Goal: Task Accomplishment & Management: Use online tool/utility

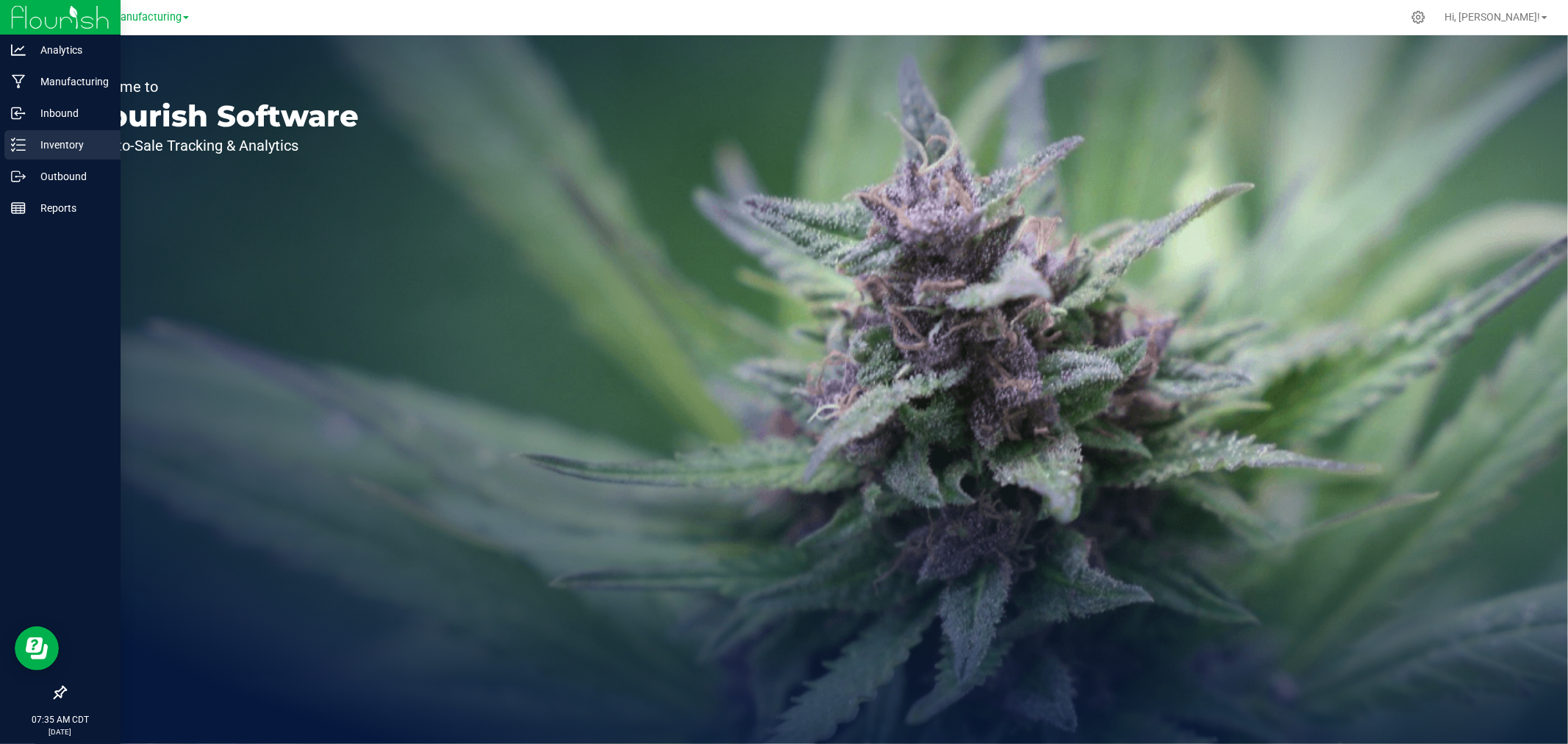
click at [26, 139] on p "Inventory" at bounding box center [70, 144] width 88 height 18
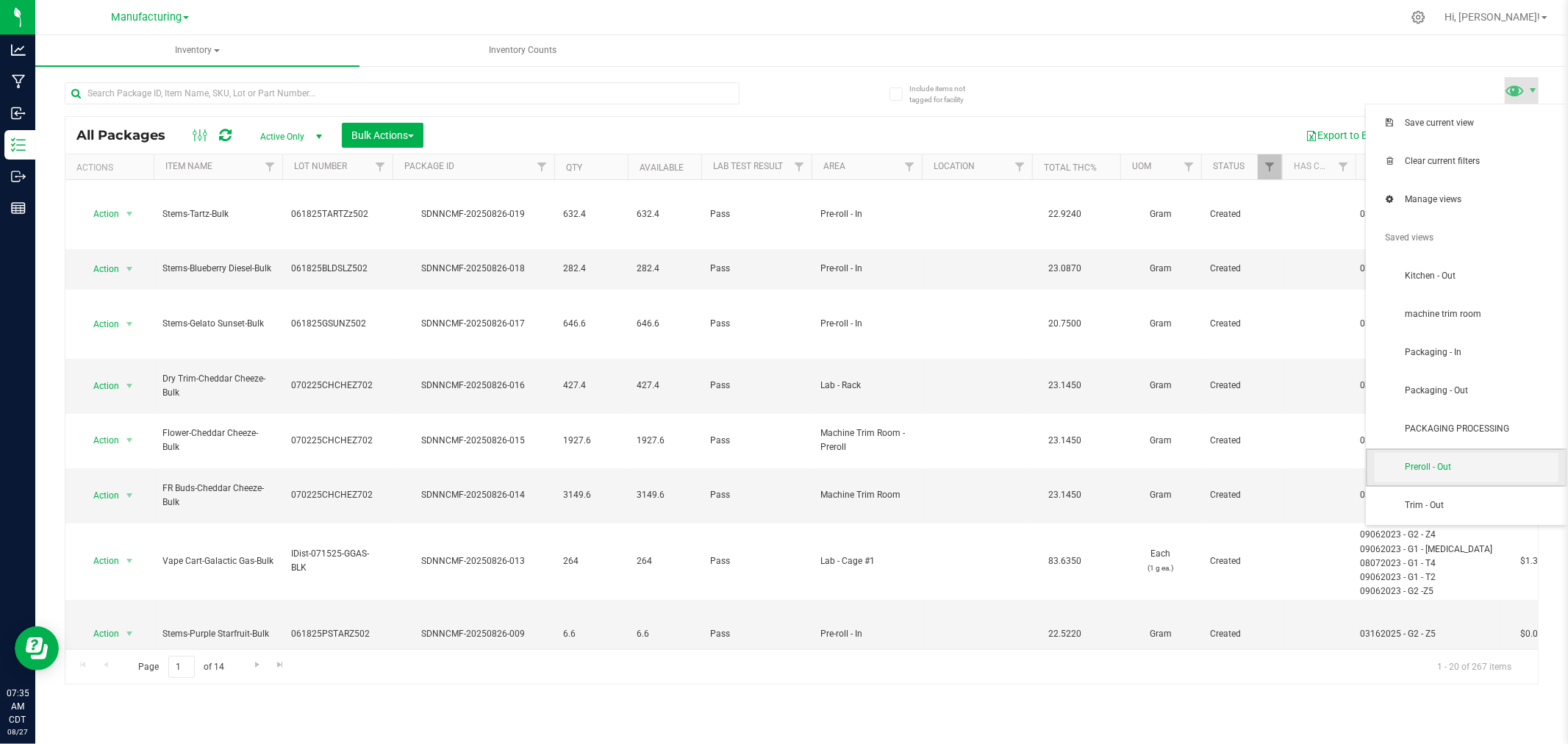
click at [1501, 476] on span "Preroll - Out" at bounding box center [1467, 467] width 184 height 29
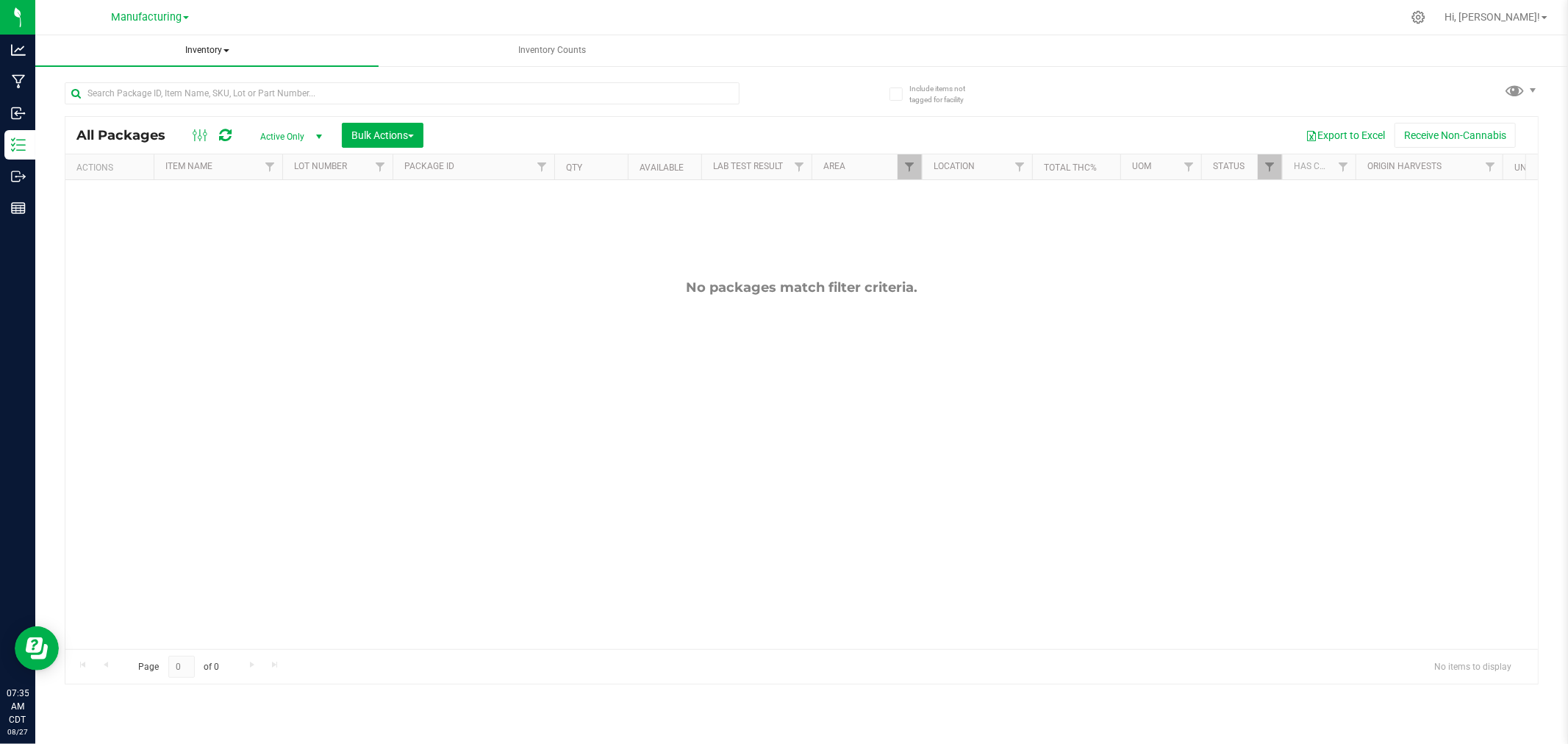
click at [194, 42] on span "Inventory" at bounding box center [206, 50] width 343 height 31
click at [175, 88] on li "All packages" at bounding box center [206, 88] width 343 height 18
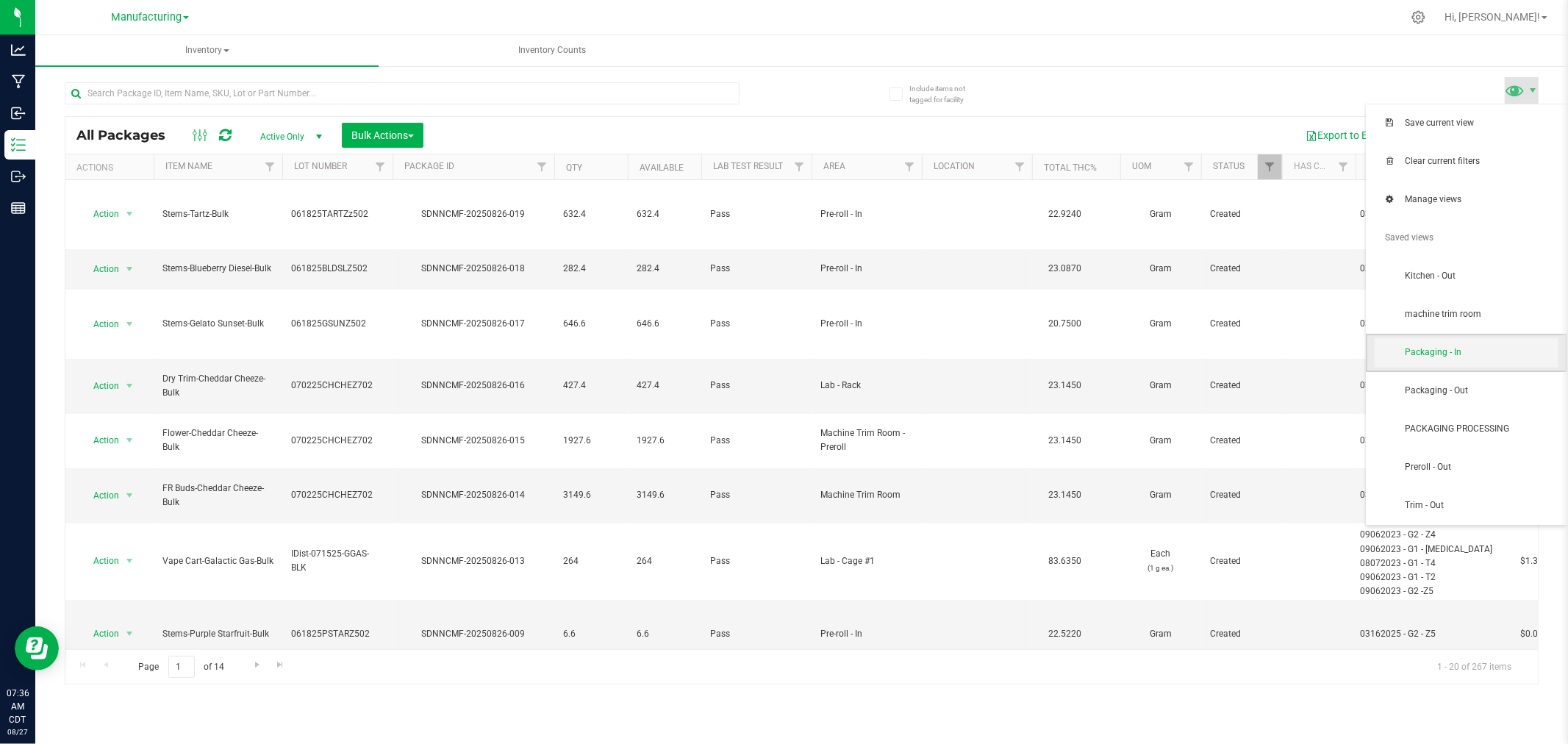
click at [1505, 361] on span "Packaging - In" at bounding box center [1467, 352] width 184 height 29
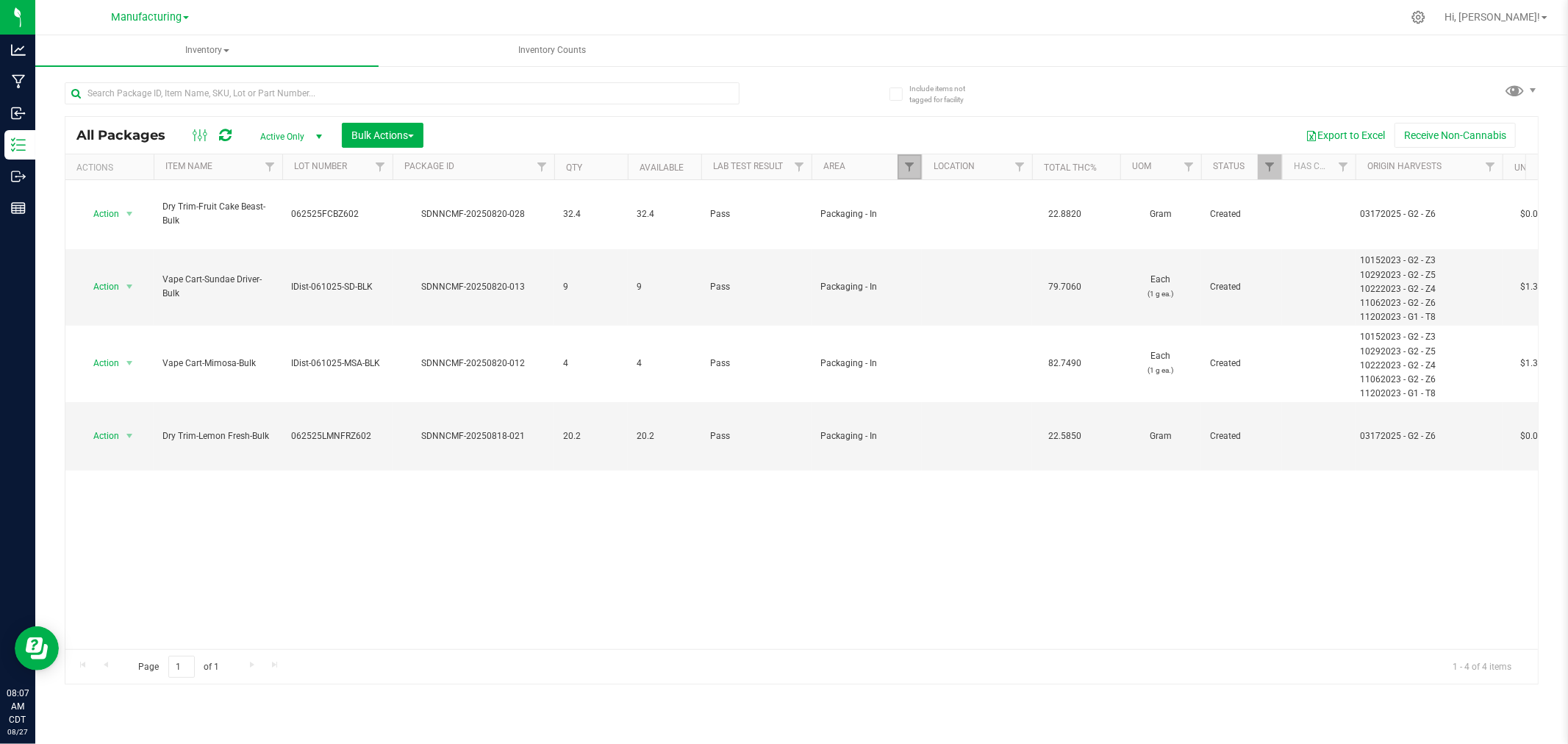
click at [908, 159] on link "Filter" at bounding box center [910, 167] width 24 height 25
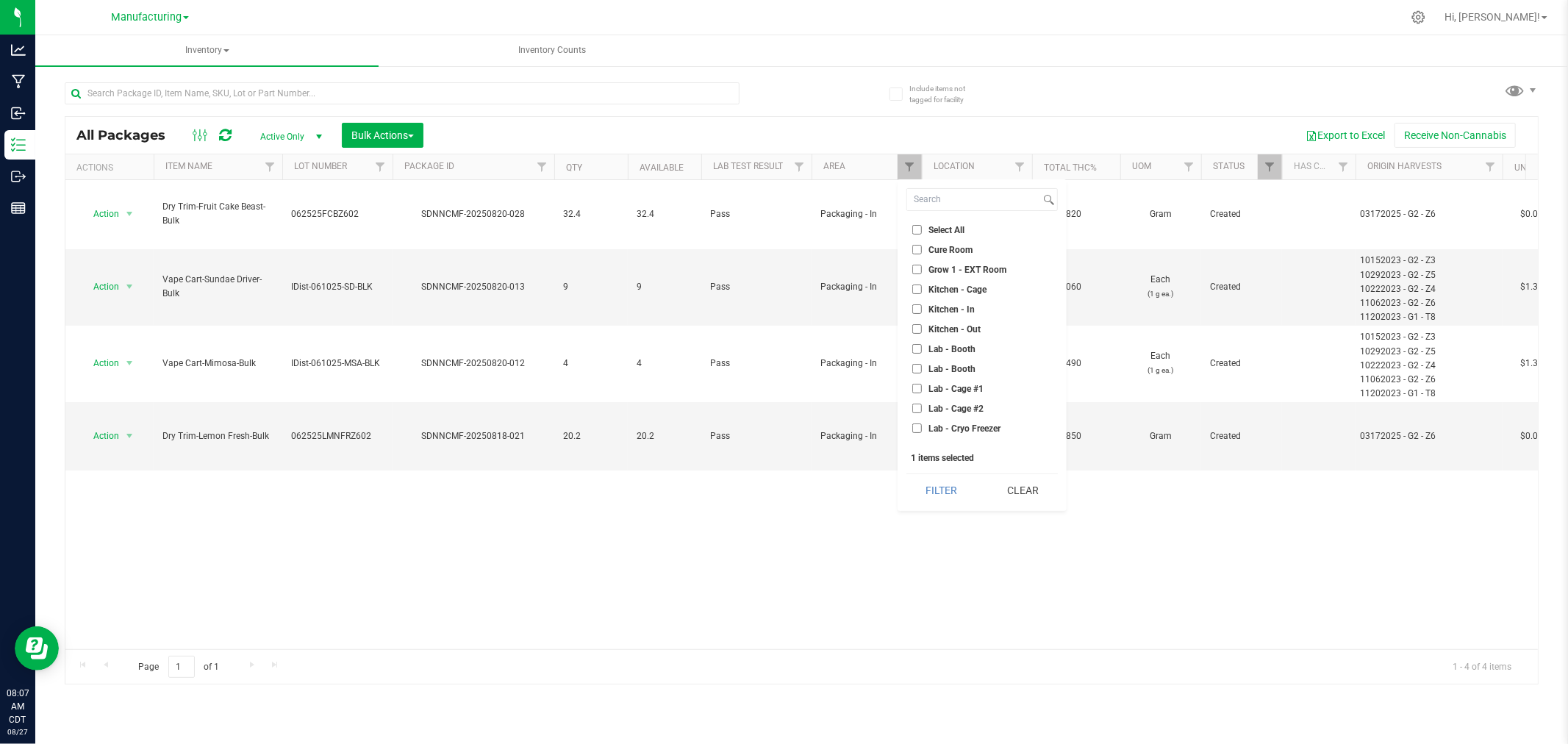
click at [914, 387] on input "Lab - Cage #1" at bounding box center [916, 388] width 9 height 9
checkbox input "true"
click at [918, 318] on input "Packaging - In" at bounding box center [916, 319] width 9 height 9
checkbox input "false"
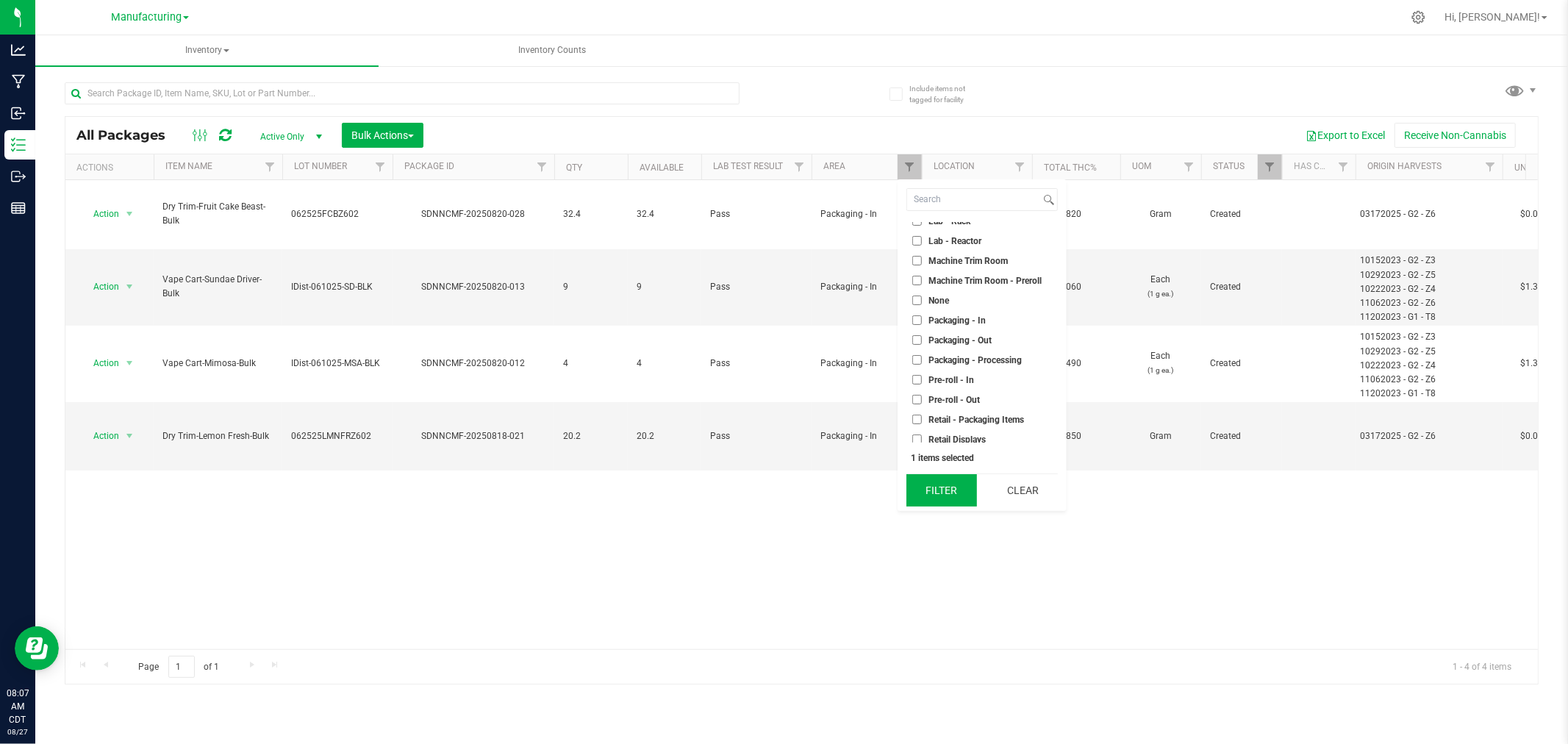
click at [972, 480] on button "Filter" at bounding box center [941, 490] width 71 height 33
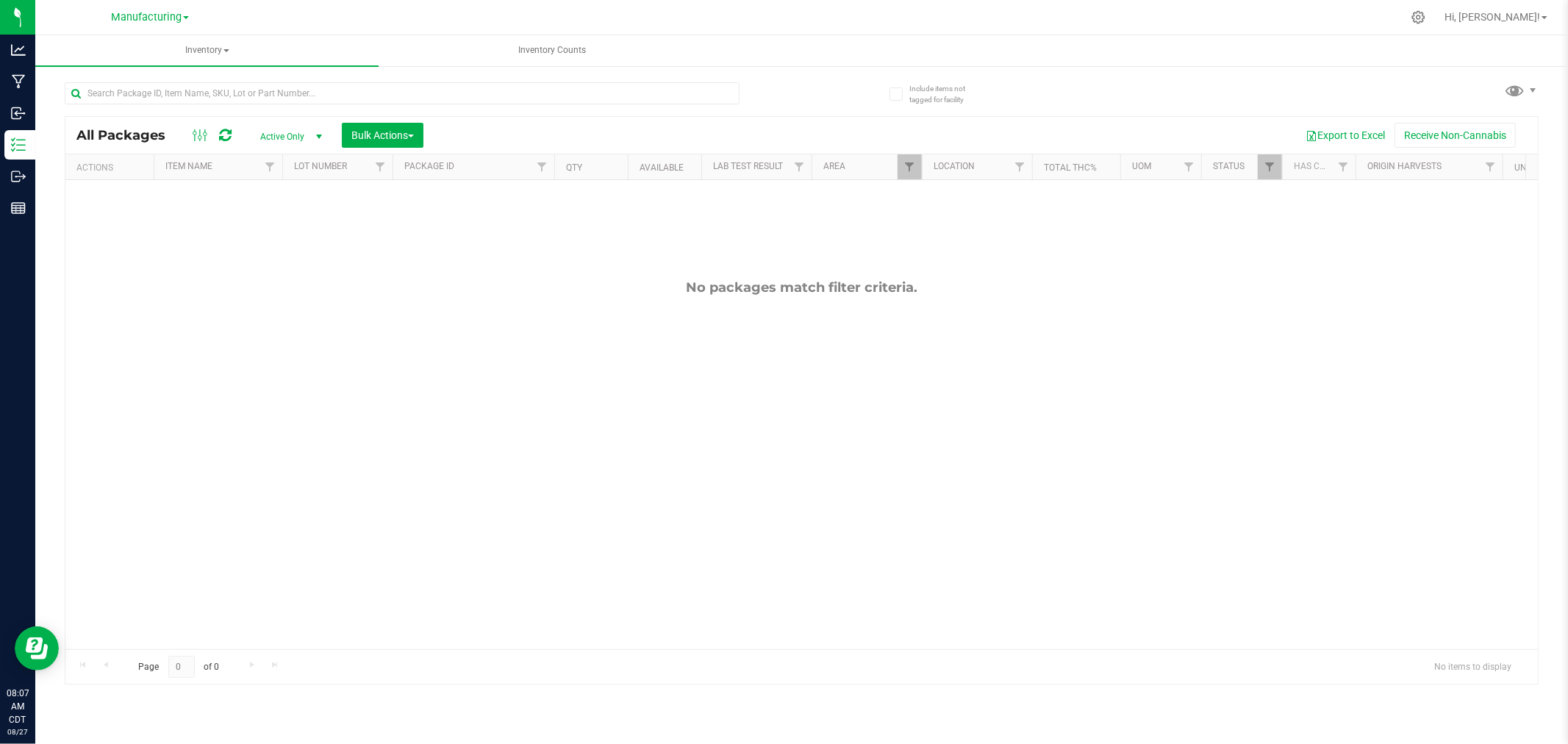
click at [1279, 166] on div at bounding box center [1283, 167] width 7 height 26
click at [1275, 171] on span "Filter" at bounding box center [1269, 167] width 12 height 12
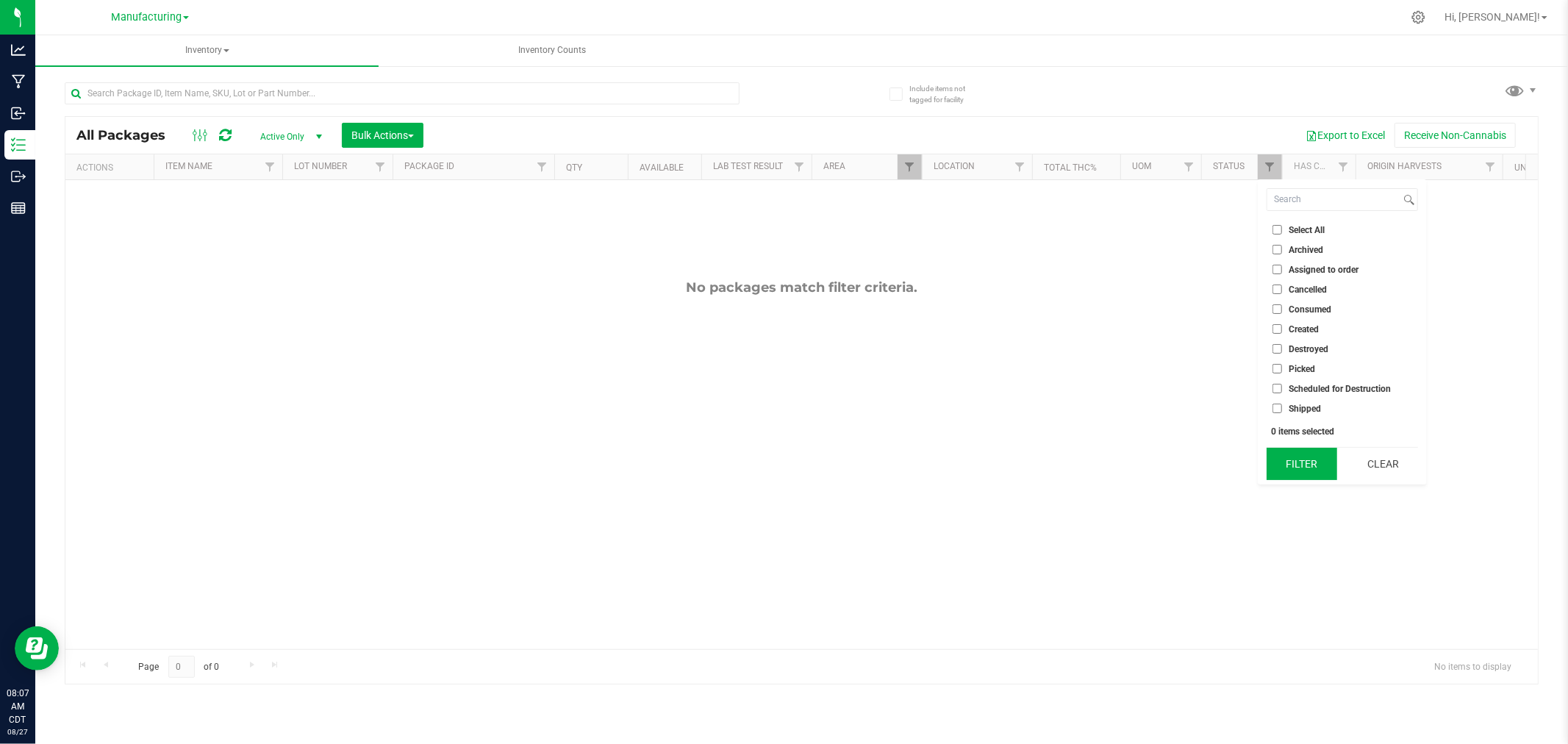
click at [1303, 456] on button "Filter" at bounding box center [1302, 464] width 71 height 33
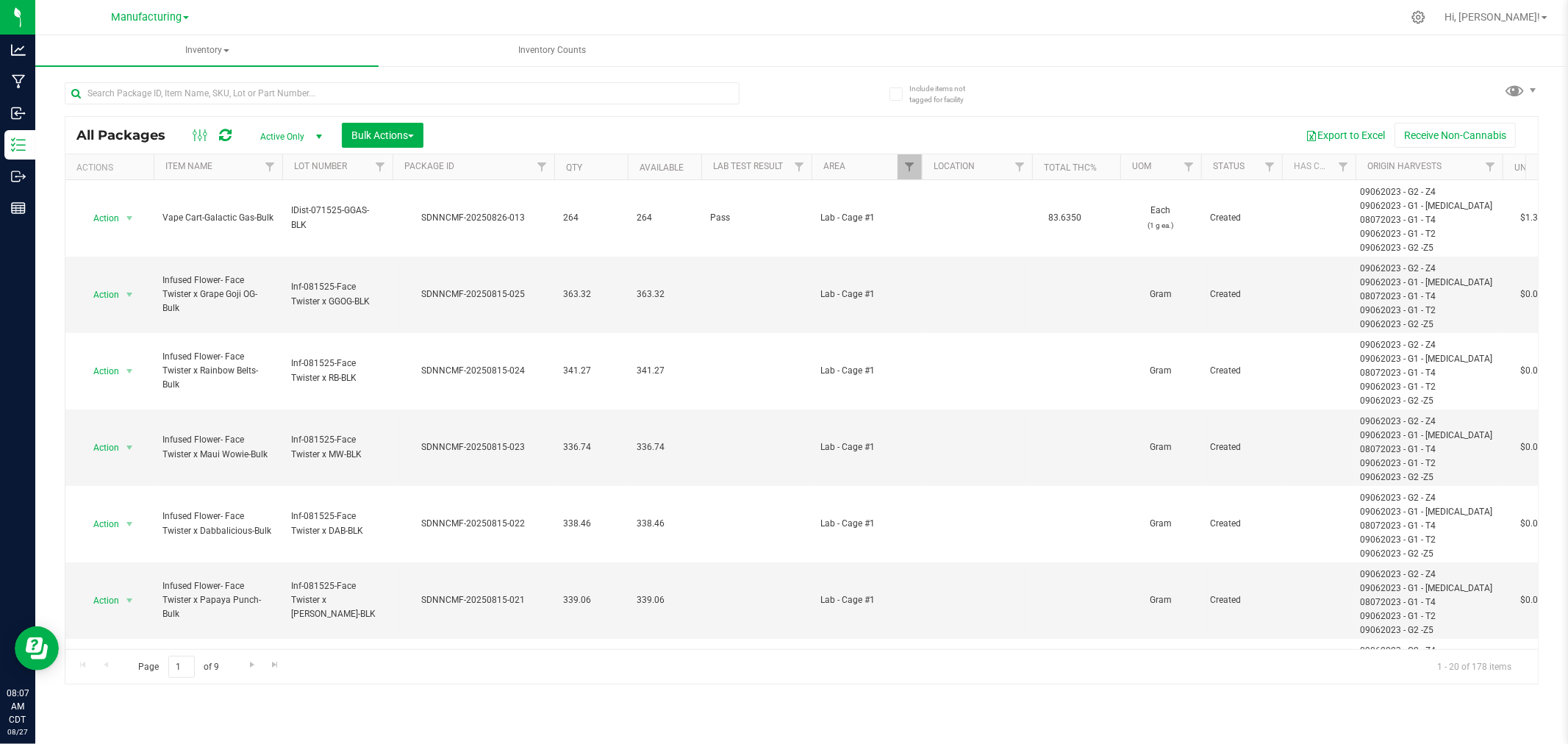
click at [320, 138] on span "select" at bounding box center [319, 137] width 12 height 12
click at [274, 223] on li "All" at bounding box center [287, 226] width 79 height 22
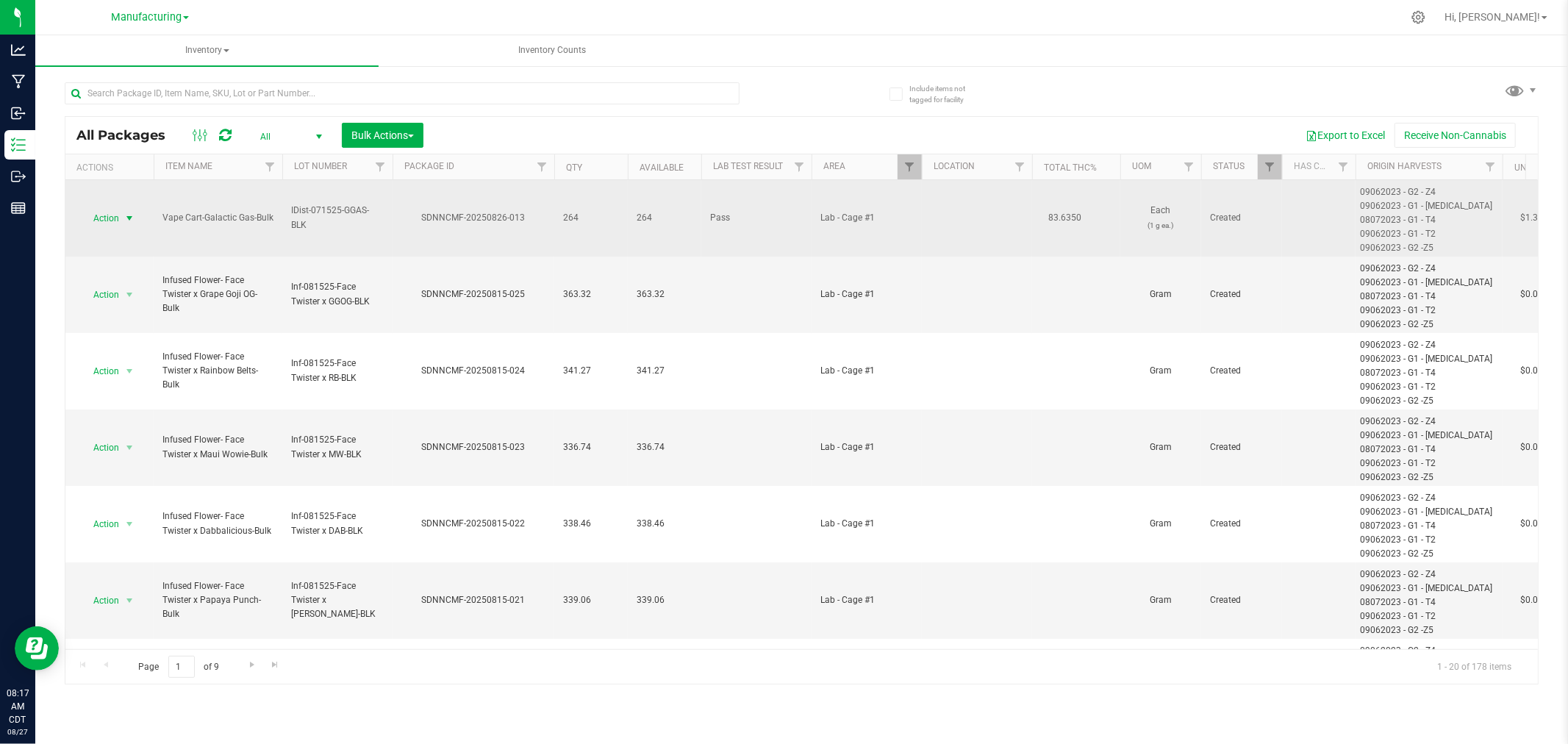
click at [127, 215] on span "select" at bounding box center [129, 219] width 12 height 12
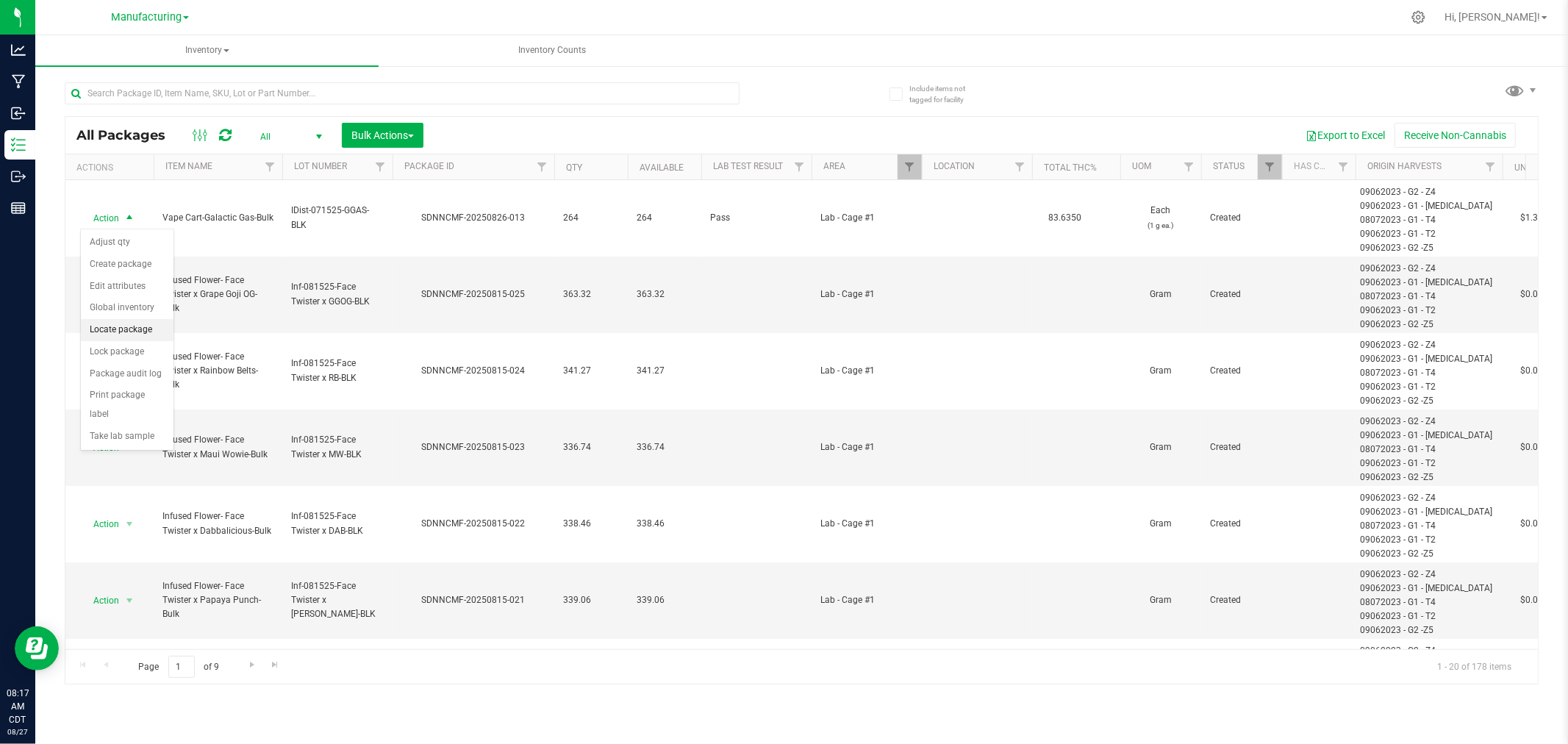
click at [150, 329] on li "Locate package" at bounding box center [127, 329] width 93 height 22
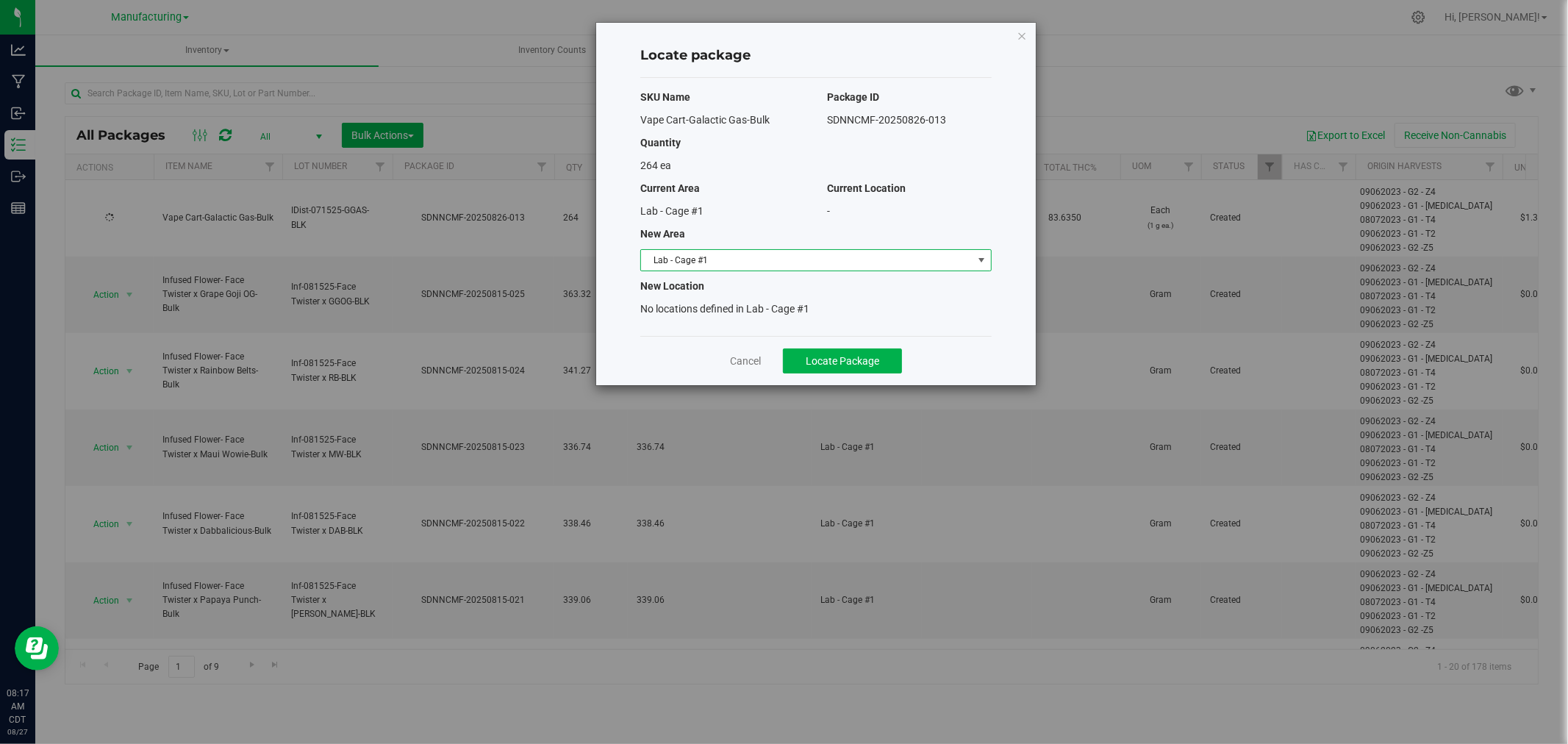
click at [966, 254] on span "Lab - Cage #1" at bounding box center [806, 260] width 331 height 21
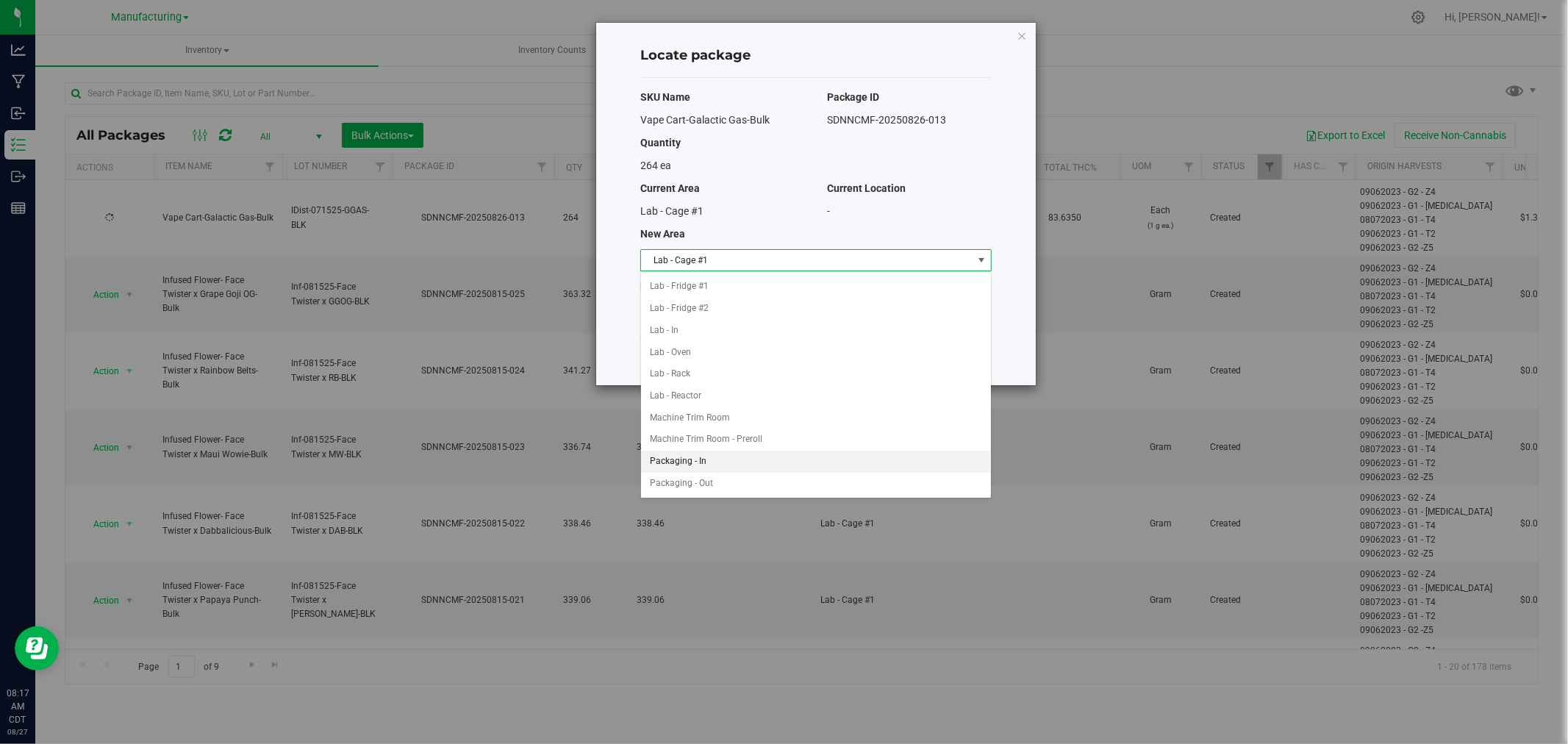
scroll to position [244, 0]
click at [755, 432] on li "Packaging - In" at bounding box center [815, 434] width 350 height 22
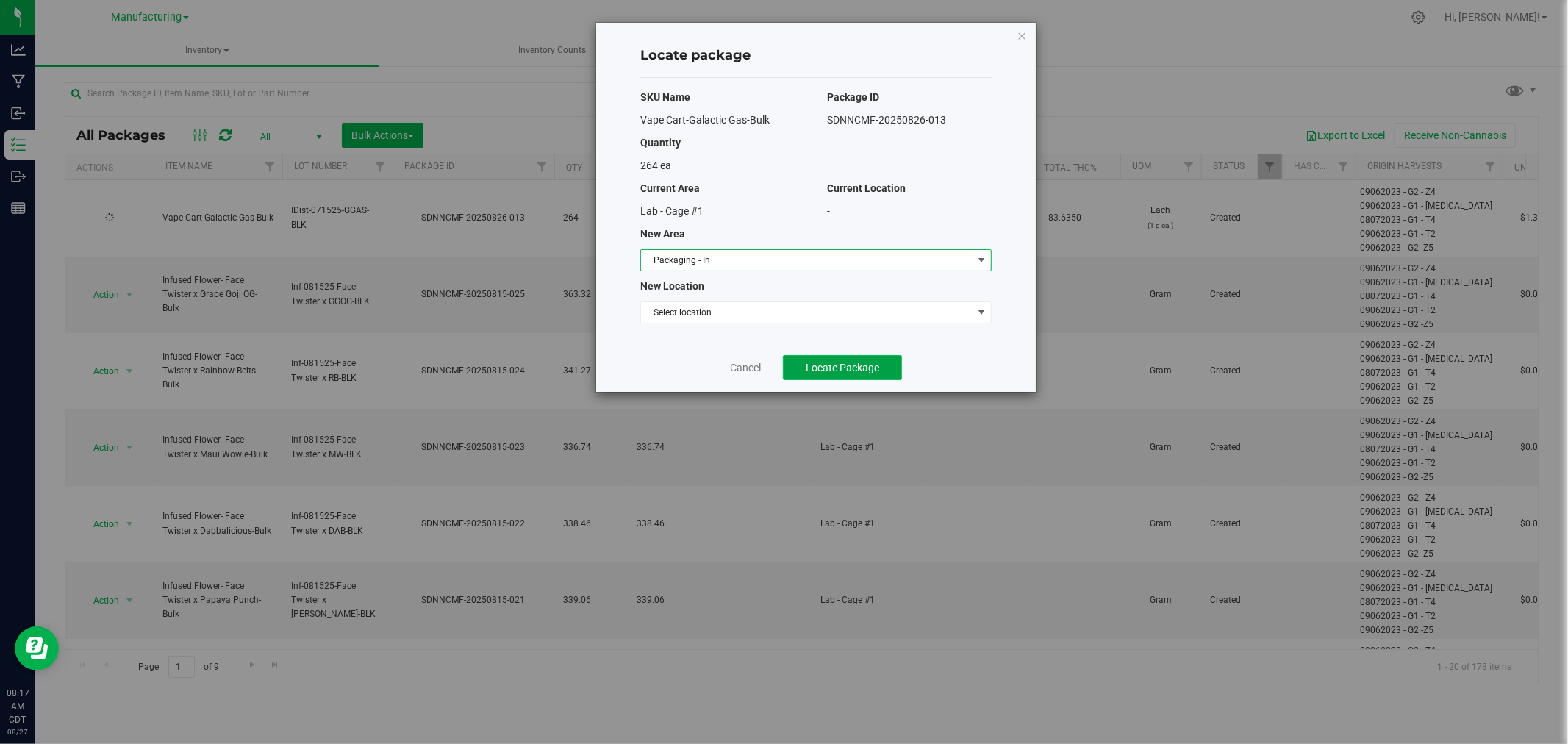
click at [811, 368] on span "Locate Package" at bounding box center [843, 367] width 73 height 12
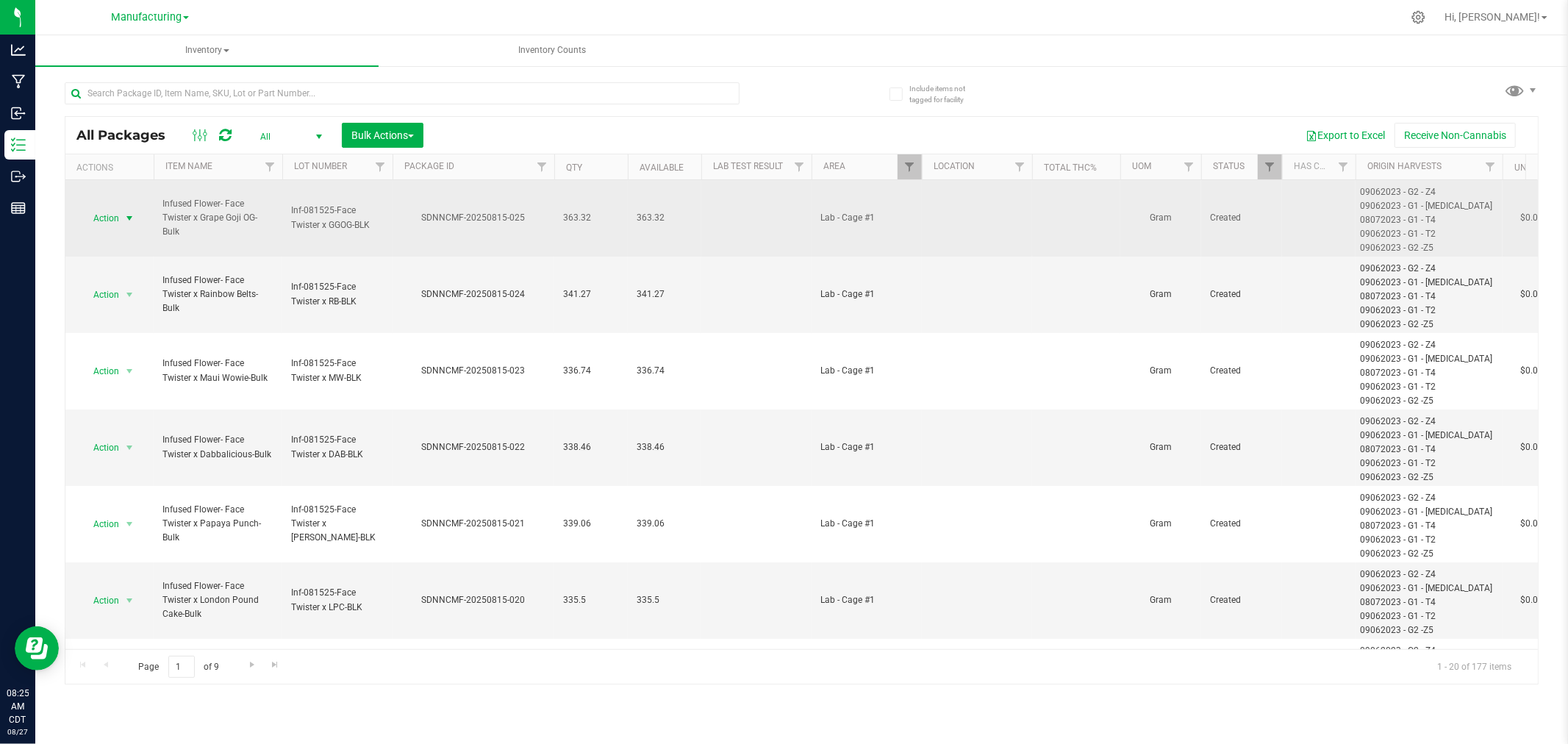
click at [126, 215] on span "select" at bounding box center [129, 219] width 12 height 12
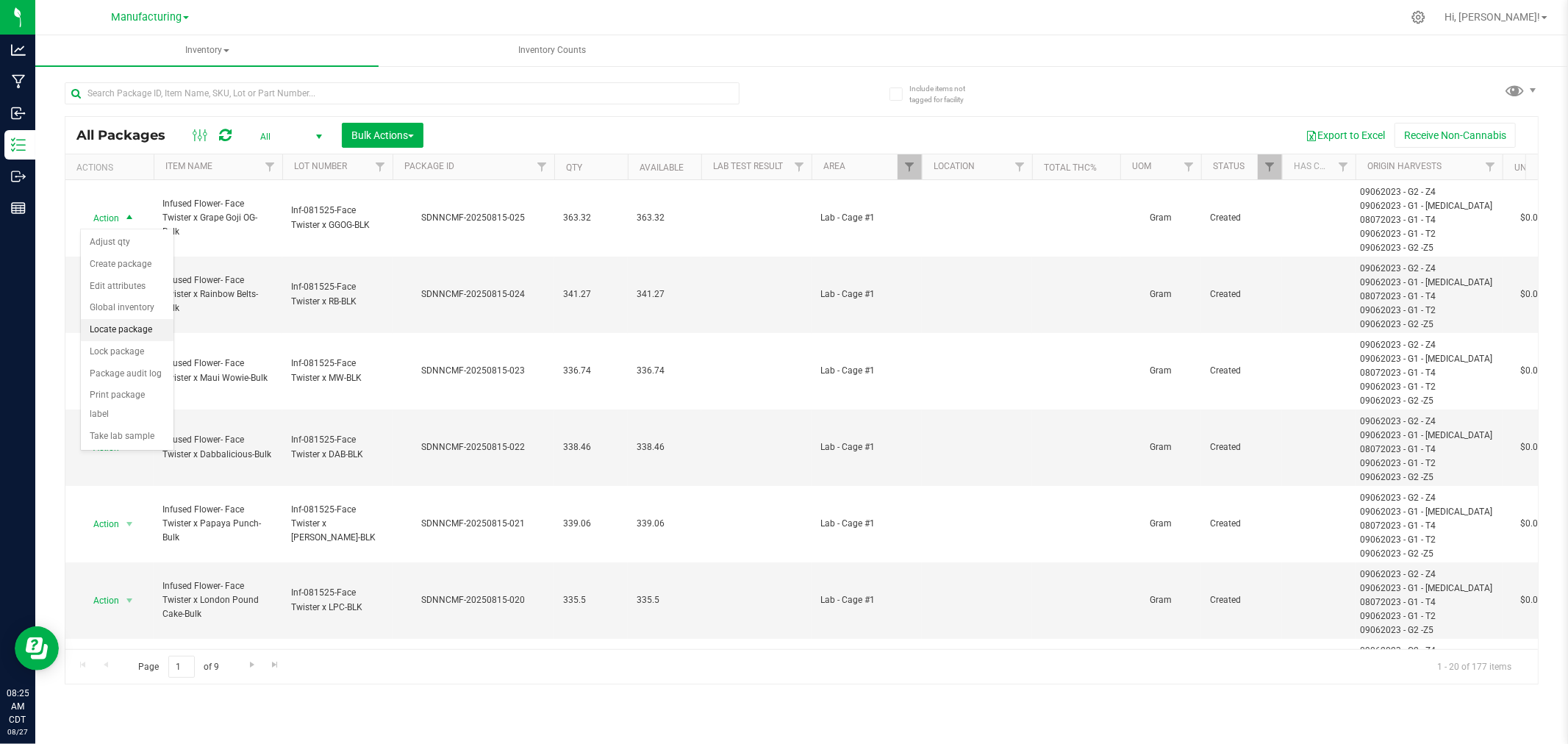
click at [147, 324] on li "Locate package" at bounding box center [127, 329] width 93 height 22
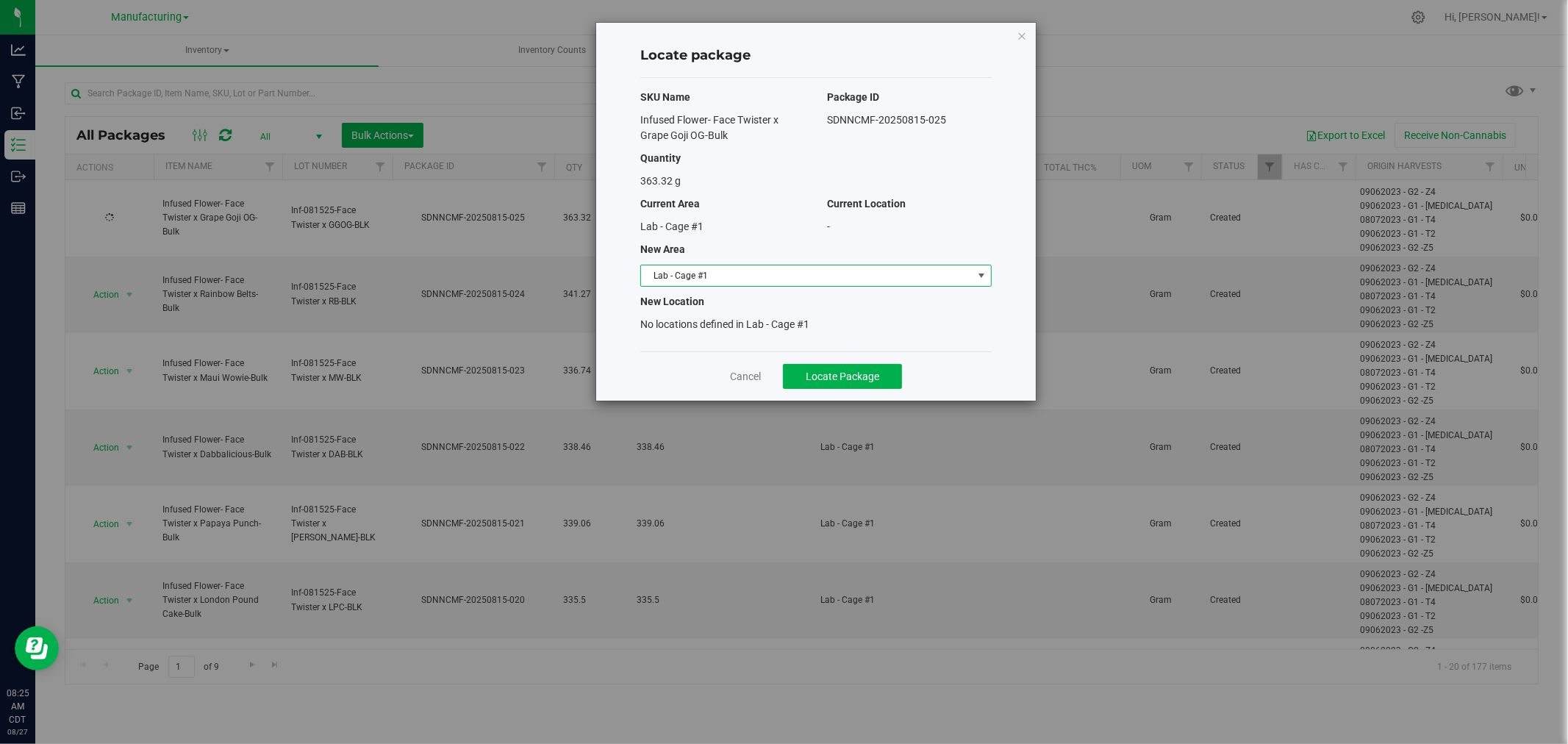
click at [935, 274] on span "Lab - Cage #1" at bounding box center [806, 275] width 331 height 21
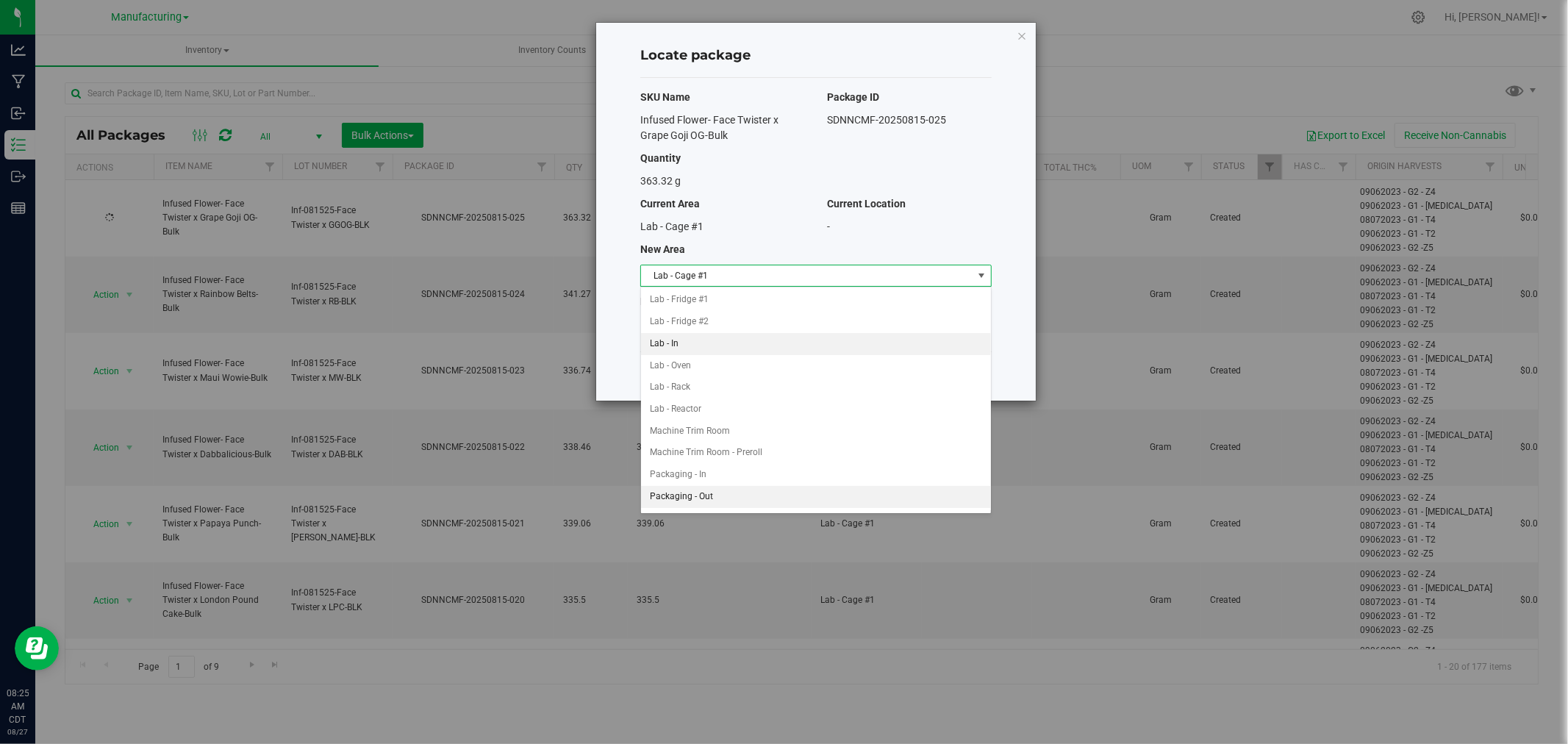
scroll to position [244, 0]
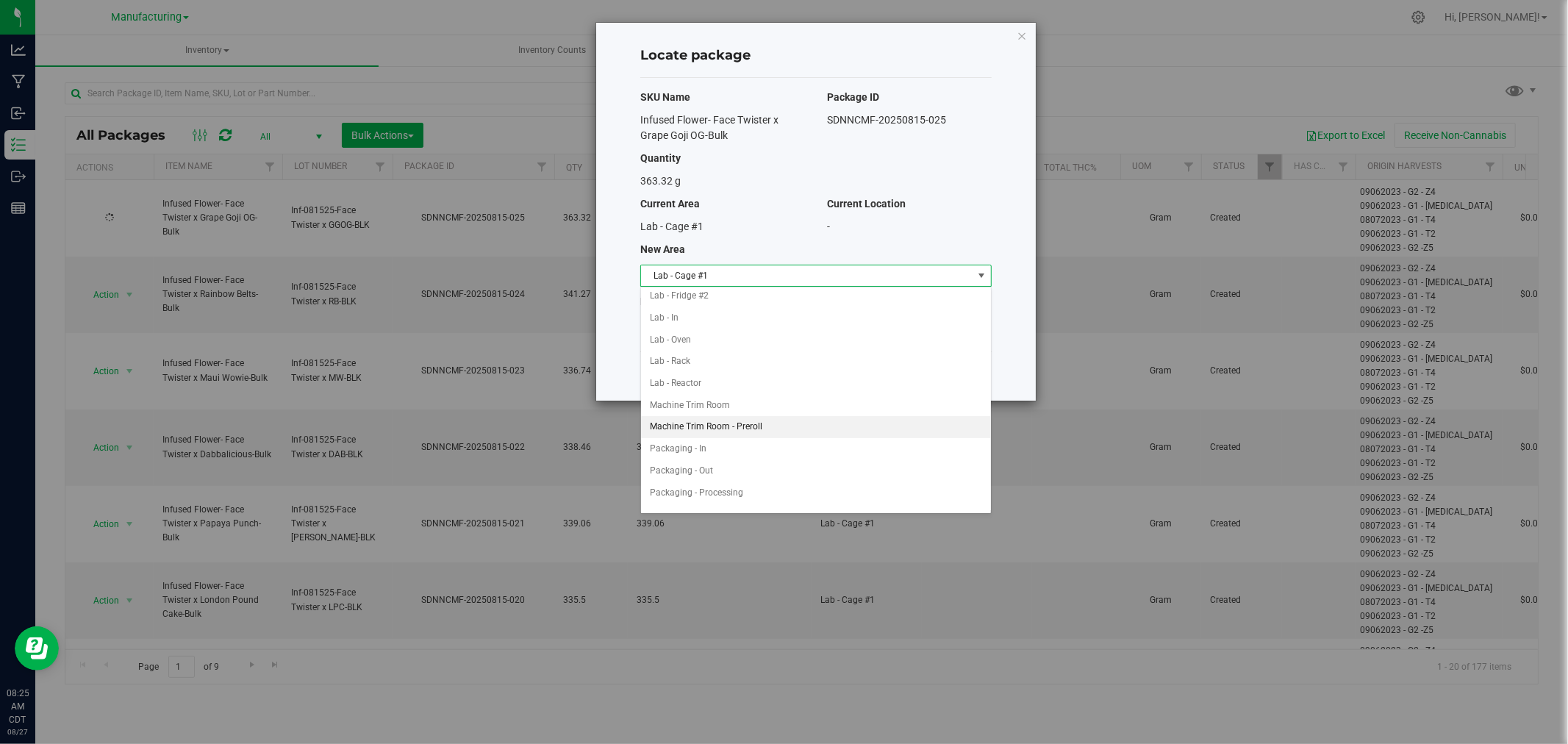
click at [728, 428] on li "Machine Trim Room - Preroll" at bounding box center [815, 427] width 350 height 22
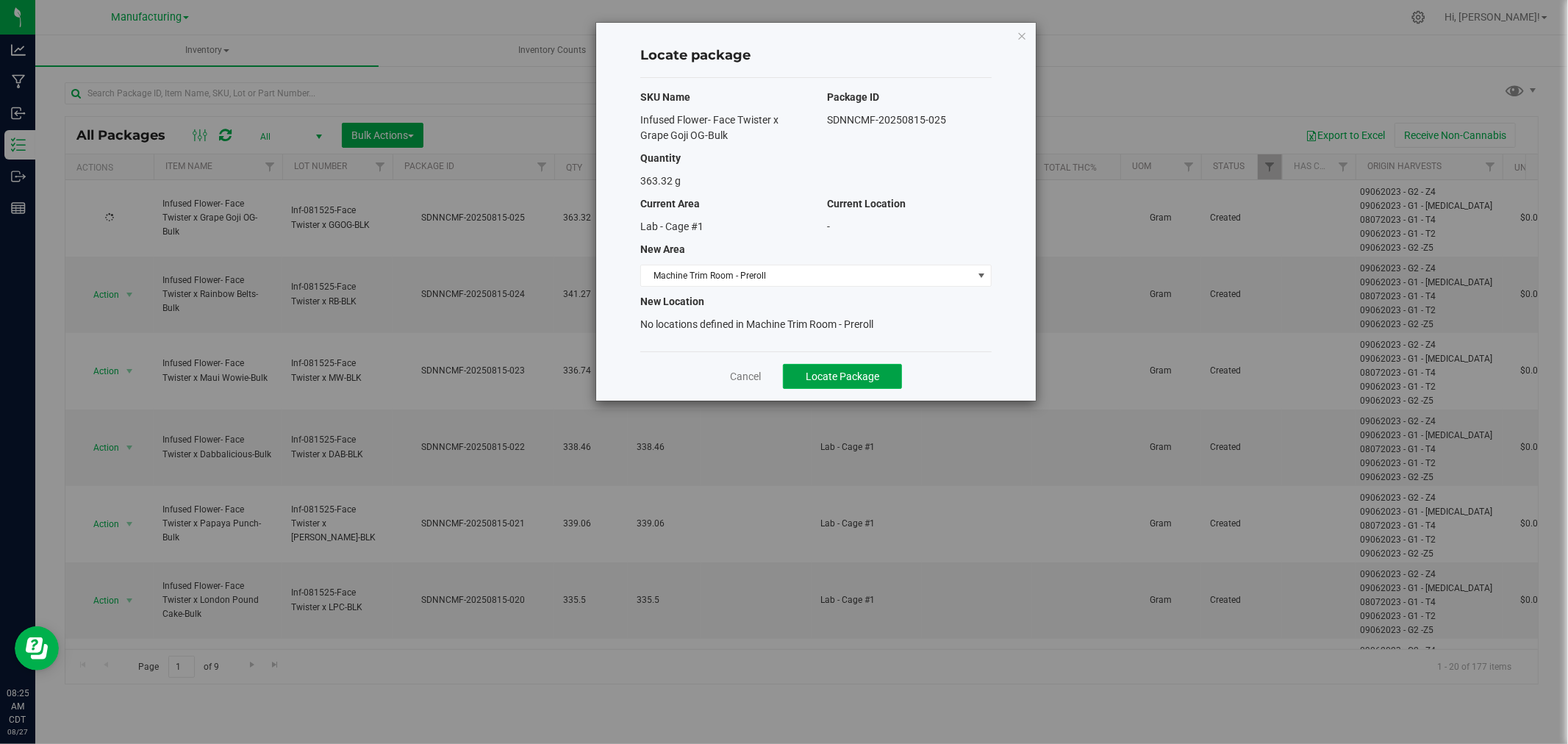
click at [850, 377] on span "Locate Package" at bounding box center [843, 376] width 73 height 12
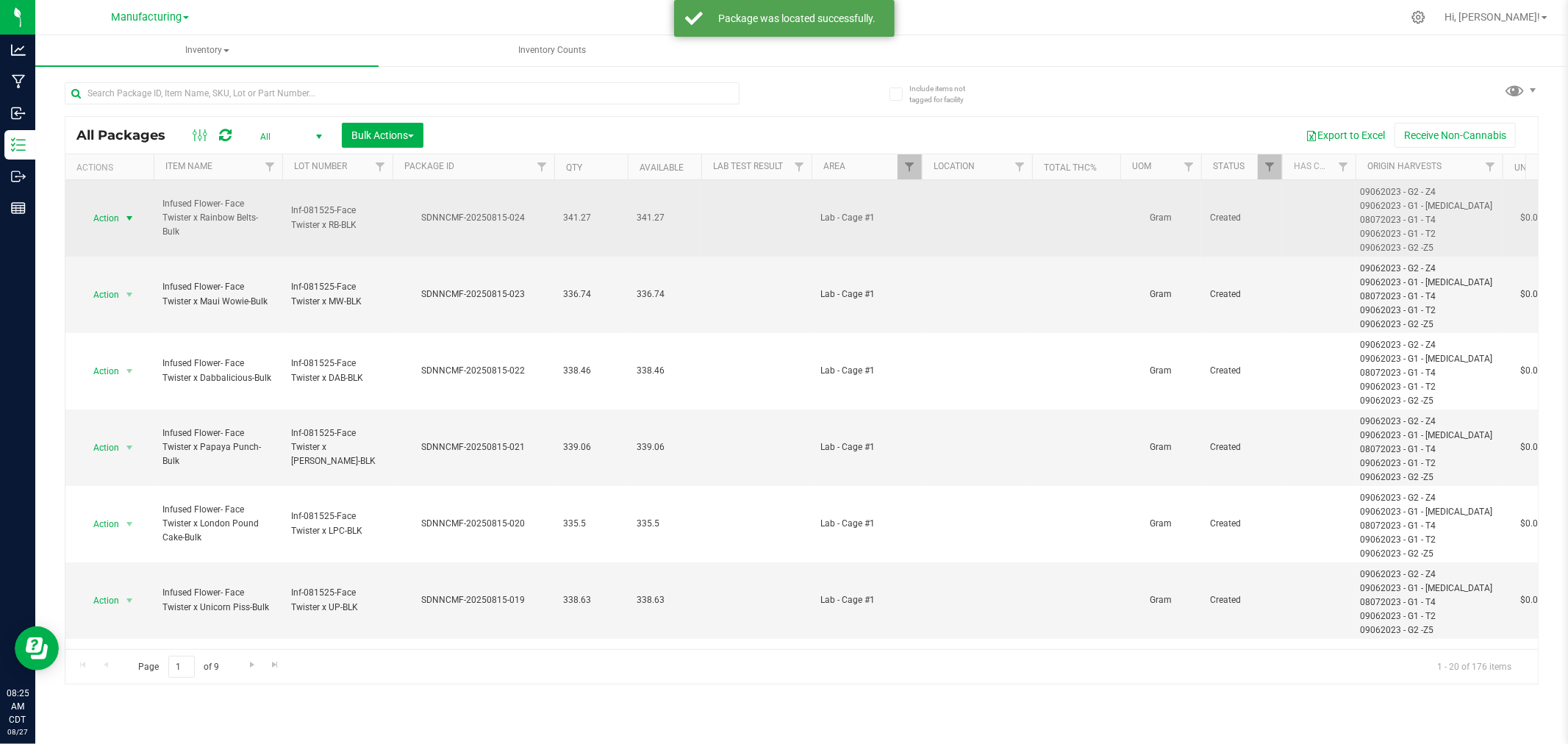
click at [129, 213] on span "select" at bounding box center [129, 219] width 12 height 12
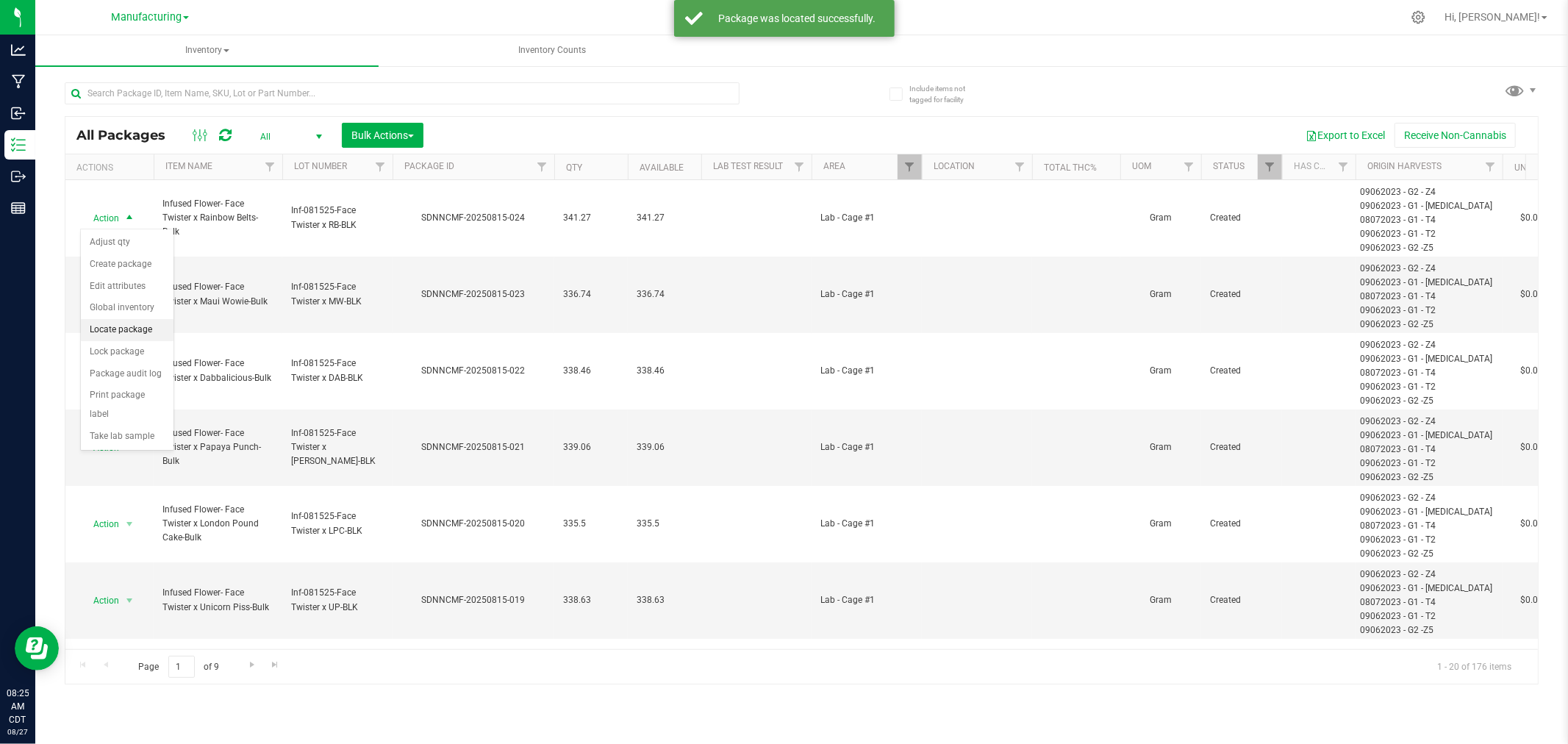
click at [151, 327] on li "Locate package" at bounding box center [127, 329] width 93 height 22
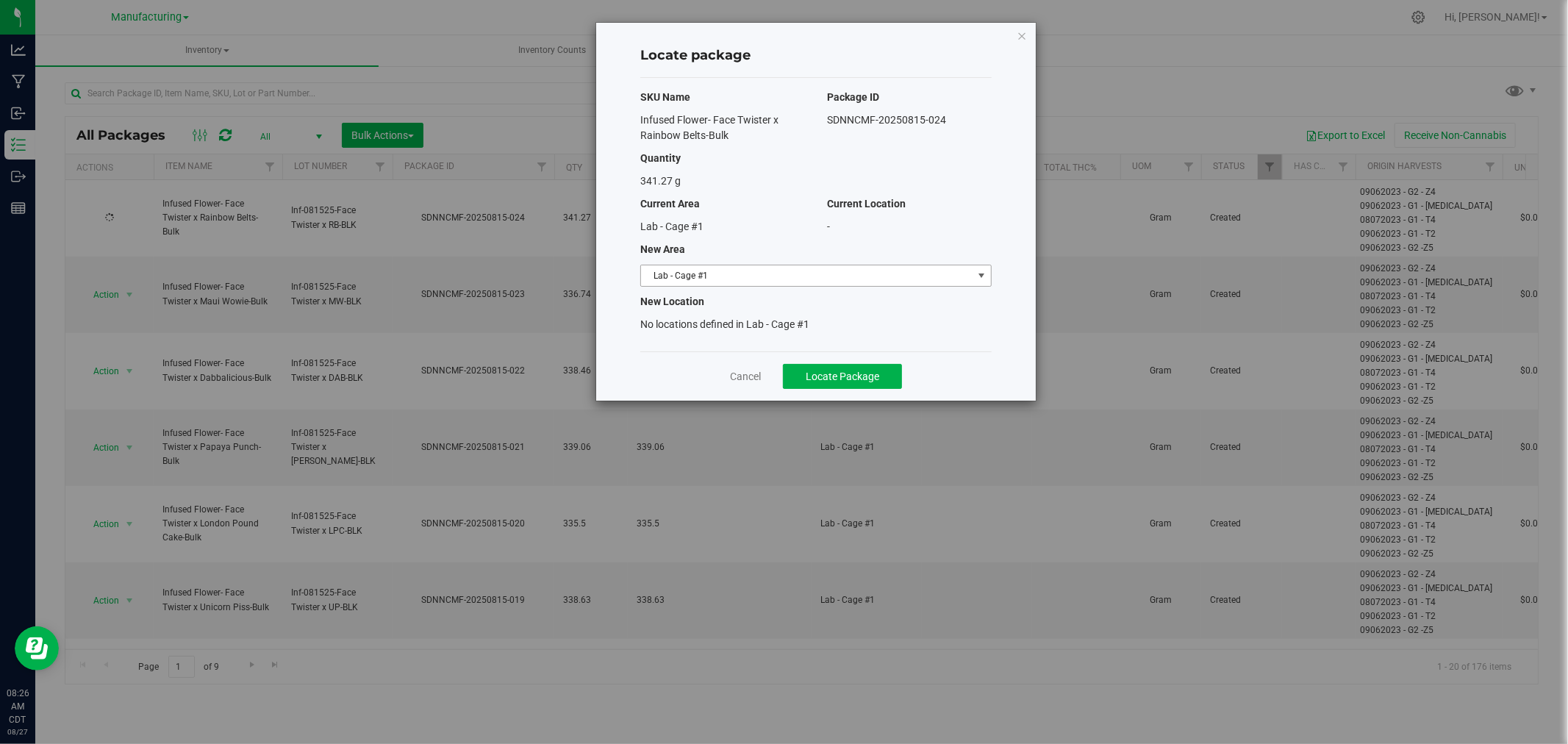
drag, startPoint x: 971, startPoint y: 268, endPoint x: 965, endPoint y: 279, distance: 12.5
click at [971, 267] on span "Lab - Cage #1" at bounding box center [806, 275] width 331 height 21
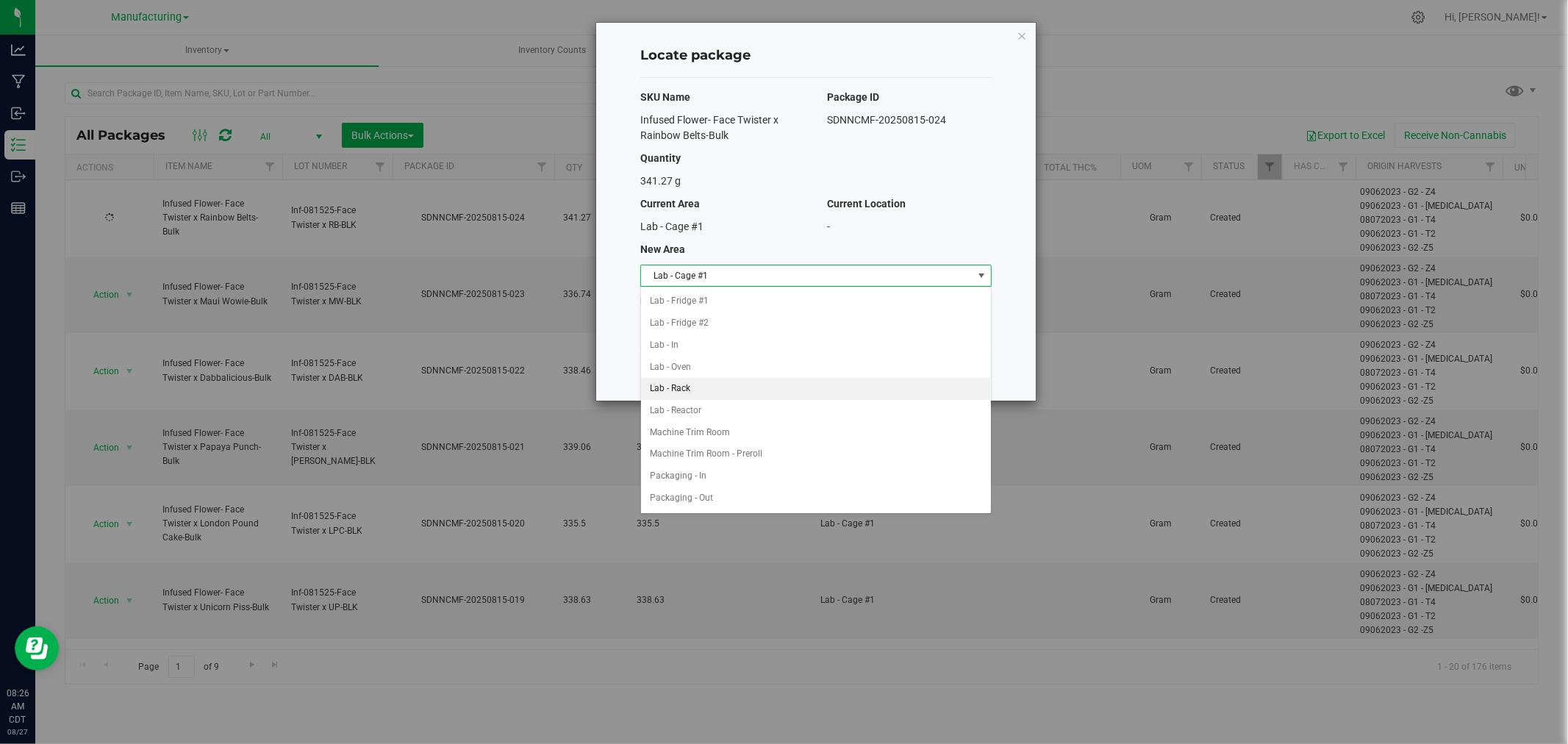
scroll to position [244, 0]
click at [677, 427] on li "Machine Trim Room - Preroll" at bounding box center [815, 427] width 350 height 22
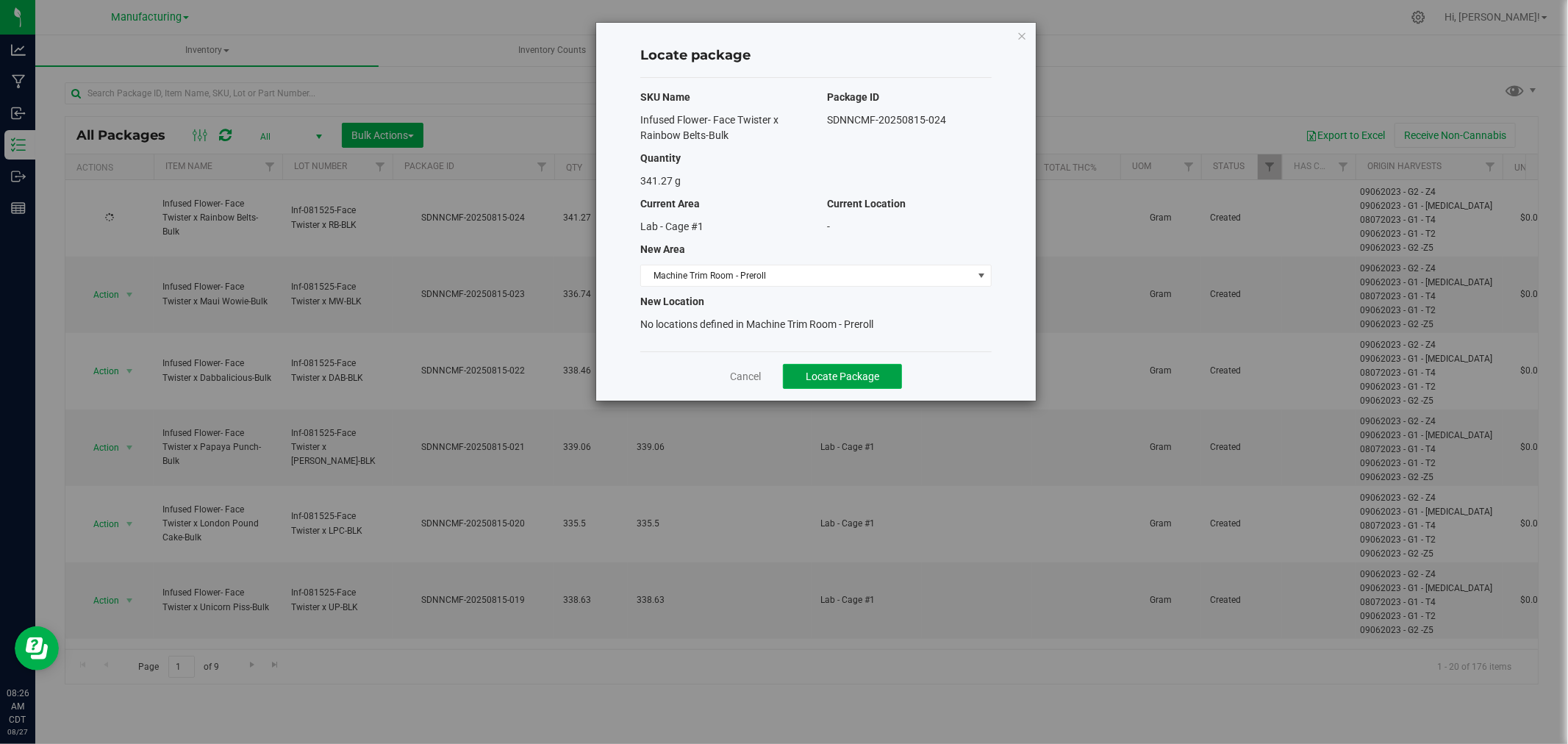
click at [875, 380] on span "Locate Package" at bounding box center [843, 376] width 73 height 12
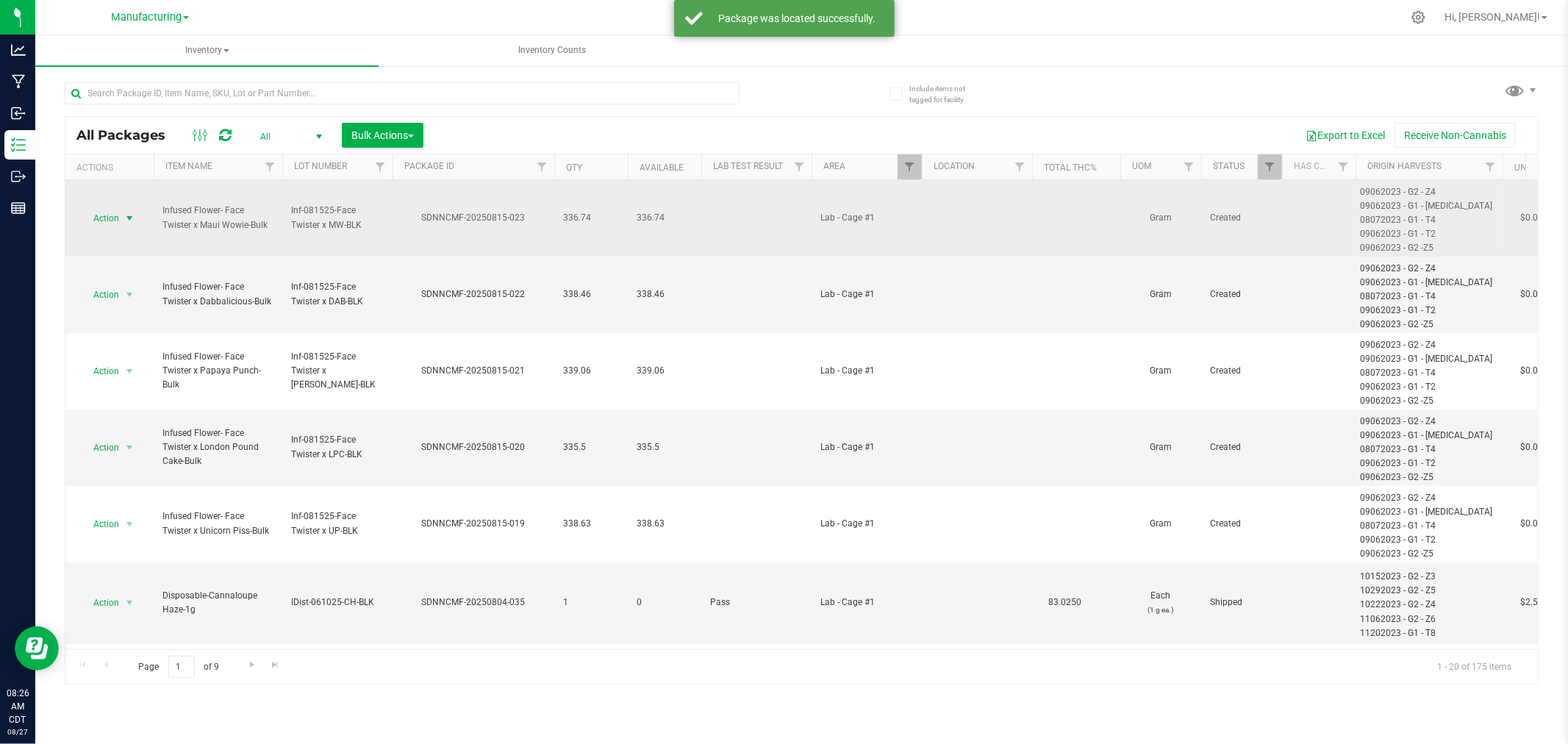
click at [128, 215] on span "select" at bounding box center [129, 219] width 12 height 12
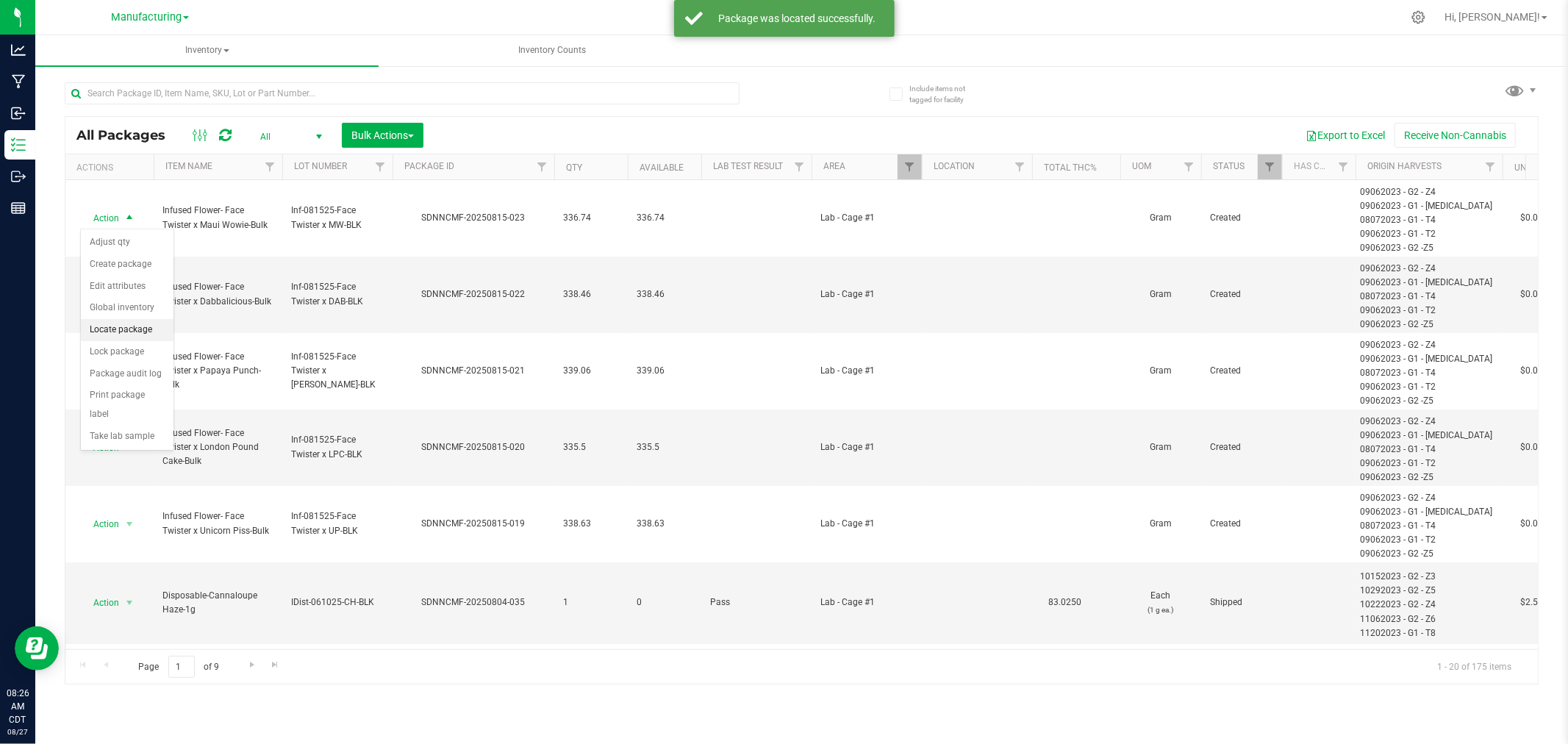
click at [140, 324] on li "Locate package" at bounding box center [127, 329] width 93 height 22
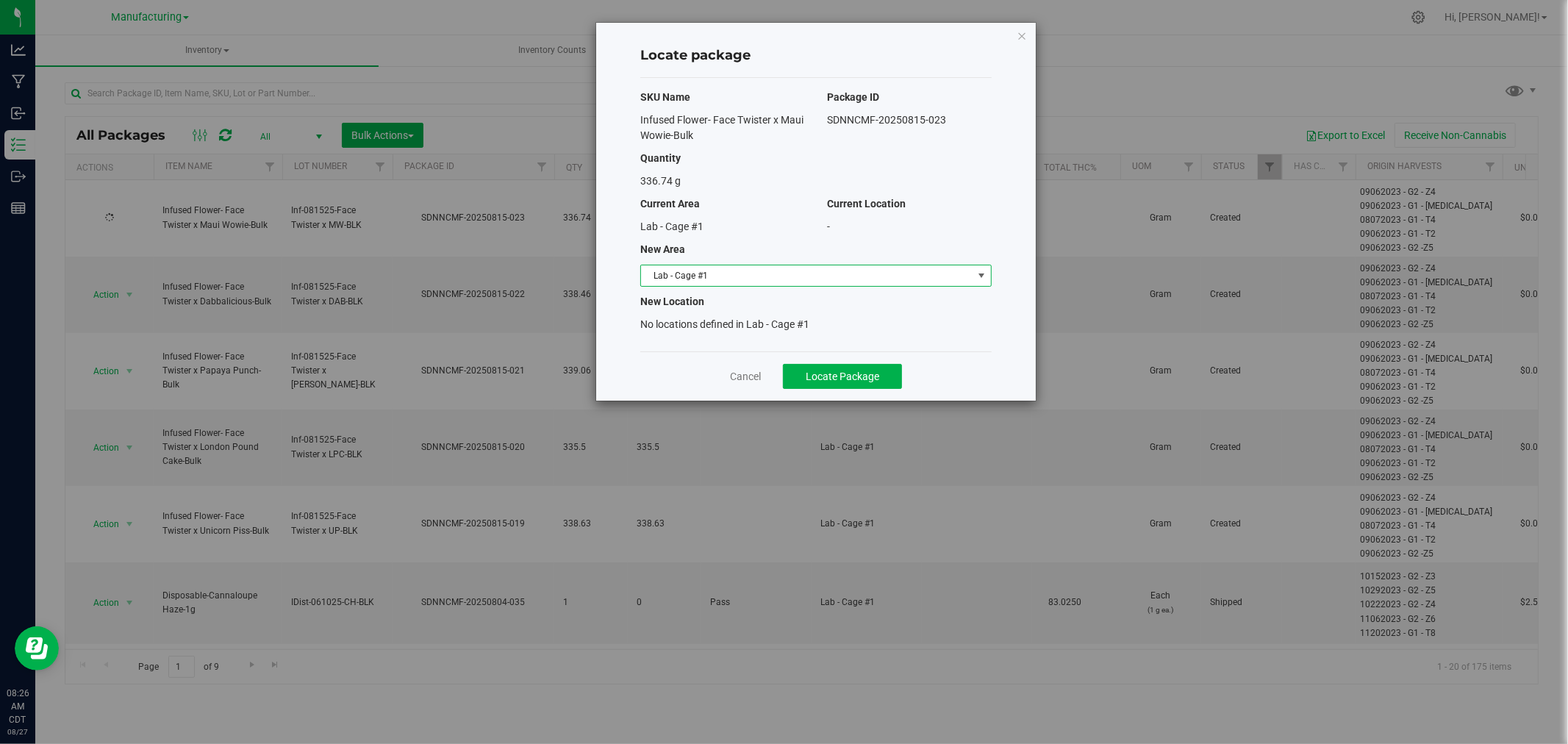
click at [824, 270] on span "Lab - Cage #1" at bounding box center [806, 275] width 331 height 21
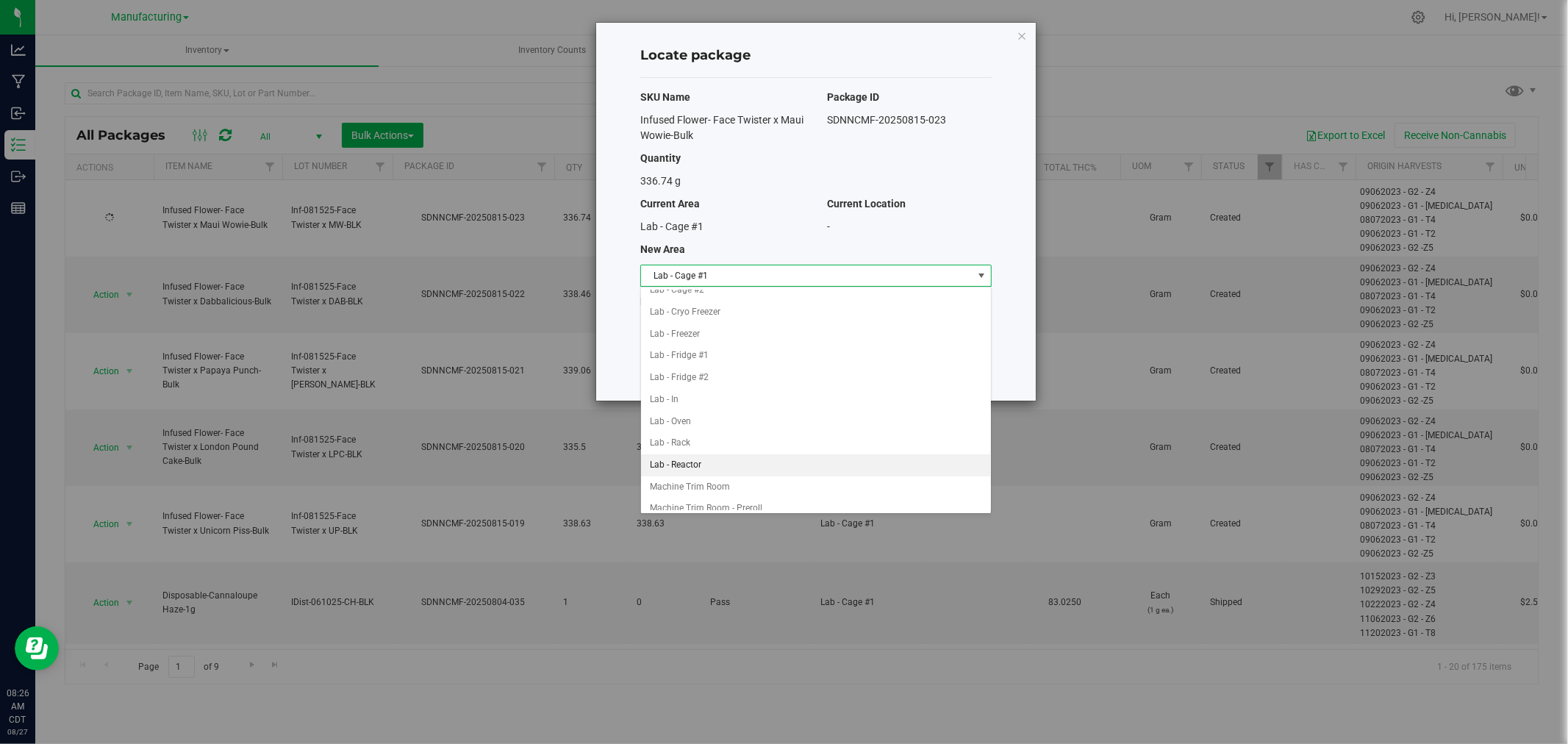
scroll to position [244, 0]
click at [746, 429] on li "Machine Trim Room - Preroll" at bounding box center [815, 427] width 350 height 22
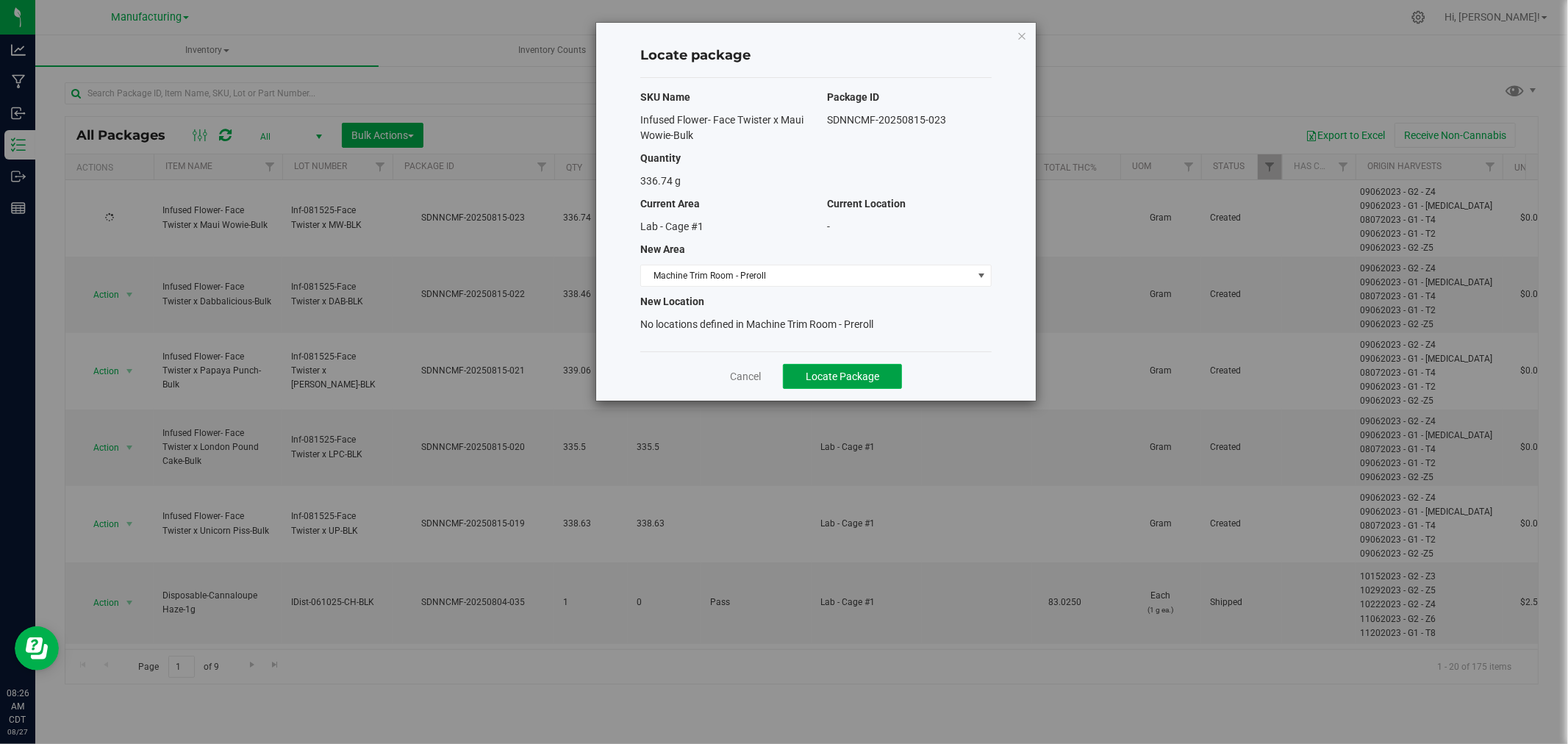
click at [844, 380] on span "Locate Package" at bounding box center [843, 376] width 73 height 12
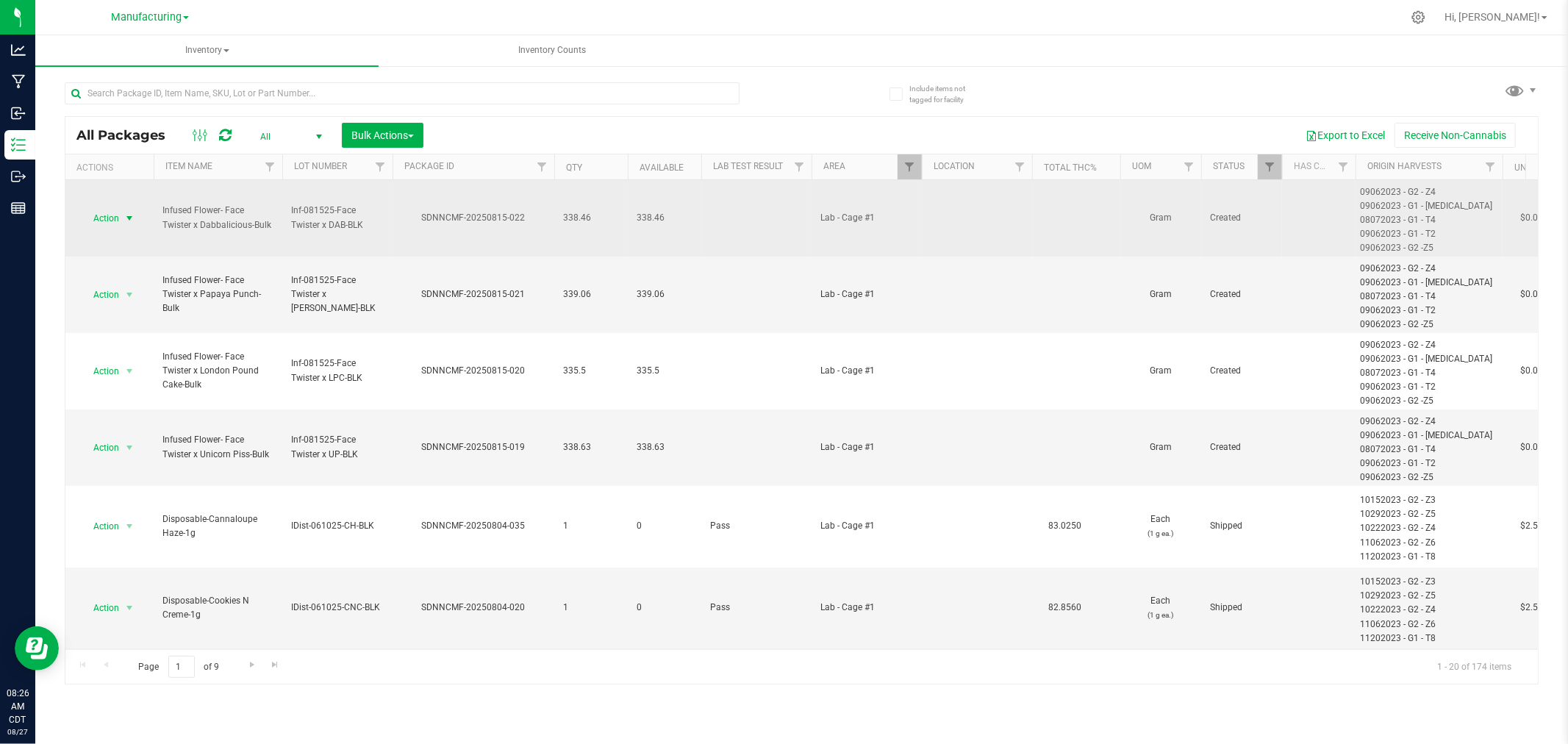
click at [129, 219] on span "select" at bounding box center [129, 219] width 12 height 12
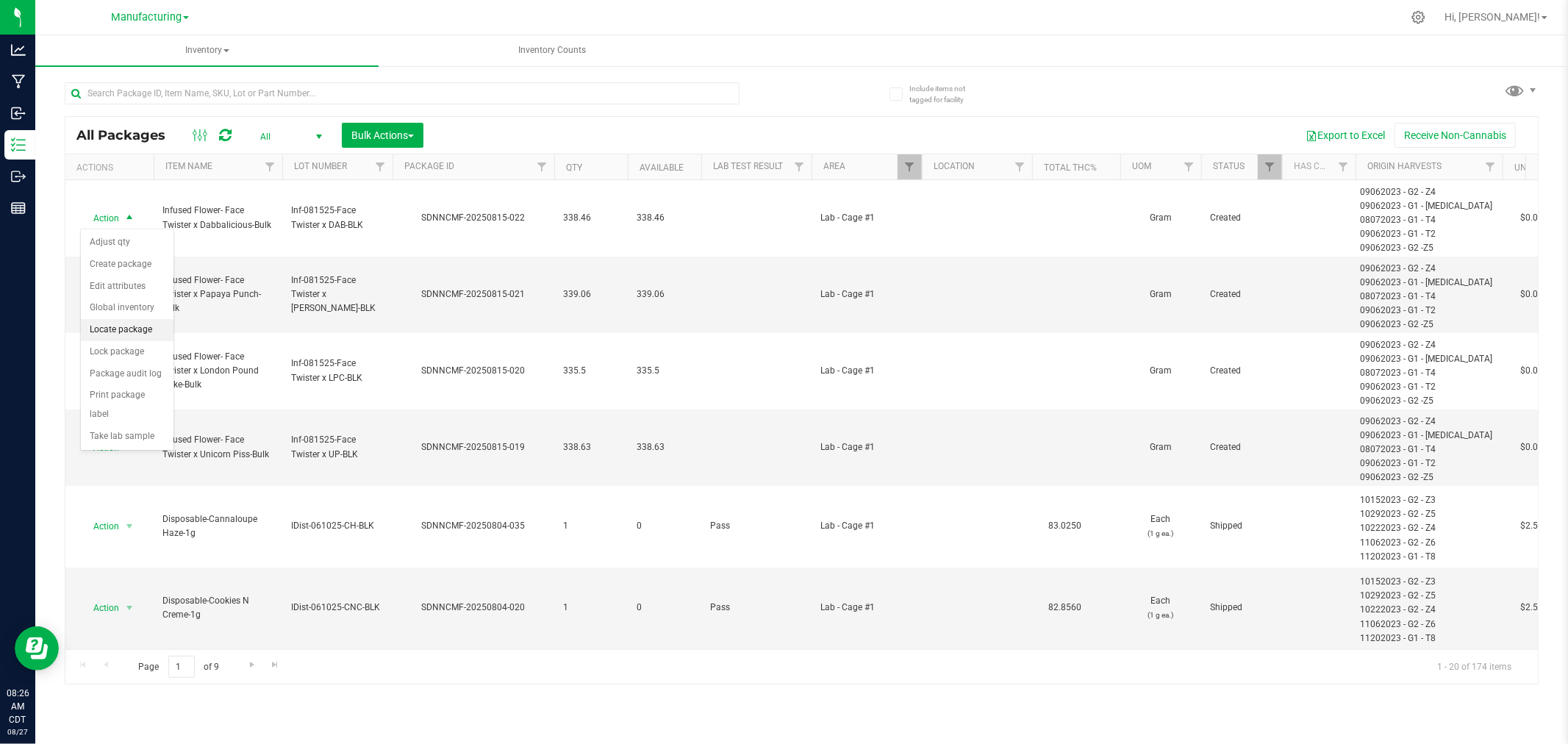
click at [134, 329] on li "Locate package" at bounding box center [127, 329] width 93 height 22
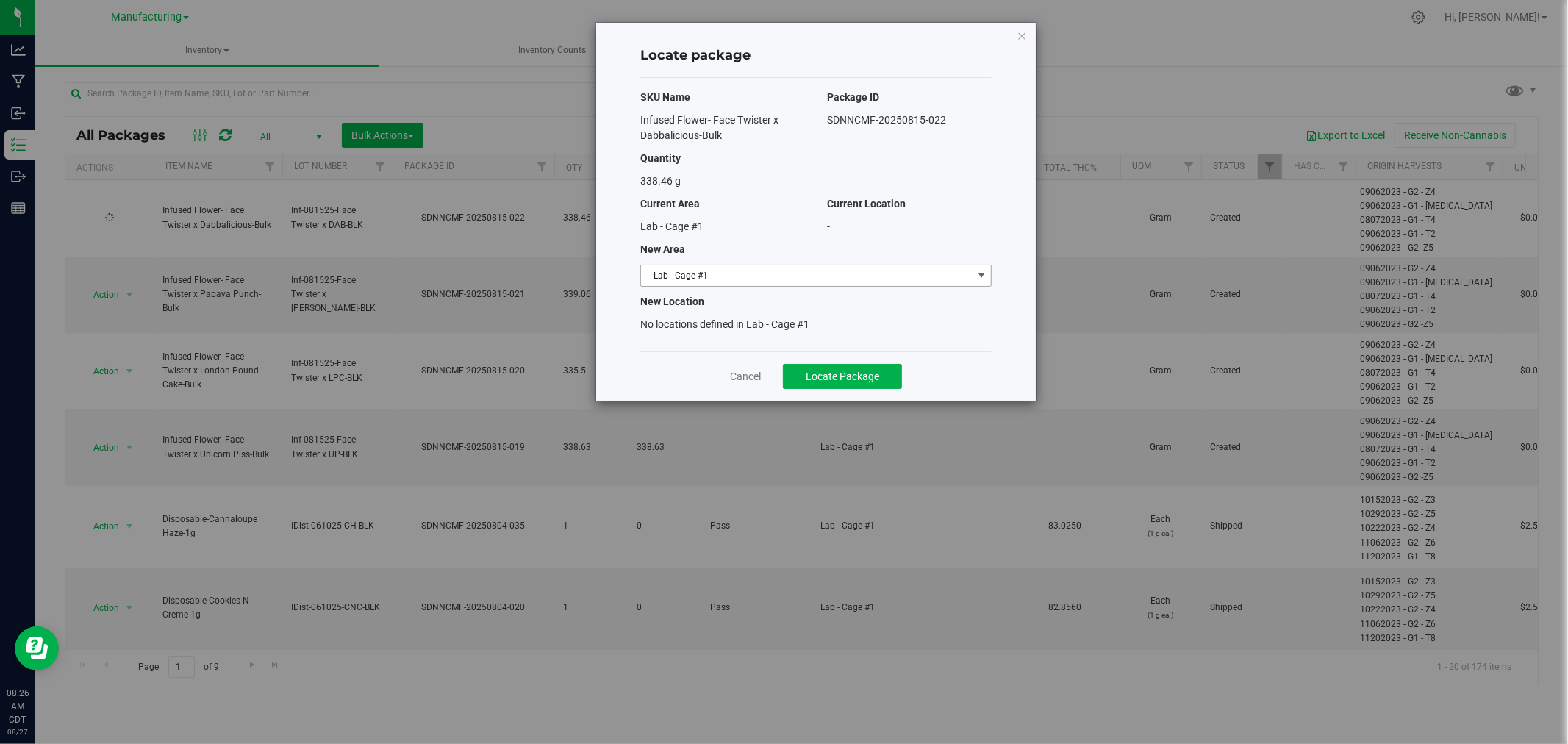
click at [917, 267] on span "Lab - Cage #1" at bounding box center [806, 275] width 331 height 21
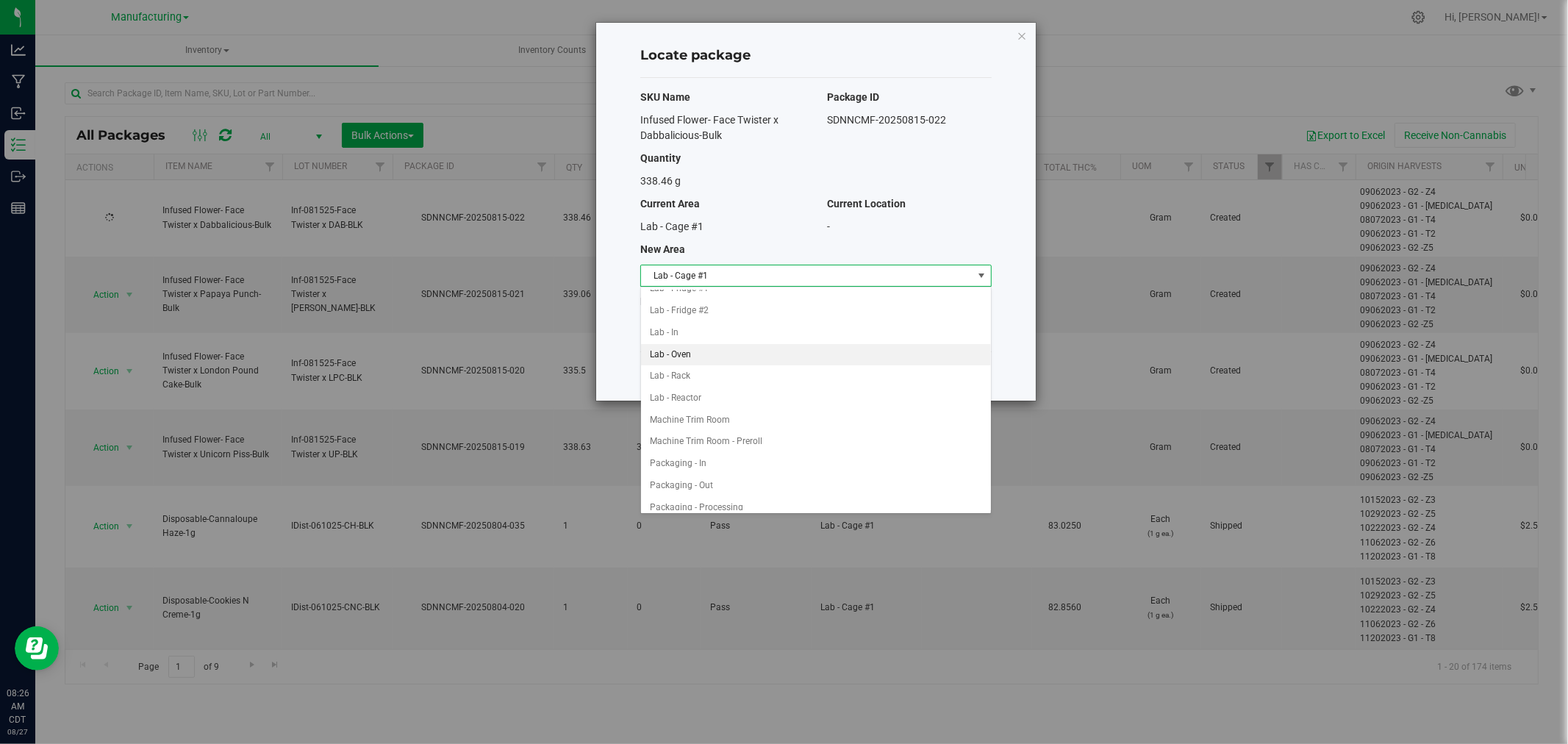
scroll to position [244, 0]
drag, startPoint x: 737, startPoint y: 422, endPoint x: 747, endPoint y: 421, distance: 10.0
click at [737, 422] on li "Machine Trim Room - Preroll" at bounding box center [815, 427] width 350 height 22
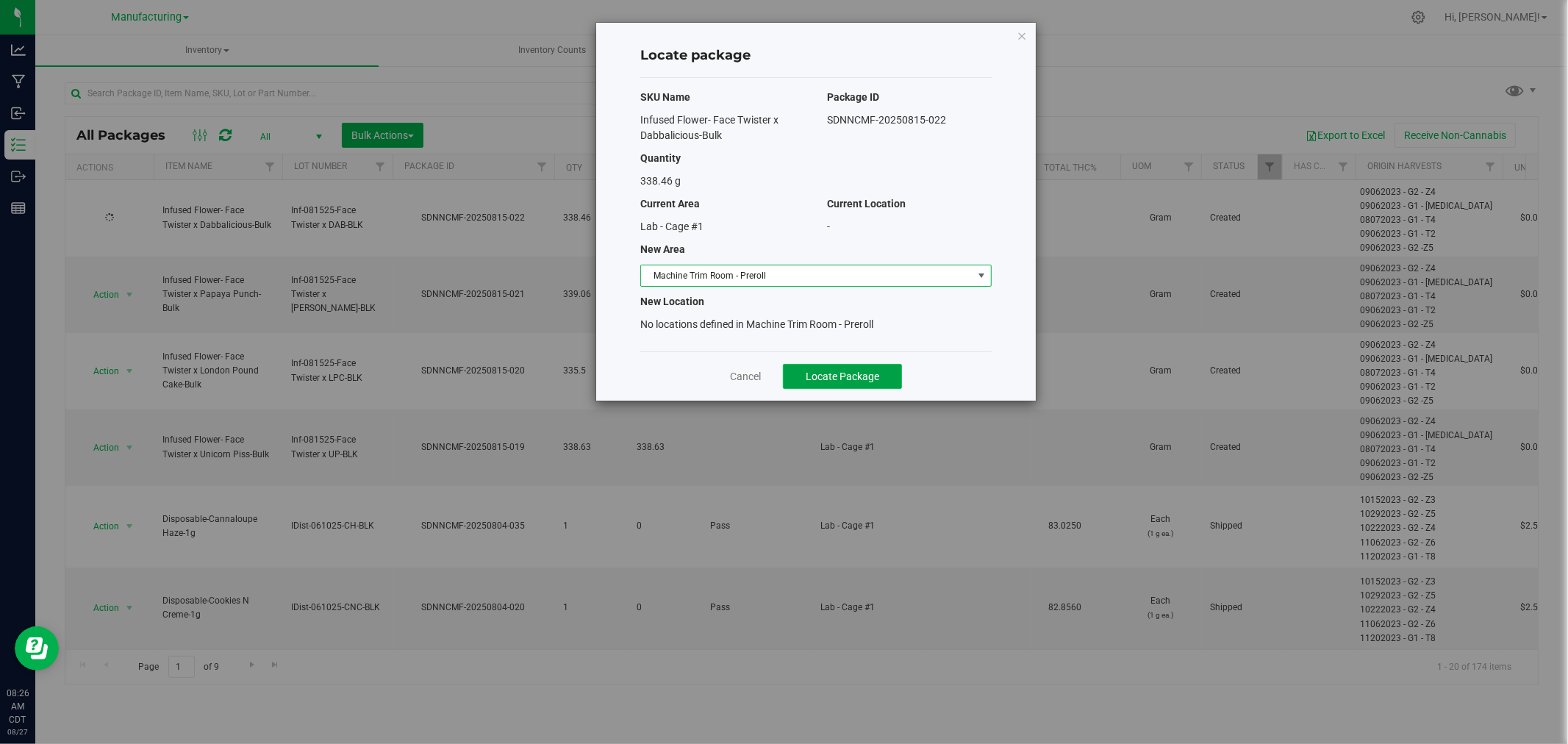
click at [831, 380] on span "Locate Package" at bounding box center [843, 376] width 73 height 12
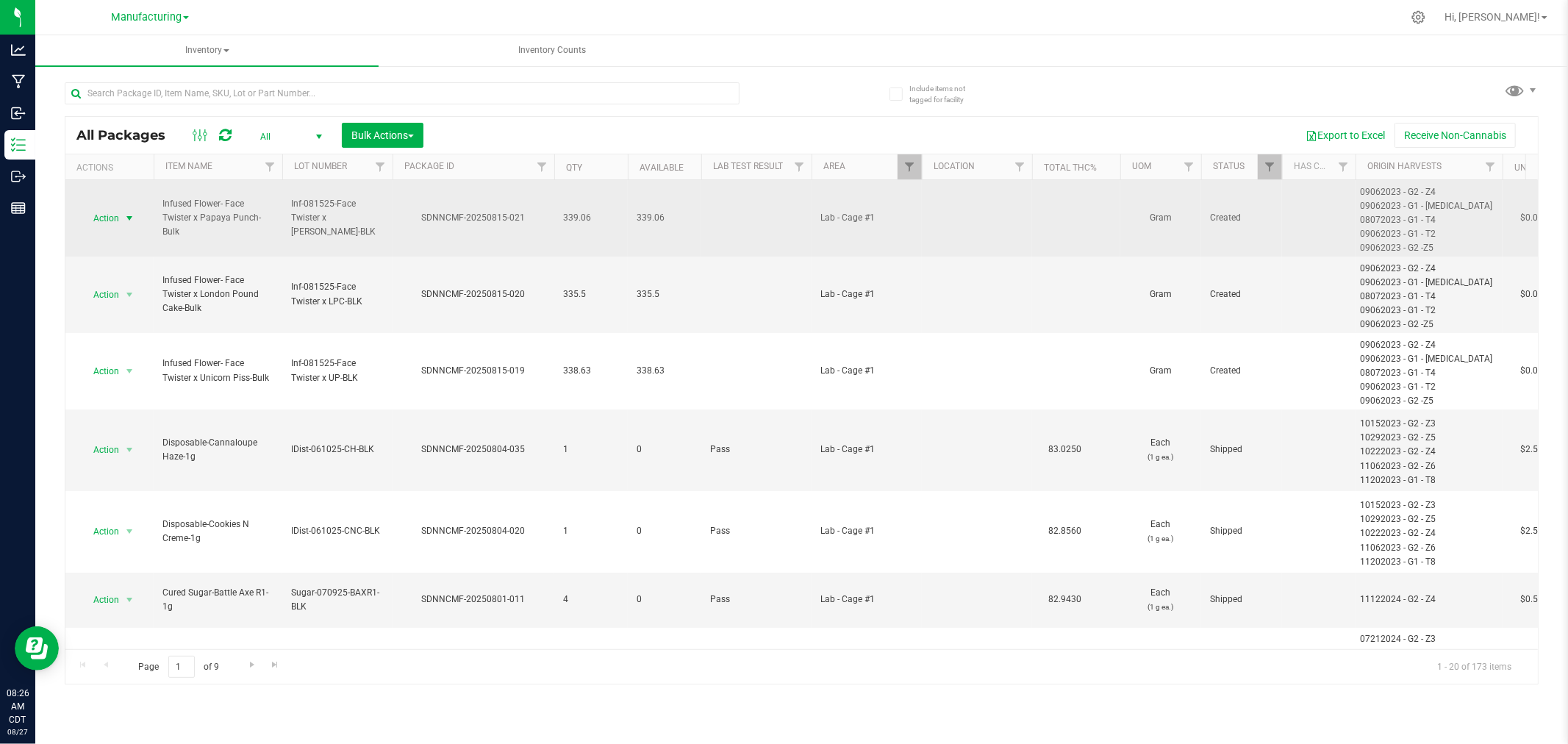
click at [124, 214] on span "select" at bounding box center [129, 219] width 12 height 12
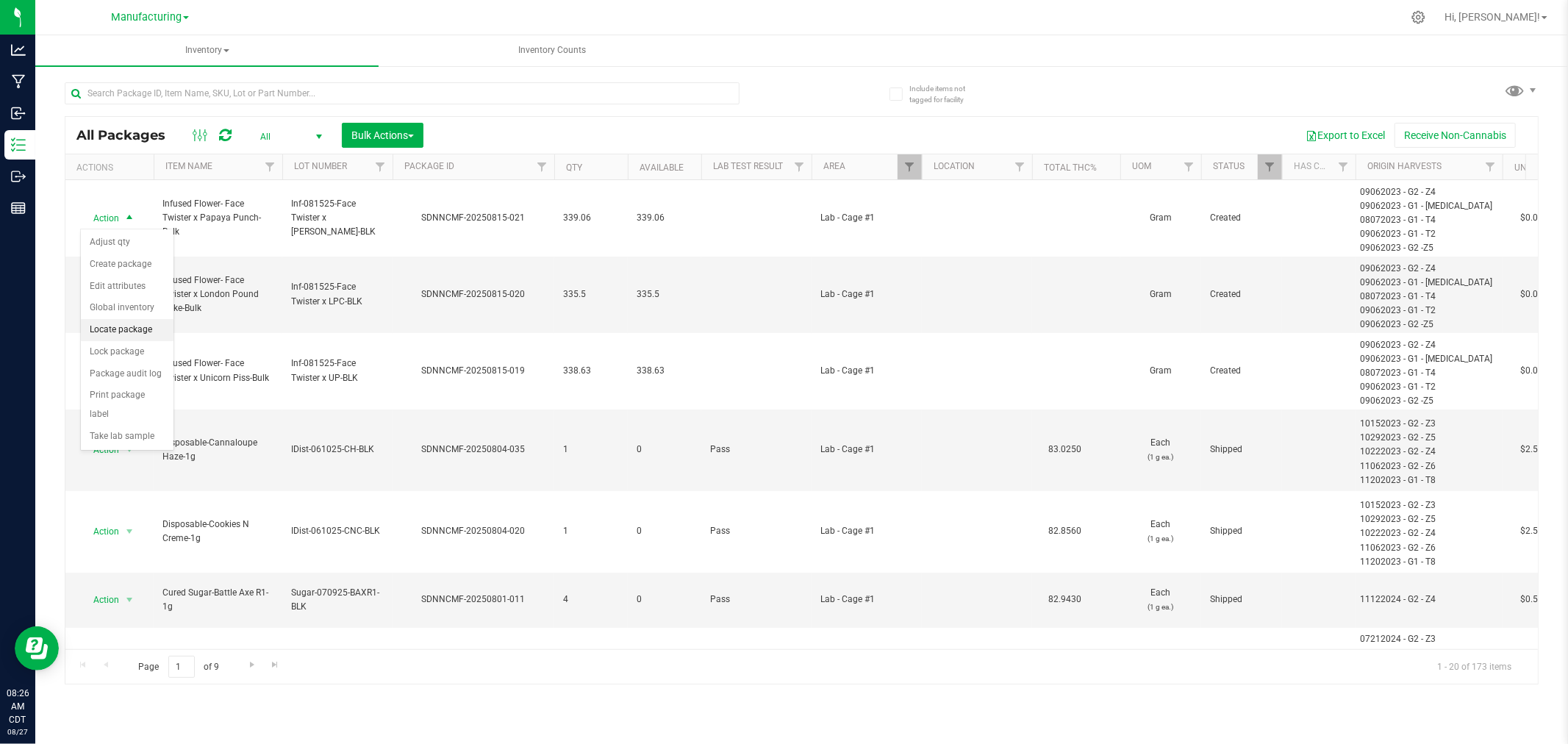
click at [138, 328] on li "Locate package" at bounding box center [127, 329] width 93 height 22
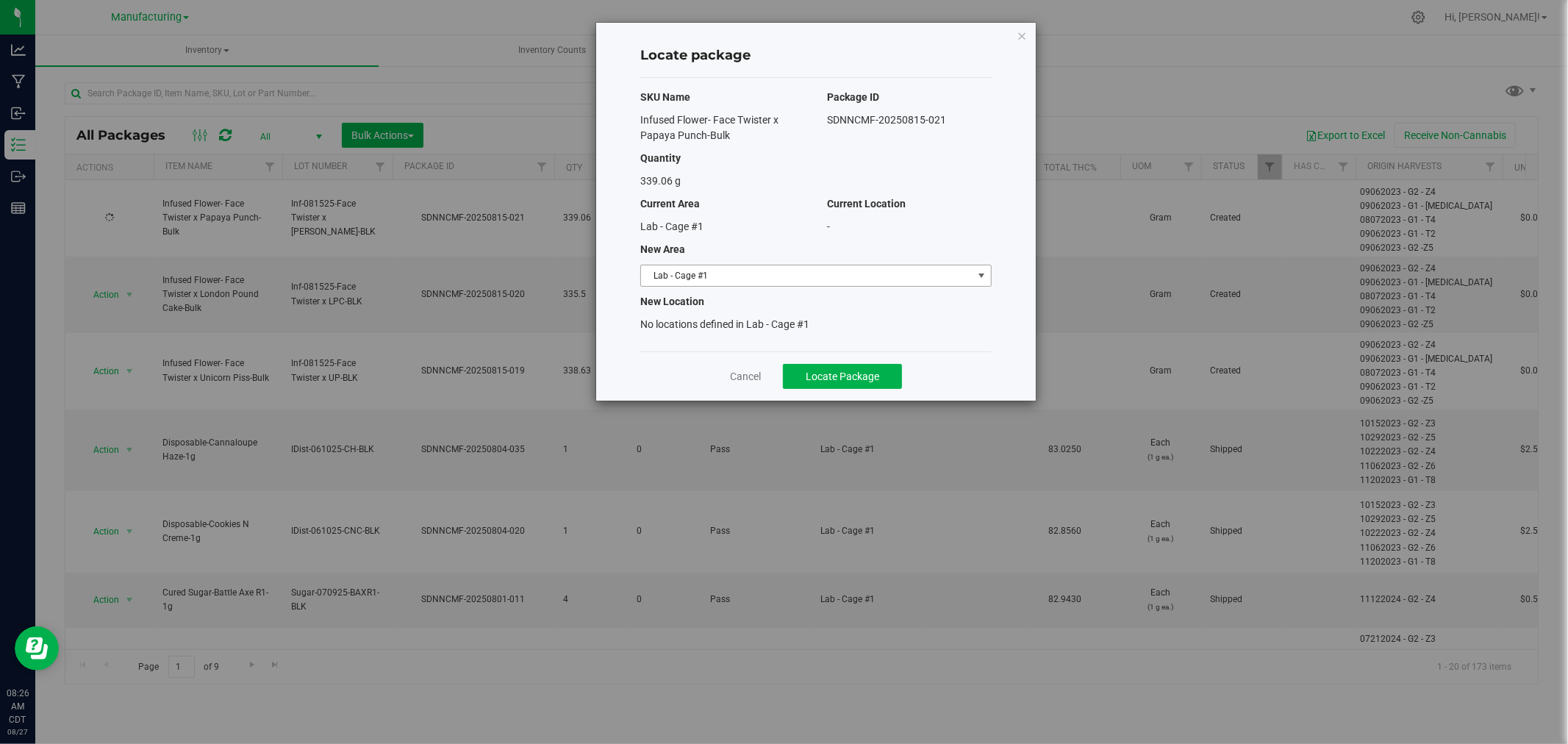
click at [918, 277] on span "Lab - Cage #1" at bounding box center [806, 275] width 331 height 21
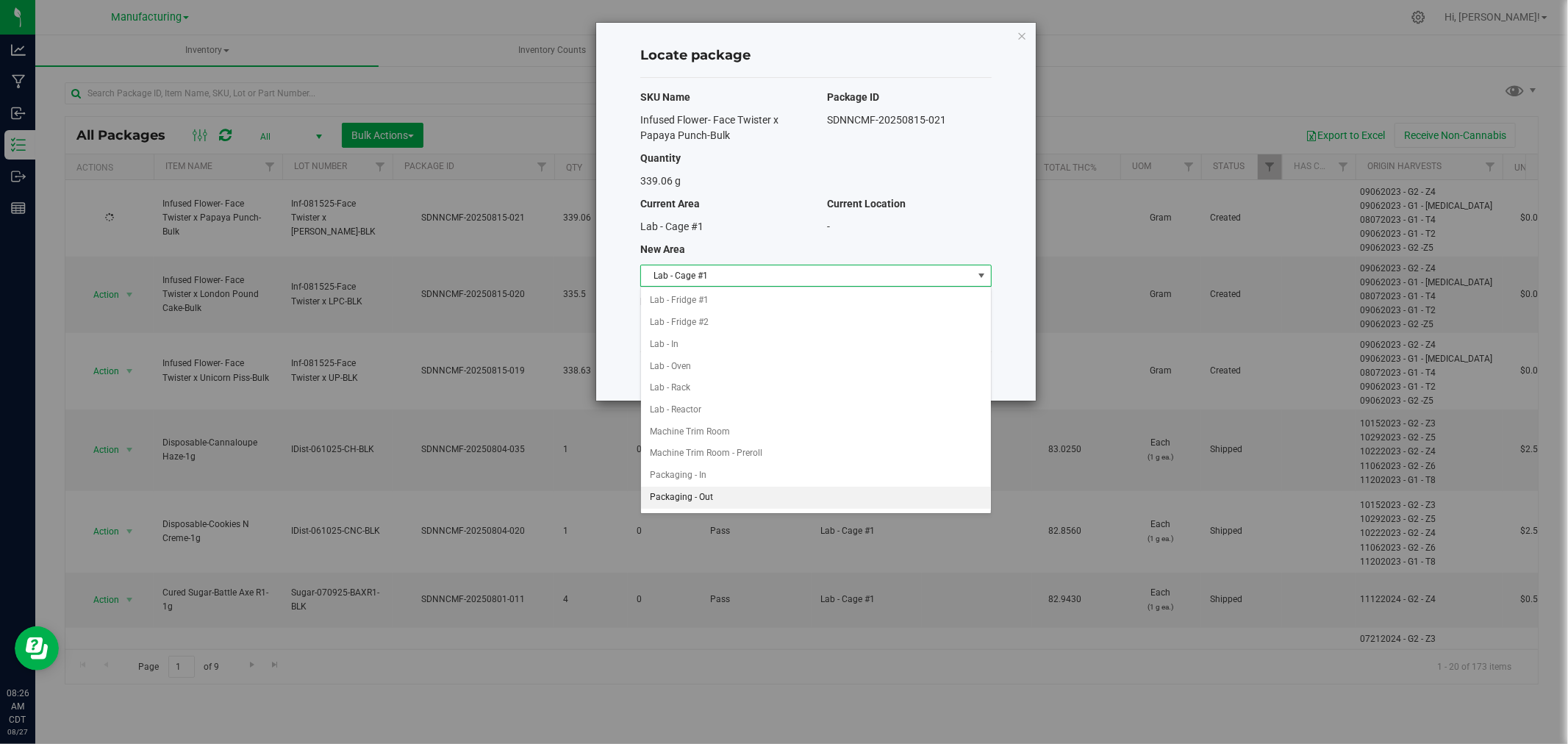
scroll to position [244, 0]
click at [751, 430] on li "Machine Trim Room - Preroll" at bounding box center [815, 427] width 350 height 22
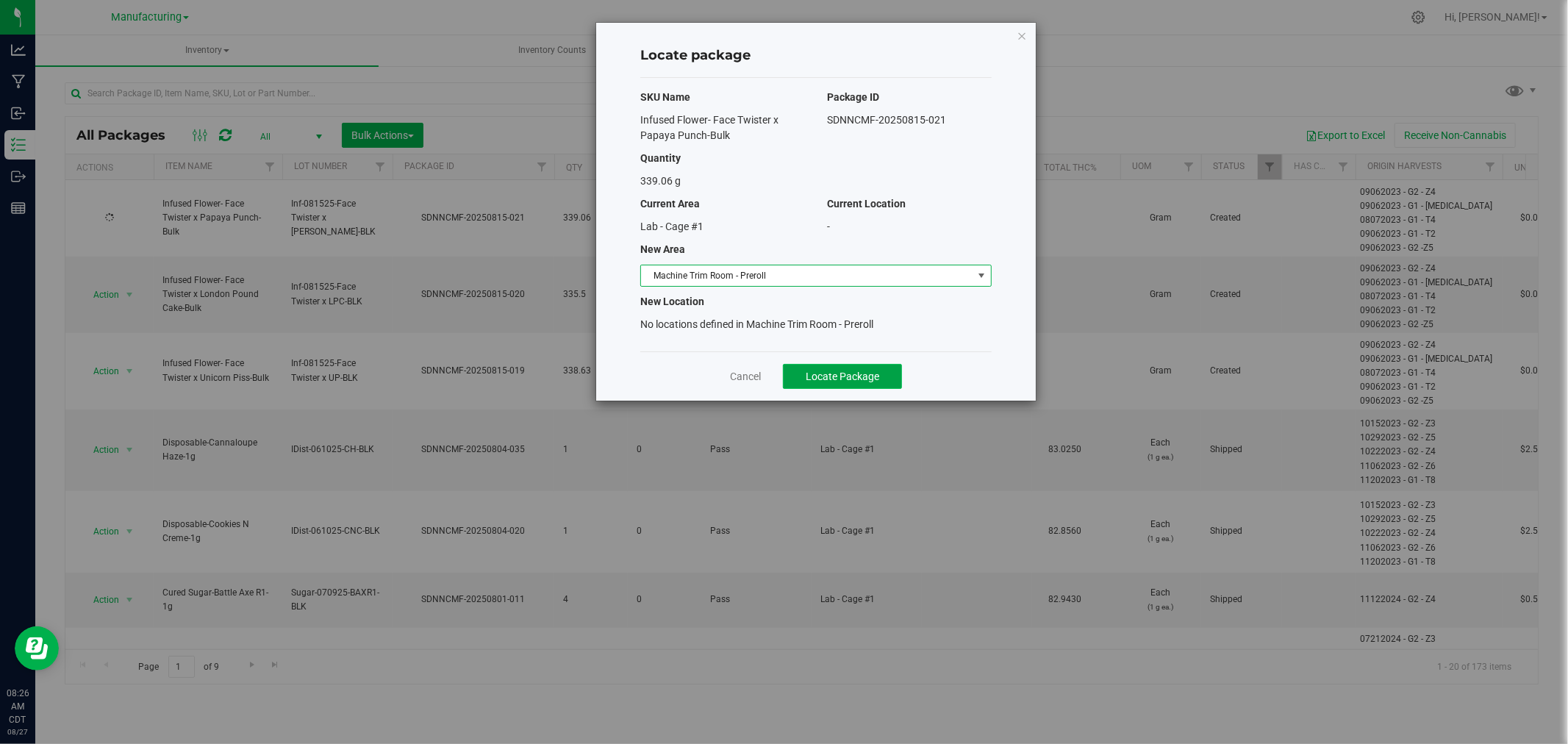
click at [871, 375] on span "Locate Package" at bounding box center [843, 376] width 73 height 12
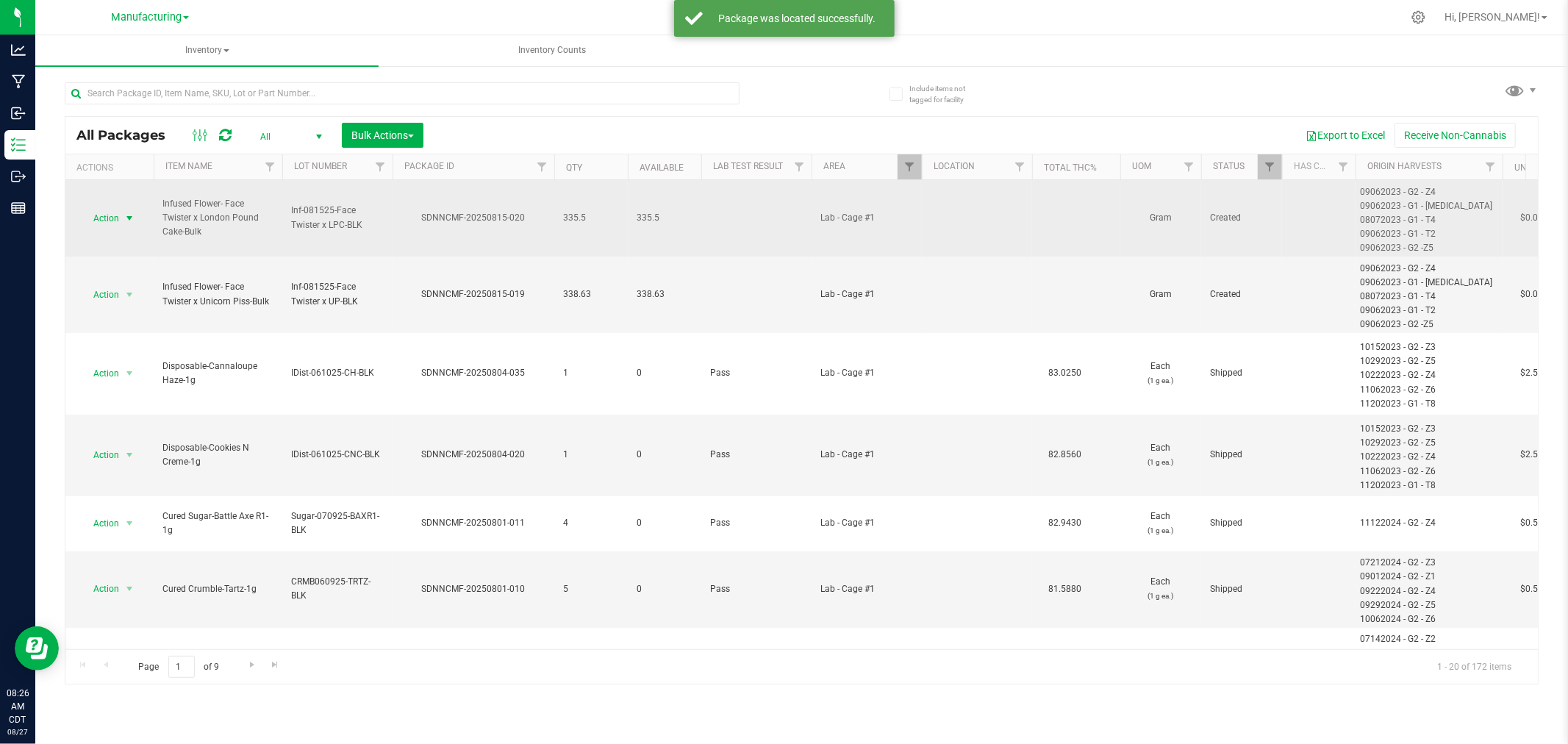
click at [125, 215] on span "select" at bounding box center [129, 219] width 12 height 12
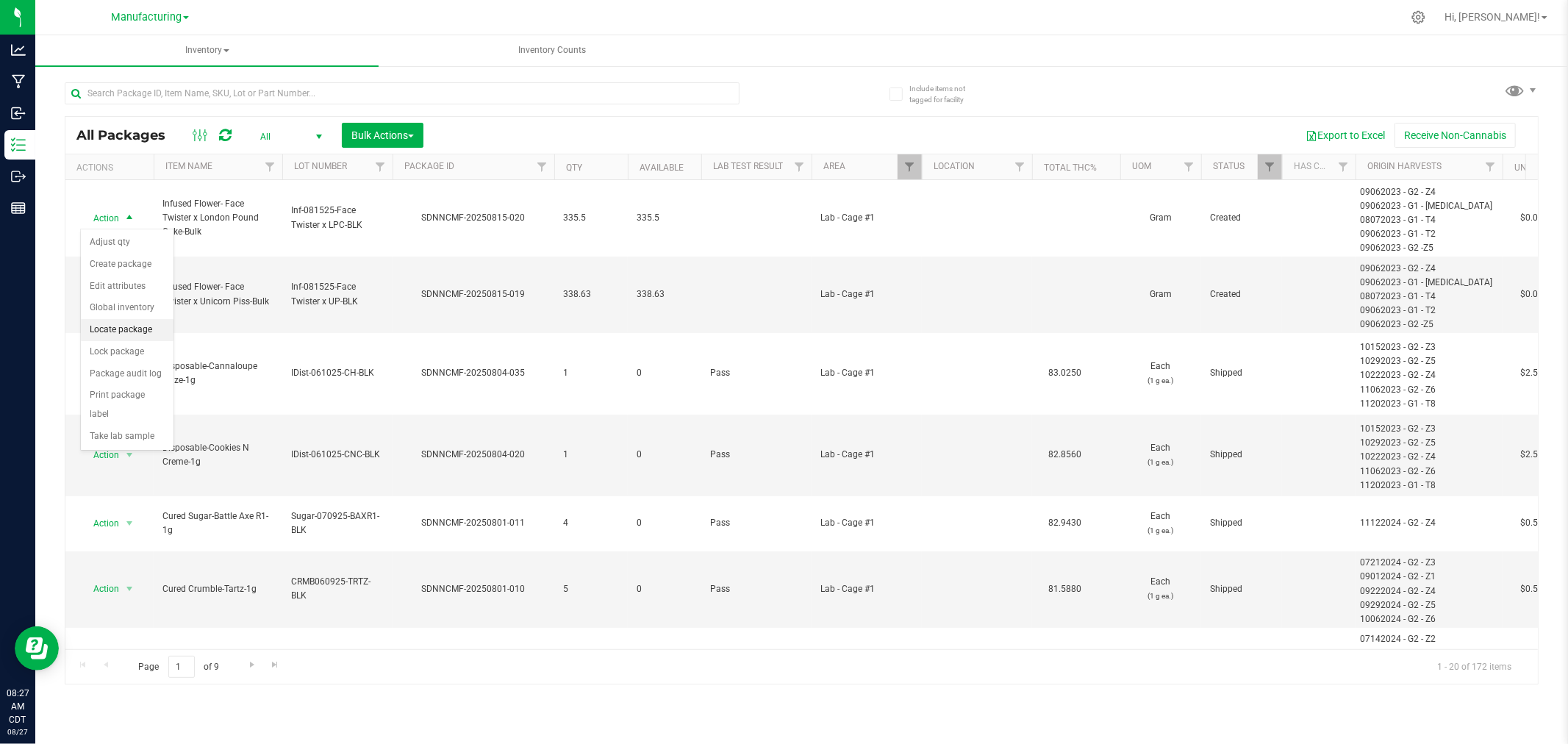
click at [145, 325] on li "Locate package" at bounding box center [127, 329] width 93 height 22
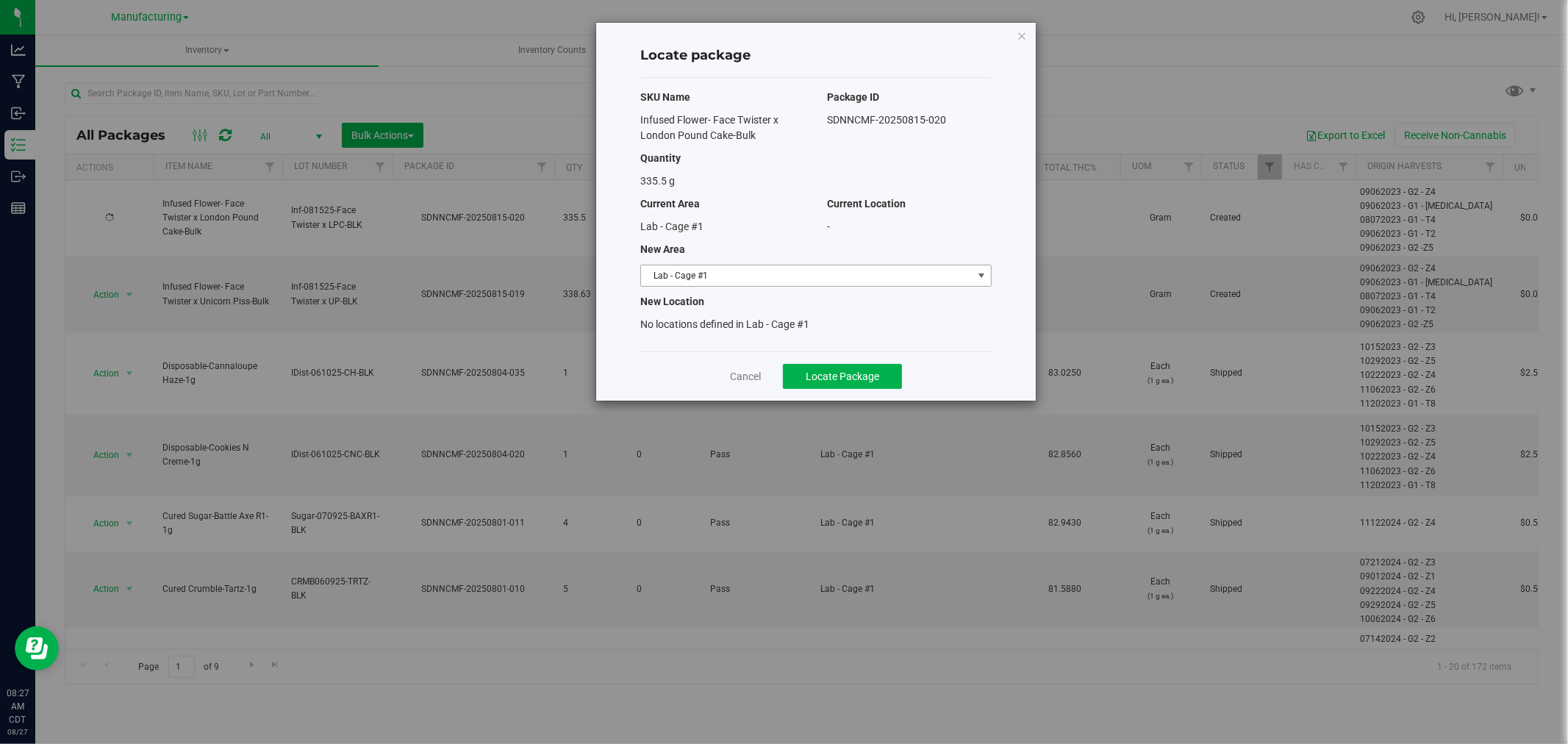
click at [825, 270] on span "Lab - Cage #1" at bounding box center [806, 275] width 331 height 21
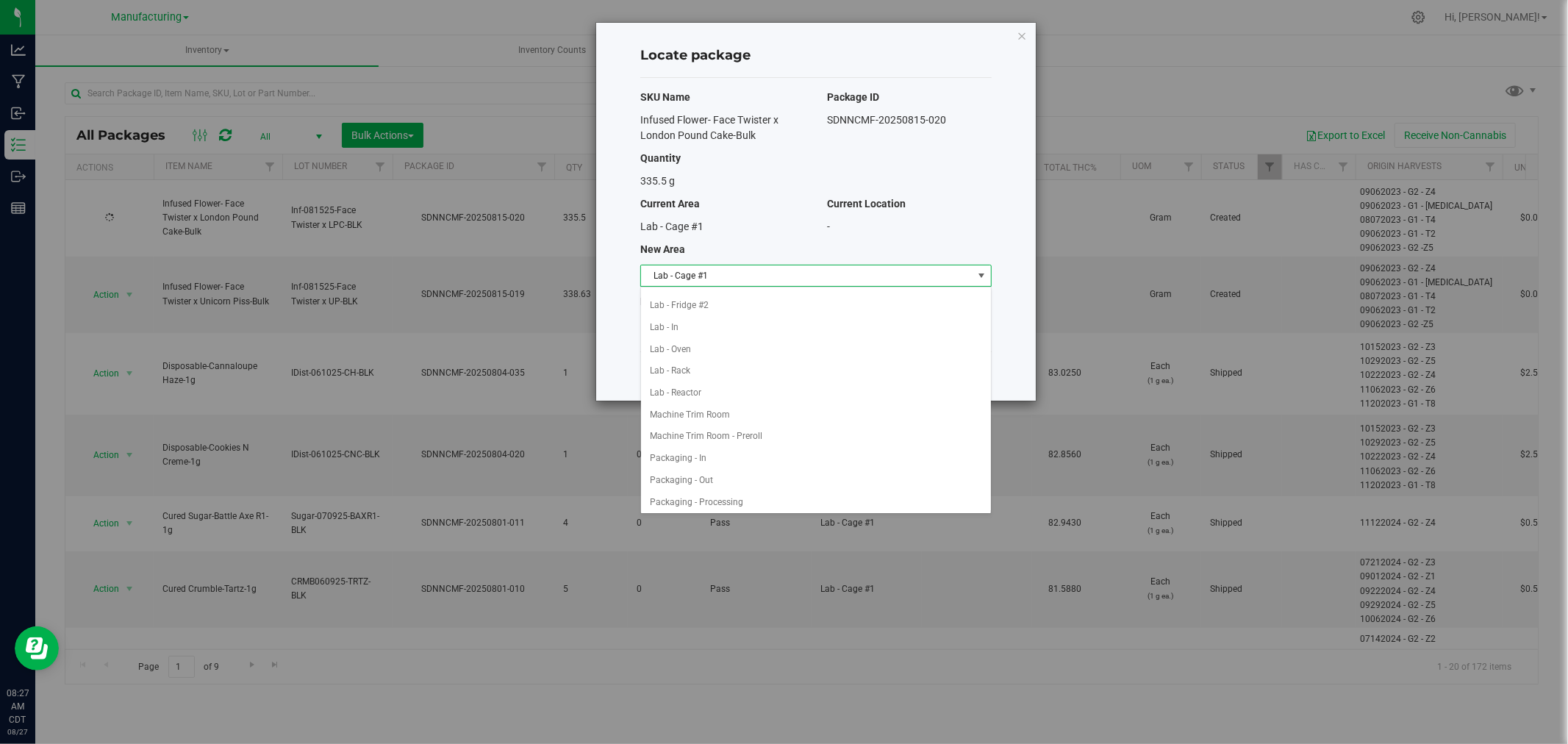
scroll to position [244, 0]
drag, startPoint x: 744, startPoint y: 430, endPoint x: 751, endPoint y: 425, distance: 8.6
click at [744, 430] on li "Machine Trim Room - Preroll" at bounding box center [815, 427] width 350 height 22
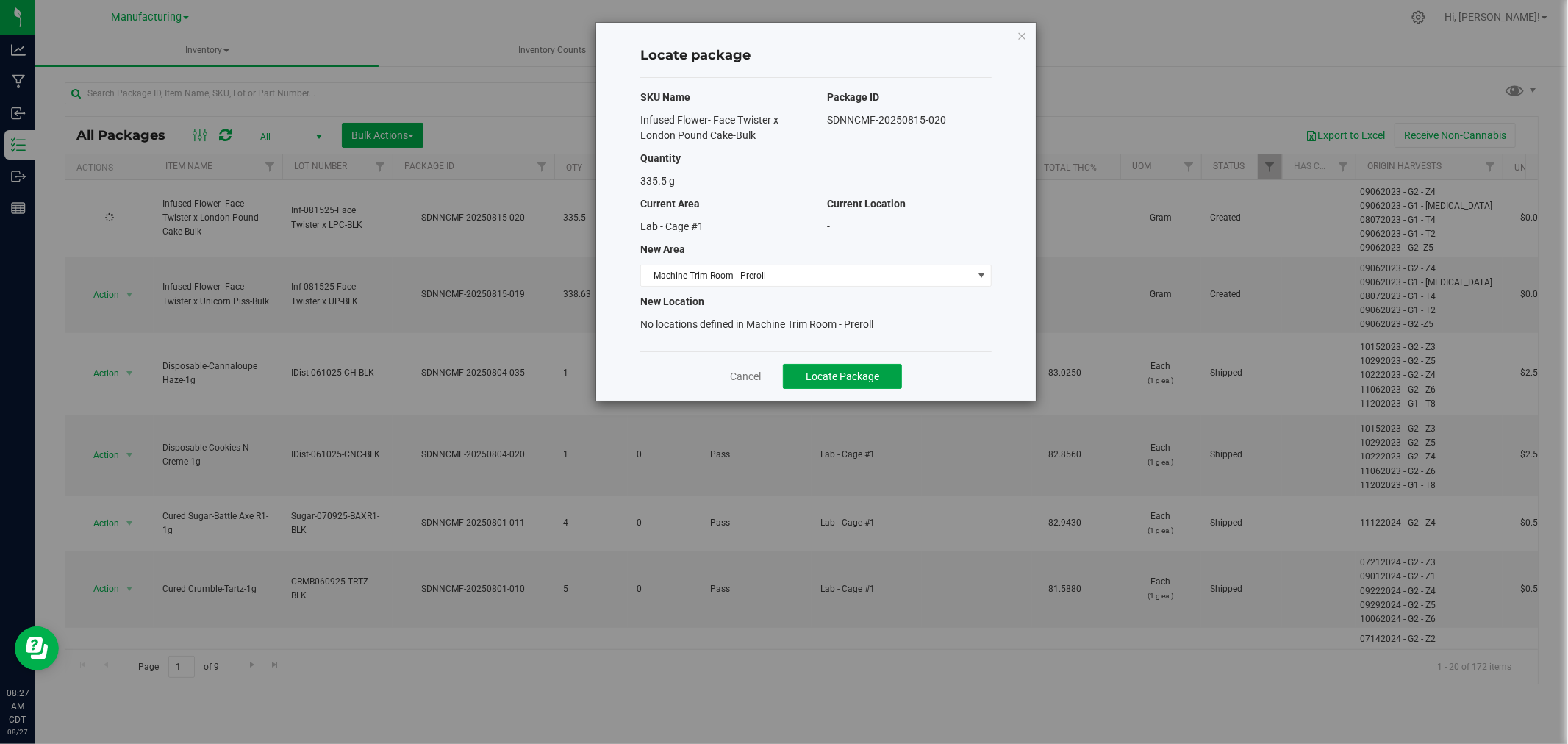
drag, startPoint x: 846, startPoint y: 377, endPoint x: 853, endPoint y: 399, distance: 23.1
click at [846, 377] on span "Locate Package" at bounding box center [843, 376] width 73 height 12
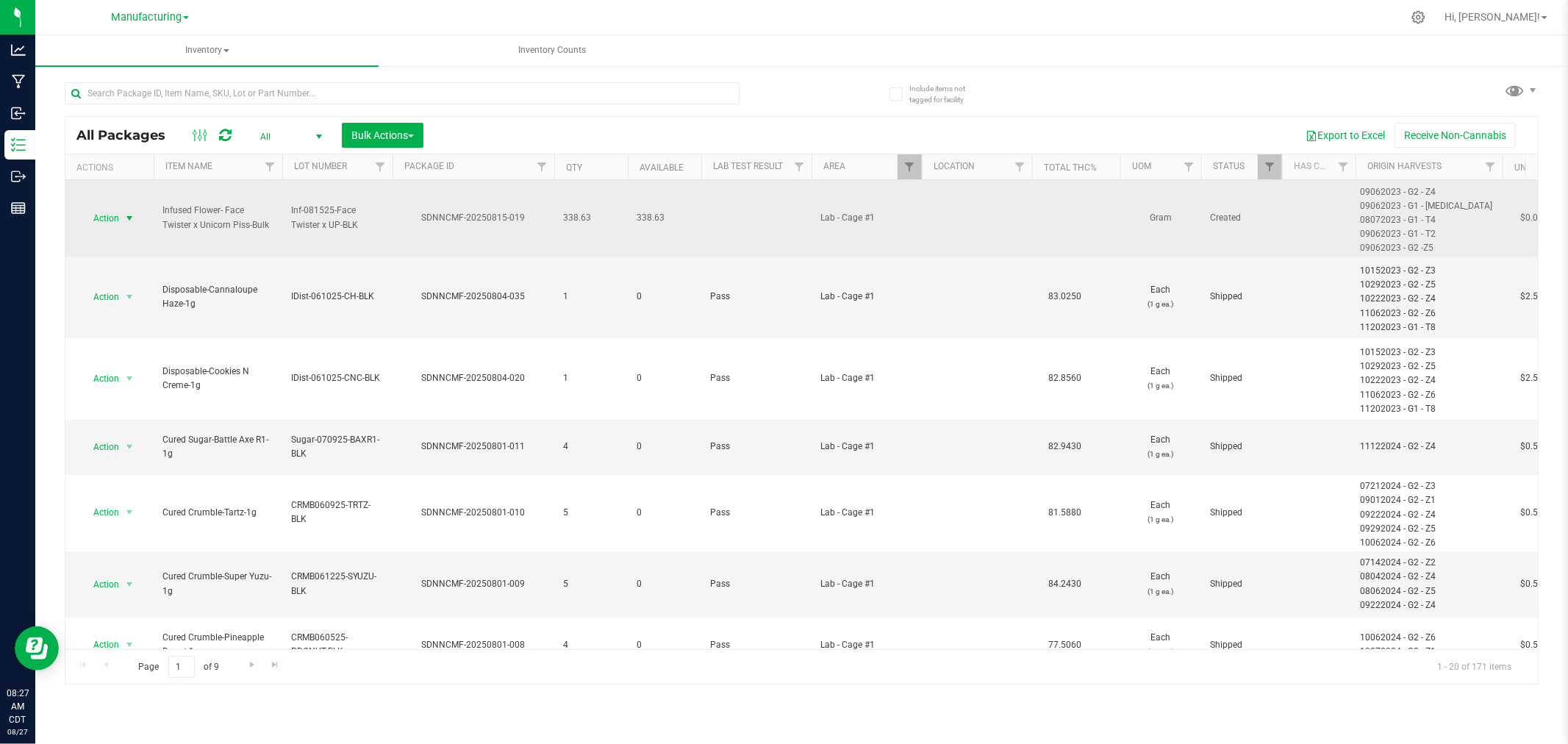
click at [129, 217] on span "select" at bounding box center [129, 219] width 12 height 12
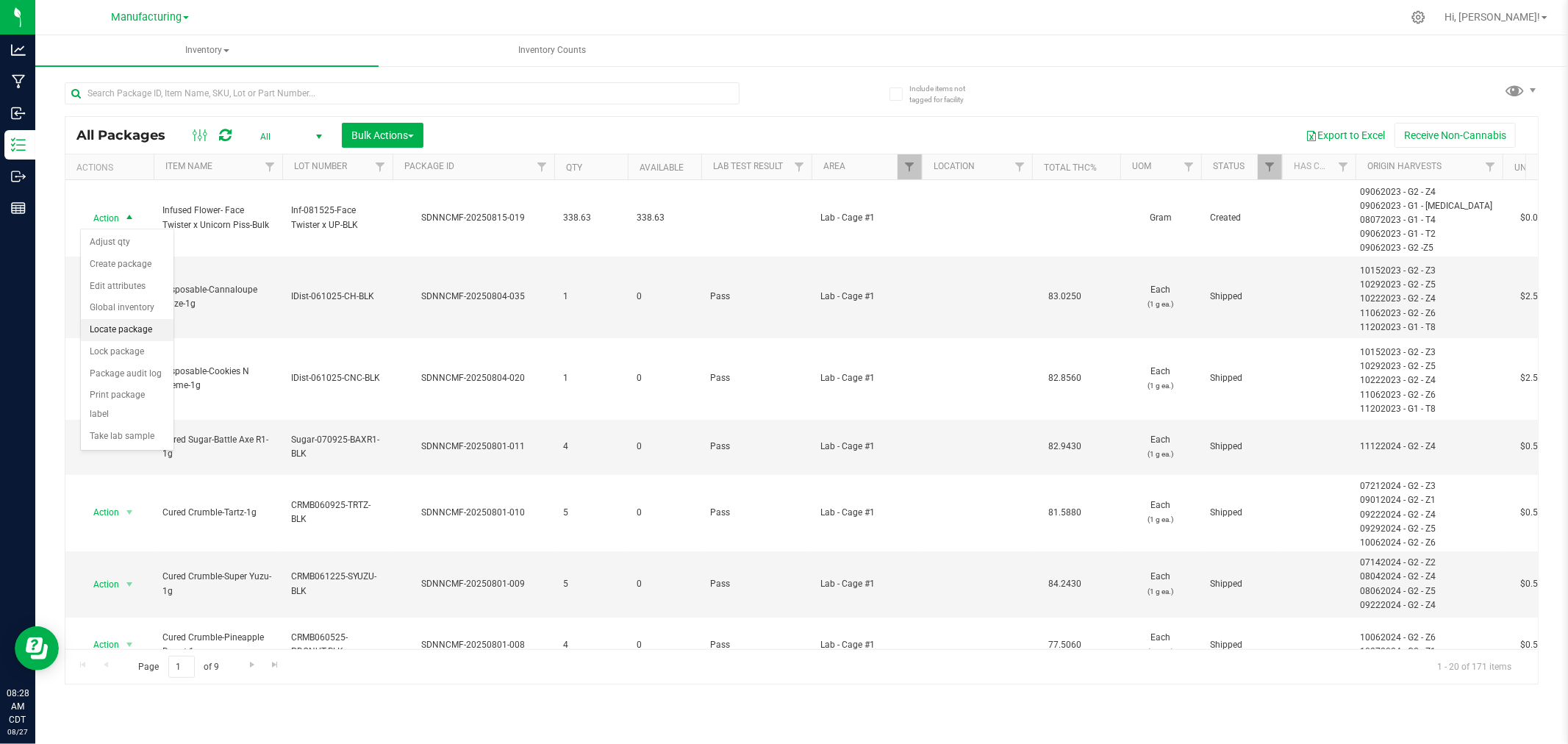
click at [126, 329] on li "Locate package" at bounding box center [127, 329] width 93 height 22
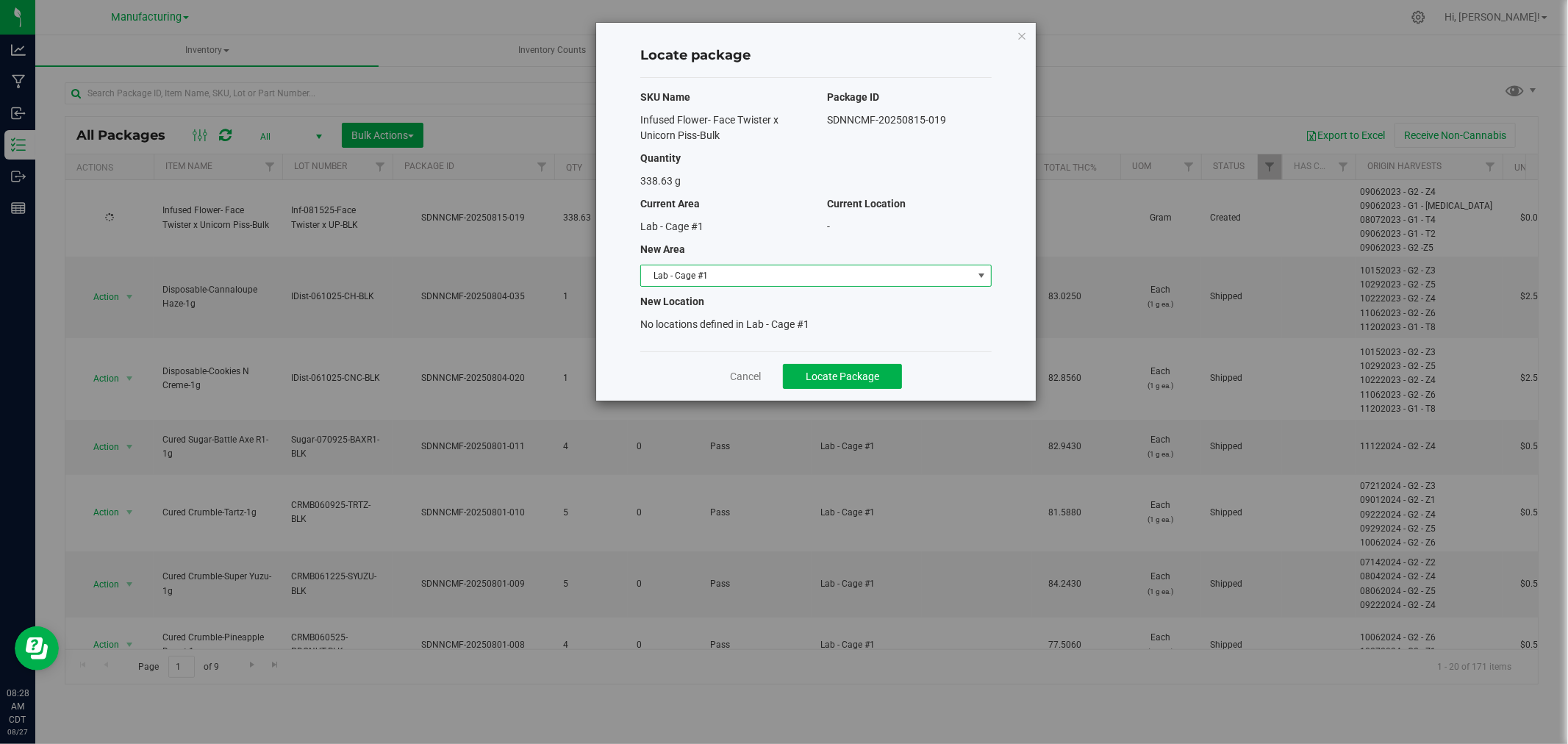
click at [723, 275] on span "Lab - Cage #1" at bounding box center [806, 275] width 331 height 21
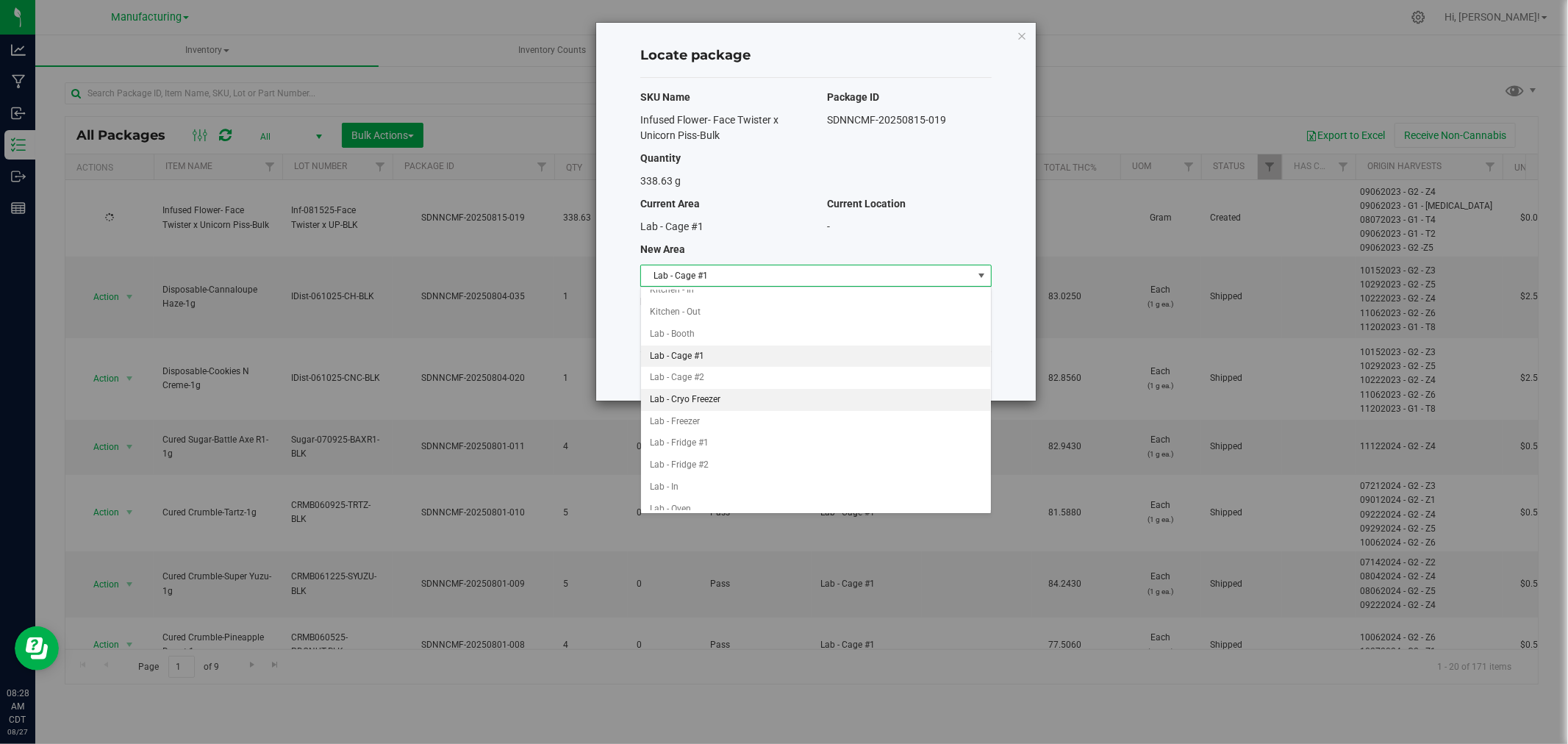
scroll to position [244, 0]
click at [713, 427] on li "Machine Trim Room - Preroll" at bounding box center [815, 427] width 350 height 22
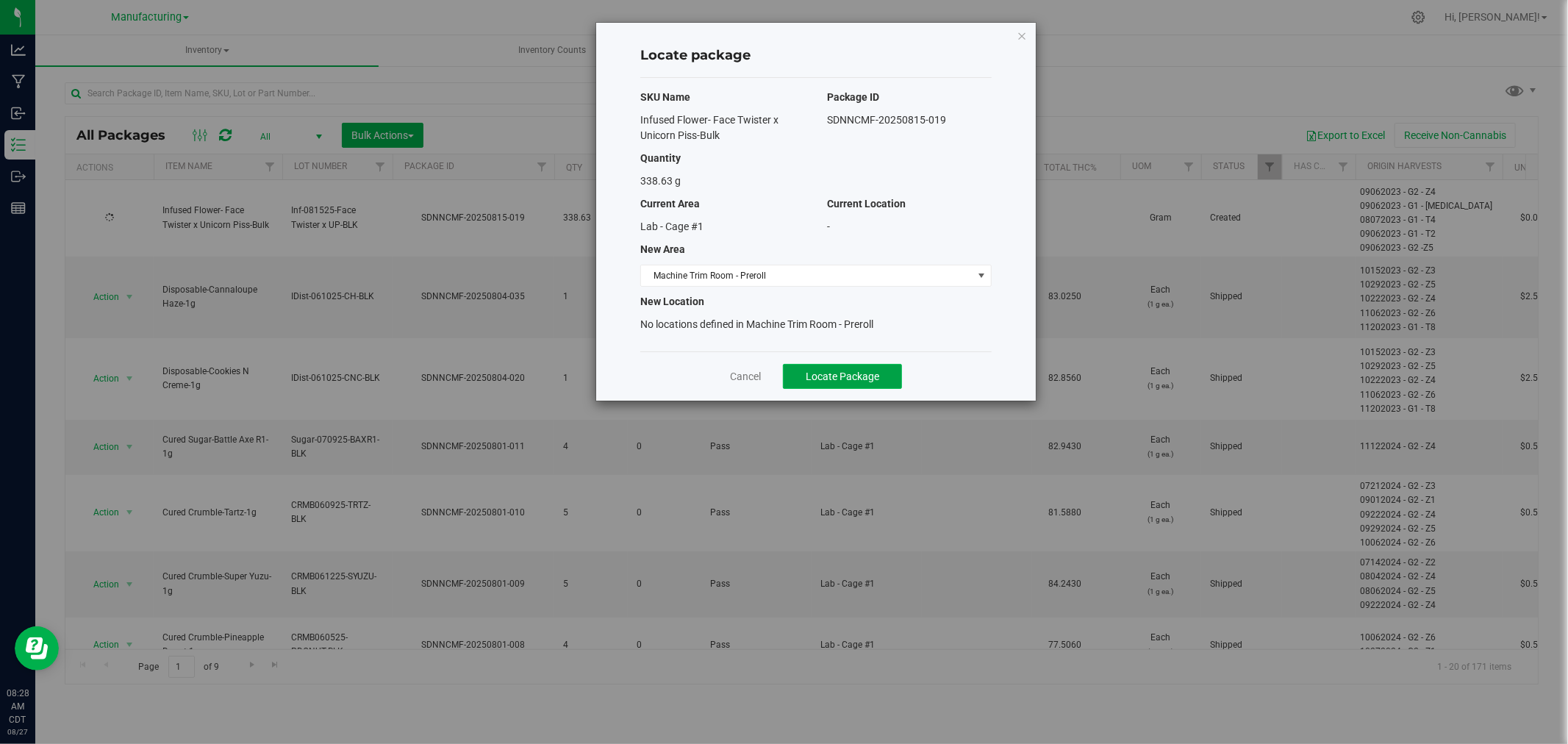
click at [819, 375] on span "Locate Package" at bounding box center [843, 376] width 73 height 12
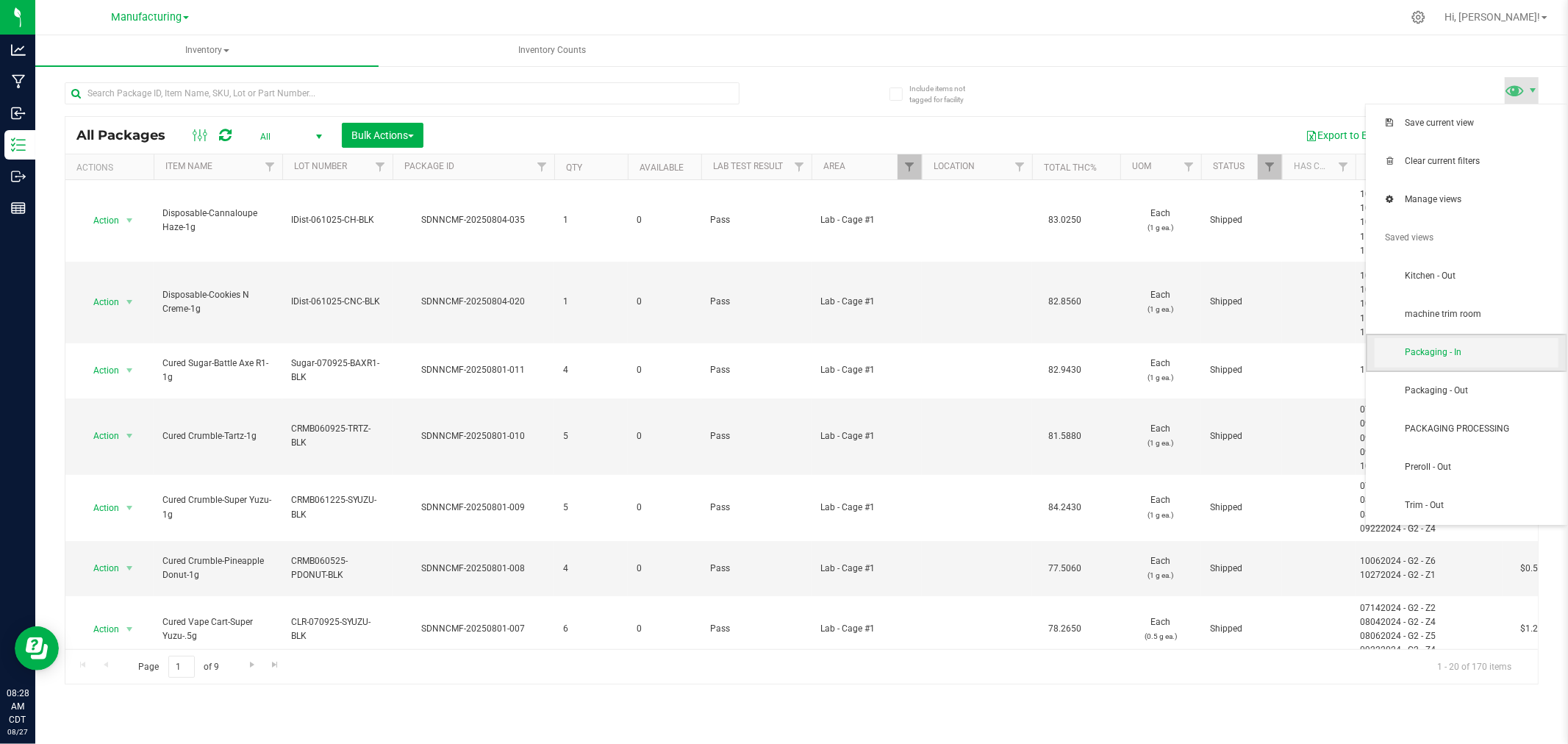
click at [1480, 362] on span "Packaging - In" at bounding box center [1467, 352] width 184 height 29
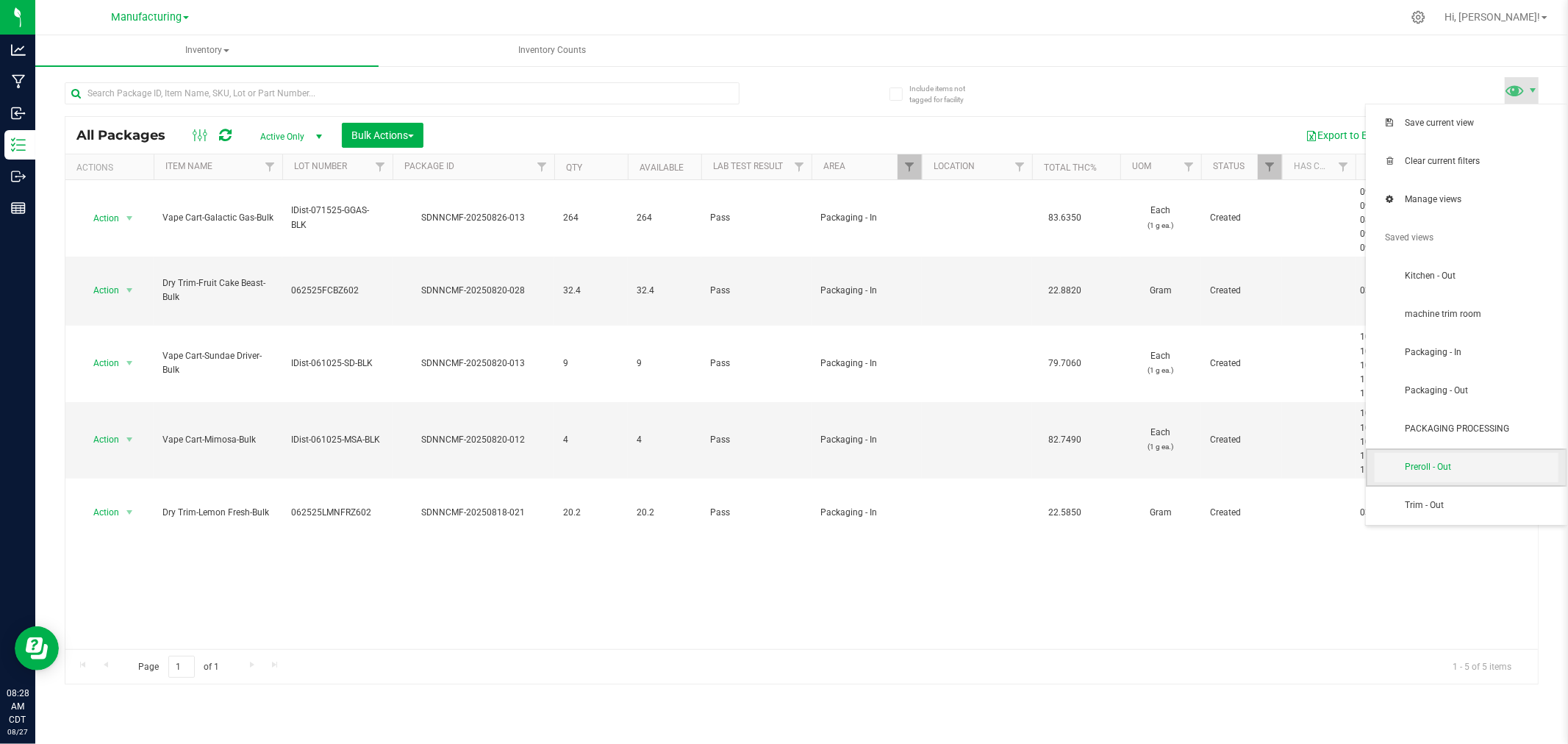
click at [1492, 465] on span "Preroll - Out" at bounding box center [1481, 466] width 153 height 13
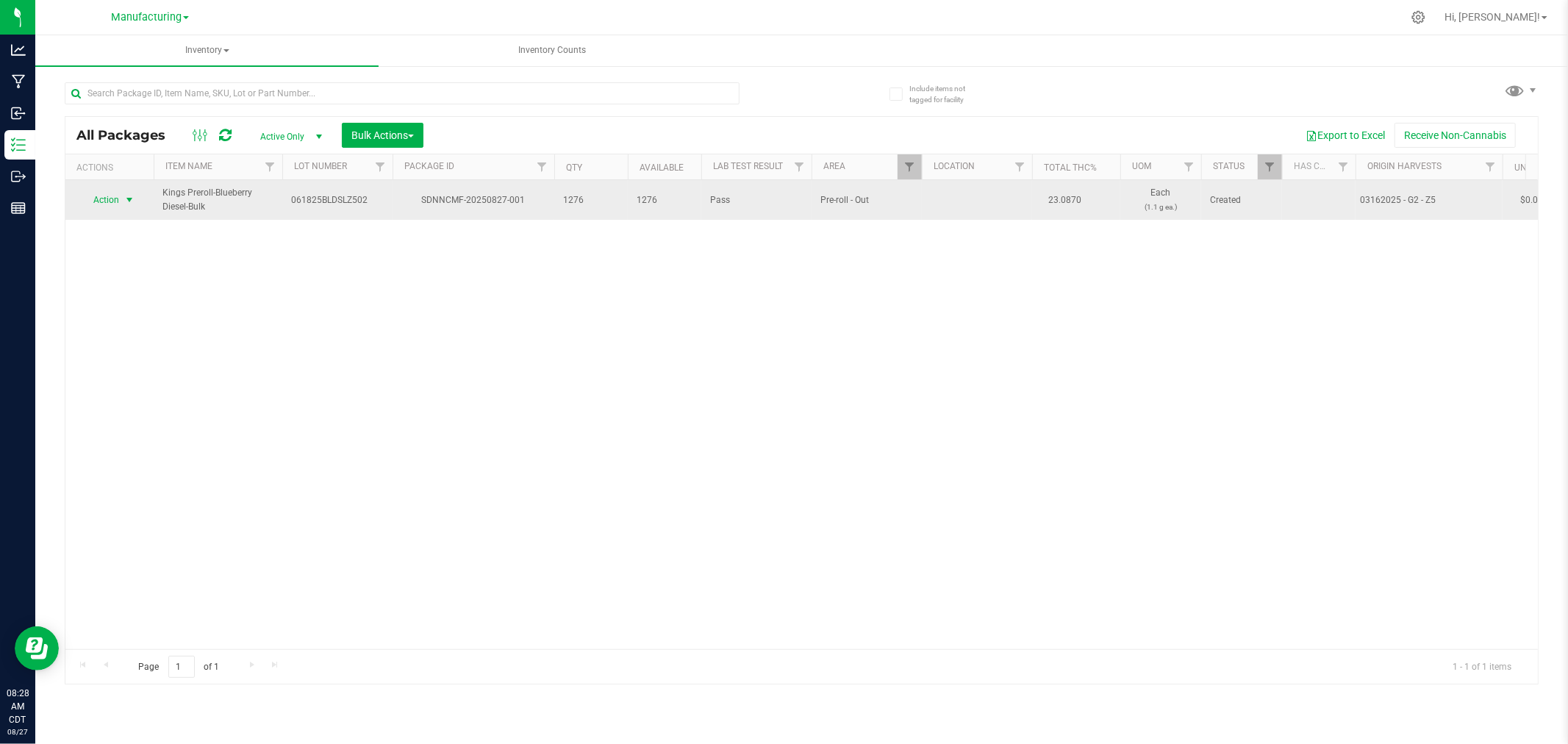
click at [127, 197] on span "select" at bounding box center [129, 200] width 12 height 12
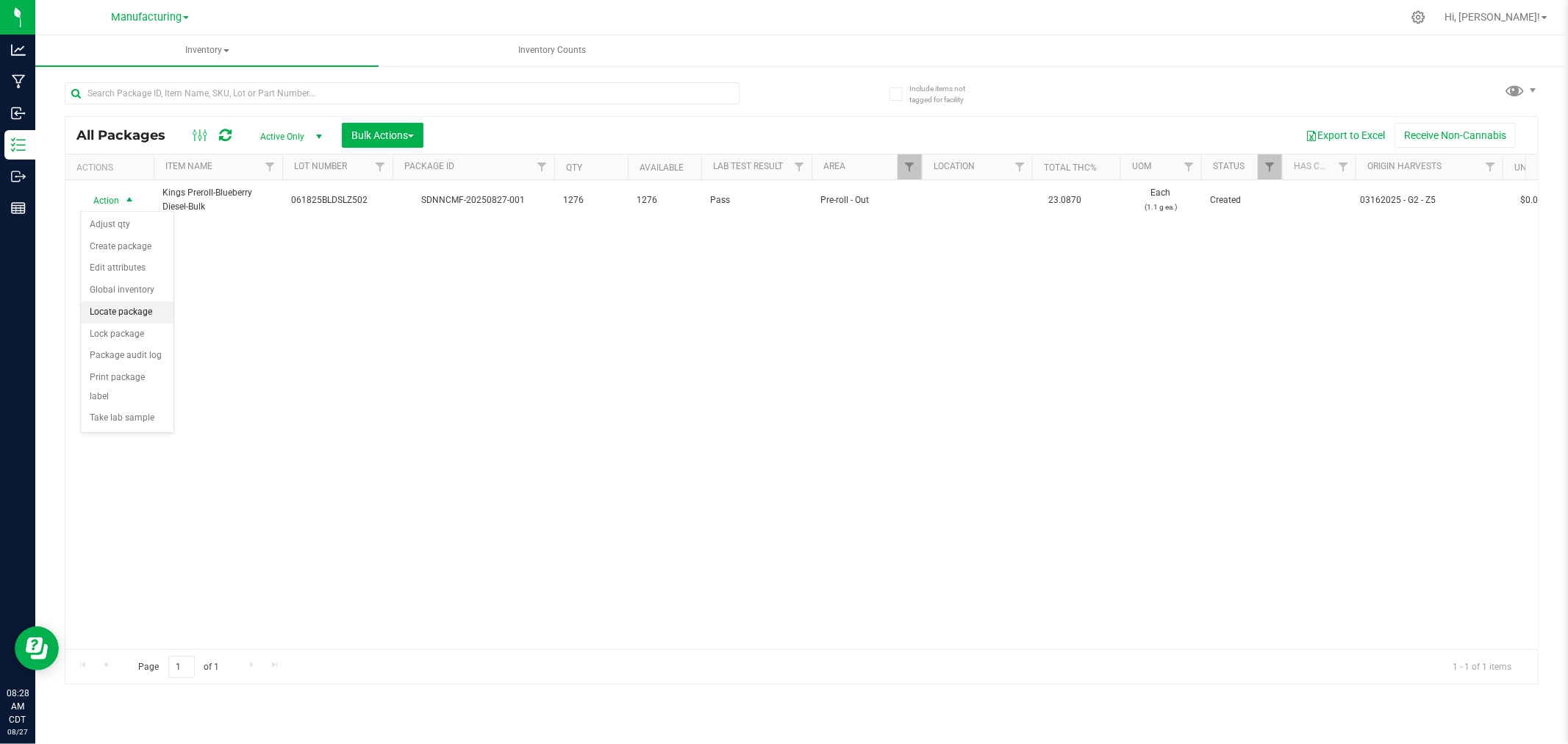
click at [149, 306] on li "Locate package" at bounding box center [127, 312] width 93 height 22
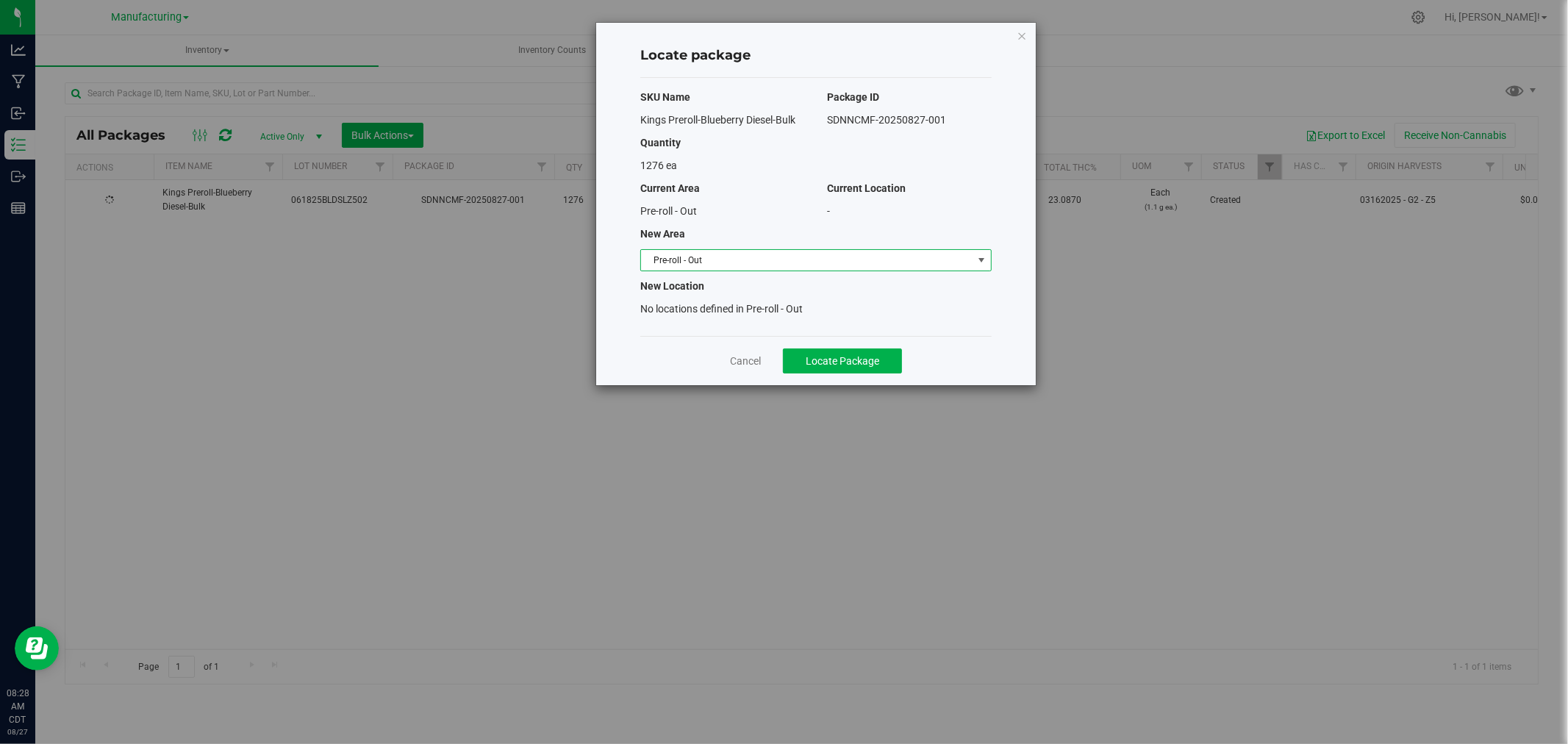
click at [819, 257] on span "Pre-roll - Out" at bounding box center [806, 260] width 331 height 21
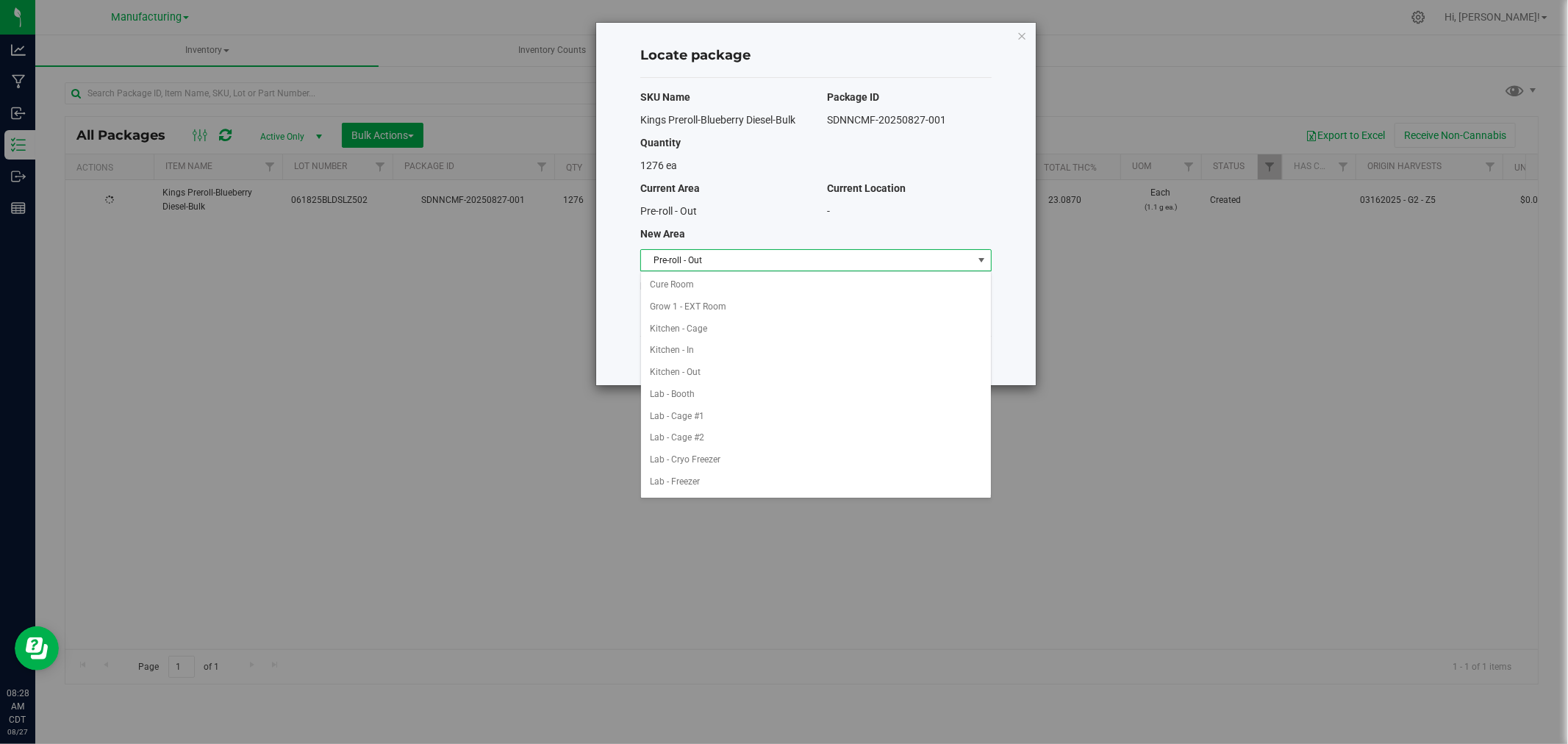
scroll to position [284, 0]
click at [703, 386] on li "Packaging - In" at bounding box center [815, 394] width 350 height 22
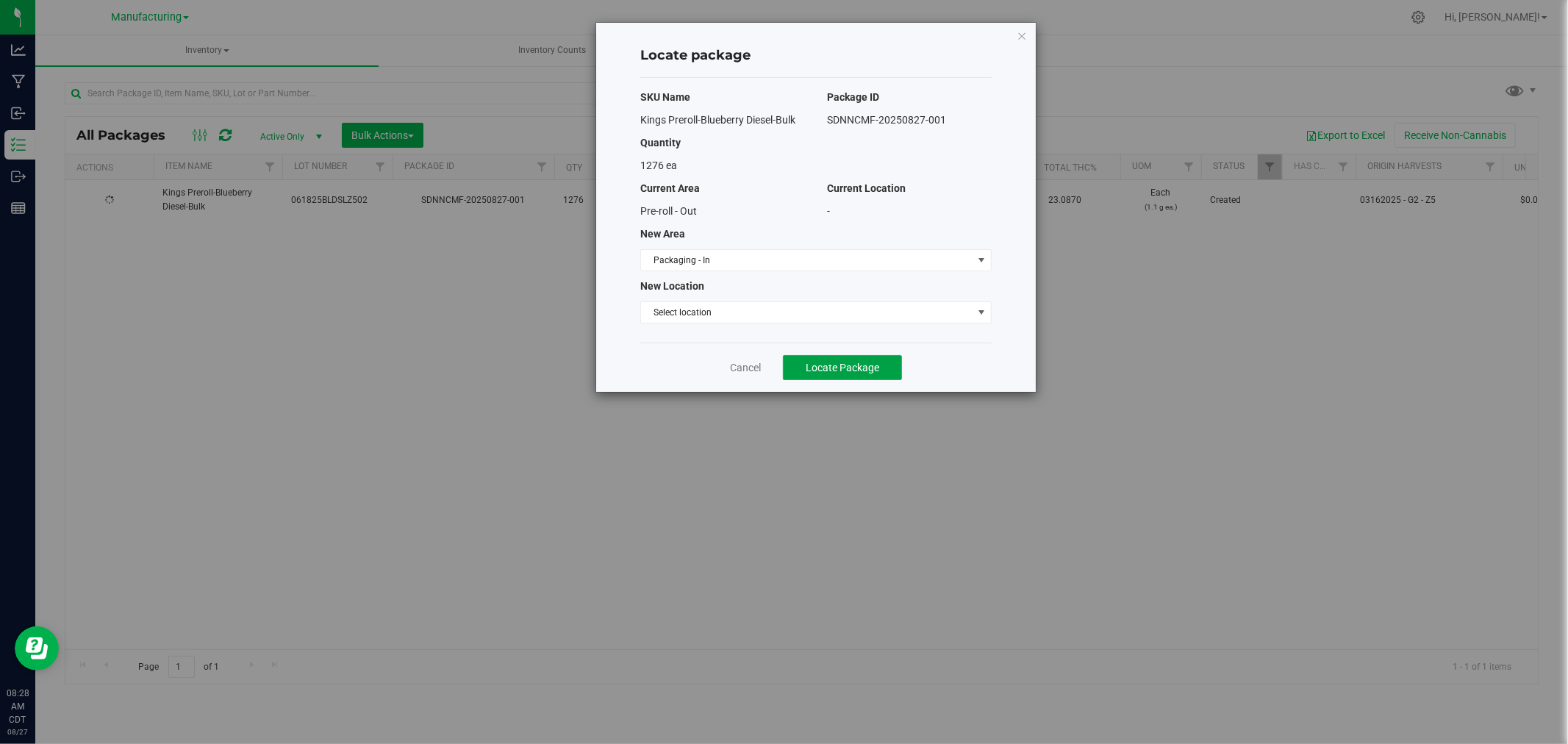
click at [839, 364] on span "Locate Package" at bounding box center [843, 367] width 73 height 12
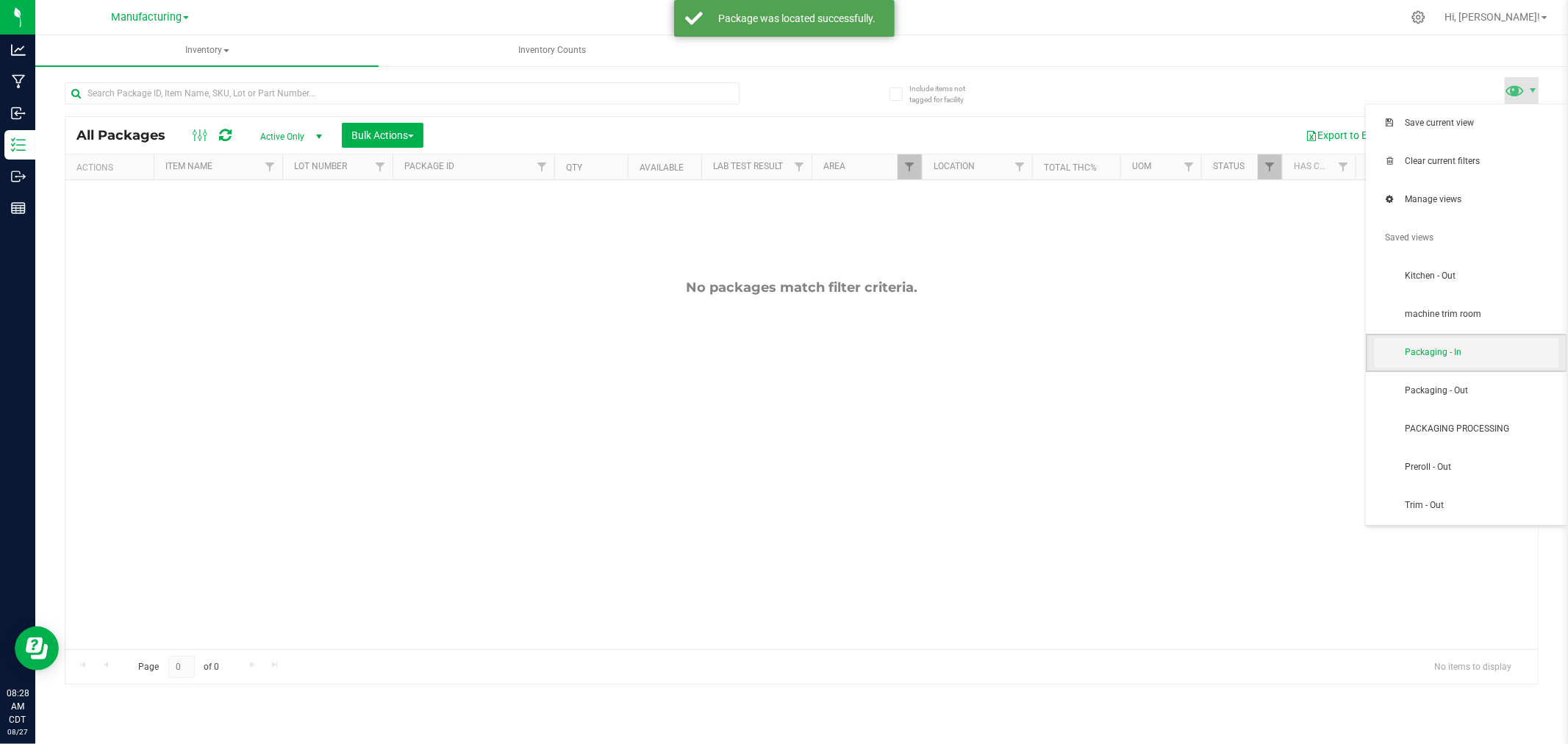
click at [1487, 363] on span "Packaging - In" at bounding box center [1467, 352] width 184 height 29
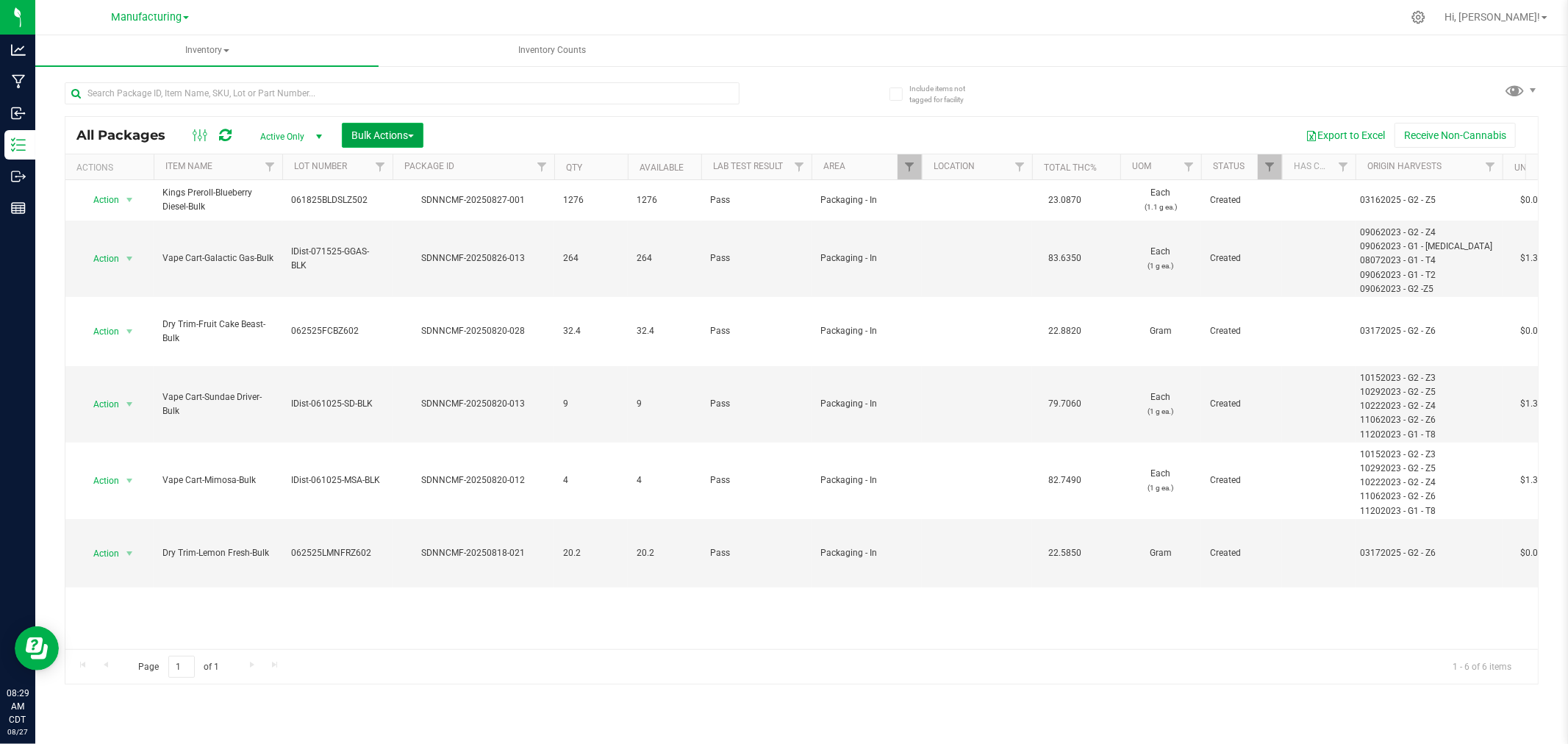
click at [417, 129] on button "Bulk Actions" at bounding box center [383, 135] width 82 height 25
click at [408, 172] on span "Add to manufacturing run" at bounding box center [406, 168] width 111 height 12
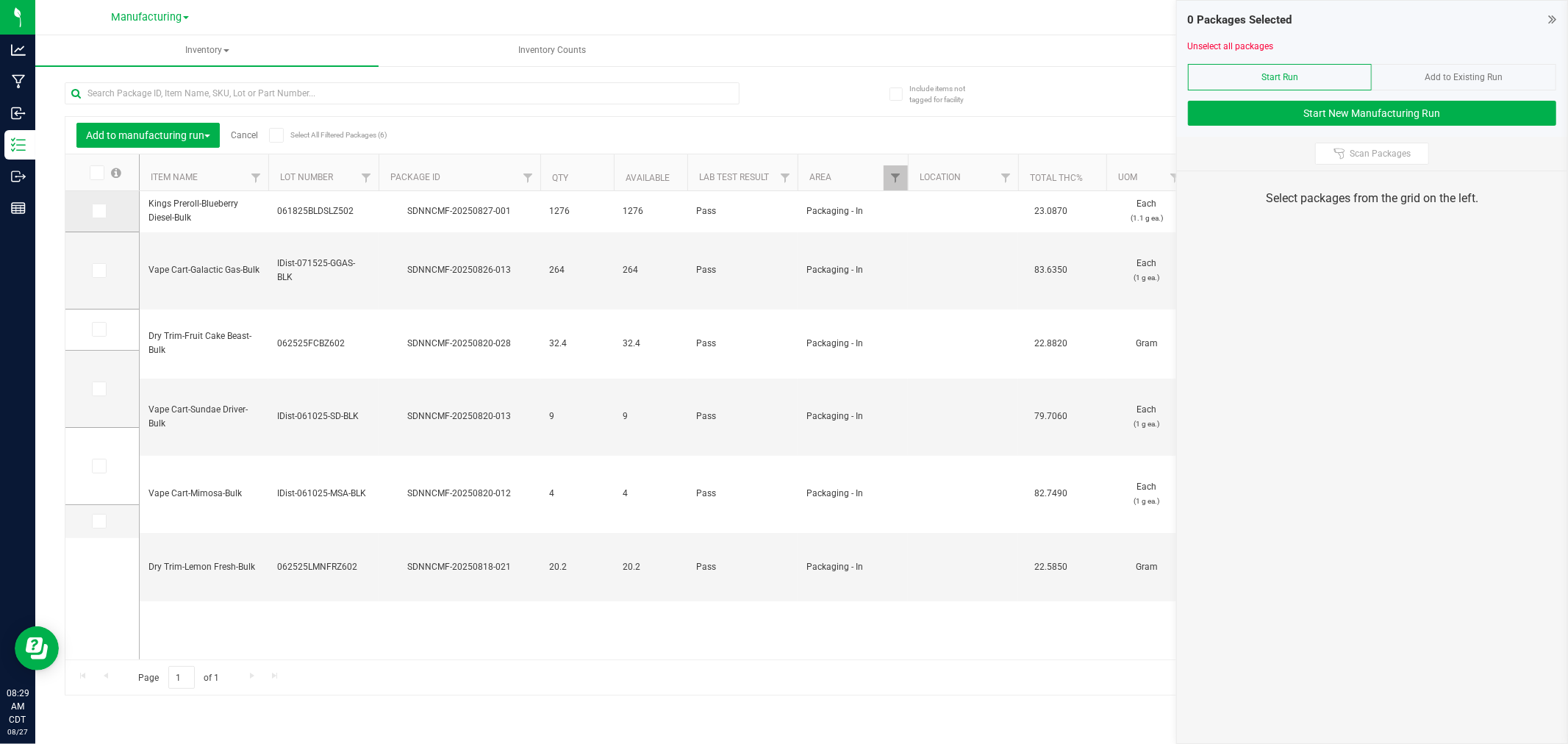
click at [98, 215] on span at bounding box center [99, 211] width 15 height 15
click at [1243, 120] on button "Start New Manufacturing Run" at bounding box center [1372, 113] width 368 height 25
click at [86, 209] on td at bounding box center [102, 211] width 73 height 41
click at [101, 211] on icon at bounding box center [98, 211] width 9 height 0
click at [0, 0] on input "checkbox" at bounding box center [0, 0] width 0 height 0
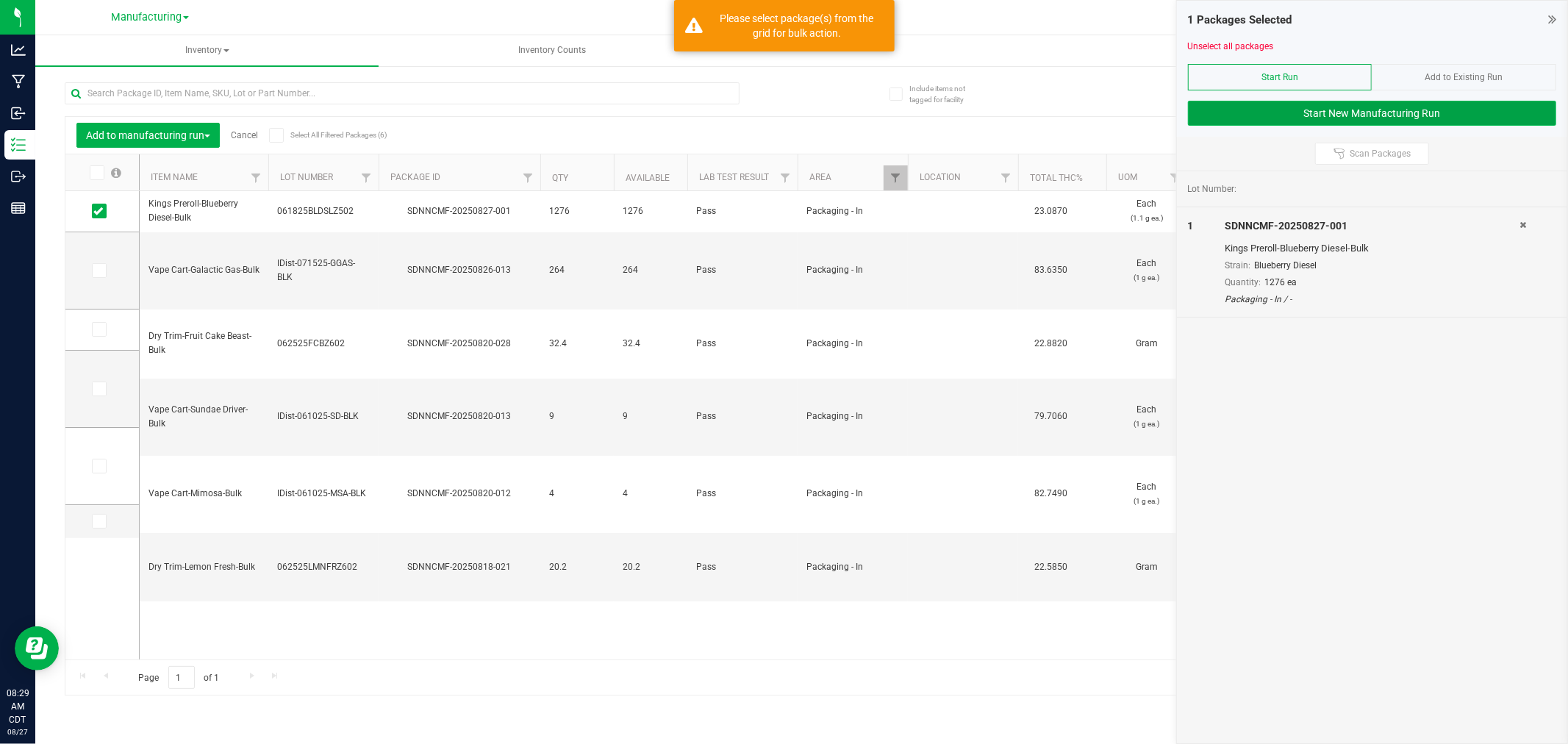
click at [1329, 119] on button "Start New Manufacturing Run" at bounding box center [1372, 113] width 368 height 25
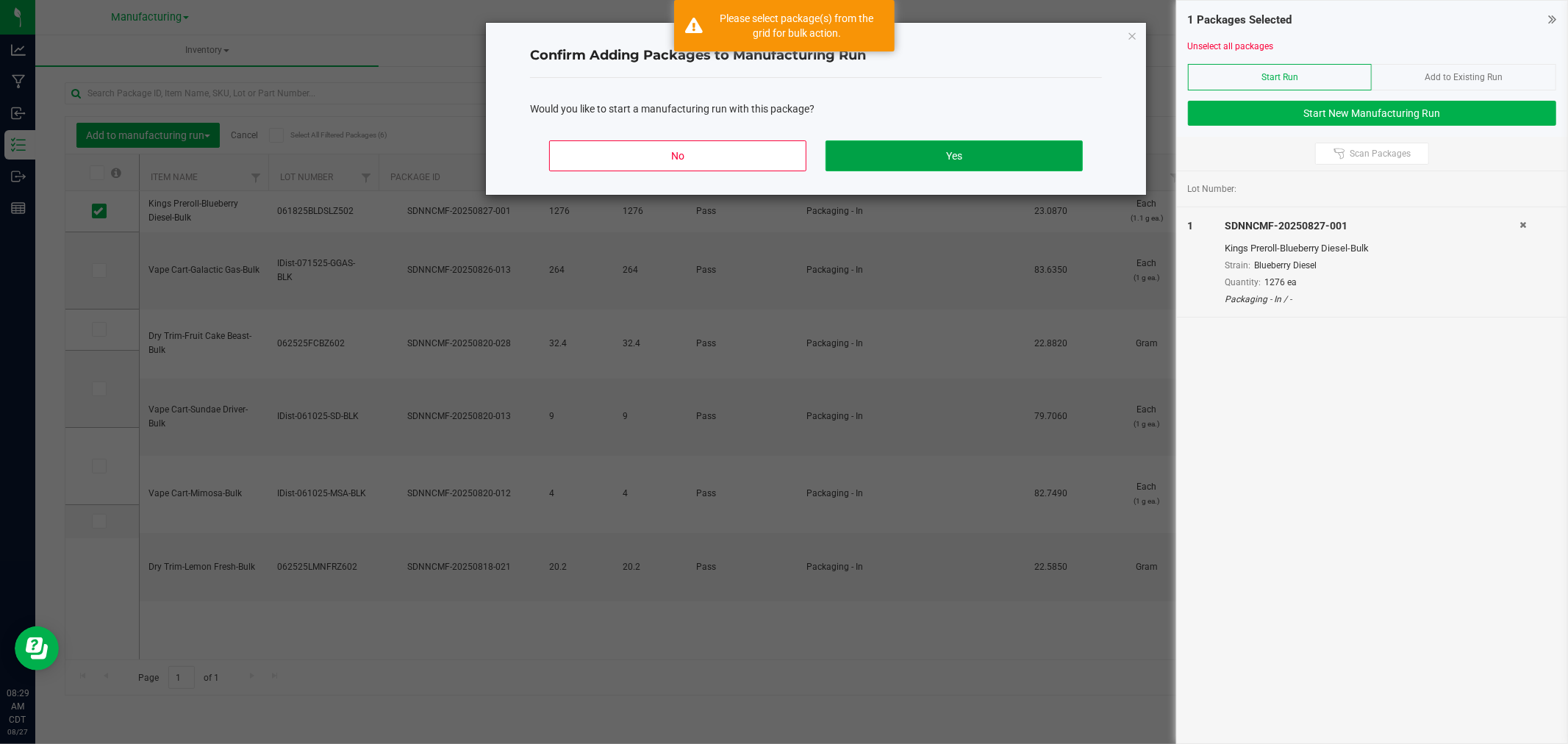
click at [1026, 148] on button "Yes" at bounding box center [954, 155] width 257 height 31
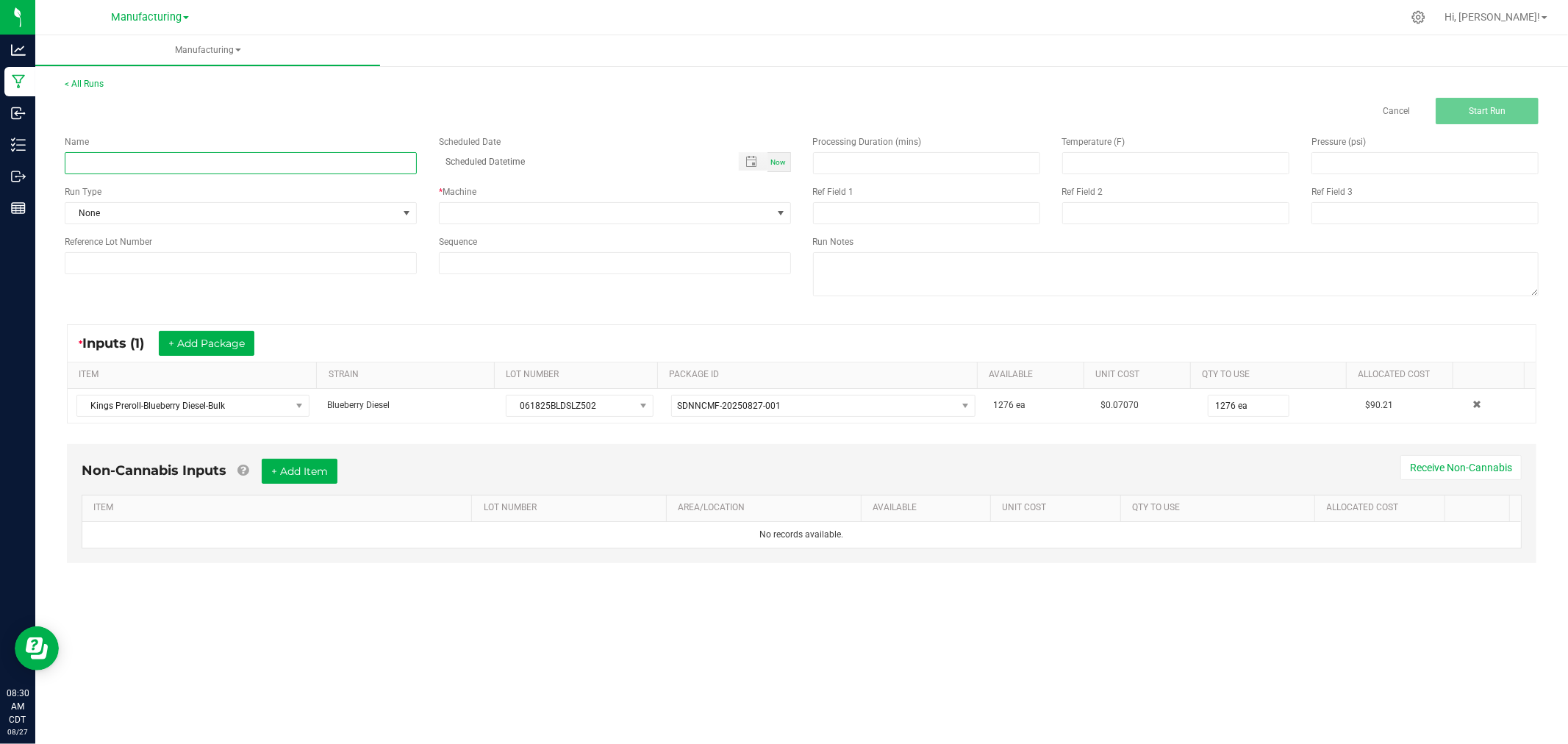
click at [195, 170] on input at bounding box center [241, 163] width 352 height 22
drag, startPoint x: 268, startPoint y: 229, endPoint x: 269, endPoint y: 208, distance: 21.0
click at [268, 225] on div "Name 08/27/25 Scheduled Date Now Run Type None * Machine Reference Lot Number S…" at bounding box center [427, 204] width 749 height 161
click at [269, 208] on span "None" at bounding box center [231, 213] width 332 height 21
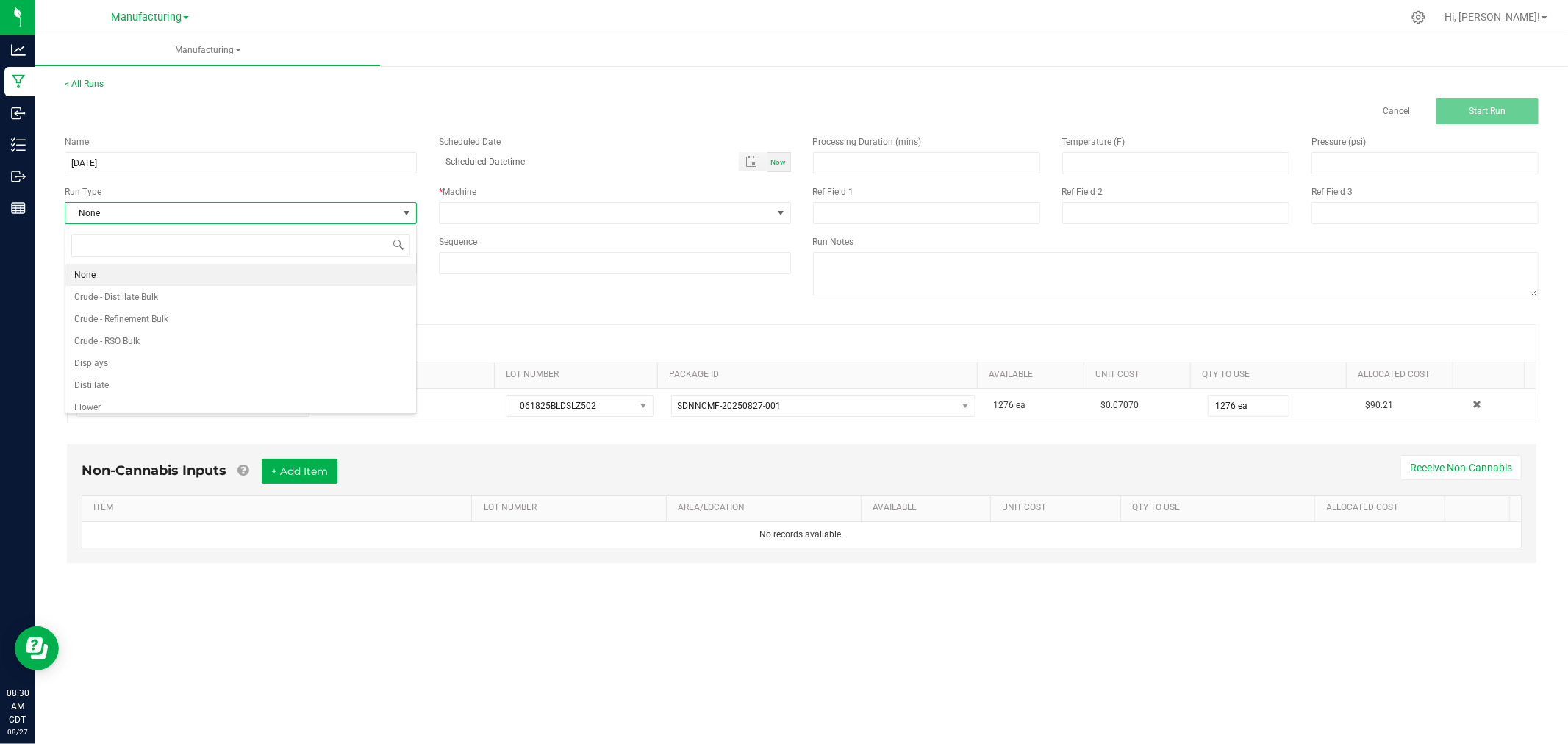
scroll to position [22, 351]
click at [244, 152] on input "[DATE]" at bounding box center [241, 163] width 352 height 22
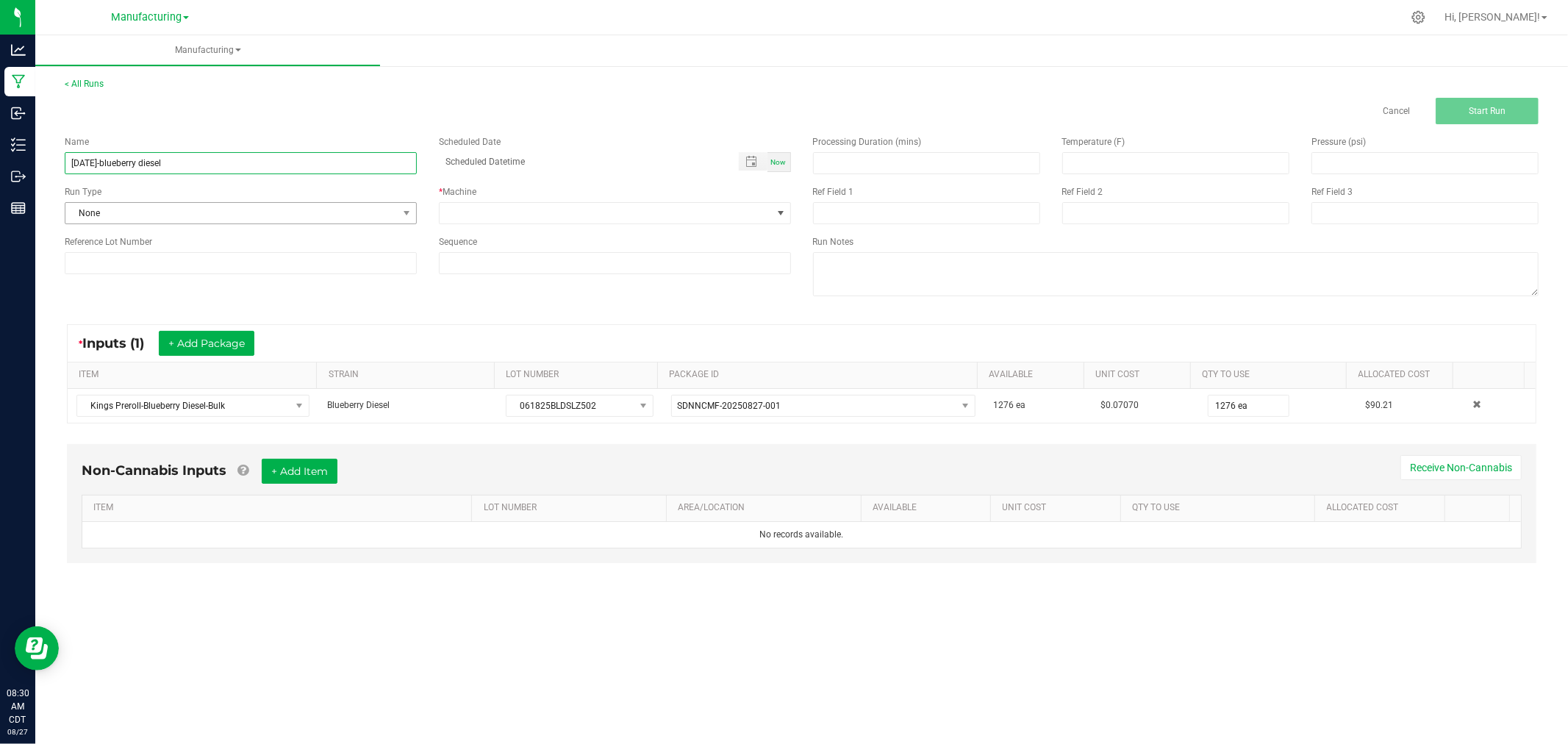
type input "[DATE]-blueberry diesel"
click at [318, 213] on span "None" at bounding box center [231, 213] width 332 height 21
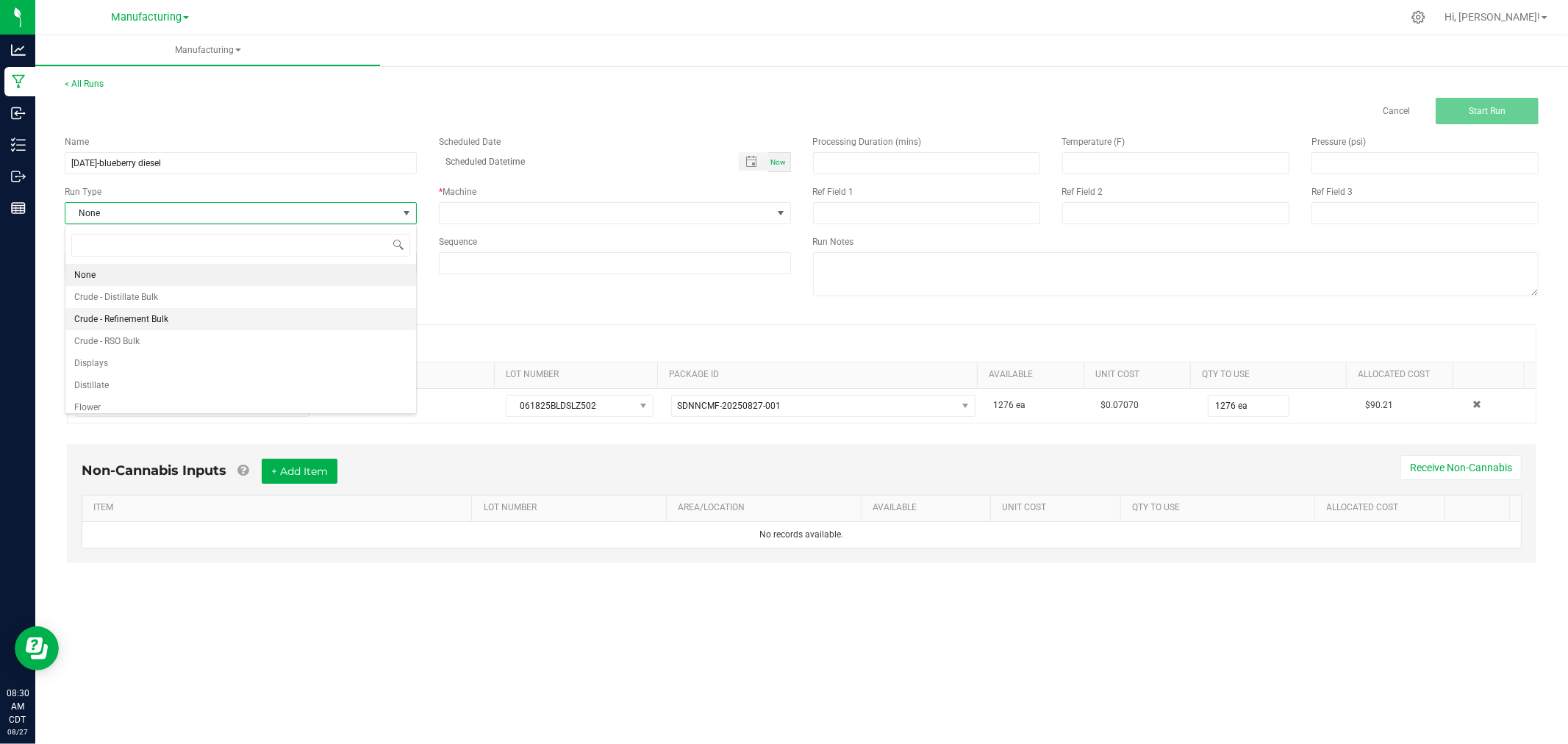
scroll to position [73, 0]
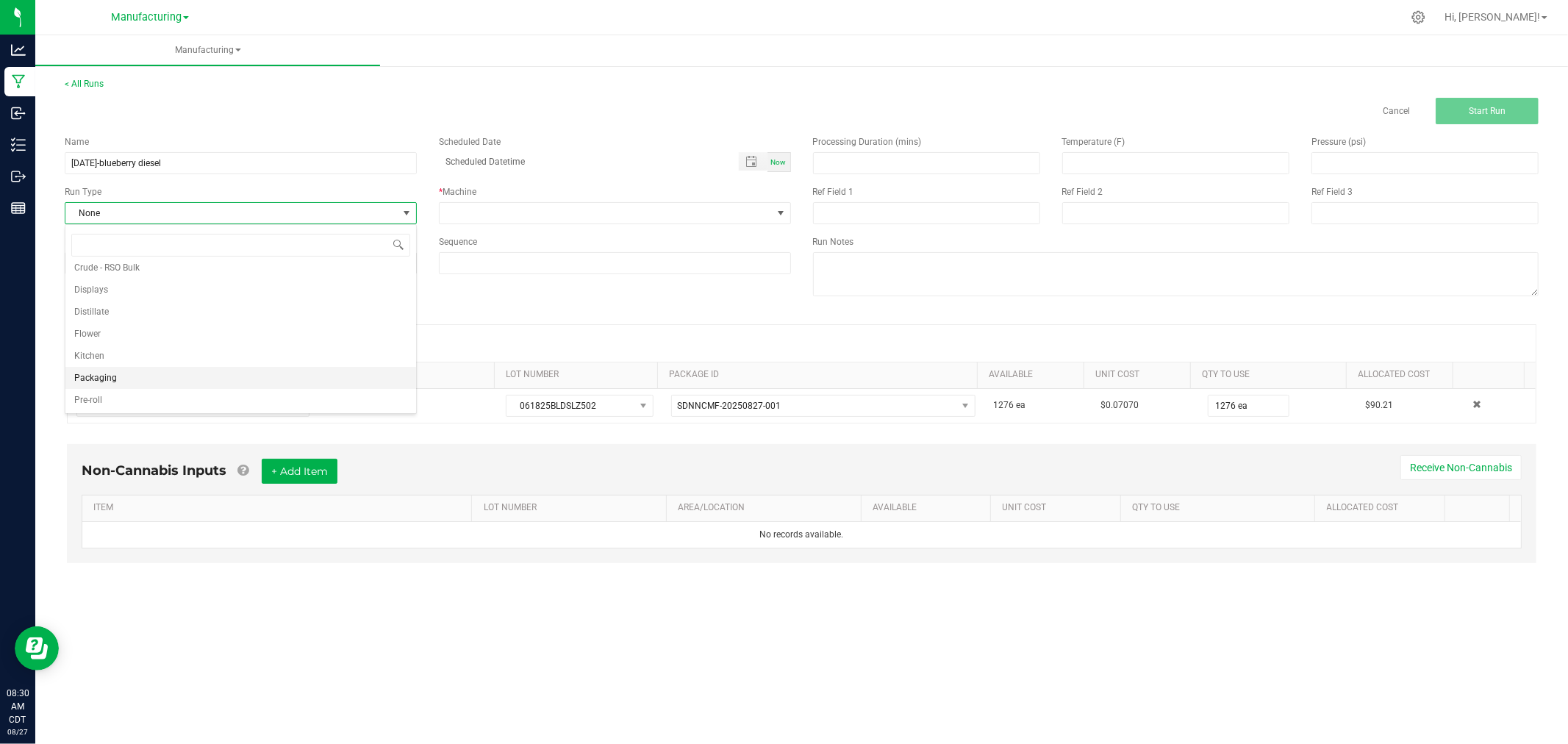
click at [160, 377] on li "Packaging" at bounding box center [240, 378] width 350 height 22
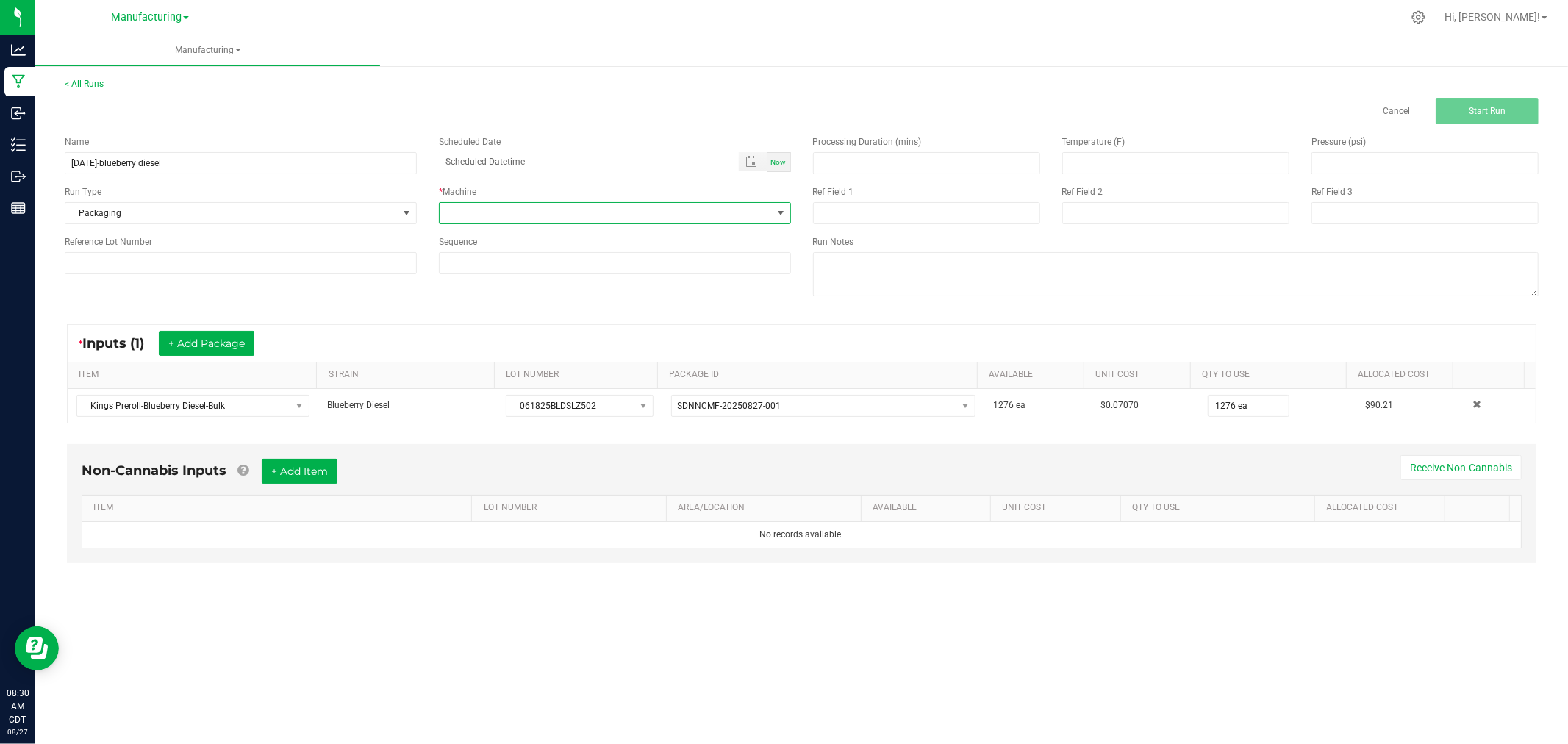
click at [461, 224] on span at bounding box center [615, 213] width 352 height 22
click at [565, 349] on li "Packaging" at bounding box center [615, 344] width 350 height 25
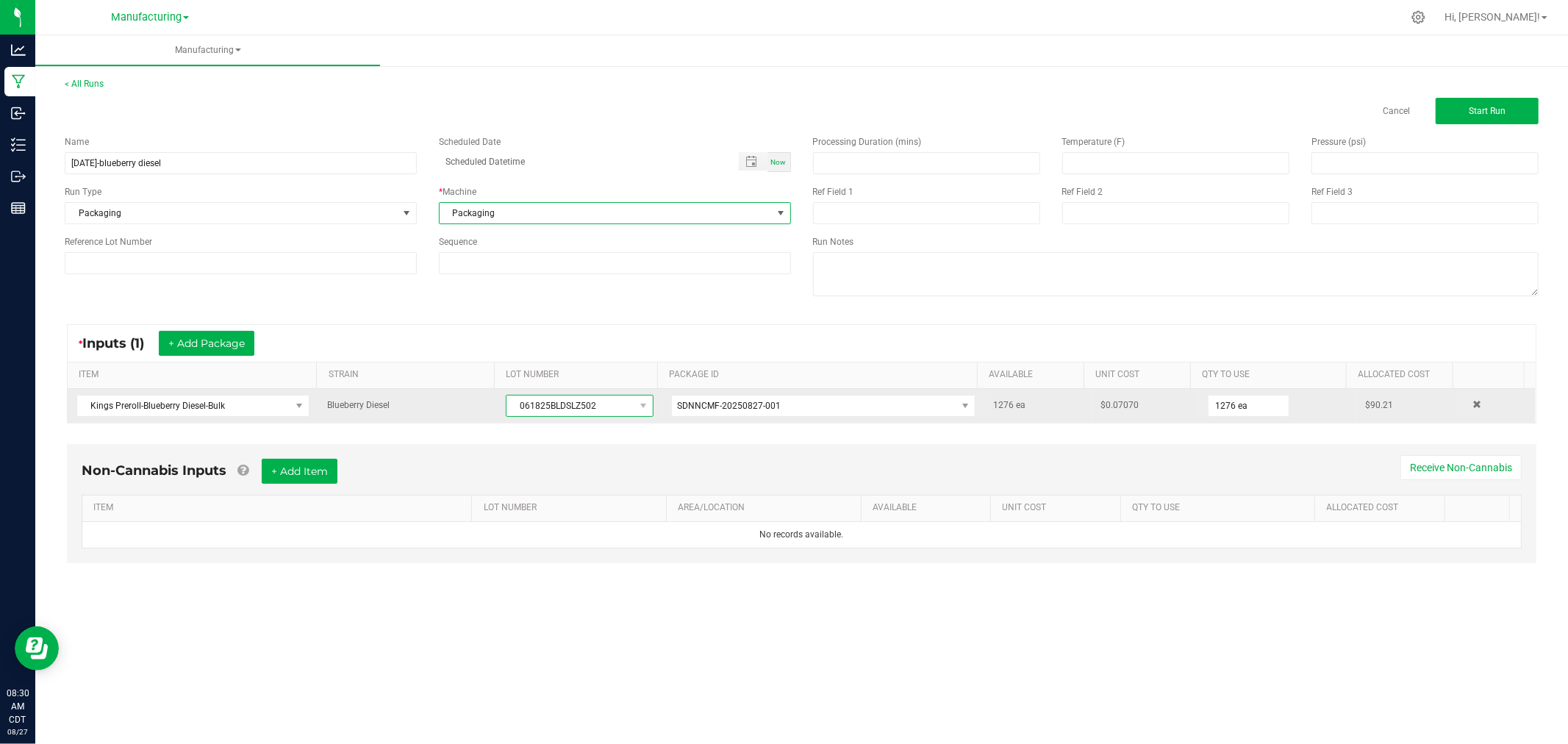
click at [545, 405] on span "061825BLDSLZ502" at bounding box center [570, 405] width 127 height 21
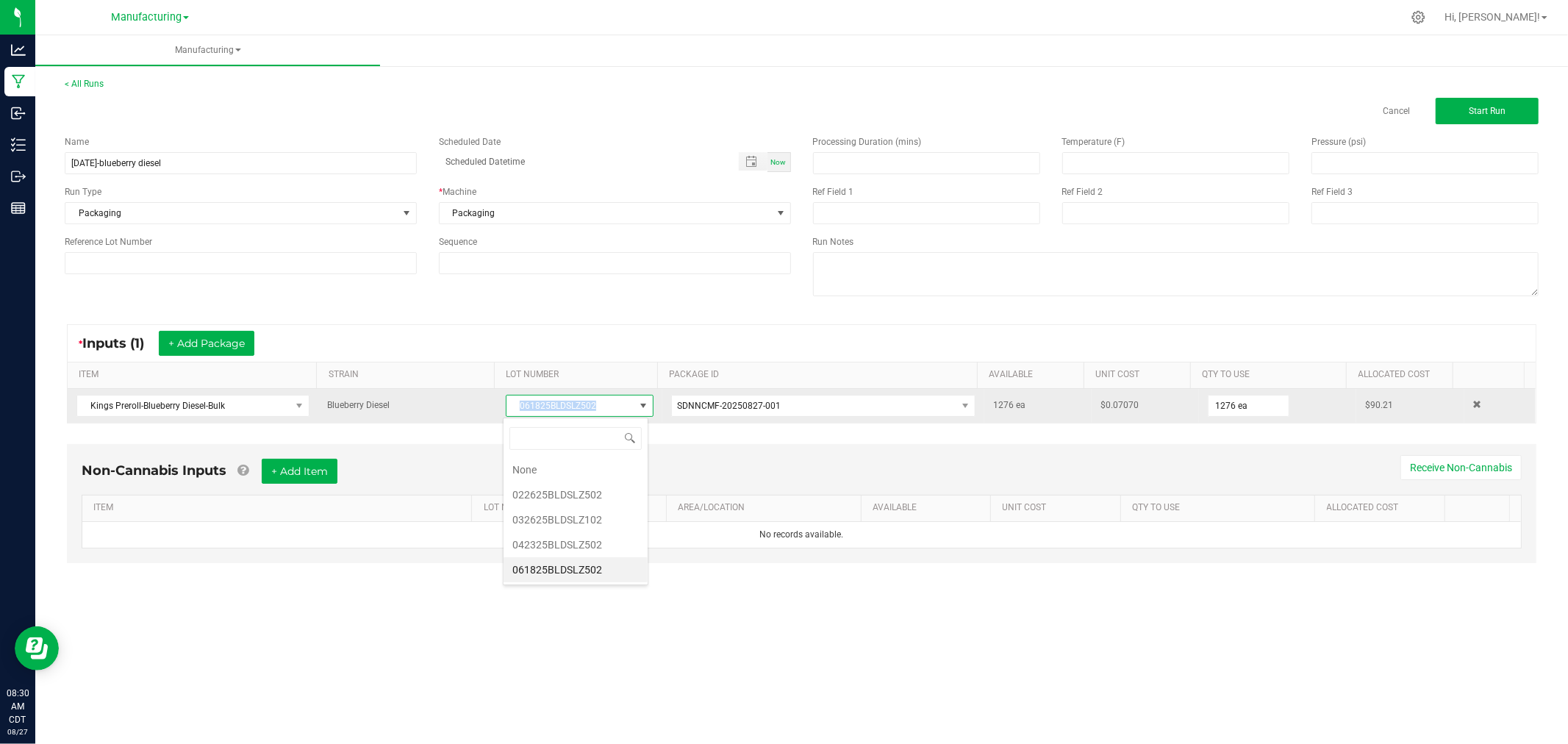
click at [545, 405] on span "061825BLDSLZ502" at bounding box center [570, 405] width 127 height 21
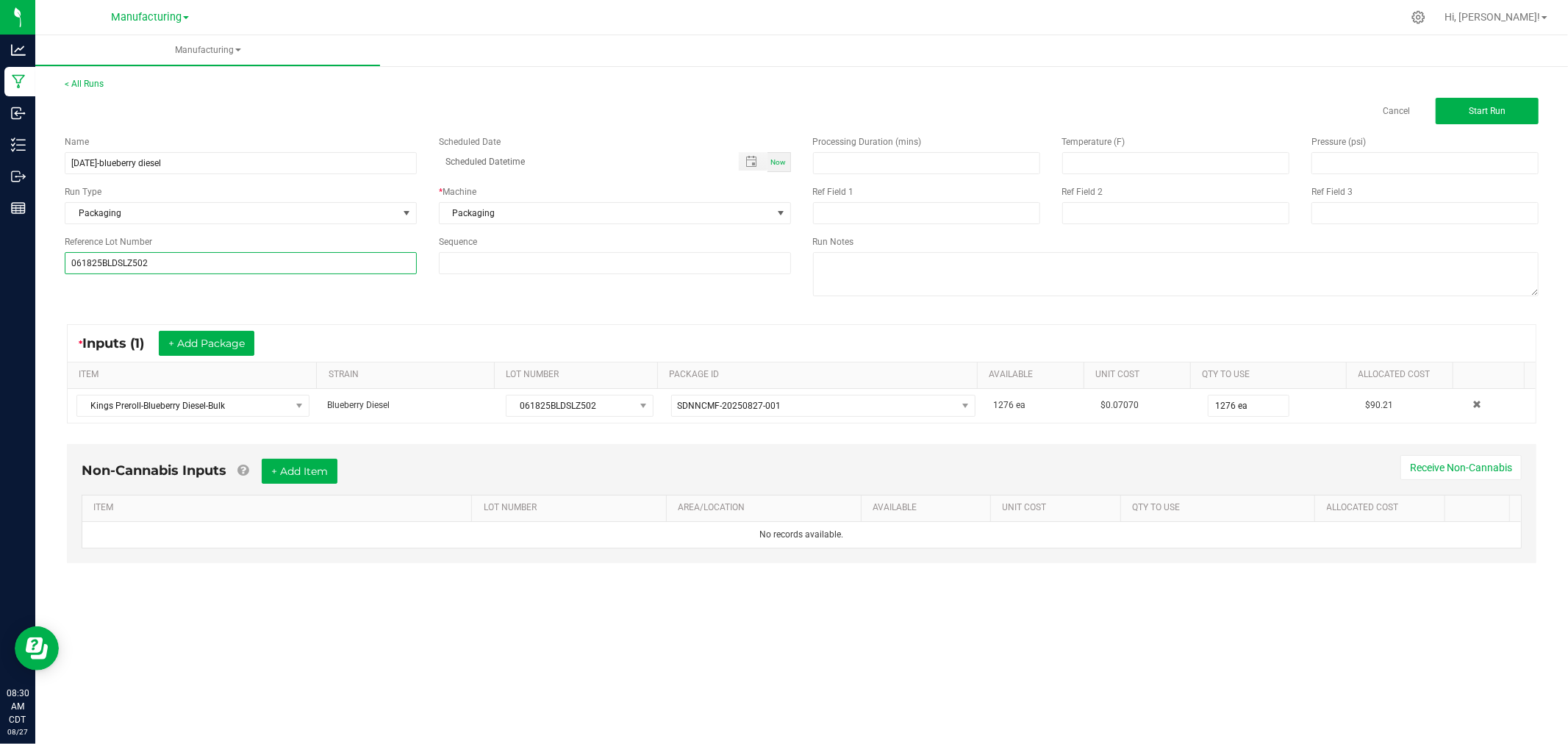
type input "061825BLDSLZ502"
click at [512, 316] on div "* Inputs (1) + Add Package ITEM STRAIN LOT NUMBER PACKAGE ID AVAILABLE Unit Cos…" at bounding box center [801, 374] width 1496 height 126
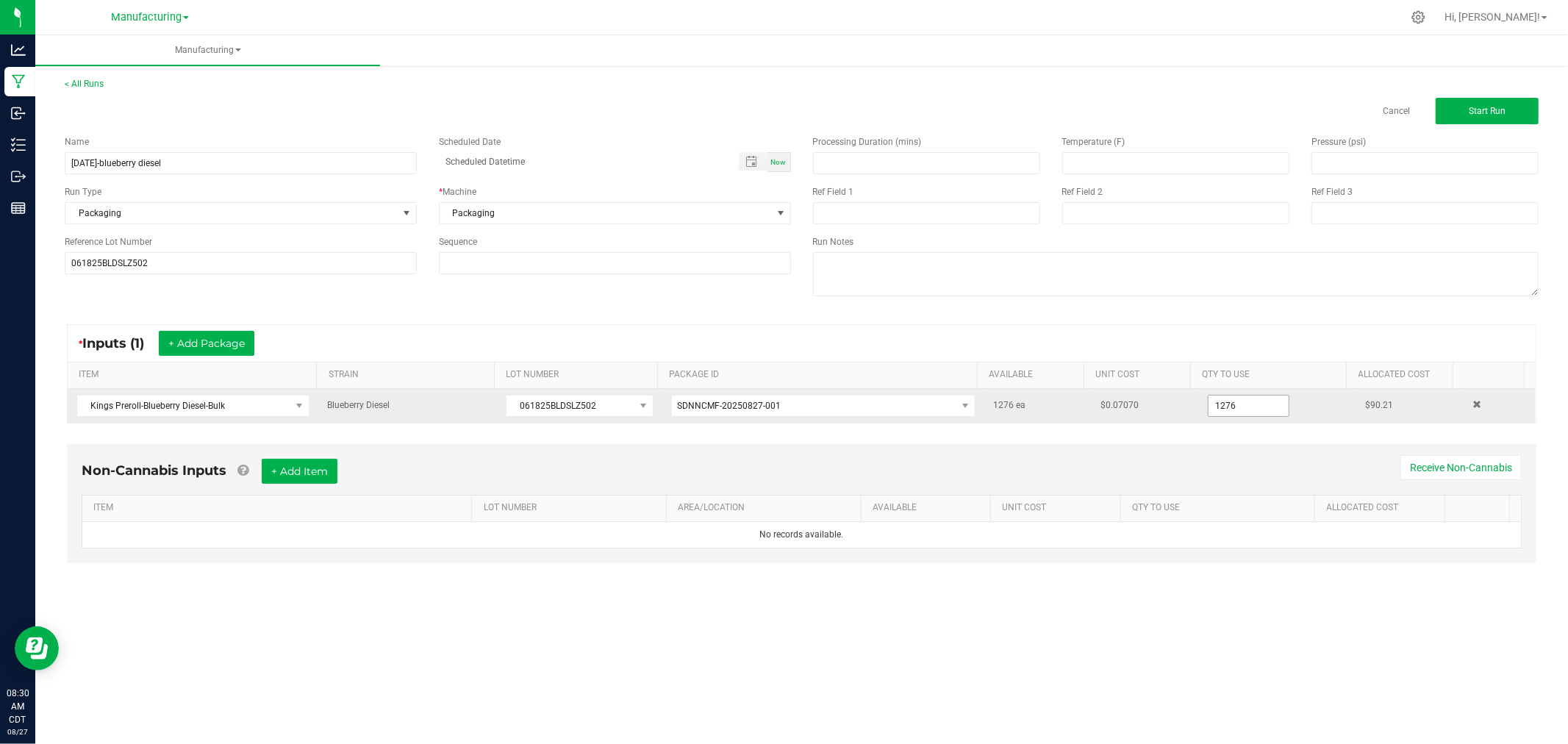
click at [1253, 415] on input "1276" at bounding box center [1248, 405] width 80 height 21
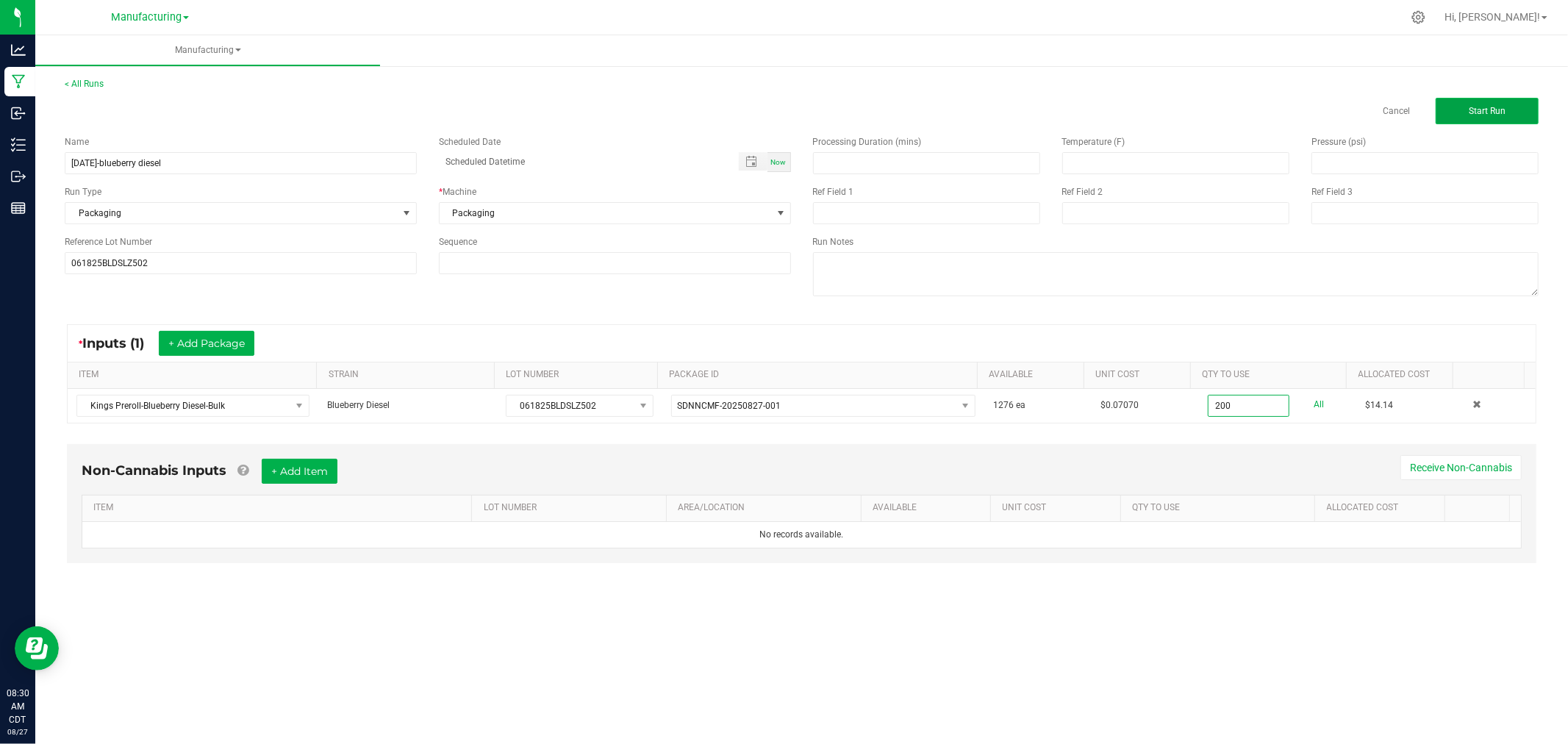
type input "200 ea"
click at [1485, 113] on span "Start Run" at bounding box center [1487, 111] width 37 height 10
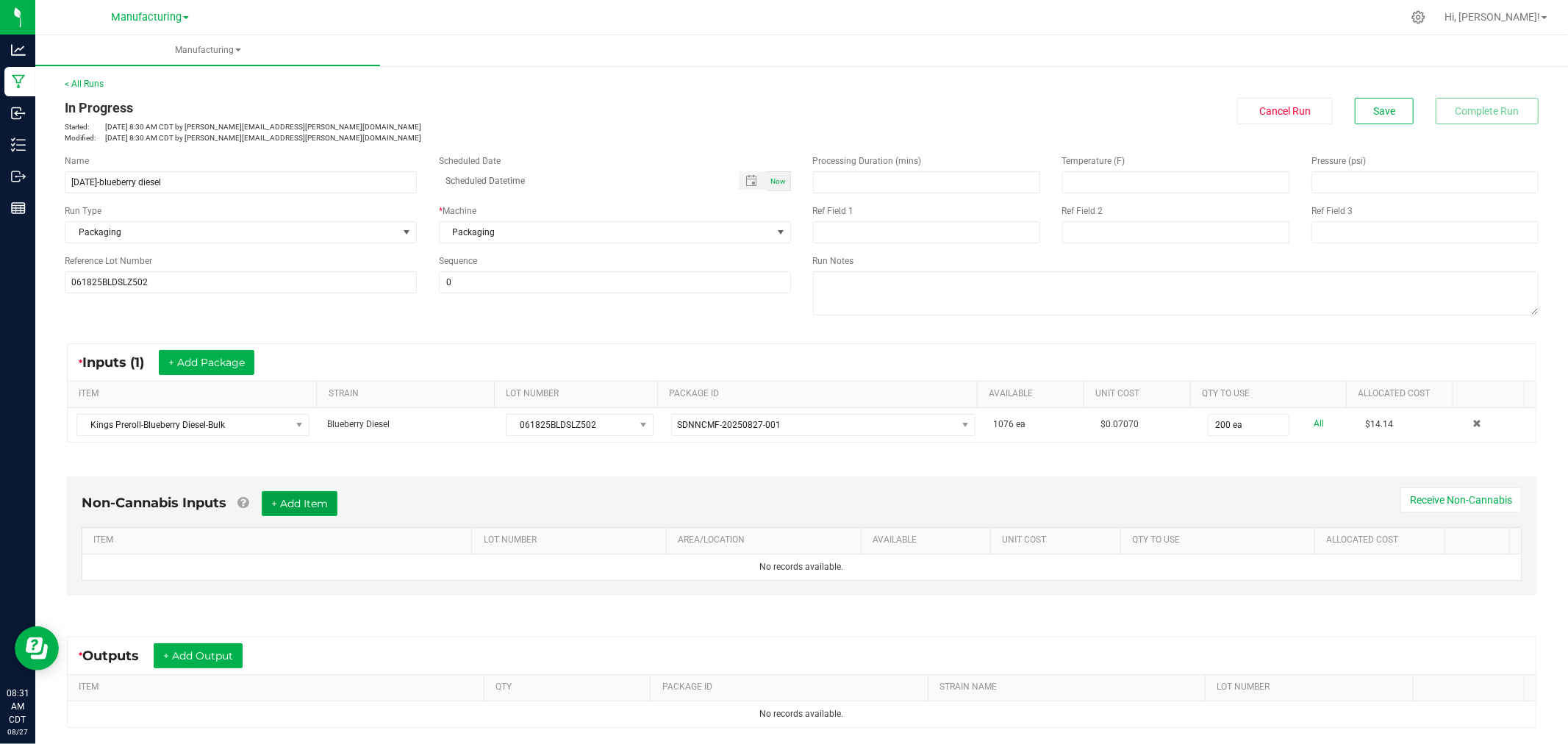
click at [302, 510] on button "+ Add Item" at bounding box center [300, 504] width 76 height 25
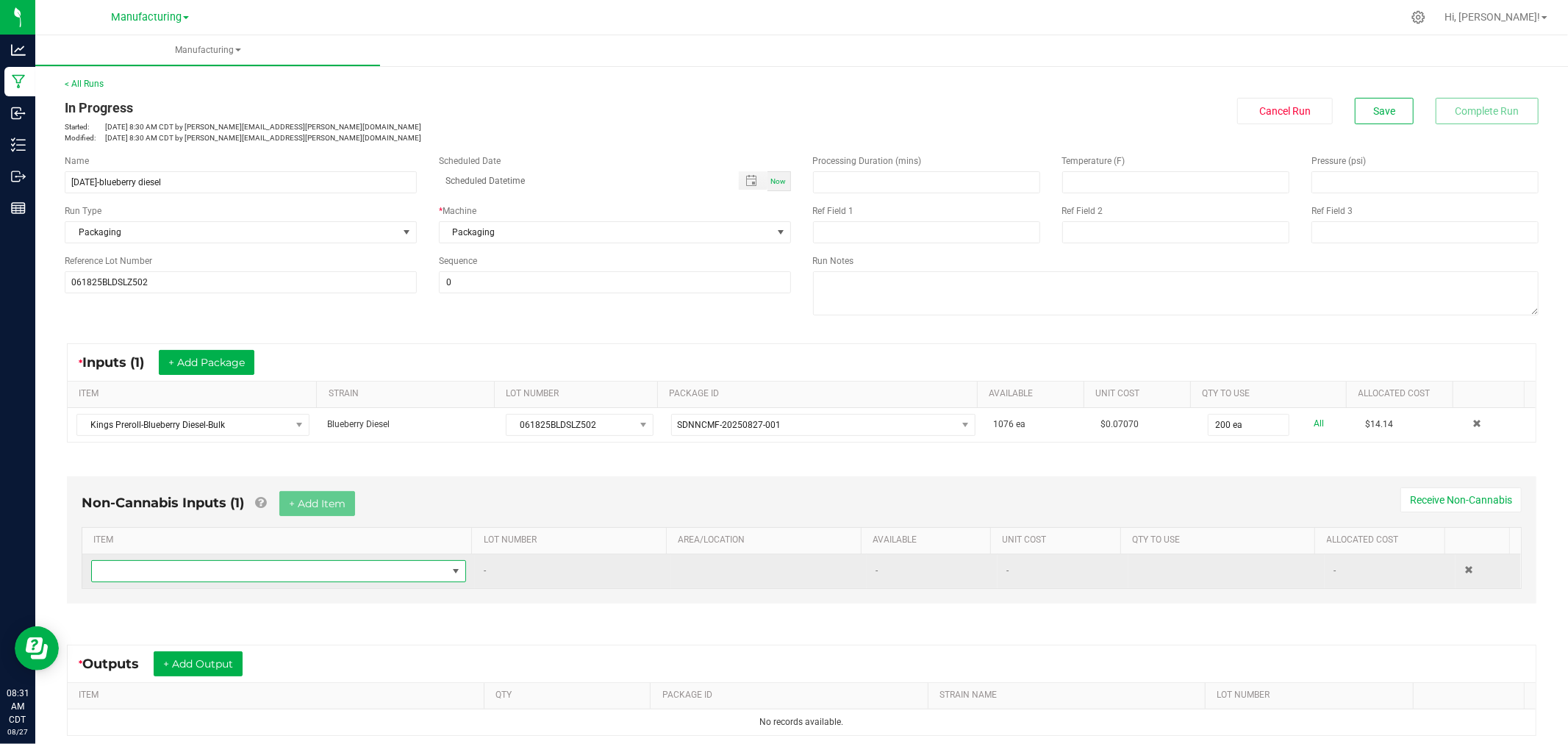
click at [284, 577] on span "NO DATA FOUND" at bounding box center [270, 571] width 355 height 21
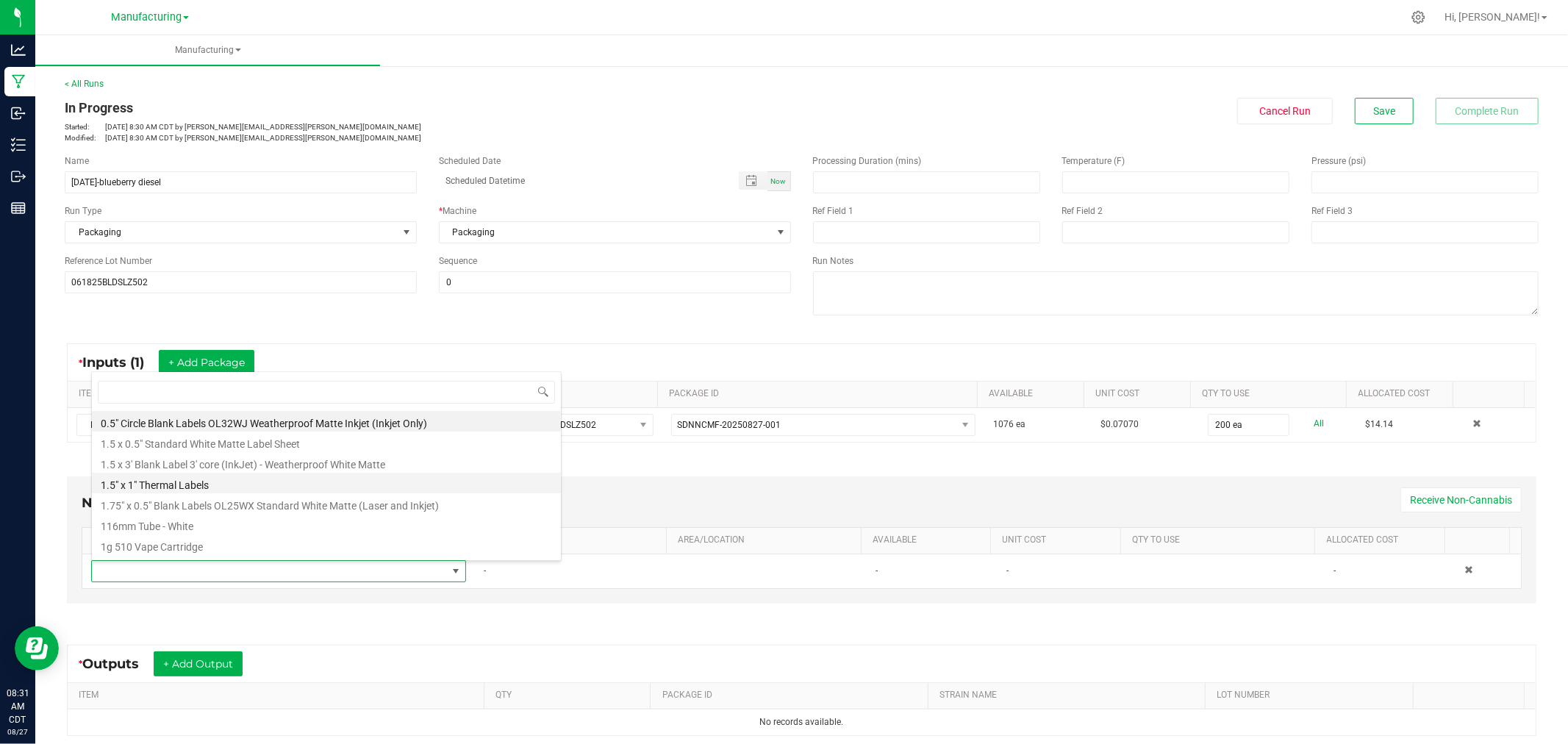
click at [212, 478] on li "1.5" x 1" Thermal Labels" at bounding box center [326, 482] width 469 height 21
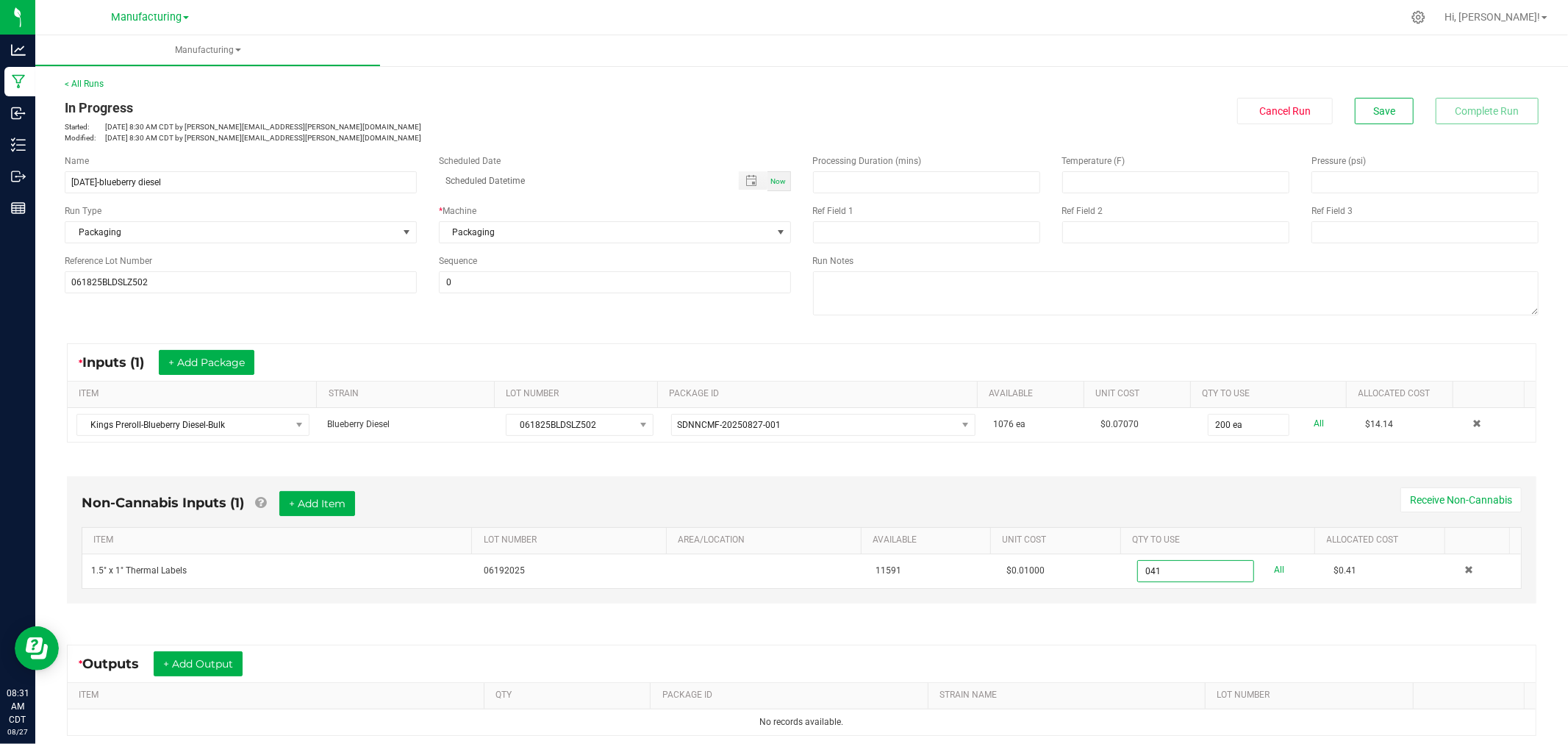
type input "41 ea"
click at [1071, 483] on div "Non-Cannabis Inputs (1) + Add Item Receive Non-Cannabis ITEM LOT NUMBER AREA/LO…" at bounding box center [801, 540] width 1470 height 127
click at [329, 497] on button "+ Add Item" at bounding box center [317, 504] width 76 height 25
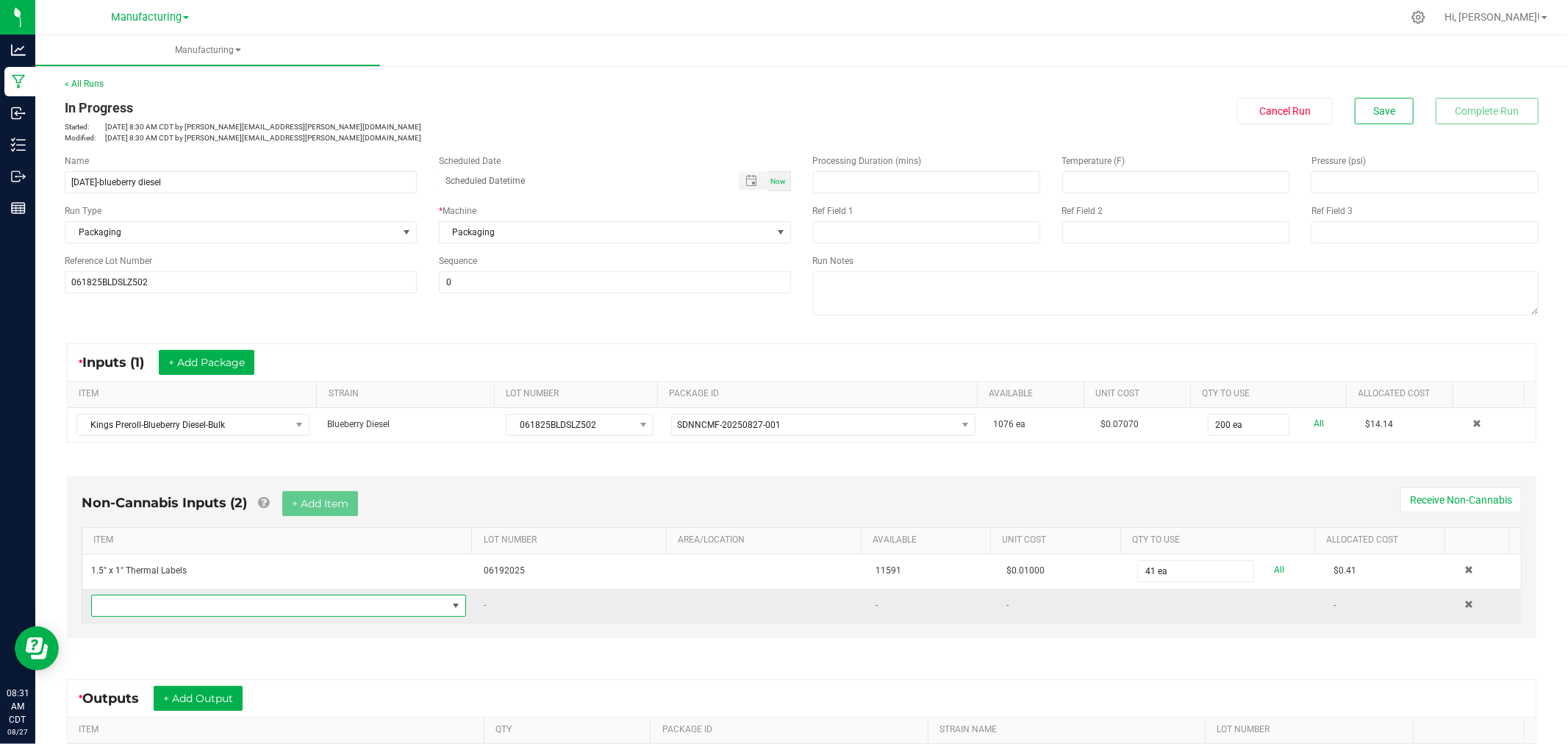
click at [294, 600] on span "NO DATA FOUND" at bounding box center [270, 606] width 355 height 21
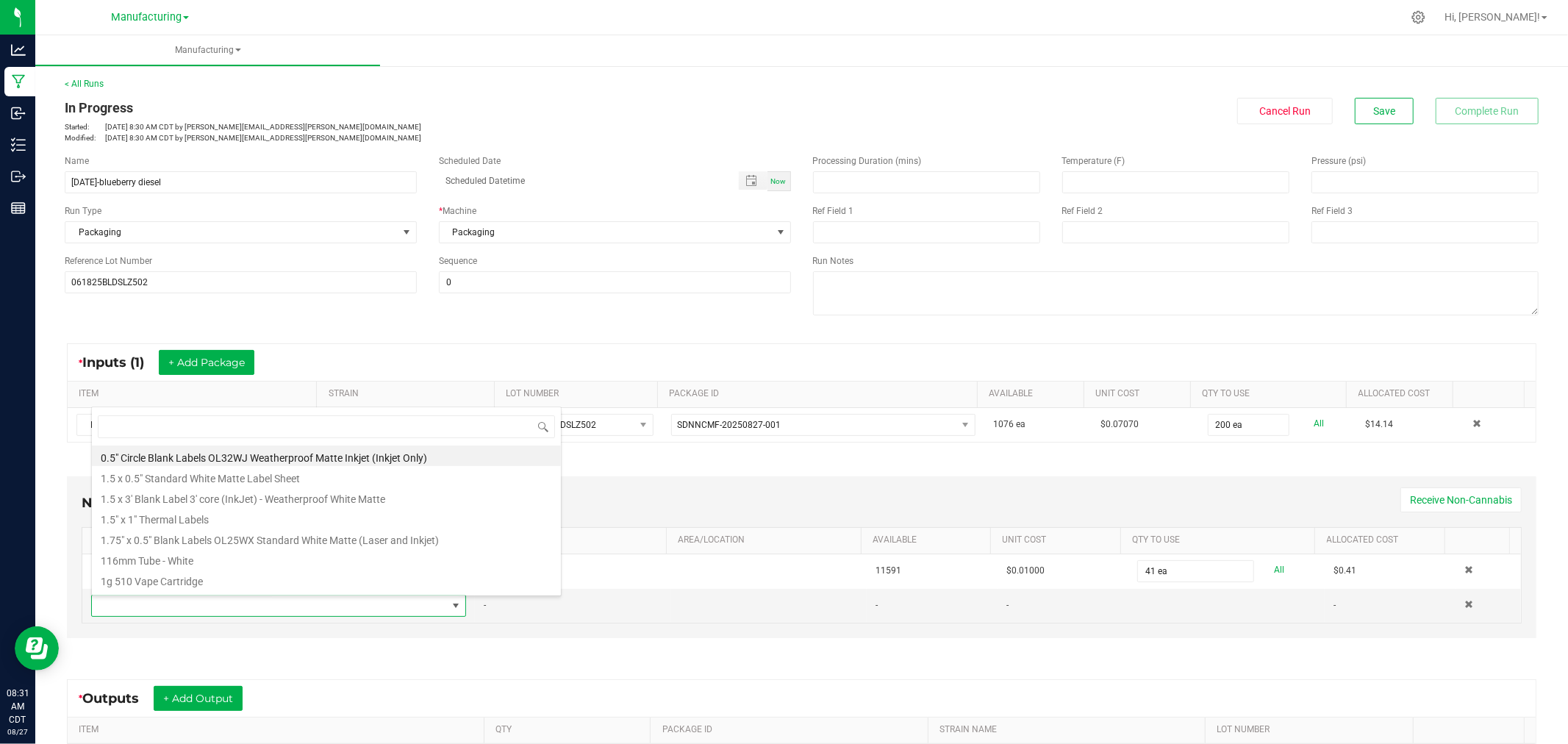
click at [689, 504] on div "Non-Cannabis Inputs (2) + Add Item Receive Non-Cannabis" at bounding box center [802, 509] width 1440 height 36
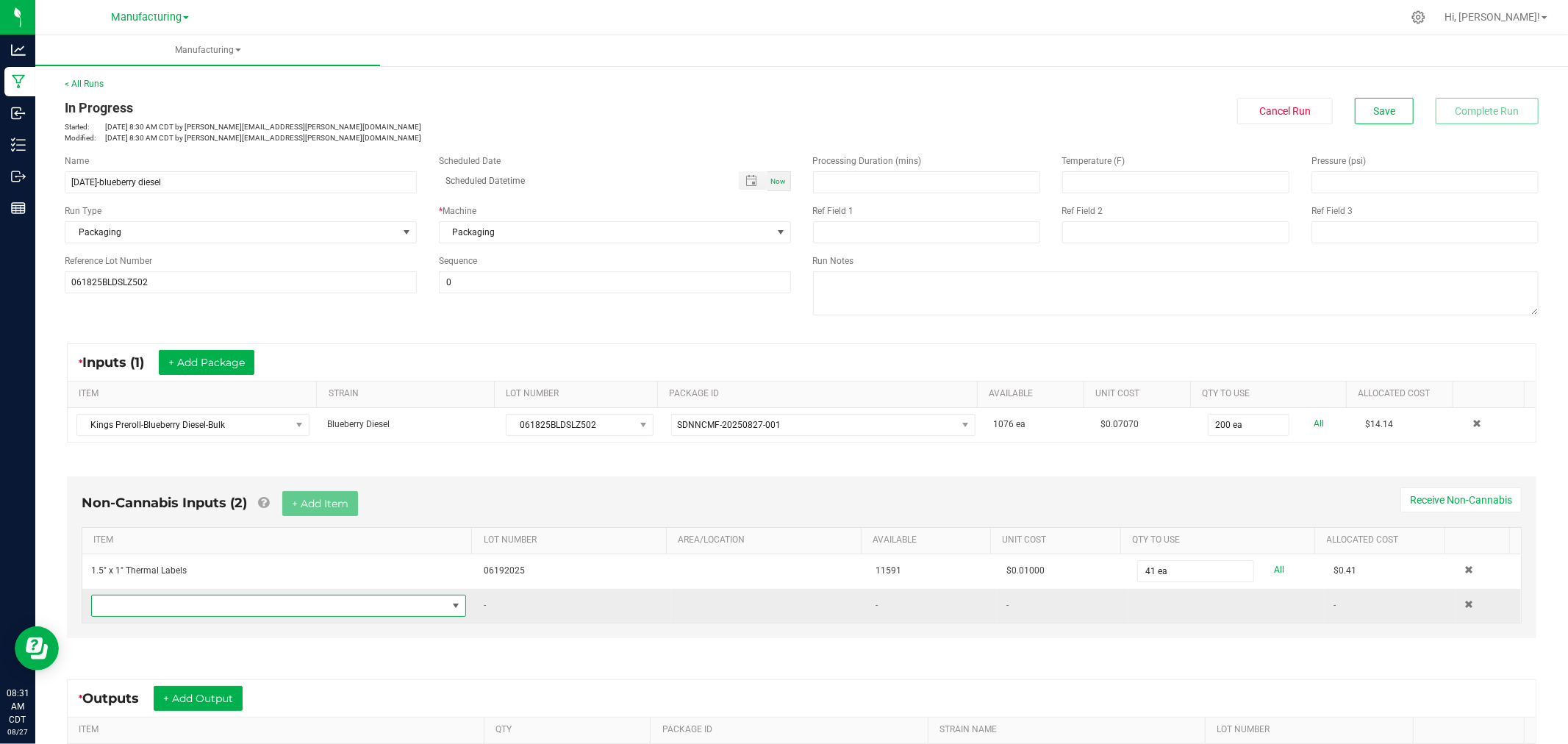
click at [184, 608] on span "NO DATA FOUND" at bounding box center [270, 606] width 355 height 21
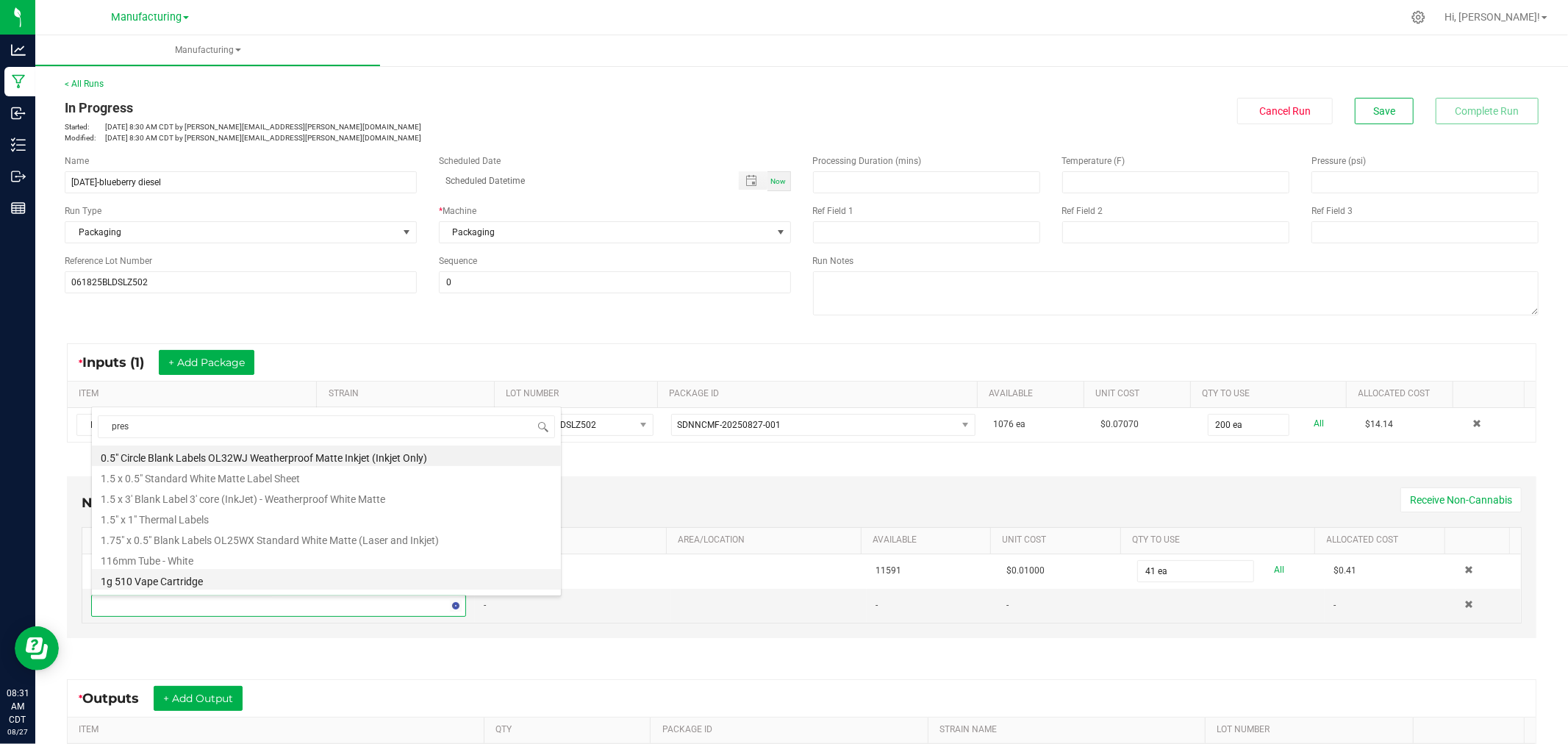
type input "press"
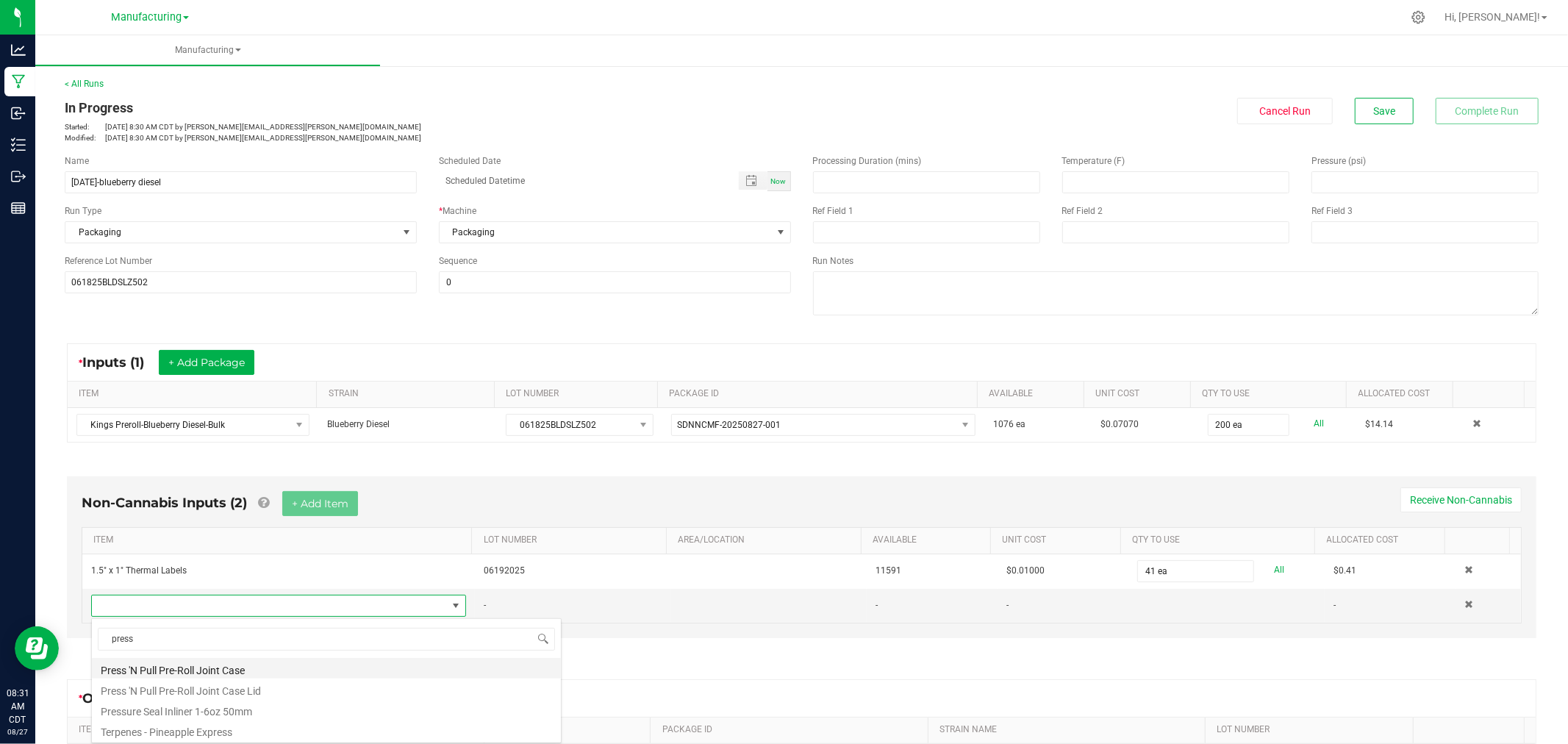
click at [254, 671] on li "Press 'N Pull Pre-Roll Joint Case" at bounding box center [326, 668] width 469 height 21
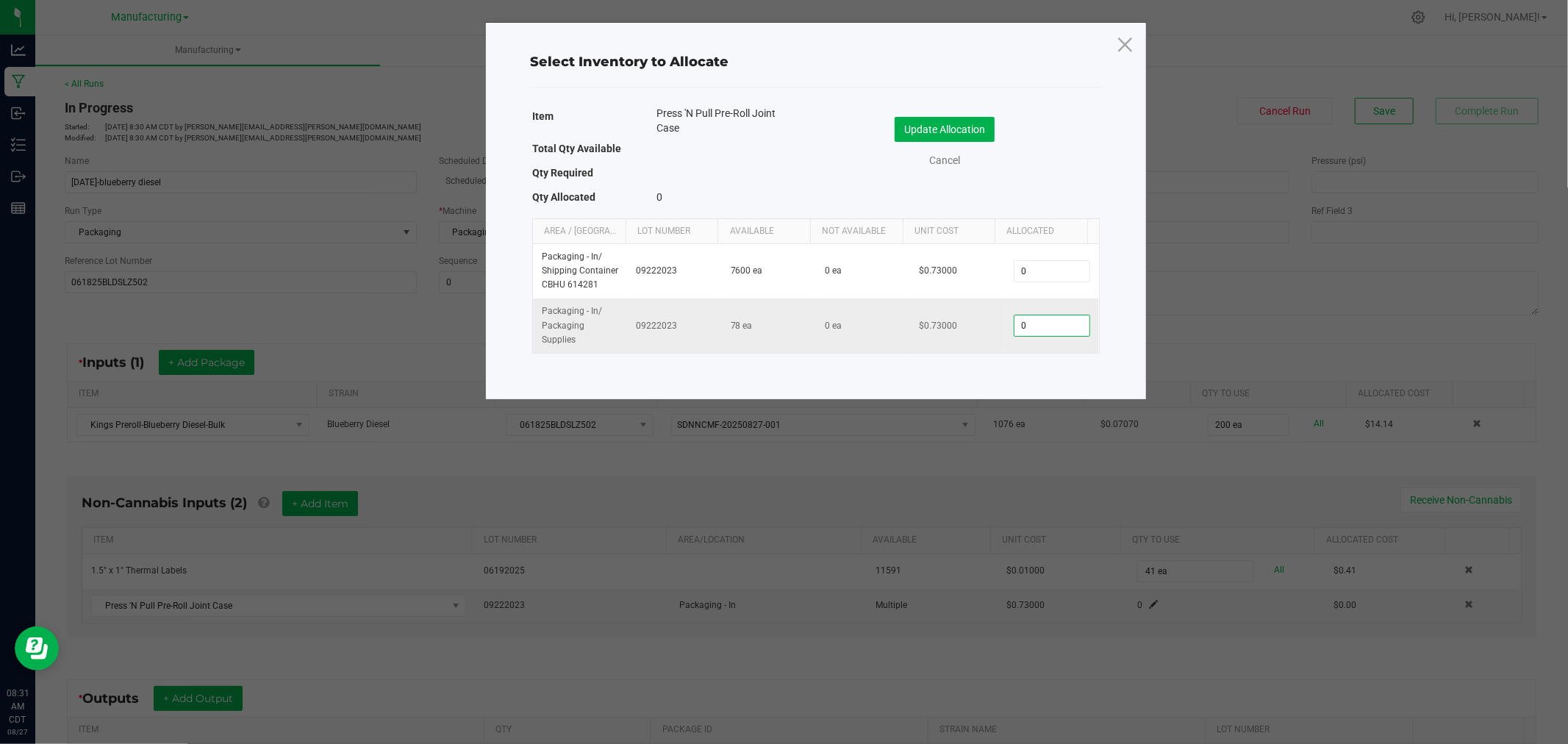
click at [1037, 324] on input "0" at bounding box center [1052, 325] width 75 height 21
type input "40"
click at [969, 130] on button "Update Allocation" at bounding box center [945, 129] width 100 height 25
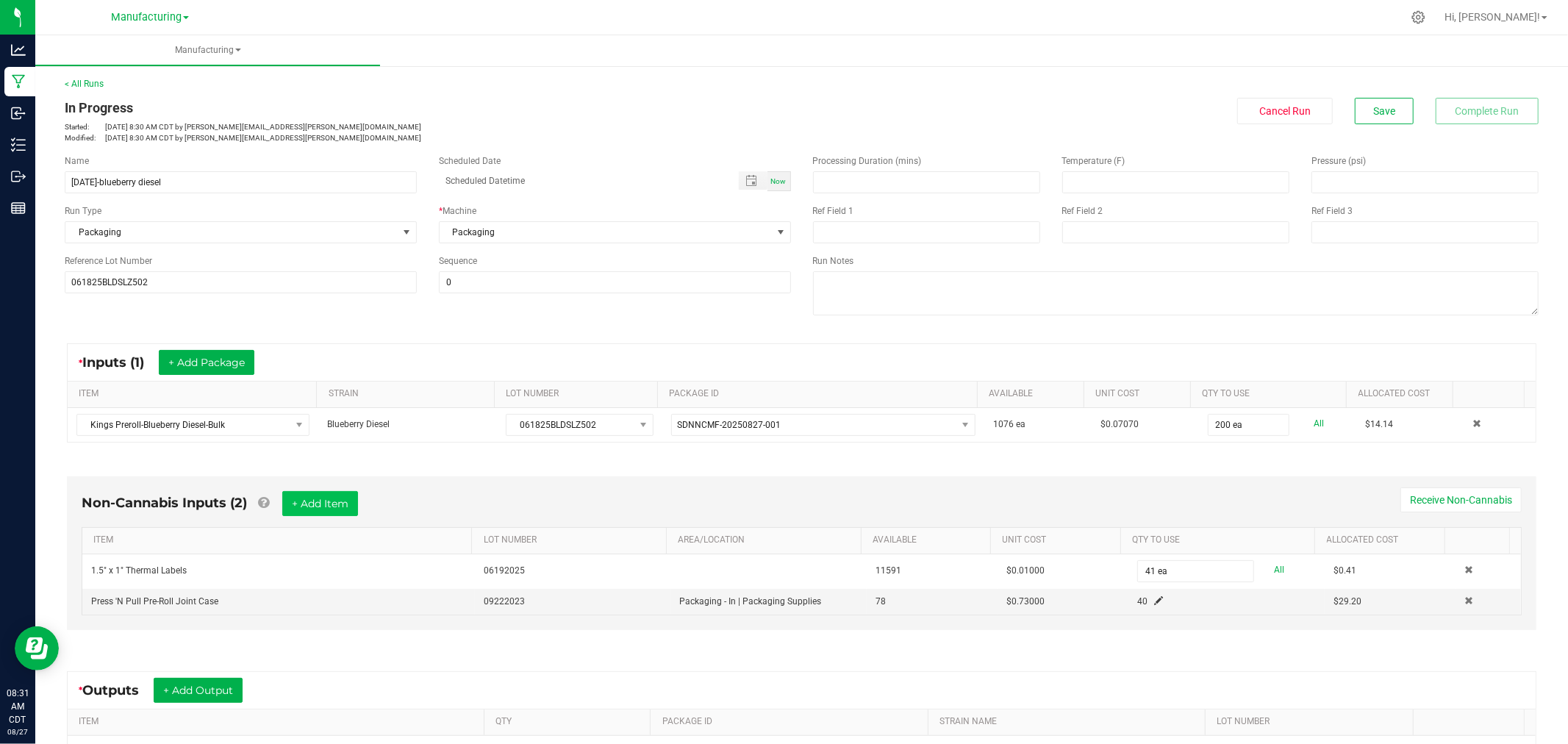
click at [376, 464] on div "* Inputs (1) + Add Package ITEM STRAIN LOT NUMBER PACKAGE ID AVAILABLE Unit Cos…" at bounding box center [801, 622] width 1496 height 585
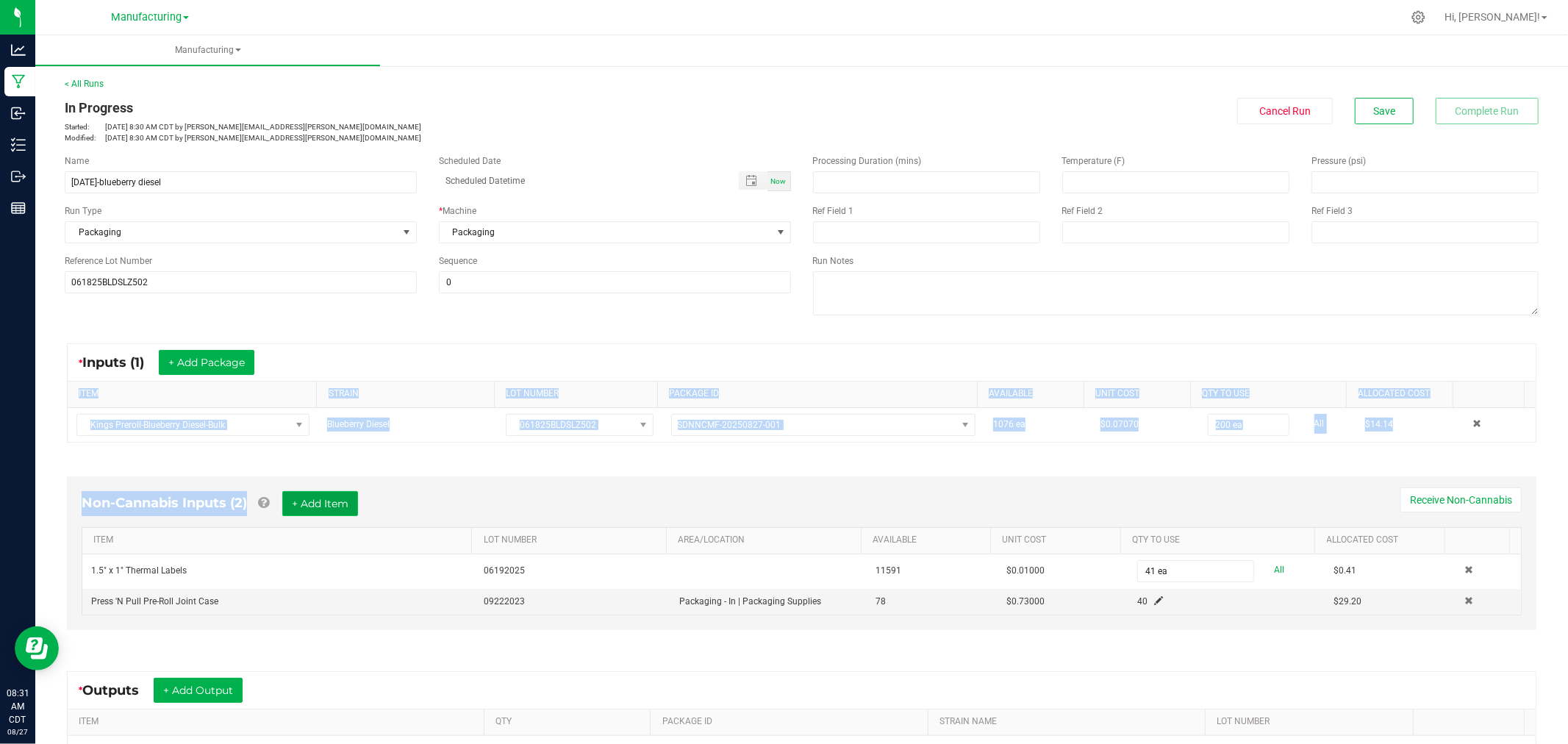
click at [330, 512] on button "+ Add Item" at bounding box center [320, 504] width 76 height 25
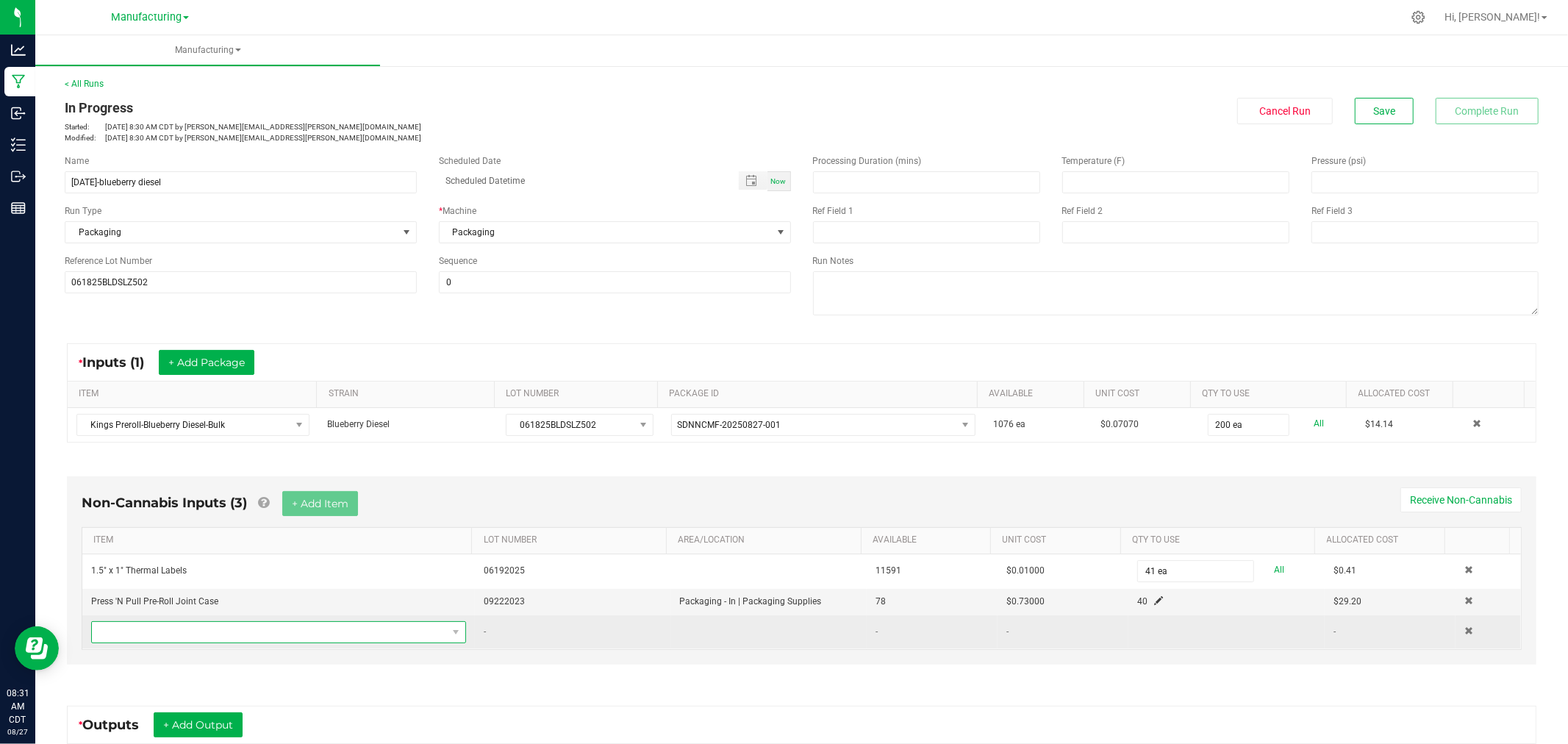
click at [309, 632] on span "NO DATA FOUND" at bounding box center [270, 631] width 355 height 21
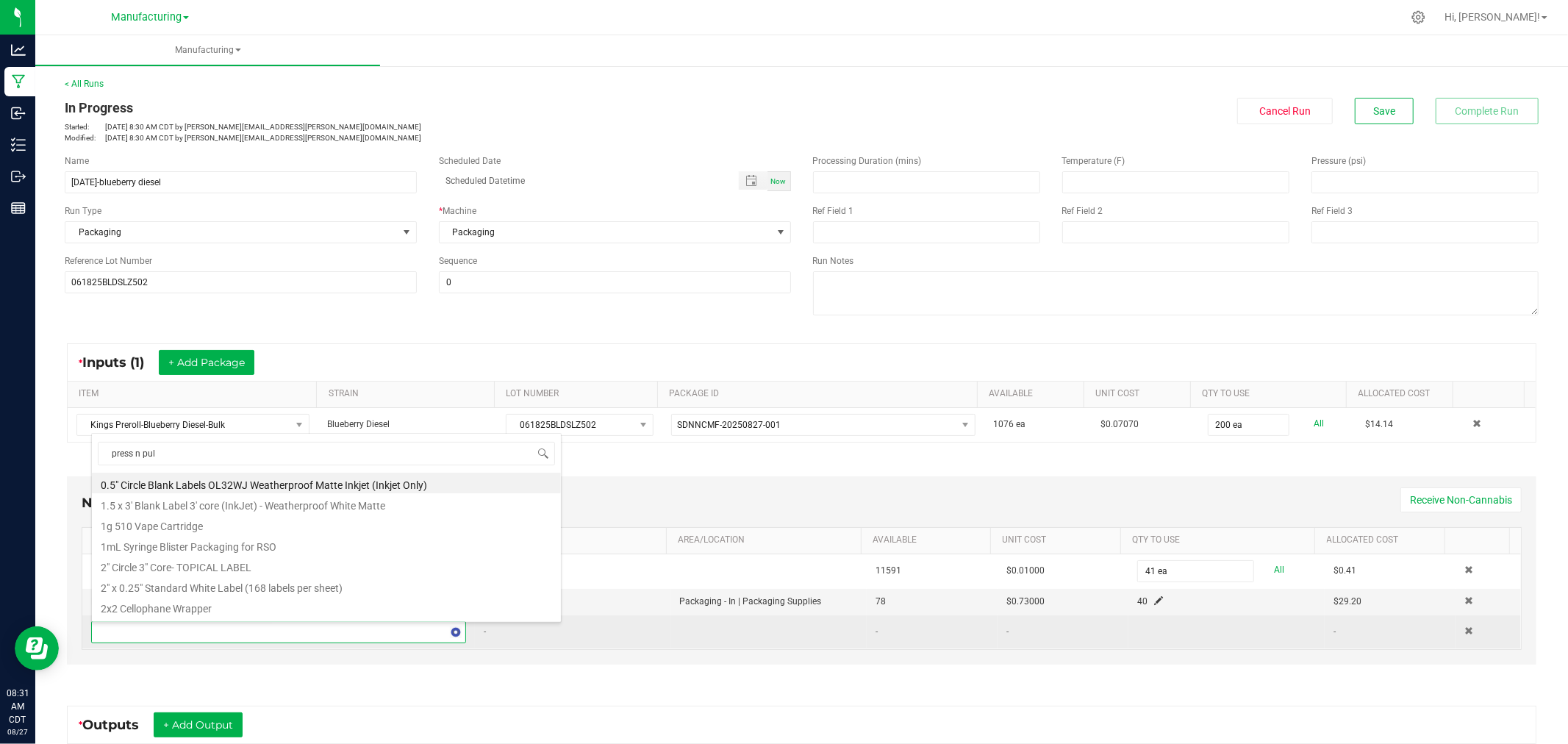
type input "press n pull"
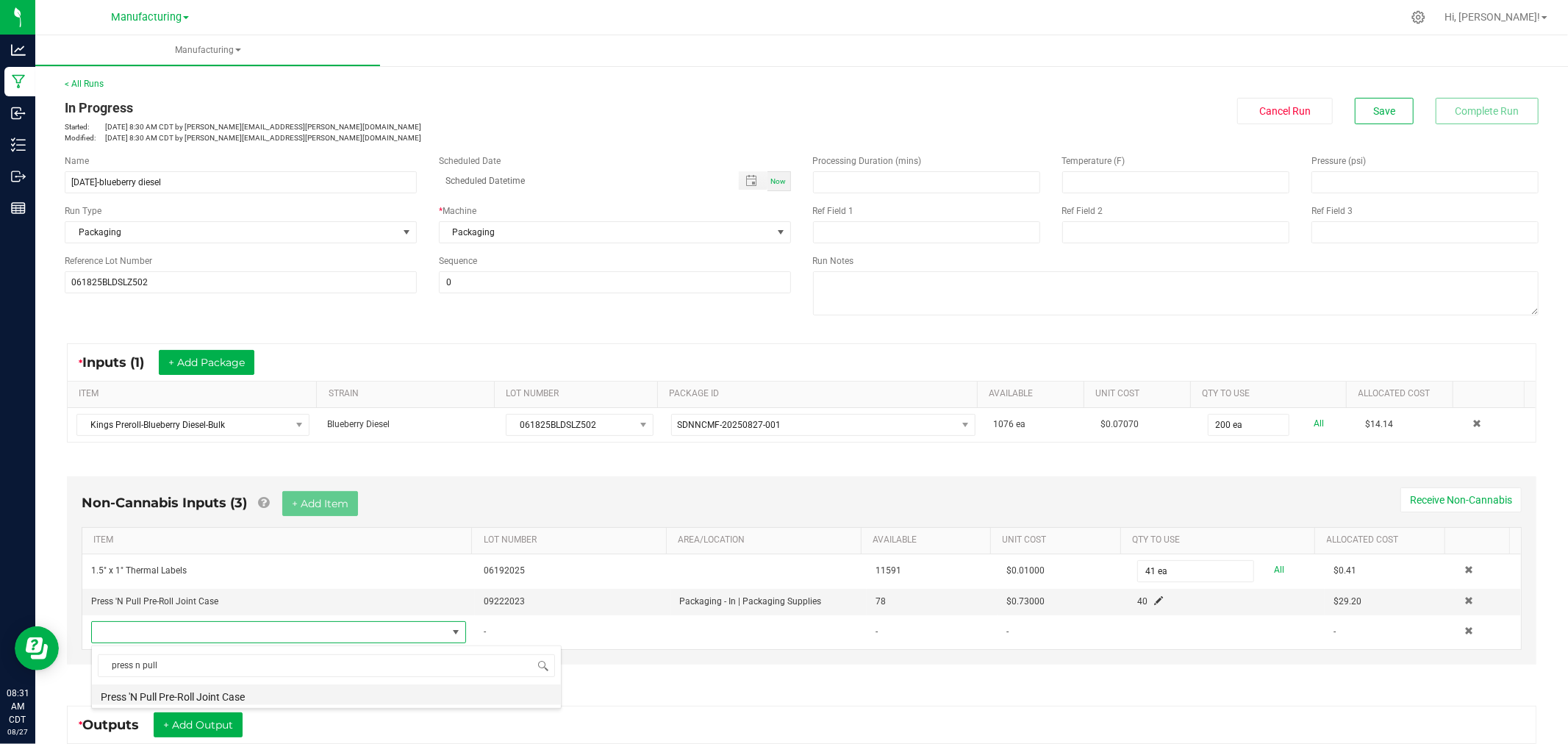
click at [266, 692] on li "Press 'N Pull Pre-Roll Joint Case" at bounding box center [326, 694] width 469 height 21
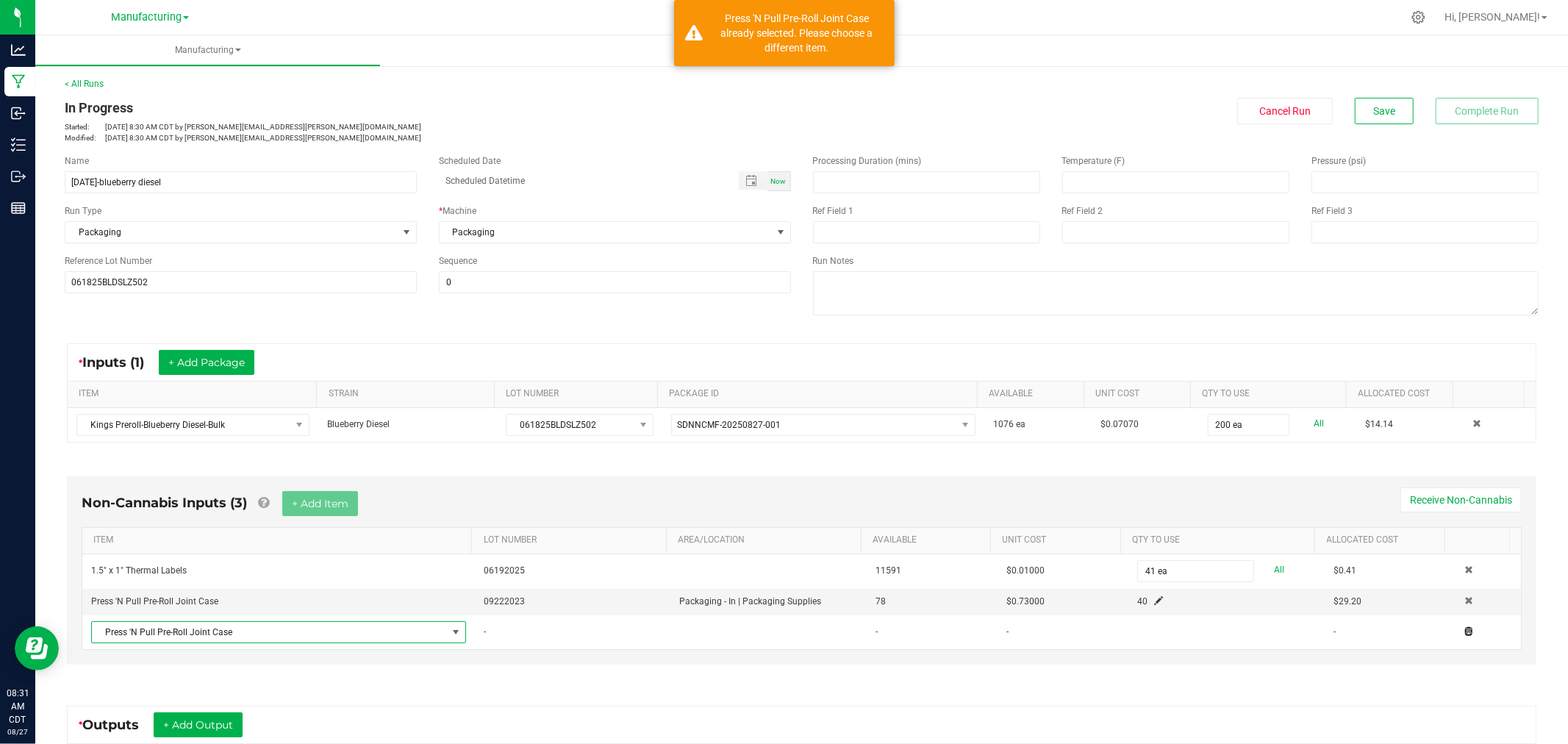
drag, startPoint x: 1446, startPoint y: 630, endPoint x: 1436, endPoint y: 633, distance: 10.4
click at [1465, 629] on span at bounding box center [1469, 631] width 9 height 9
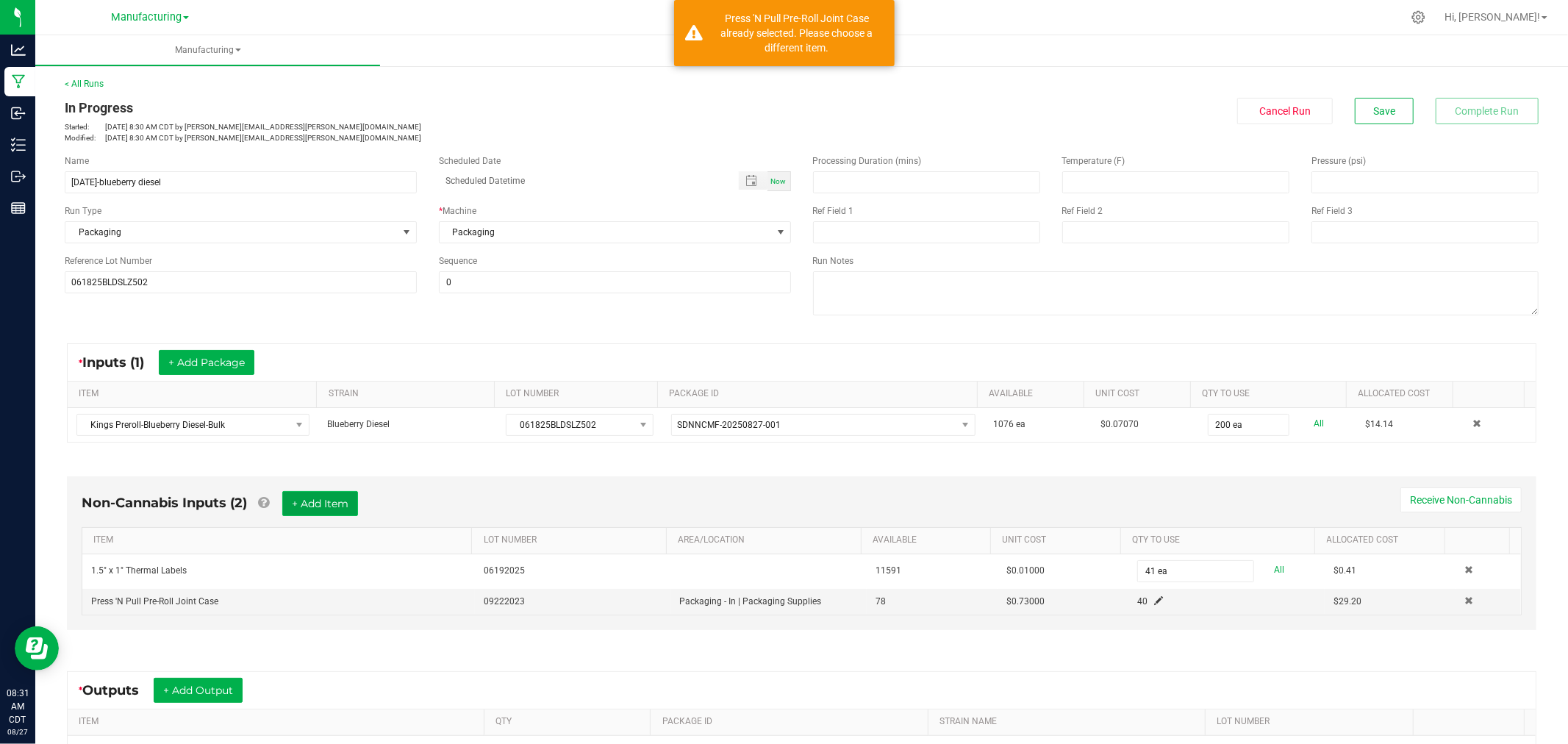
click at [325, 498] on button "+ Add Item" at bounding box center [320, 504] width 76 height 25
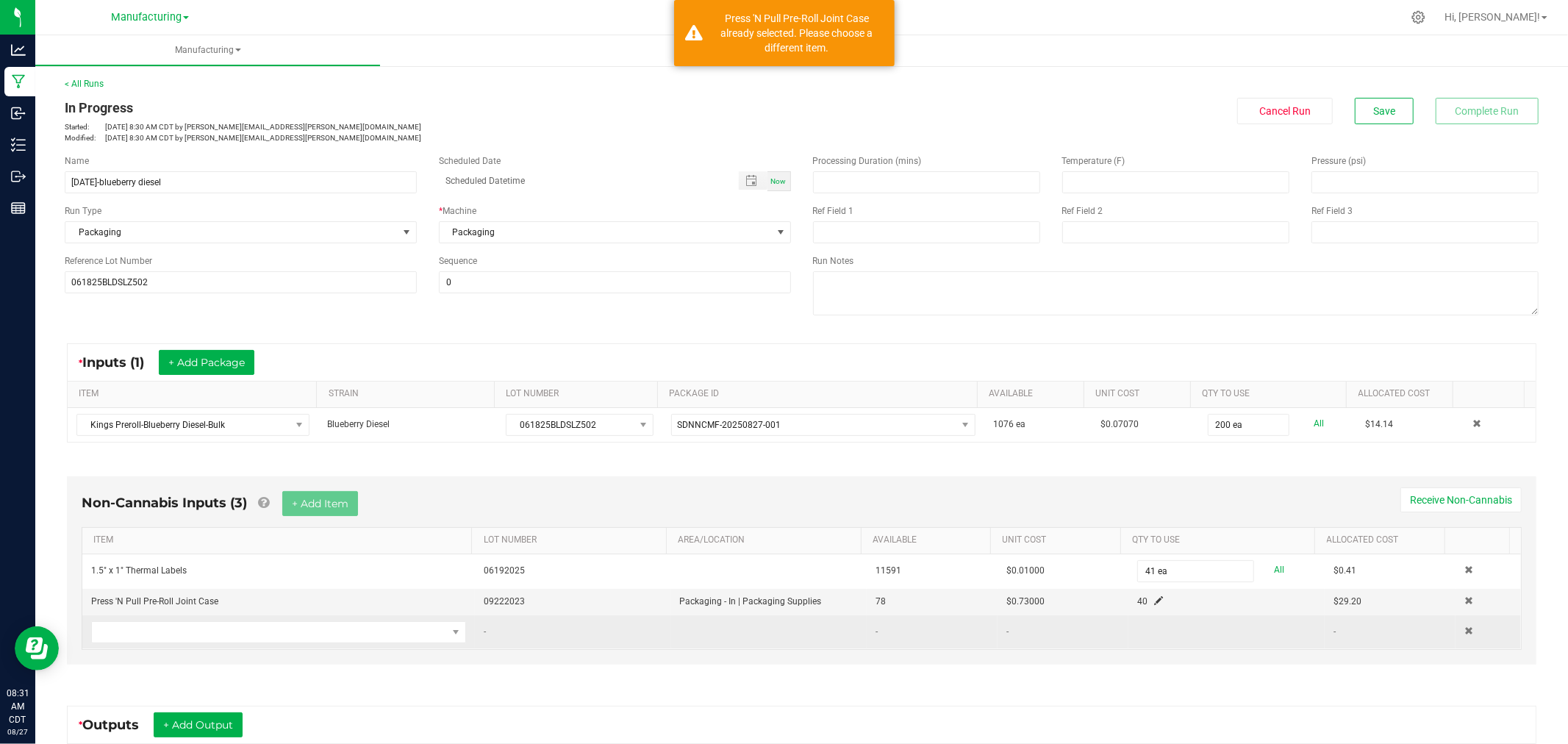
click at [301, 646] on td at bounding box center [279, 631] width 392 height 34
click at [311, 633] on span "NO DATA FOUND" at bounding box center [270, 631] width 355 height 21
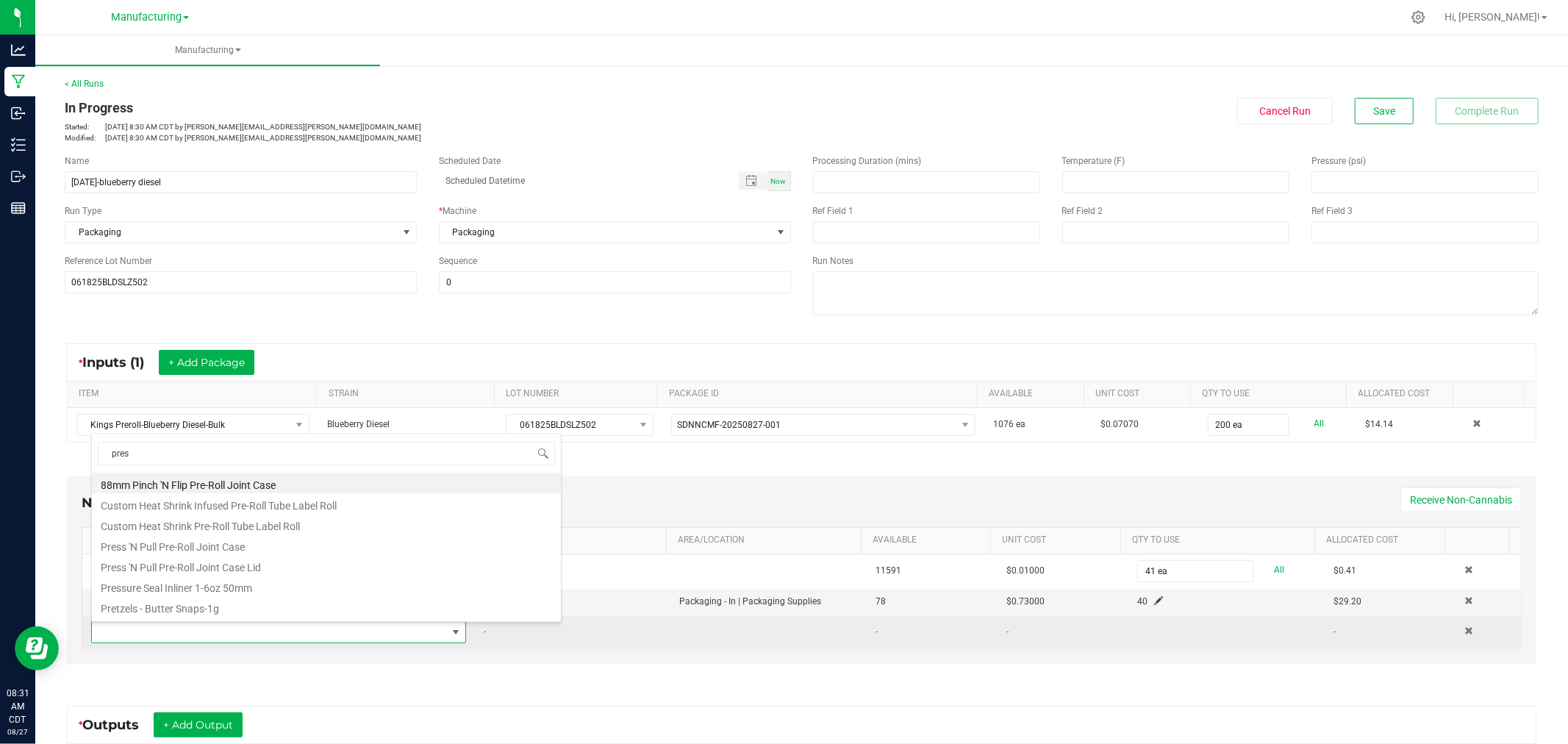
type input "press"
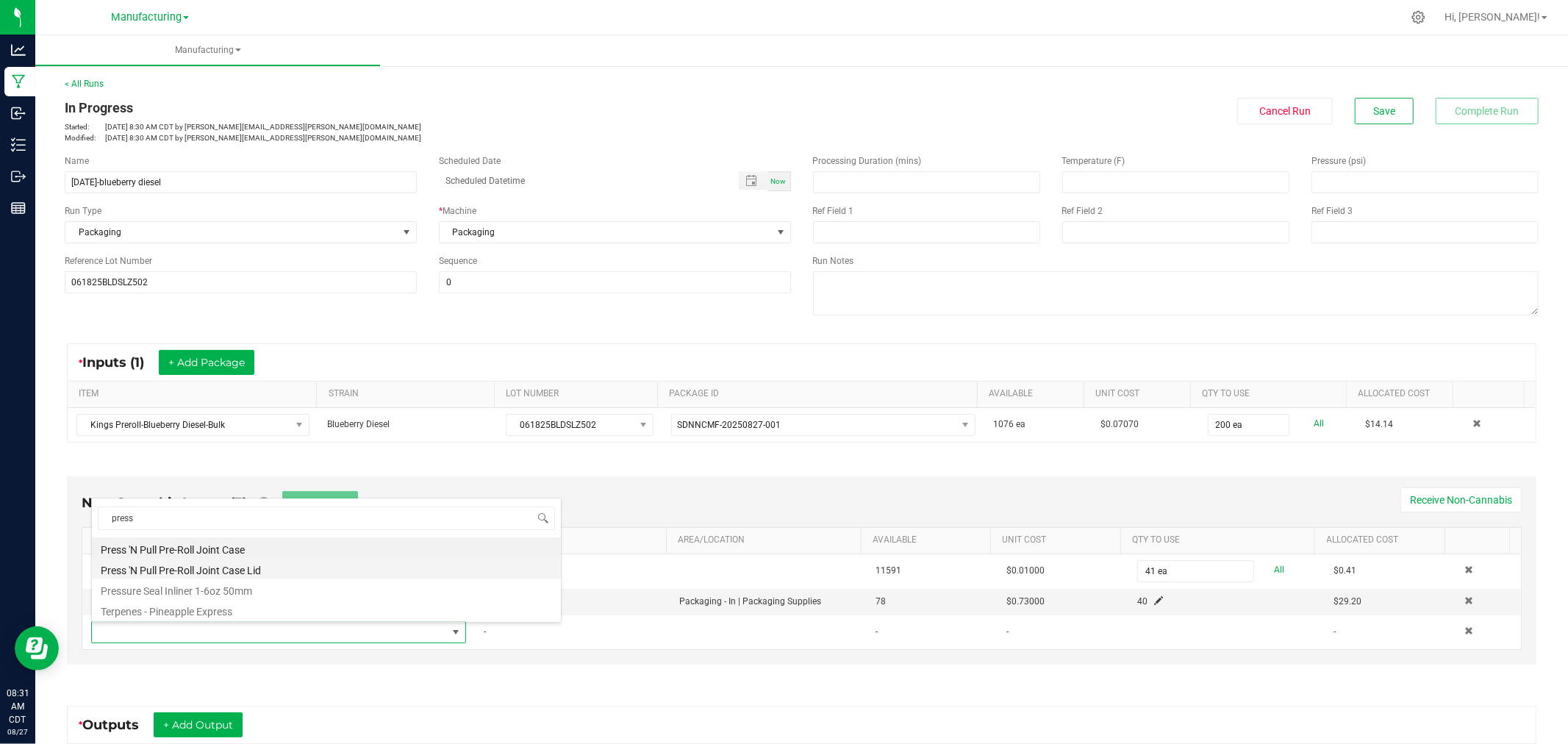
click at [337, 566] on li "Press 'N Pull Pre-Roll Joint Case Lid" at bounding box center [326, 568] width 469 height 21
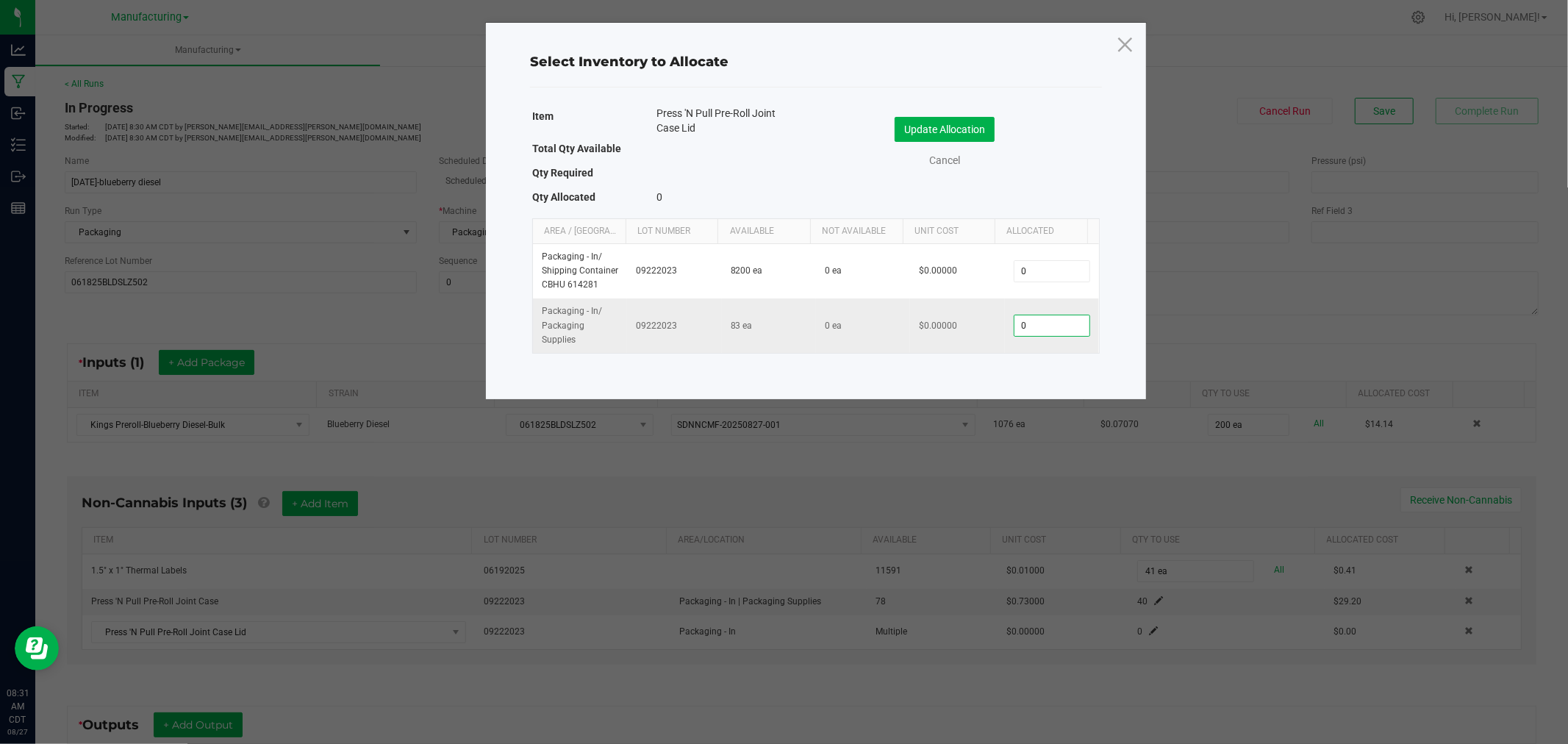
click at [1026, 330] on input "0" at bounding box center [1052, 325] width 75 height 21
type input "40"
click at [915, 127] on button "Update Allocation" at bounding box center [945, 129] width 100 height 25
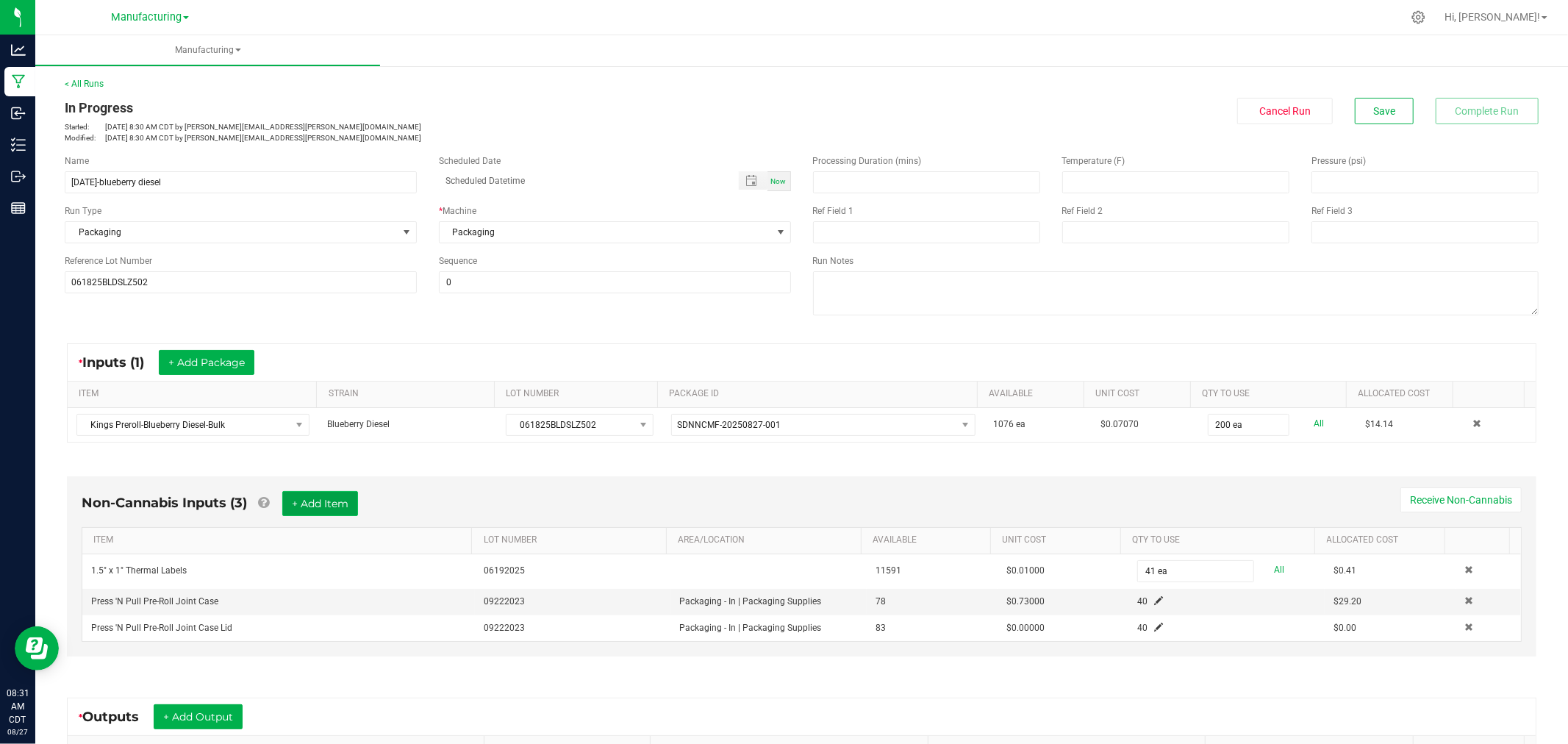
click at [345, 508] on button "+ Add Item" at bounding box center [320, 504] width 76 height 25
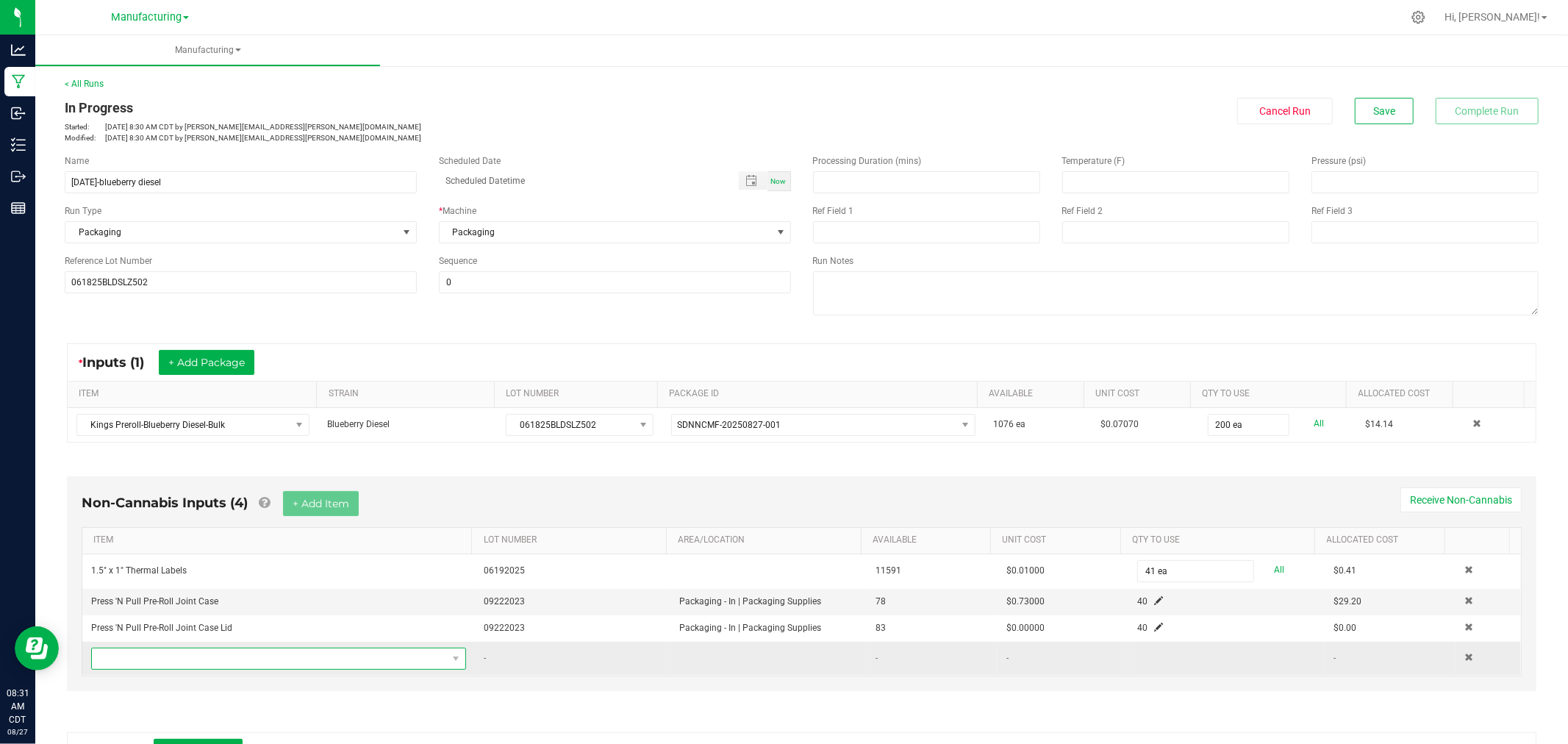
click at [325, 659] on span "NO DATA FOUND" at bounding box center [270, 658] width 355 height 21
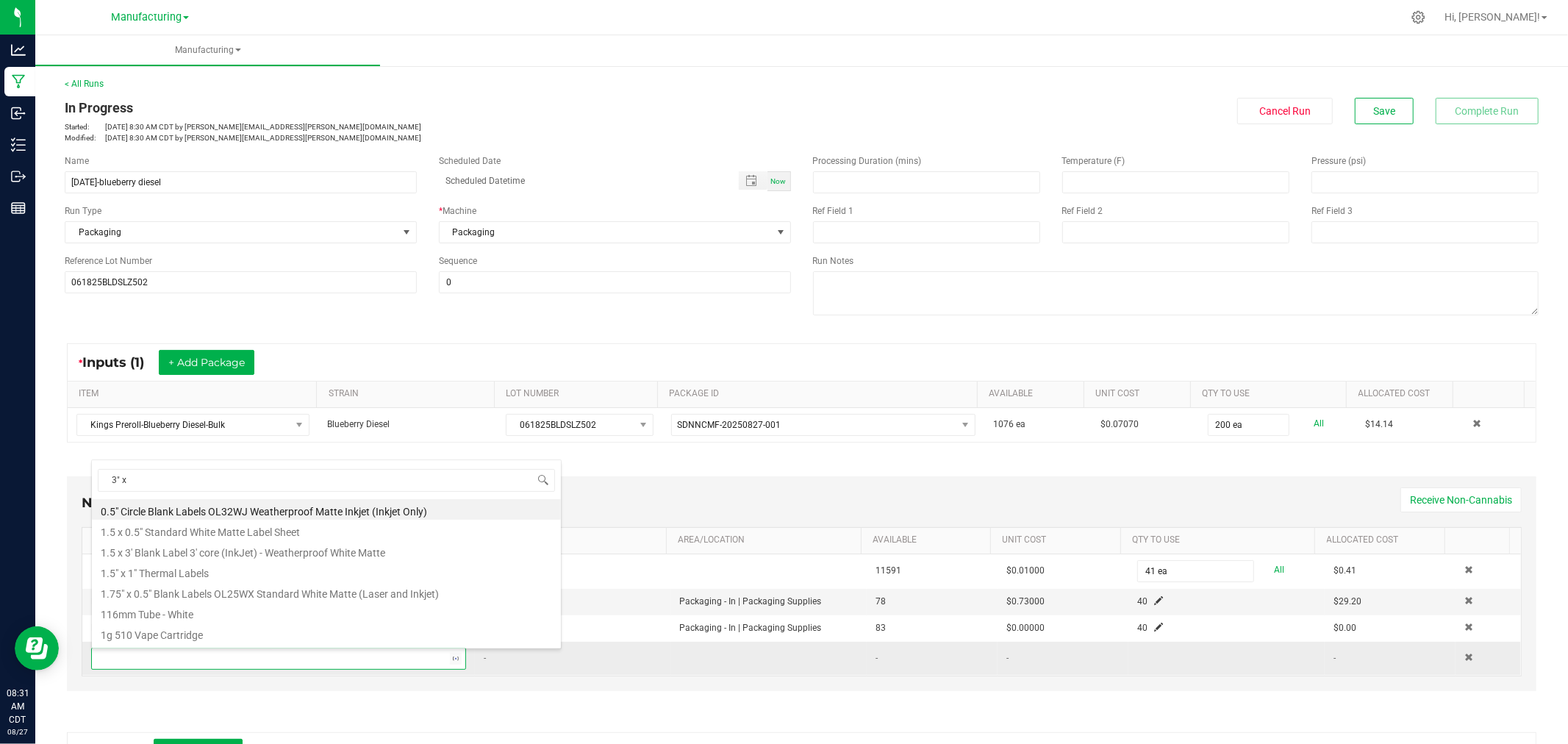
type input "3" x 2"
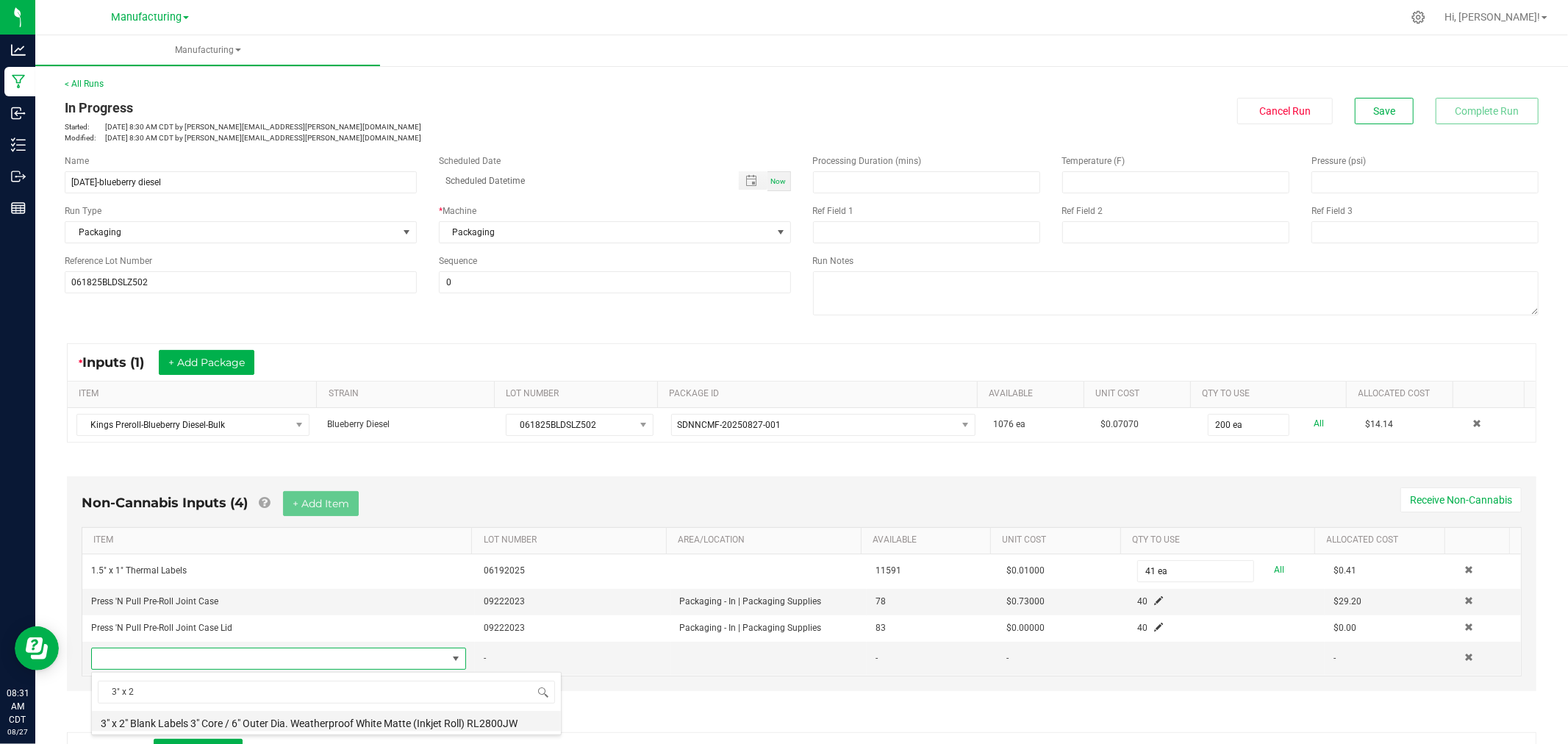
click at [194, 714] on li "3" x 2" Blank Labels 3" Core / 6" Outer Dia. Weatherproof White Matte (Inkjet R…" at bounding box center [326, 721] width 469 height 21
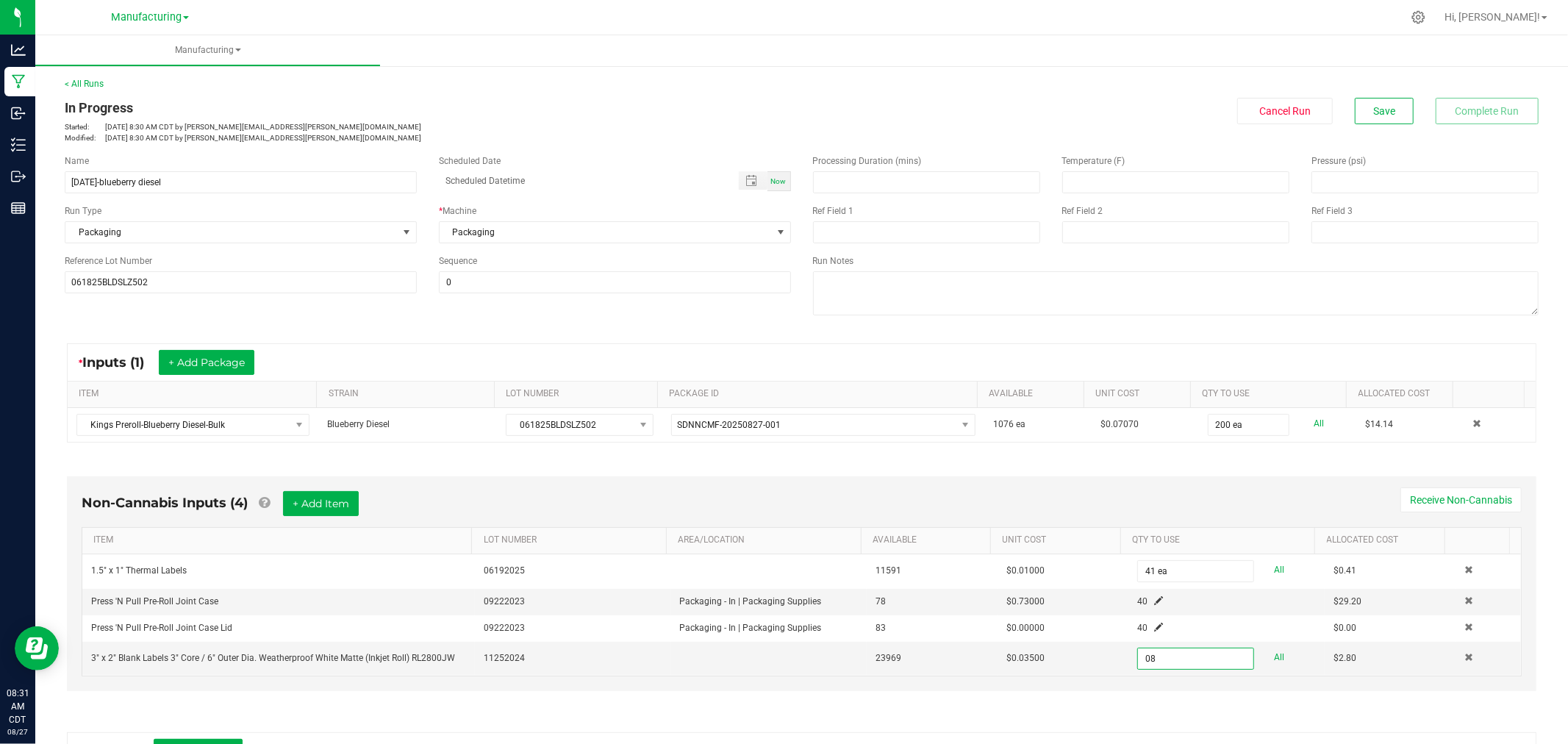
type input "0"
type input "80 ea"
click at [638, 490] on div "Non-Cannabis Inputs (4) + Add Item Receive Non-Cannabis ITEM LOT NUMBER AREA/LO…" at bounding box center [801, 583] width 1470 height 214
click at [316, 503] on button "+ Add Item" at bounding box center [320, 504] width 76 height 25
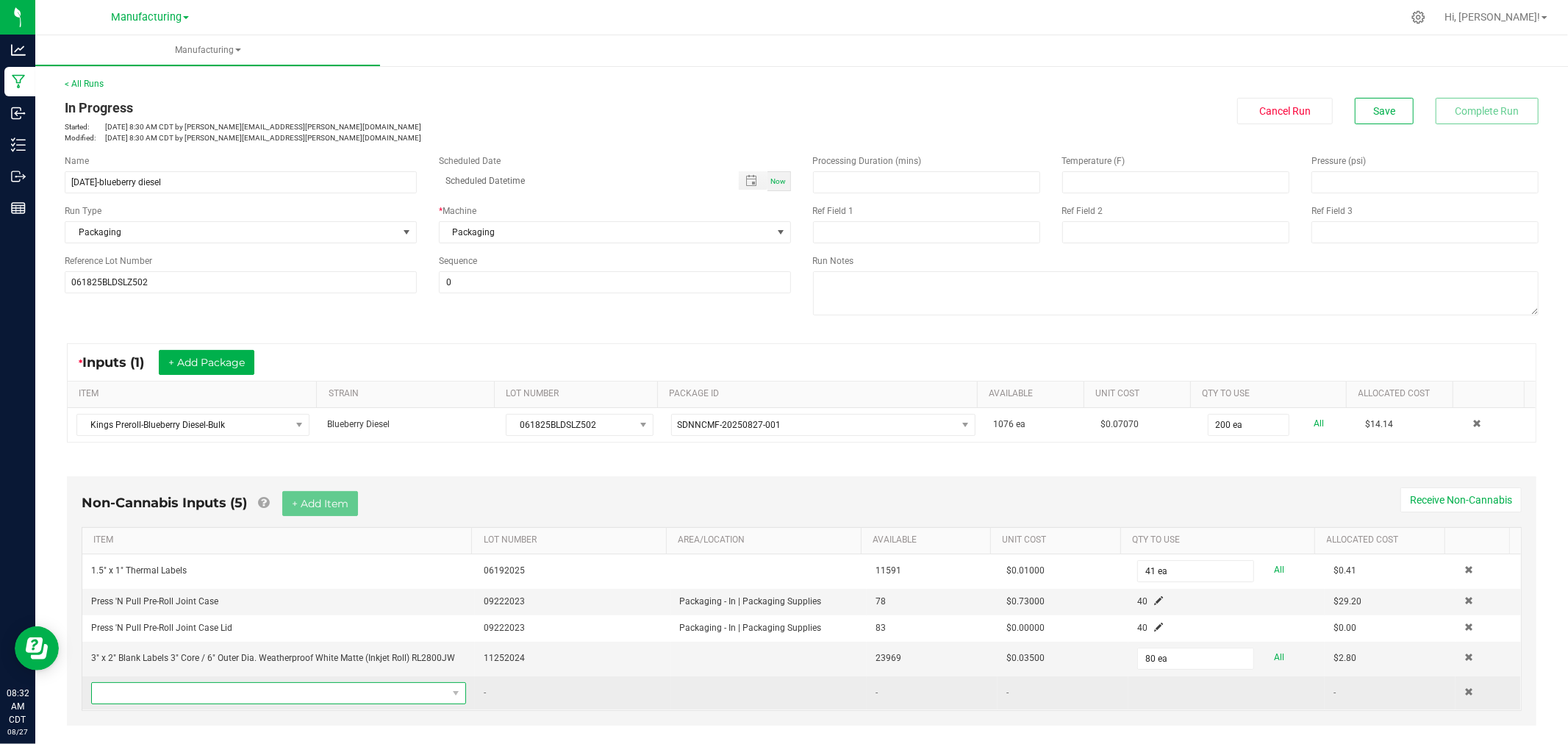
click at [238, 691] on span "NO DATA FOUND" at bounding box center [270, 692] width 355 height 21
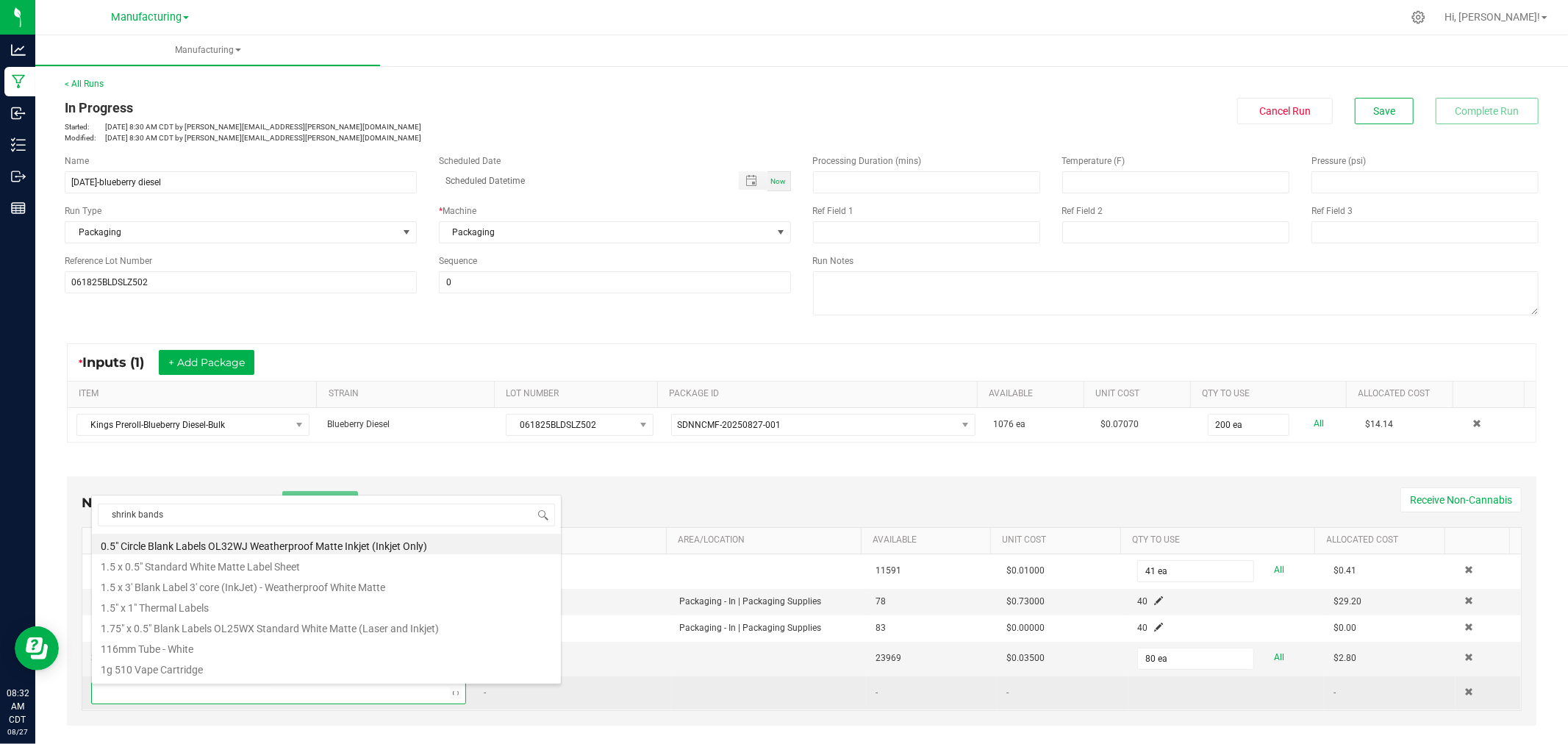
type input "shrink bands"
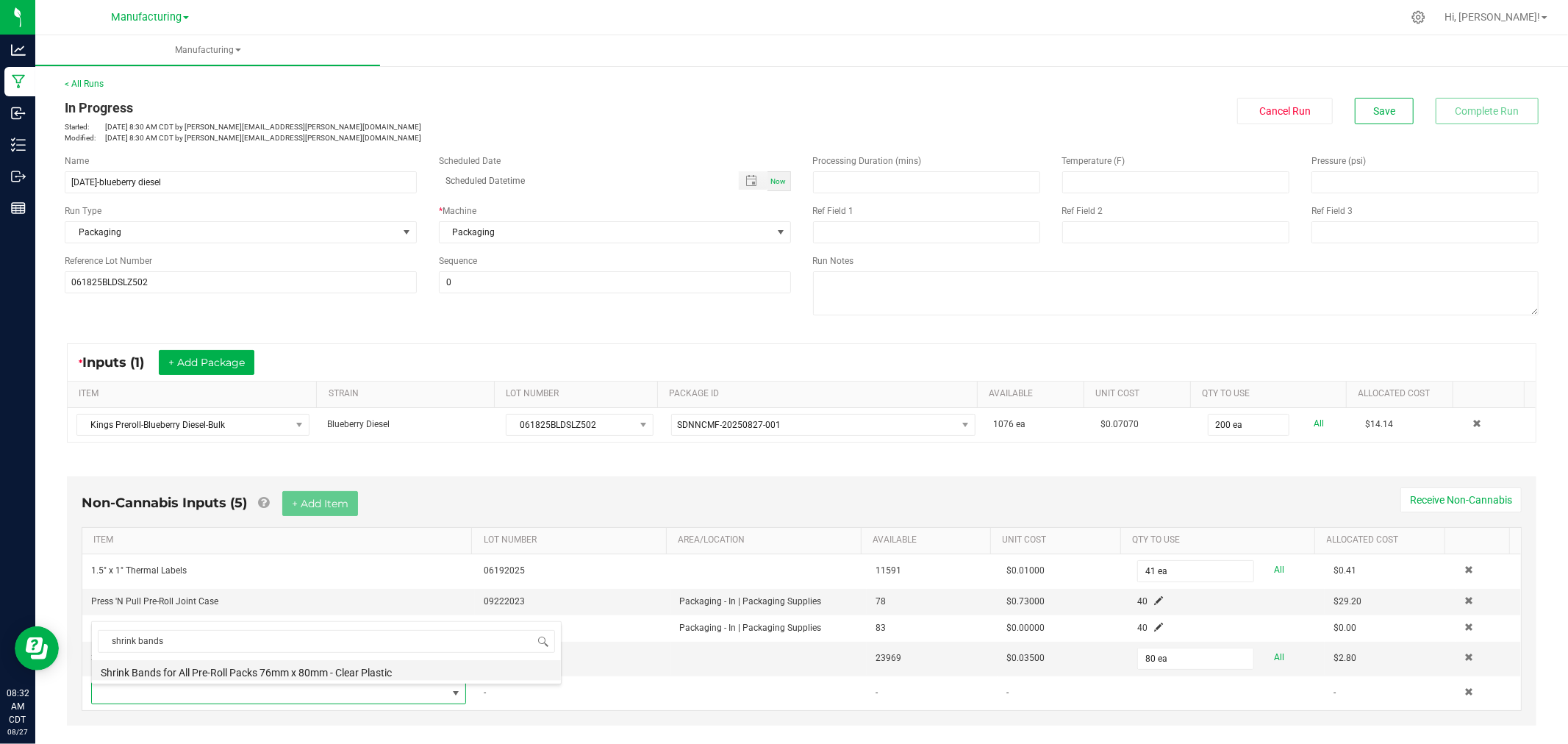
click at [268, 669] on li "Shrink Bands for All Pre-Roll Packs 76mm x 80mm - Clear Plastic" at bounding box center [326, 670] width 469 height 21
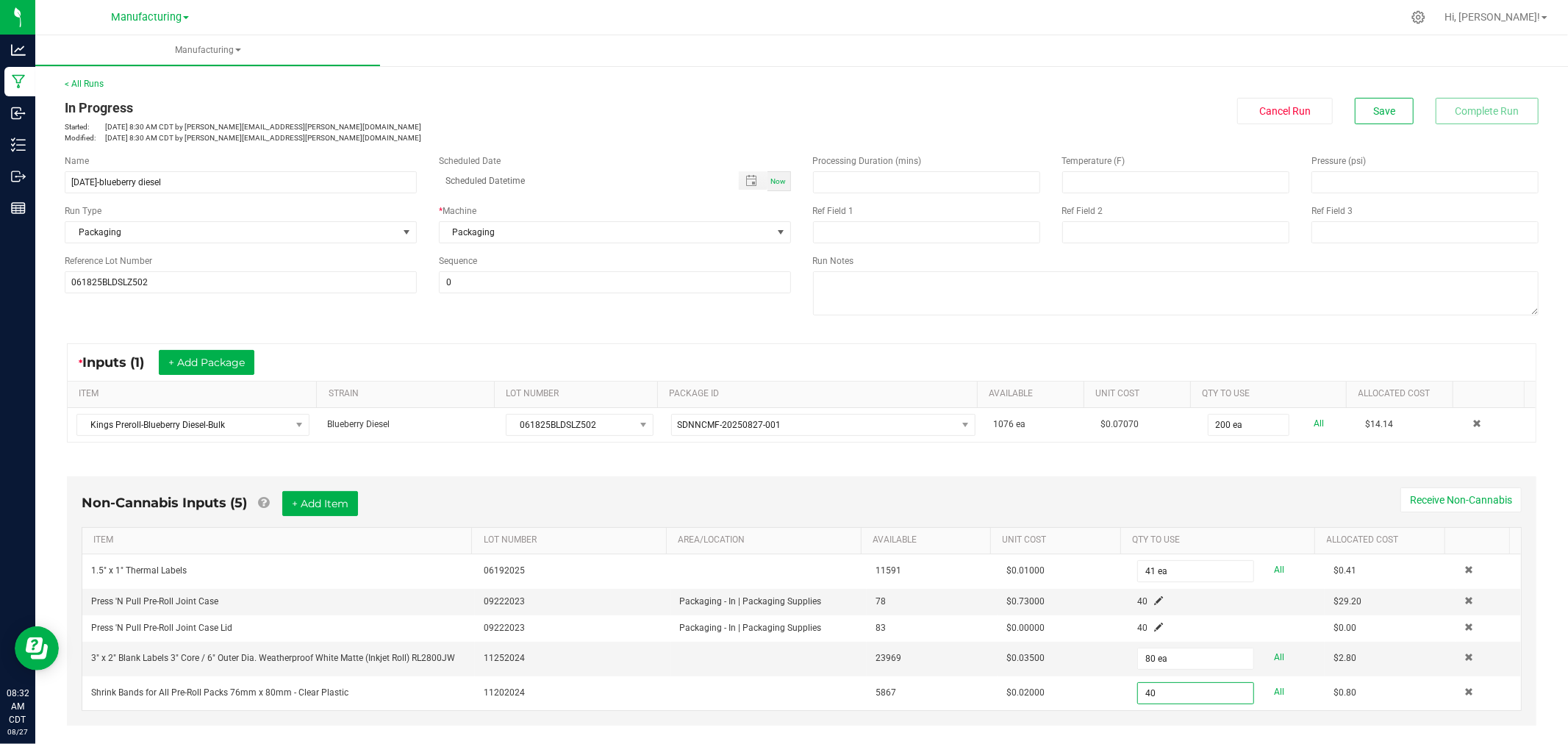
type input "40 ea"
click at [1129, 479] on div "Non-Cannabis Inputs (5) + Add Item Receive Non-Cannabis ITEM LOT NUMBER AREA/LO…" at bounding box center [801, 601] width 1470 height 249
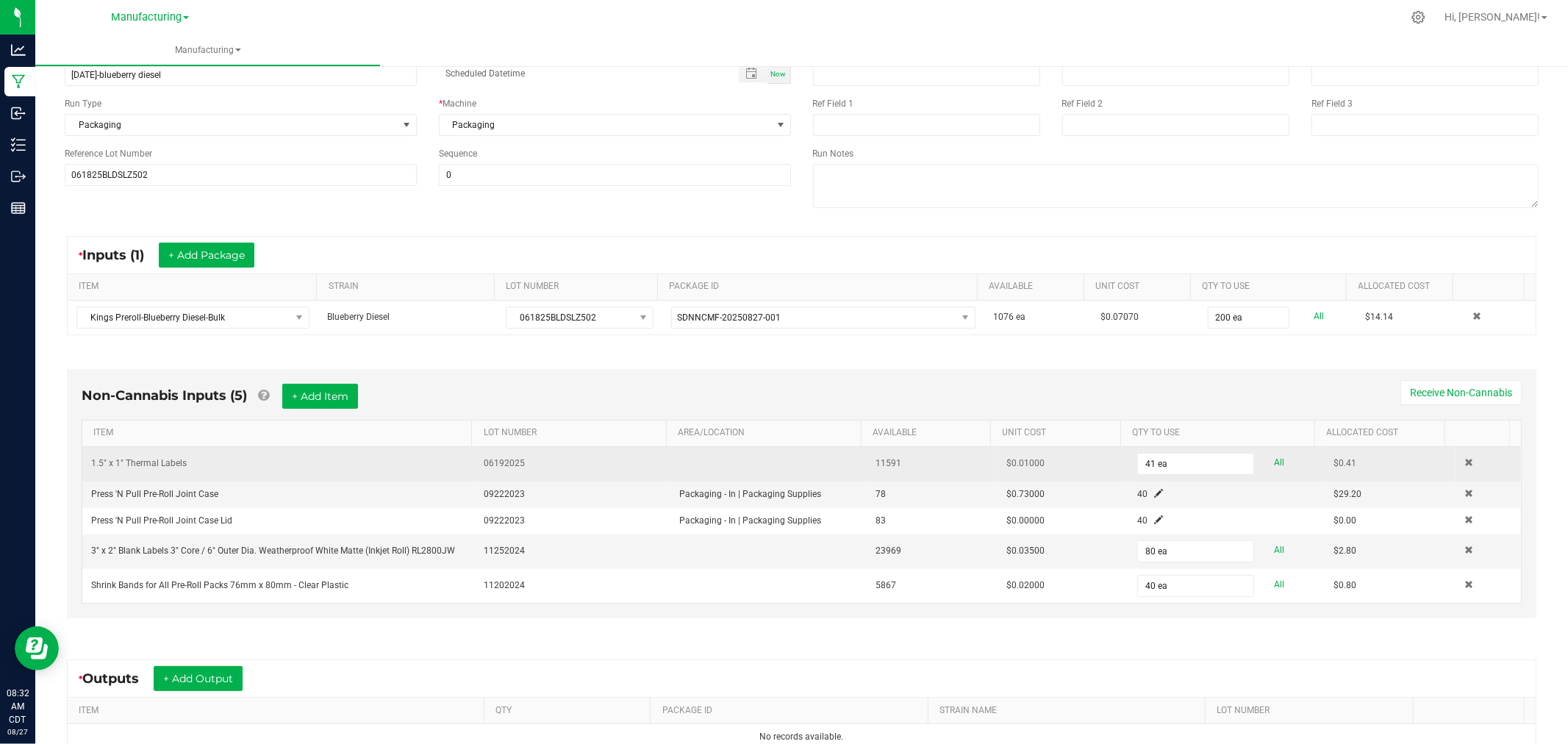
scroll to position [244, 0]
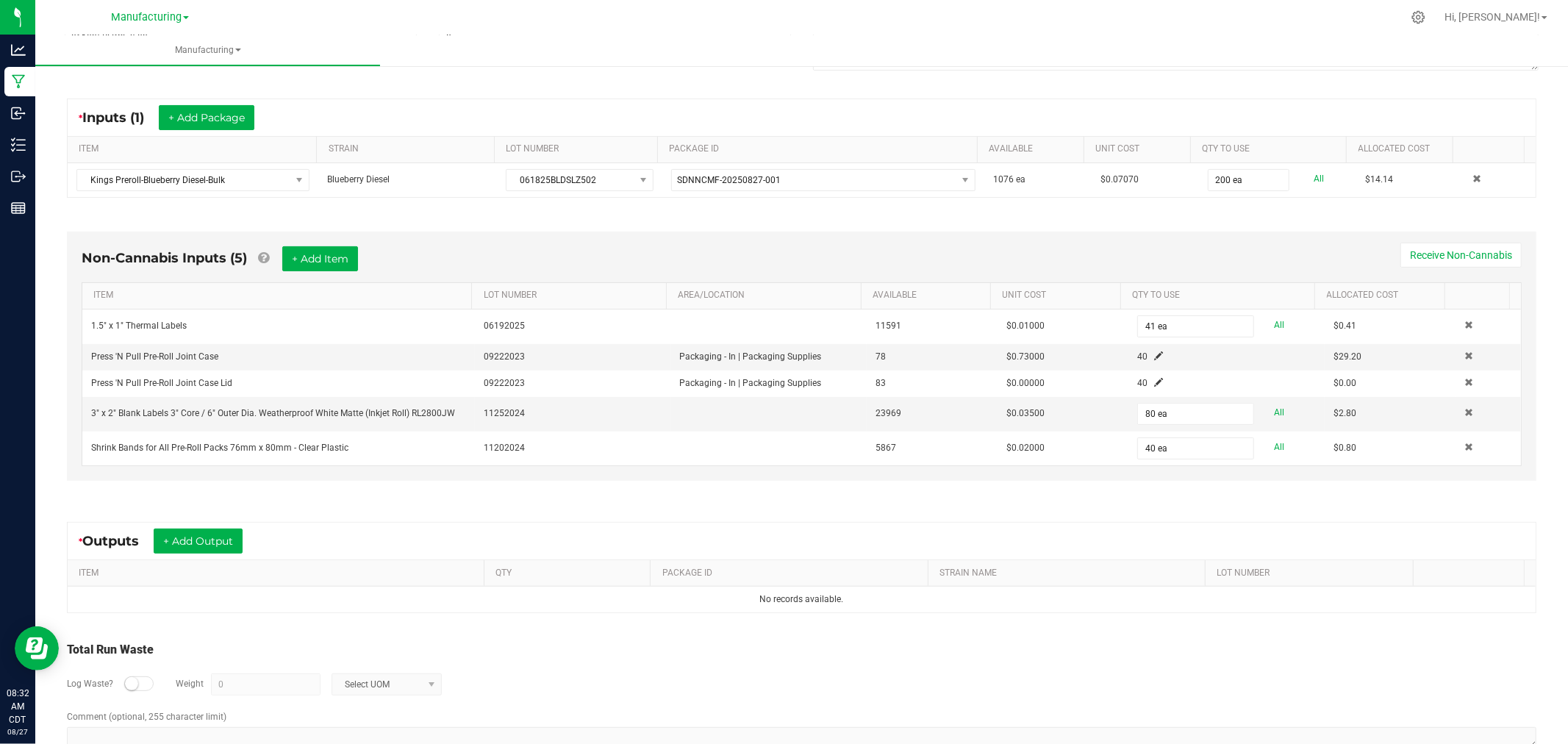
click at [252, 536] on div "* Outputs + Add Output" at bounding box center [166, 540] width 175 height 25
click at [243, 539] on button "+ Add Output" at bounding box center [198, 540] width 89 height 25
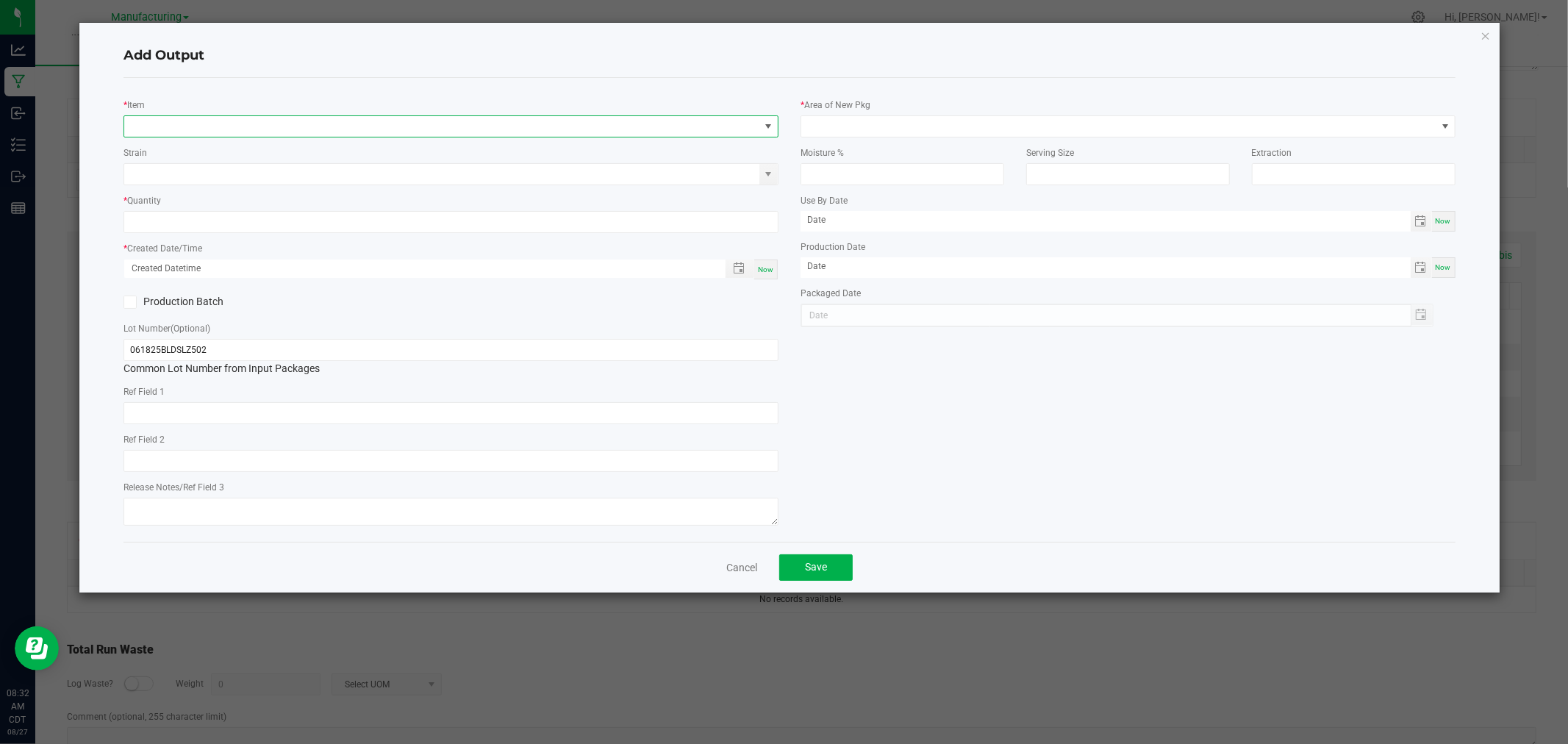
click at [215, 126] on span "NO DATA FOUND" at bounding box center [441, 126] width 635 height 21
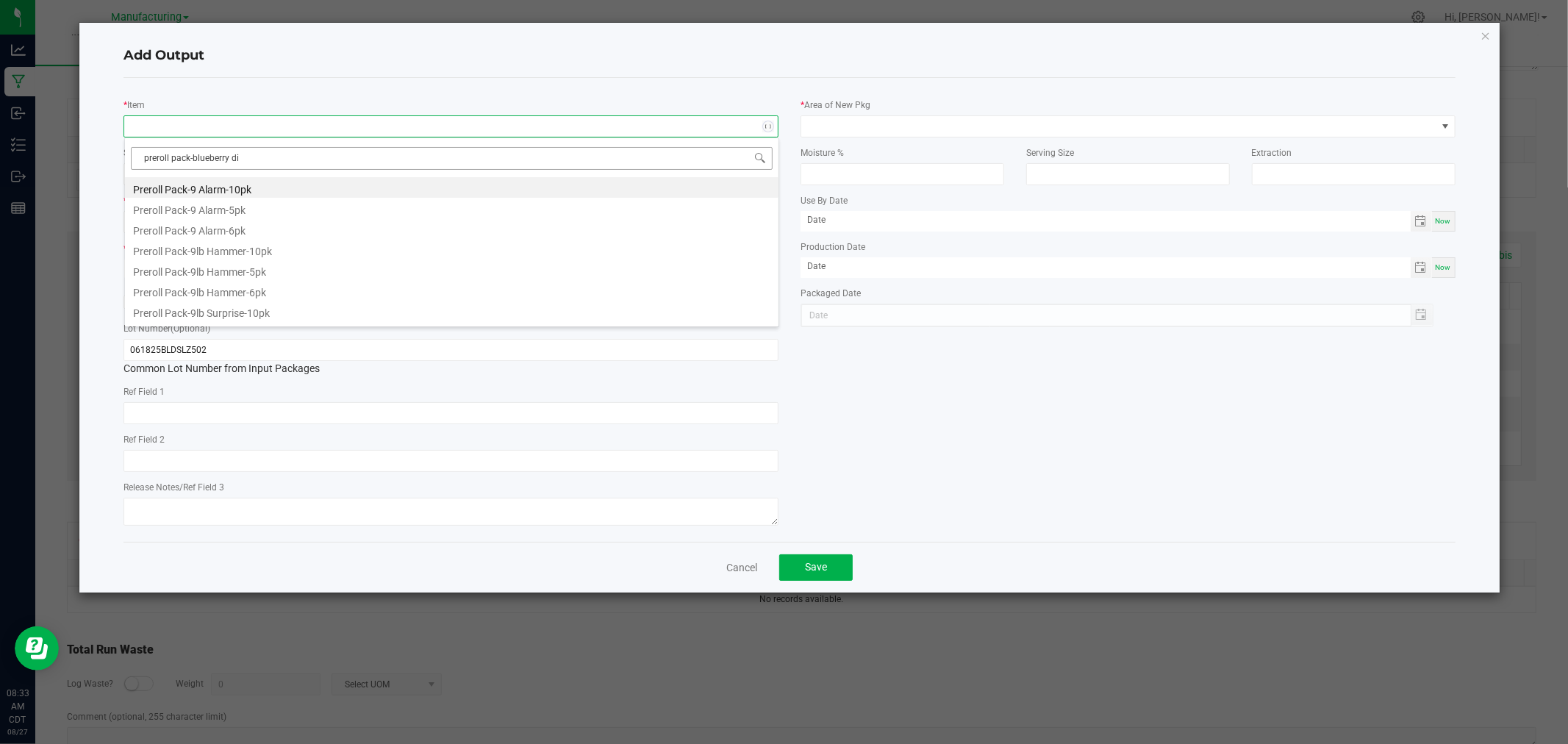
type input "preroll pack-blueberry die"
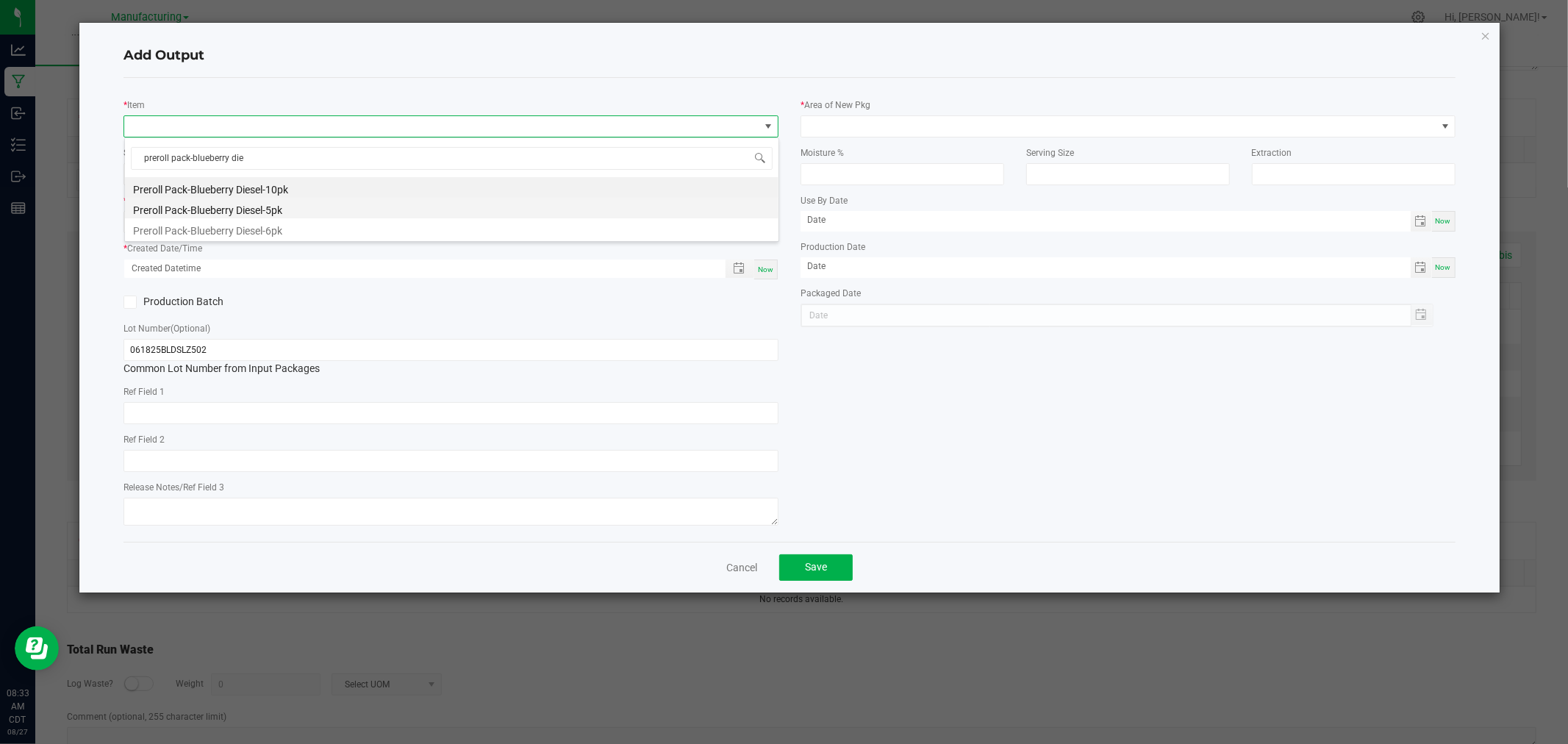
click at [299, 210] on li "Preroll Pack-Blueberry Diesel-5pk" at bounding box center [451, 208] width 653 height 21
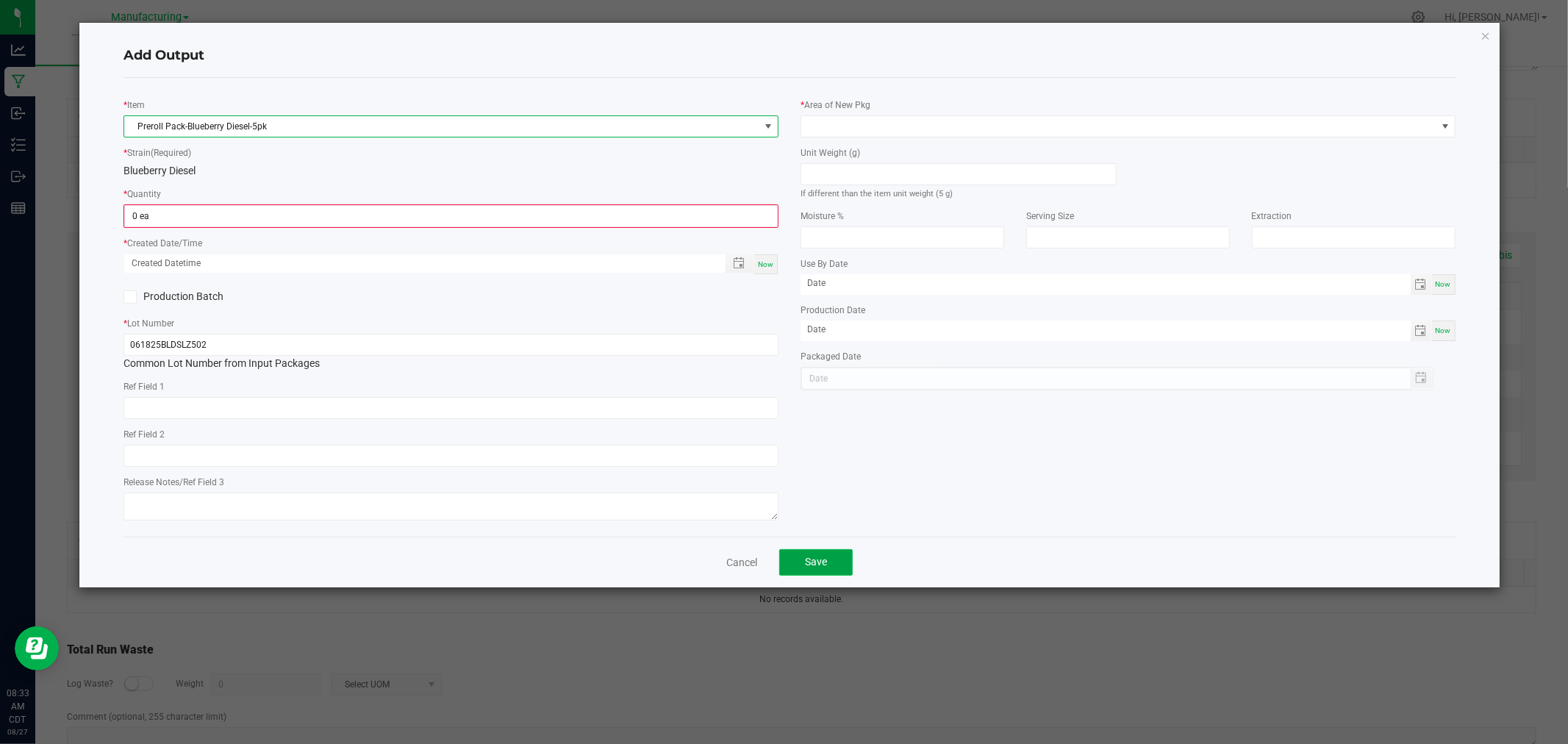
click at [843, 565] on button "Save" at bounding box center [816, 562] width 73 height 27
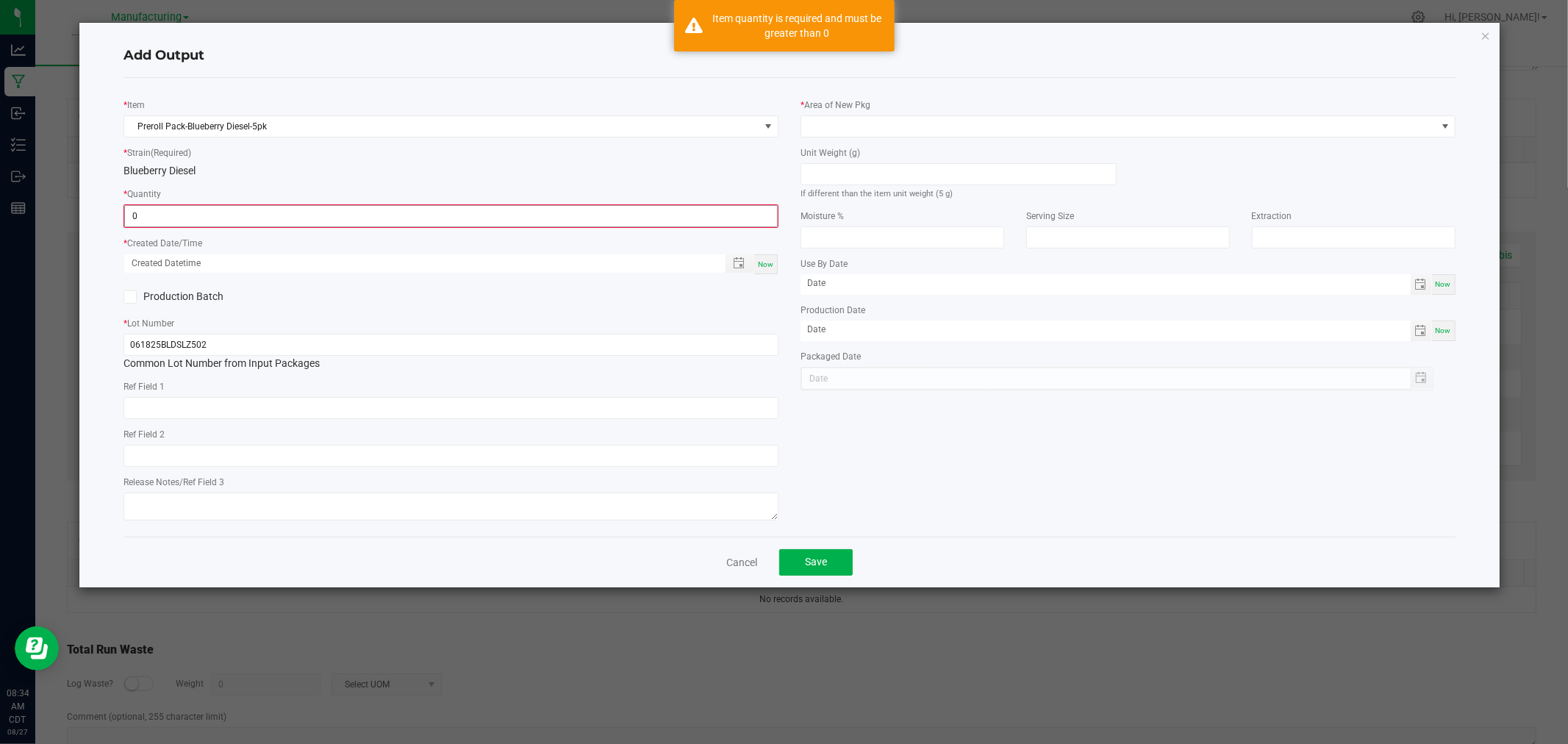
click at [615, 225] on input "0" at bounding box center [451, 216] width 652 height 21
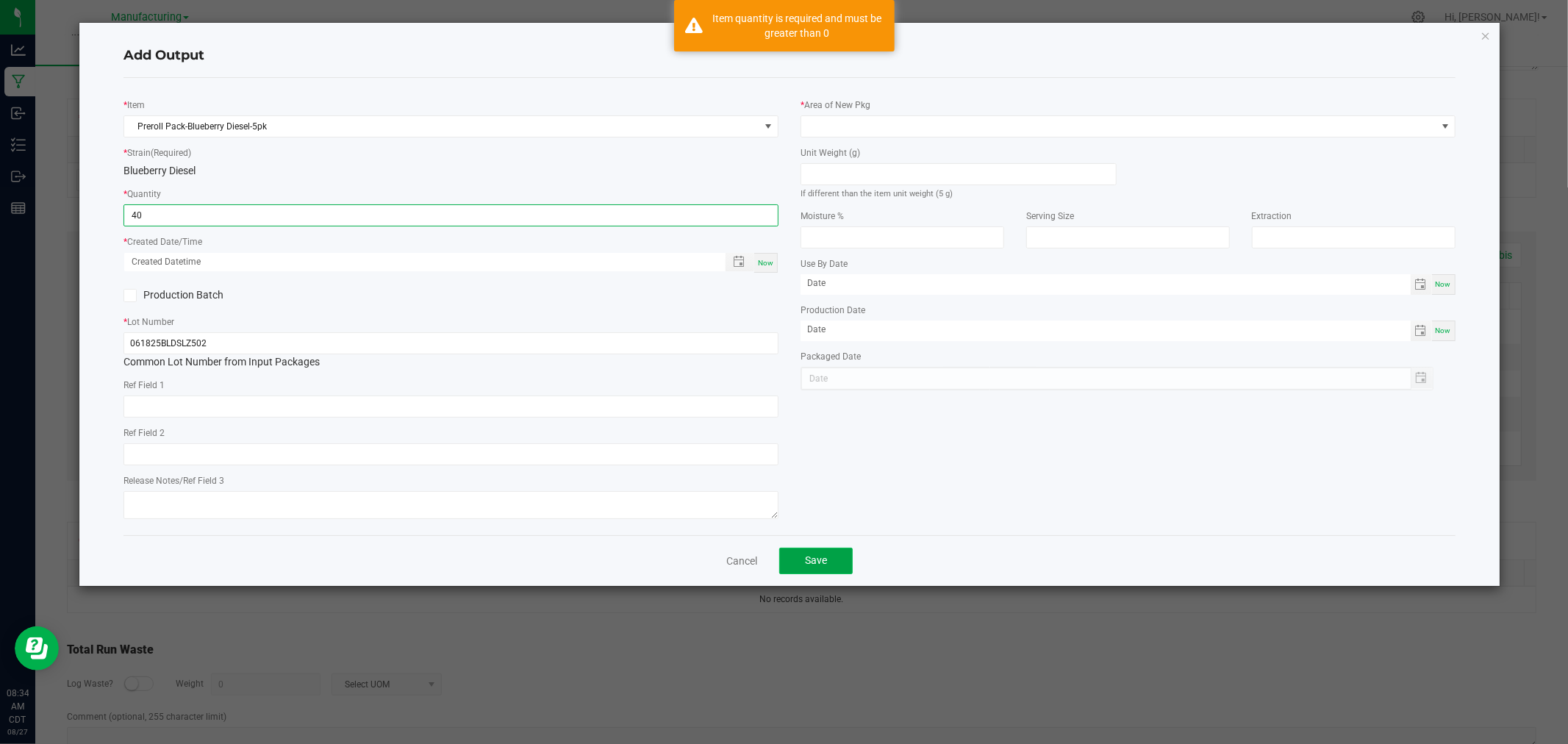
type input "40 ea"
click at [806, 562] on span "Save" at bounding box center [816, 560] width 22 height 12
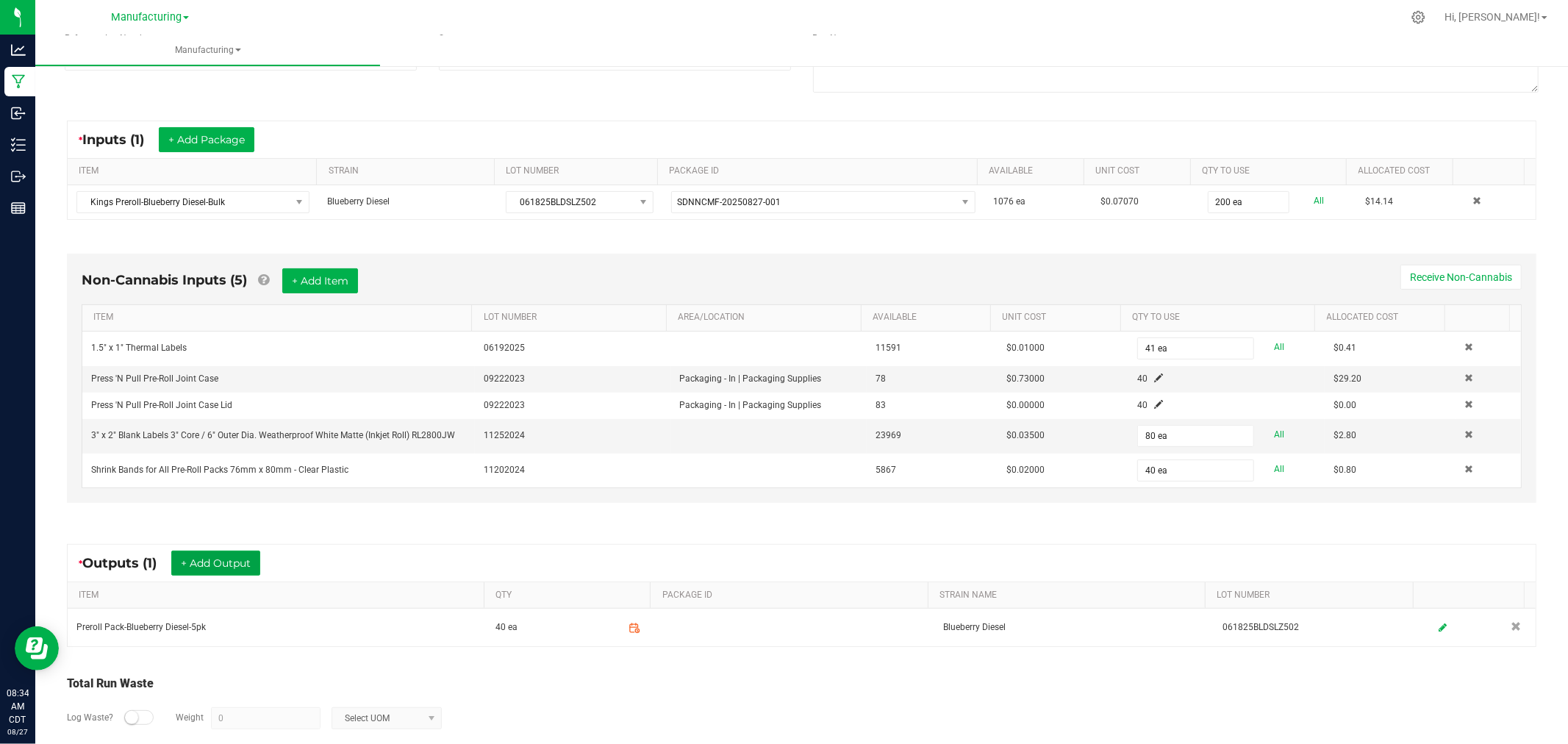
scroll to position [296, 0]
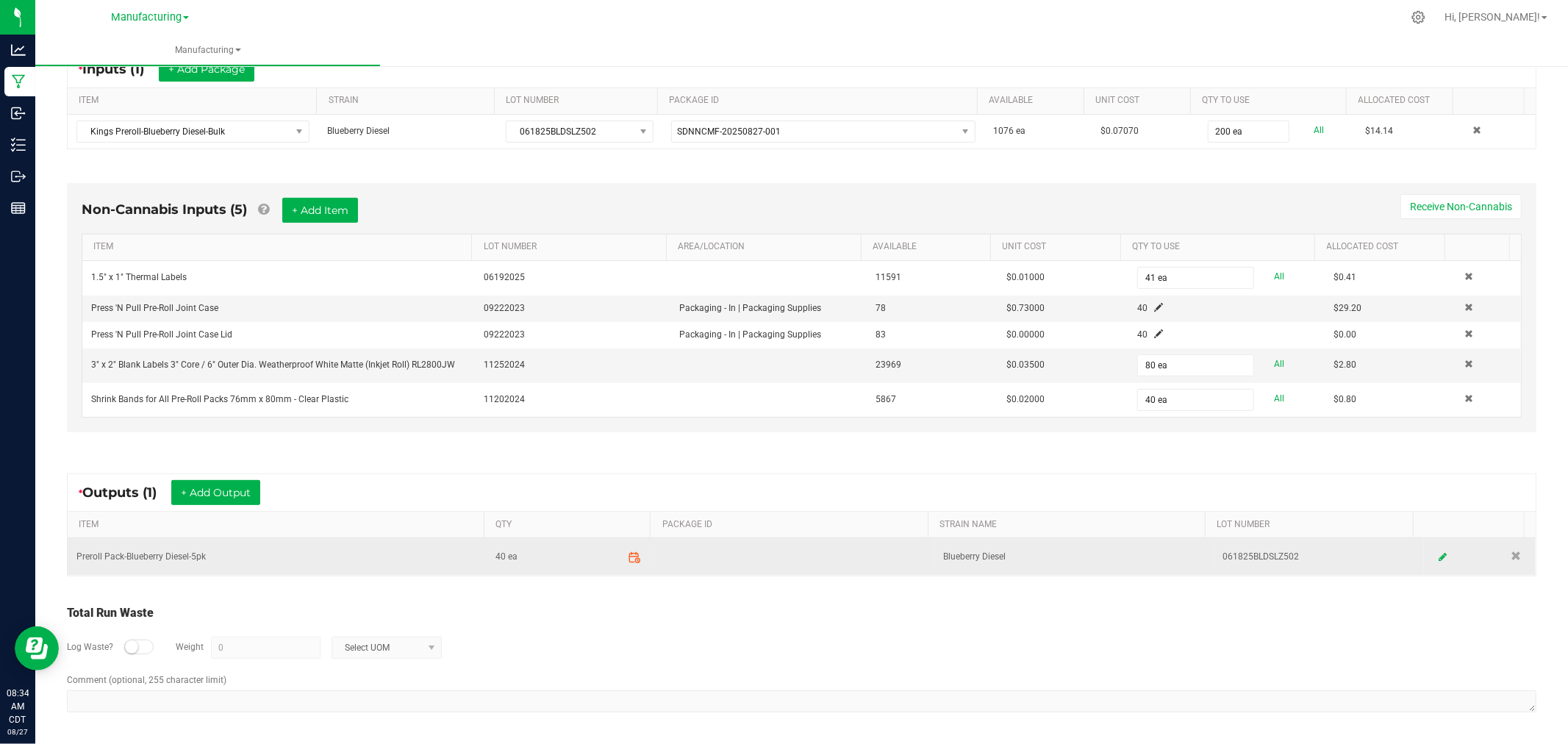
click at [628, 550] on icon at bounding box center [634, 557] width 13 height 13
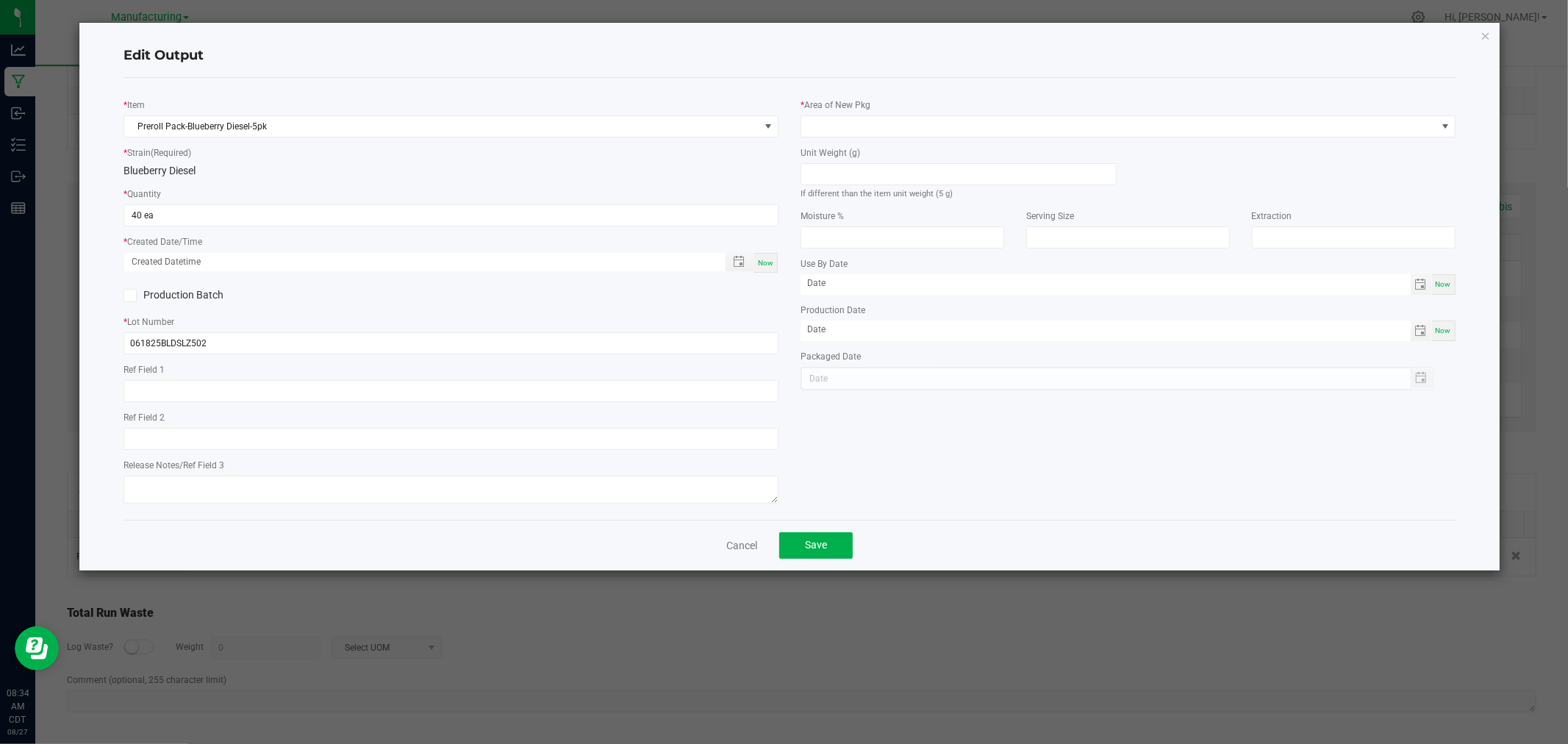
click at [768, 262] on span "Now" at bounding box center [765, 263] width 16 height 8
type input "08/27/2025 8:34 AM"
type input "[DATE]"
click at [895, 170] on input at bounding box center [958, 173] width 315 height 21
type input "5"
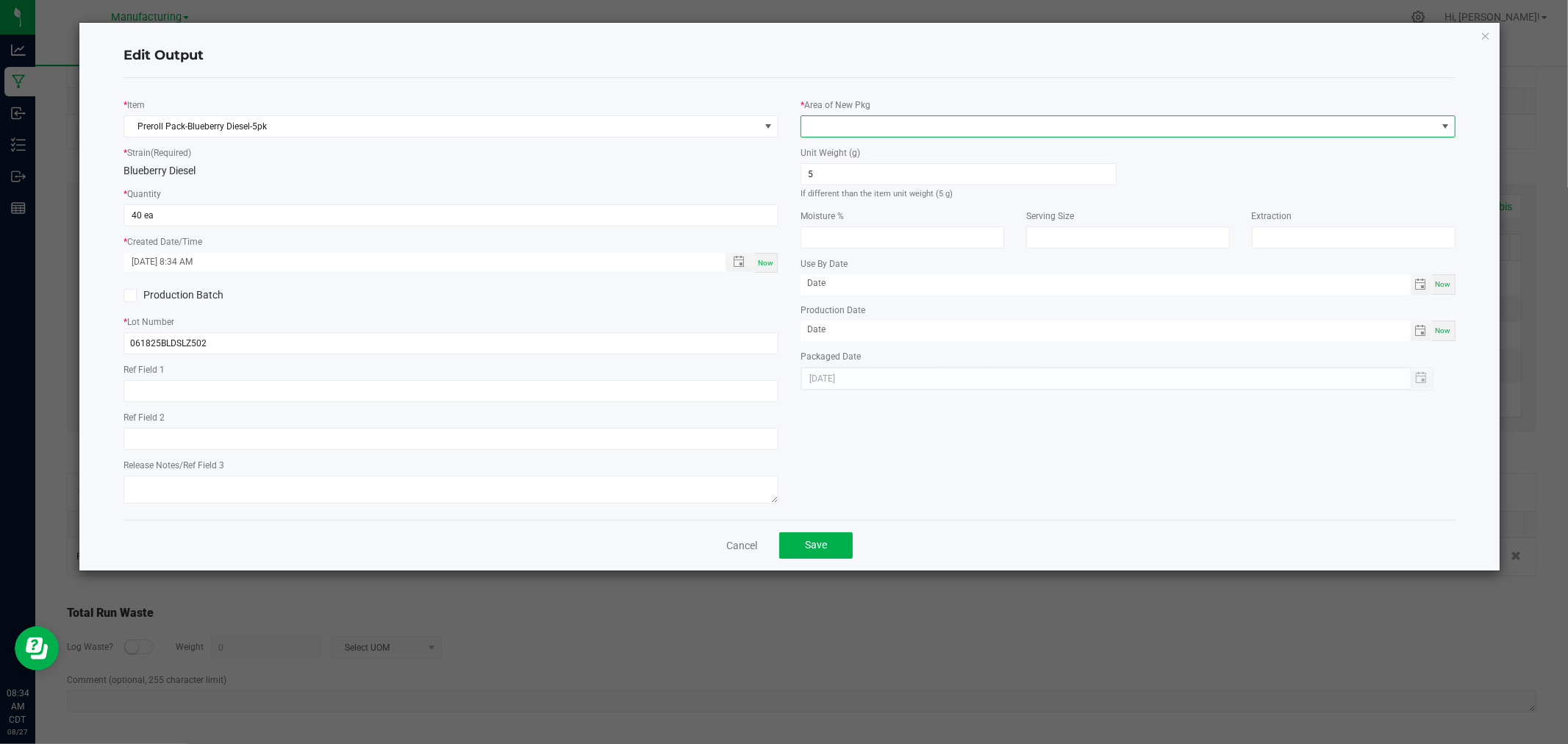
drag, startPoint x: 945, startPoint y: 123, endPoint x: 937, endPoint y: 135, distance: 14.4
click at [945, 123] on span at bounding box center [1118, 126] width 635 height 21
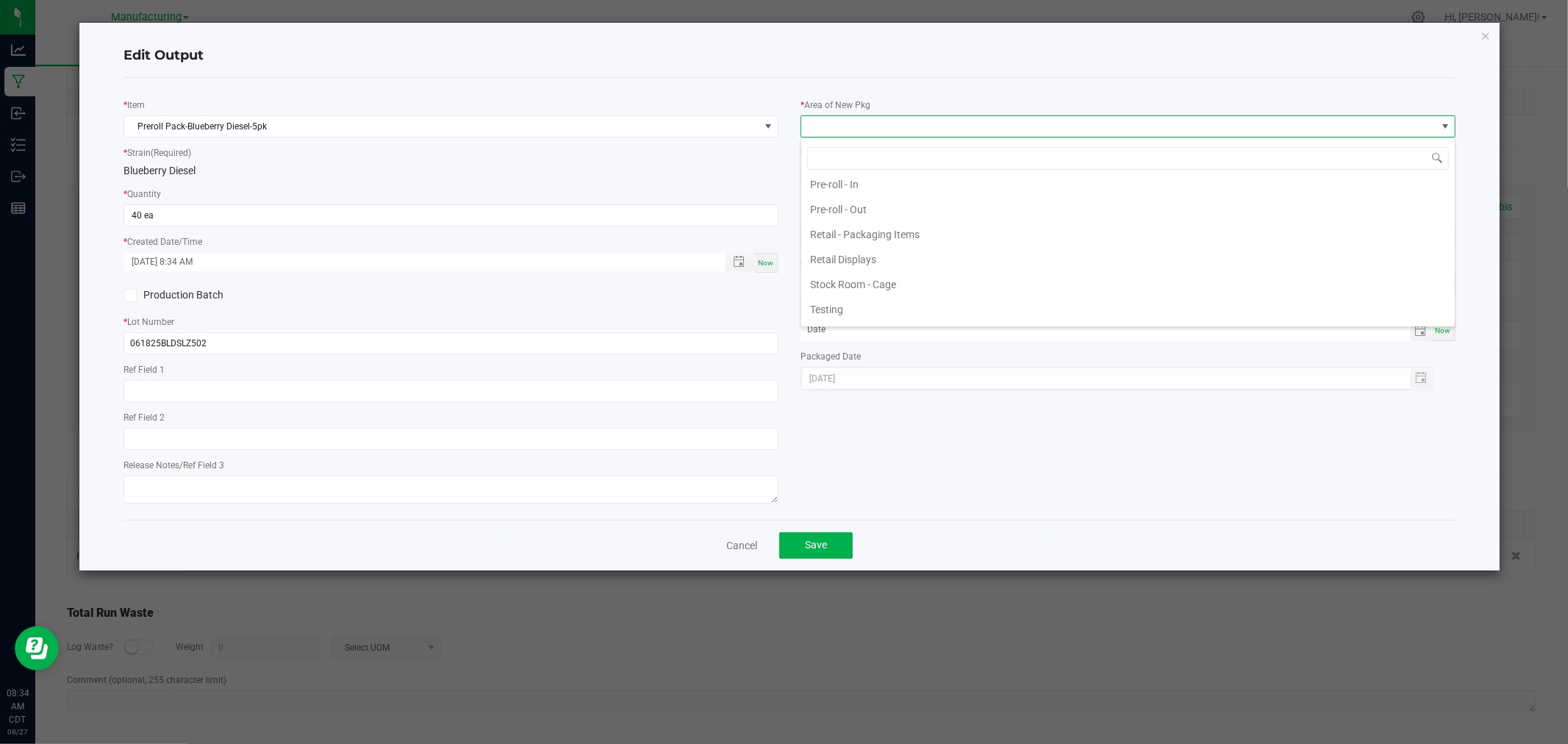
scroll to position [500, 0]
click at [937, 185] on li "Packaging - Processing" at bounding box center [1127, 189] width 653 height 25
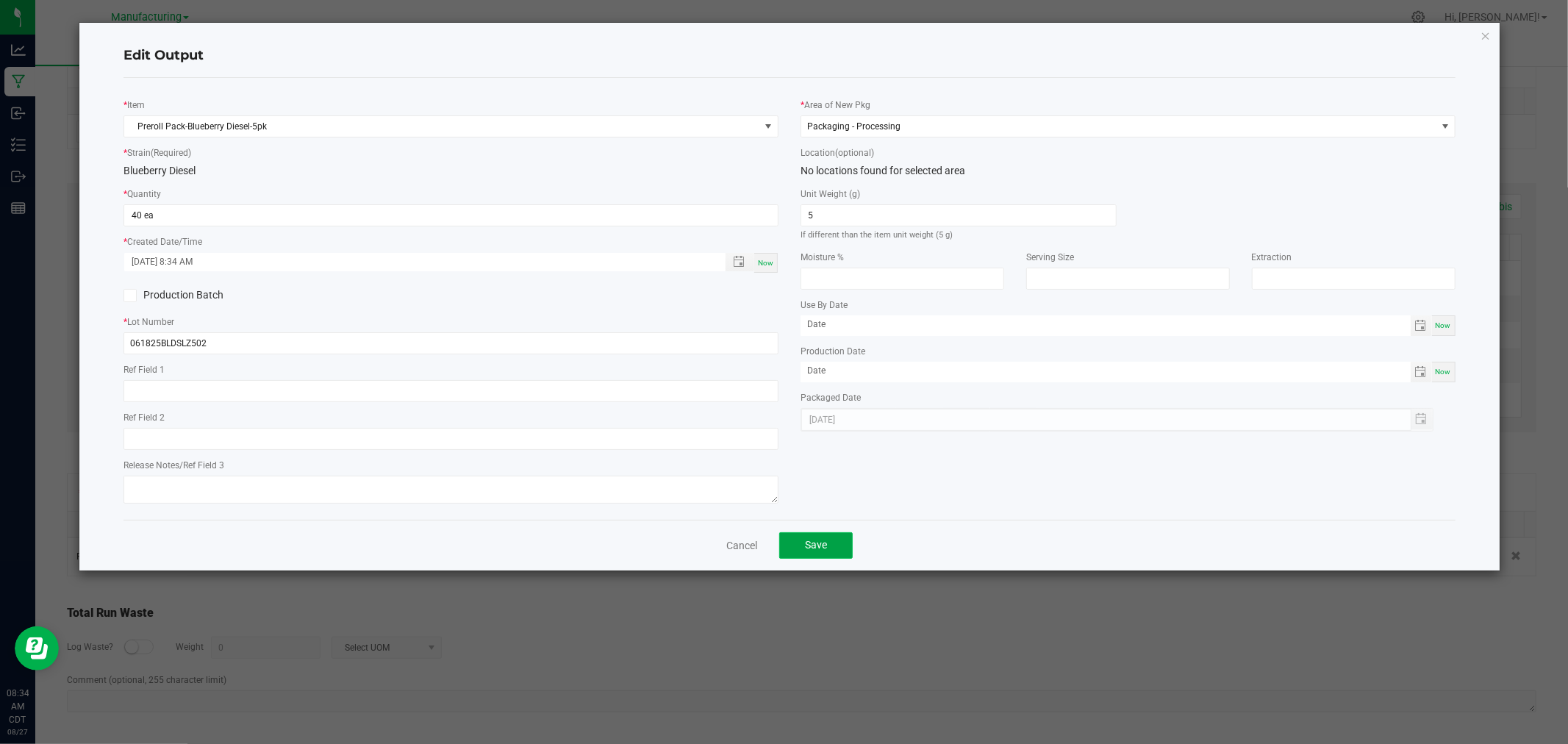
click at [810, 546] on span "Save" at bounding box center [816, 545] width 22 height 12
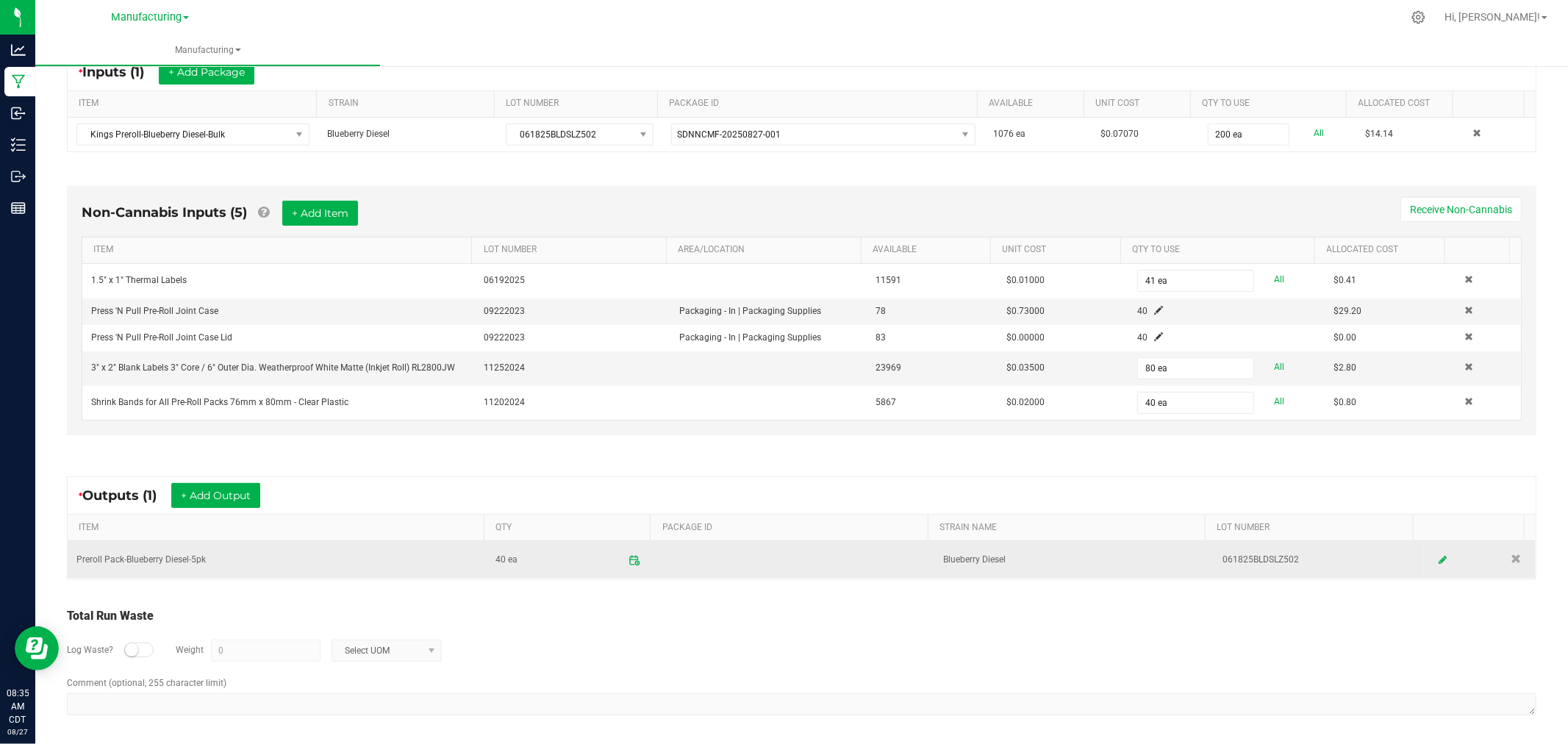
scroll to position [296, 0]
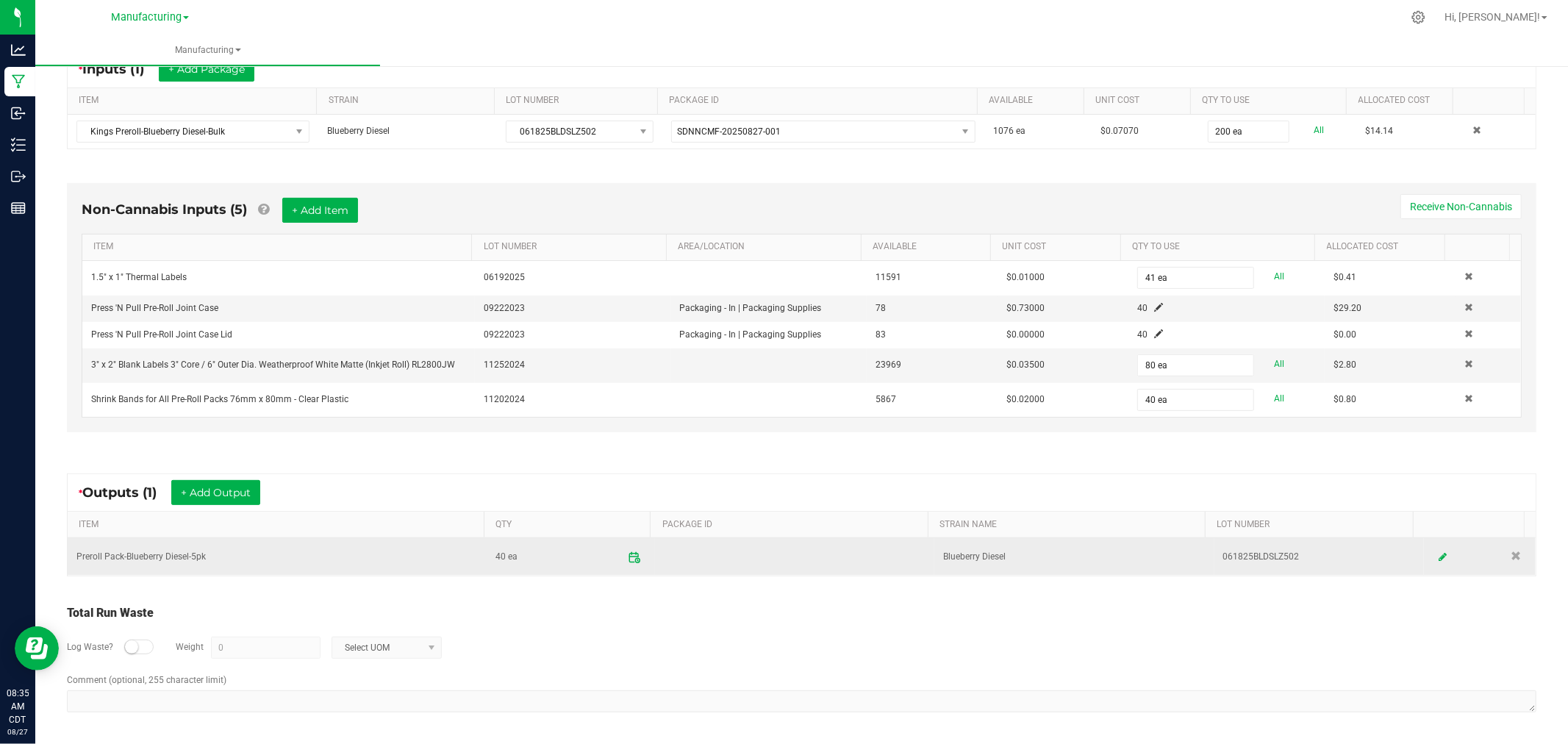
click at [621, 557] on span at bounding box center [633, 556] width 26 height 26
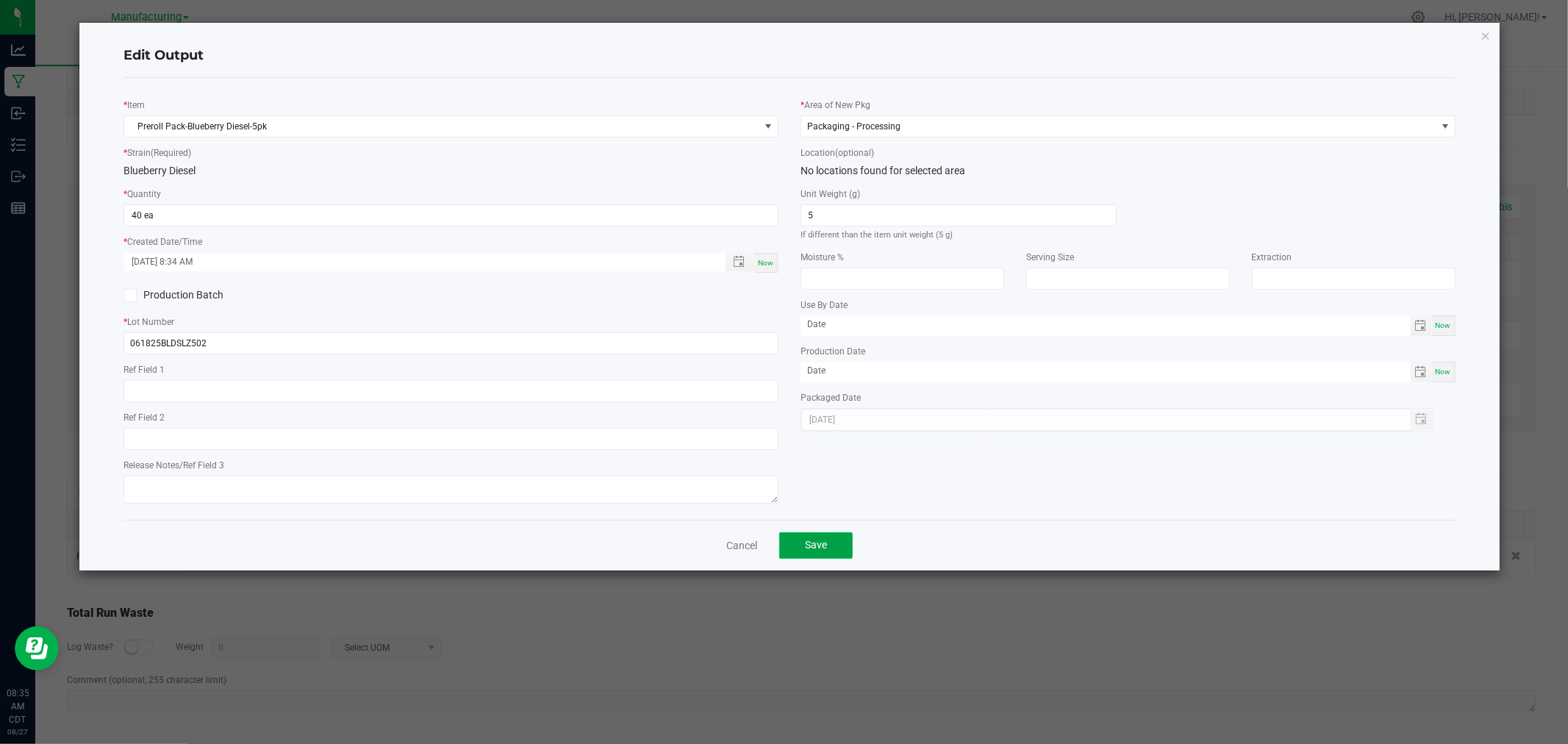
click at [809, 555] on button "Save" at bounding box center [816, 545] width 73 height 27
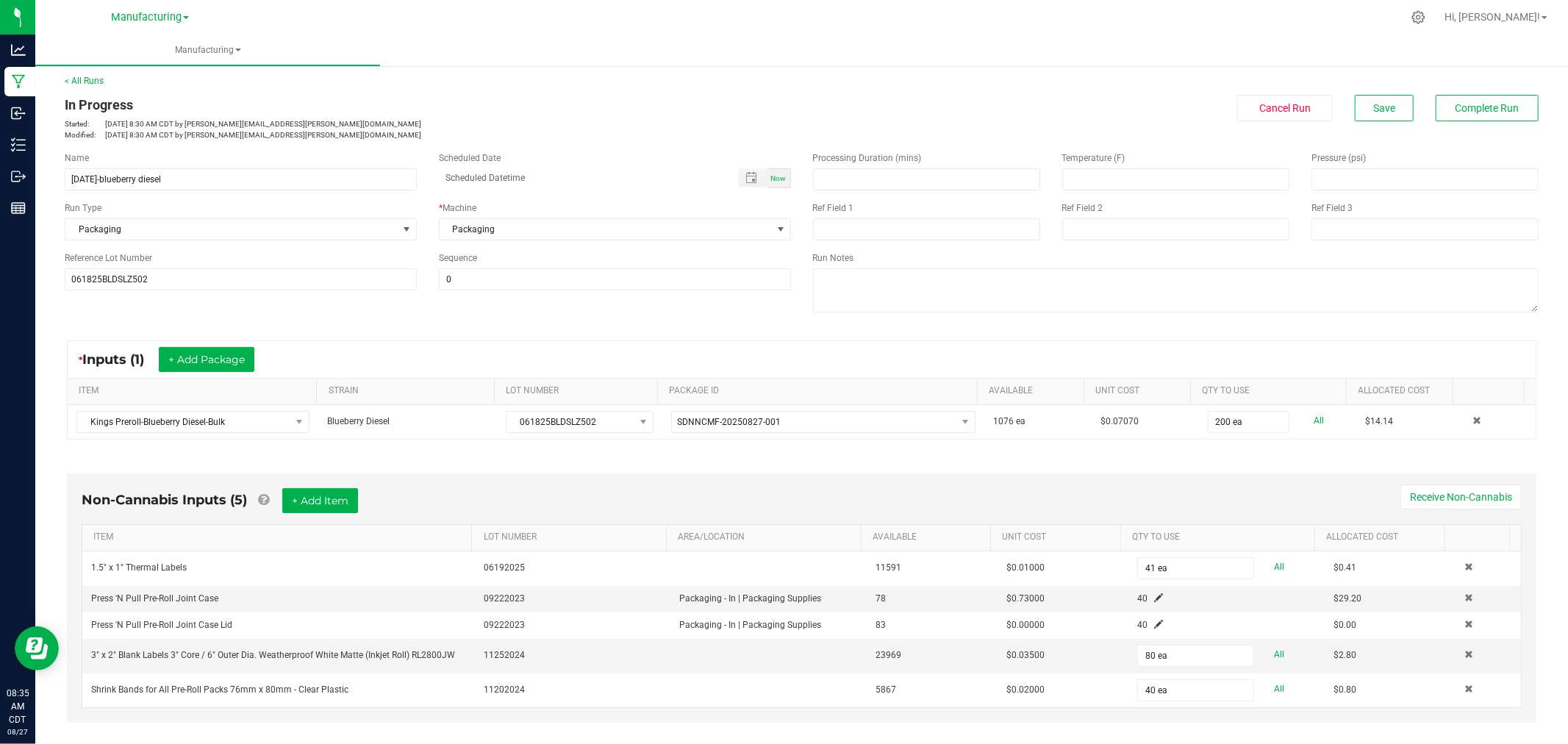
scroll to position [0, 0]
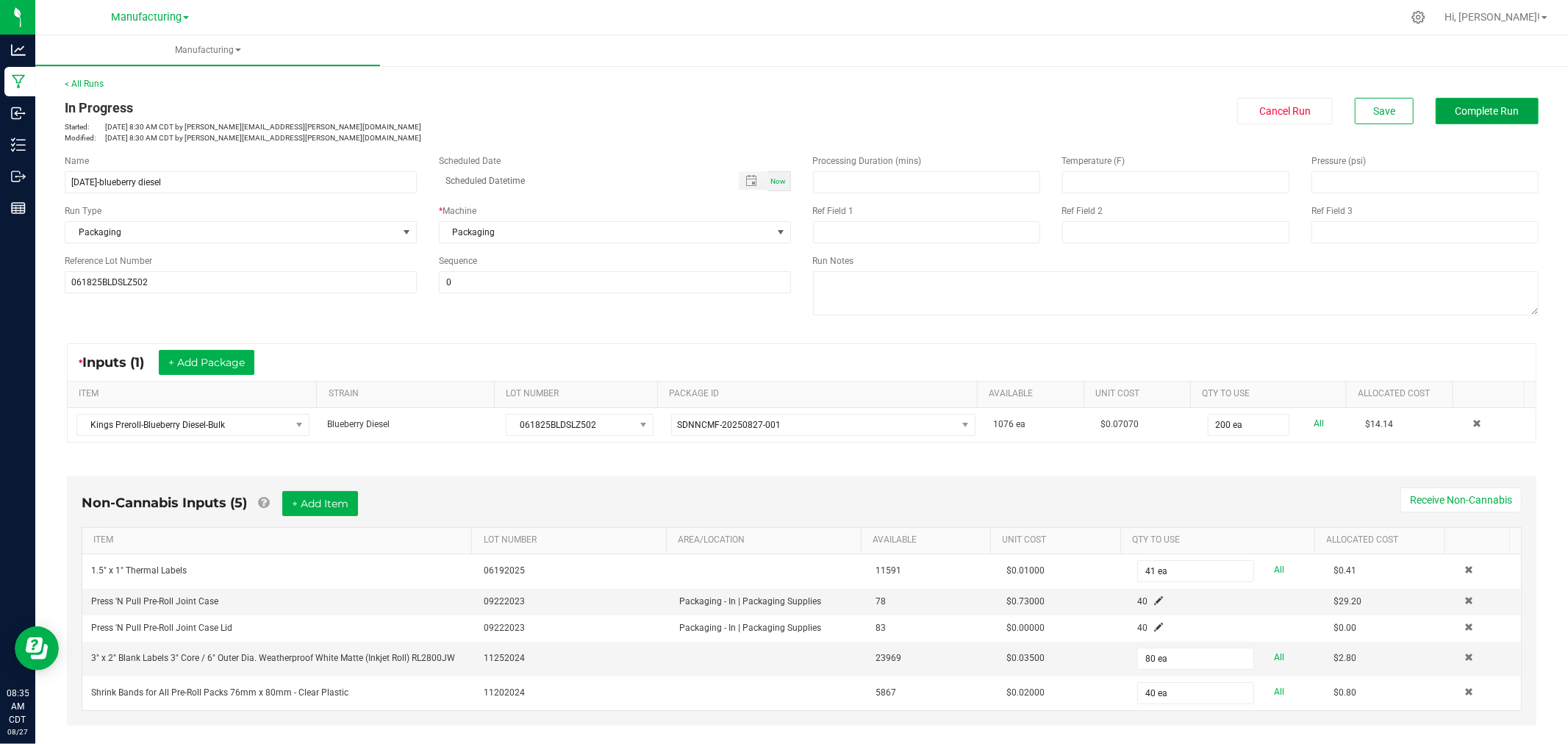
click at [1495, 106] on span "Complete Run" at bounding box center [1487, 111] width 64 height 12
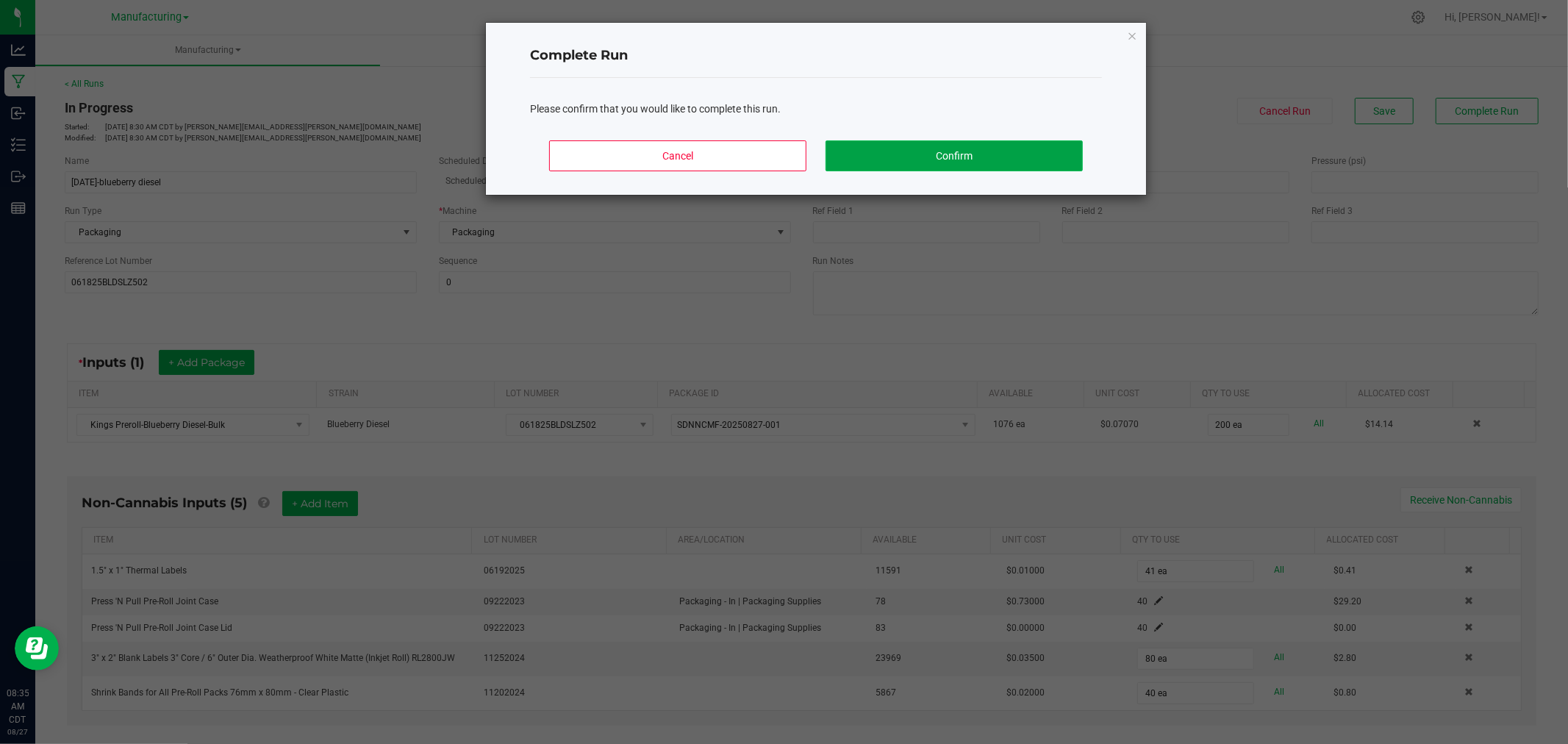
click at [915, 163] on button "Confirm" at bounding box center [954, 155] width 257 height 31
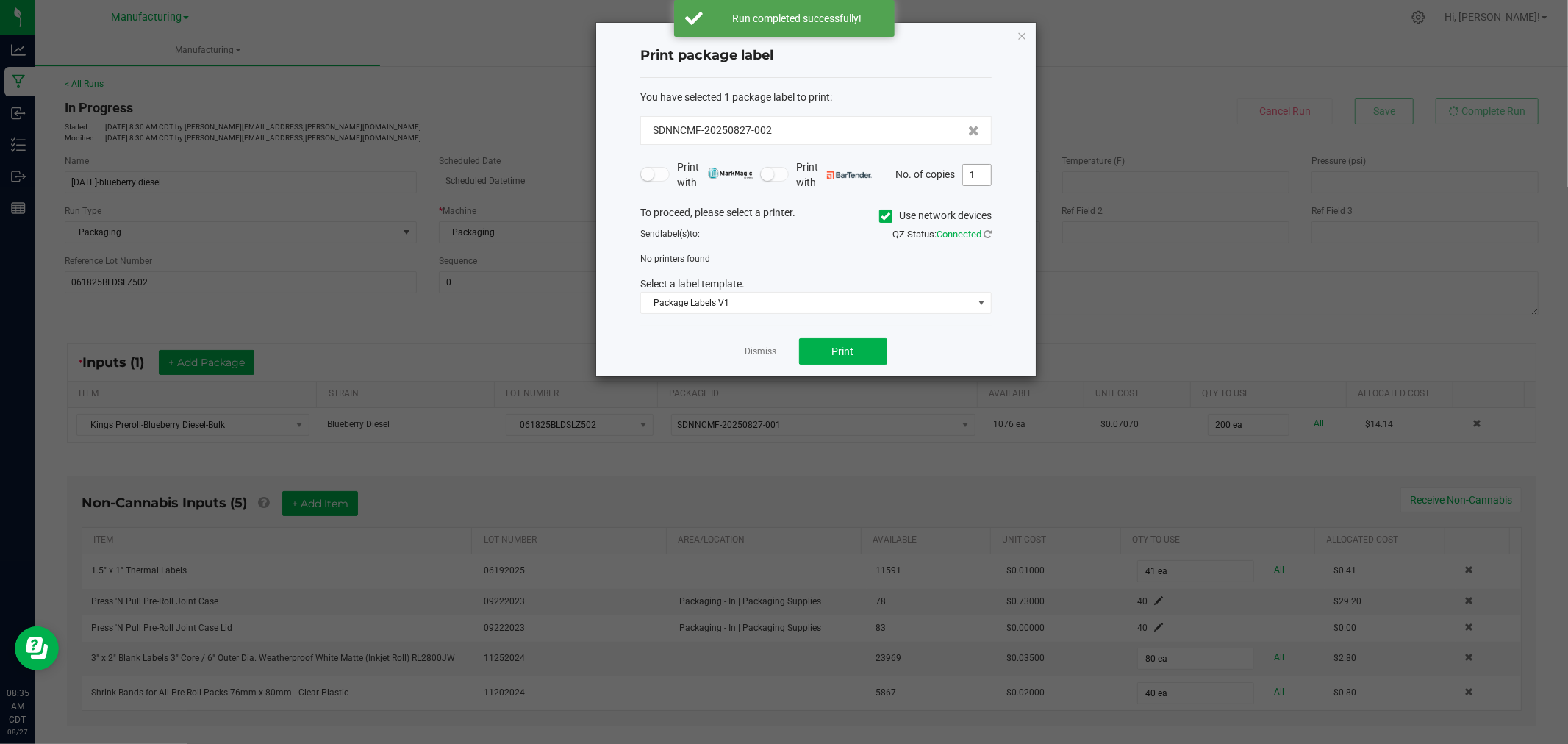
click at [981, 171] on input "1" at bounding box center [976, 174] width 28 height 21
type input "41"
click at [885, 203] on form "You have selected 1 package label to print : SDNNCMF-20250827-002 Print with Pr…" at bounding box center [815, 202] width 351 height 225
click at [885, 216] on icon at bounding box center [885, 216] width 9 height 0
click at [0, 0] on input "Use network devices" at bounding box center [0, 0] width 0 height 0
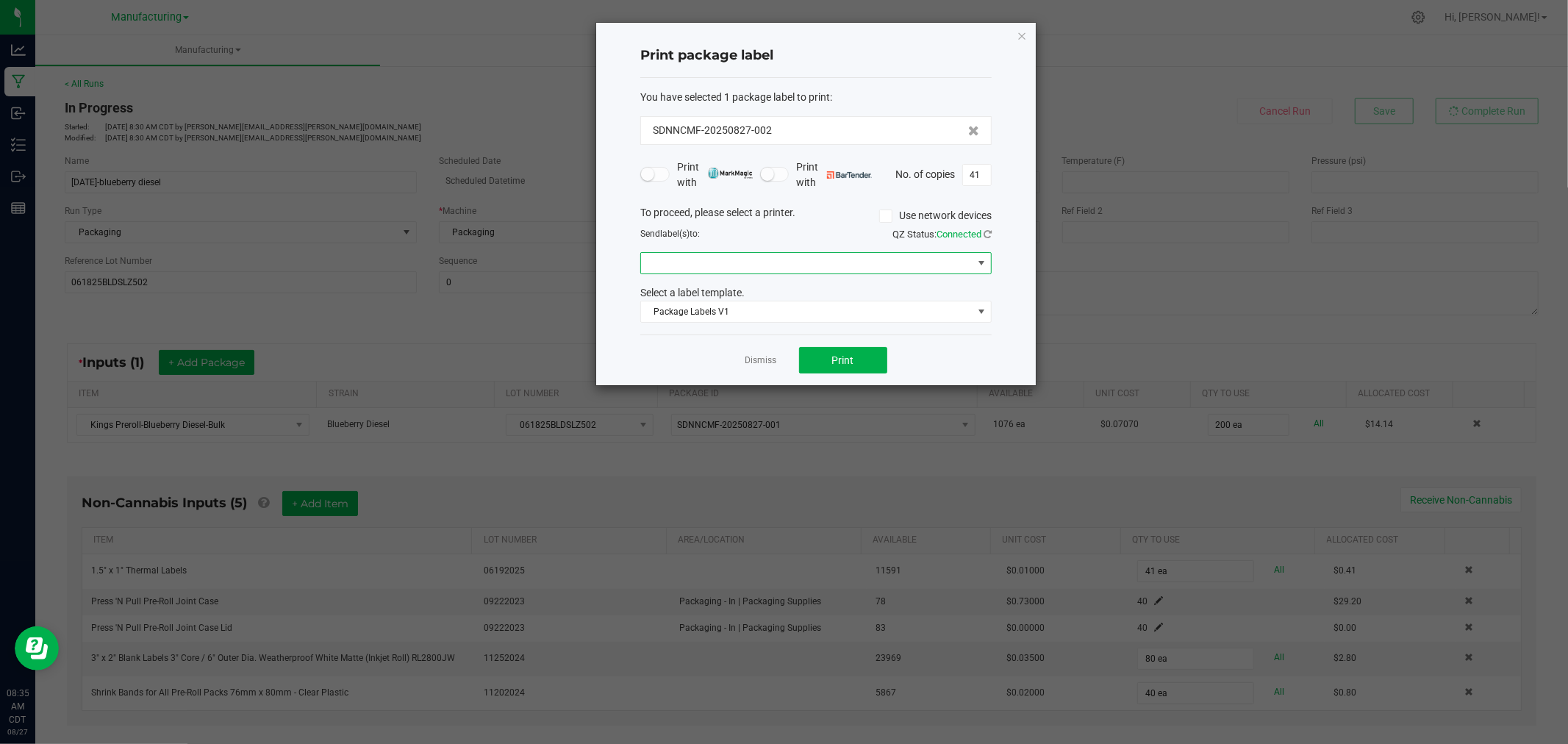
click at [839, 259] on span at bounding box center [806, 263] width 331 height 21
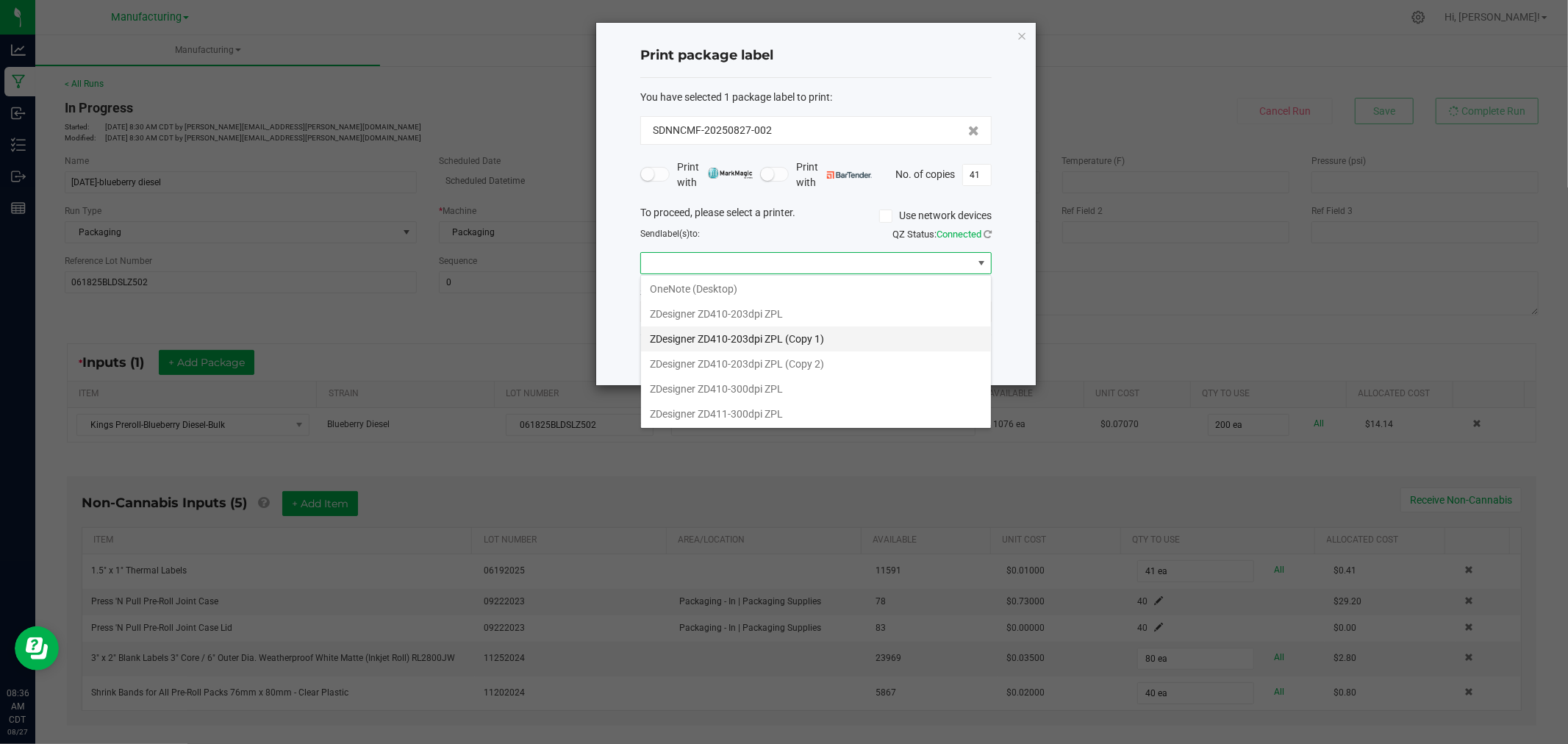
scroll to position [179, 0]
click at [813, 420] on ZPL "ZDesigner ZD411-300dpi ZPL" at bounding box center [815, 412] width 350 height 25
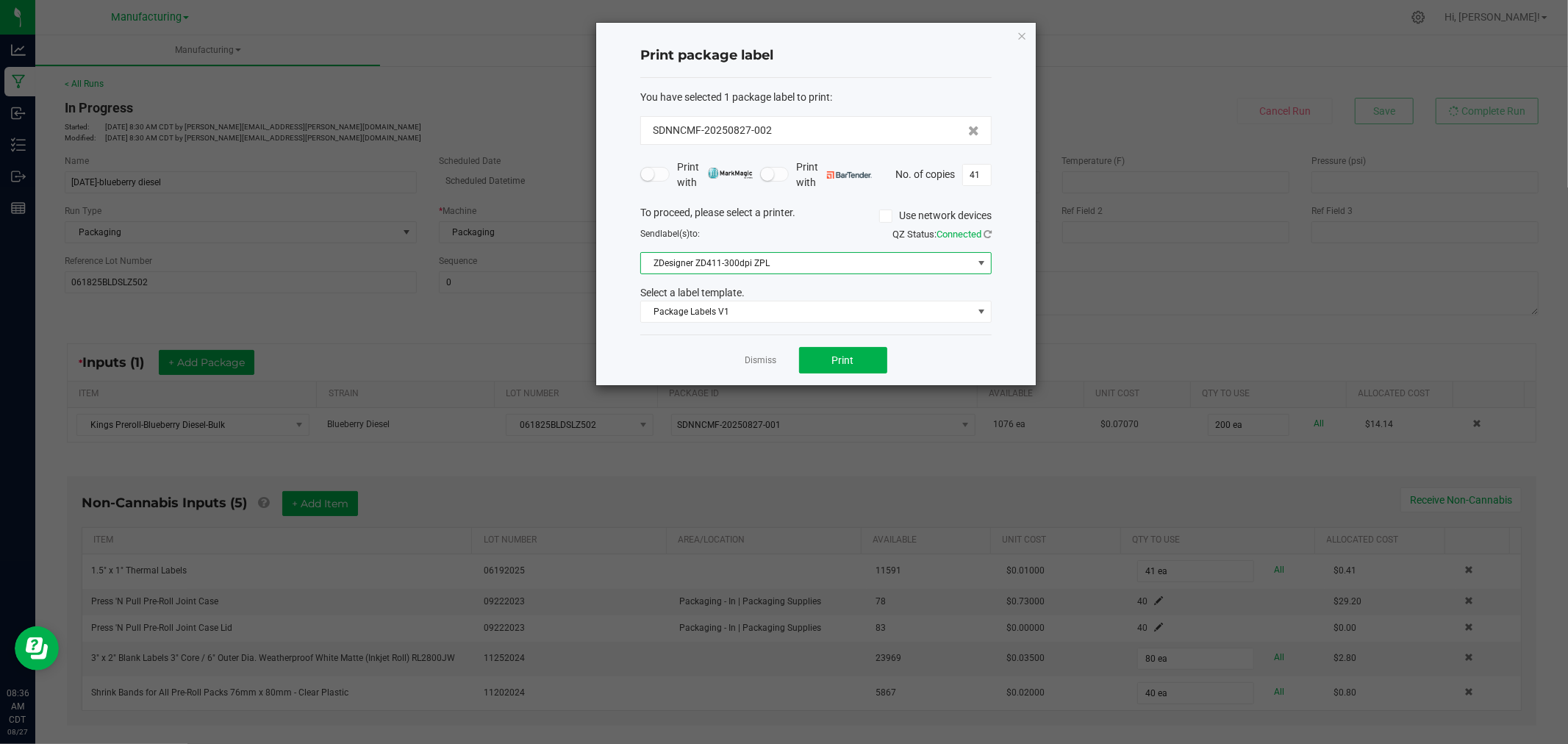
click at [835, 299] on div "Select a label template." at bounding box center [816, 293] width 374 height 16
click at [834, 307] on span "Package Labels V1" at bounding box center [806, 311] width 331 height 21
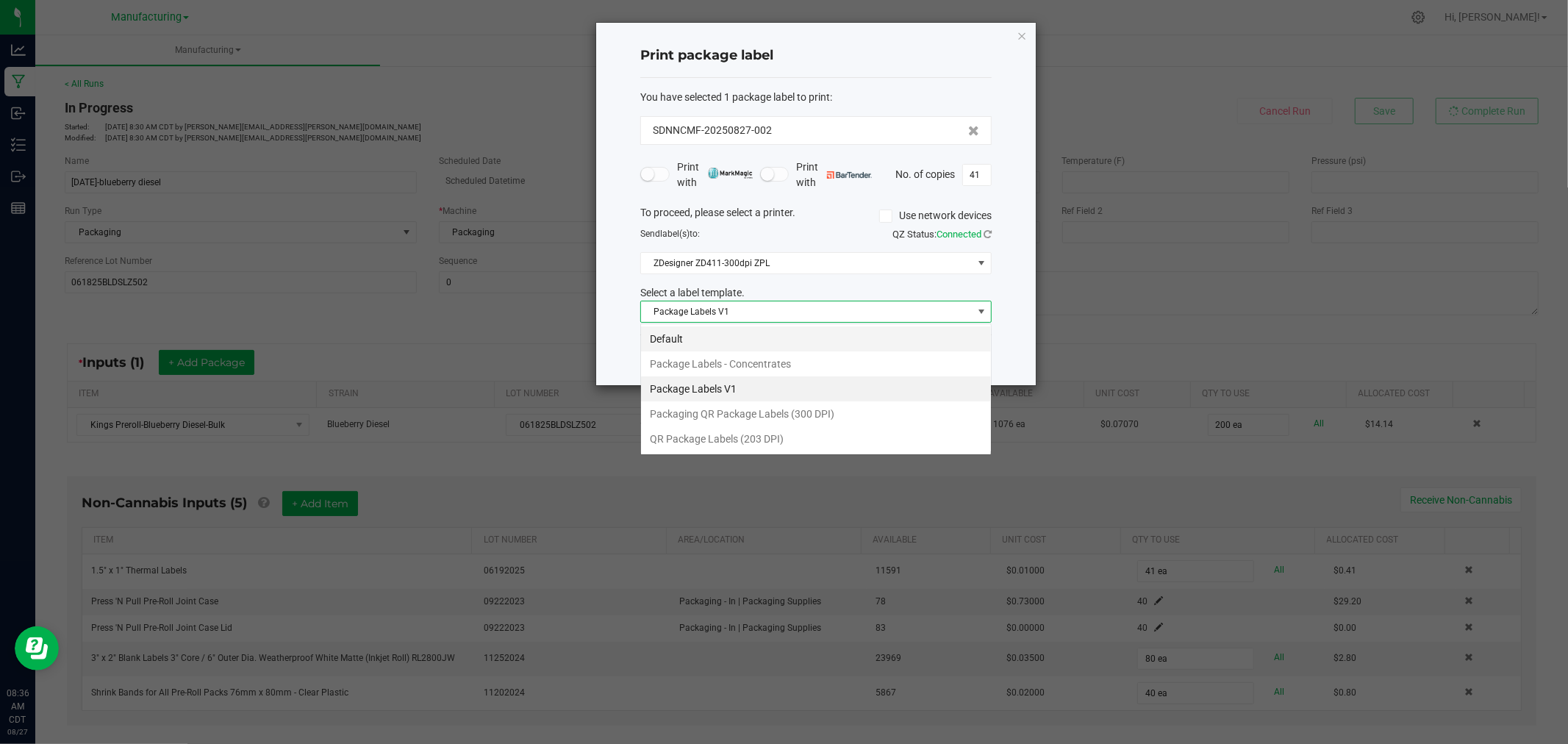
scroll to position [22, 350]
click at [792, 417] on li "Packaging QR Package Labels (300 DPI)" at bounding box center [815, 414] width 350 height 25
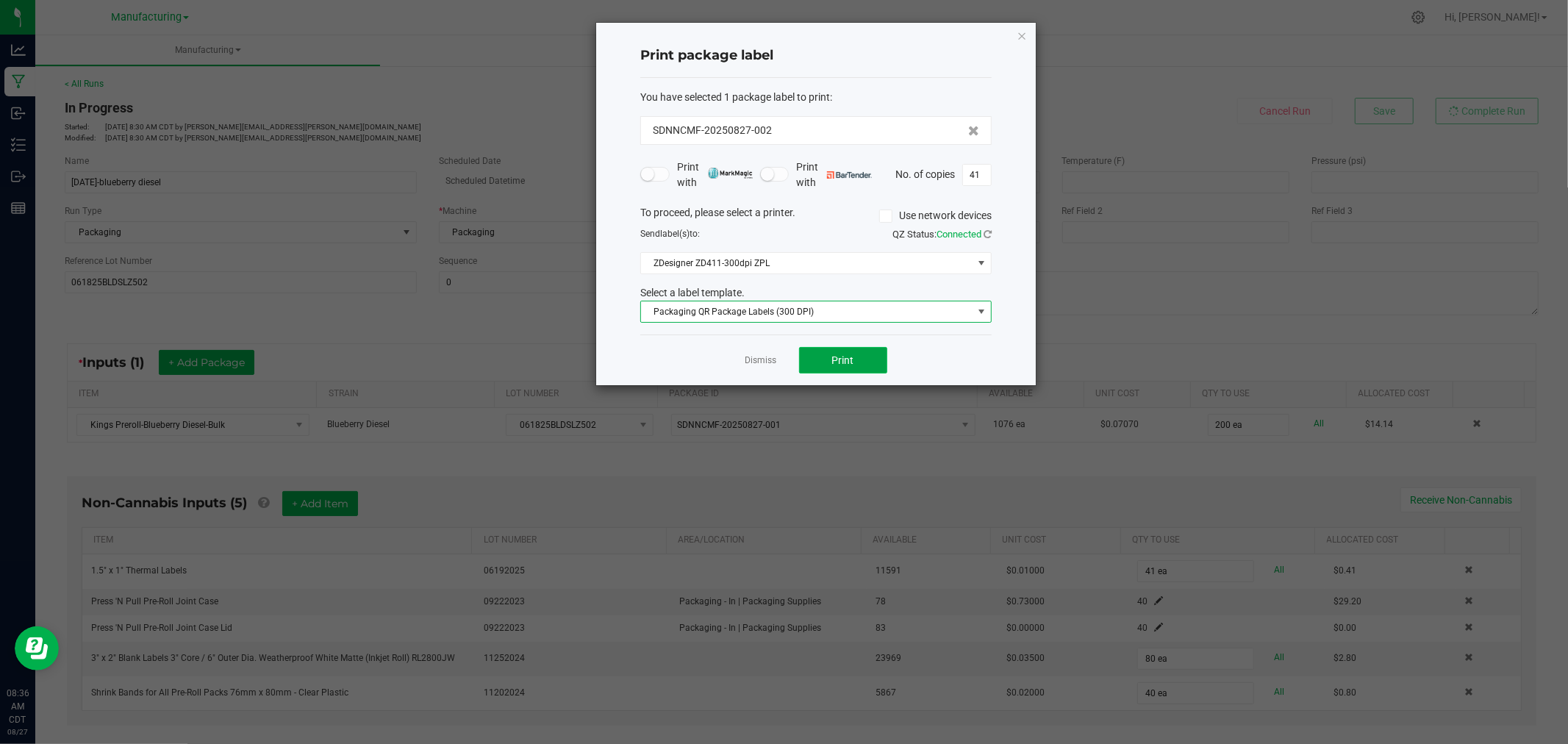
click at [850, 354] on span "Print" at bounding box center [843, 360] width 22 height 12
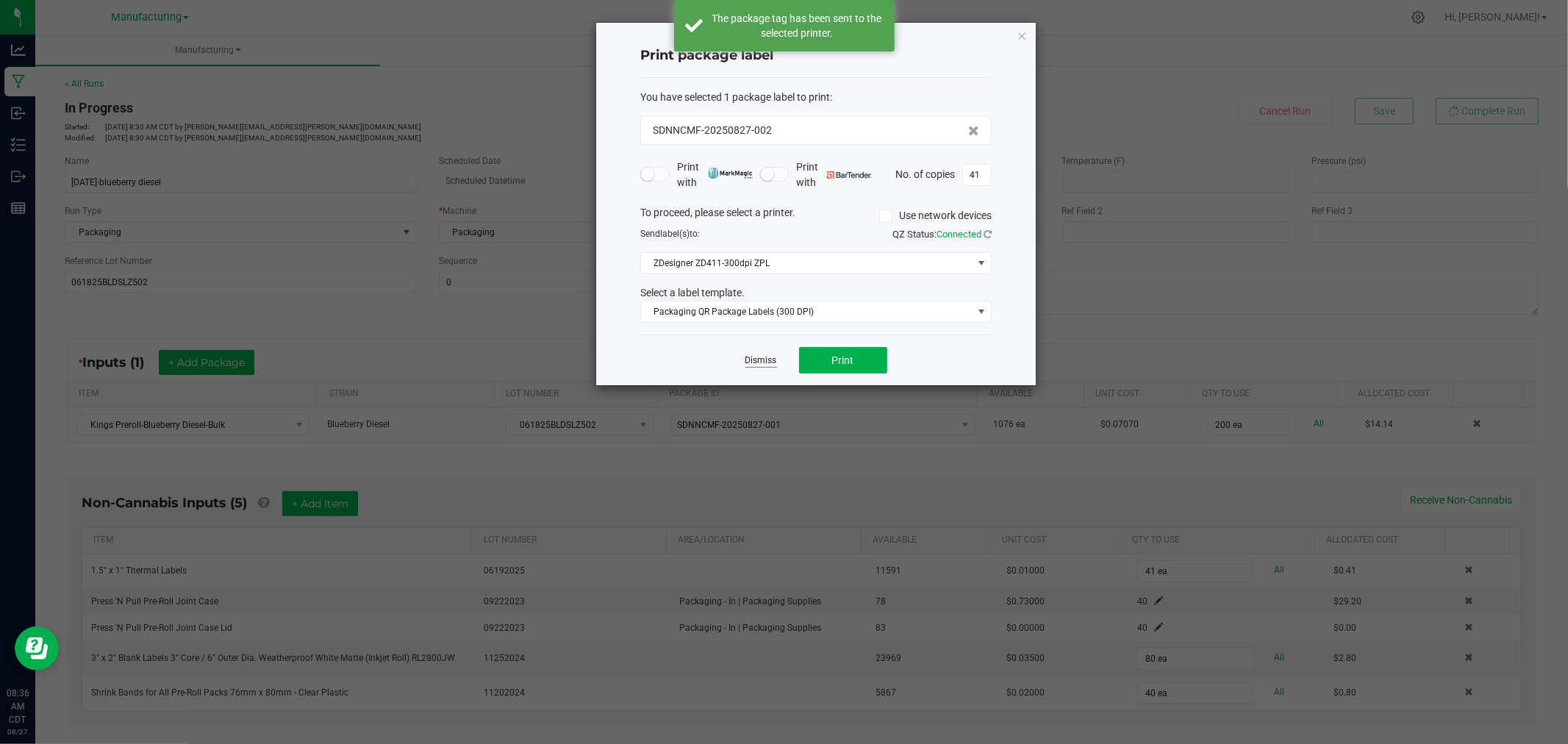
click at [754, 361] on link "Dismiss" at bounding box center [761, 360] width 32 height 13
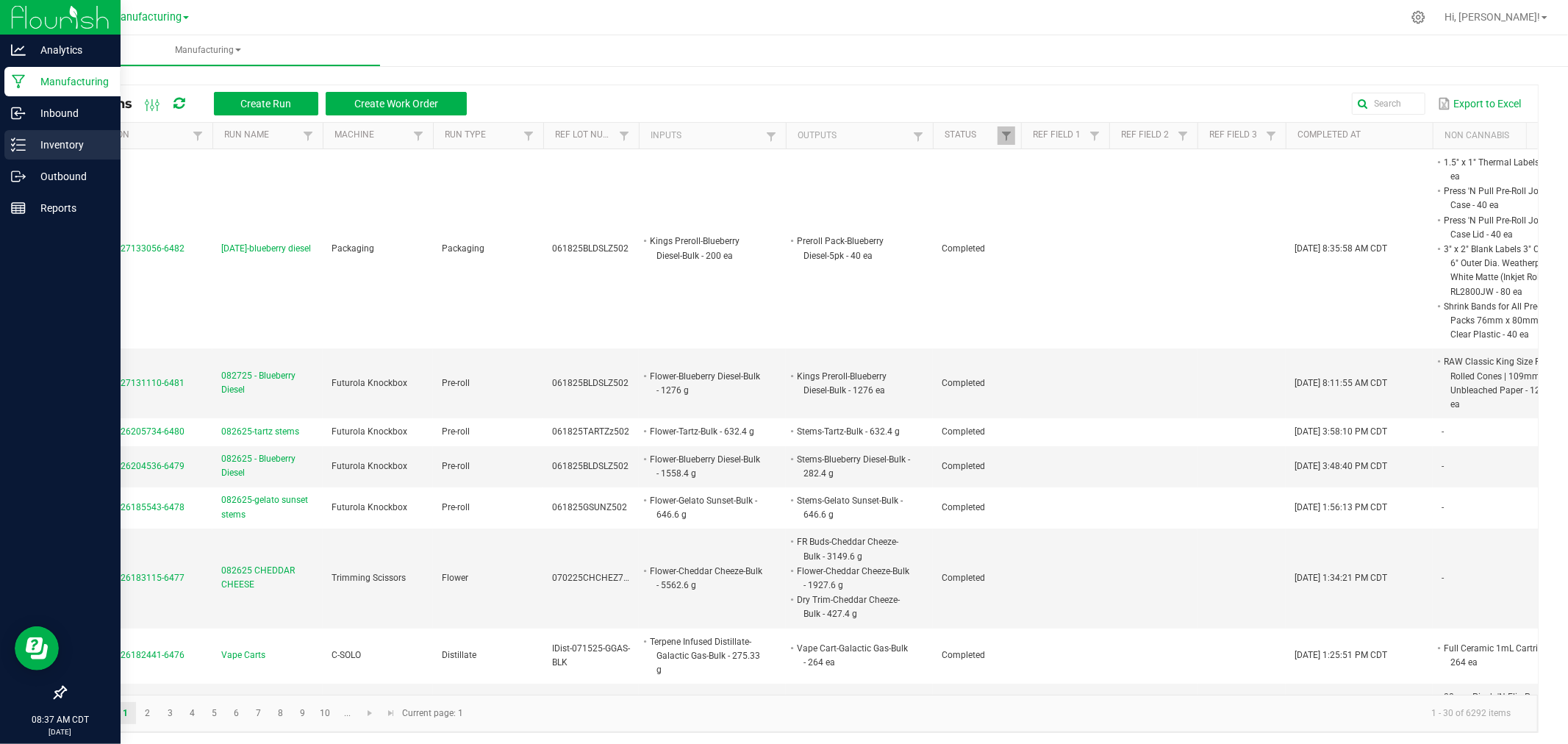
click at [32, 142] on p "Inventory" at bounding box center [70, 144] width 88 height 18
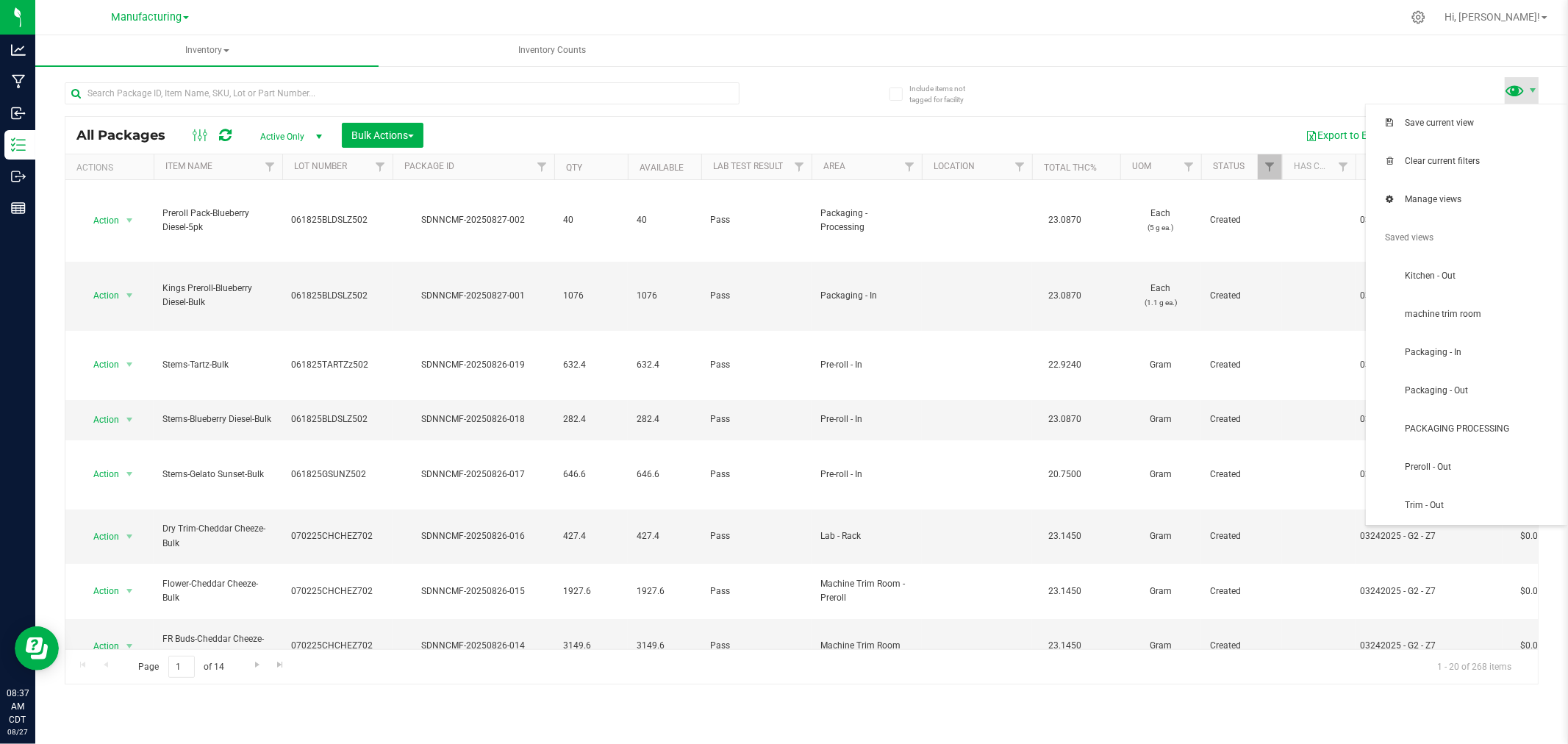
click at [1511, 92] on span at bounding box center [1515, 90] width 22 height 22
click at [1467, 360] on span "Packaging - In" at bounding box center [1467, 352] width 184 height 29
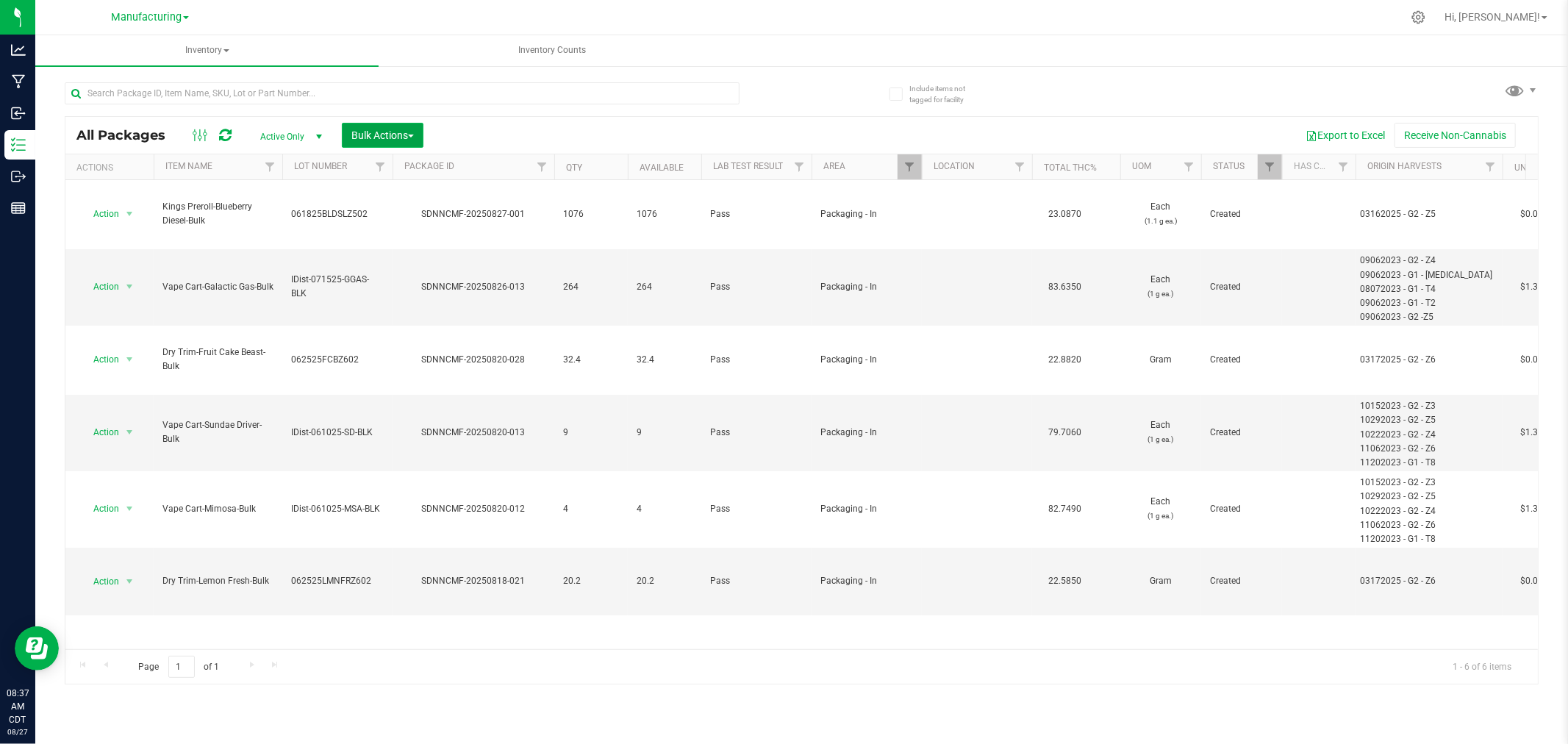
click at [370, 142] on button "Bulk Actions" at bounding box center [383, 135] width 82 height 25
click at [377, 175] on div "Add to manufacturing run" at bounding box center [416, 170] width 131 height 23
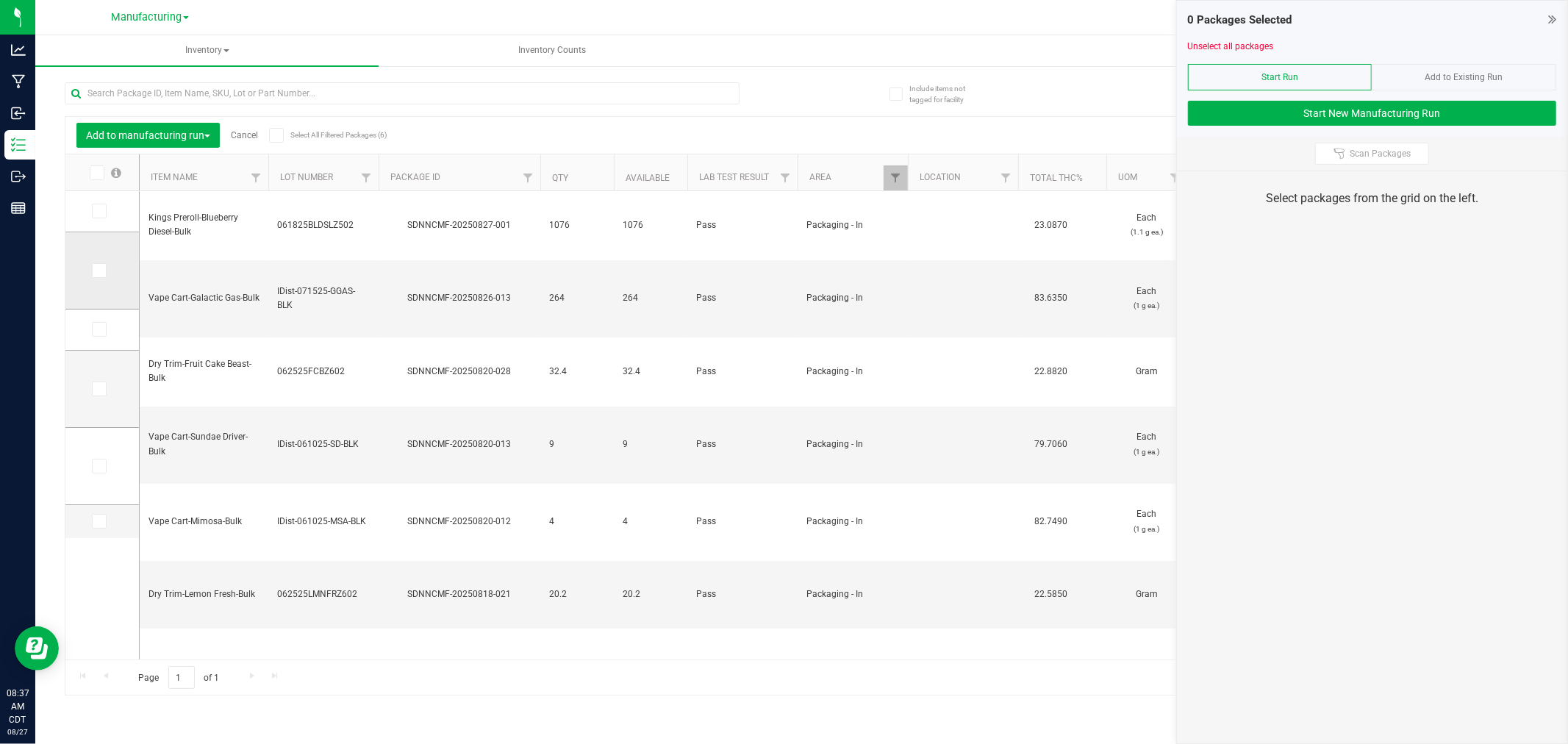
click at [103, 274] on span at bounding box center [99, 270] width 15 height 15
click at [0, 0] on input "checkbox" at bounding box center [0, 0] width 0 height 0
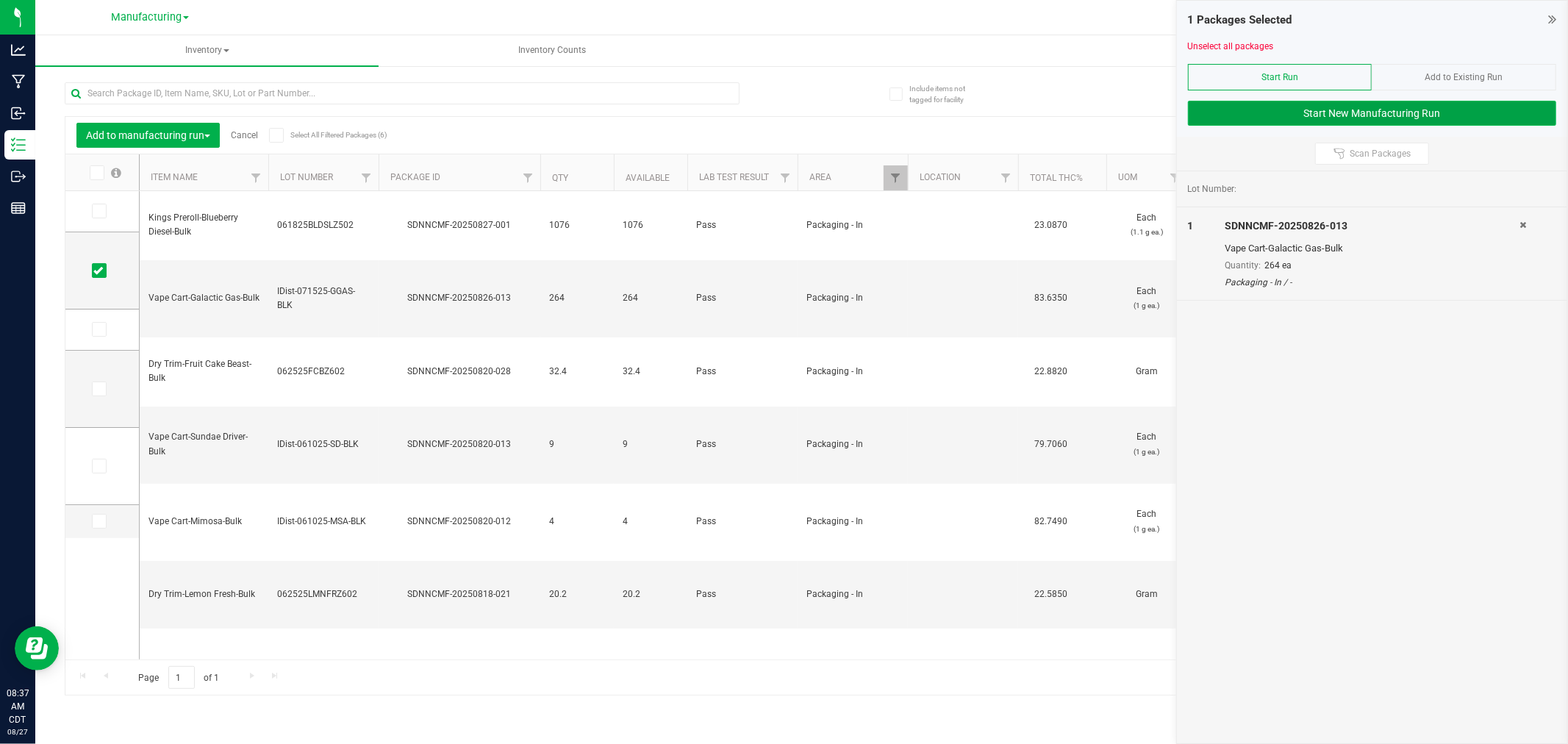
click at [1228, 113] on button "Start New Manufacturing Run" at bounding box center [1372, 113] width 368 height 25
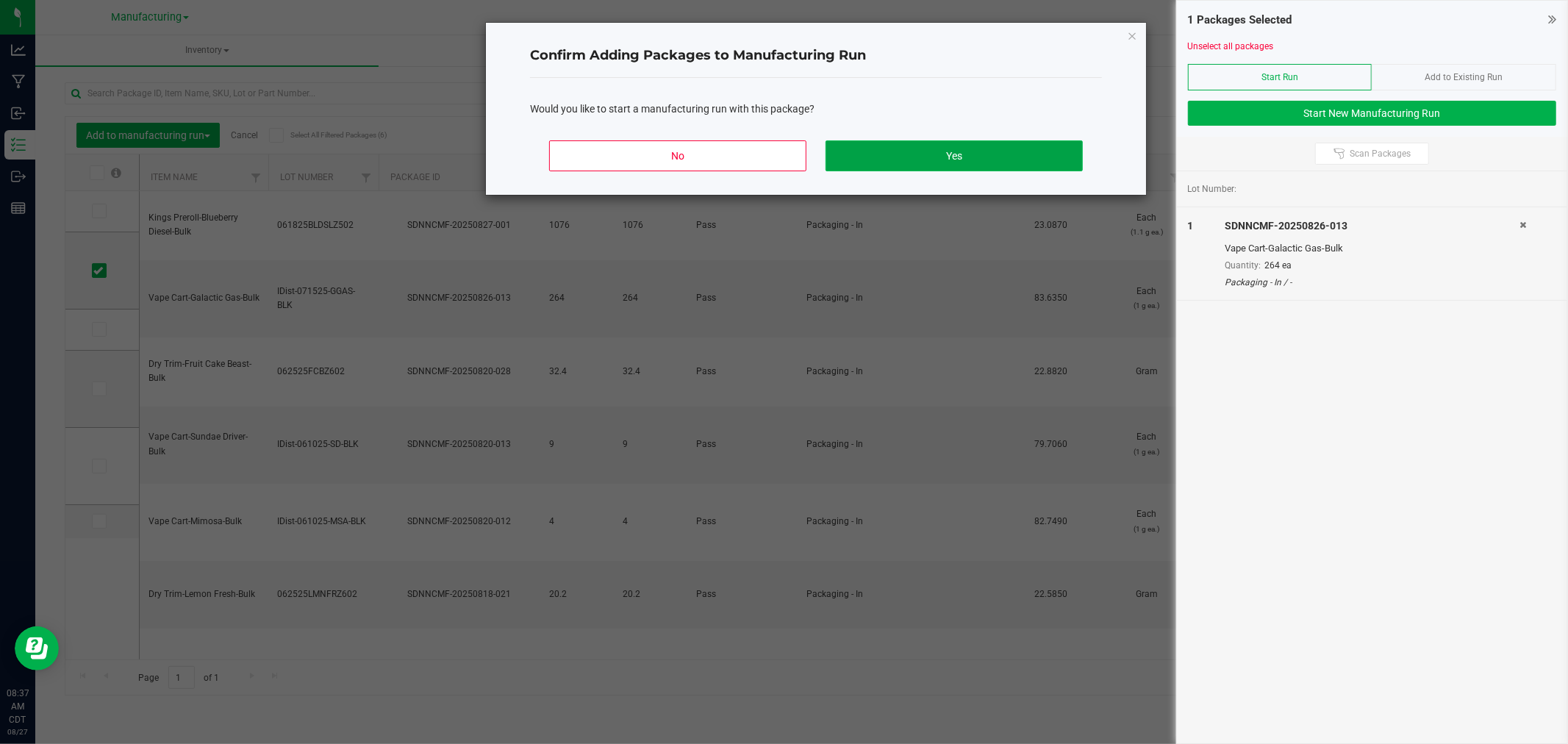
click at [875, 145] on button "Yes" at bounding box center [954, 155] width 257 height 31
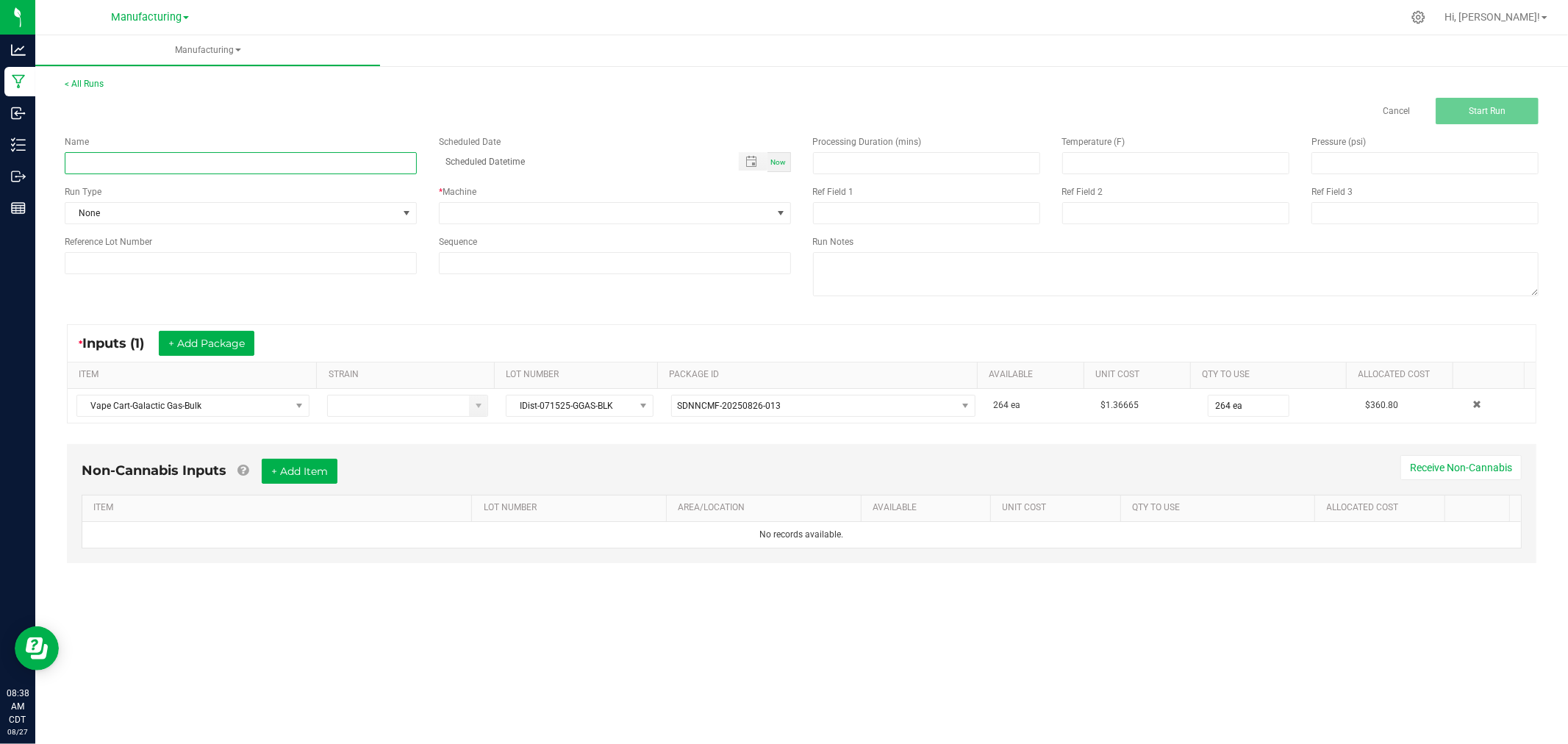
click at [158, 157] on input at bounding box center [241, 163] width 352 height 22
type input "[DATE]-galactic gas vape cart 1G"
click at [386, 214] on span "None" at bounding box center [231, 213] width 332 height 21
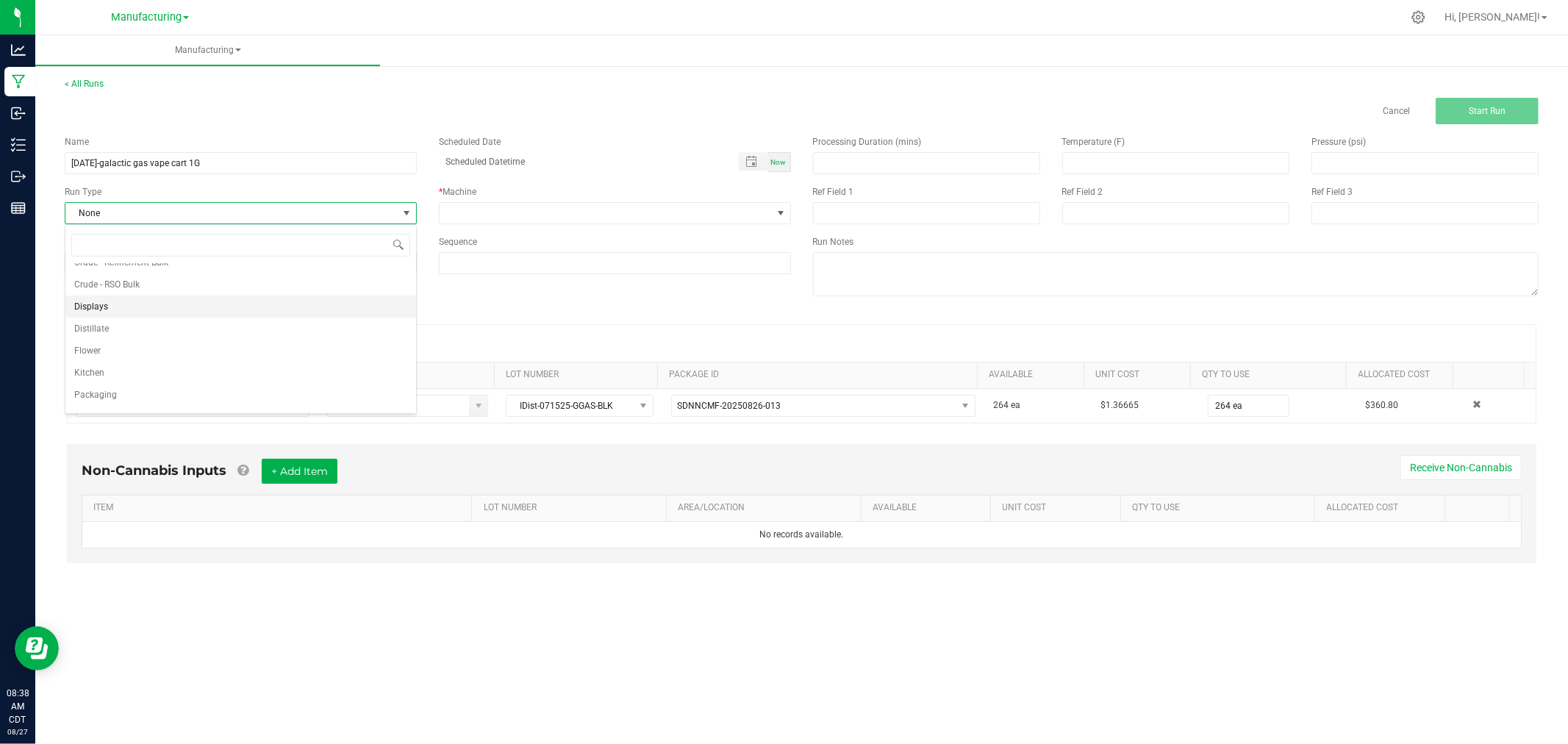
scroll to position [73, 0]
click at [219, 379] on li "Packaging" at bounding box center [240, 378] width 350 height 22
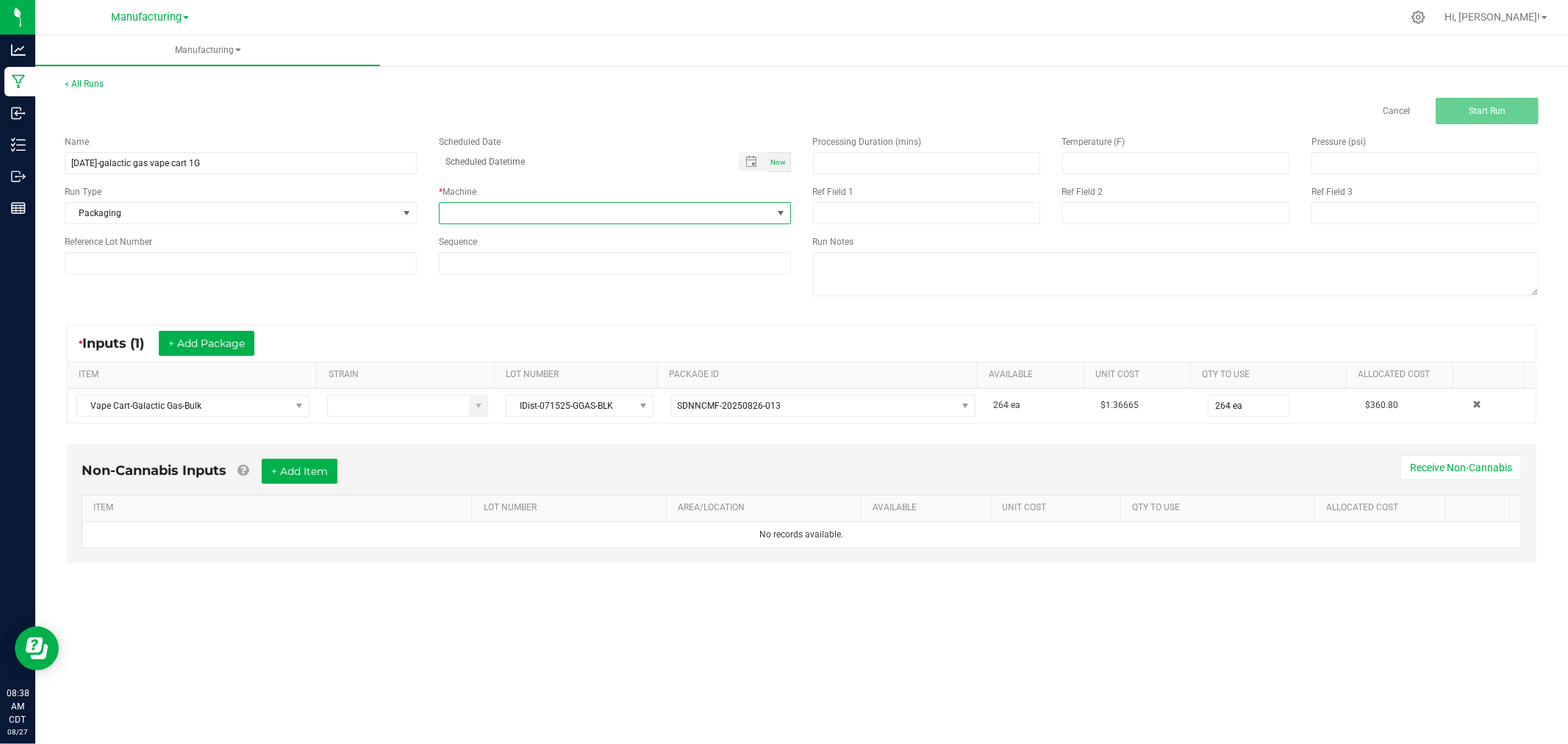
click at [490, 207] on span at bounding box center [606, 213] width 332 height 21
click at [529, 353] on li "Packaging" at bounding box center [615, 344] width 350 height 25
click at [529, 353] on div "* Inputs (1) + Add Package" at bounding box center [801, 343] width 1468 height 37
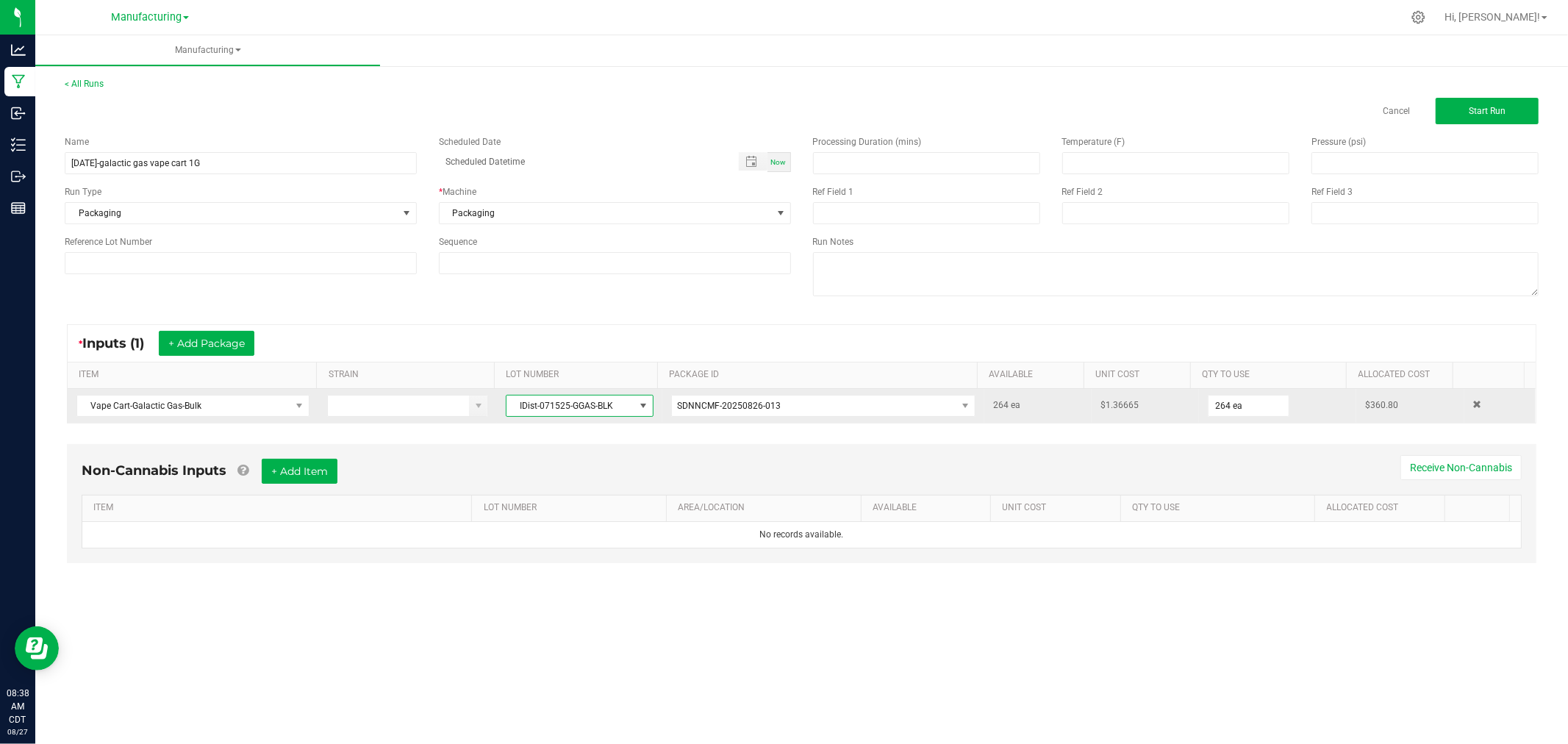
click at [592, 405] on span "IDist-071525-GGAS-BLK" at bounding box center [570, 405] width 127 height 21
drag, startPoint x: 618, startPoint y: 405, endPoint x: 498, endPoint y: 412, distance: 120.2
click at [498, 412] on td "IDist-071525-GGAS-BLK" at bounding box center [579, 405] width 164 height 34
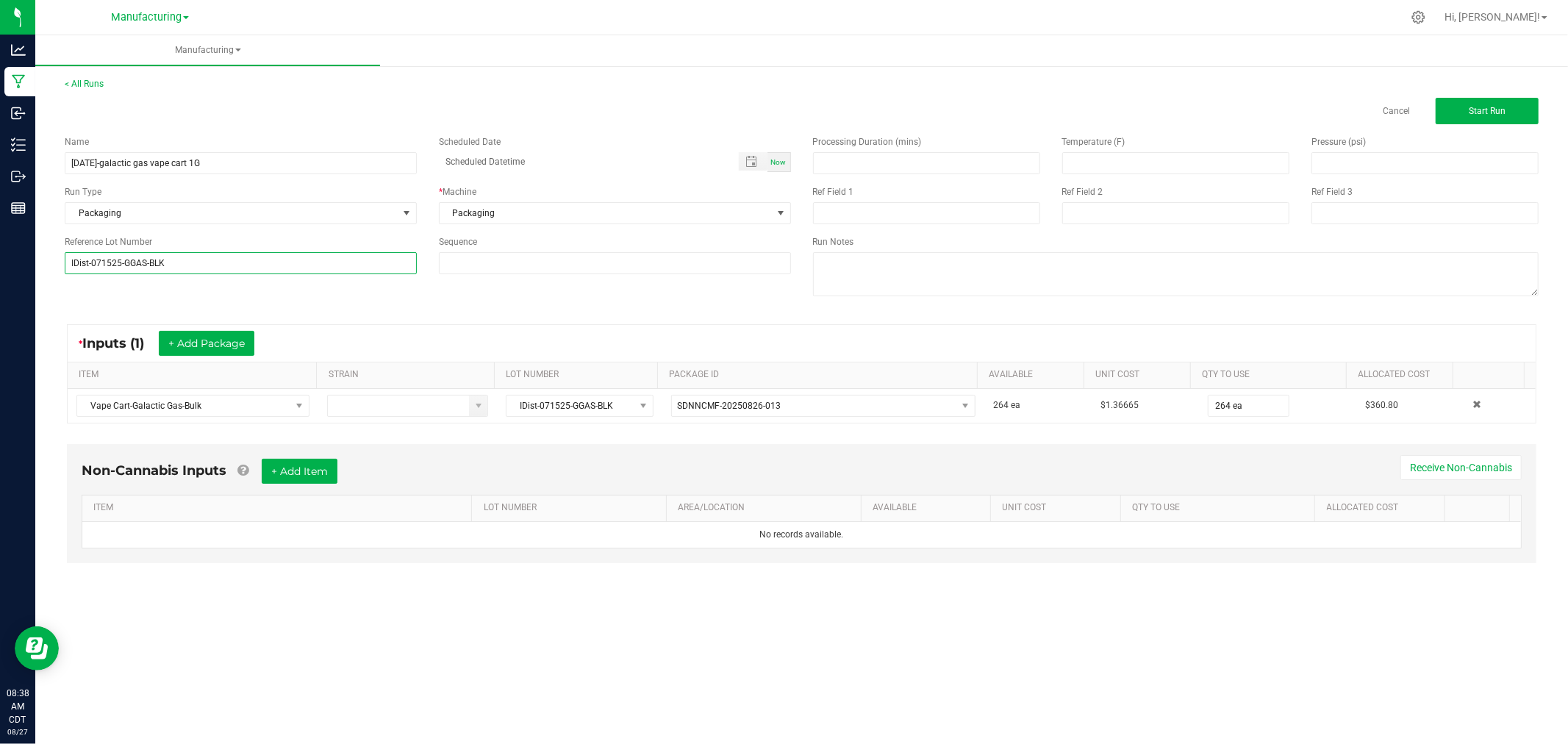
type input "IDist-071525-GGAS-BLK"
click at [305, 318] on div "* Inputs (1) + Add Package ITEM STRAIN LOT NUMBER PACKAGE ID AVAILABLE Unit Cos…" at bounding box center [801, 374] width 1496 height 126
click at [1480, 106] on span "Start Run" at bounding box center [1487, 111] width 37 height 10
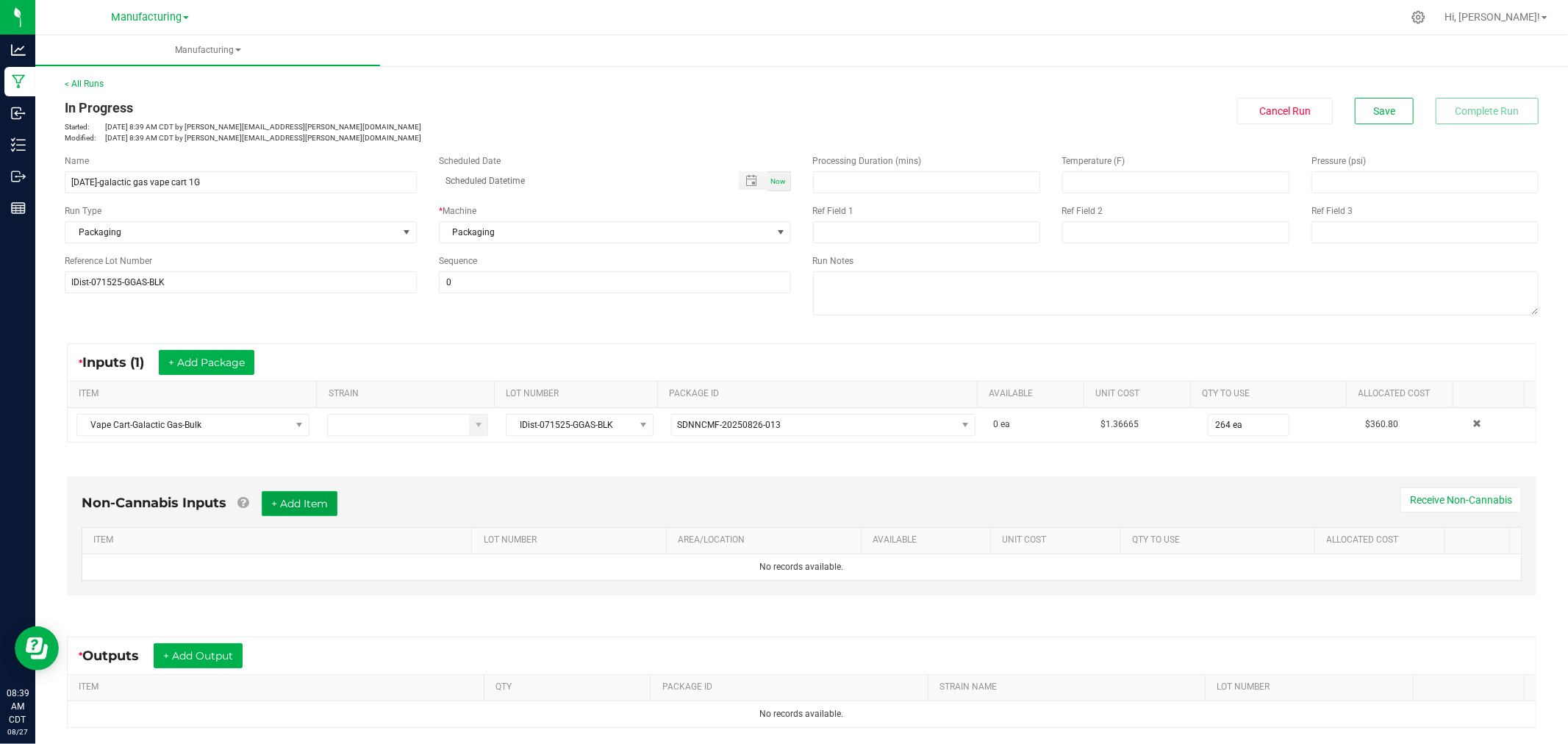
click at [313, 502] on button "+ Add Item" at bounding box center [300, 504] width 76 height 25
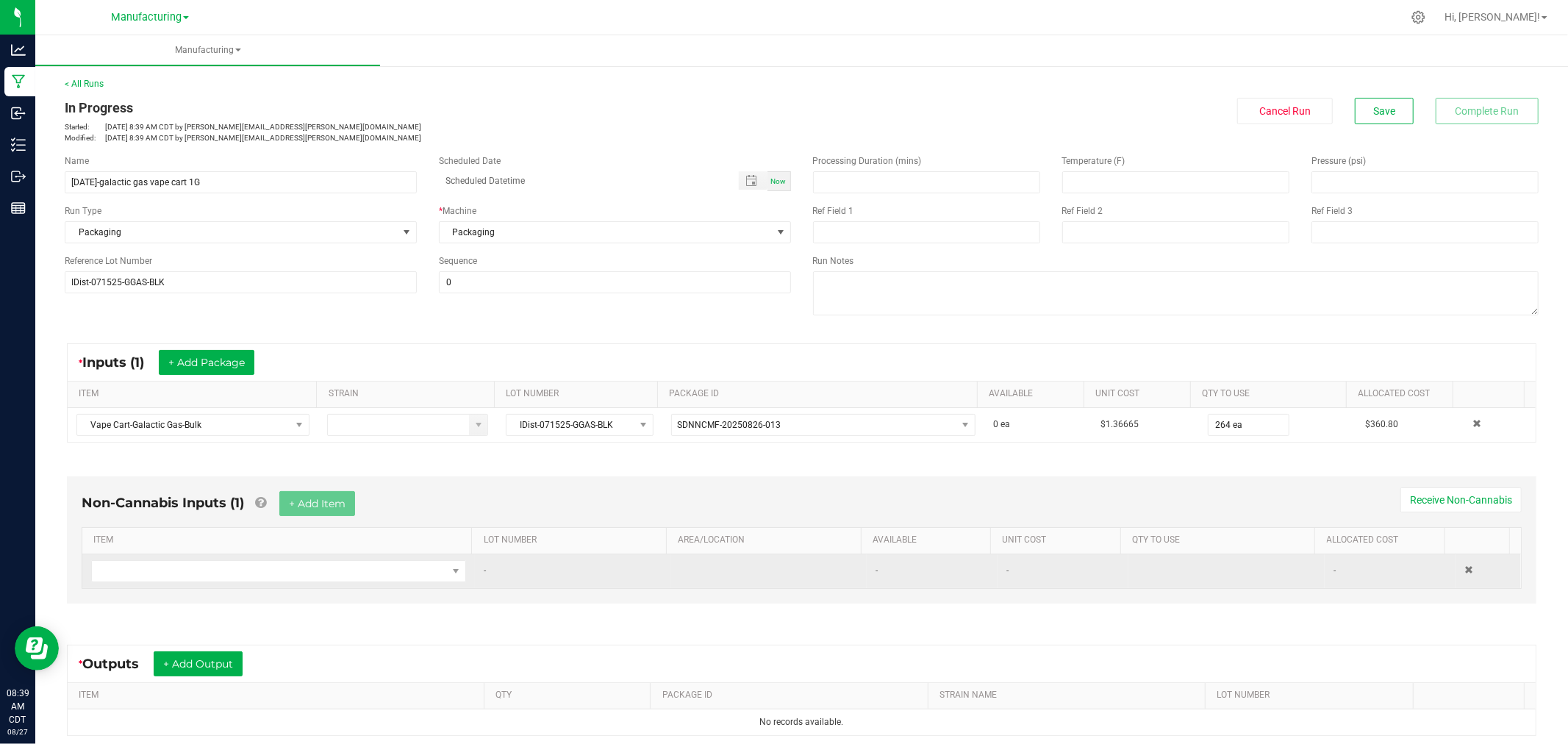
click at [280, 584] on td at bounding box center [279, 571] width 392 height 34
click at [288, 577] on span "NO DATA FOUND" at bounding box center [270, 571] width 355 height 21
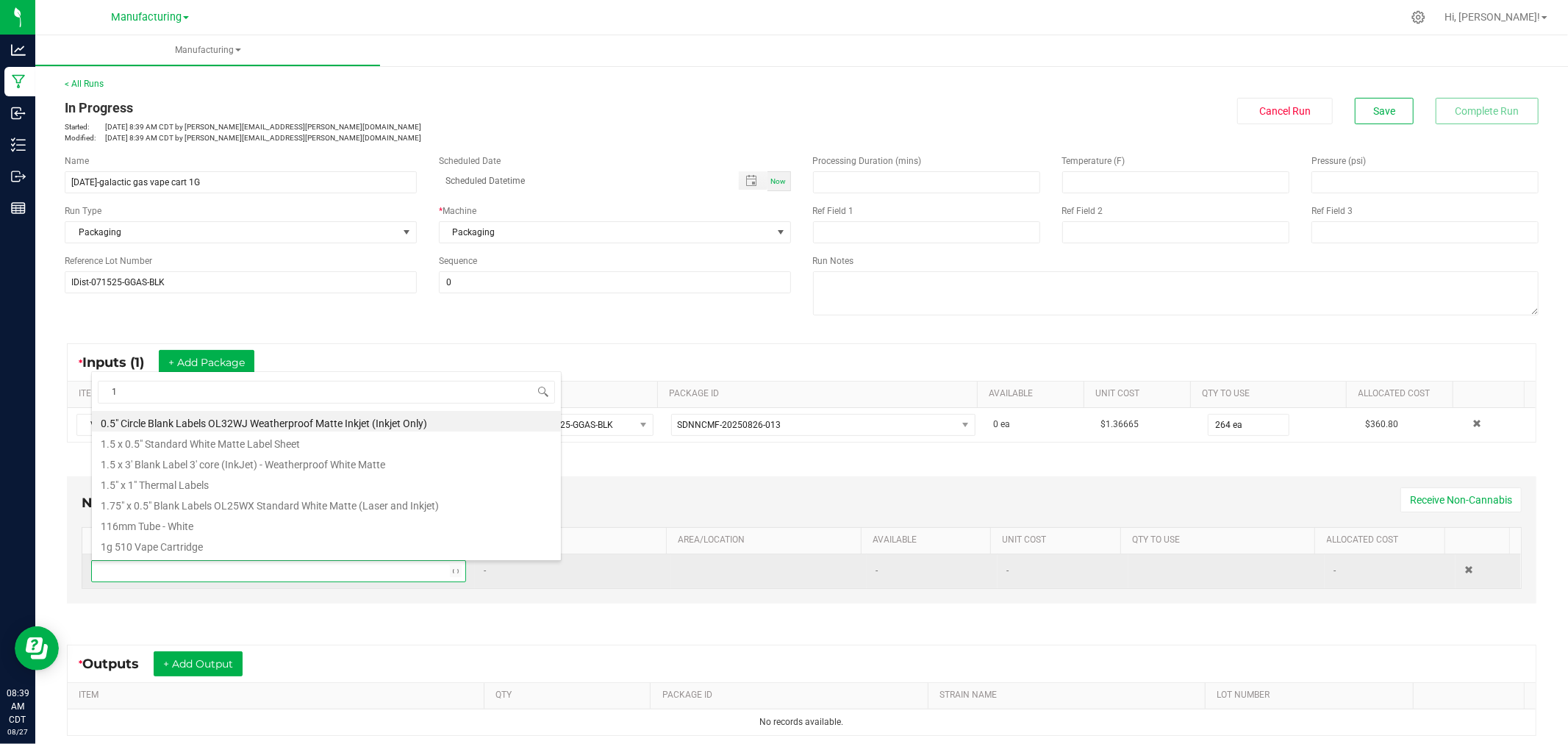
scroll to position [22, 364]
type input "1.5"
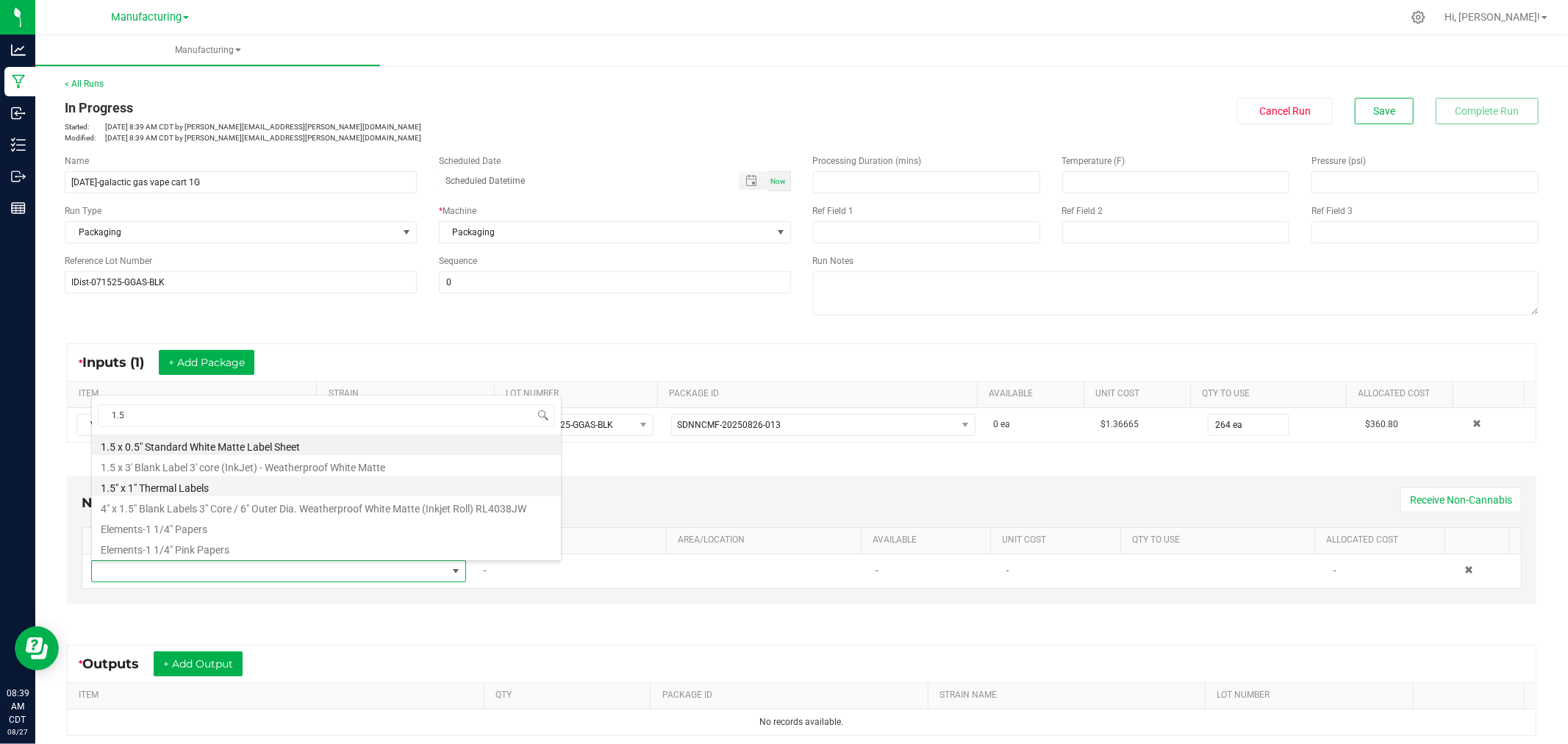
click at [248, 485] on li "1.5" x 1" Thermal Labels" at bounding box center [326, 485] width 469 height 21
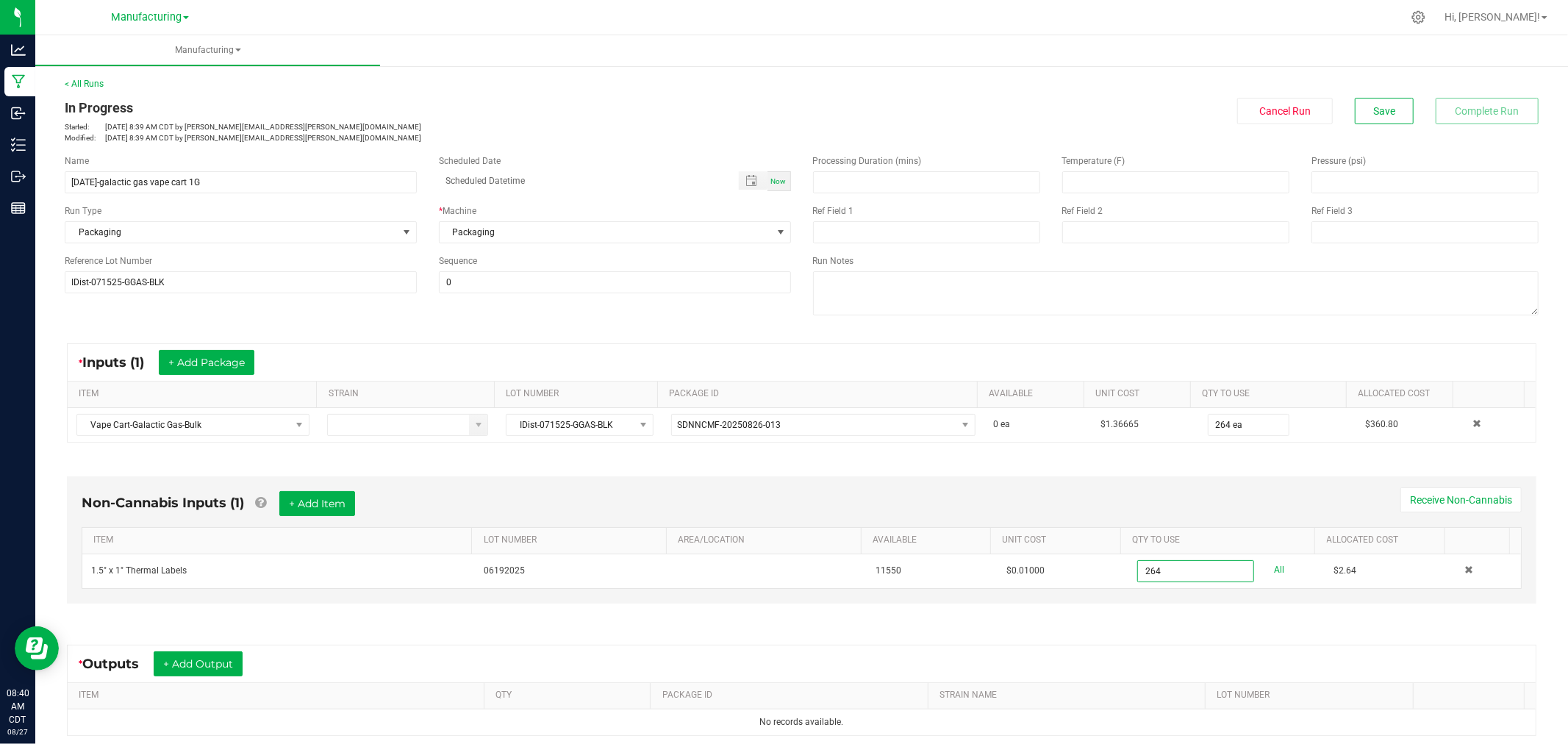
type input "264 ea"
click at [769, 461] on div "Non-Cannabis Inputs (1) + Add Item Receive Non-Cannabis ITEM LOT NUMBER AREA/LO…" at bounding box center [801, 543] width 1496 height 176
click at [334, 491] on button "+ Add Item" at bounding box center [317, 504] width 76 height 25
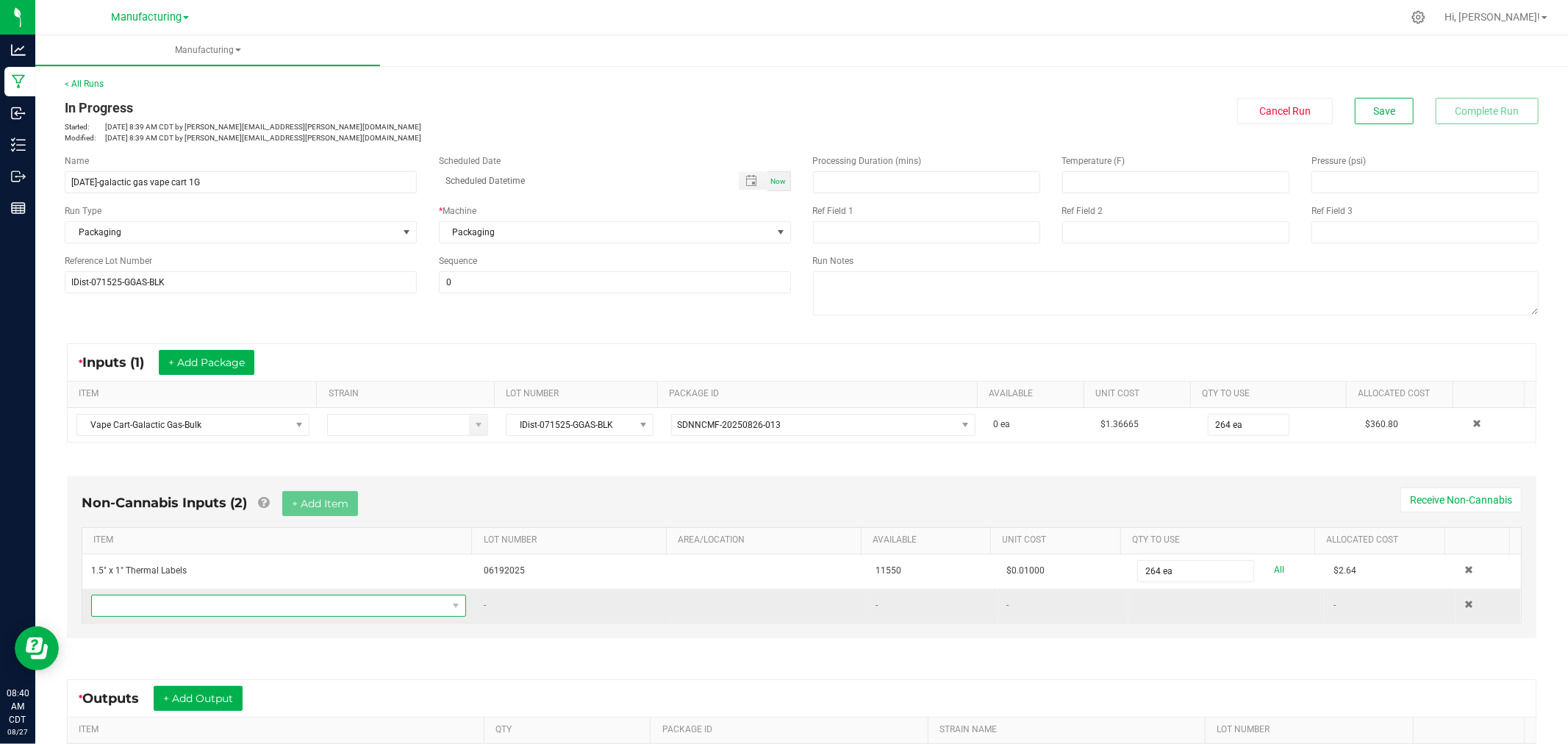
click at [309, 610] on span "NO DATA FOUND" at bounding box center [270, 606] width 355 height 21
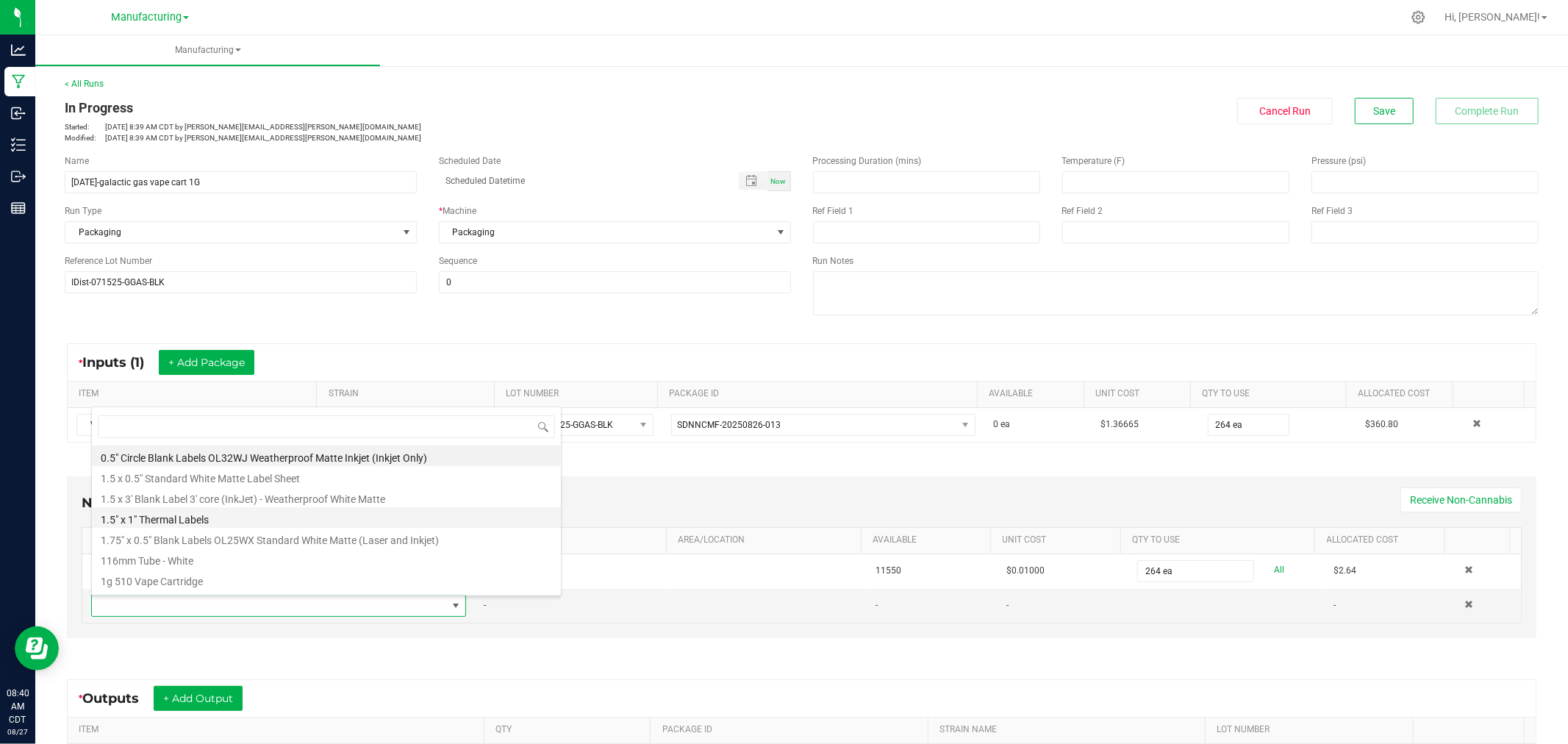
click at [249, 516] on li "1.5" x 1" Thermal Labels" at bounding box center [326, 517] width 469 height 21
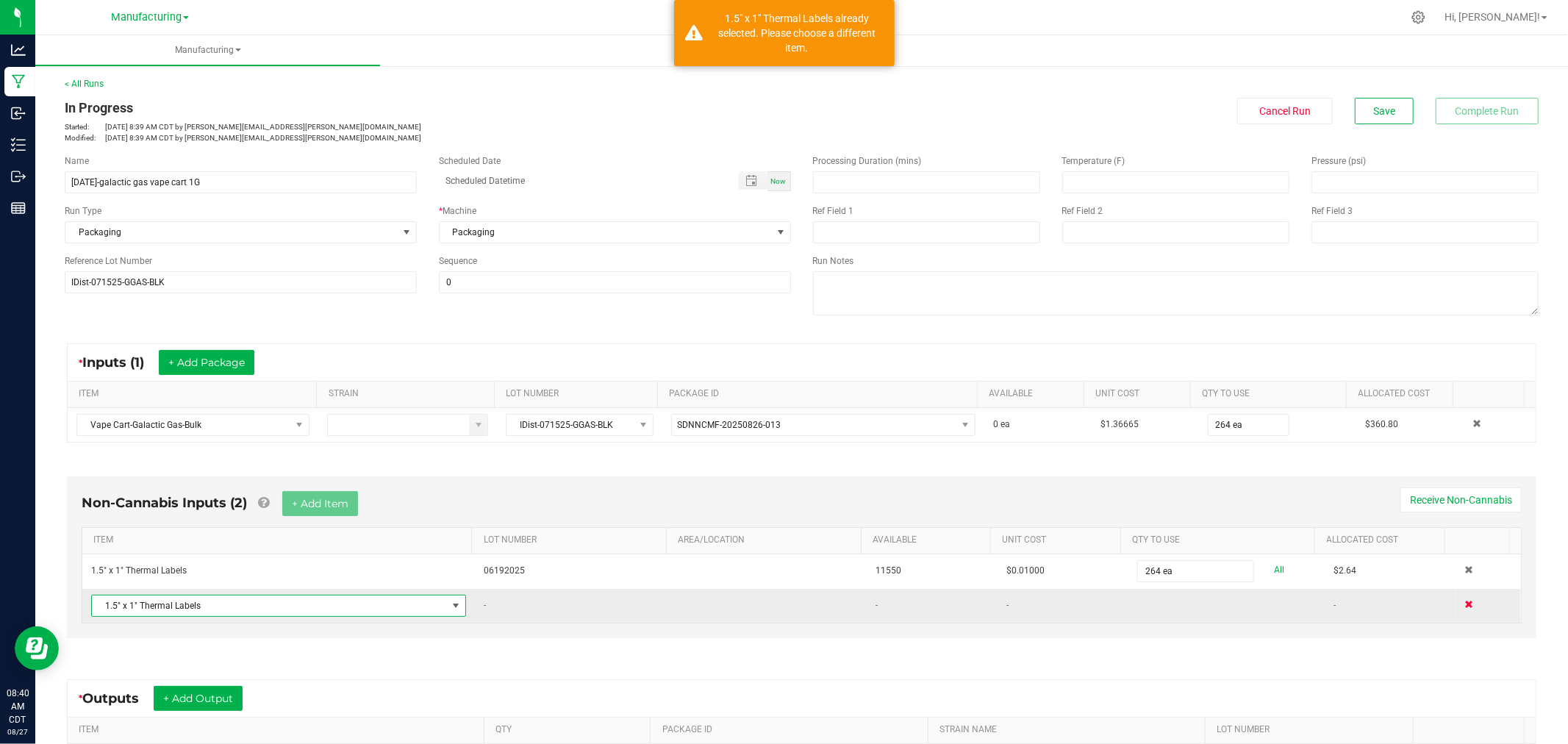
click at [1465, 604] on span at bounding box center [1469, 604] width 9 height 9
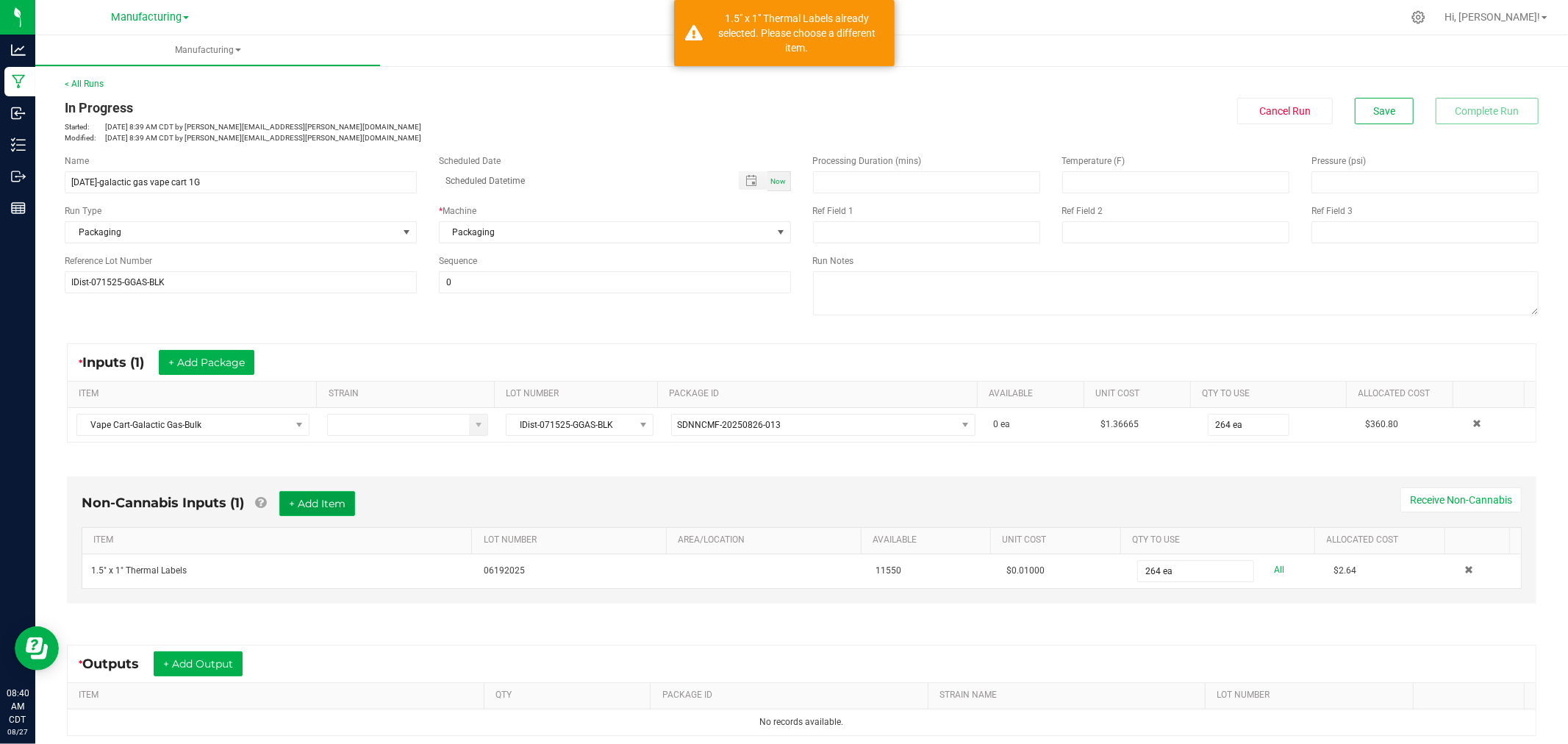
click at [325, 507] on button "+ Add Item" at bounding box center [317, 504] width 76 height 25
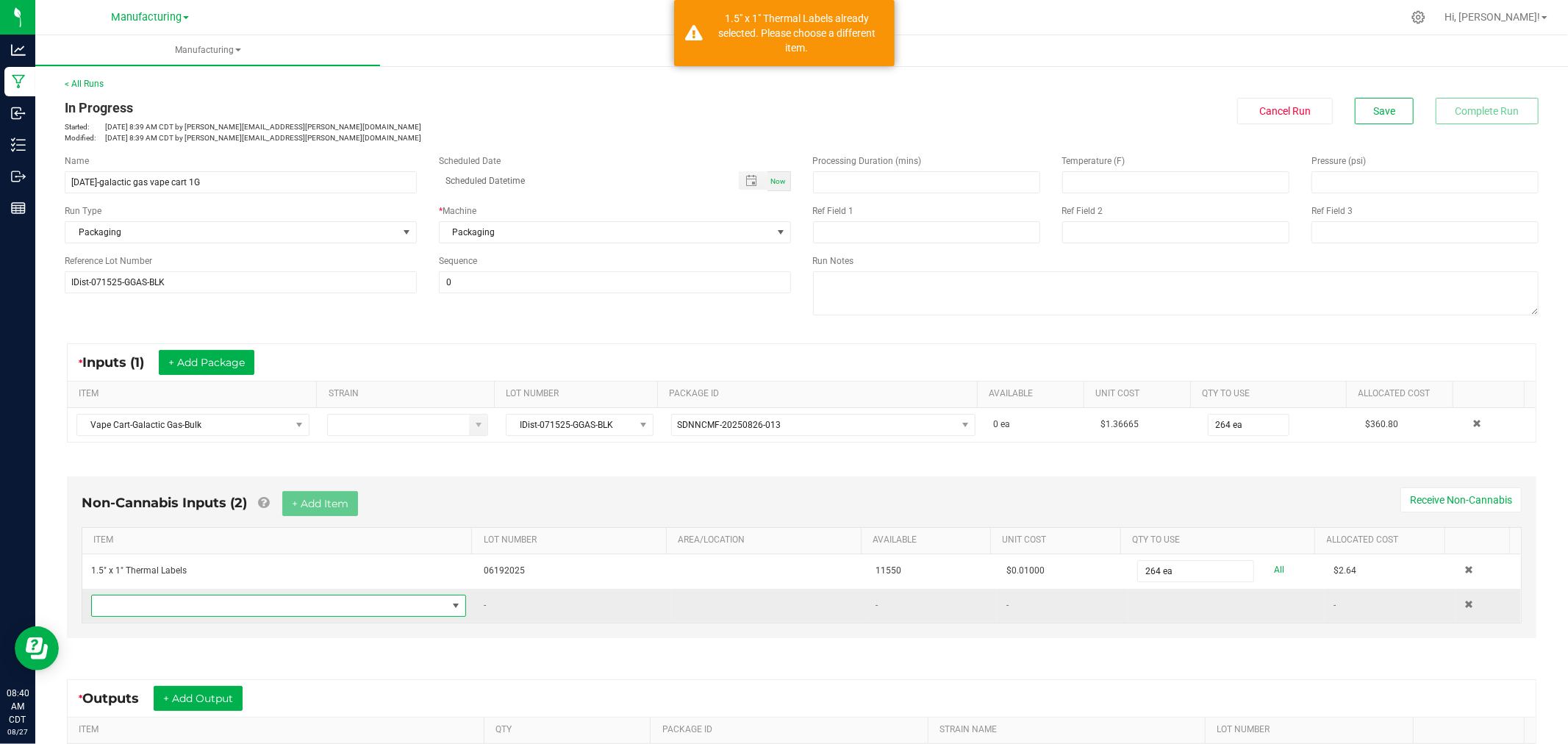
click at [318, 602] on span "NO DATA FOUND" at bounding box center [270, 606] width 355 height 21
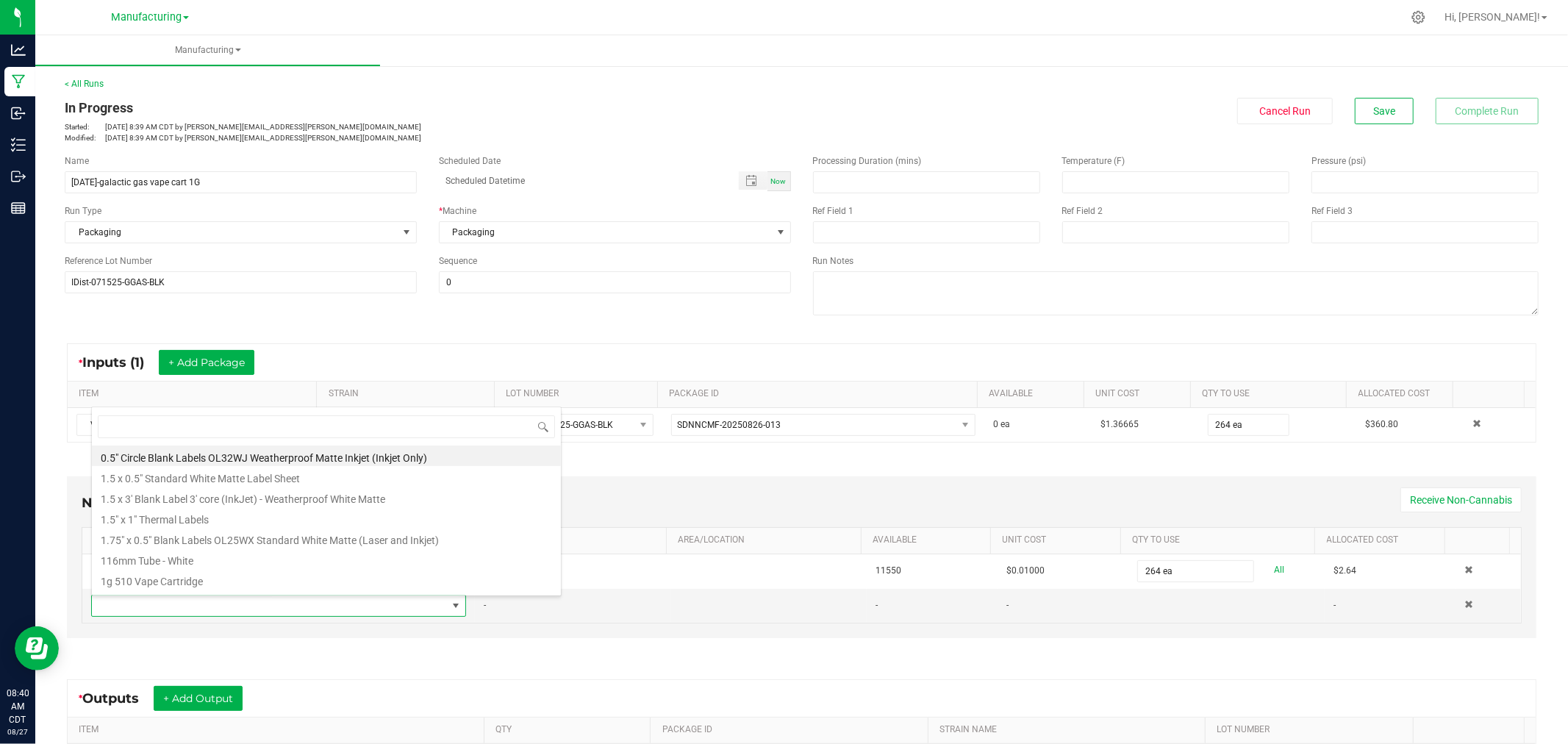
click at [579, 374] on div "* Inputs (1) + Add Package" at bounding box center [801, 362] width 1468 height 37
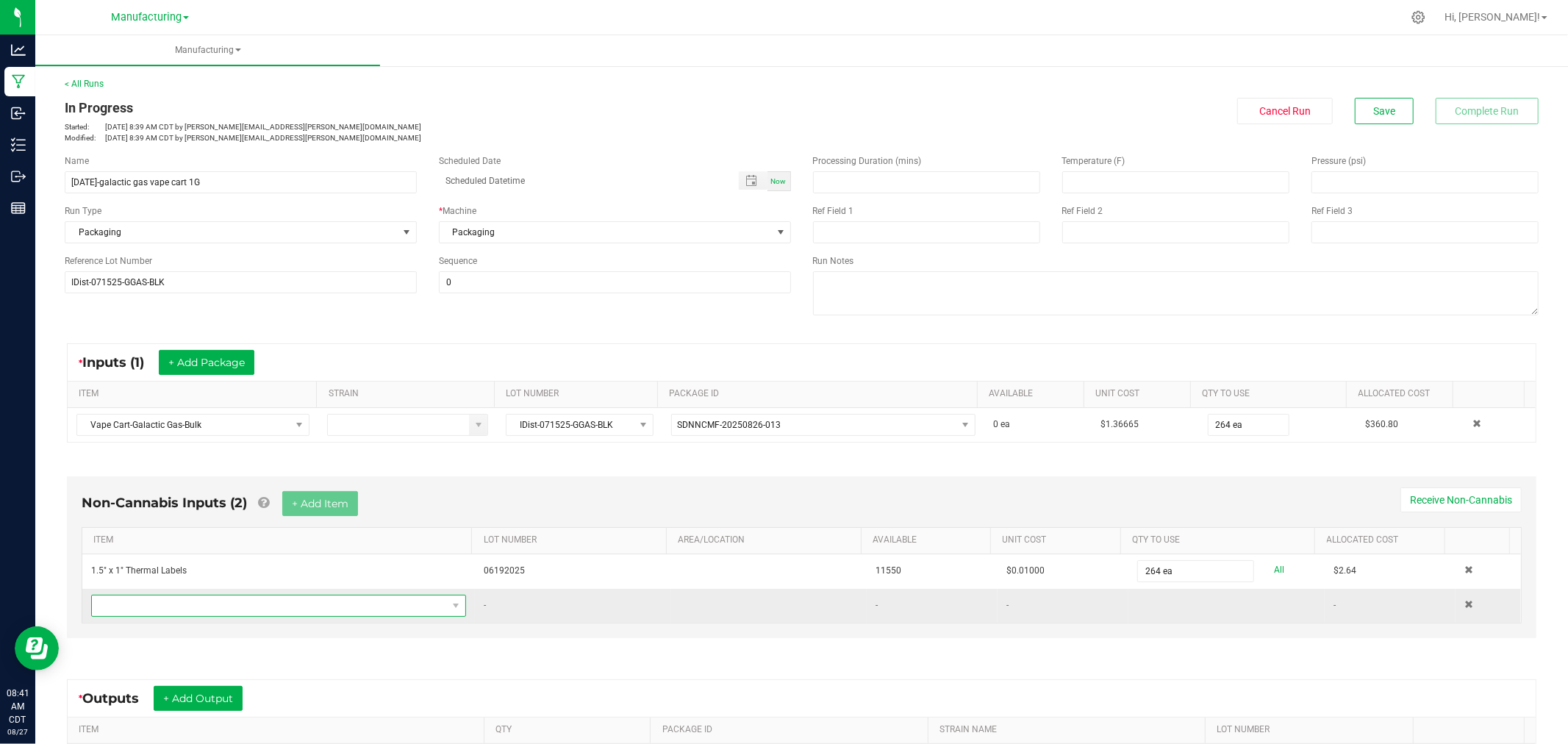
click at [187, 607] on span "NO DATA FOUND" at bounding box center [270, 606] width 355 height 21
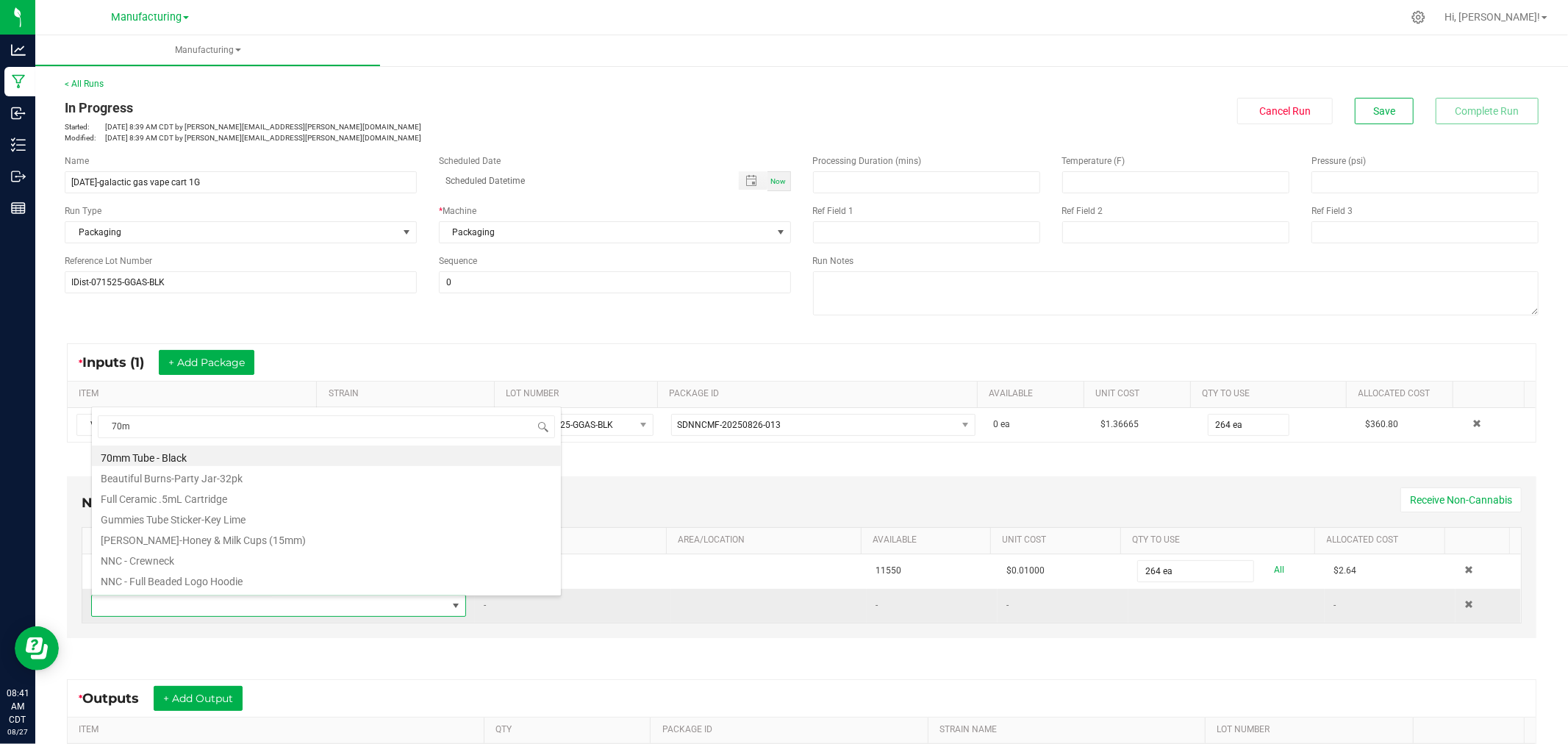
type input "70mm"
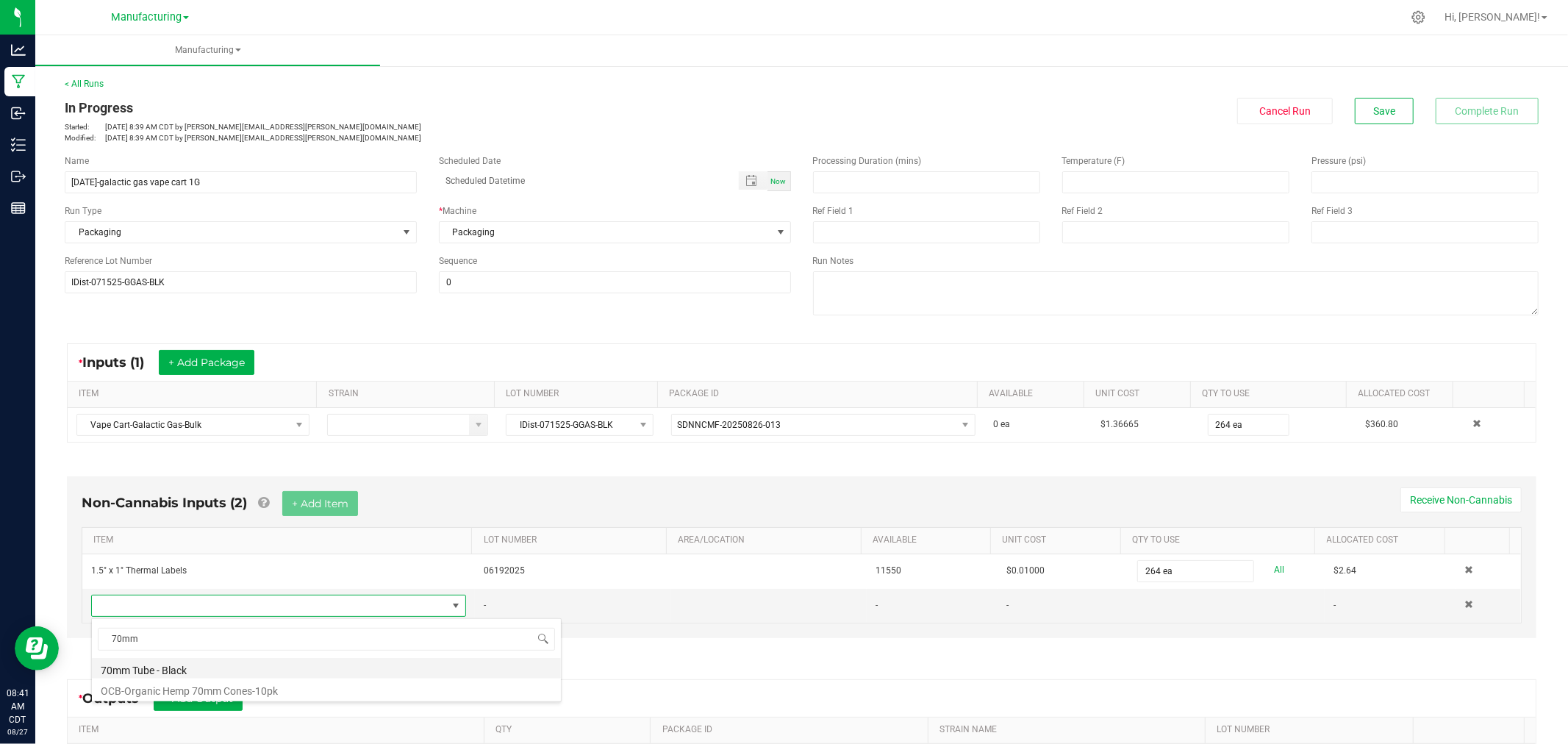
click at [194, 665] on li "70mm Tube - Black" at bounding box center [326, 668] width 469 height 21
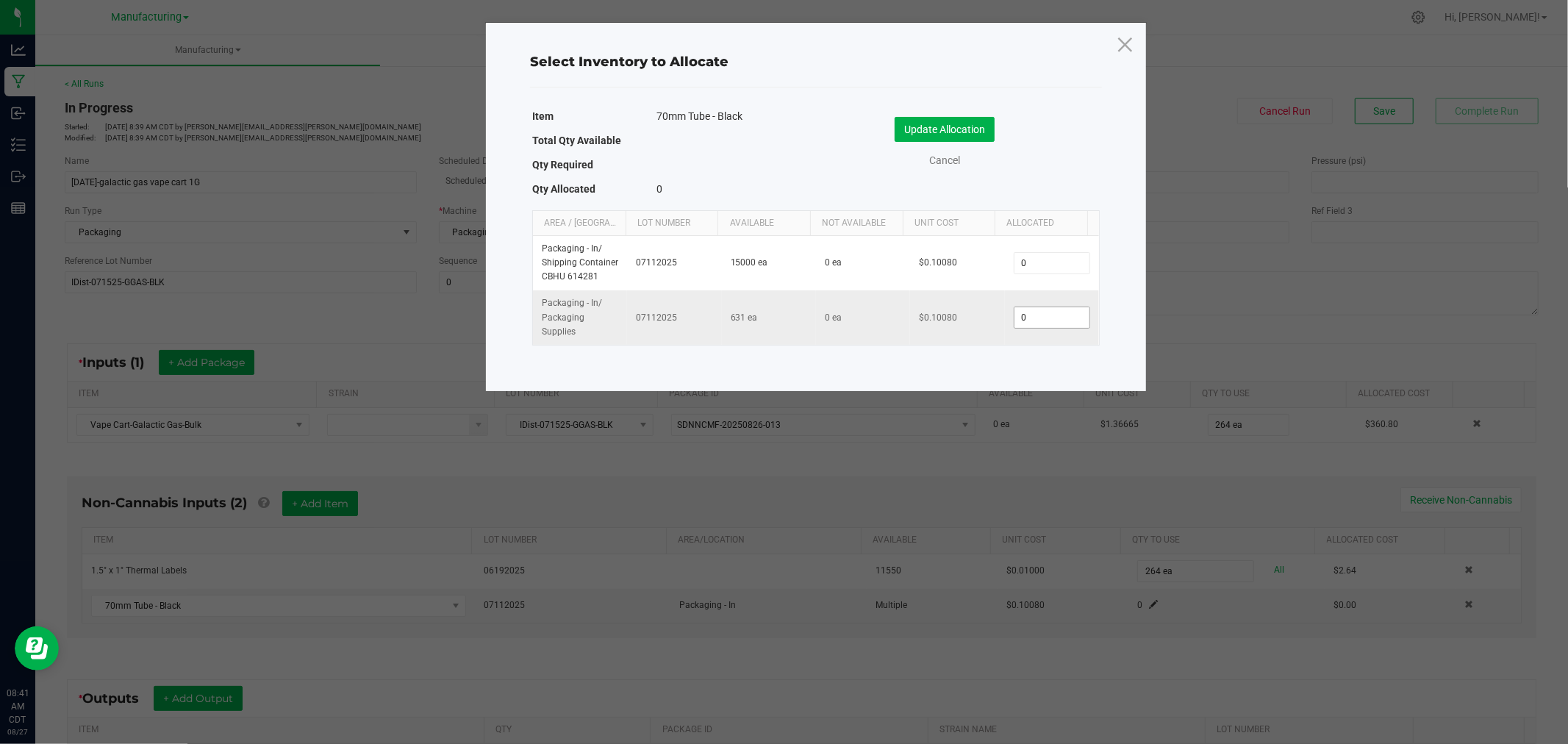
click at [1025, 319] on input "0" at bounding box center [1052, 317] width 75 height 21
type input "264"
click at [990, 128] on button "Update Allocation" at bounding box center [945, 129] width 100 height 25
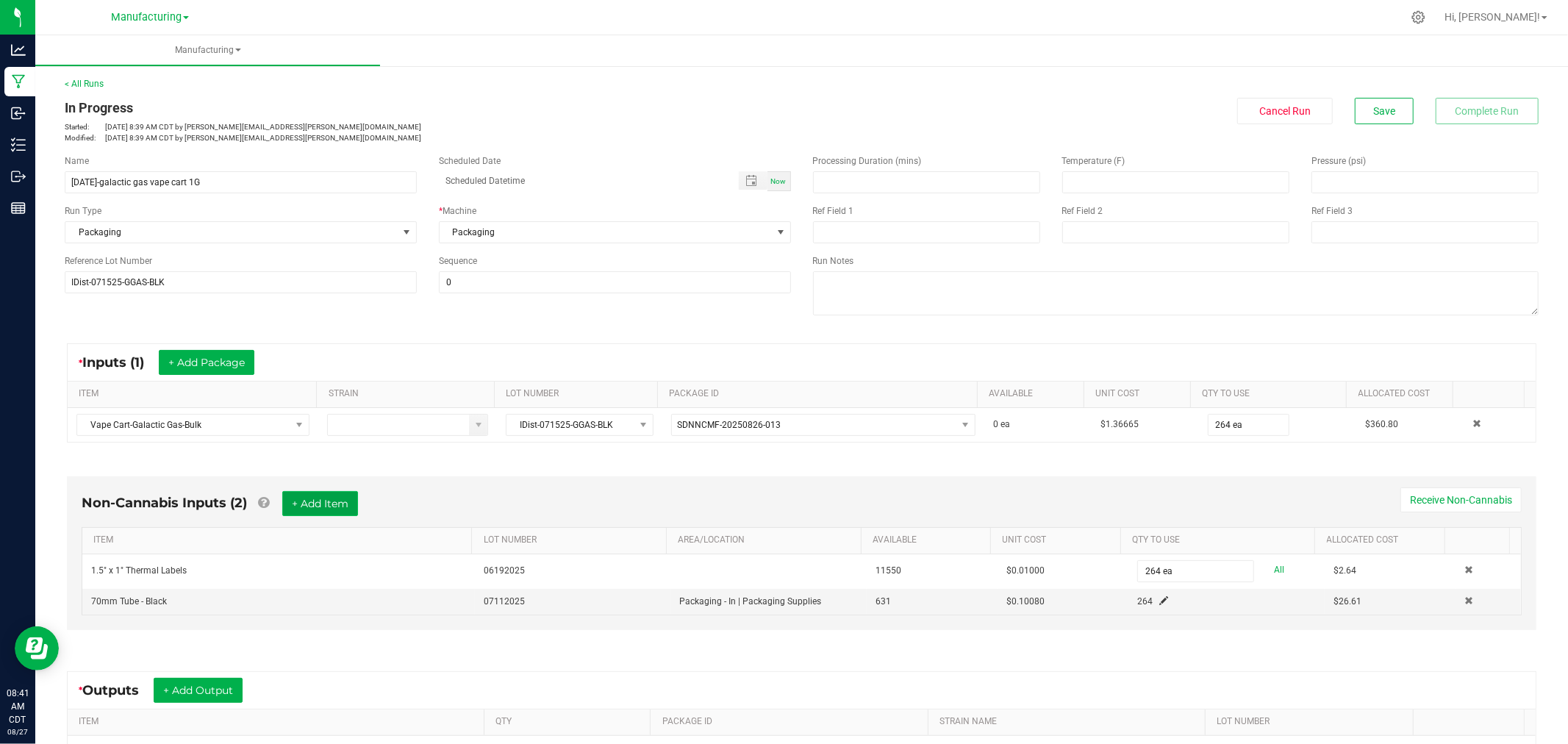
click at [353, 510] on button "+ Add Item" at bounding box center [320, 504] width 76 height 25
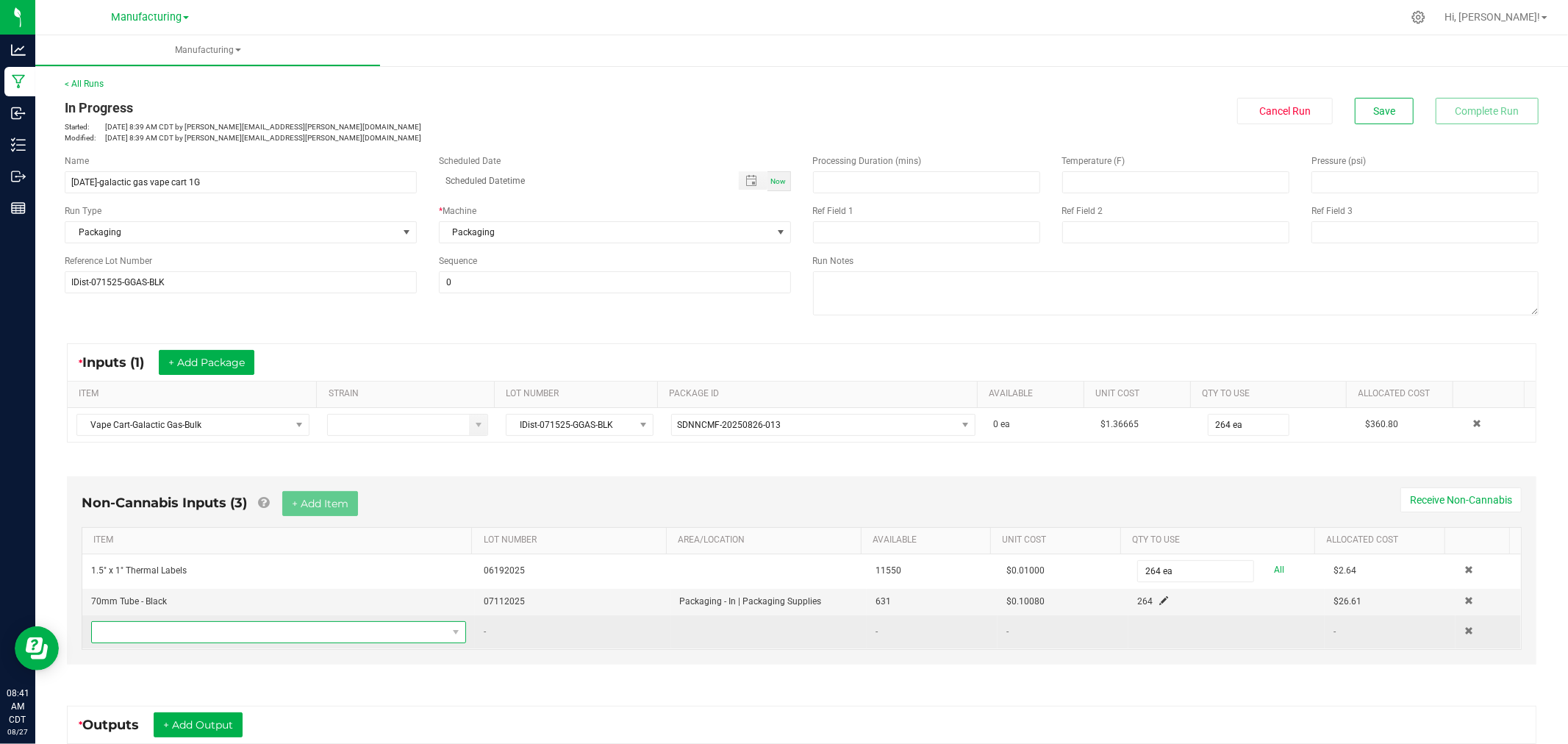
click at [263, 636] on span "NO DATA FOUND" at bounding box center [270, 631] width 355 height 21
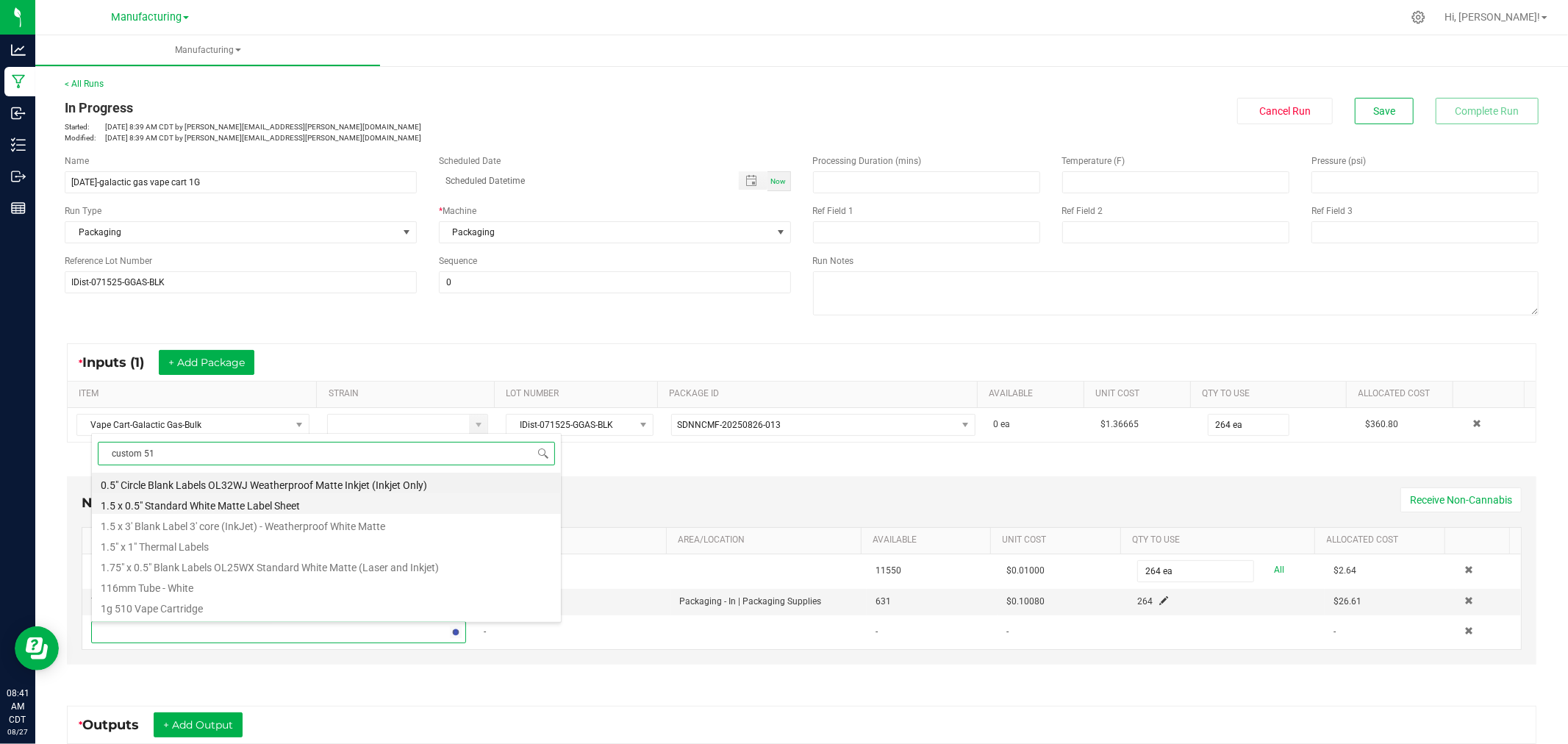
type input "custom 510"
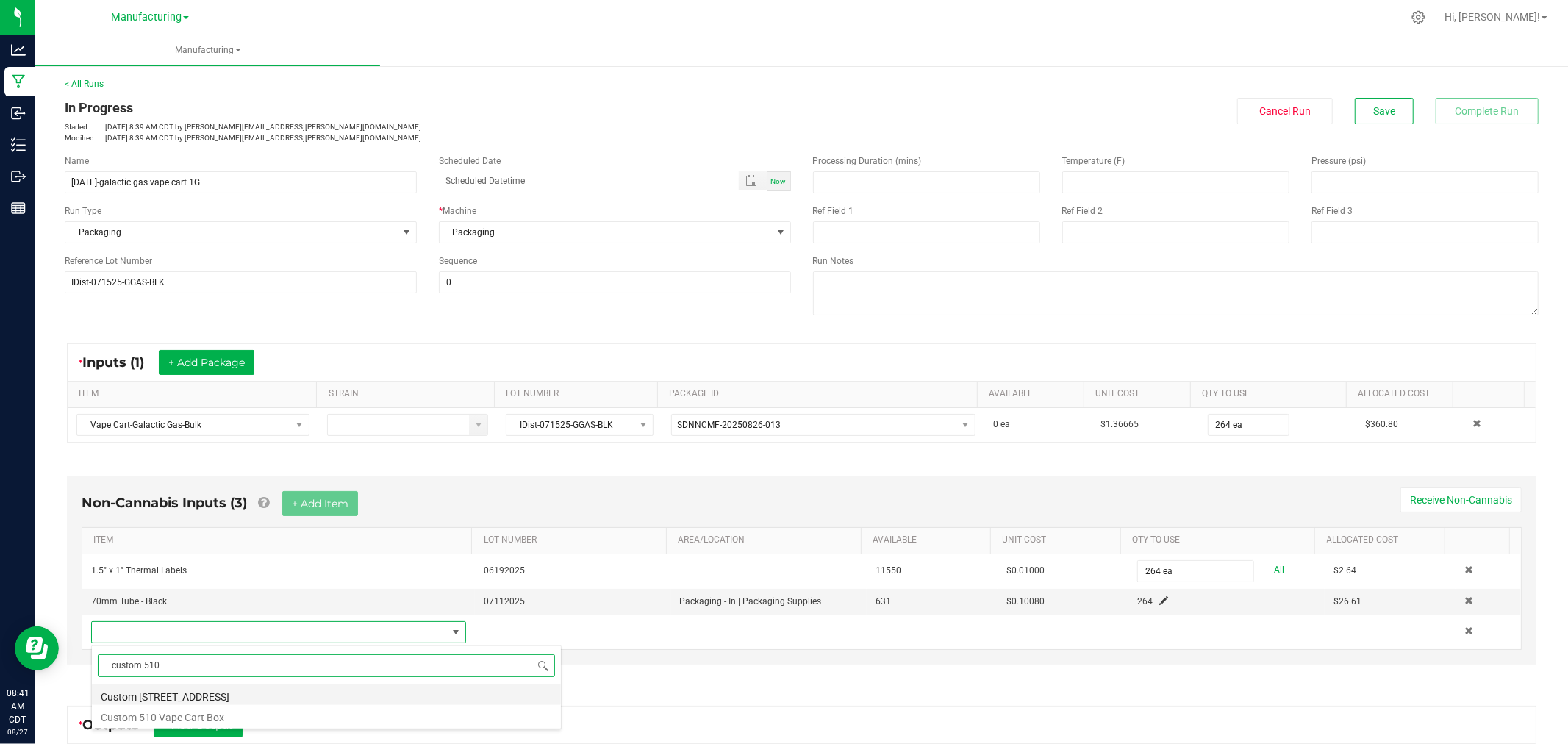
click at [200, 698] on li "Custom [STREET_ADDRESS]" at bounding box center [326, 694] width 469 height 21
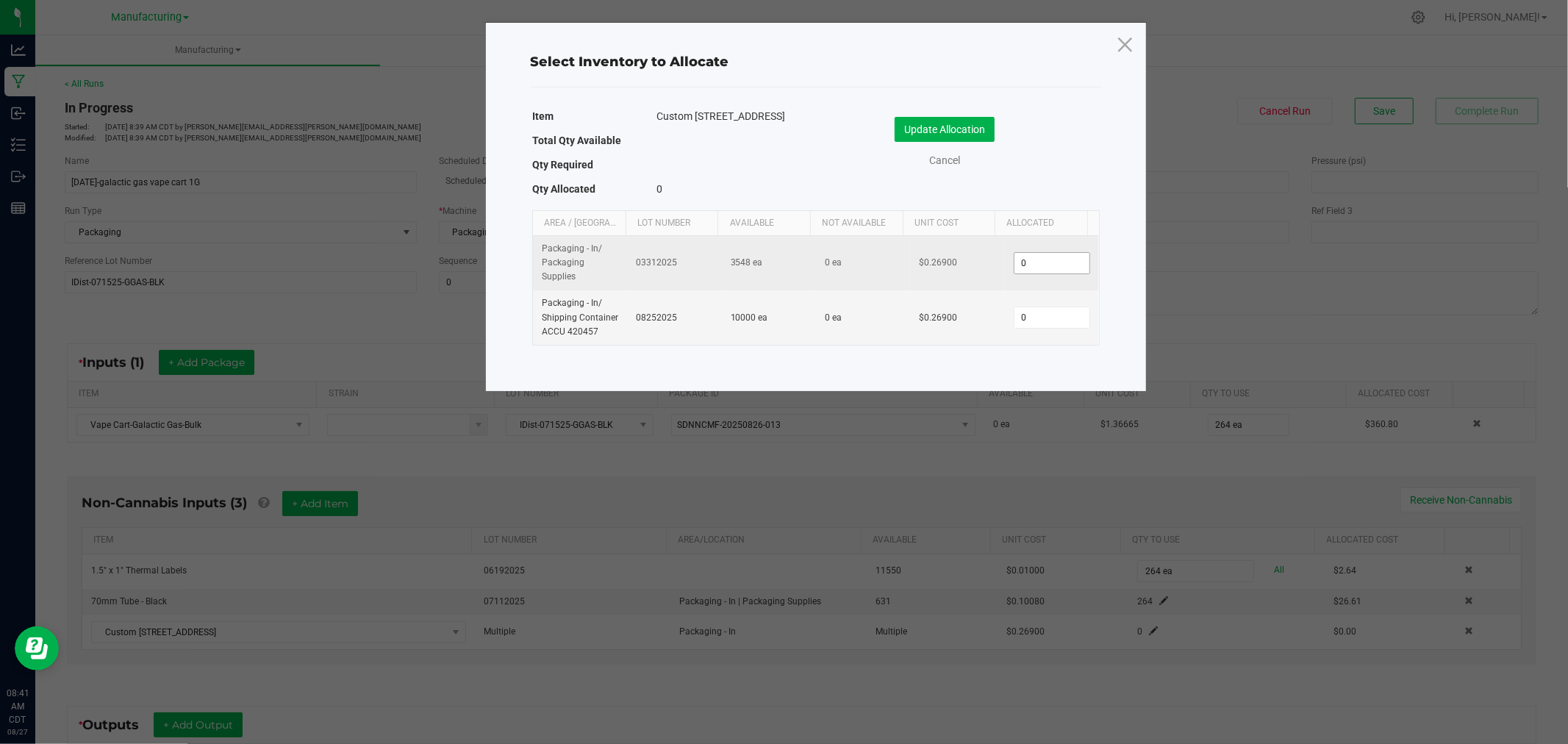
click at [1051, 265] on input "0" at bounding box center [1052, 263] width 75 height 21
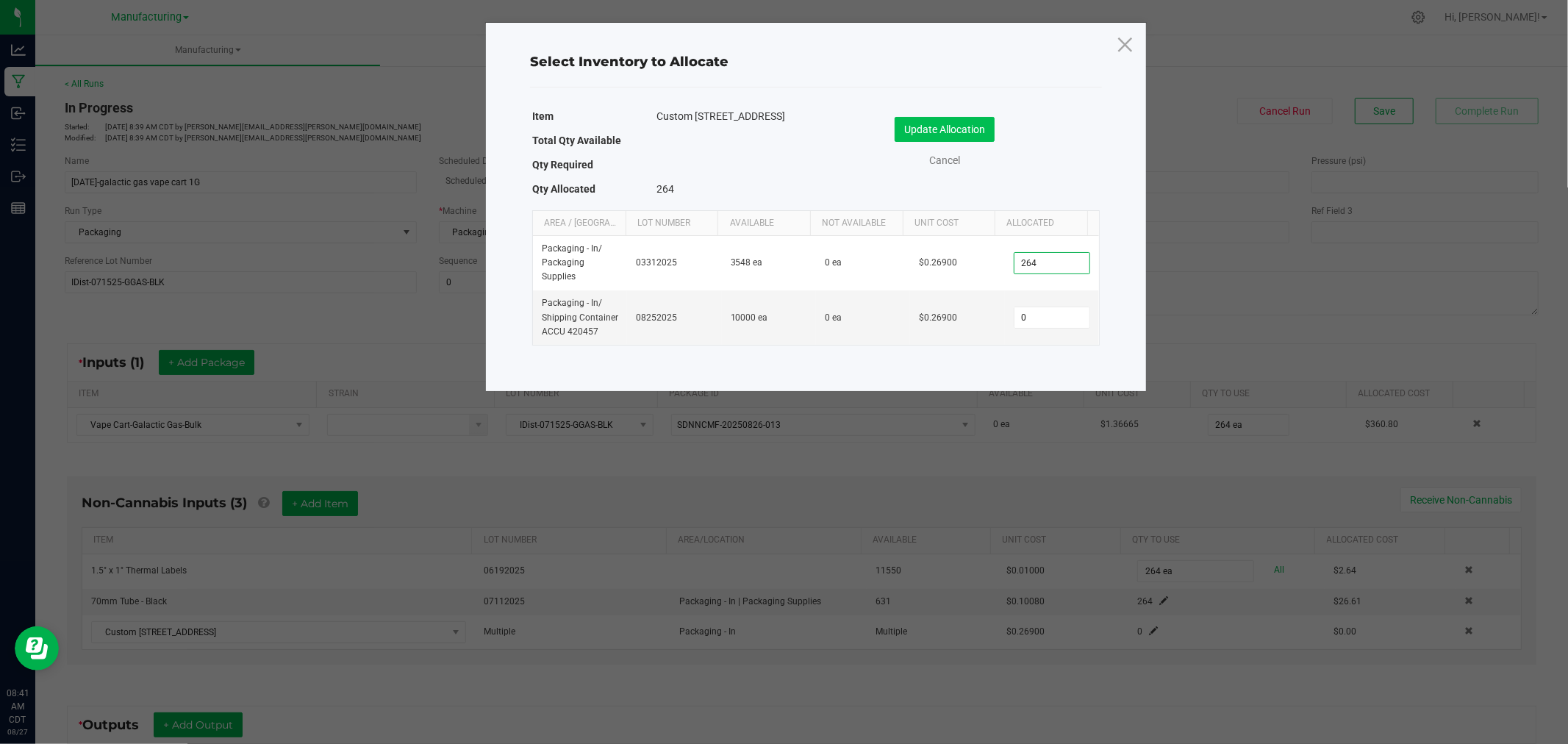
type input "264"
click at [945, 123] on button "Update Allocation" at bounding box center [945, 129] width 100 height 25
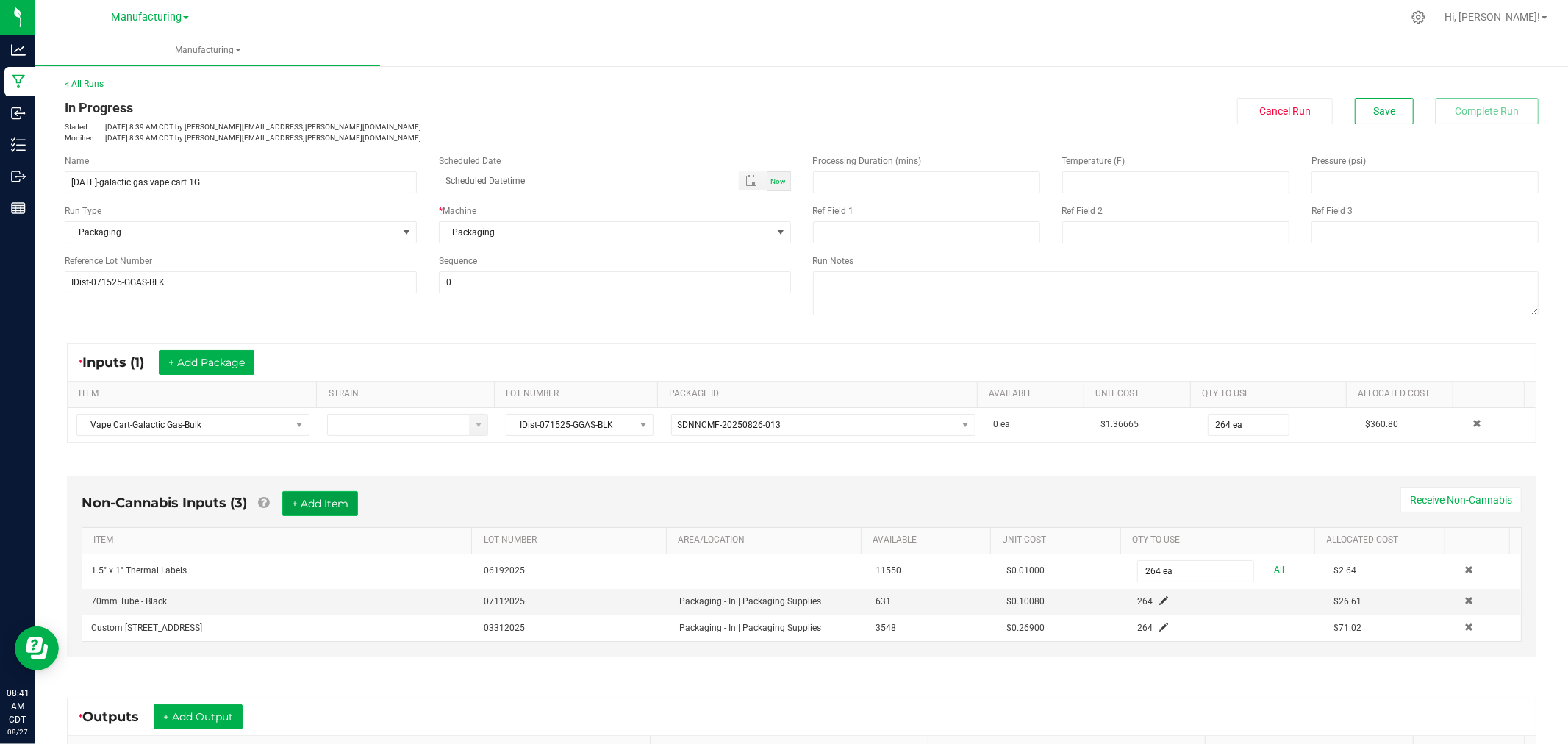
click at [297, 501] on button "+ Add Item" at bounding box center [320, 504] width 76 height 25
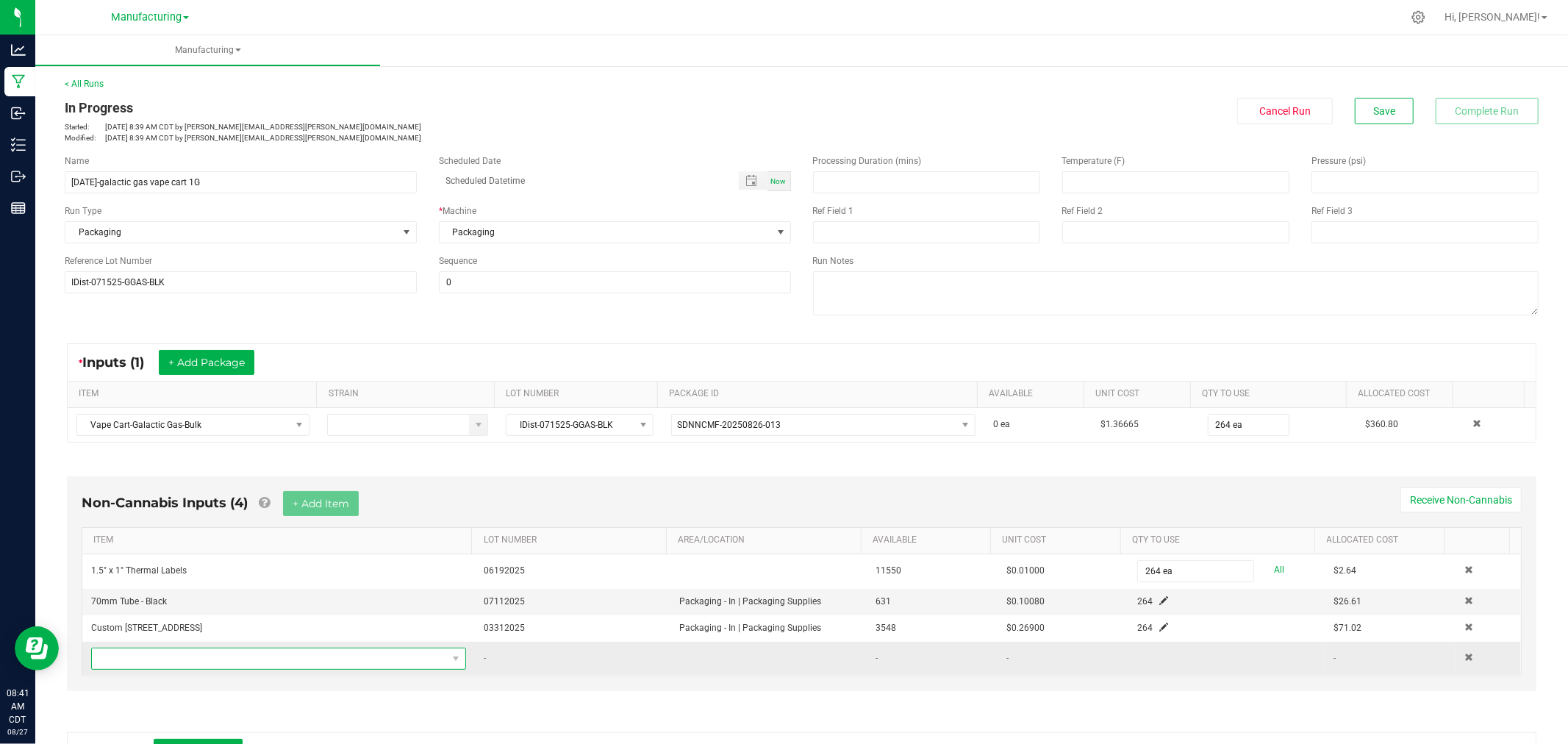
click at [290, 669] on span "NO DATA FOUND" at bounding box center [270, 658] width 355 height 21
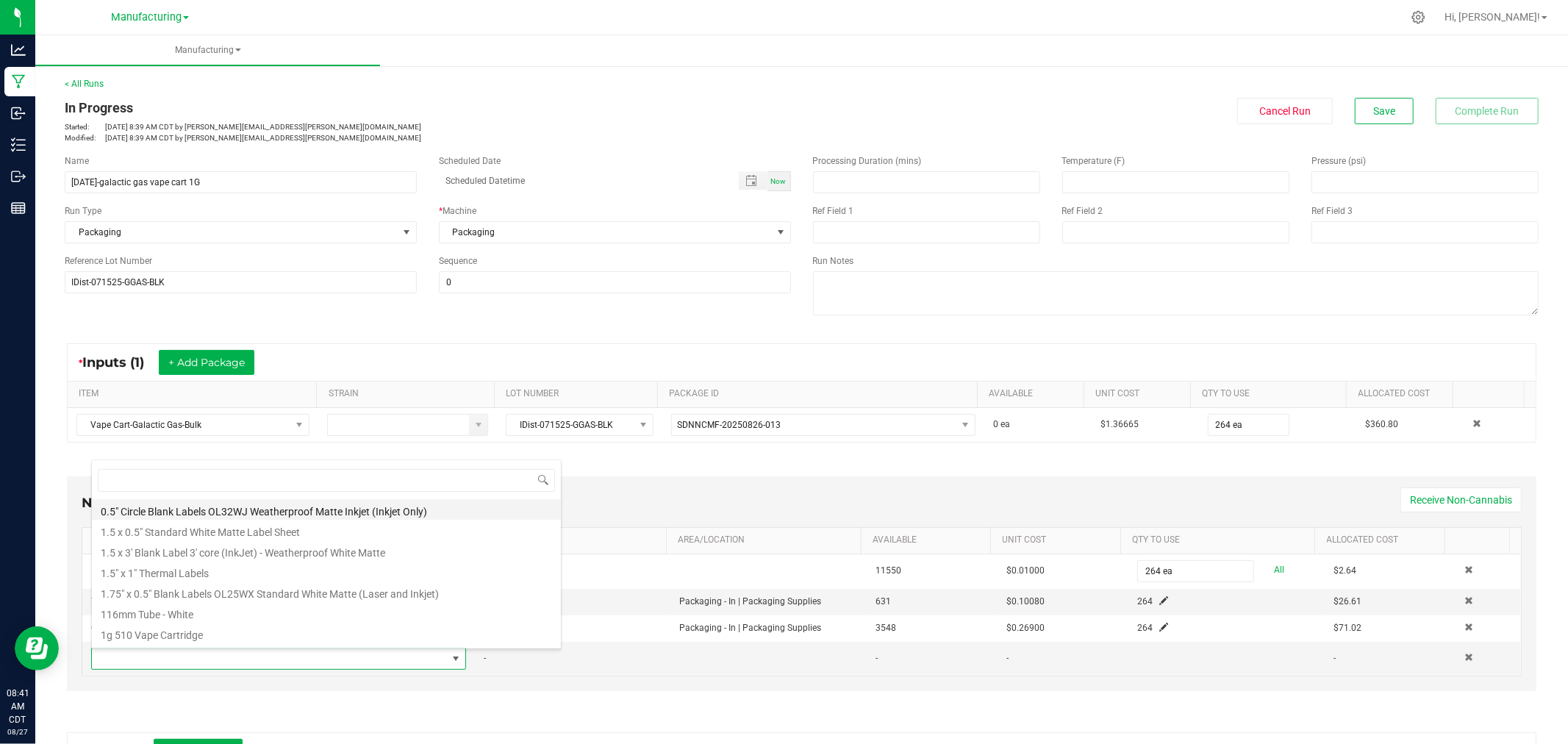
click at [243, 507] on li "0.5" Circle Blank Labels OL32WJ Weatherproof Matte Inkjet (Inkjet Only)" at bounding box center [326, 509] width 469 height 21
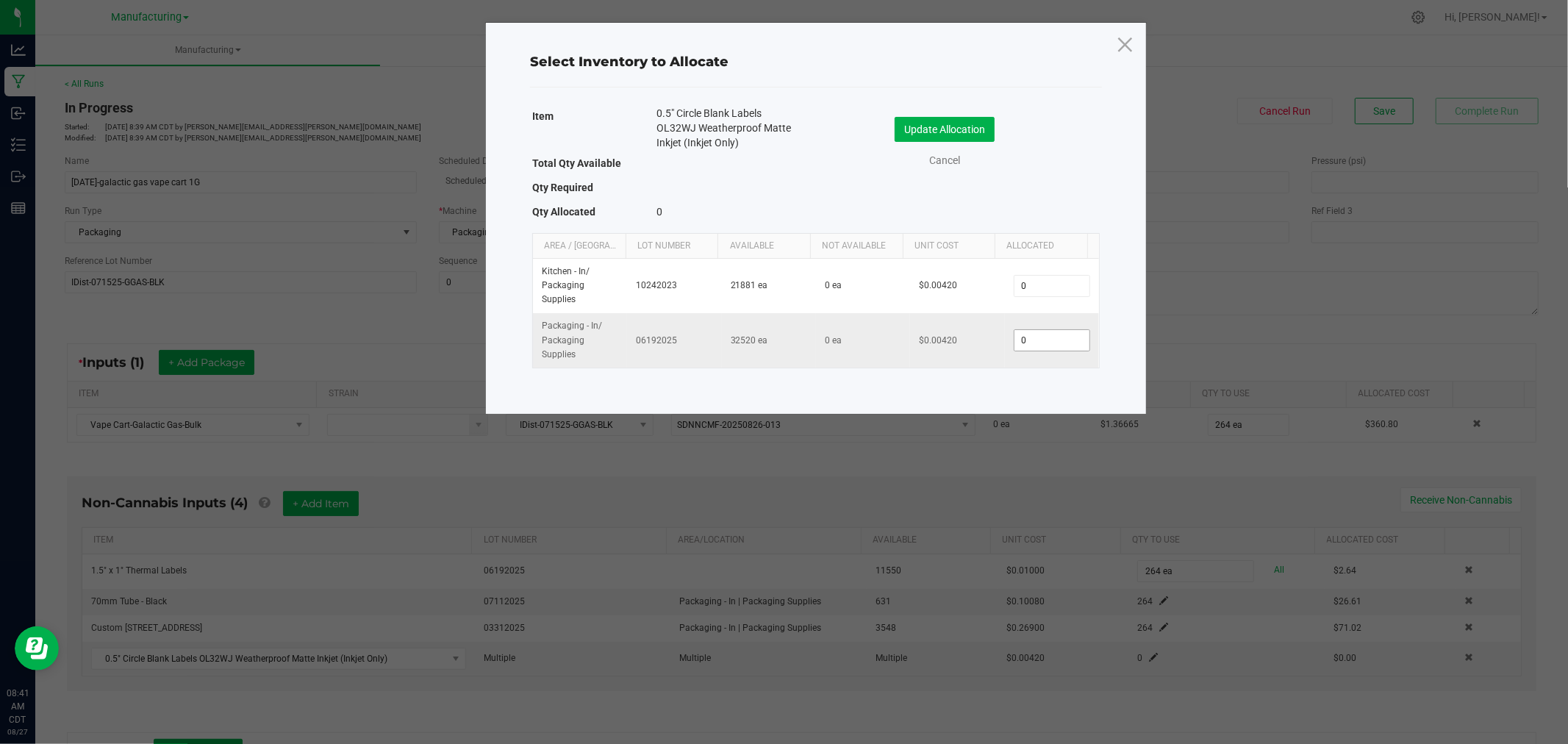
click at [1054, 346] on input "0" at bounding box center [1052, 340] width 75 height 21
type input "264"
click at [969, 136] on button "Update Allocation" at bounding box center [945, 129] width 100 height 25
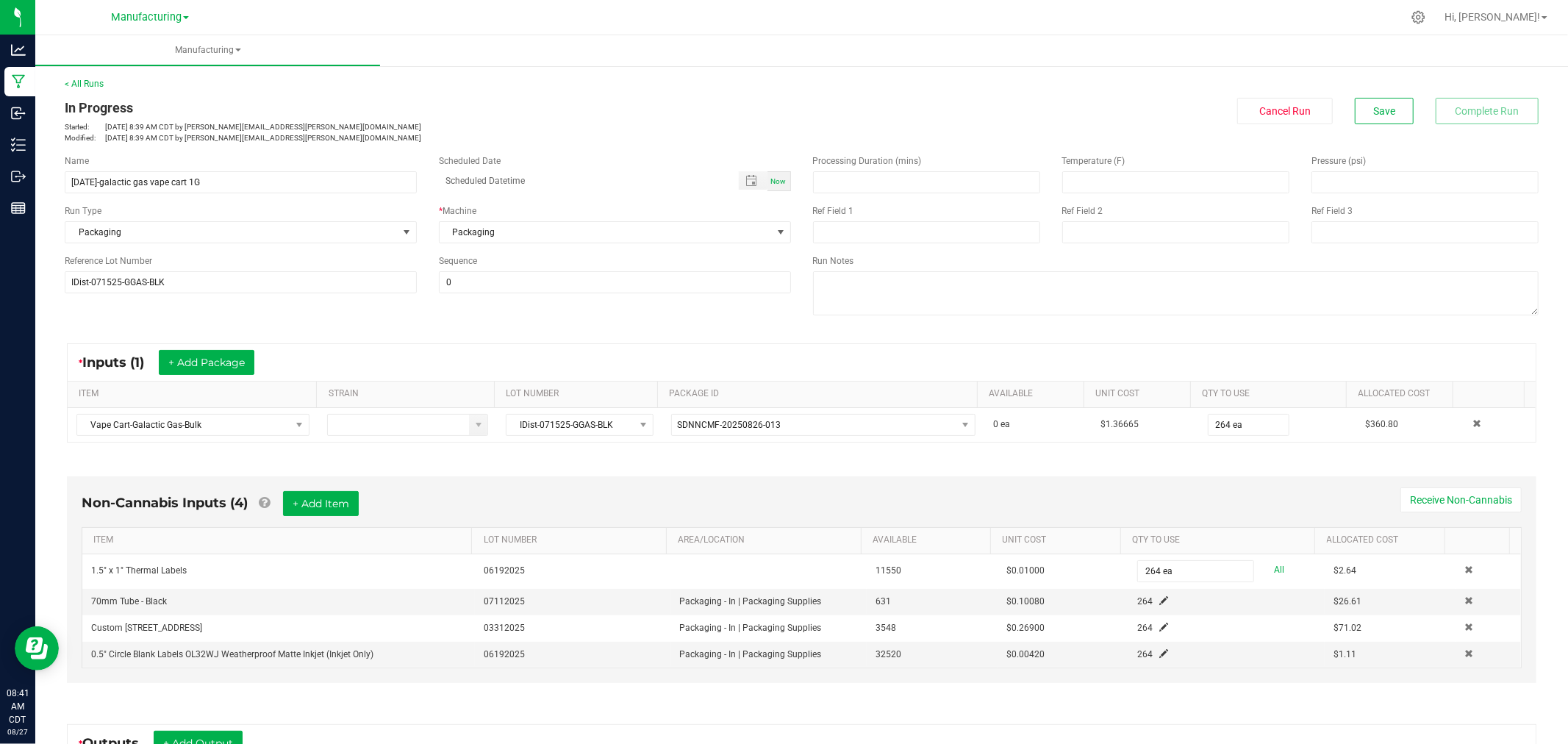
click at [620, 466] on div "Non-Cannabis Inputs (4) + Add Item Receive Non-Cannabis ITEM LOT NUMBER AREA/LO…" at bounding box center [801, 583] width 1496 height 255
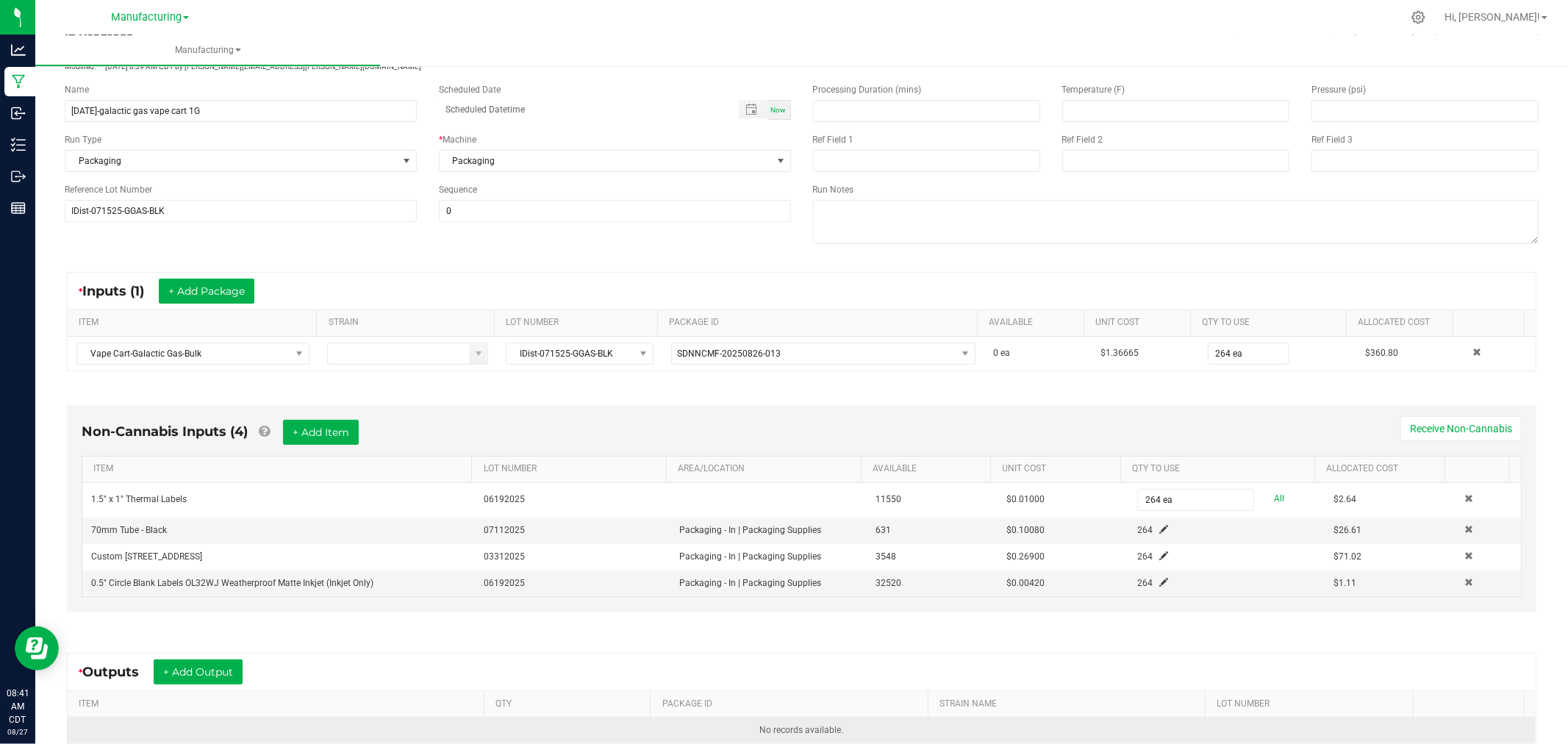
scroll to position [241, 0]
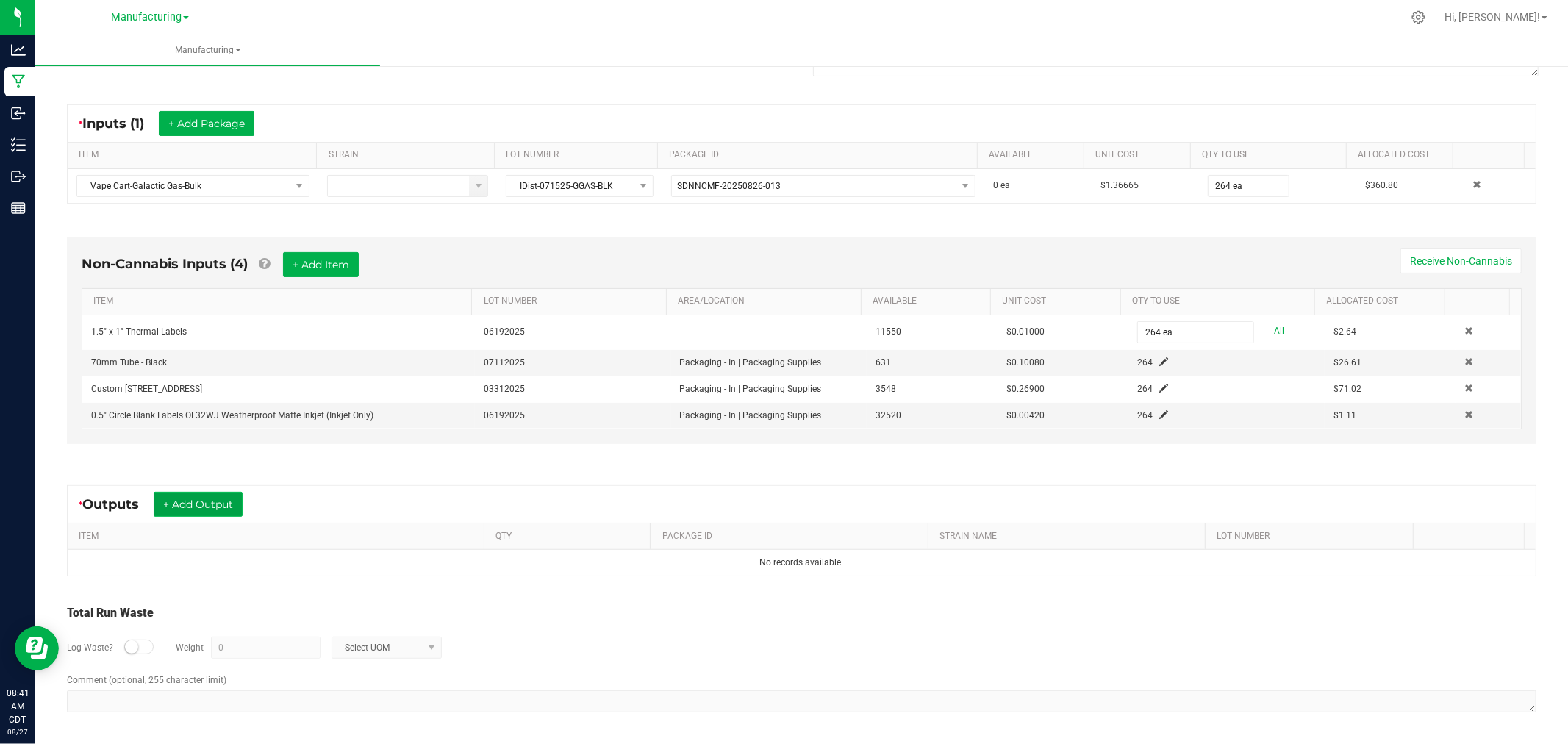
click at [231, 504] on button "+ Add Output" at bounding box center [198, 504] width 89 height 25
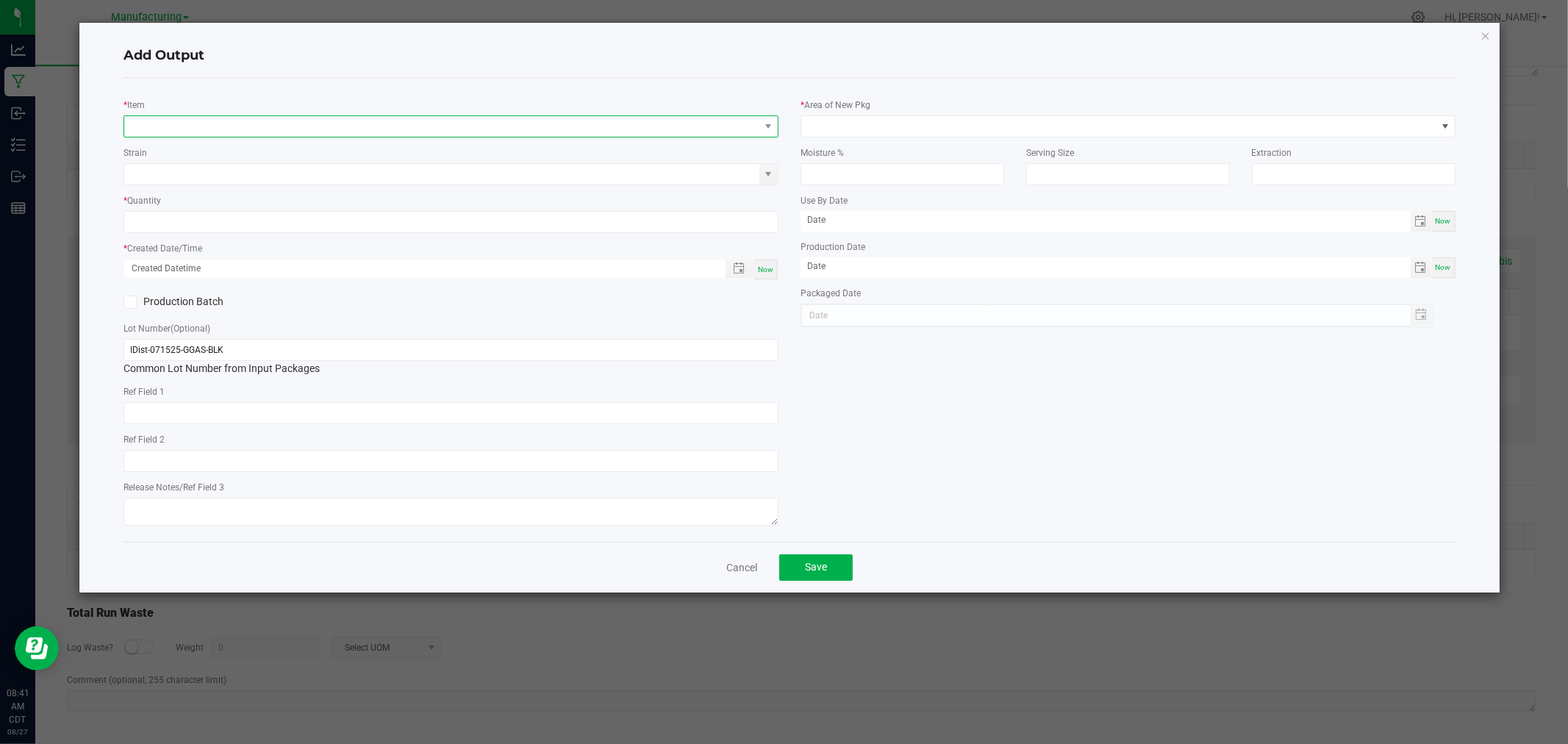
click at [333, 123] on span "NO DATA FOUND" at bounding box center [441, 126] width 635 height 21
type input "vape cart-galacti"
click at [376, 182] on li "Vape Cart-Galactic Gas-1g" at bounding box center [451, 187] width 653 height 21
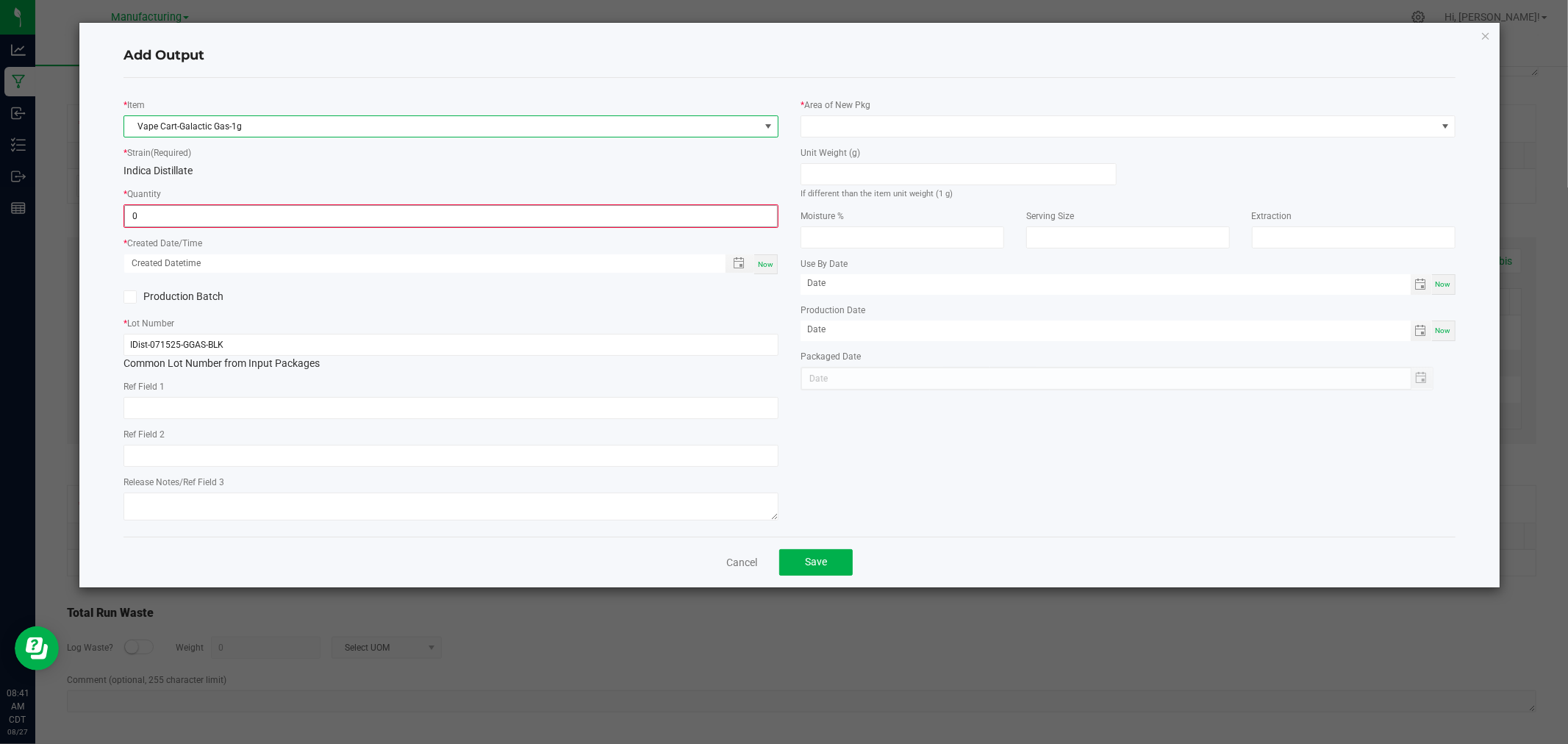
click at [368, 218] on input "0" at bounding box center [451, 216] width 652 height 21
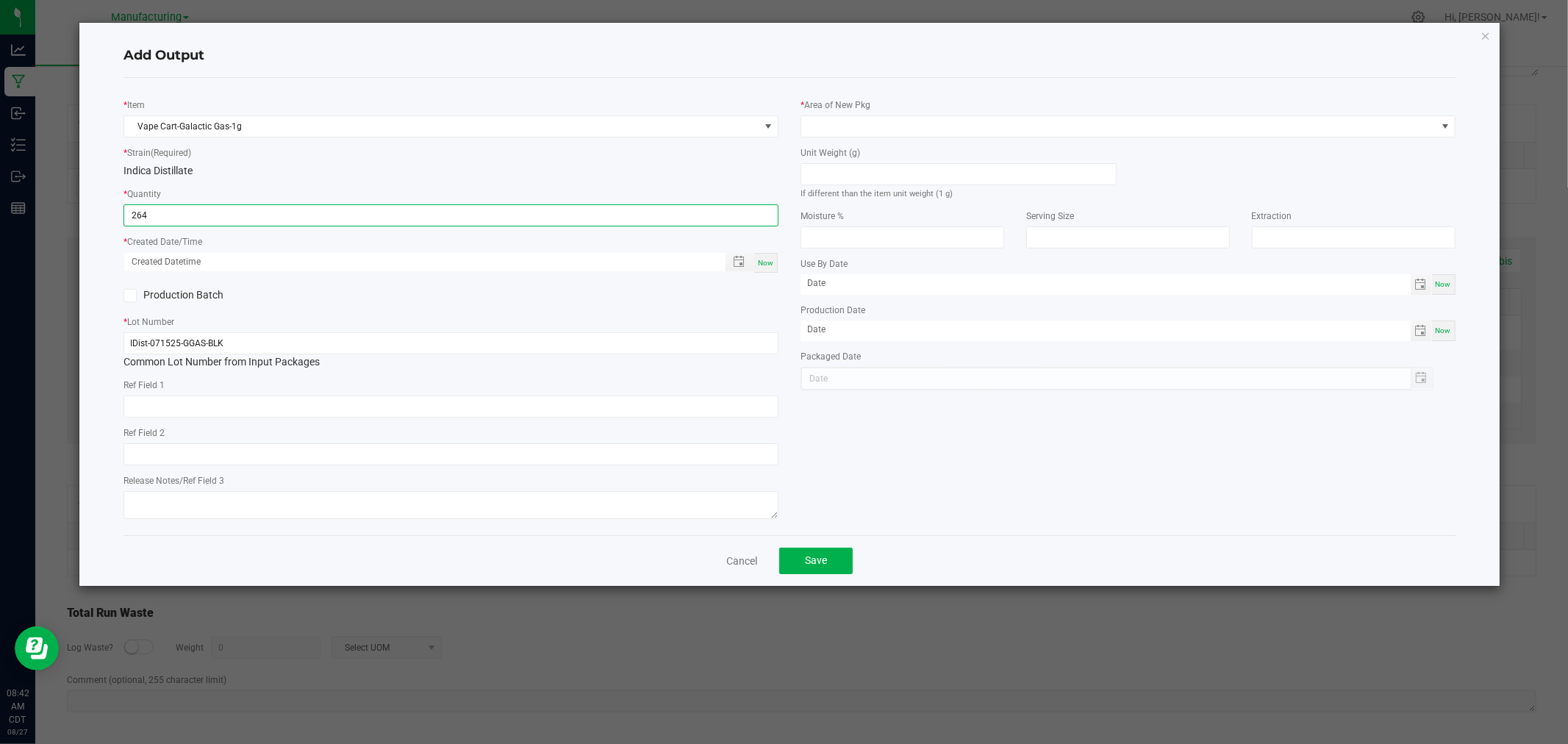
type input "264 ea"
click at [761, 261] on span "Now" at bounding box center [765, 263] width 16 height 8
type input "08/27/2025 8:42 AM"
type input "[DATE]"
click at [856, 185] on span at bounding box center [958, 174] width 316 height 22
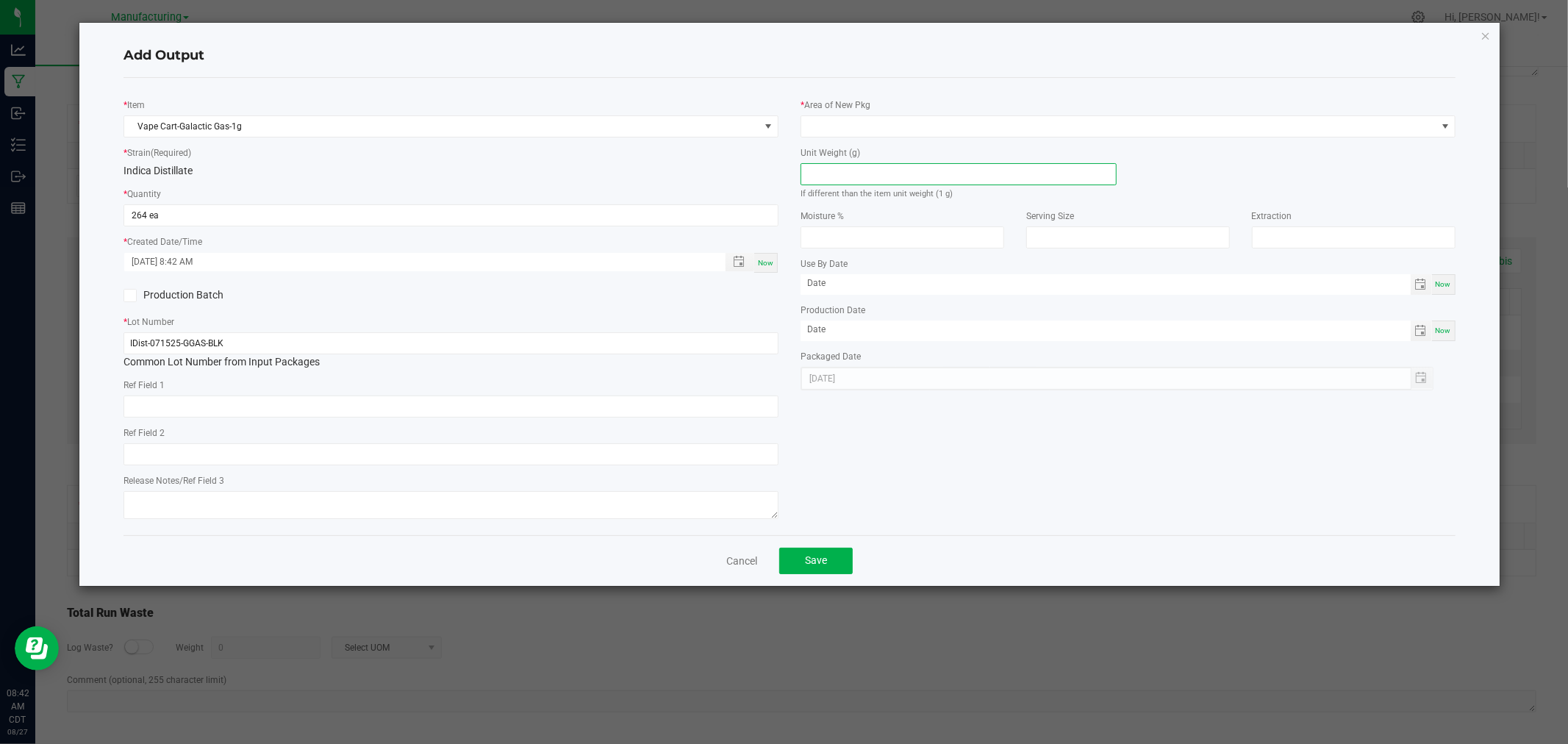
click at [859, 181] on input at bounding box center [958, 173] width 315 height 21
type input "1"
click at [915, 116] on span at bounding box center [1118, 126] width 635 height 21
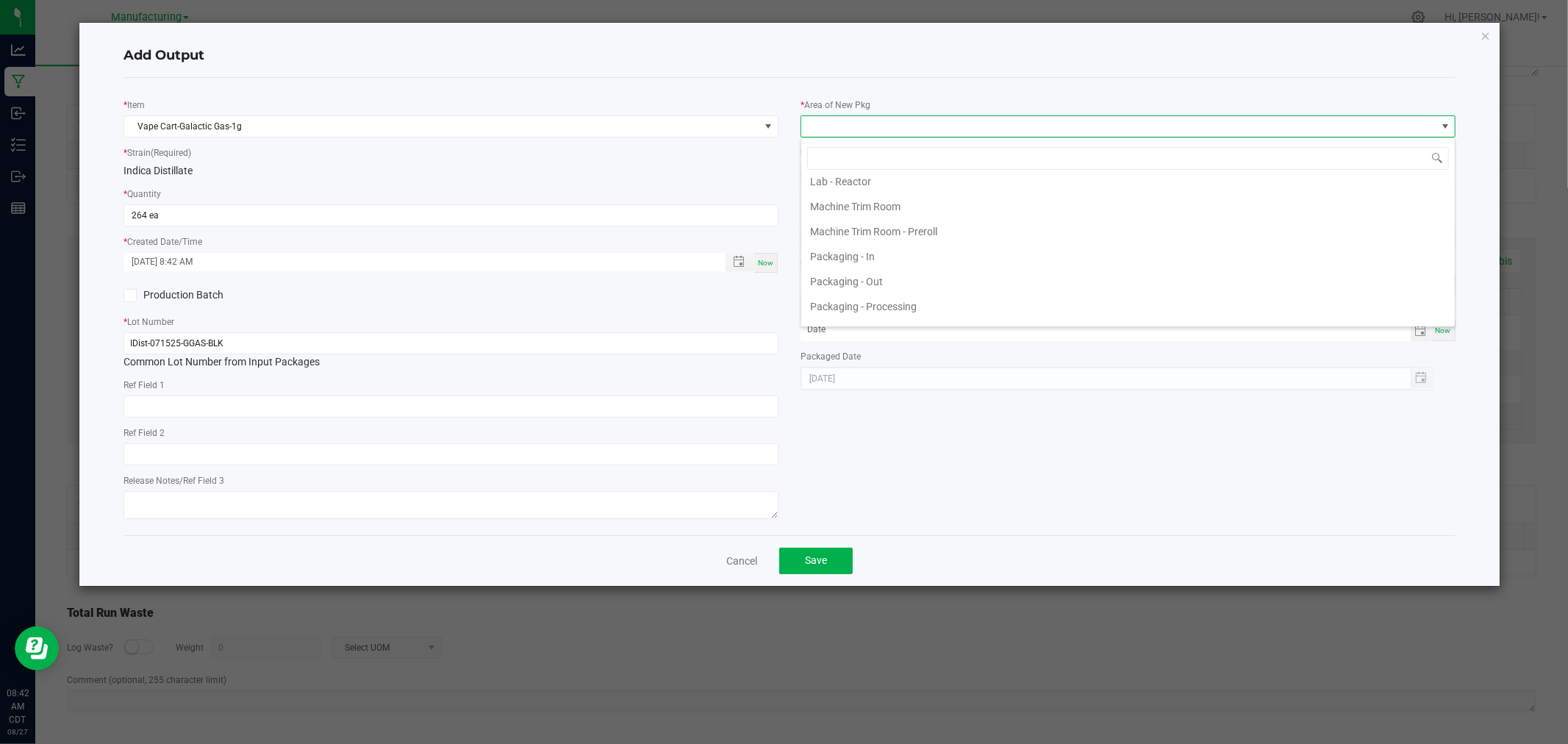
scroll to position [408, 0]
click at [908, 282] on li "Packaging - Processing" at bounding box center [1127, 281] width 653 height 25
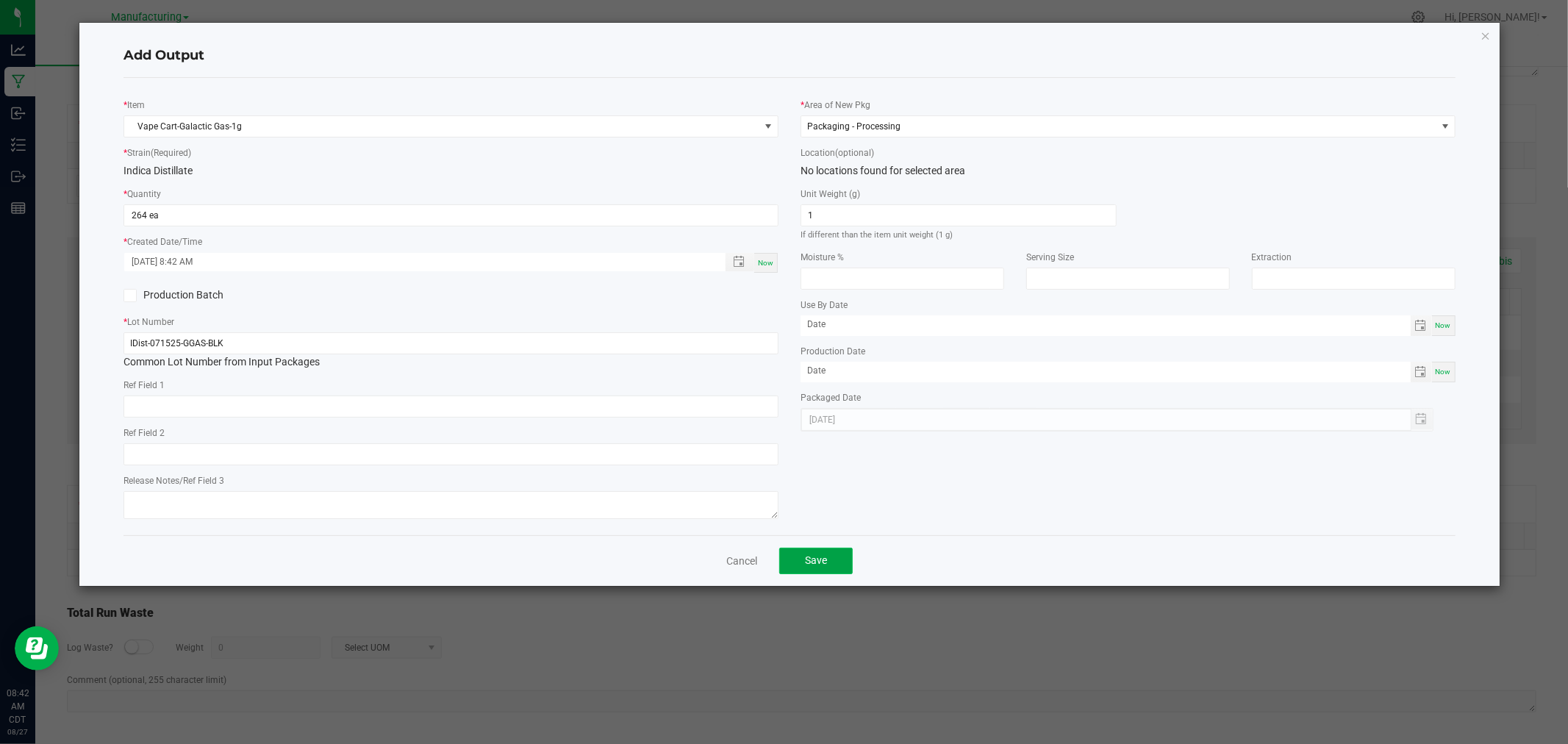
click at [818, 571] on button "Save" at bounding box center [816, 561] width 73 height 27
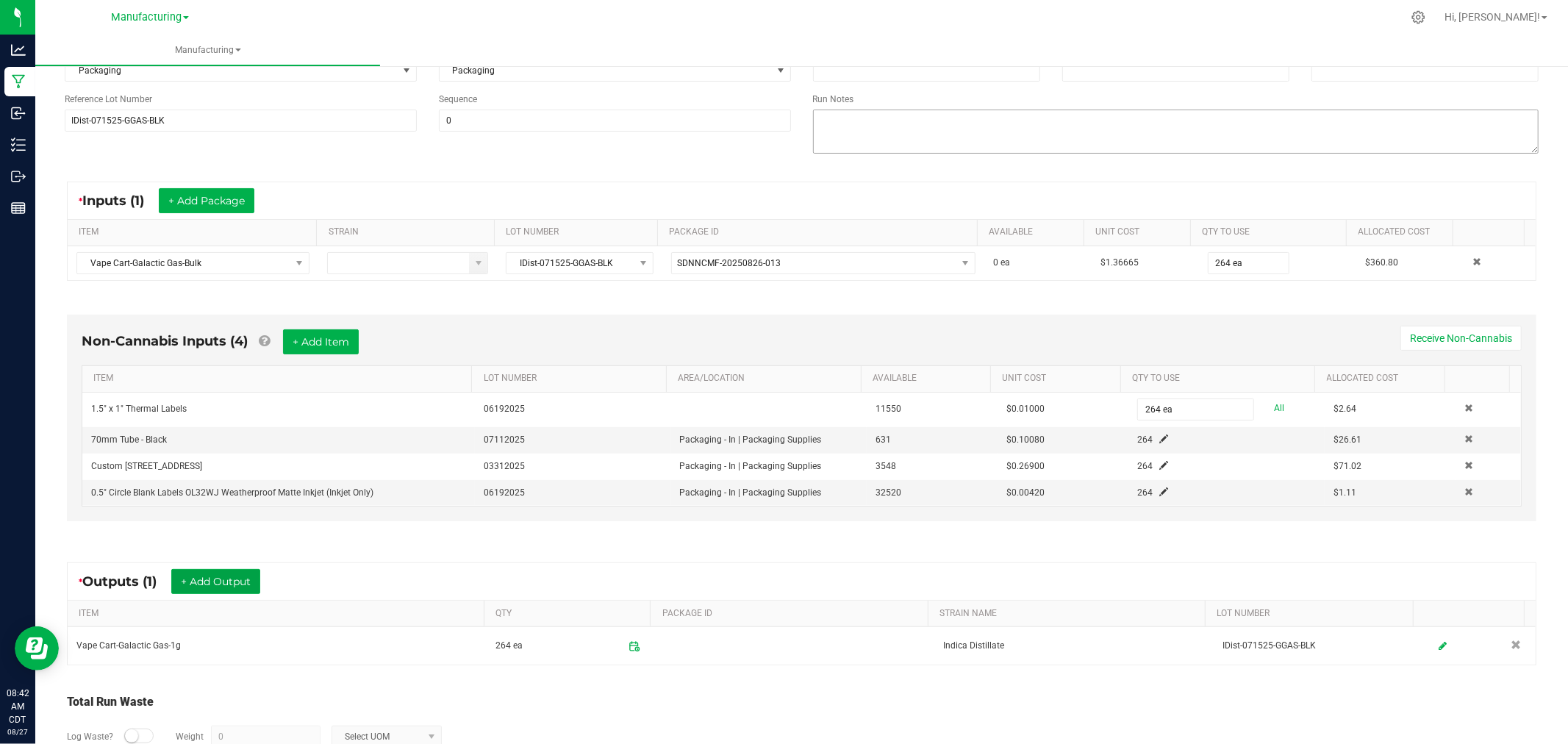
scroll to position [0, 0]
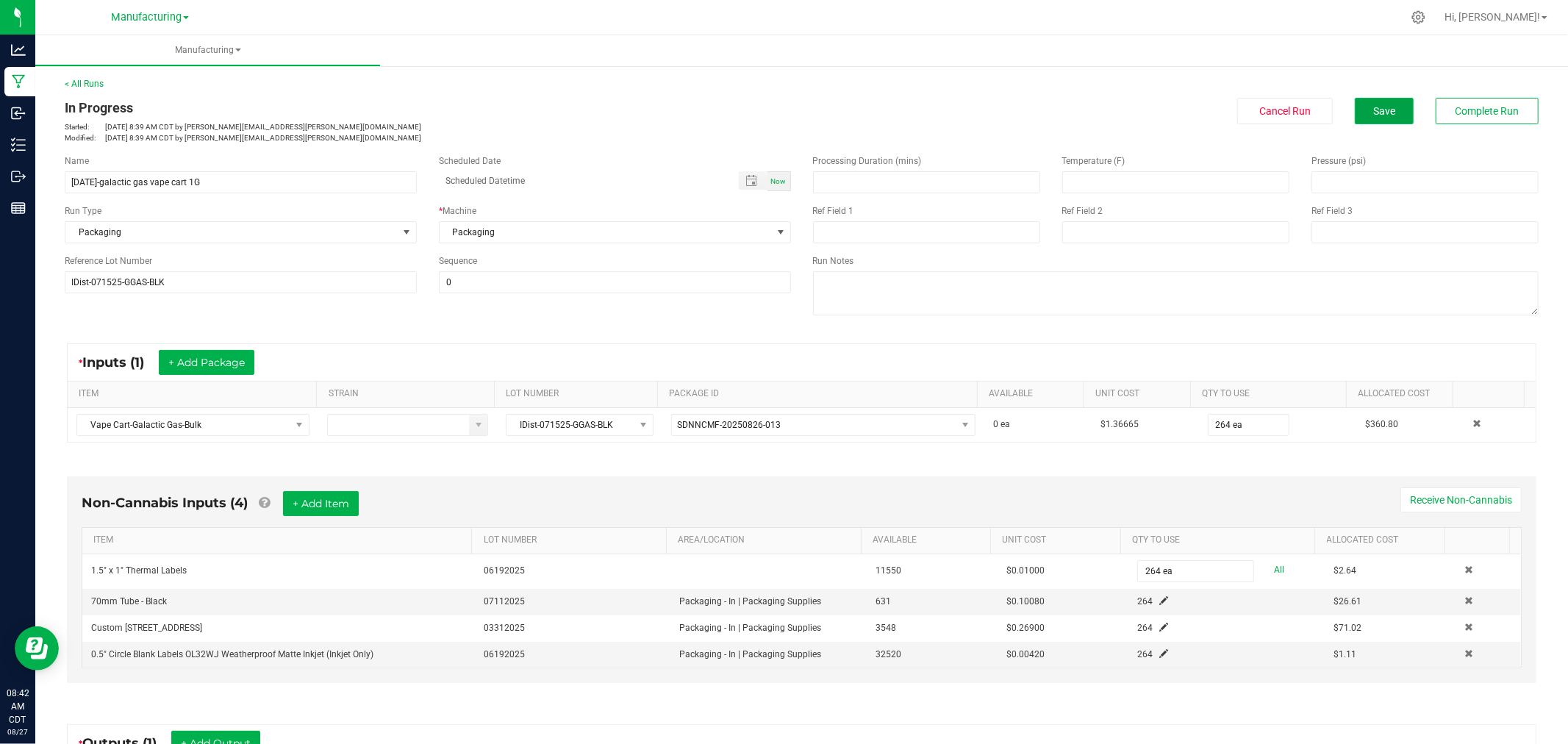
click at [1376, 116] on button "Save" at bounding box center [1384, 111] width 58 height 27
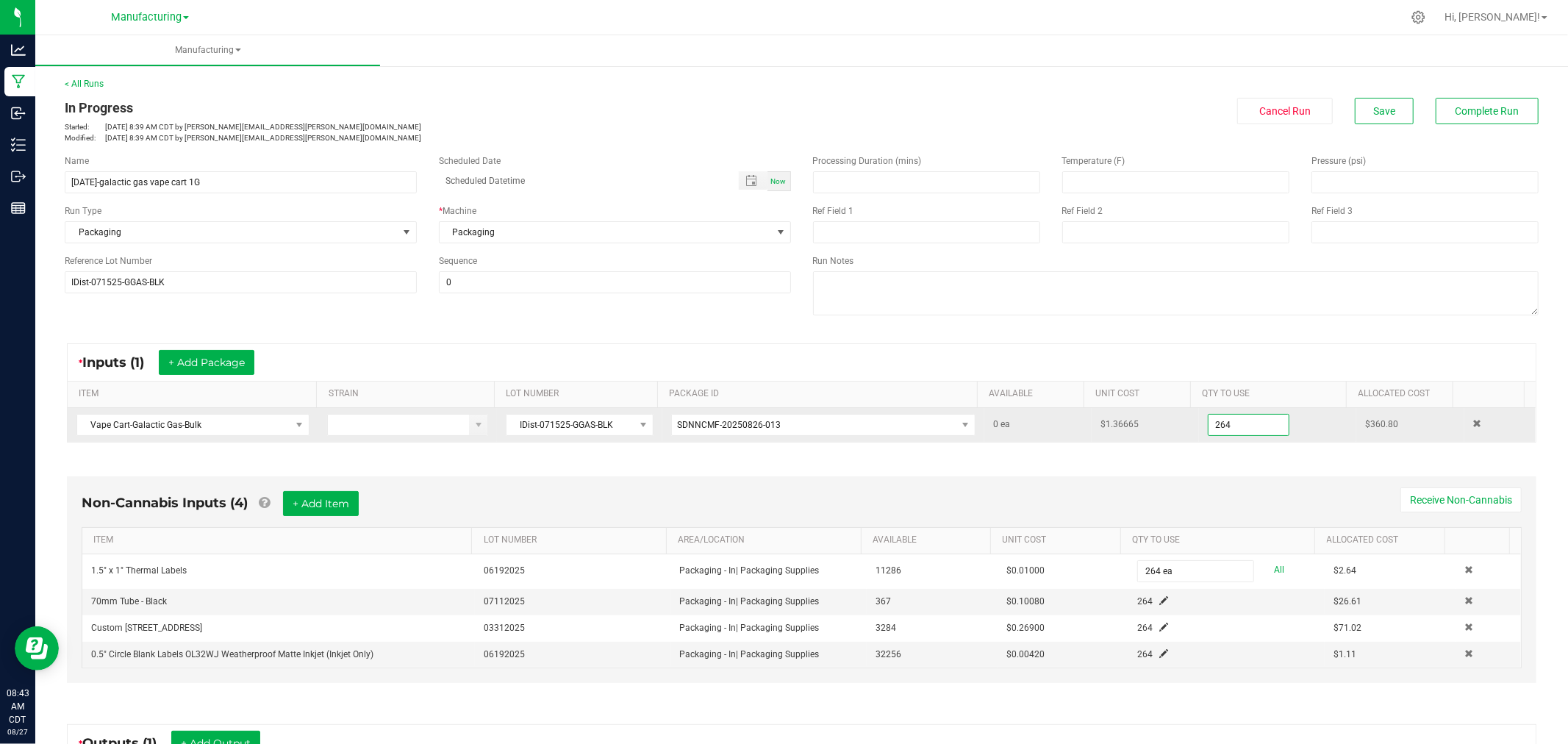
click at [1243, 425] on input "264" at bounding box center [1248, 425] width 80 height 21
type input "260 ea"
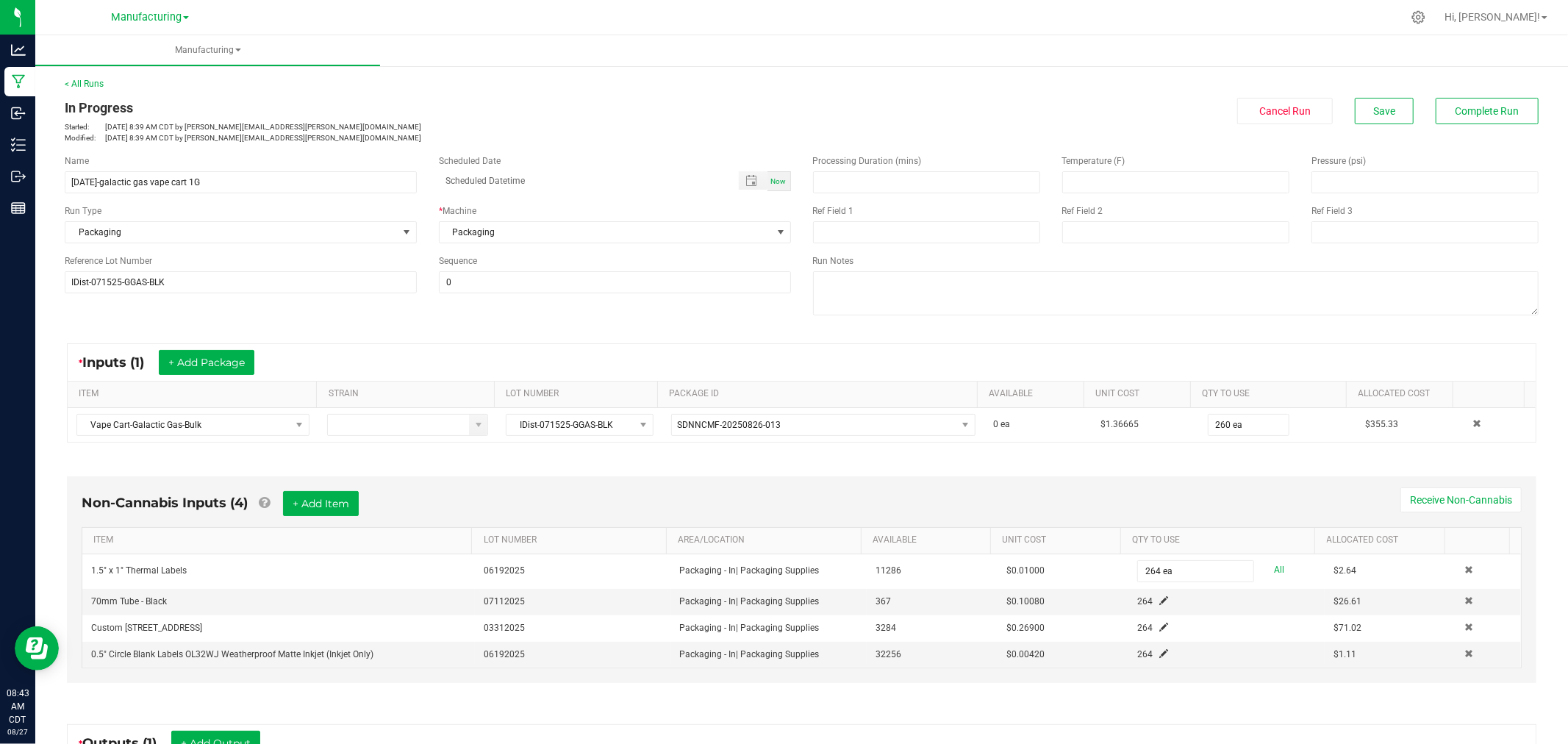
click at [1262, 490] on div "Non-Cannabis Inputs (4) + Add Item Receive Non-Cannabis ITEM LOT NUMBER AREA/LO…" at bounding box center [801, 580] width 1470 height 207
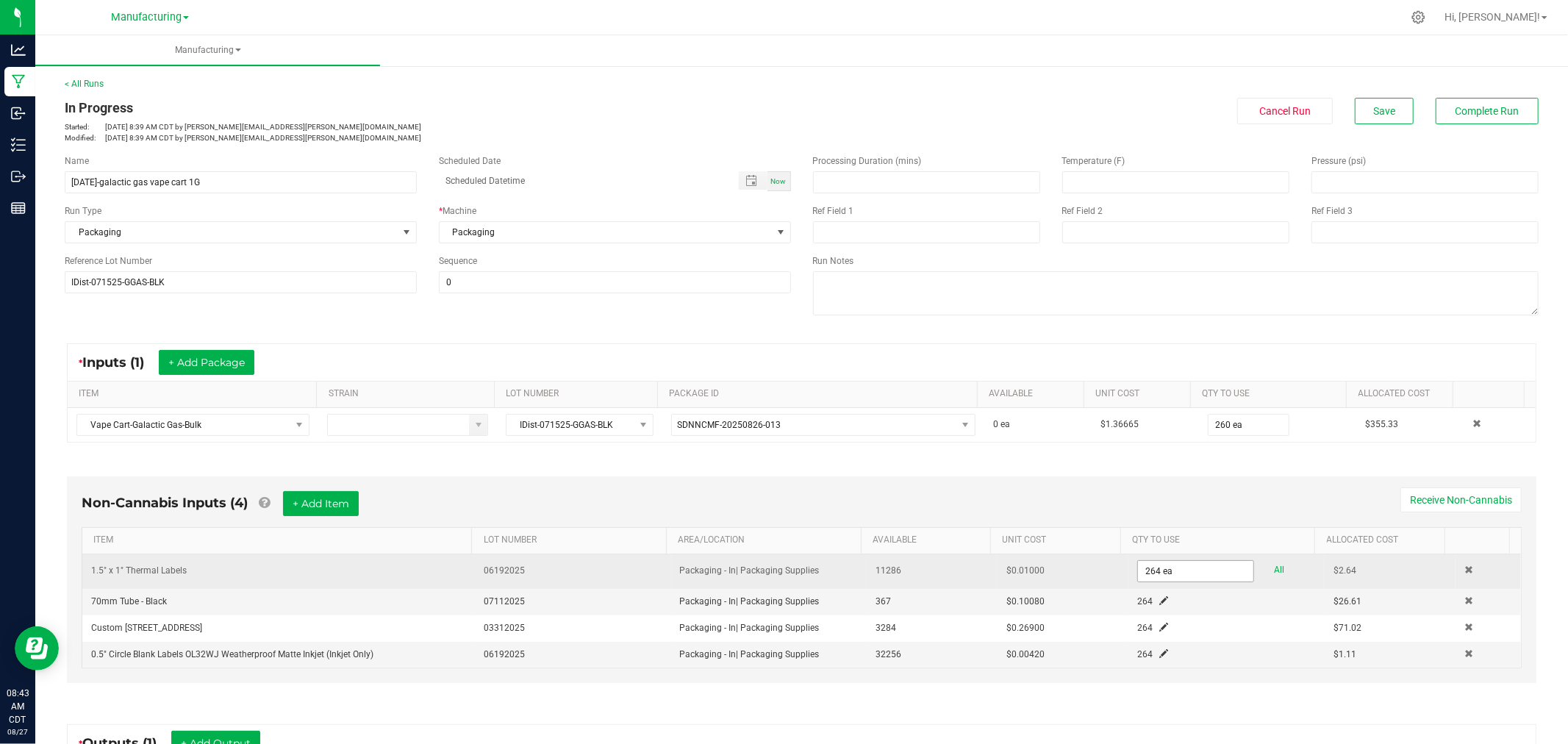
type input "264"
click at [1183, 574] on input "264" at bounding box center [1196, 571] width 115 height 21
click at [1183, 573] on input "2" at bounding box center [1196, 571] width 115 height 21
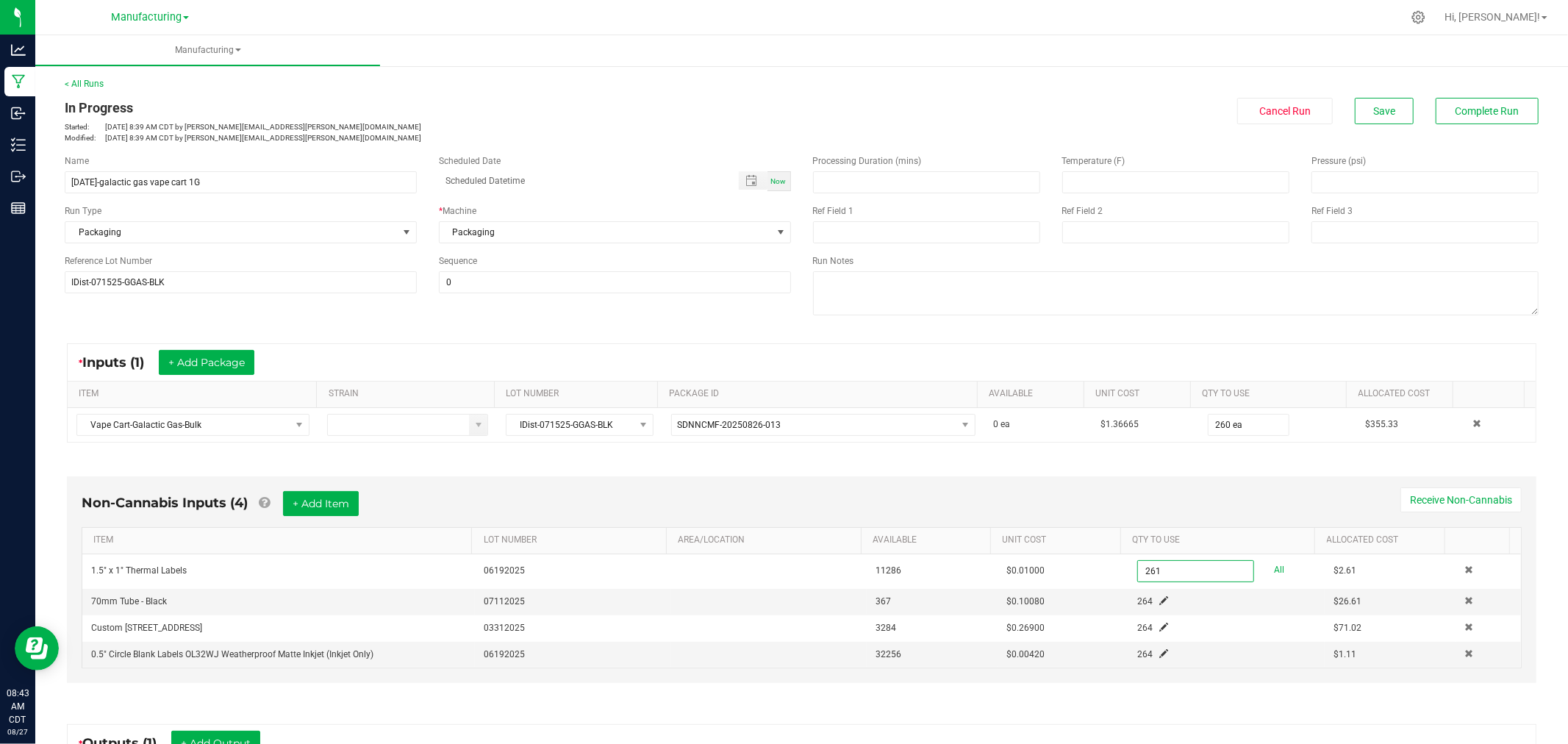
type input "261 ea"
click at [1210, 497] on div "Non-Cannabis Inputs (4) + Add Item Receive Non-Cannabis" at bounding box center [802, 509] width 1440 height 36
click at [1159, 596] on span at bounding box center [1163, 601] width 9 height 9
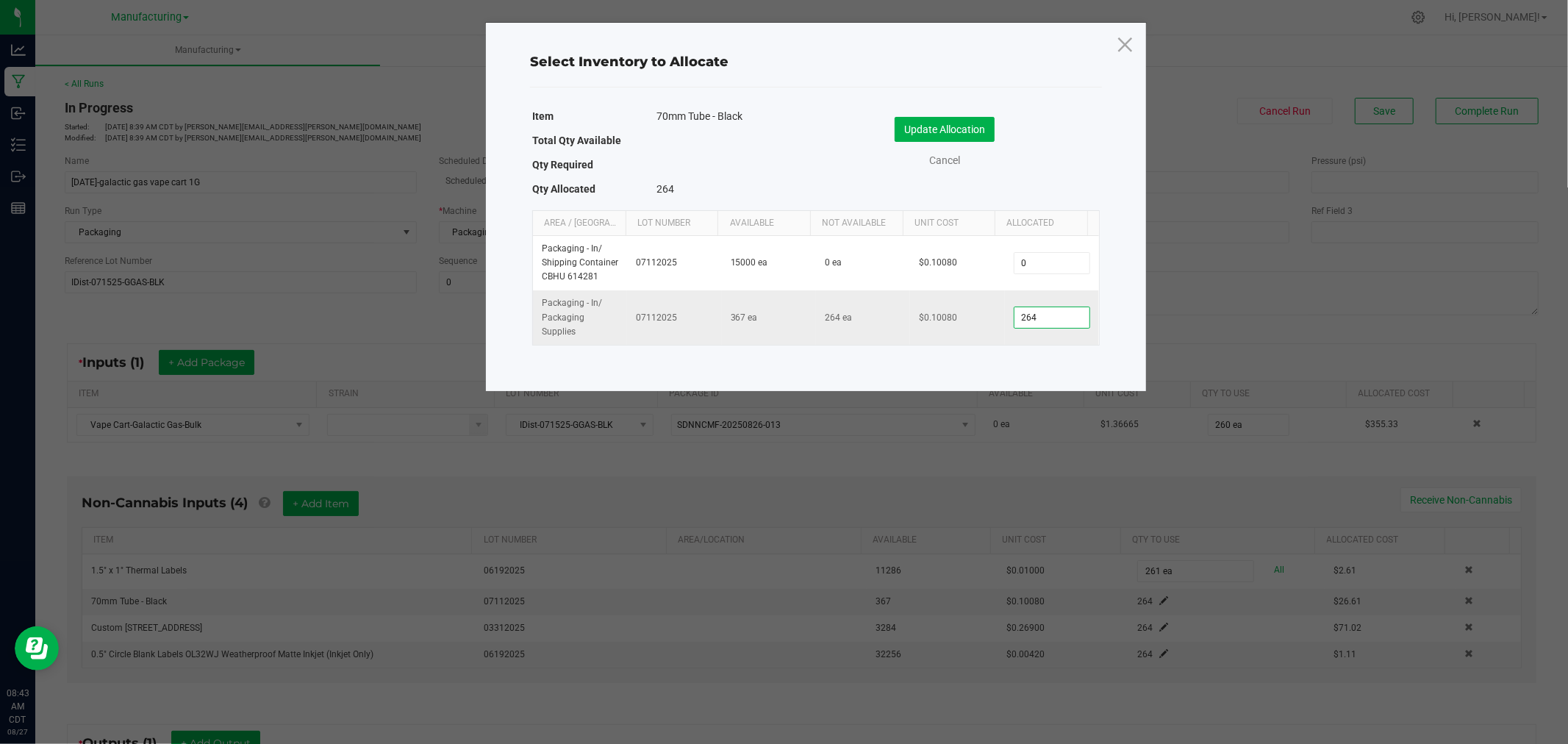
click at [1059, 318] on input "264" at bounding box center [1052, 317] width 75 height 21
type input "260"
click at [979, 112] on div "Update Allocation Cancel" at bounding box center [958, 144] width 262 height 78
click at [976, 126] on button "Update Allocation" at bounding box center [945, 129] width 100 height 25
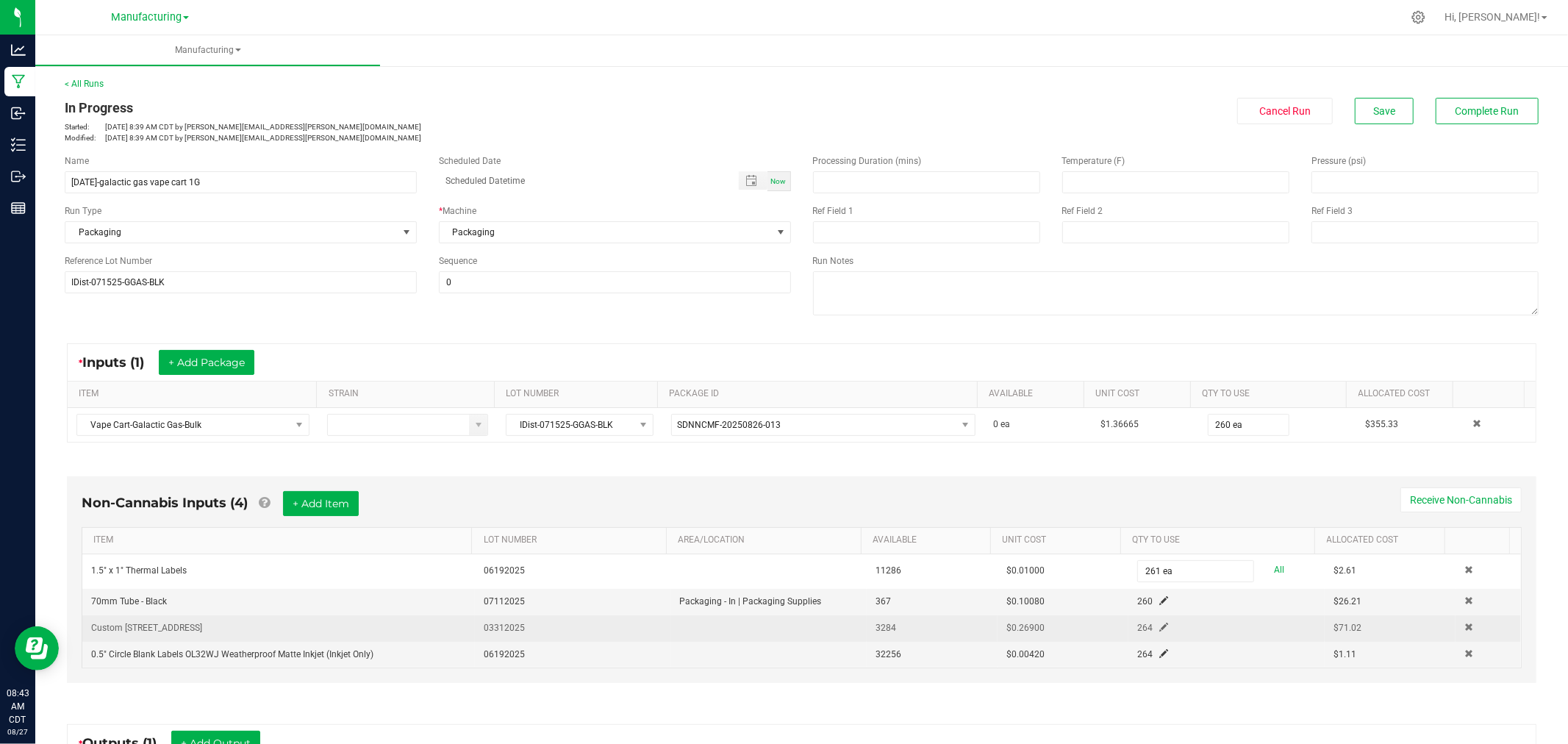
click at [1152, 622] on td "264" at bounding box center [1226, 628] width 196 height 27
click at [1159, 628] on span at bounding box center [1163, 626] width 9 height 9
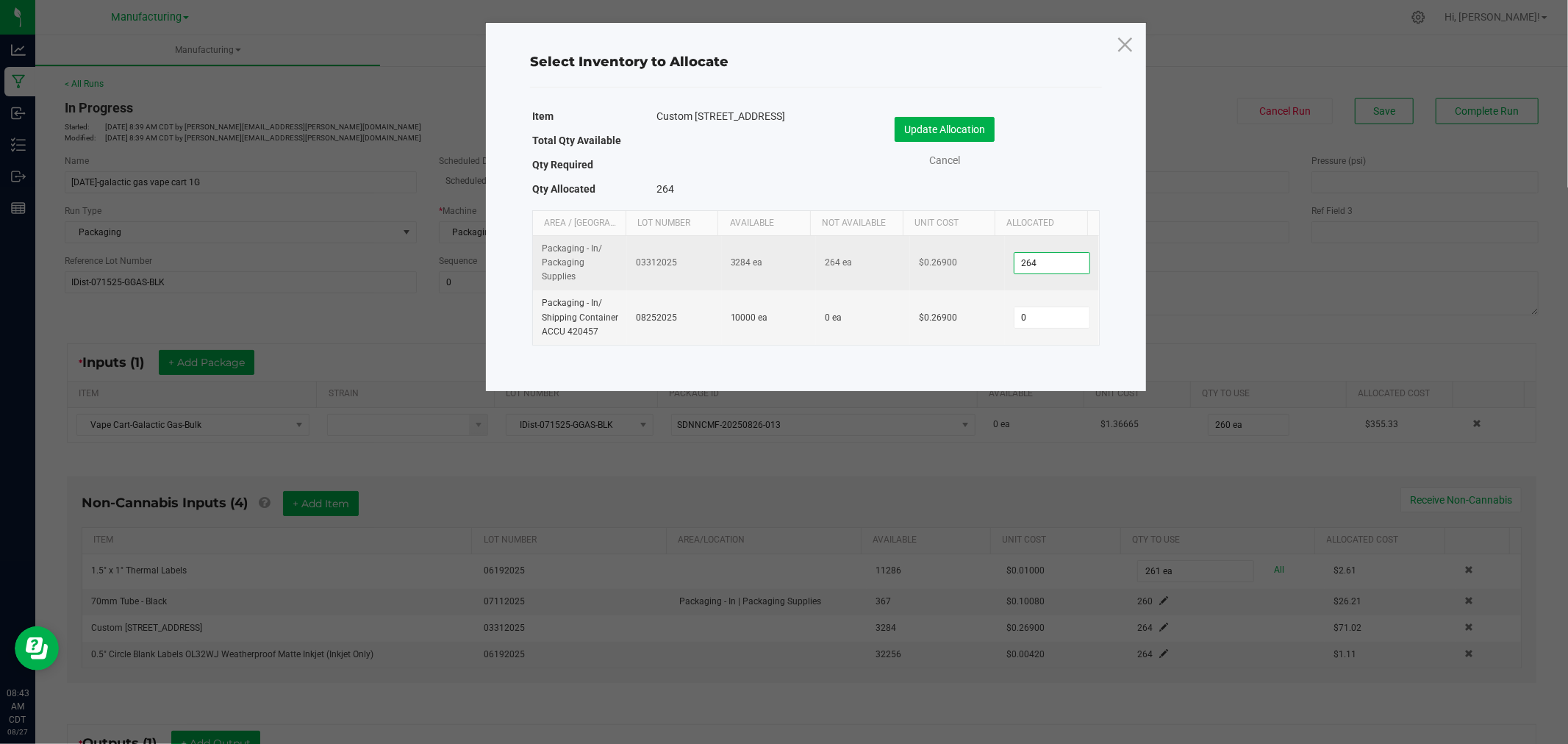
click at [1041, 268] on input "264" at bounding box center [1052, 263] width 75 height 21
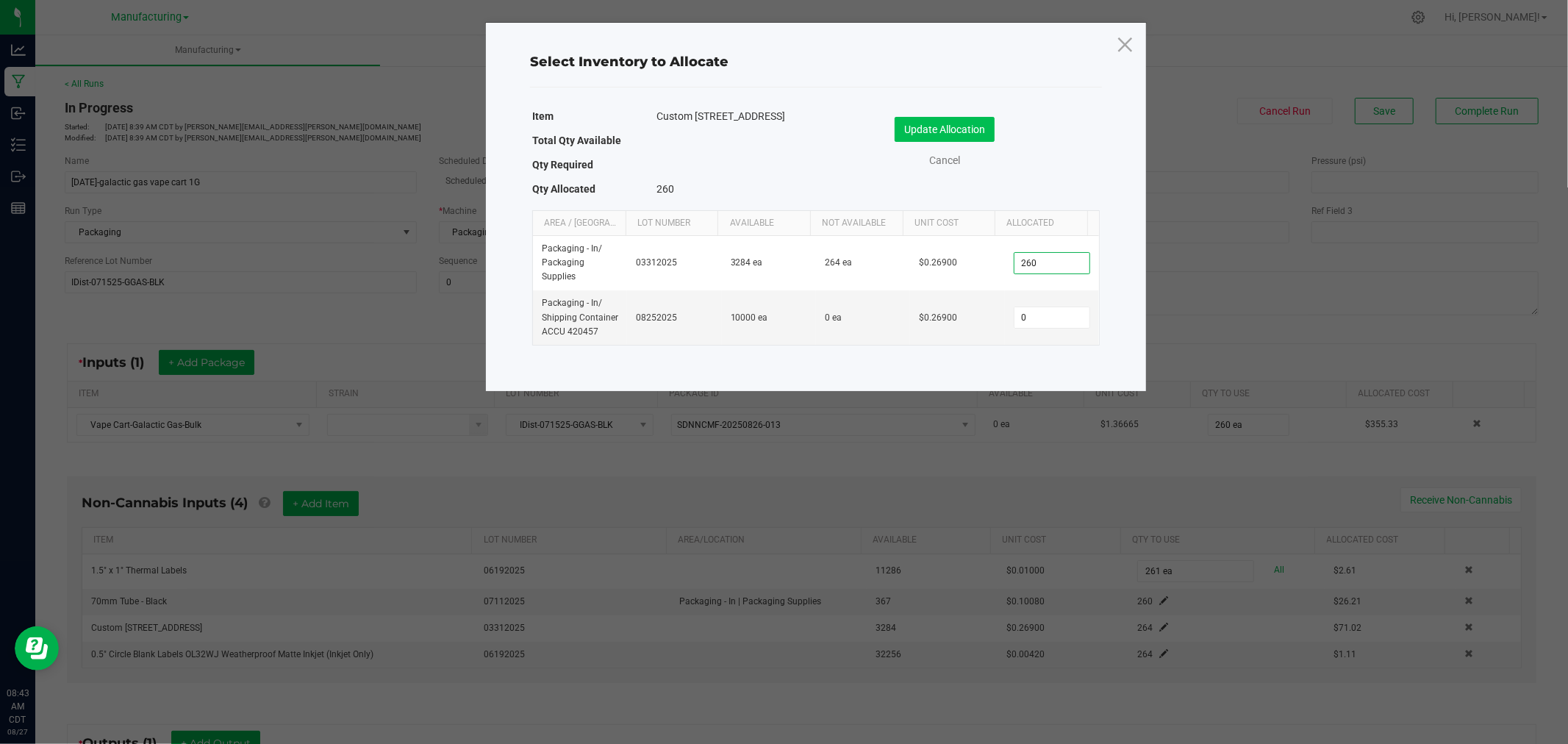
type input "260"
click at [986, 121] on button "Update Allocation" at bounding box center [945, 129] width 100 height 25
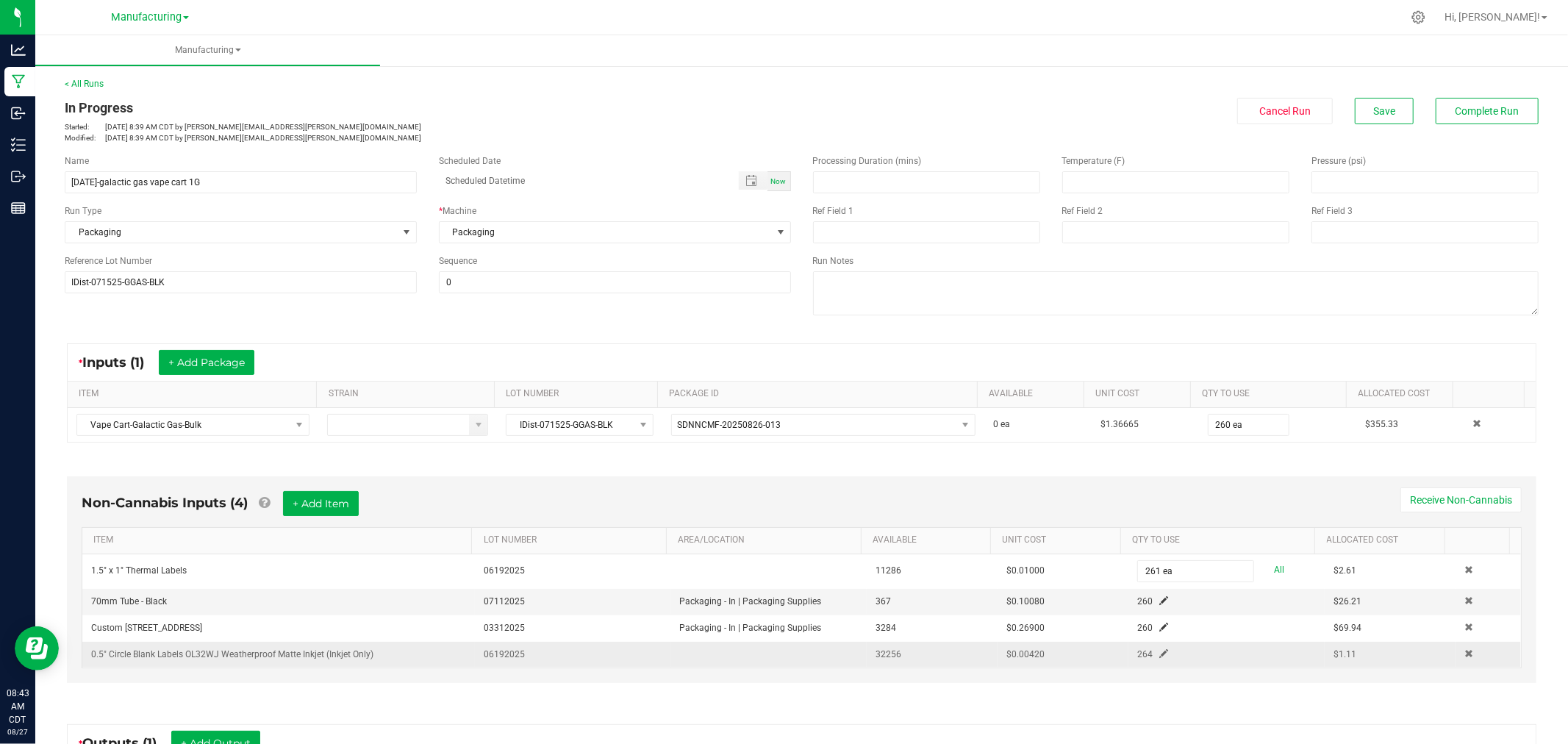
click at [1159, 656] on span at bounding box center [1163, 653] width 9 height 9
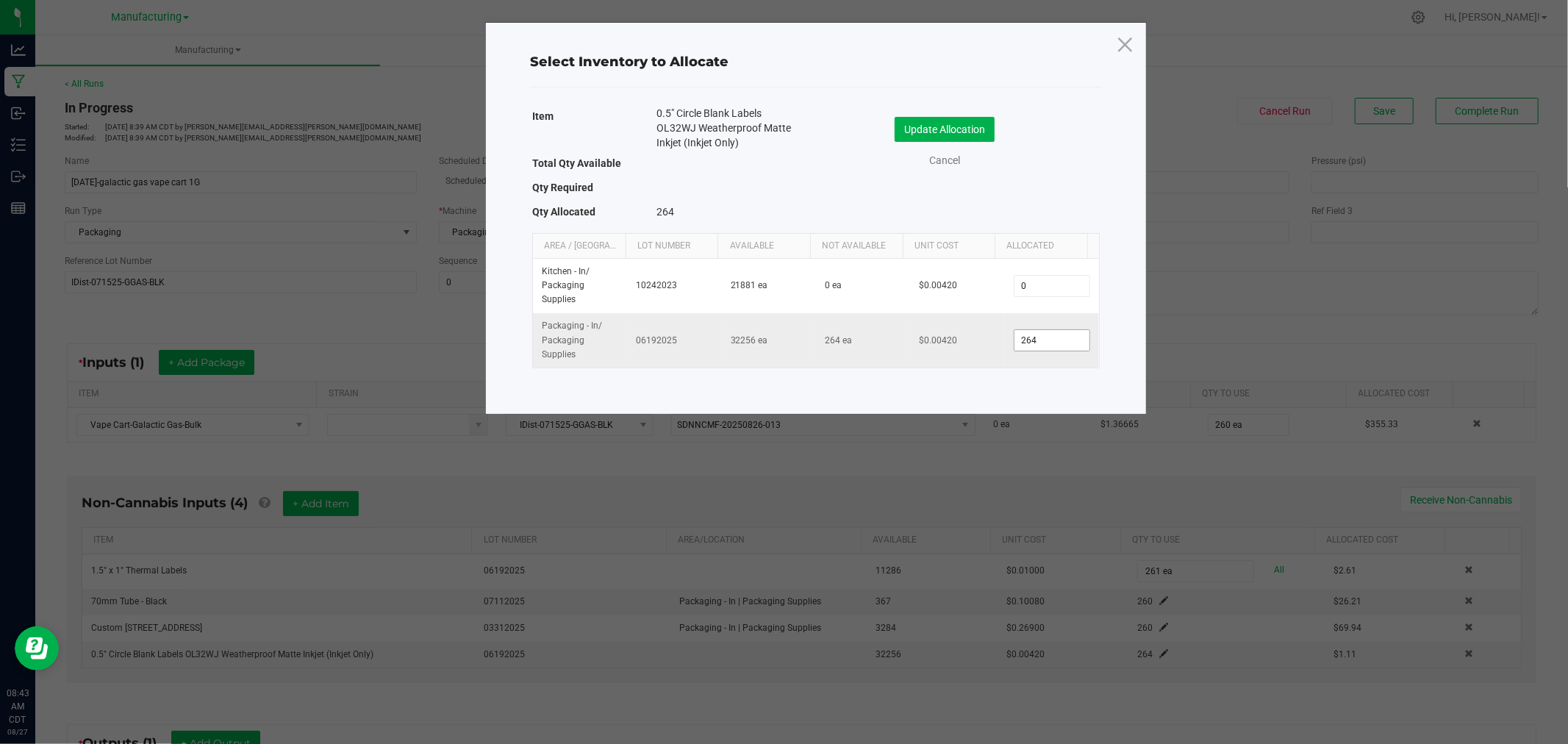
click at [1030, 345] on input "264" at bounding box center [1052, 340] width 75 height 21
type input "260"
click at [960, 122] on button "Update Allocation" at bounding box center [945, 129] width 100 height 25
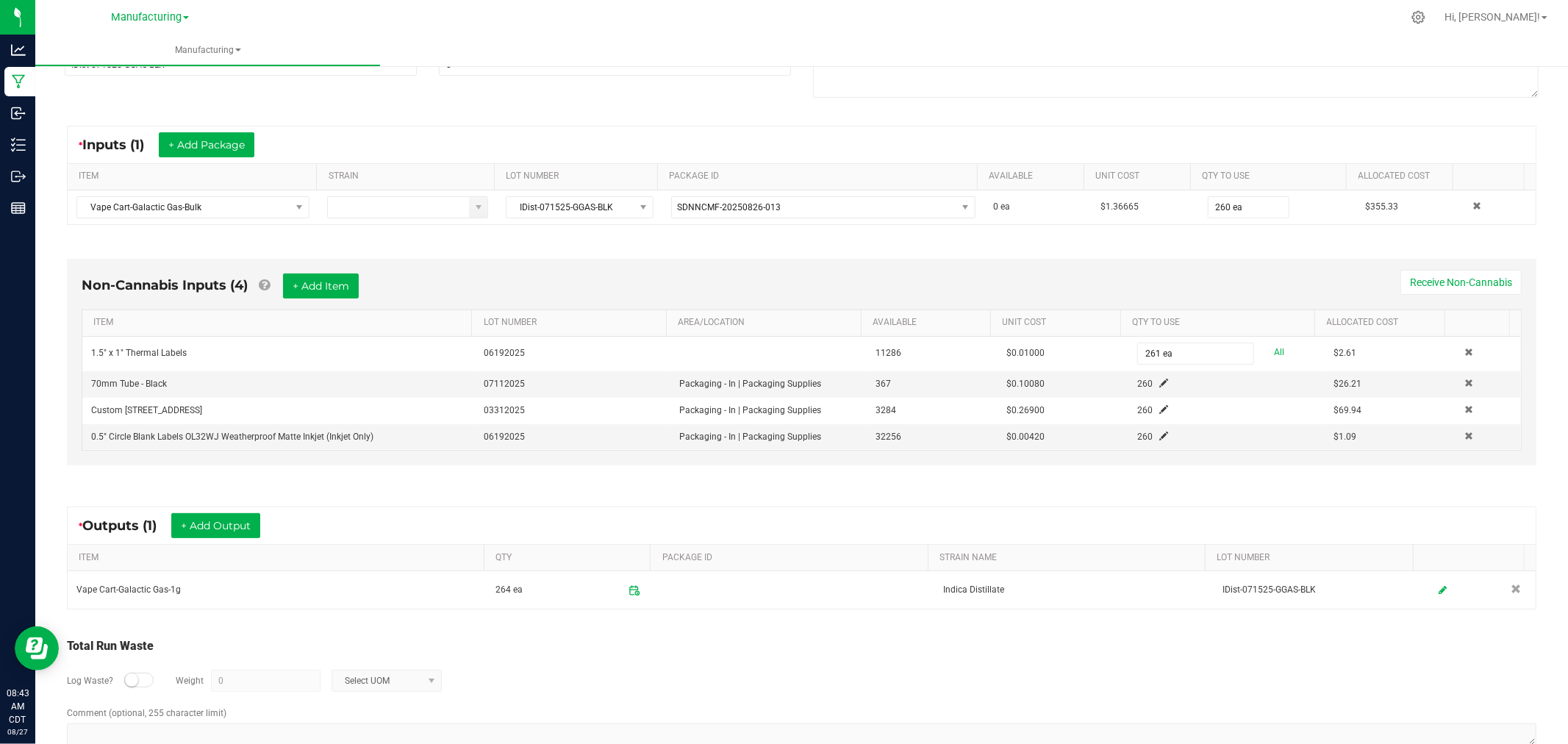
scroll to position [254, 0]
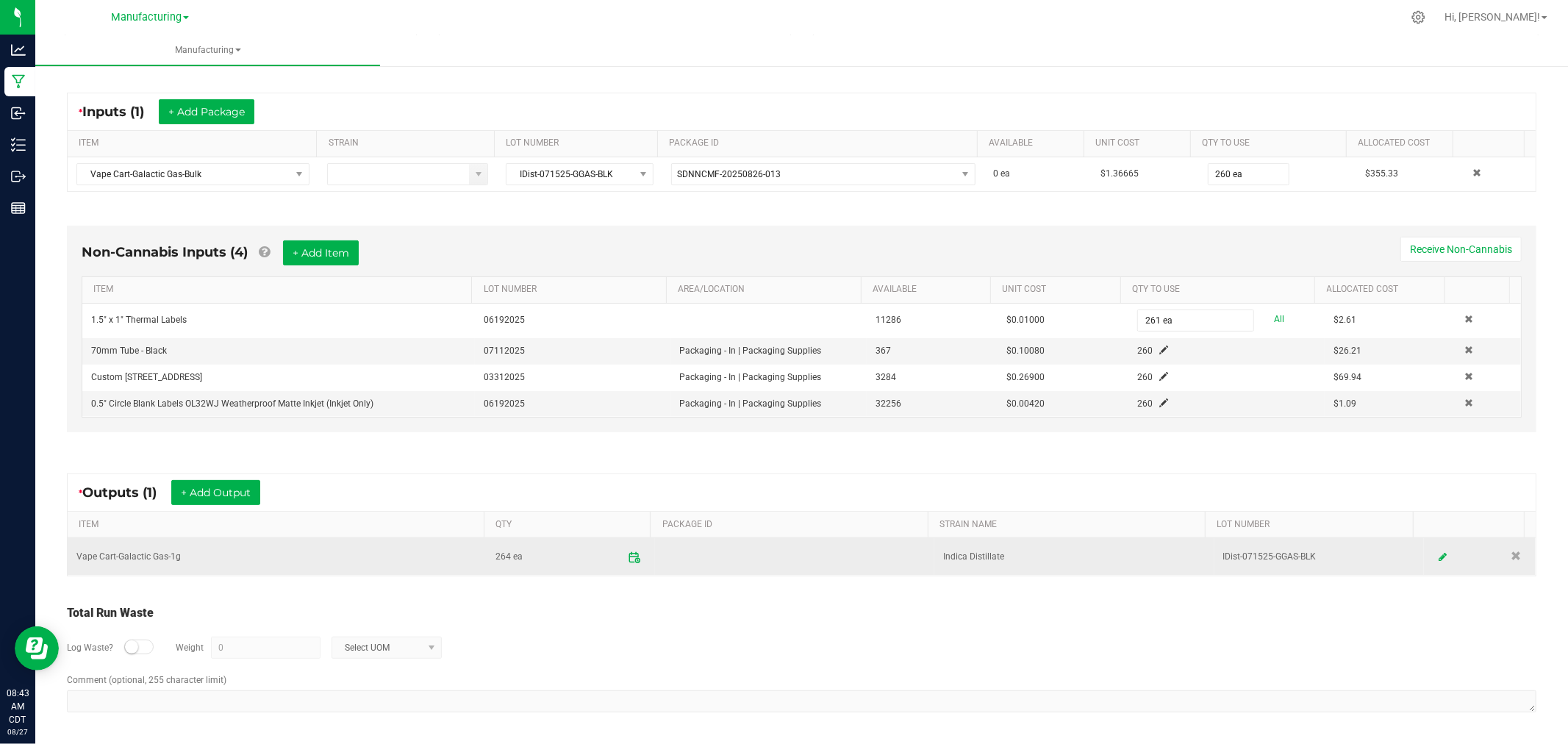
click at [628, 561] on icon at bounding box center [634, 557] width 13 height 13
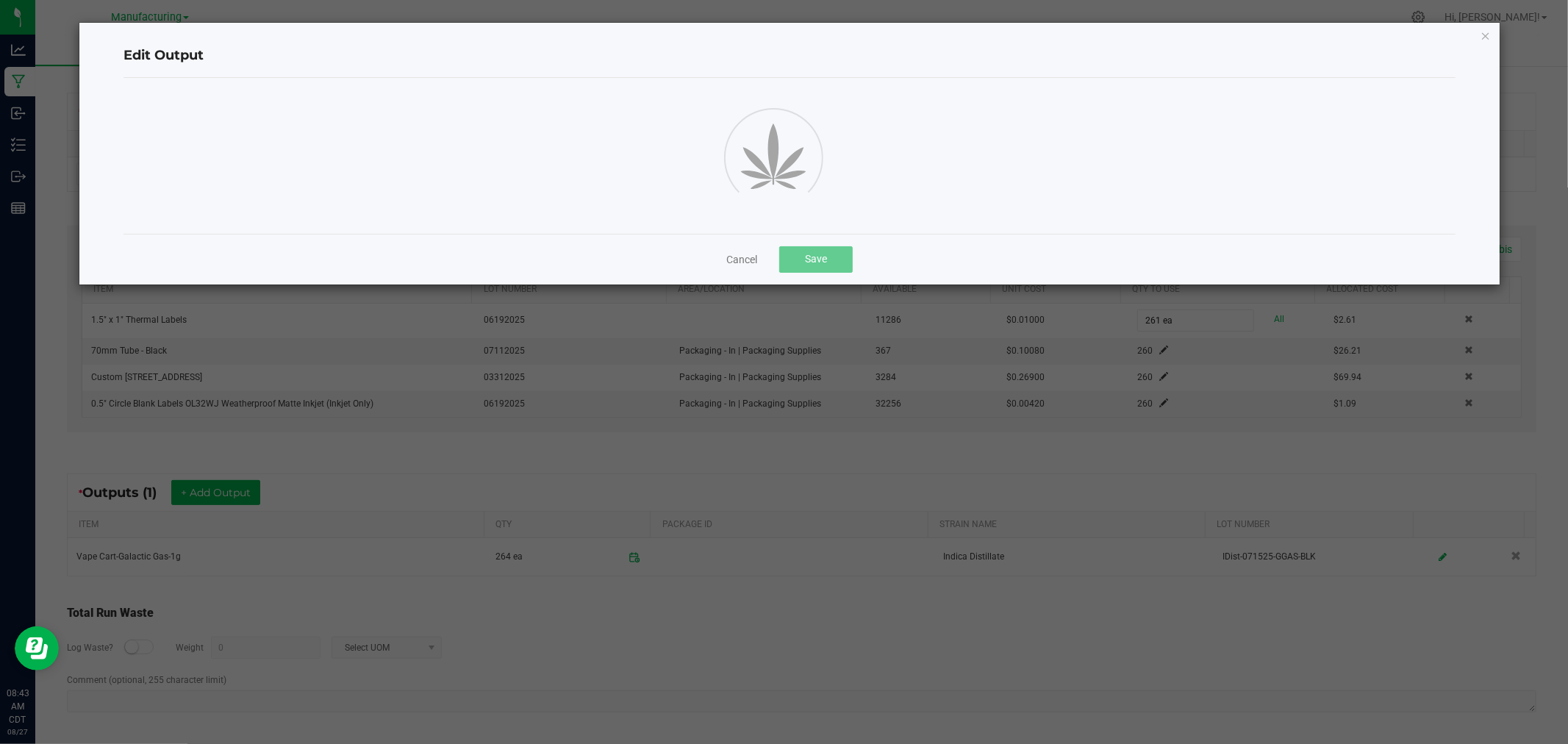
scroll to position [0, 0]
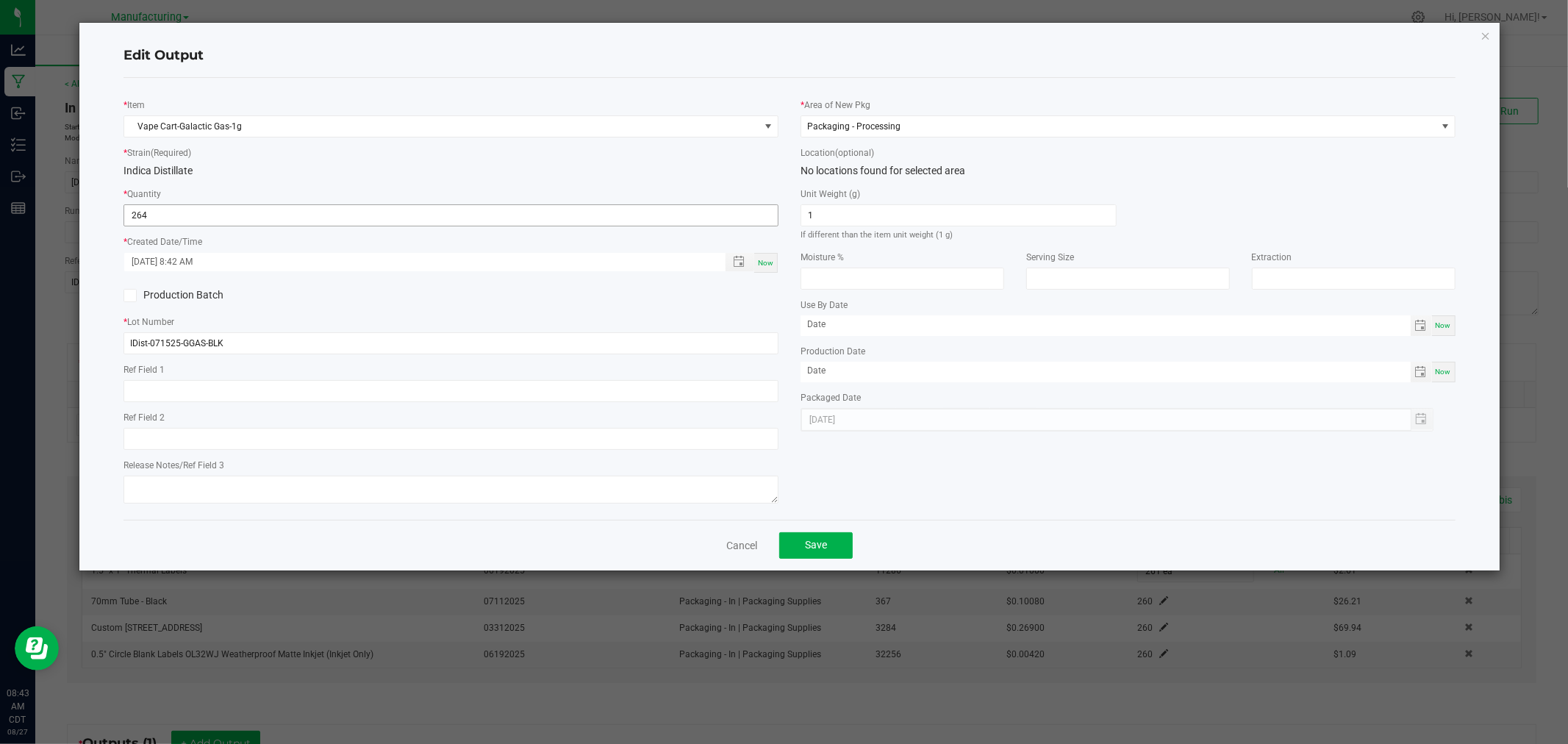
click at [643, 219] on input "264" at bounding box center [451, 215] width 653 height 21
type input "260 ea"
click at [819, 557] on button "Save" at bounding box center [816, 545] width 73 height 27
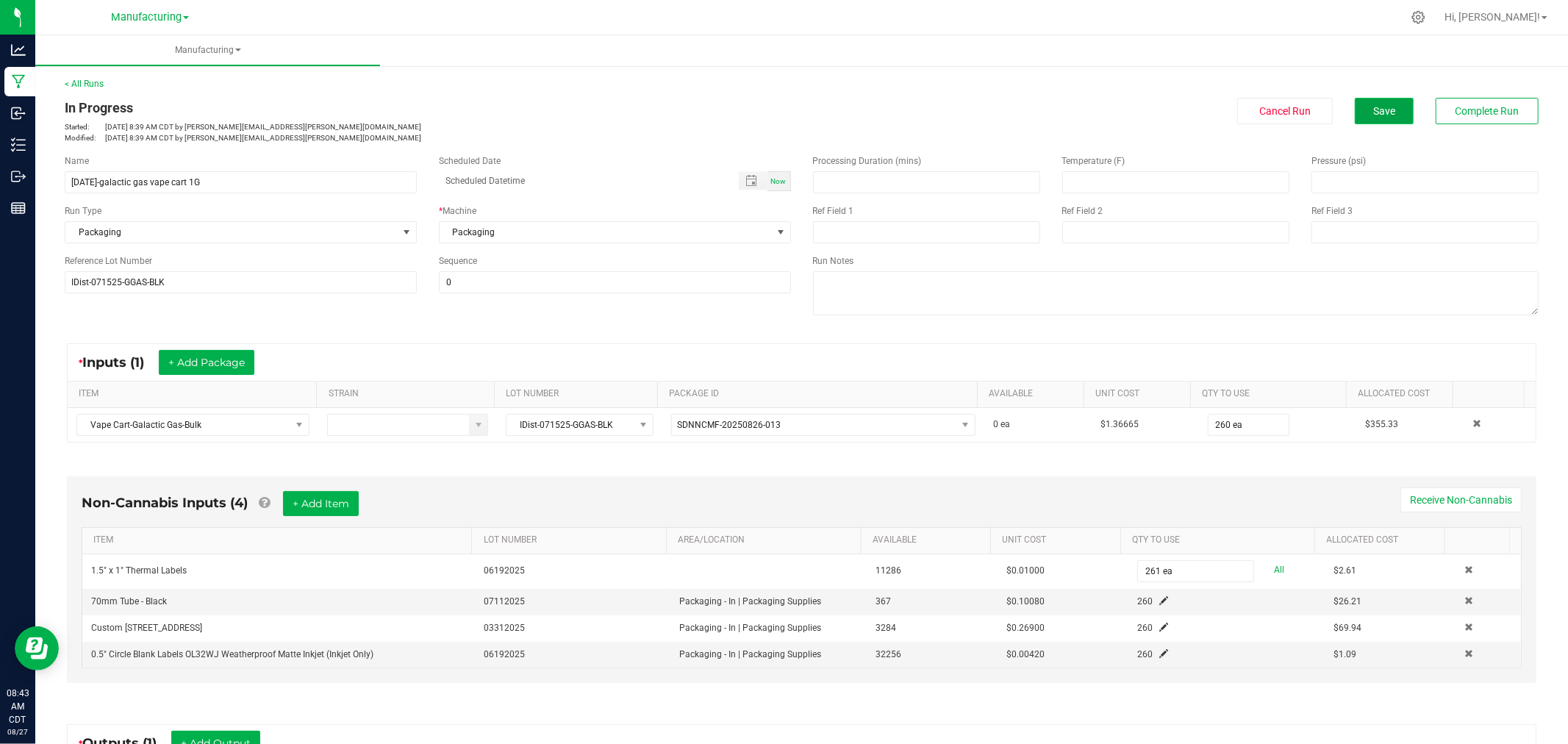
click at [1379, 113] on span "Save" at bounding box center [1384, 111] width 22 height 12
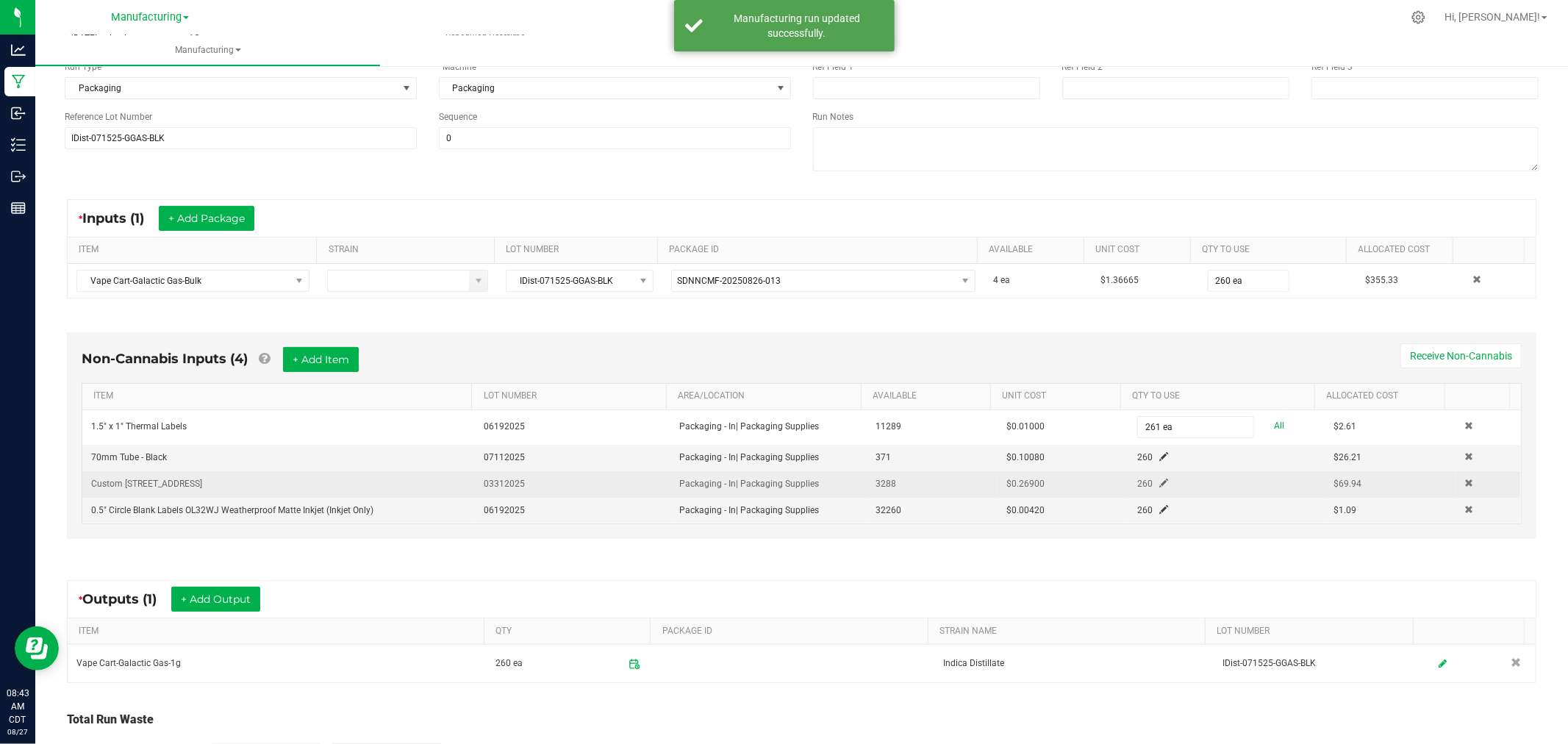
scroll to position [254, 0]
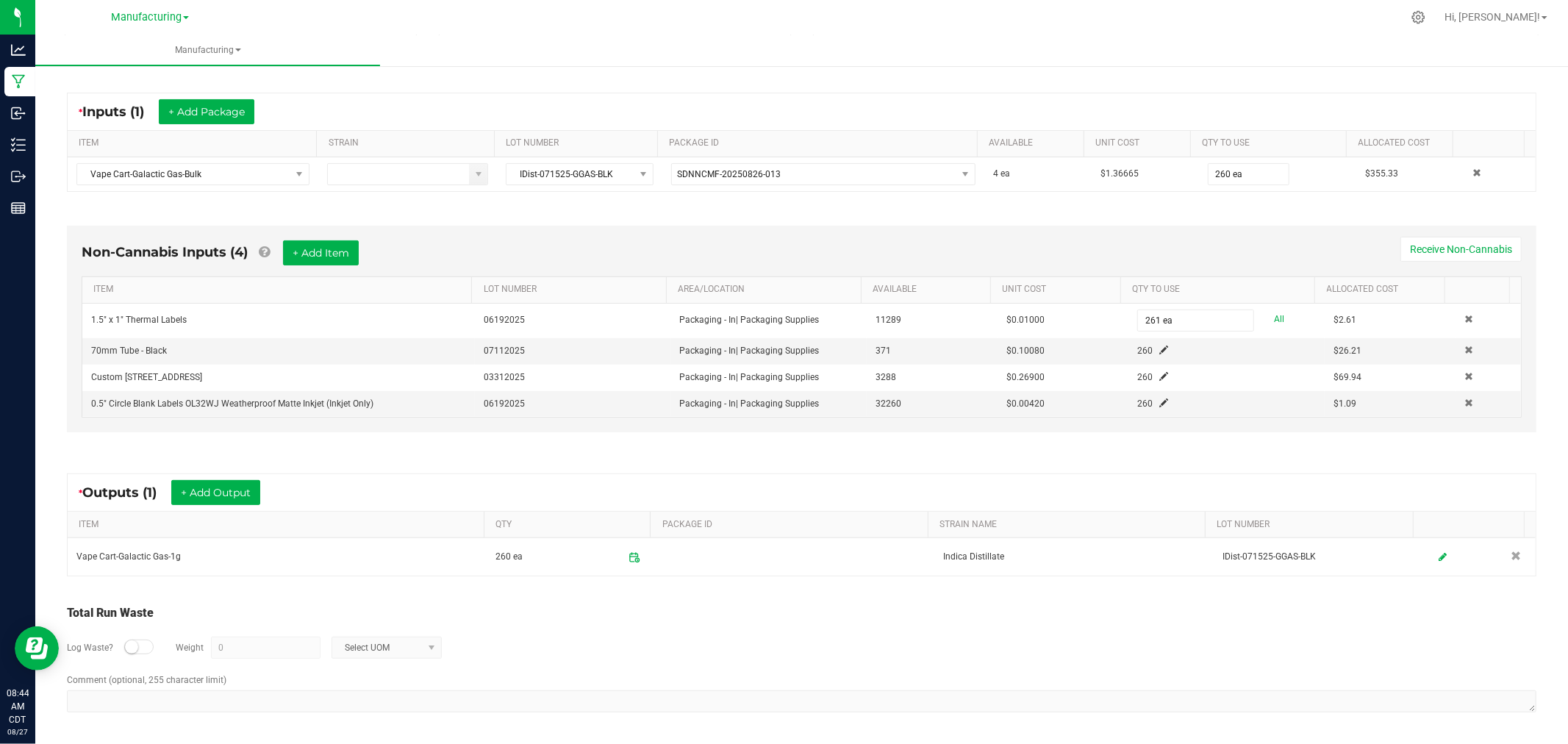
click at [1177, 468] on div "* Outputs (1) + Add Output ITEM QTY PACKAGE ID STRAIN NAME LOT NUMBER Vape Cart…" at bounding box center [801, 525] width 1496 height 129
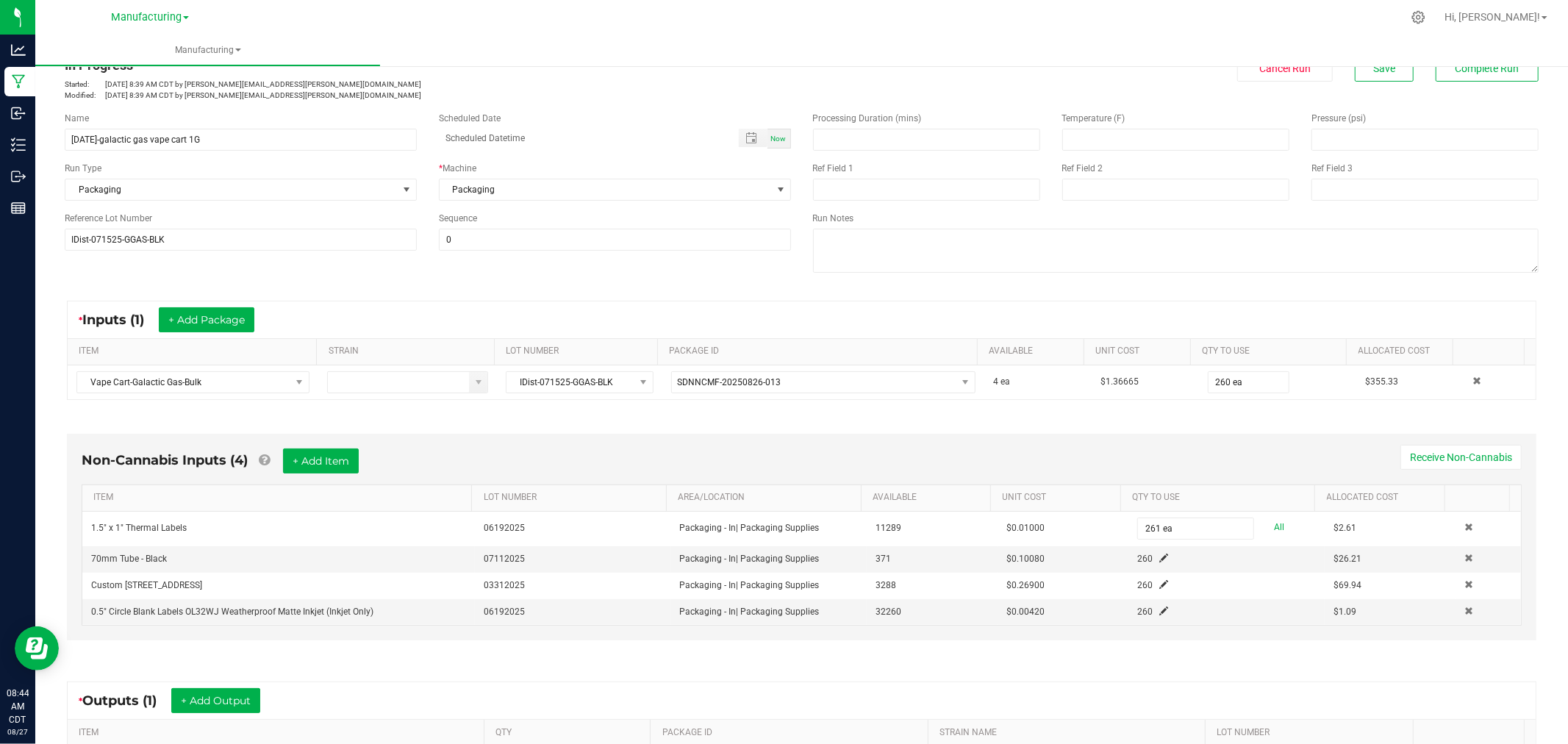
scroll to position [0, 0]
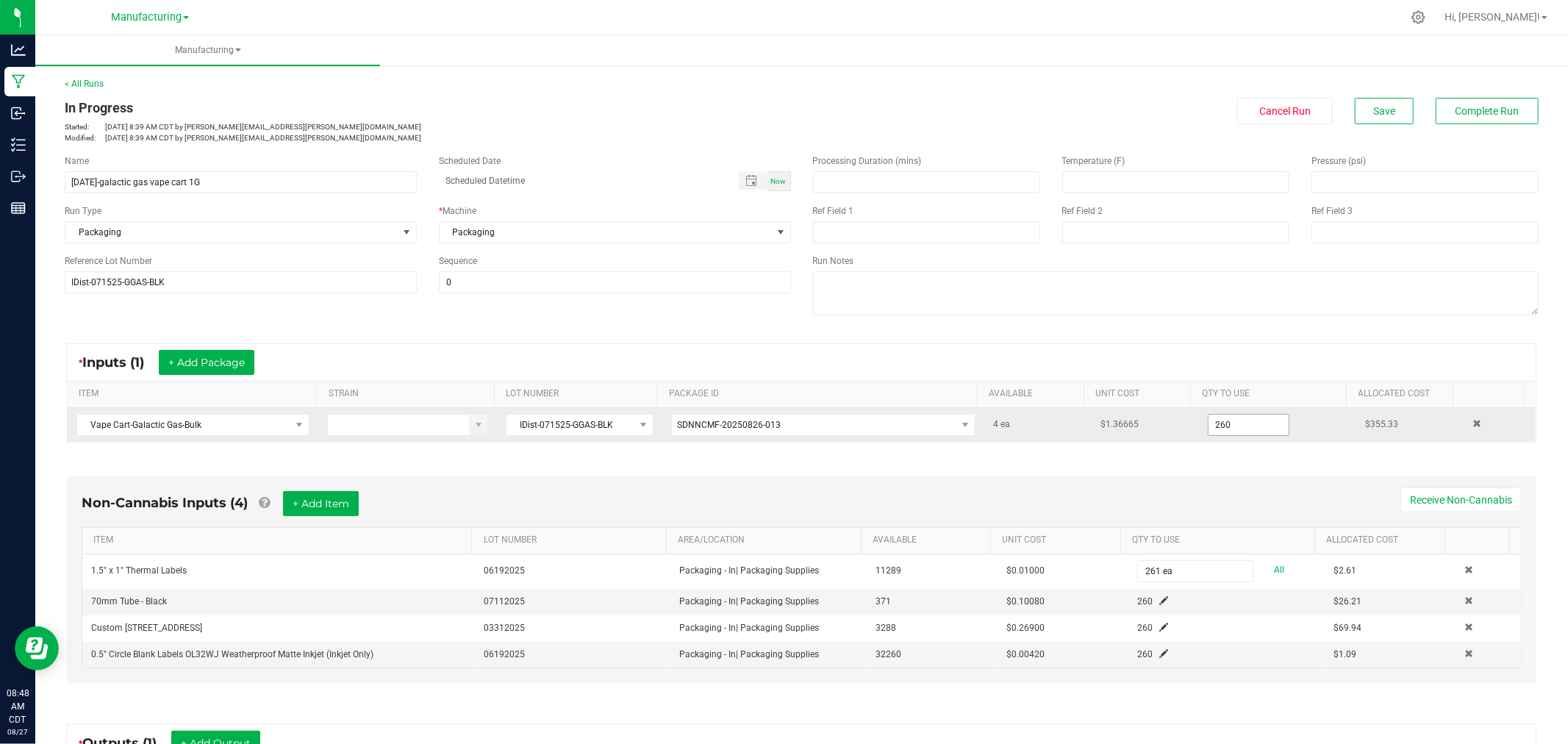
click at [1239, 424] on input "260" at bounding box center [1248, 425] width 80 height 21
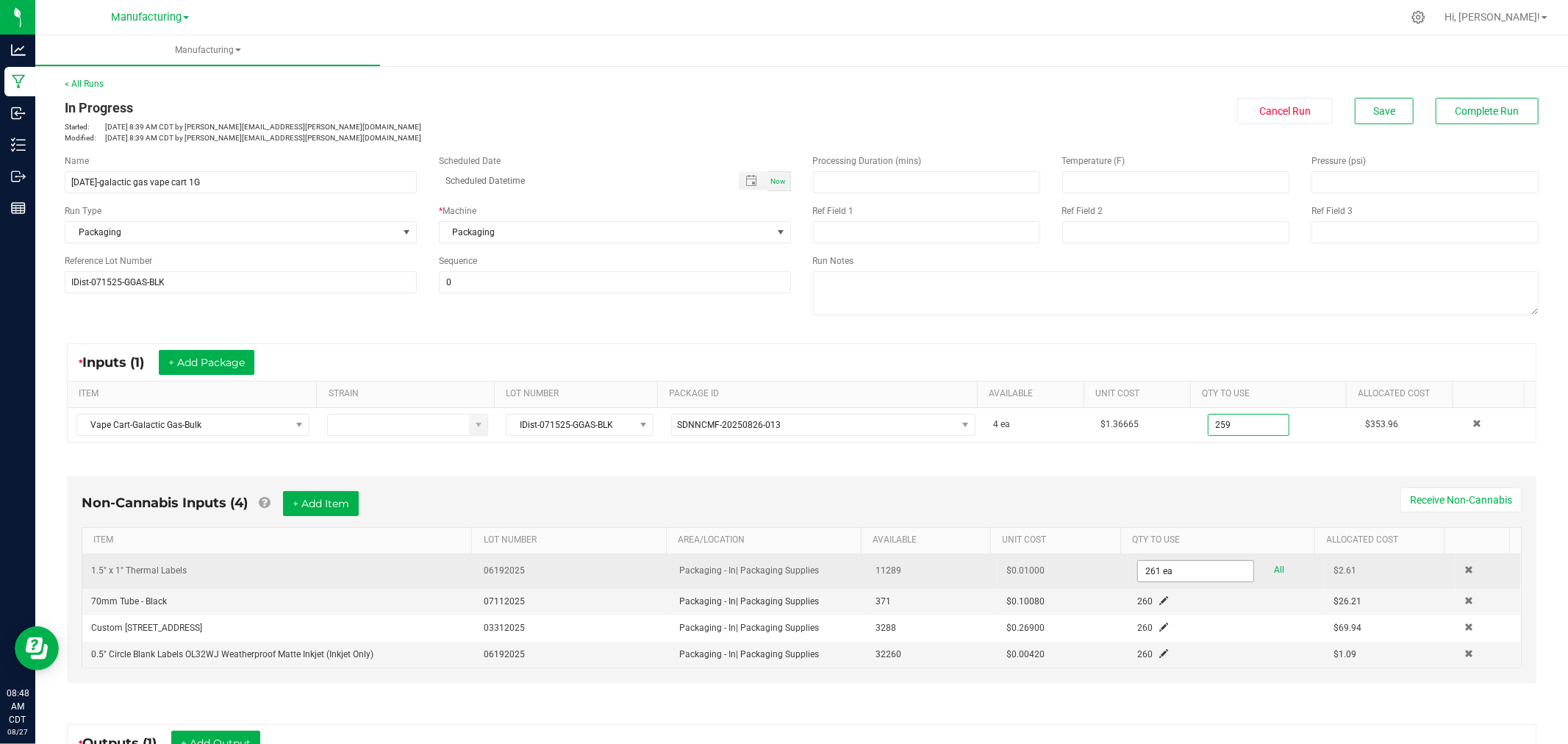
type input "259 ea"
type input "261"
click at [1197, 567] on input "261" at bounding box center [1196, 571] width 115 height 21
click at [1197, 567] on input "2" at bounding box center [1196, 571] width 115 height 21
type input "260 ea"
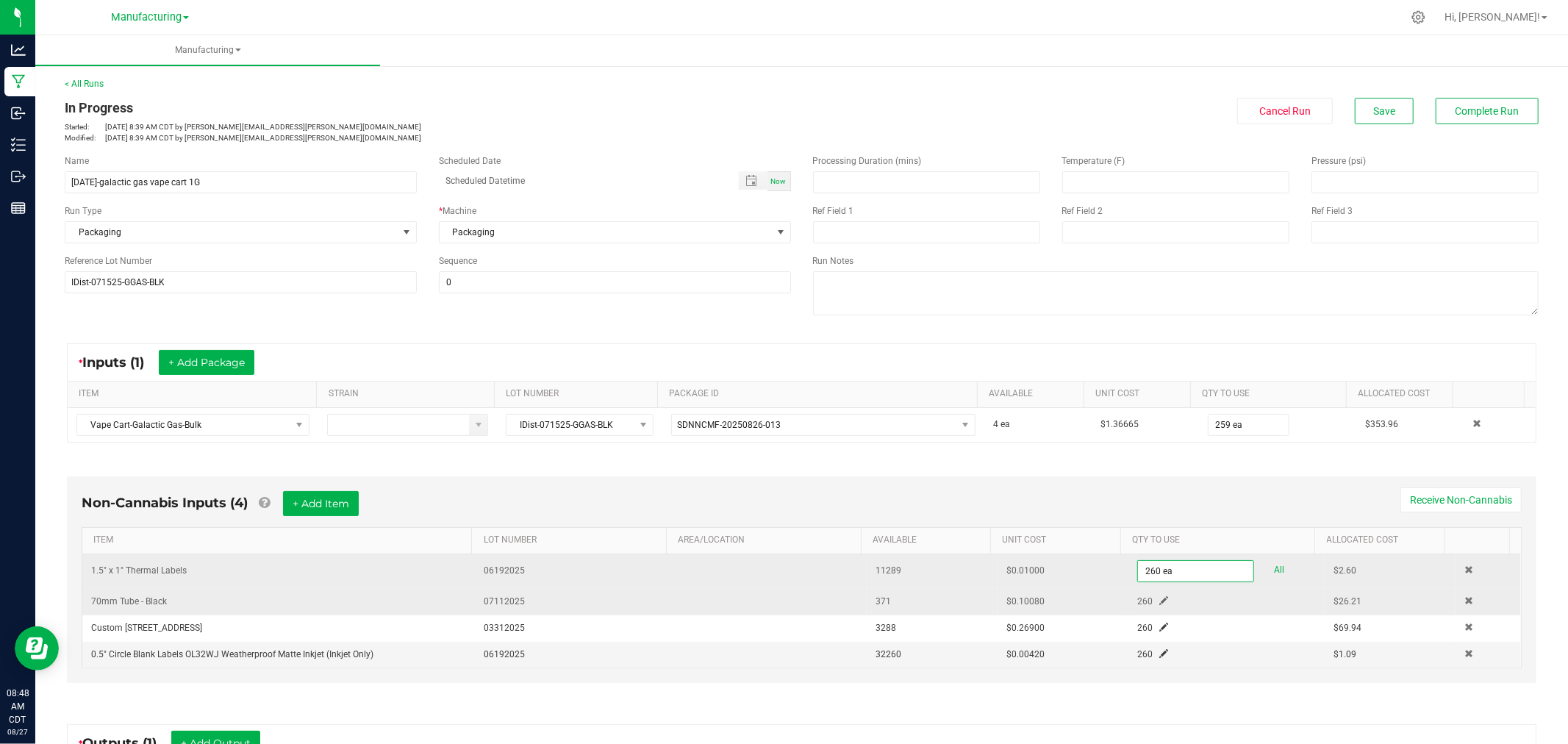
click at [1159, 605] on span at bounding box center [1163, 601] width 9 height 9
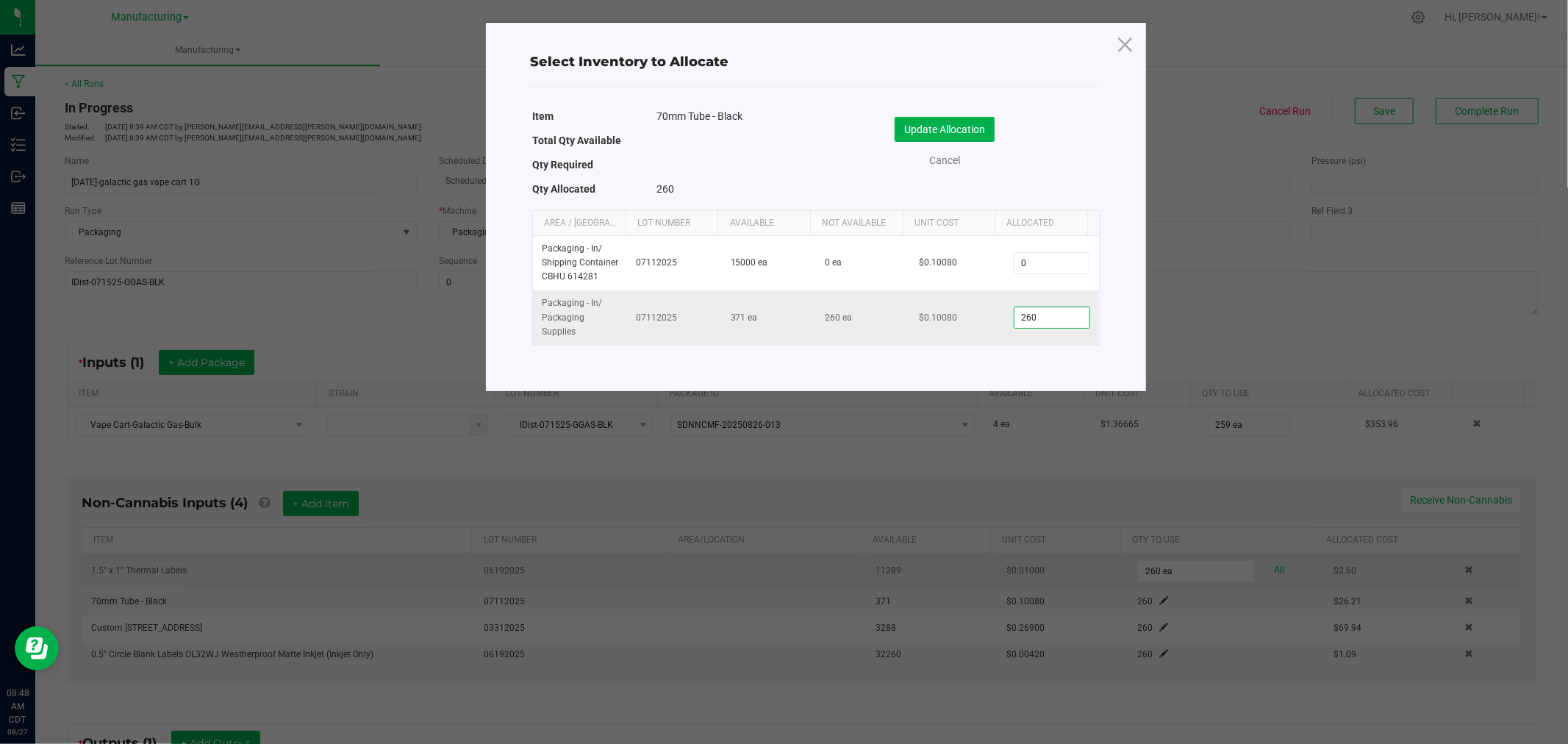
click at [1045, 312] on input "260" at bounding box center [1052, 317] width 75 height 21
type input "259"
click at [971, 133] on button "Update Allocation" at bounding box center [945, 129] width 100 height 25
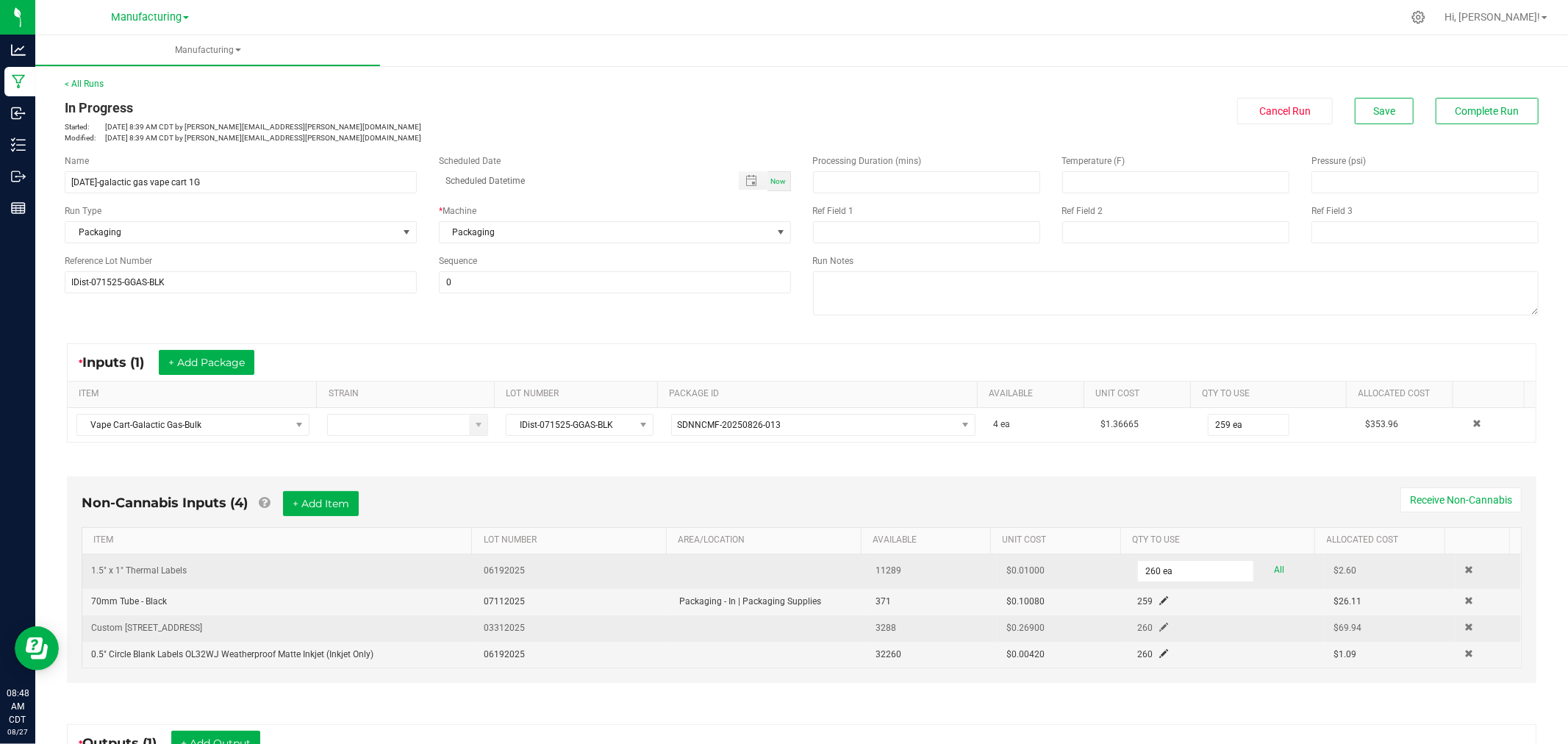
click at [1148, 621] on td "260" at bounding box center [1226, 628] width 196 height 27
click at [1159, 622] on span at bounding box center [1163, 626] width 9 height 9
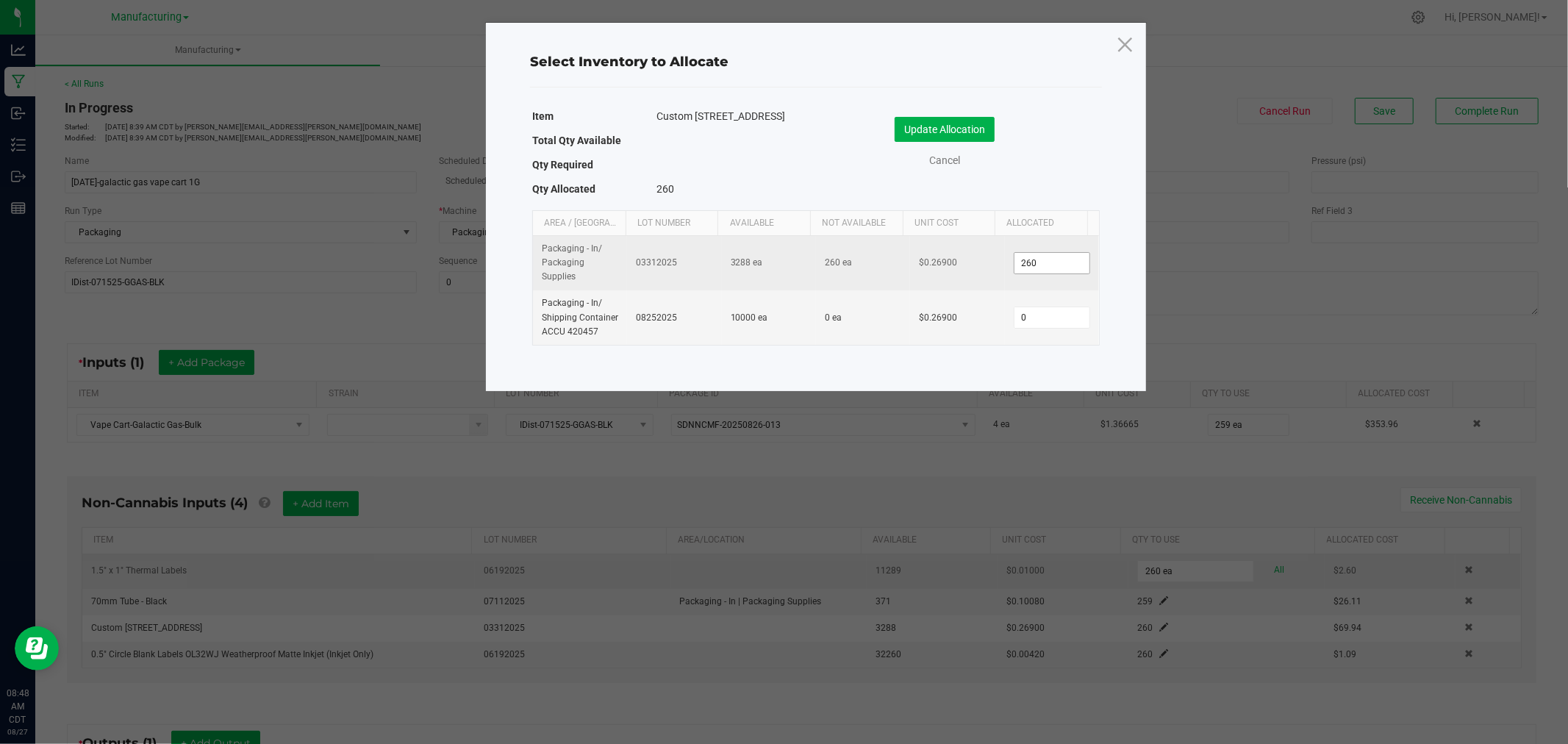
click at [1052, 257] on input "260" at bounding box center [1052, 263] width 75 height 21
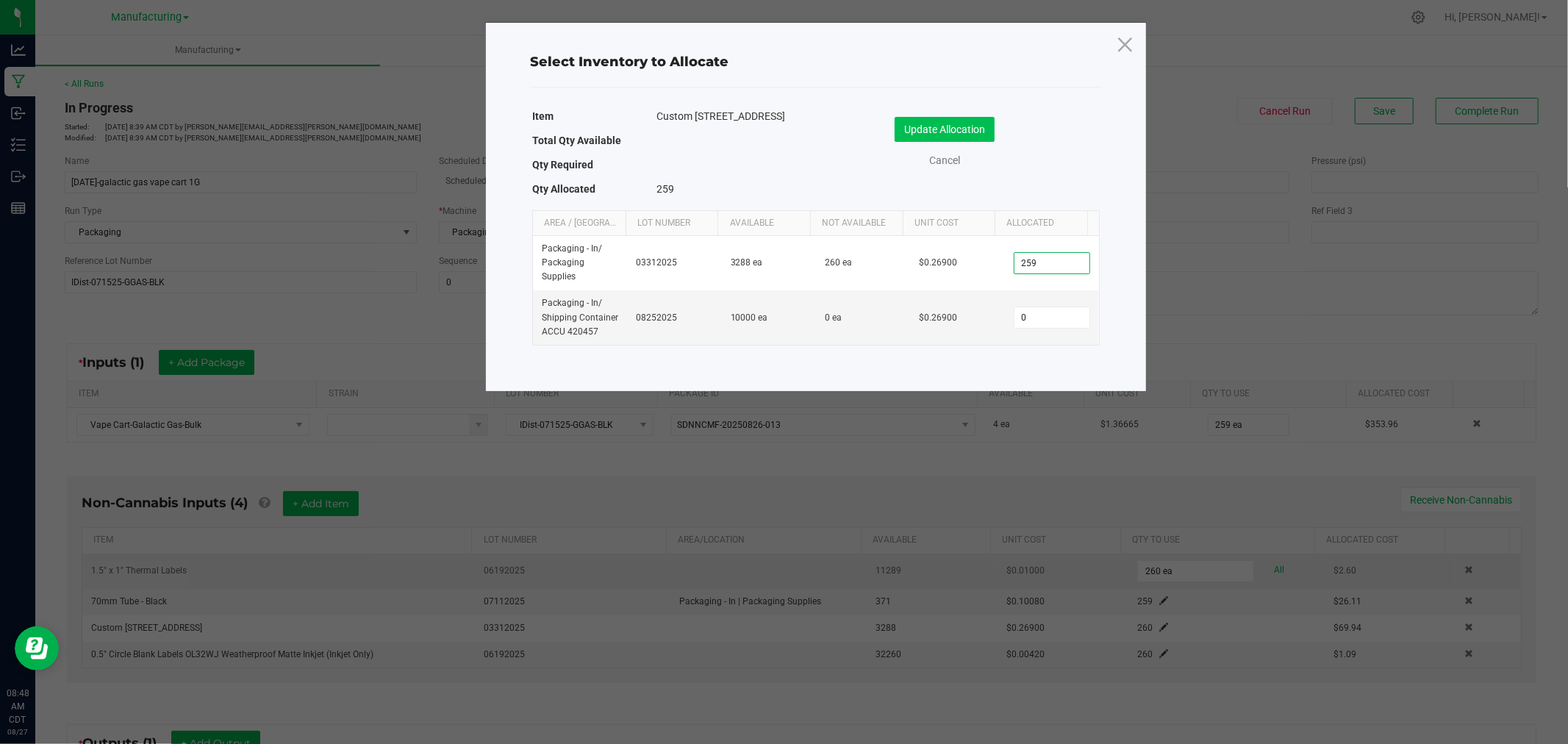
type input "259"
click at [984, 119] on button "Update Allocation" at bounding box center [945, 129] width 100 height 25
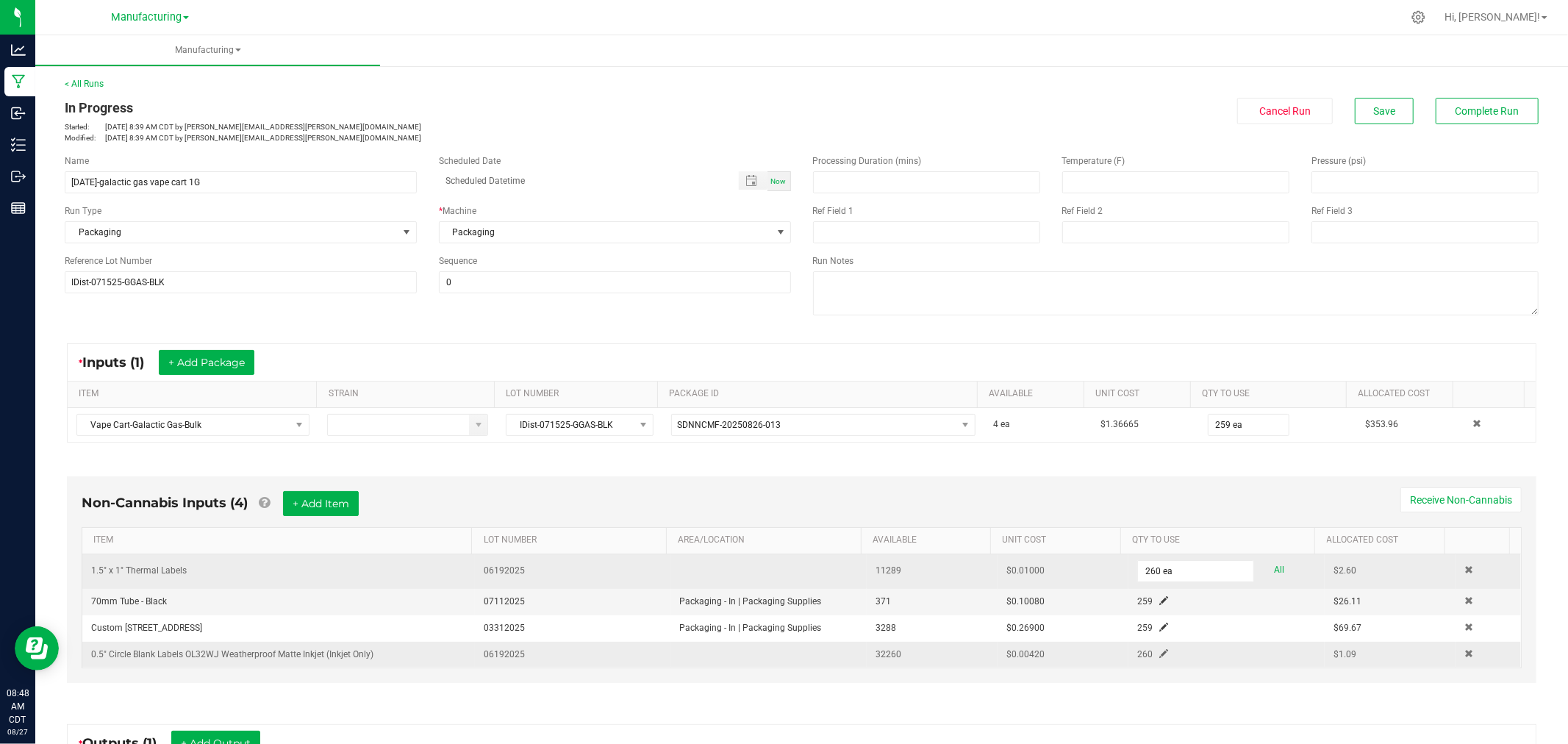
click at [1159, 657] on span at bounding box center [1163, 653] width 9 height 9
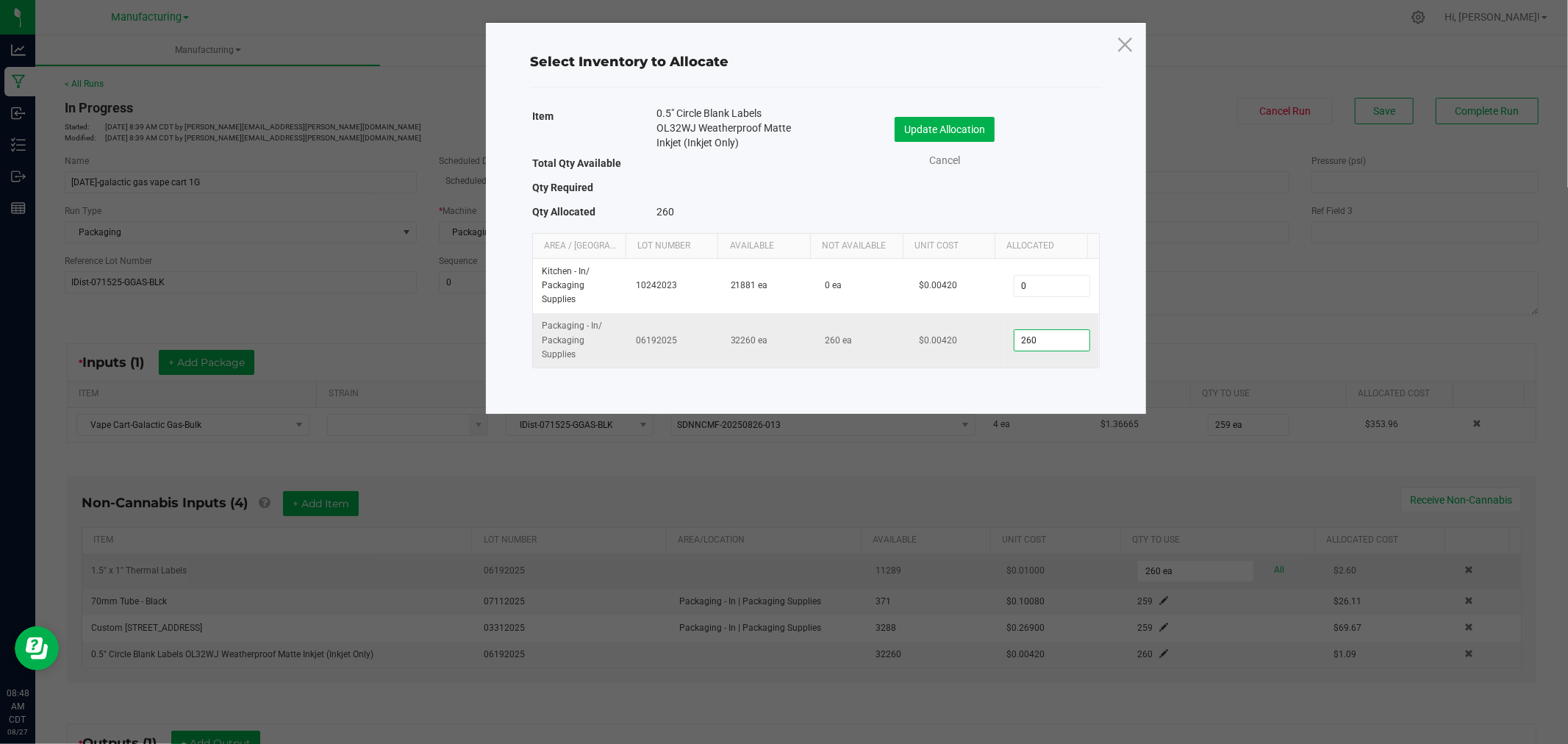
click at [1047, 349] on input "260" at bounding box center [1052, 340] width 75 height 21
type input "259"
click at [943, 128] on button "Update Allocation" at bounding box center [945, 129] width 100 height 25
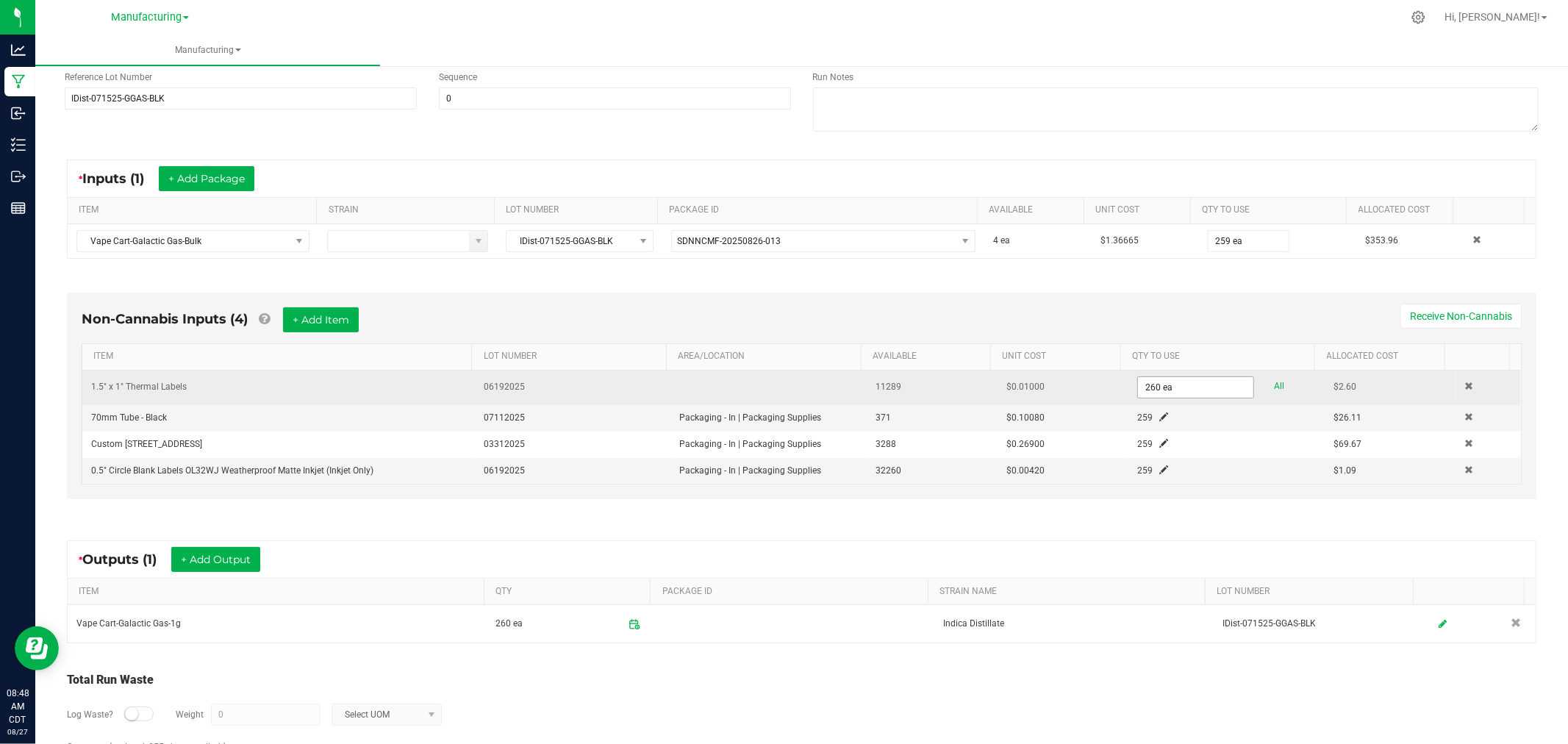
scroll to position [244, 0]
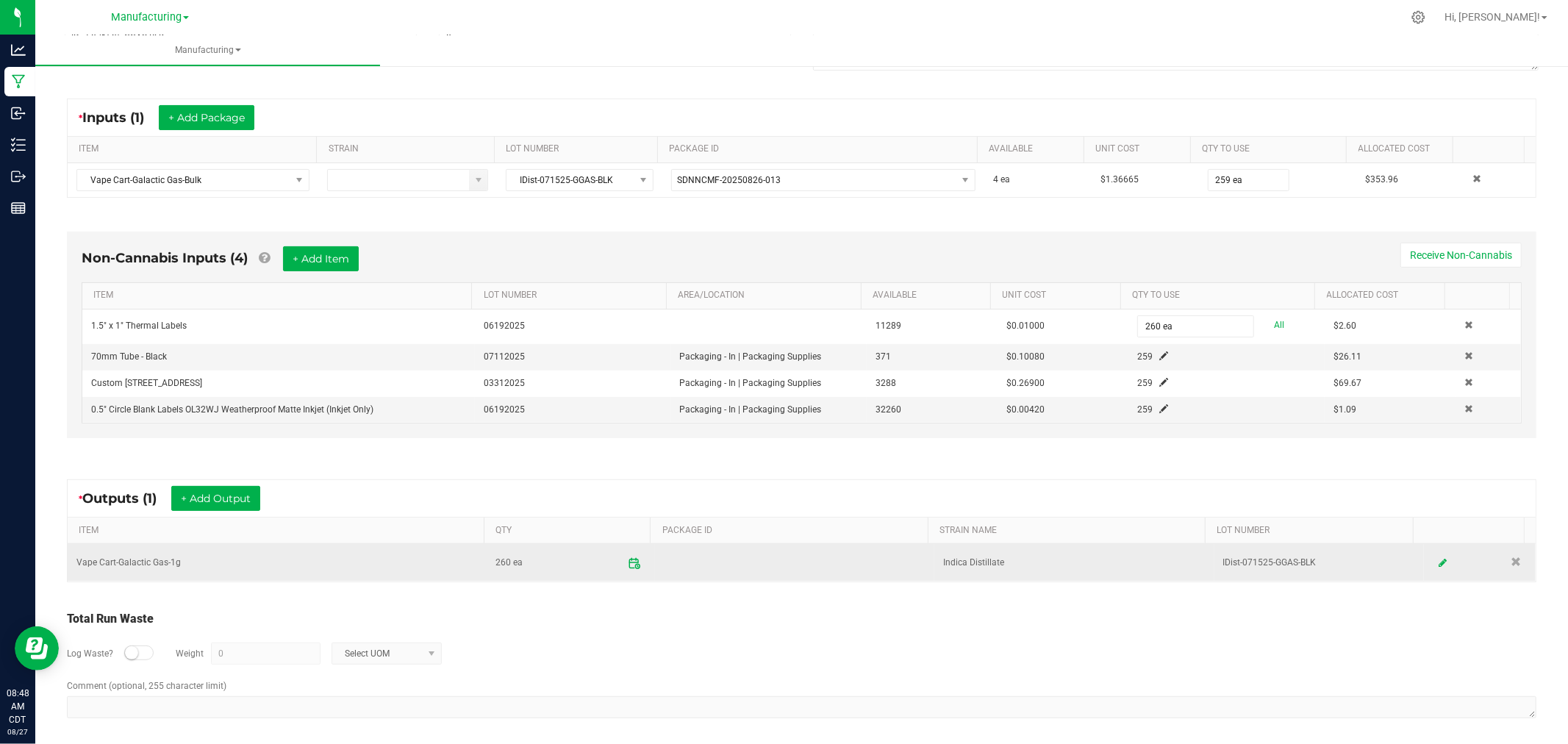
click at [628, 567] on icon at bounding box center [634, 563] width 13 height 13
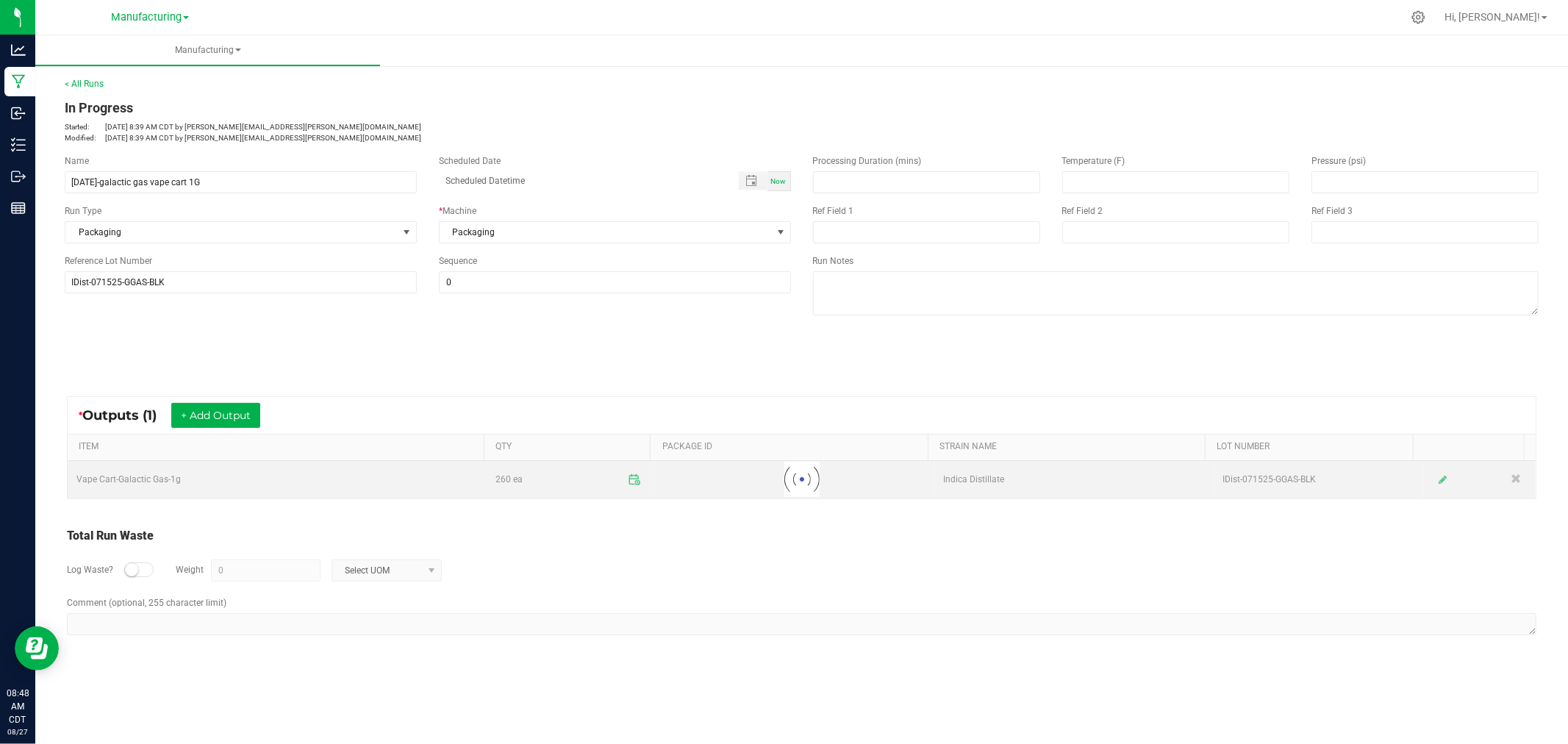
scroll to position [0, 0]
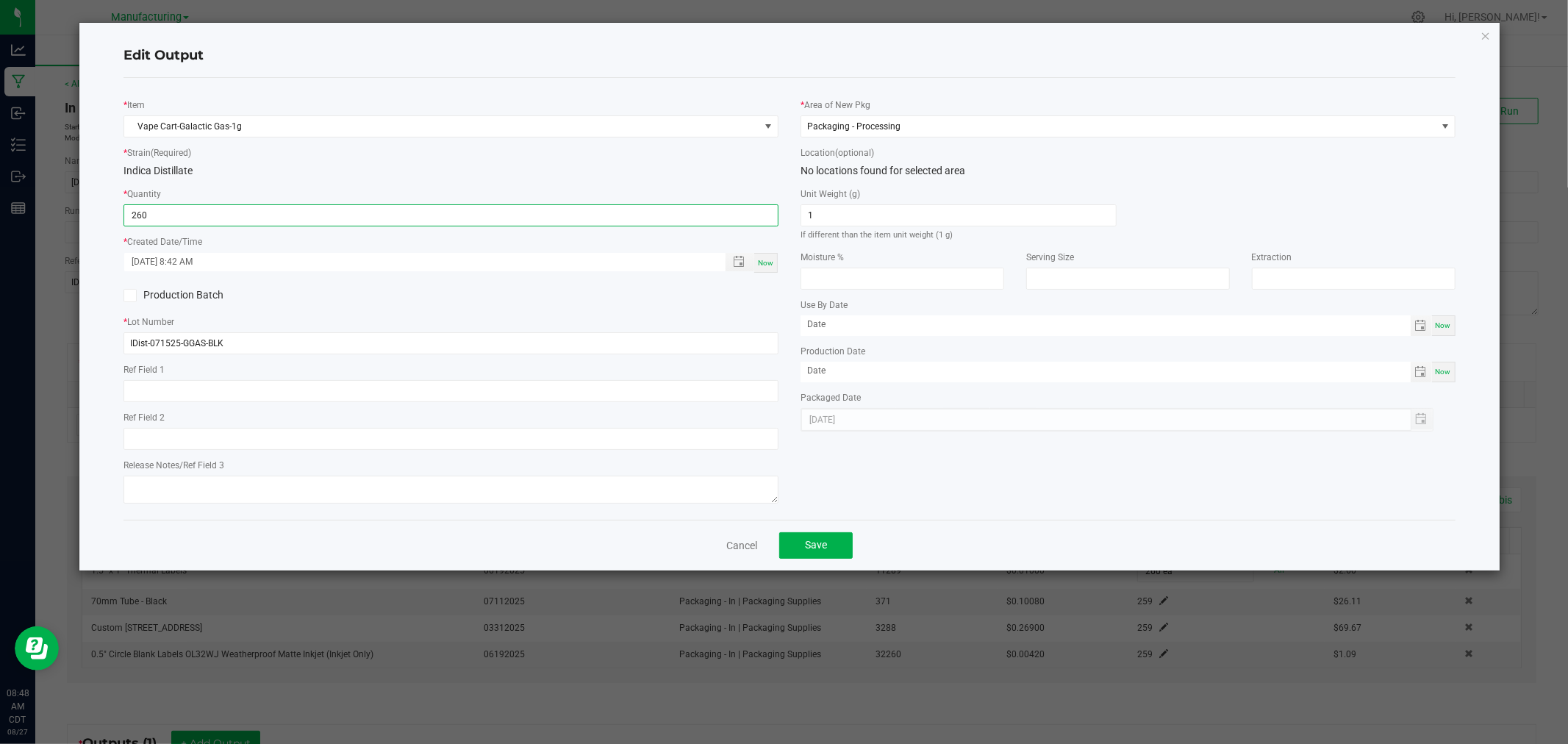
click at [213, 224] on input "260" at bounding box center [451, 215] width 653 height 21
type input "259 ea"
click at [825, 554] on button "Save" at bounding box center [816, 545] width 73 height 27
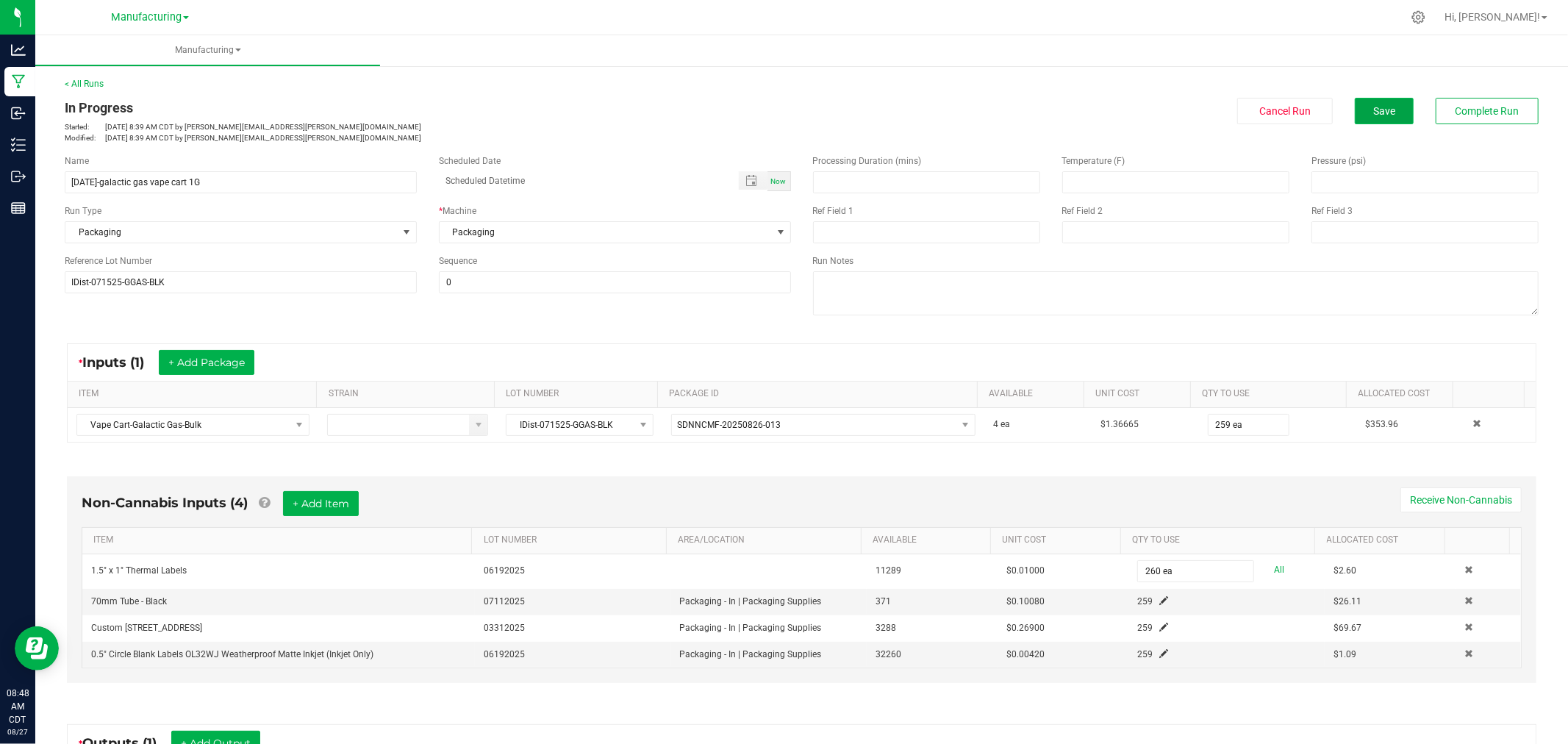
click at [1376, 116] on button "Save" at bounding box center [1384, 111] width 58 height 27
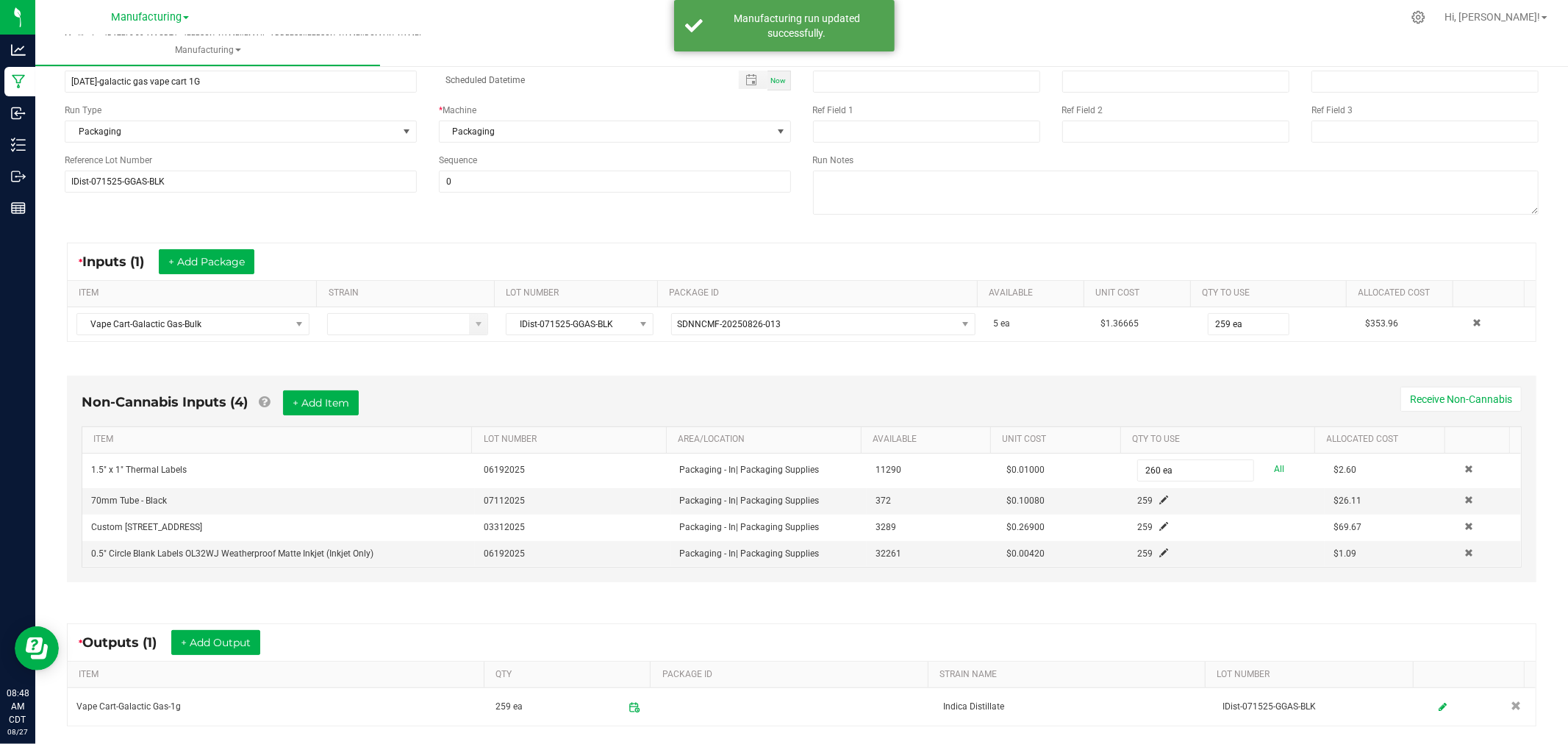
scroll to position [244, 0]
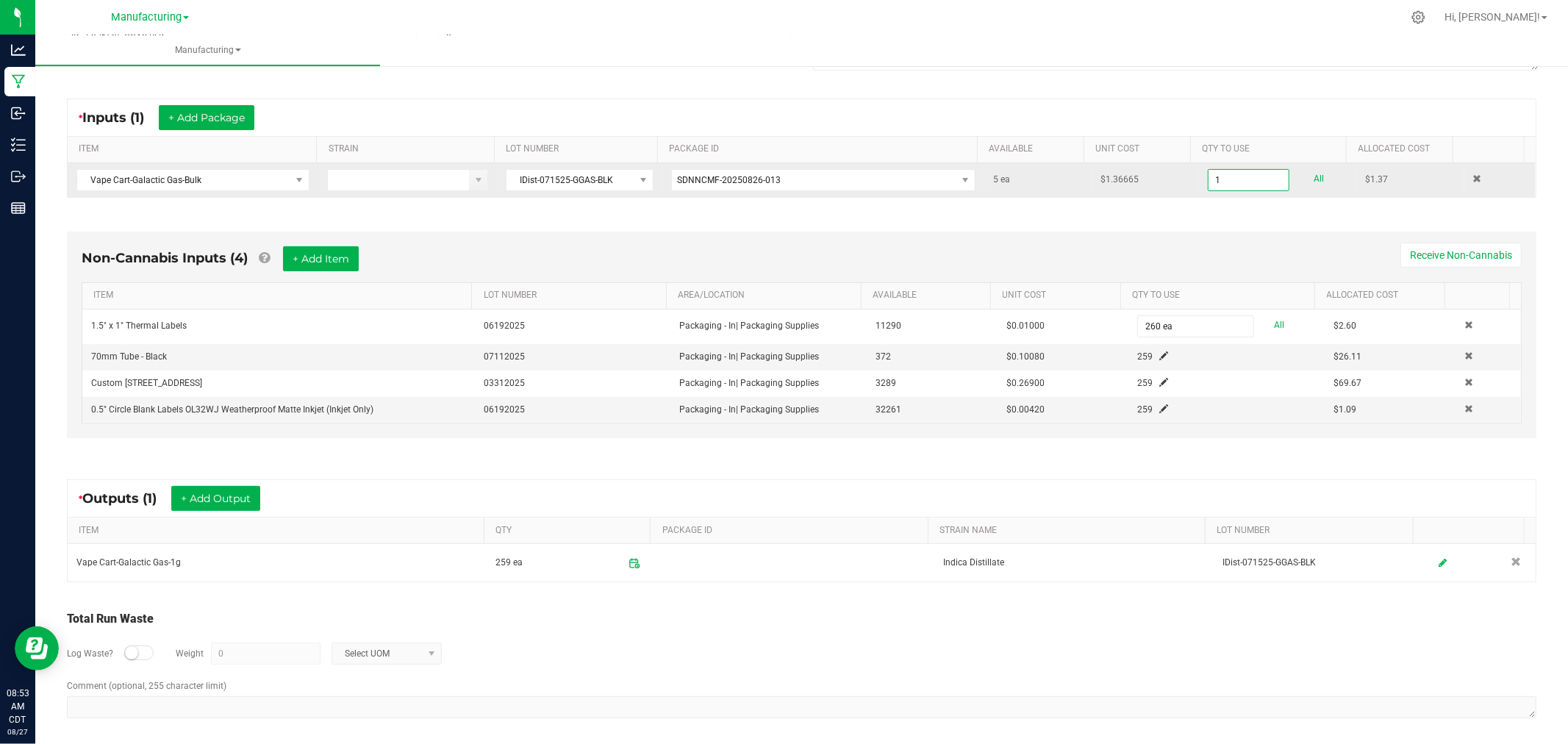
click at [1219, 178] on input "1" at bounding box center [1248, 180] width 80 height 21
type input "0"
type input "262 ea"
click at [1214, 111] on div "* Inputs (1) + Add Package" at bounding box center [801, 118] width 1468 height 37
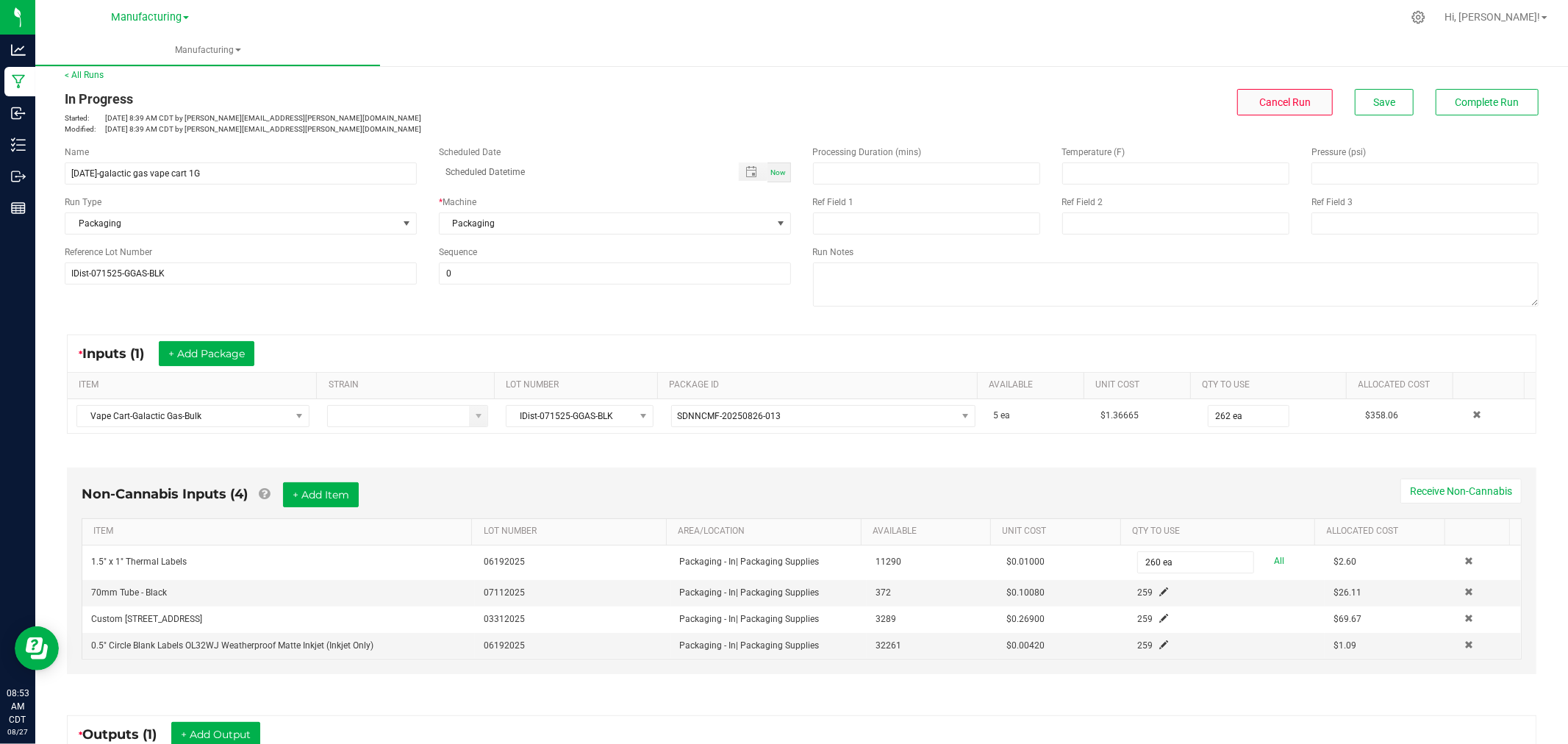
scroll to position [0, 0]
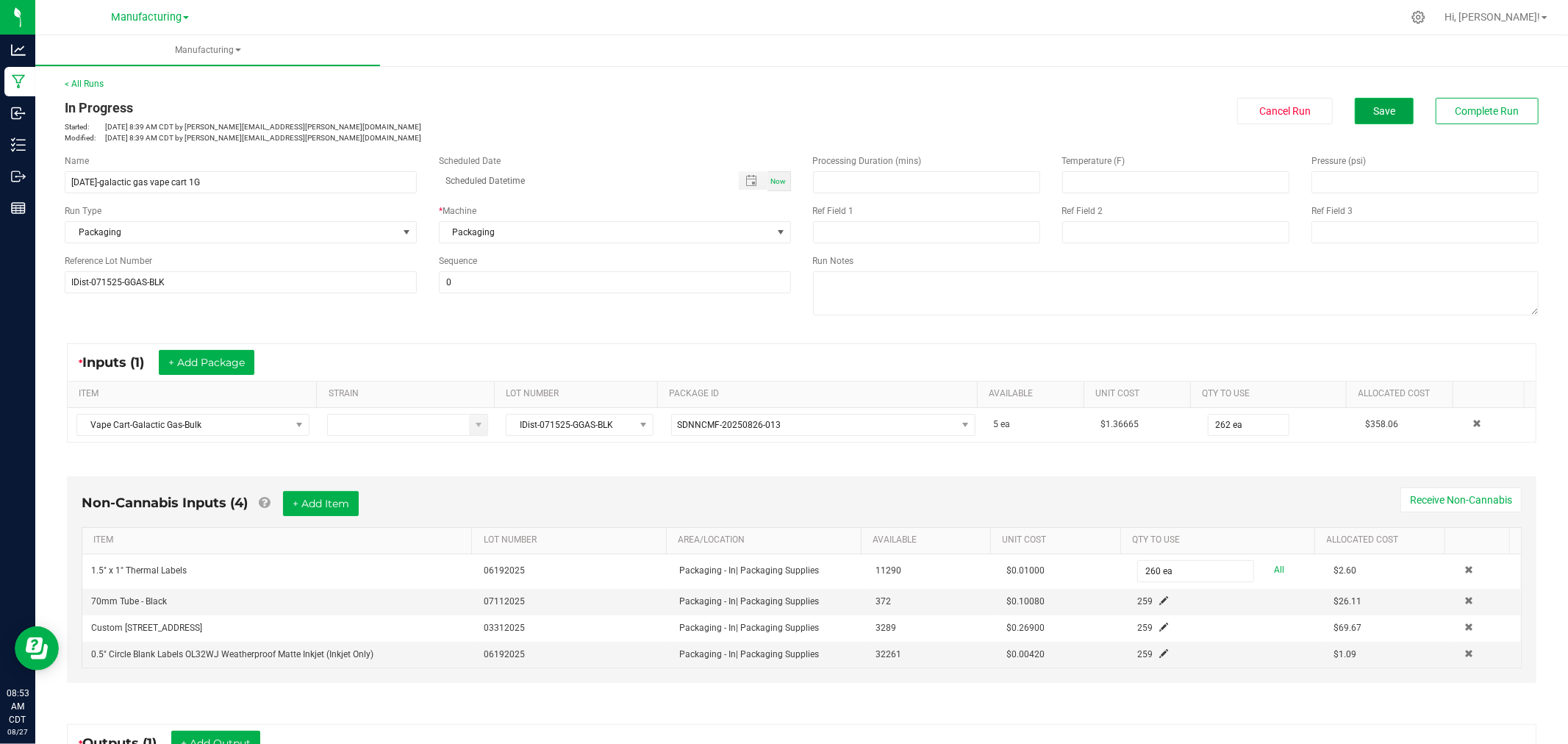
click at [1374, 112] on span "Save" at bounding box center [1384, 111] width 22 height 12
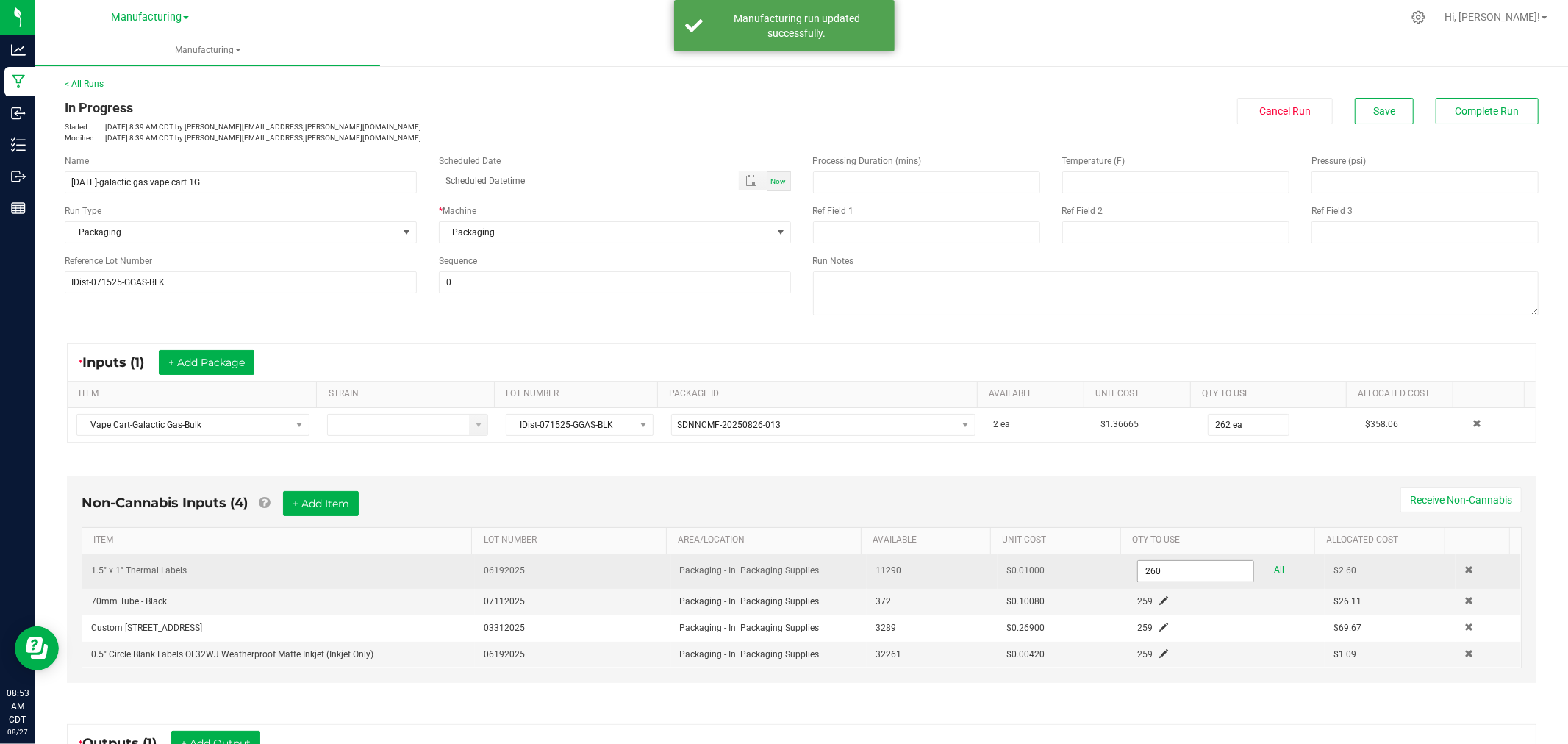
click at [1175, 571] on input "260" at bounding box center [1196, 571] width 115 height 21
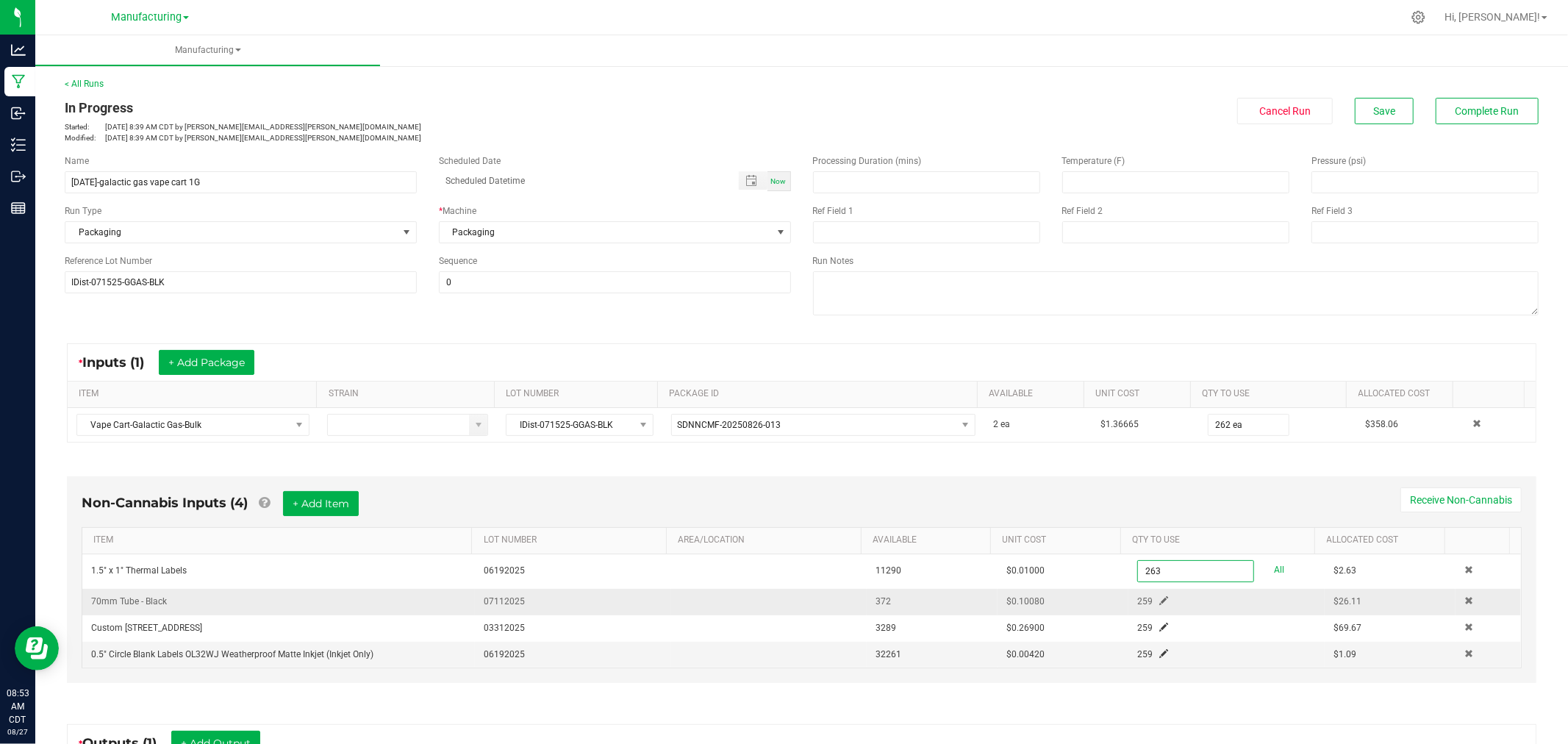
type input "263 ea"
click at [1143, 607] on div "259" at bounding box center [1190, 601] width 128 height 14
click at [1159, 605] on span at bounding box center [1163, 601] width 9 height 9
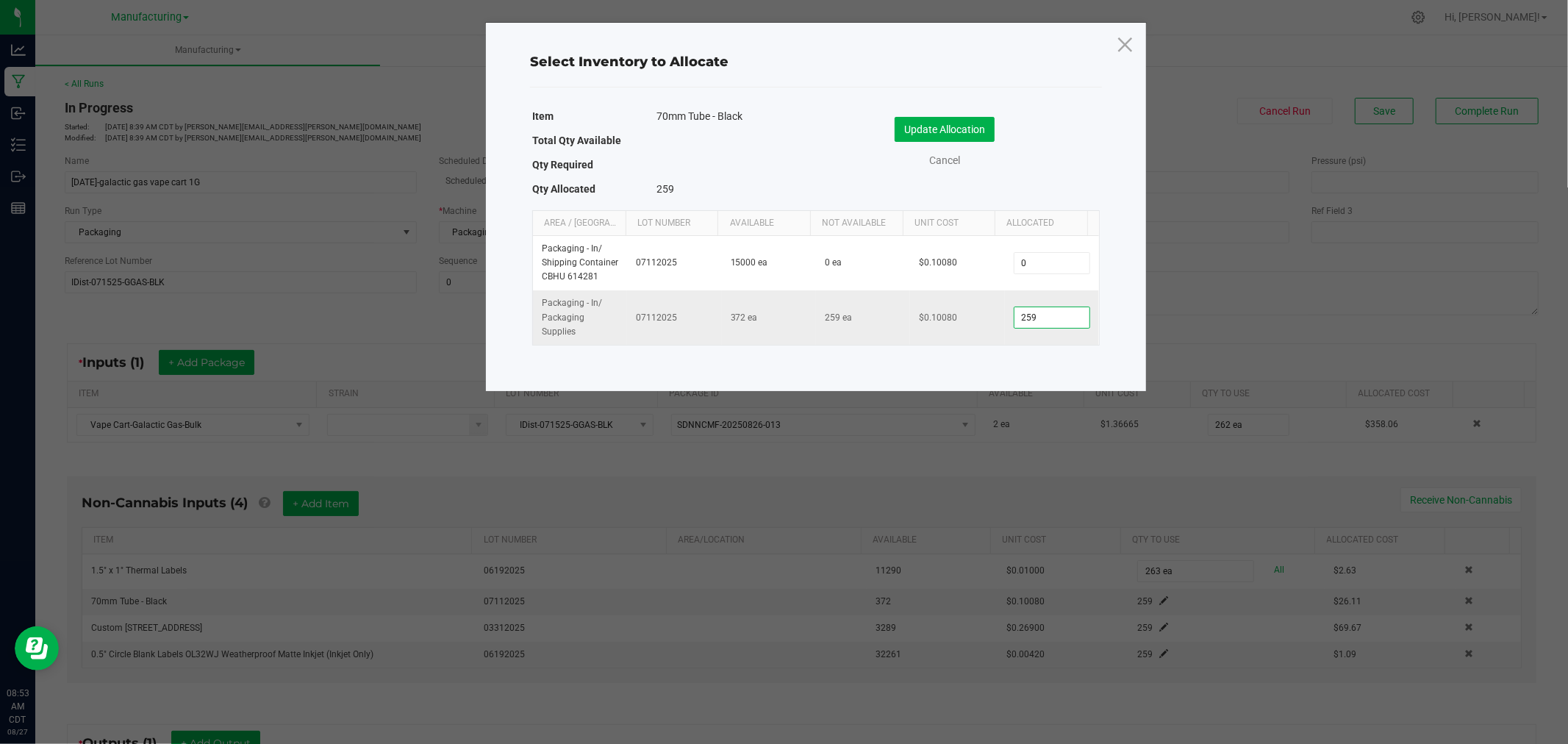
click at [1047, 318] on input "259" at bounding box center [1052, 317] width 75 height 21
type input "262"
click at [969, 123] on button "Update Allocation" at bounding box center [945, 129] width 100 height 25
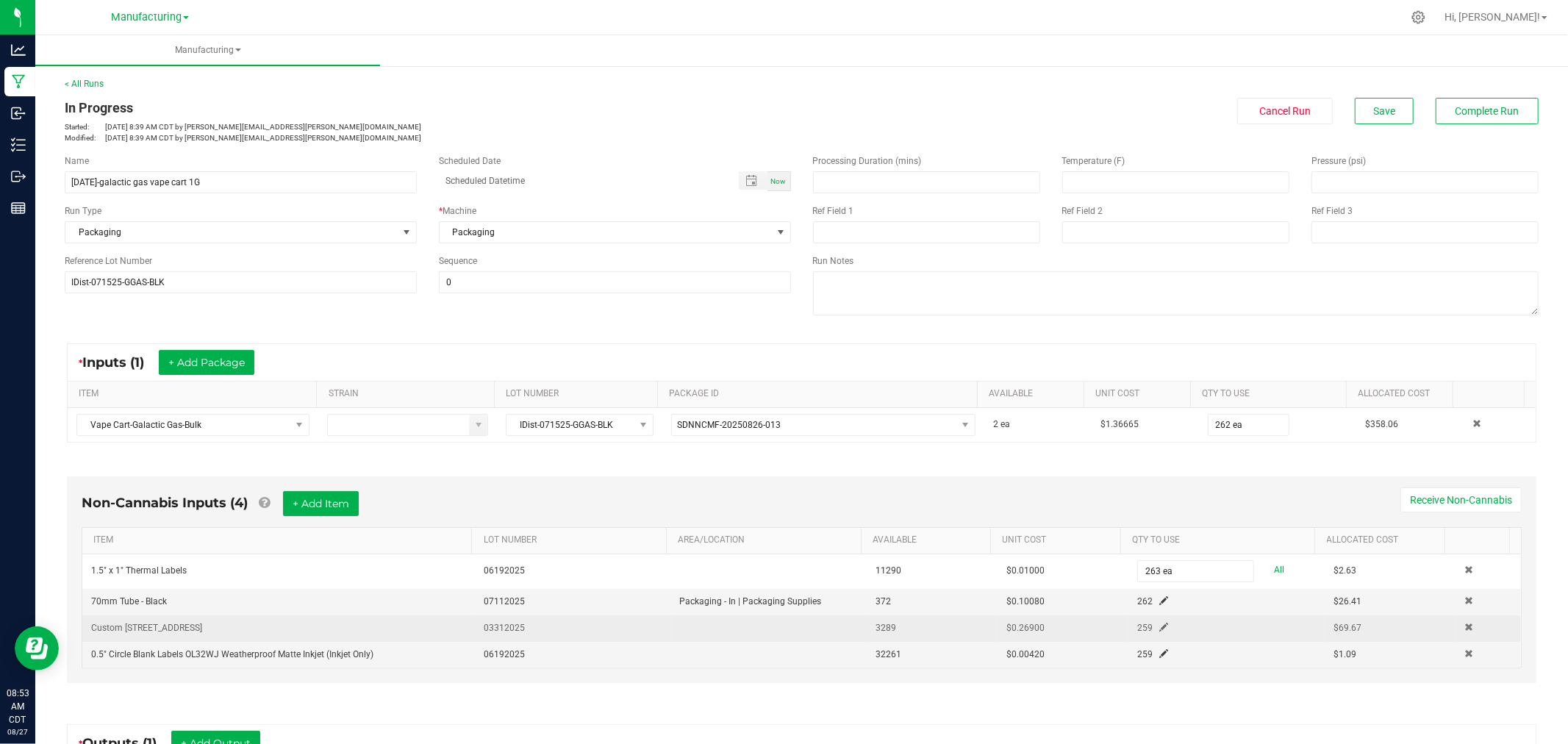
click at [1159, 631] on span at bounding box center [1163, 626] width 9 height 9
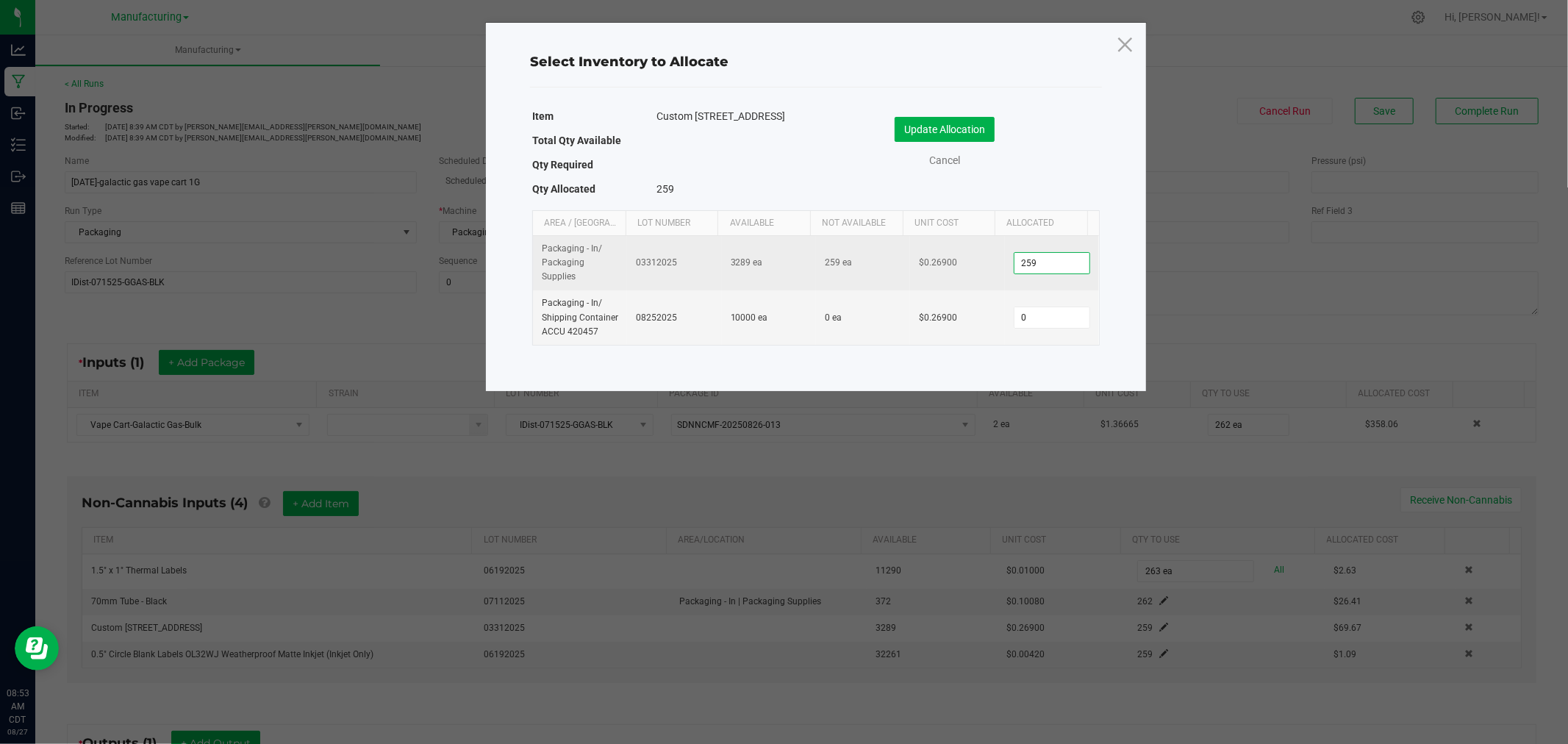
click at [1049, 265] on input "259" at bounding box center [1052, 263] width 75 height 21
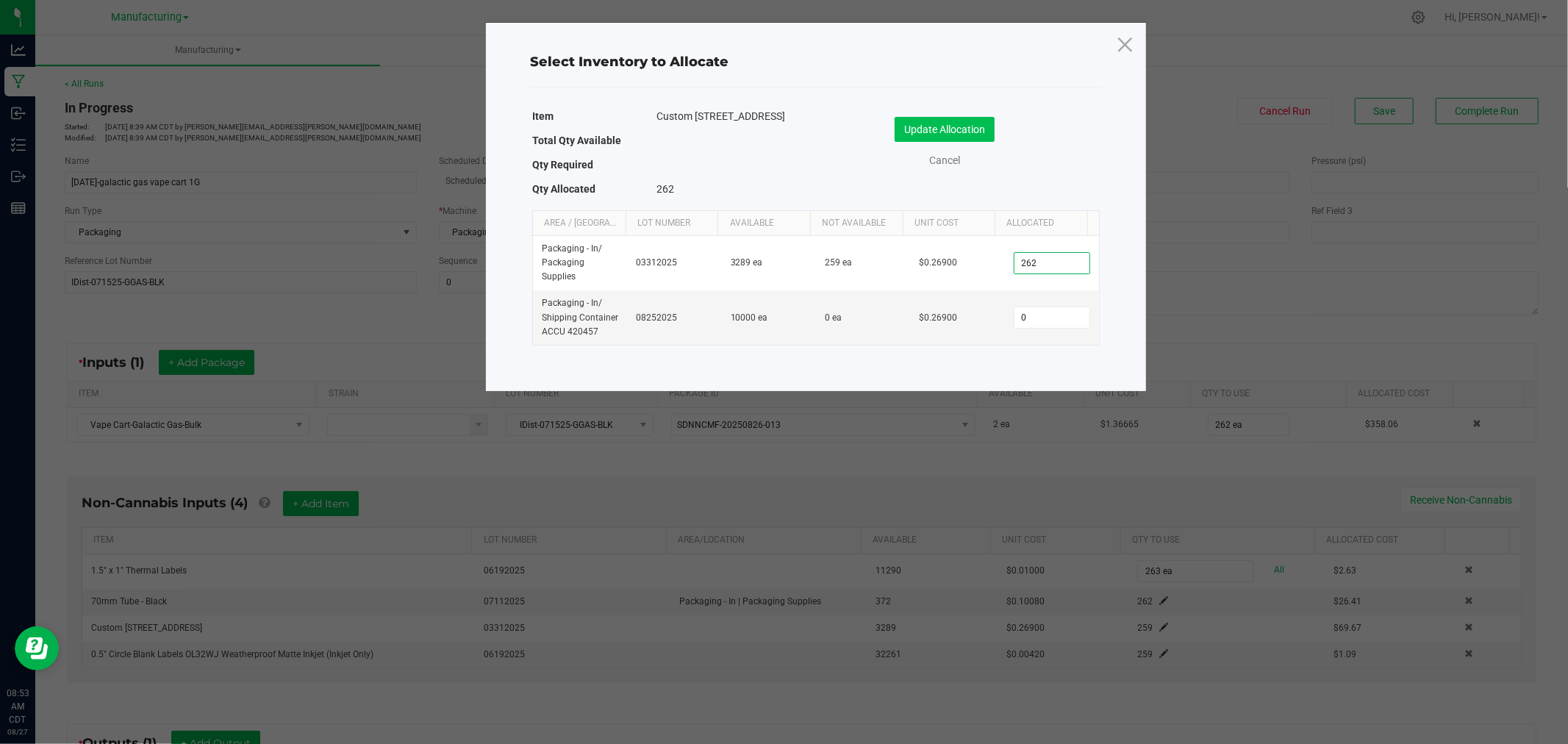
type input "262"
click at [949, 135] on button "Update Allocation" at bounding box center [945, 129] width 100 height 25
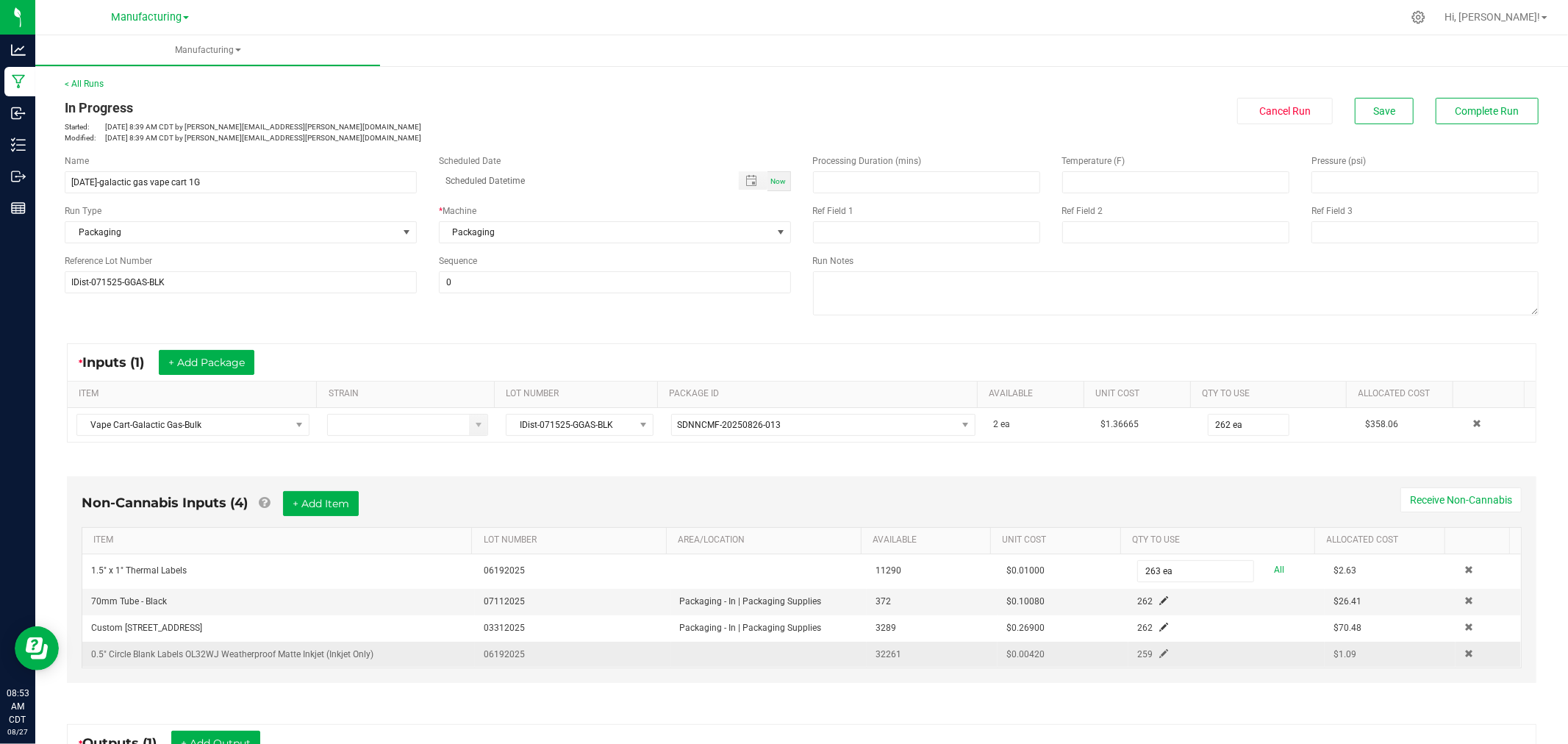
click at [1159, 658] on span at bounding box center [1163, 653] width 9 height 9
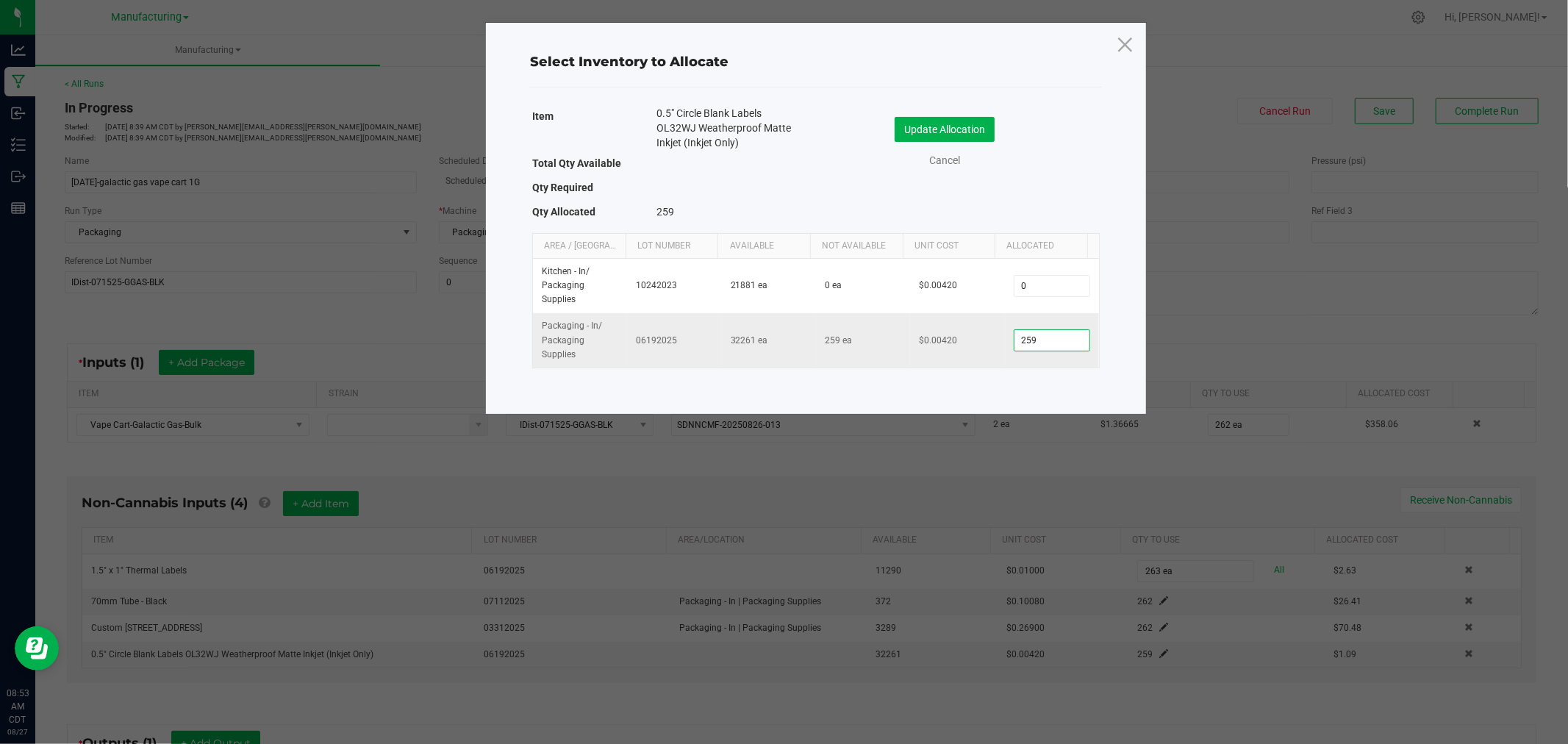
click at [1047, 346] on input "259" at bounding box center [1052, 340] width 75 height 21
type input "262"
click at [972, 117] on button "Update Allocation" at bounding box center [945, 129] width 100 height 25
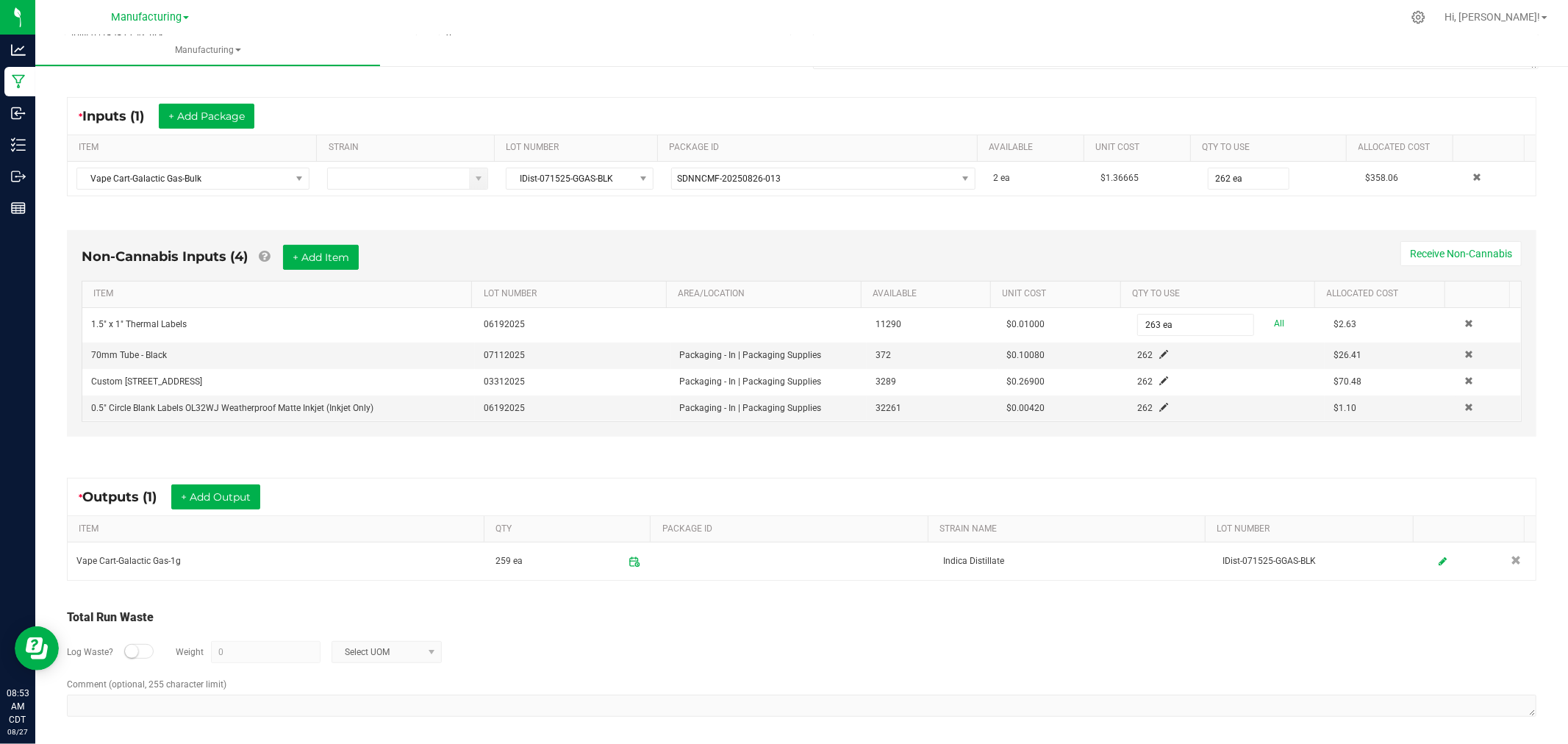
scroll to position [254, 0]
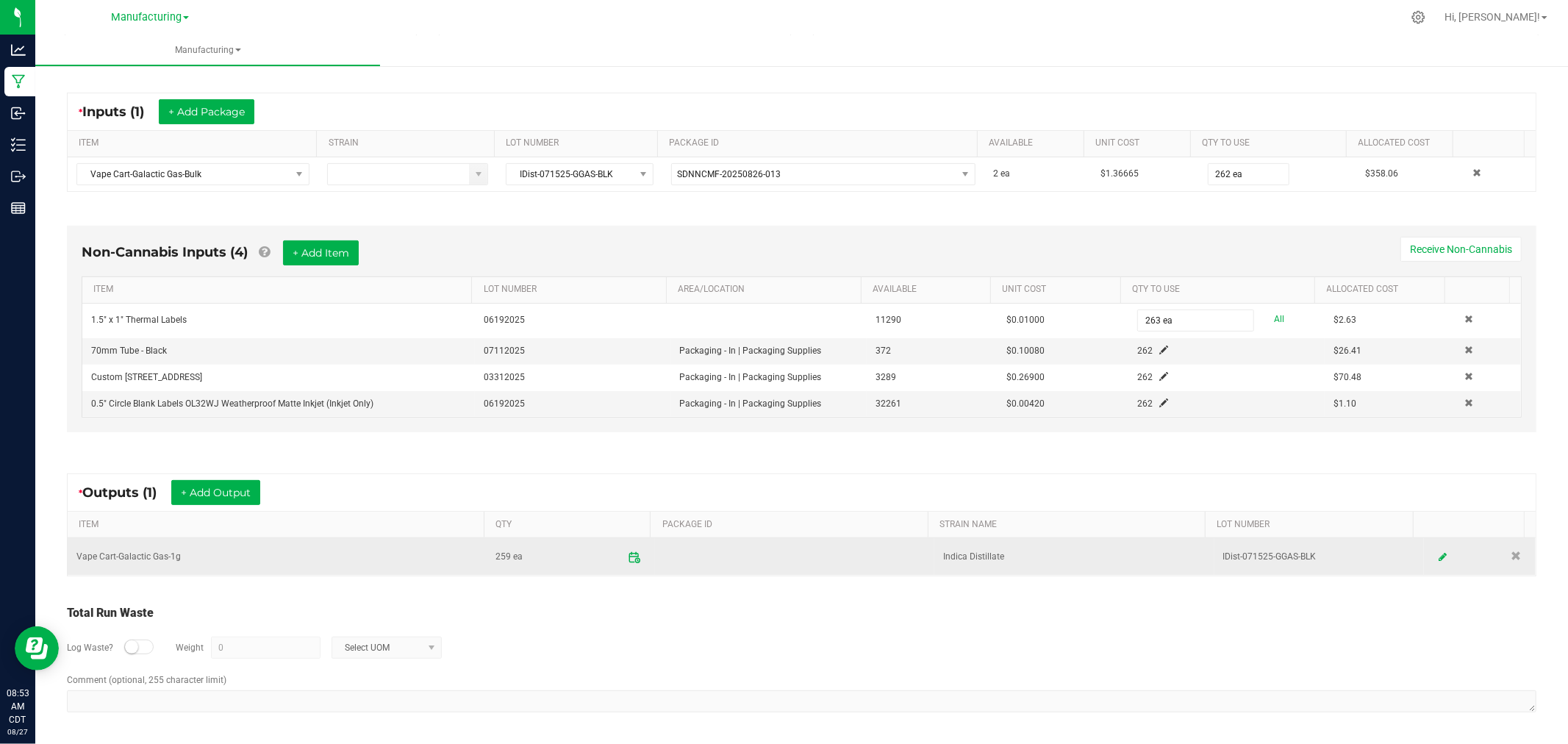
click at [628, 546] on span at bounding box center [633, 556] width 26 height 26
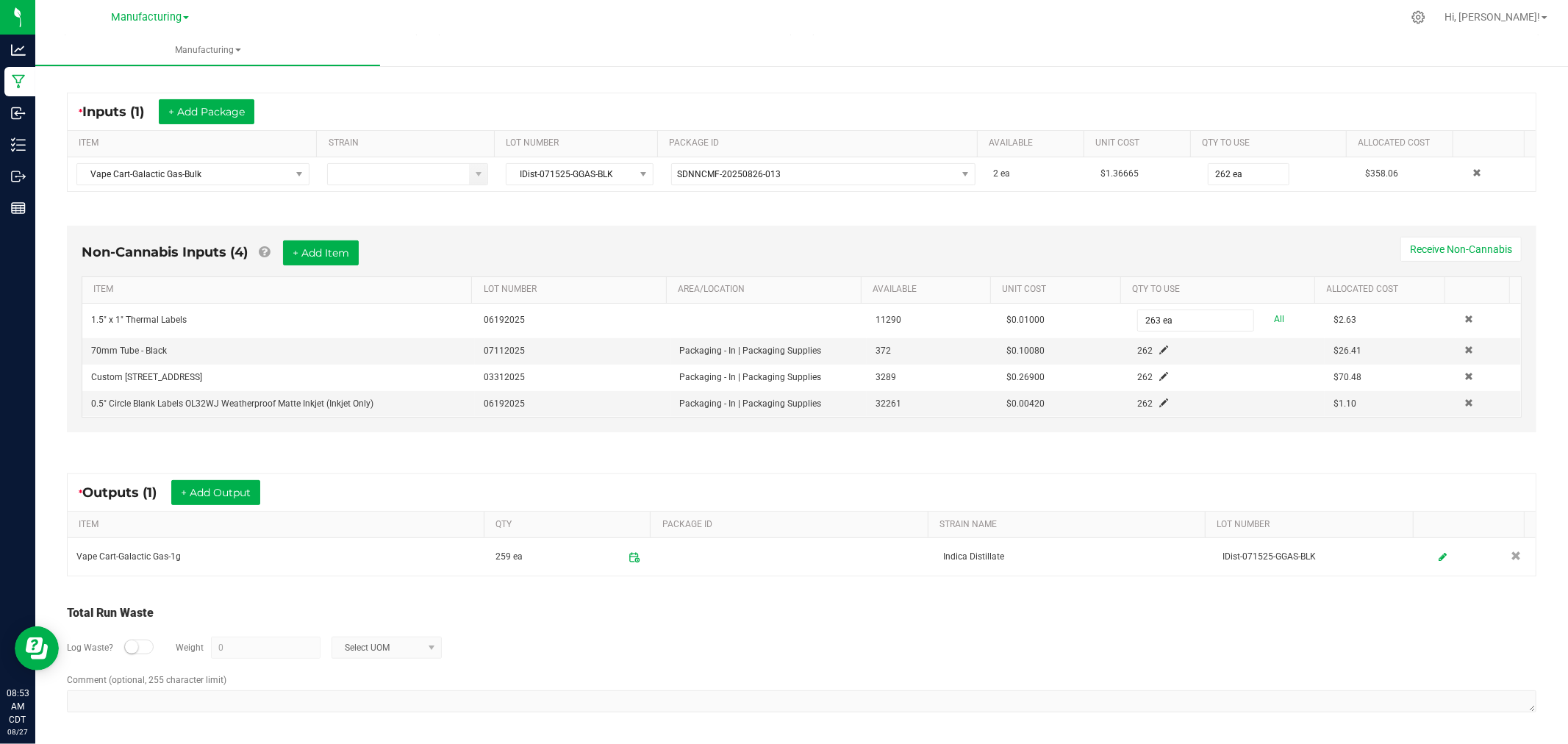
scroll to position [0, 0]
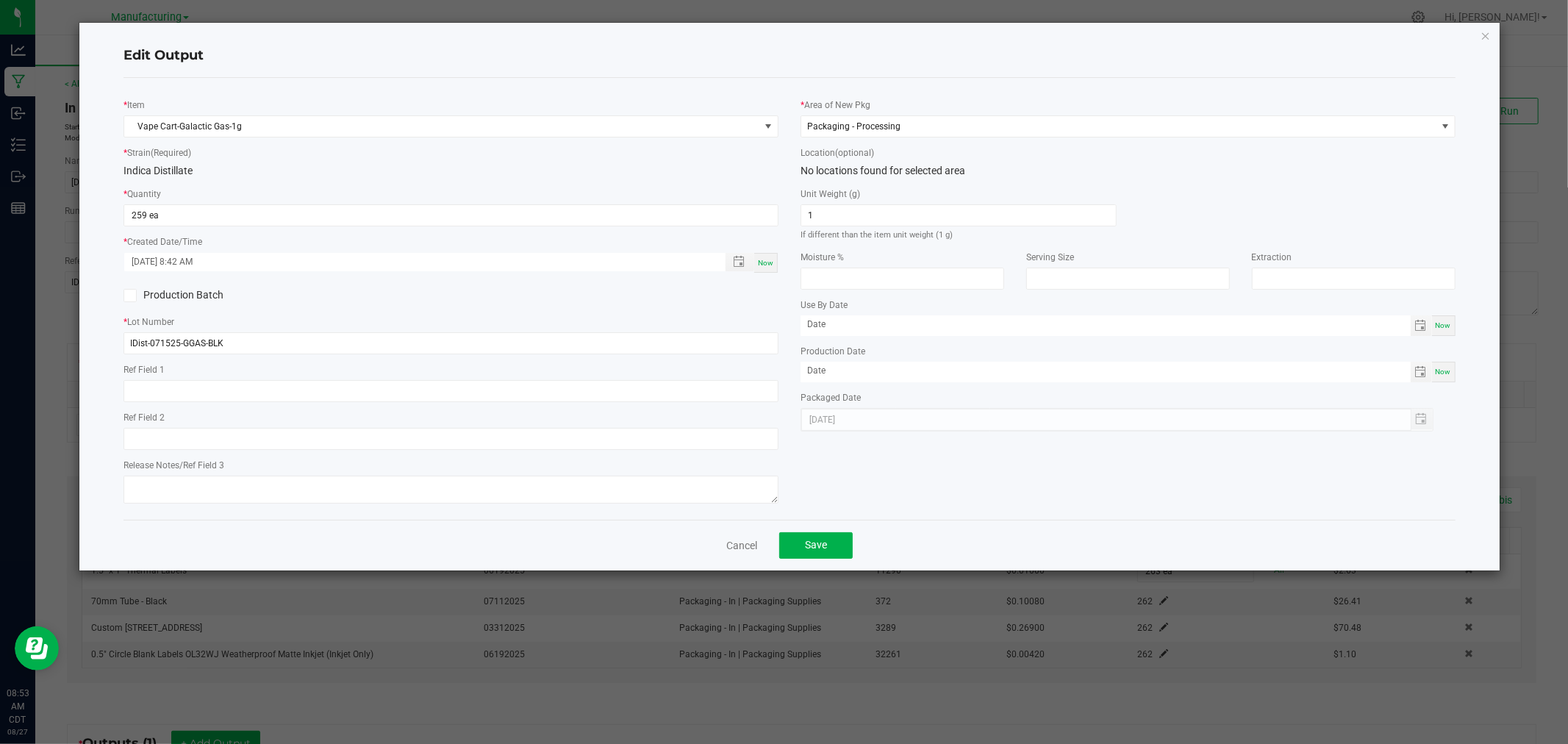
click at [726, 202] on div "* Quantity 259 ea" at bounding box center [451, 206] width 655 height 40
click at [730, 209] on input "259" at bounding box center [451, 215] width 653 height 21
type input "262 ea"
click at [793, 550] on button "Save" at bounding box center [816, 545] width 73 height 27
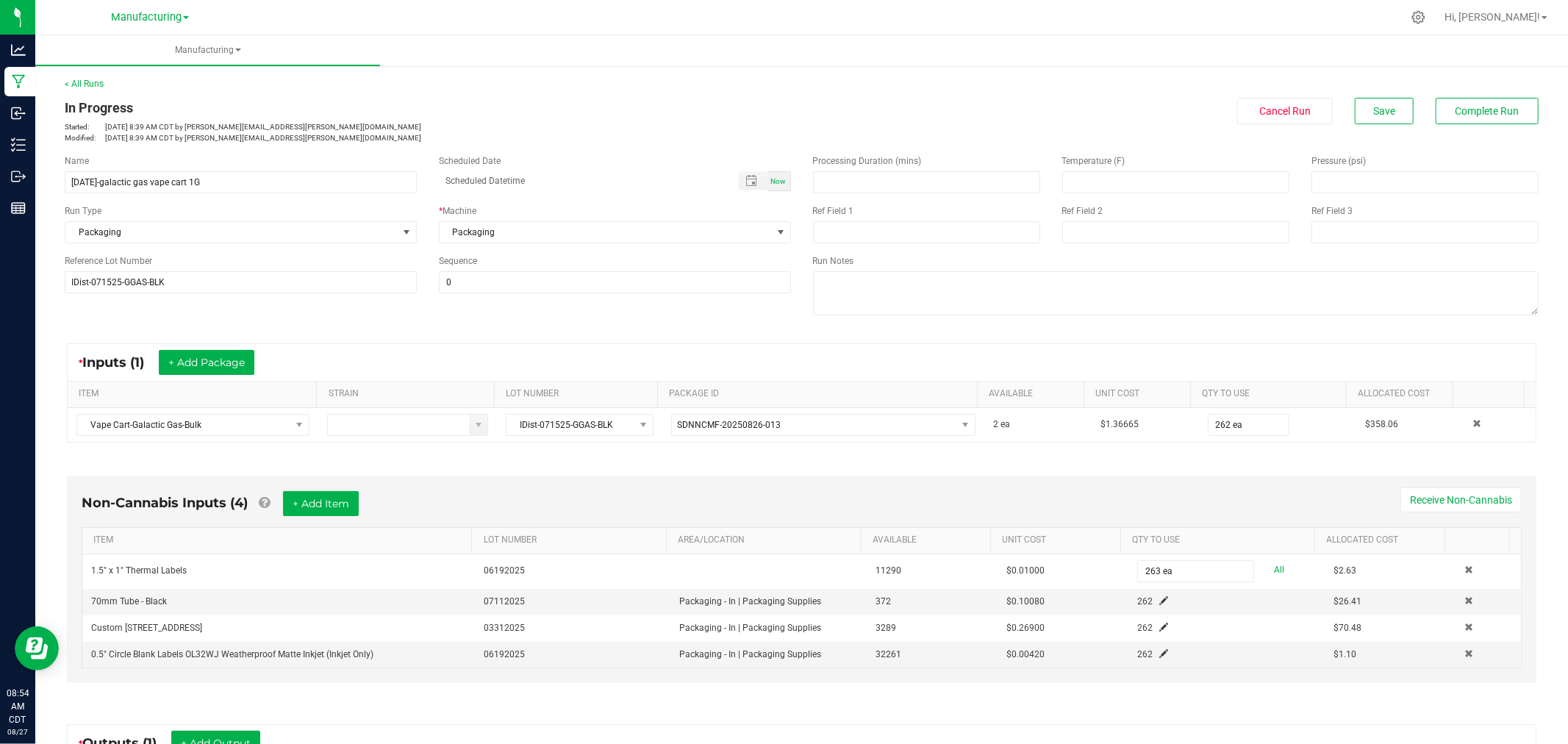
scroll to position [254, 0]
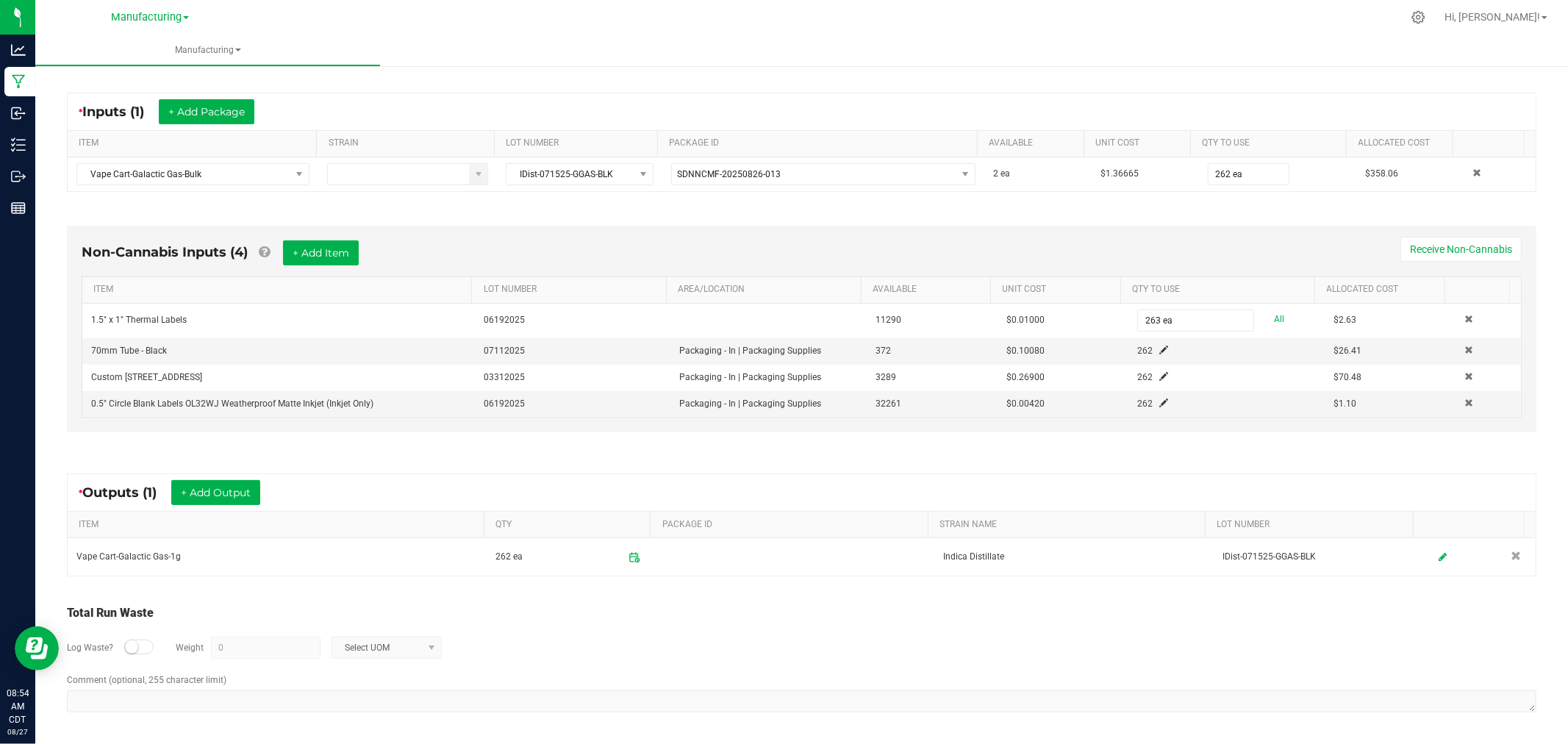
click at [628, 556] on icon at bounding box center [634, 557] width 12 height 12
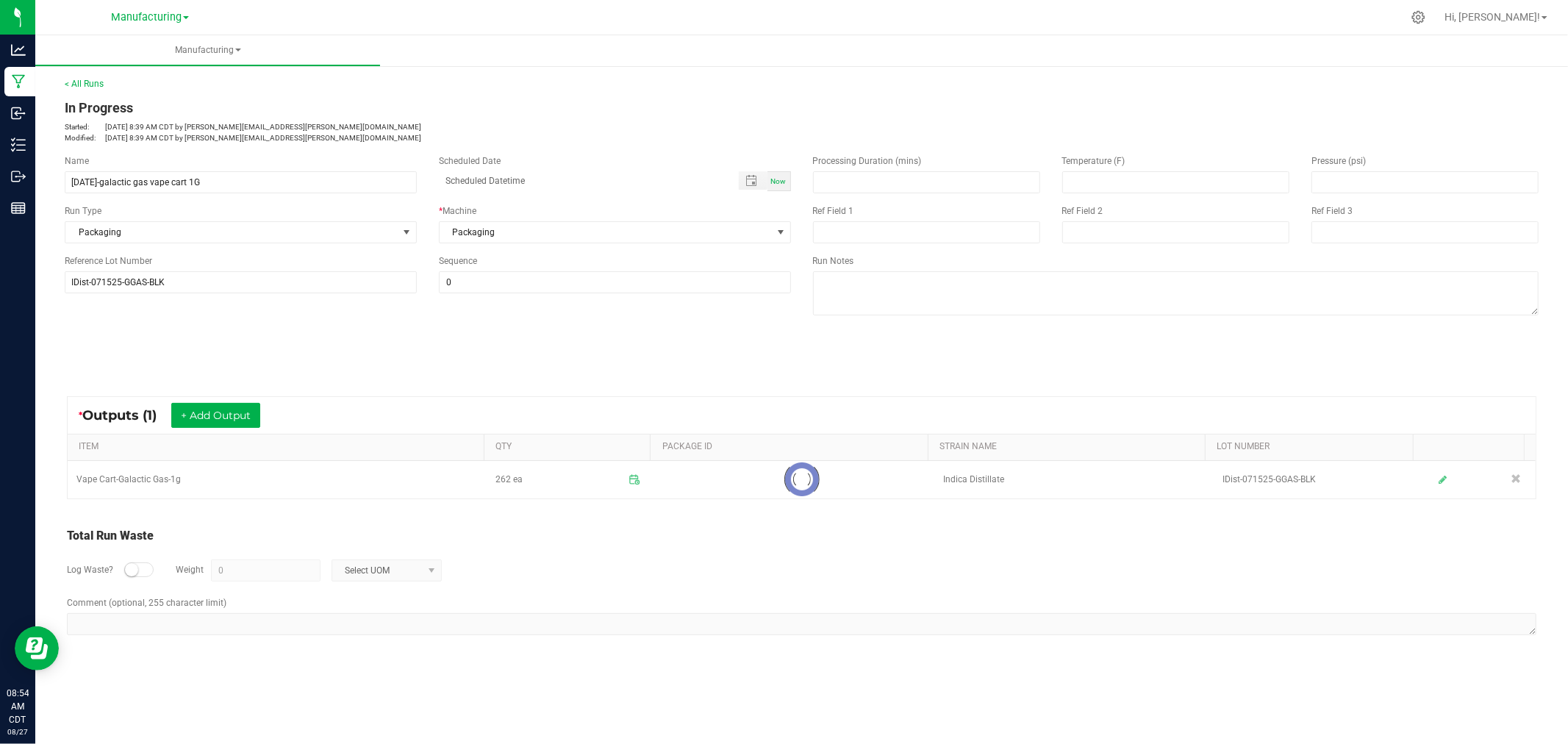
scroll to position [0, 0]
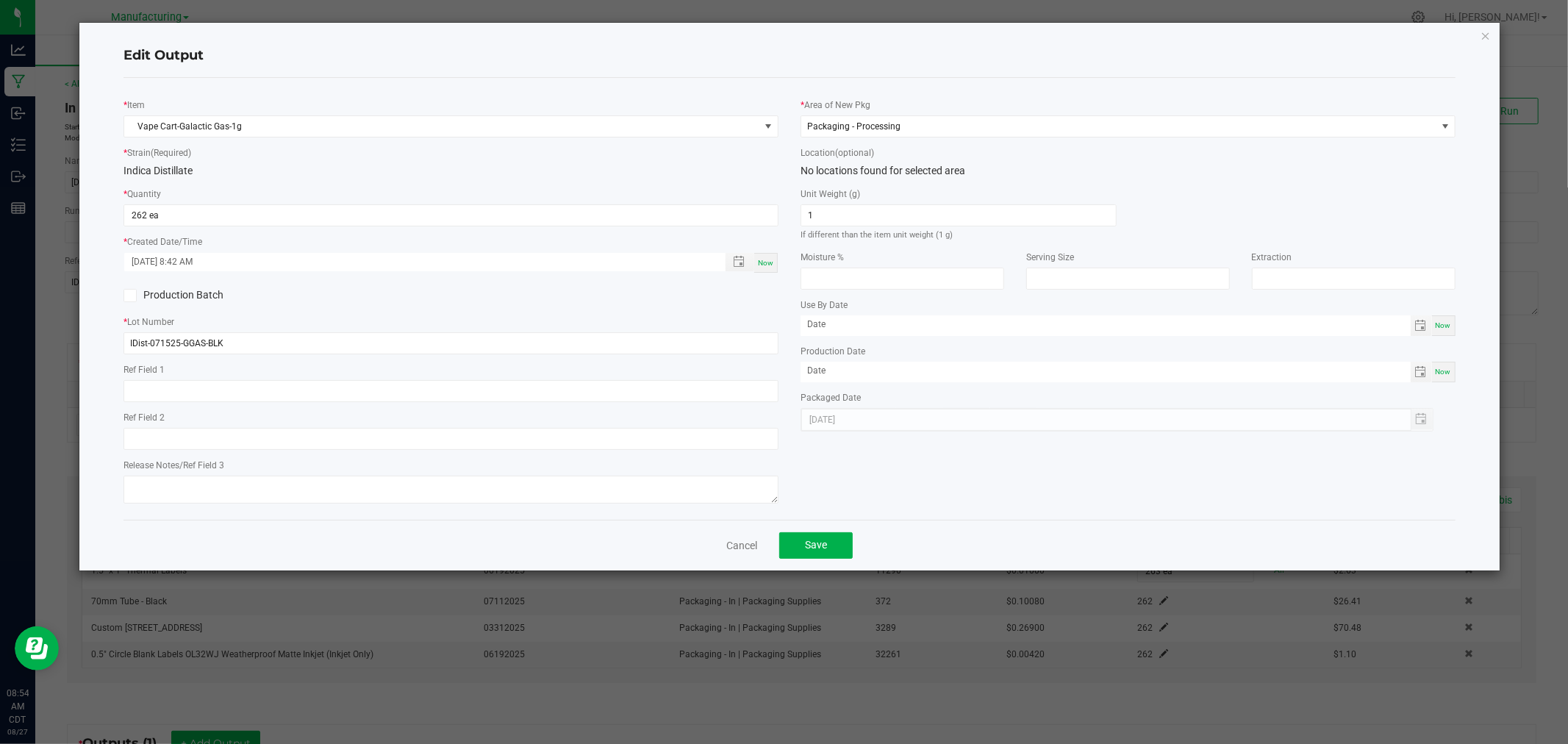
click at [813, 531] on div "Cancel Save" at bounding box center [789, 545] width 1332 height 51
click at [831, 566] on div "Cancel Save" at bounding box center [789, 545] width 1332 height 51
click at [836, 555] on button "Save" at bounding box center [816, 545] width 73 height 27
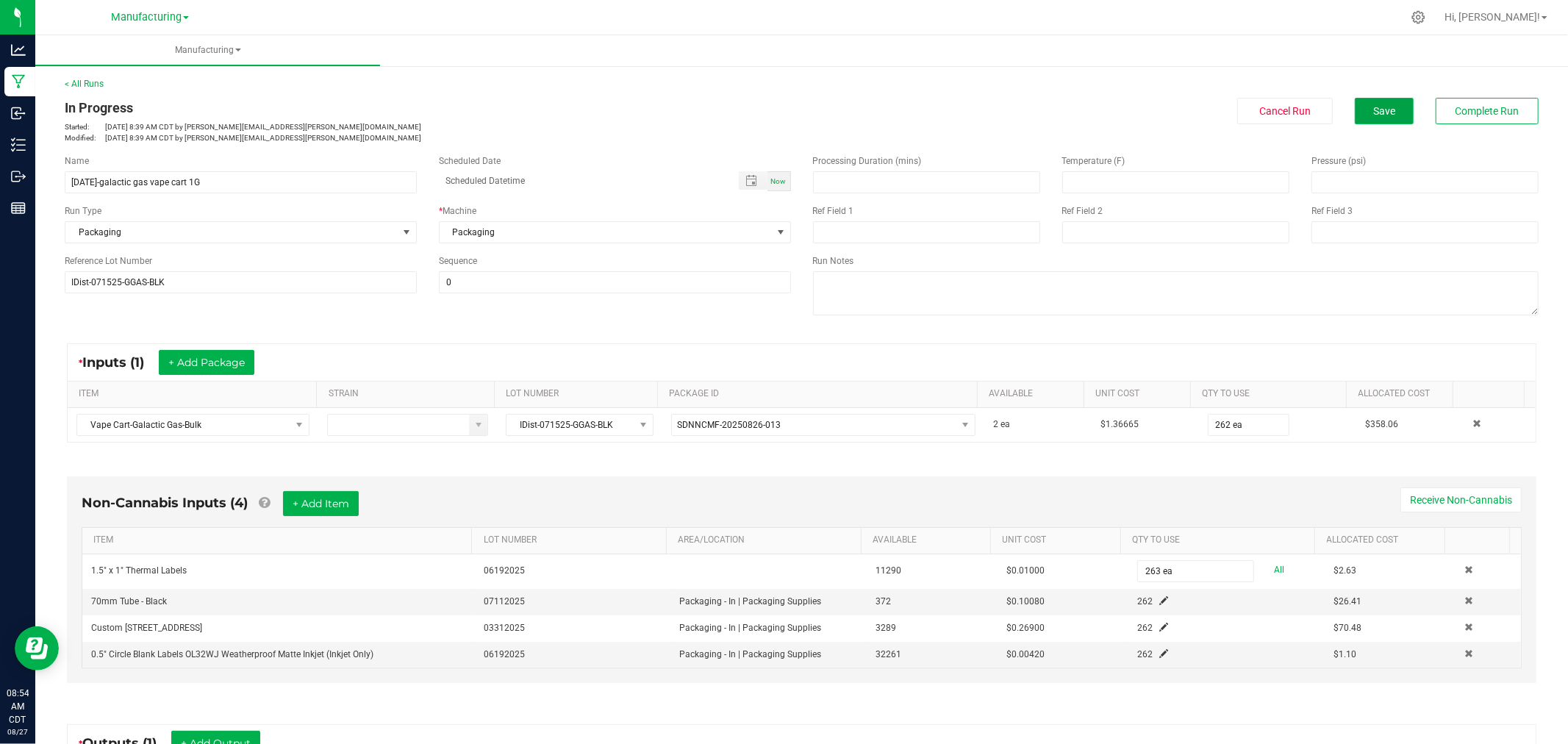
click at [1374, 112] on span "Save" at bounding box center [1384, 111] width 22 height 12
click at [1503, 110] on span "Complete Run" at bounding box center [1487, 111] width 64 height 12
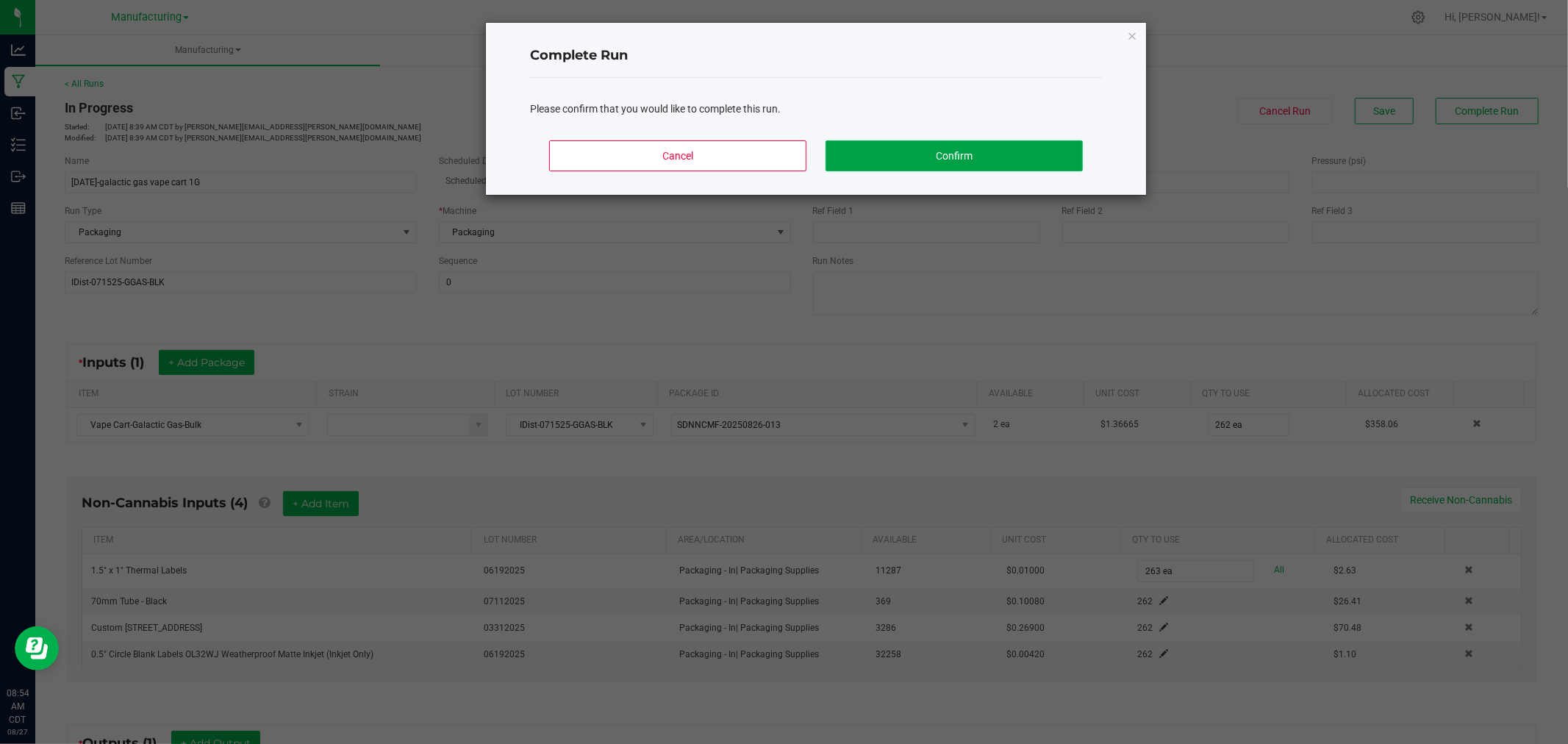
click at [1017, 164] on button "Confirm" at bounding box center [954, 155] width 257 height 31
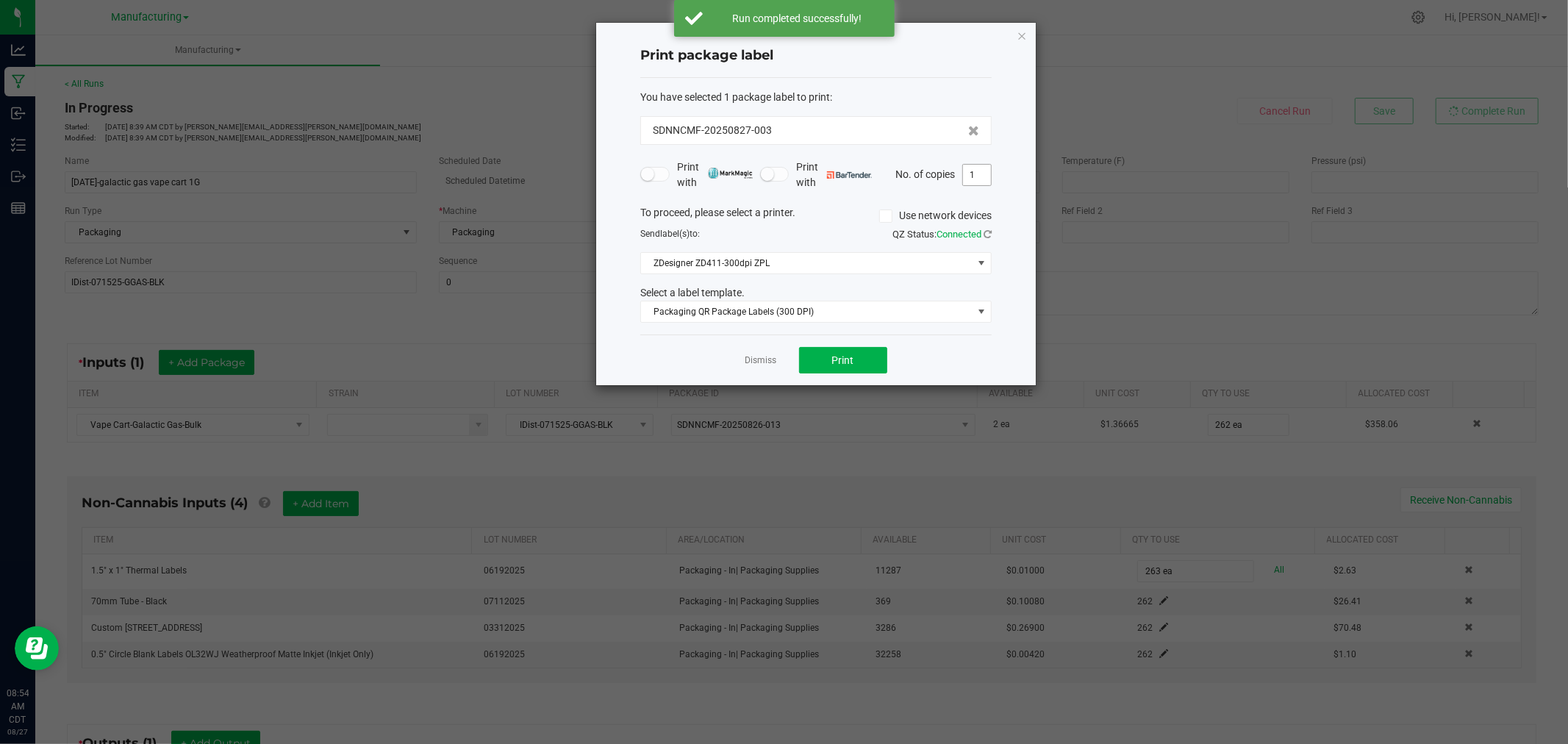
click at [981, 178] on input "1" at bounding box center [976, 174] width 28 height 21
type input "263"
click at [847, 355] on span "Print" at bounding box center [843, 360] width 22 height 12
click at [759, 357] on link "Dismiss" at bounding box center [761, 360] width 32 height 13
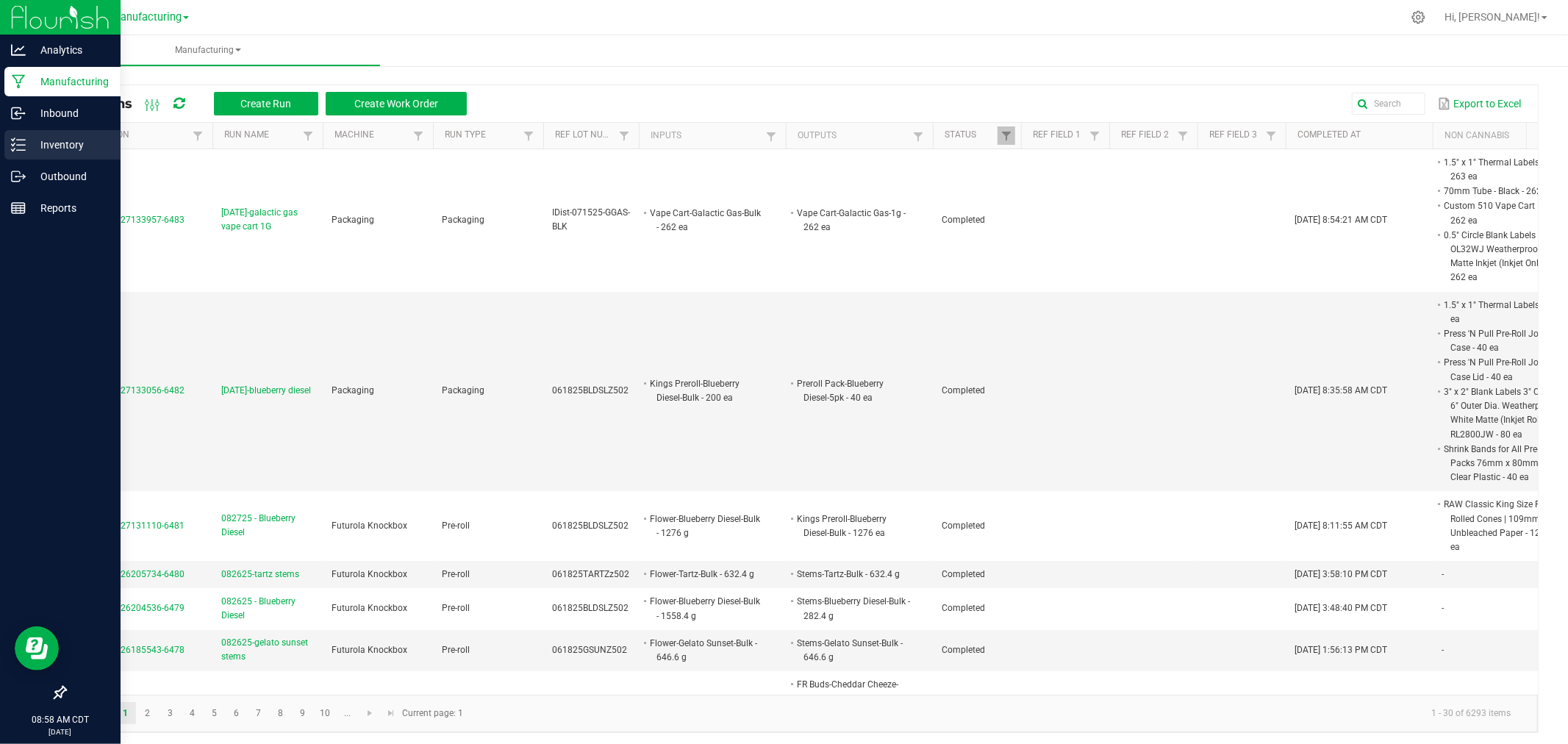
click at [78, 138] on p "Inventory" at bounding box center [70, 144] width 88 height 18
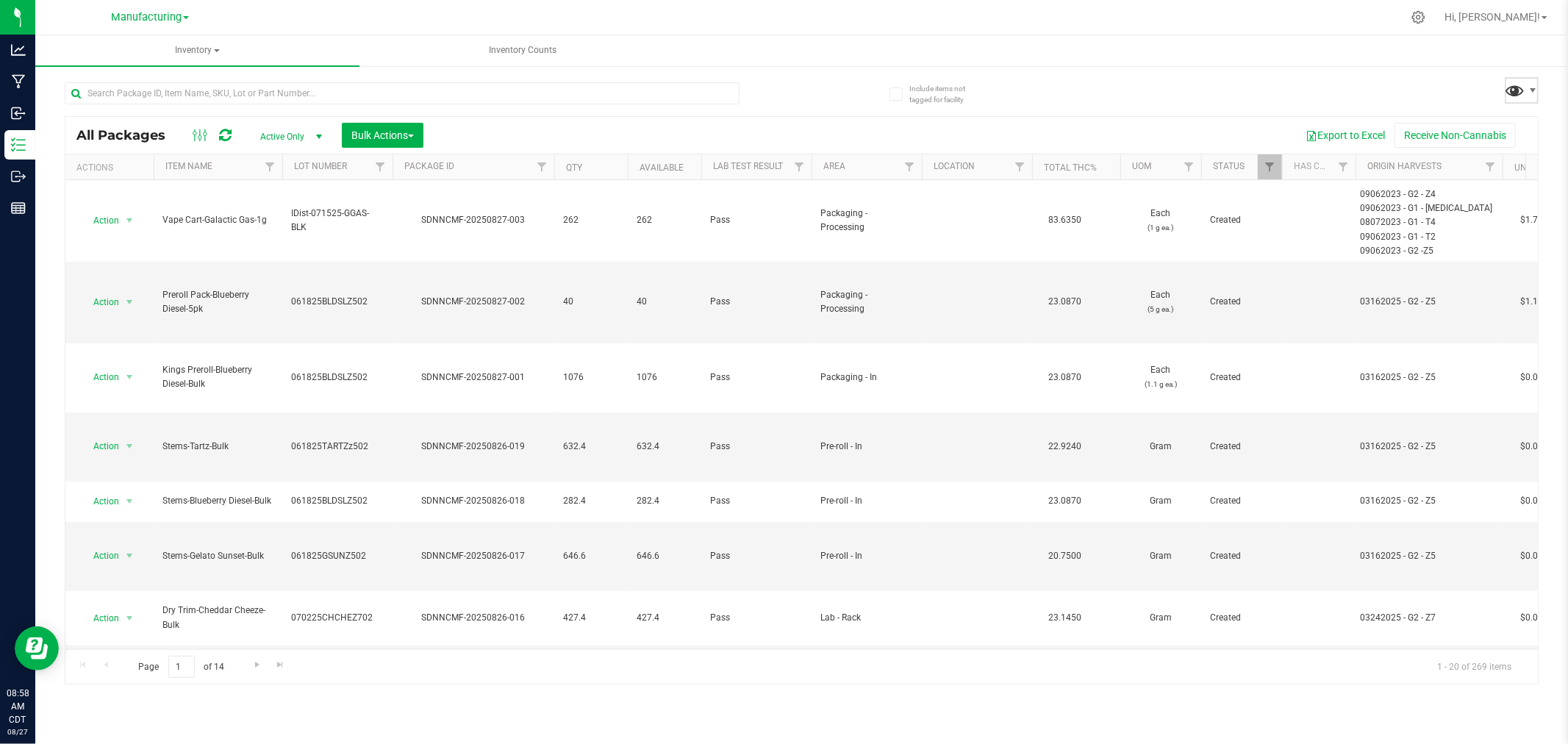
click at [1510, 86] on span at bounding box center [1515, 90] width 22 height 22
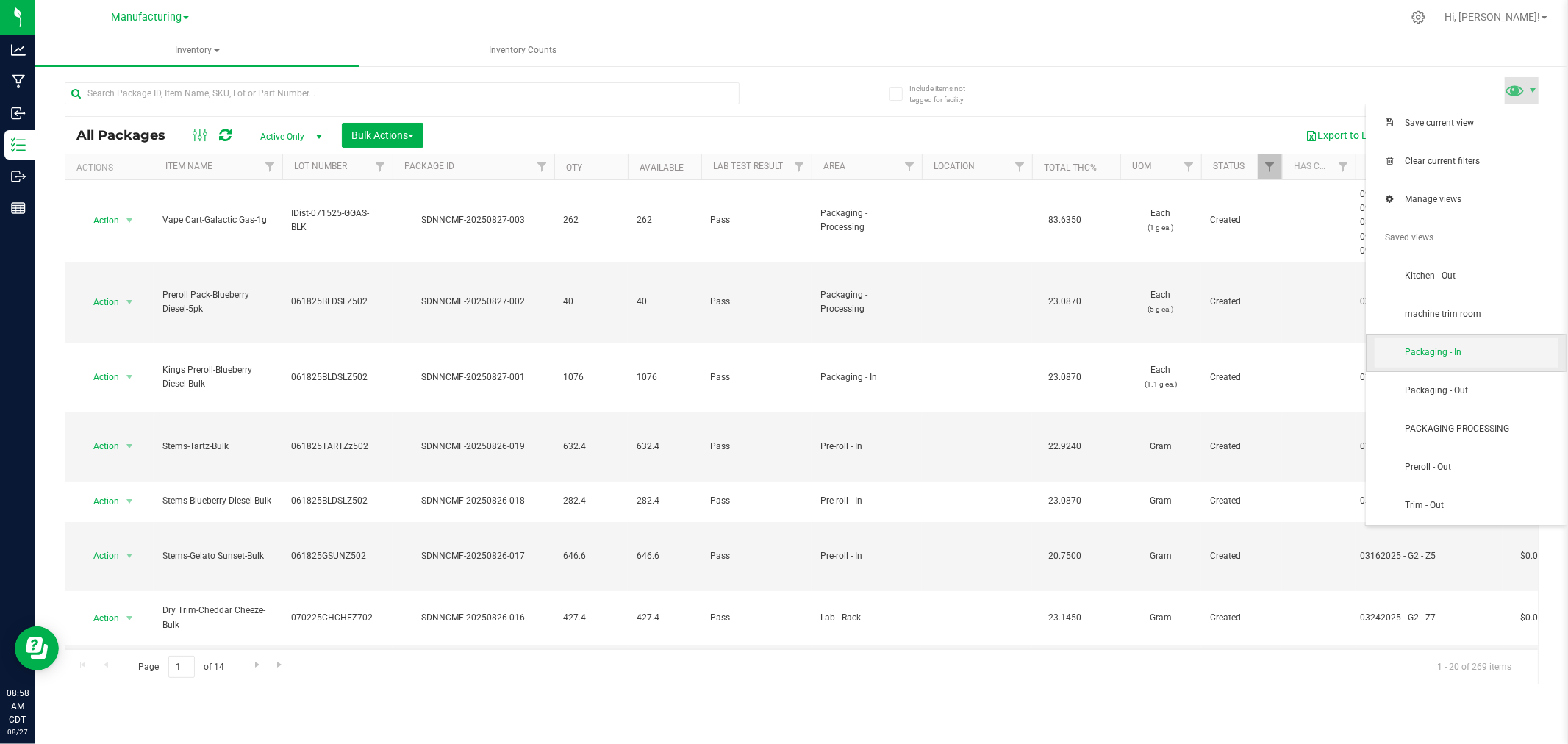
click at [1464, 360] on span "Packaging - In" at bounding box center [1467, 352] width 184 height 29
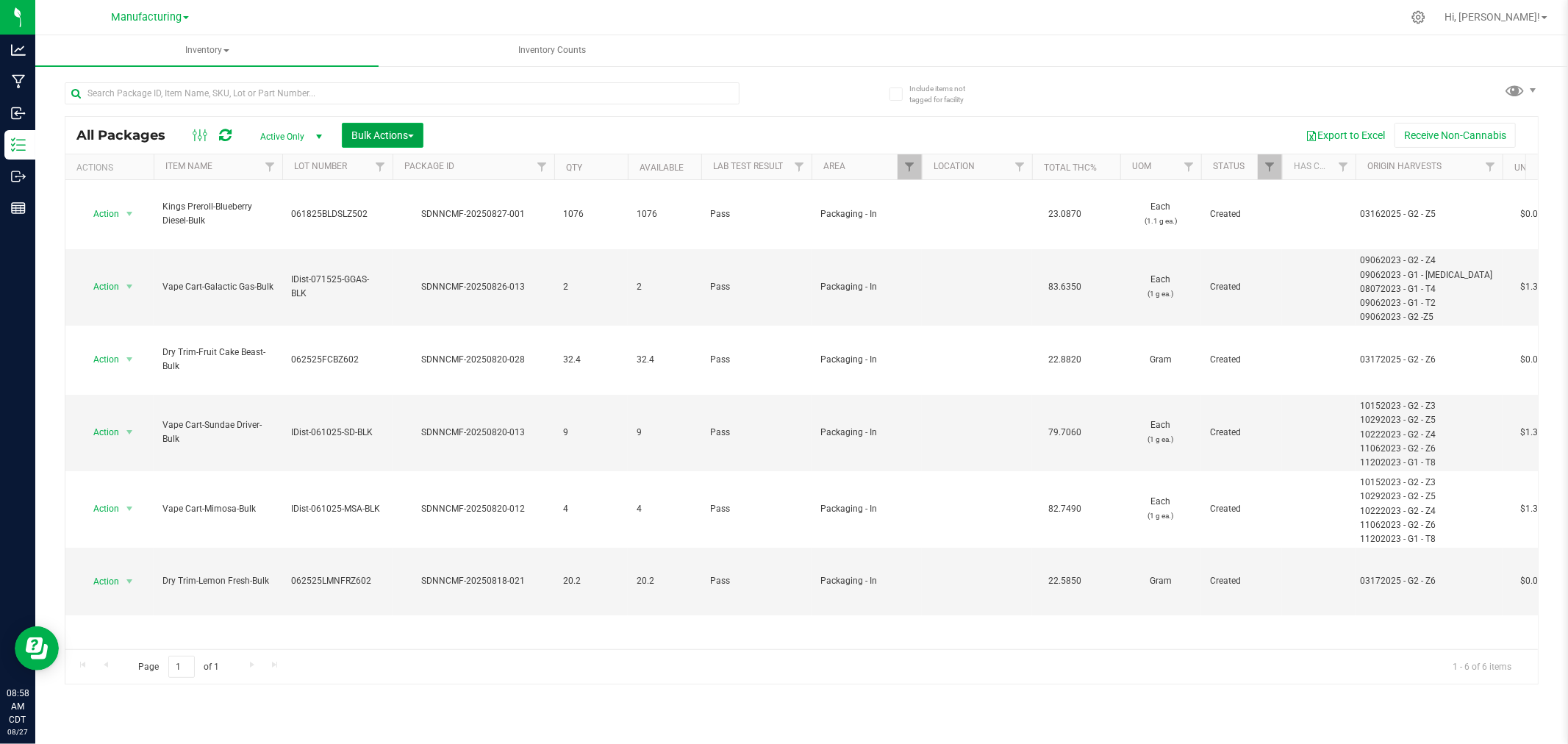
click at [380, 133] on span "Bulk Actions" at bounding box center [382, 135] width 63 height 12
click at [398, 163] on span "Add to manufacturing run" at bounding box center [406, 168] width 111 height 12
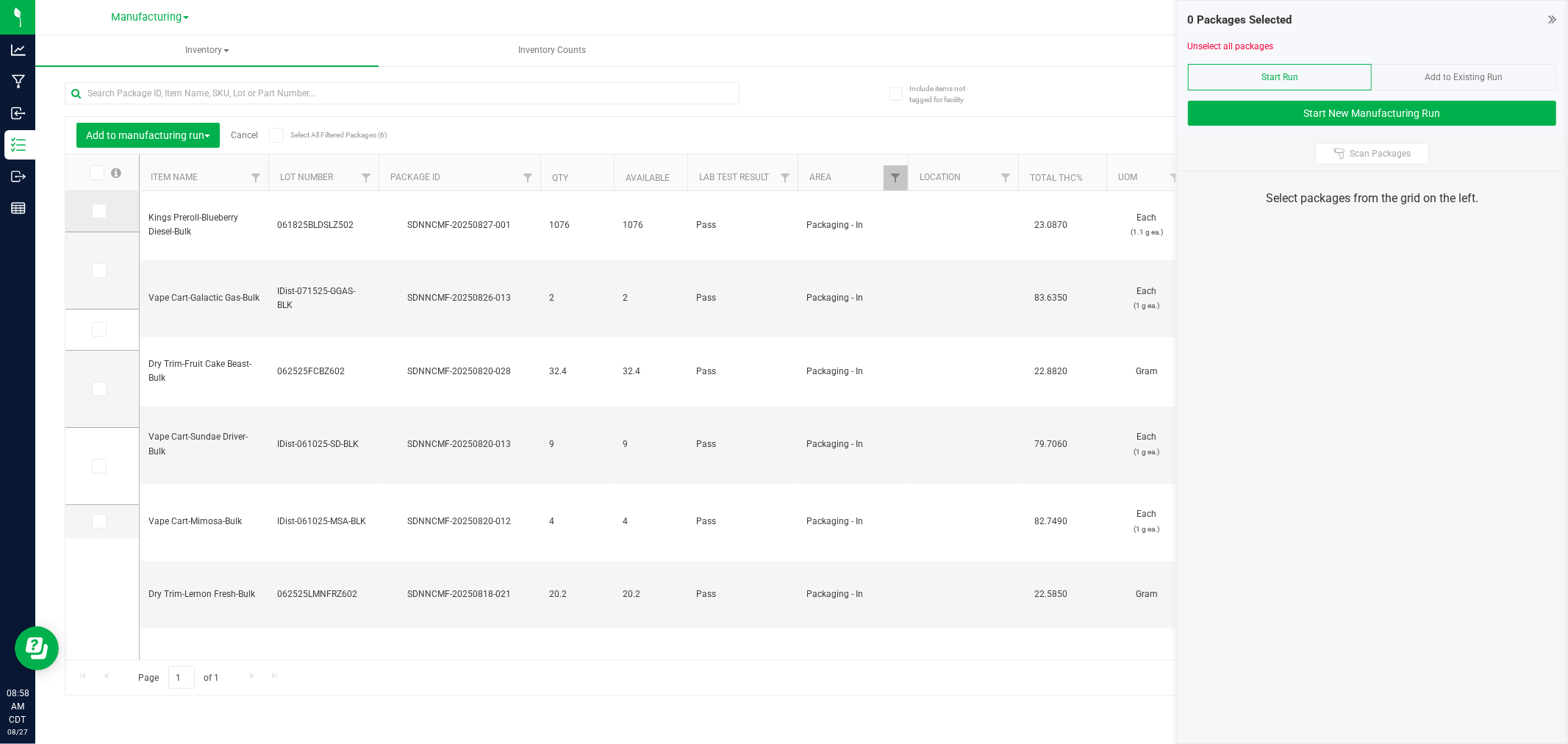
click at [98, 211] on icon at bounding box center [98, 211] width 9 height 0
click at [0, 0] on input "checkbox" at bounding box center [0, 0] width 0 height 0
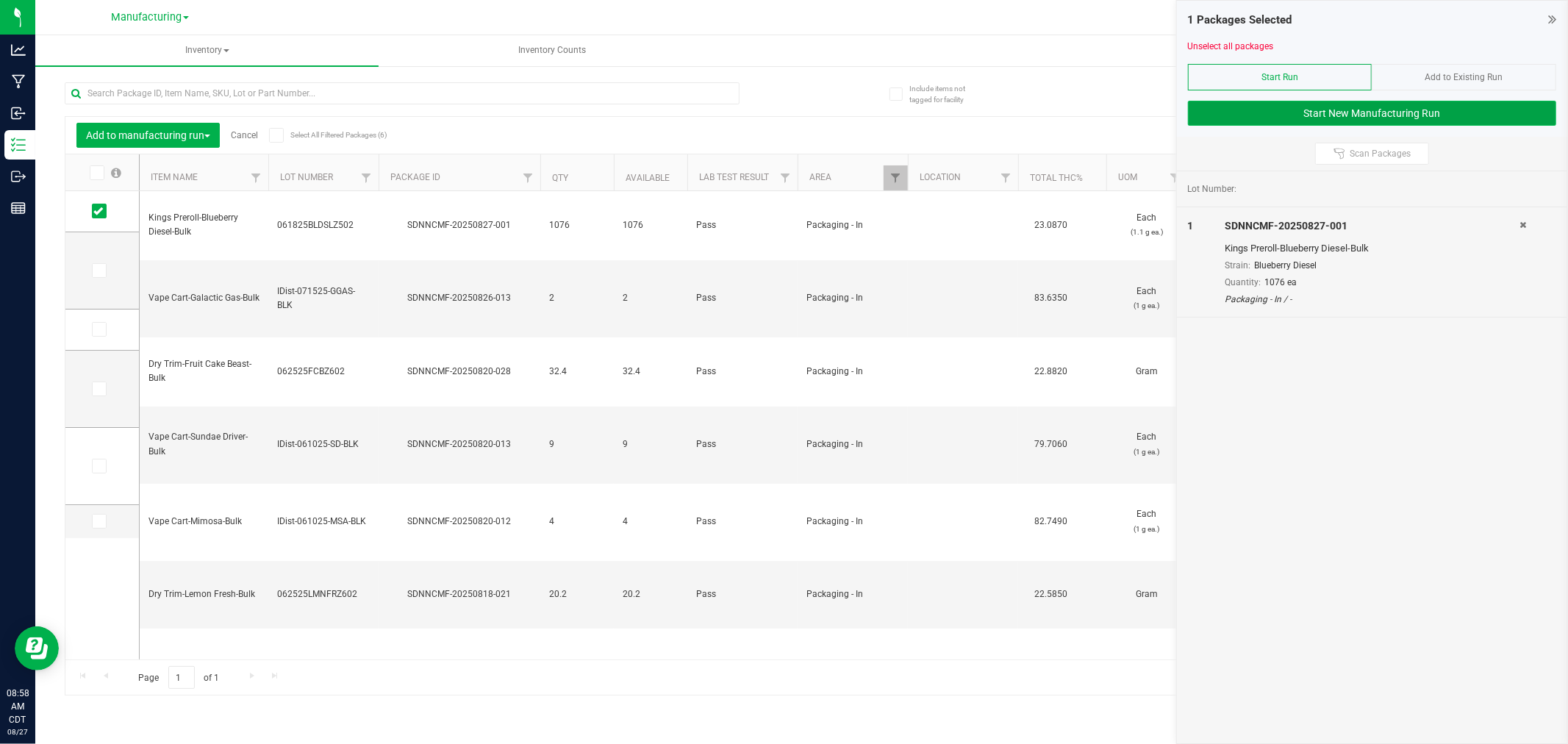
click at [1280, 120] on button "Start New Manufacturing Run" at bounding box center [1372, 113] width 368 height 25
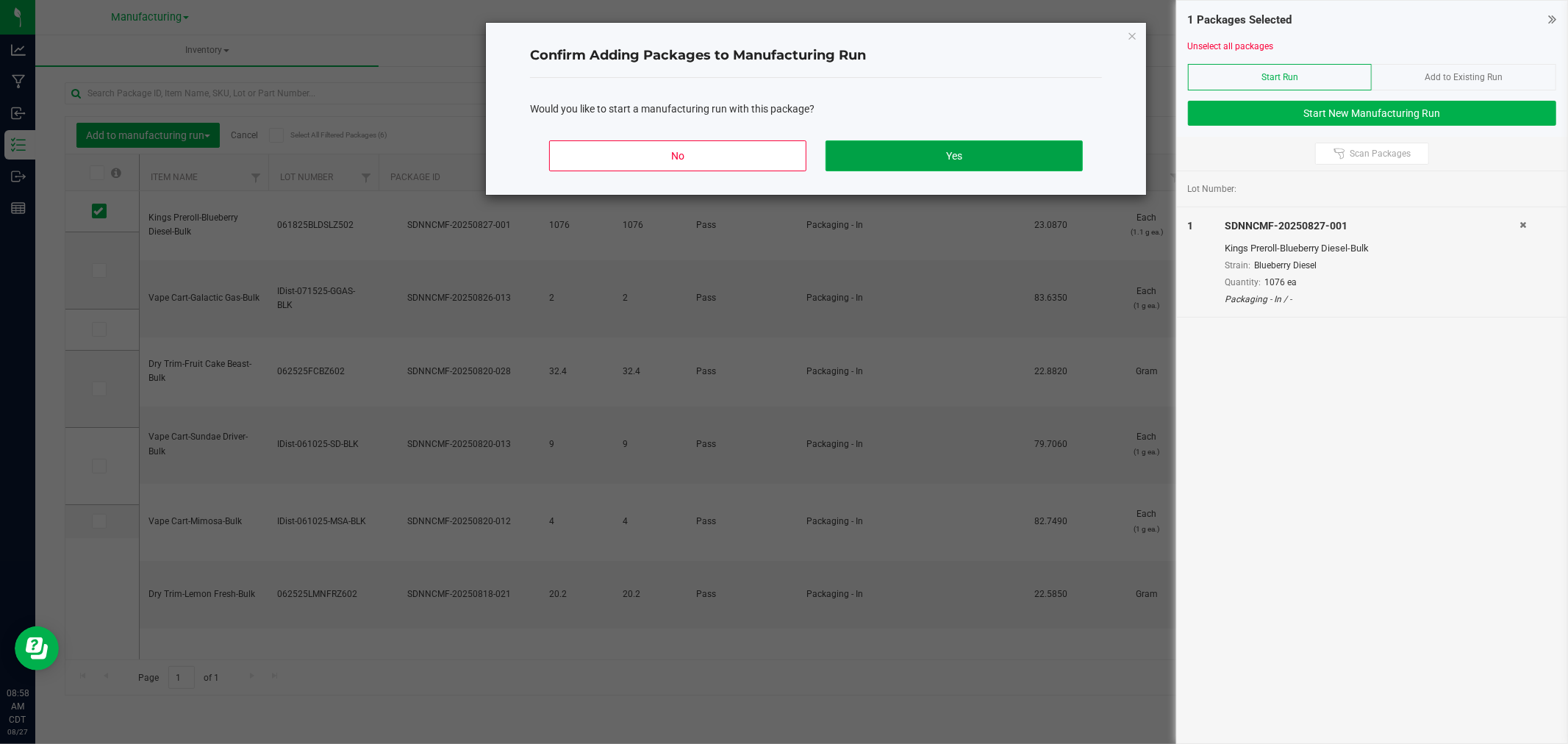
click at [1007, 157] on button "Yes" at bounding box center [954, 155] width 257 height 31
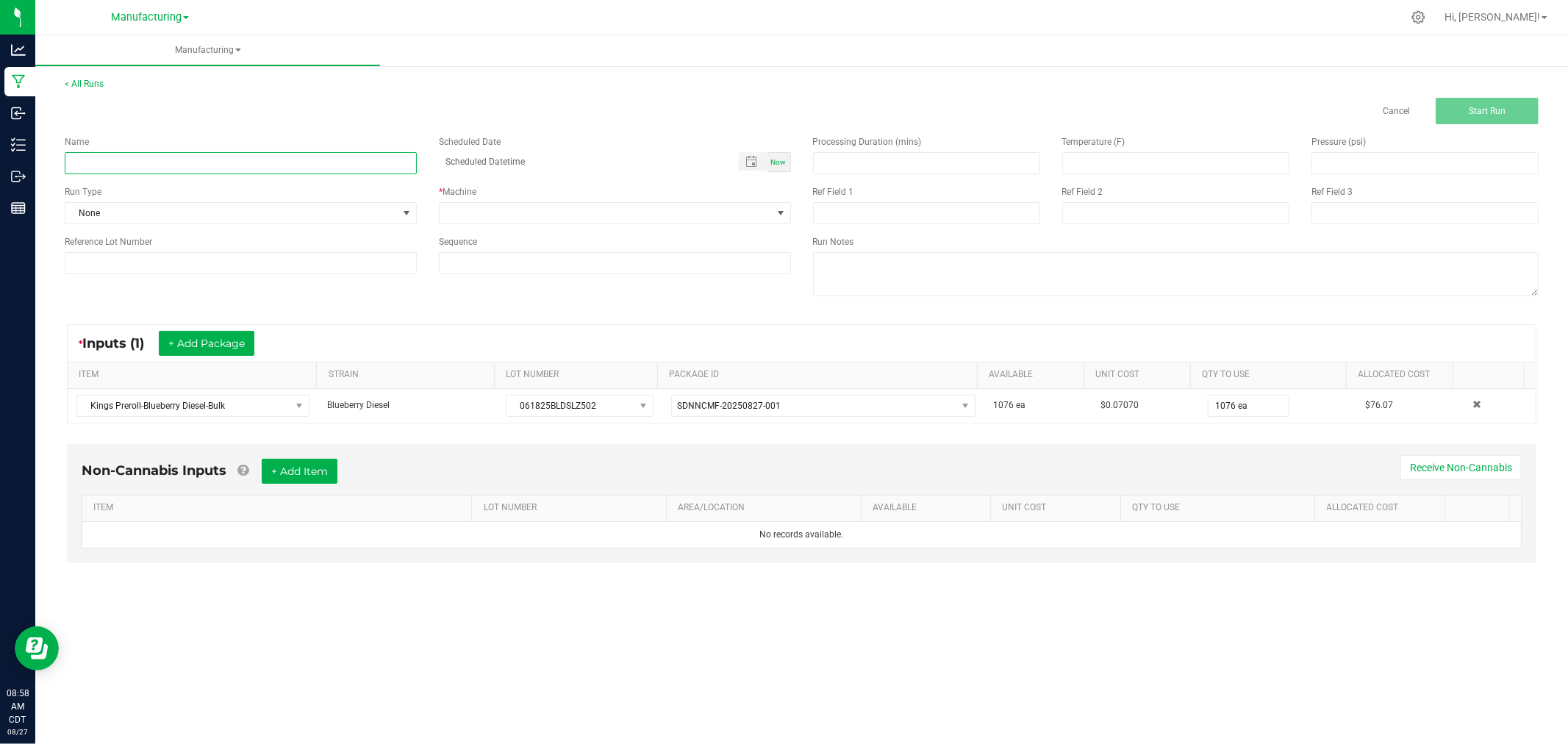
click at [276, 158] on input at bounding box center [241, 163] width 352 height 22
type input "[DATE]-blueberry diesel singles"
click at [355, 207] on span "None" at bounding box center [231, 213] width 332 height 21
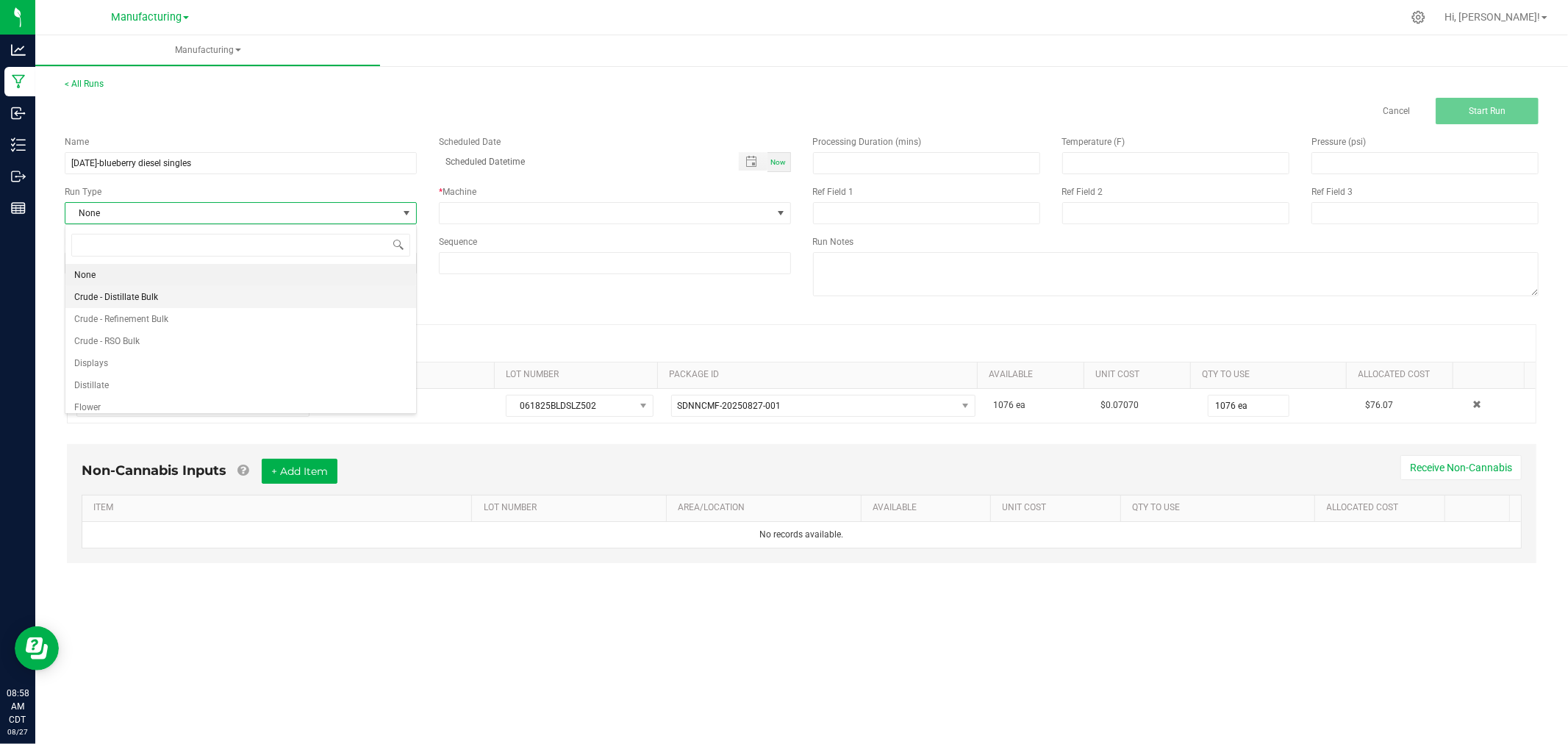
scroll to position [73, 0]
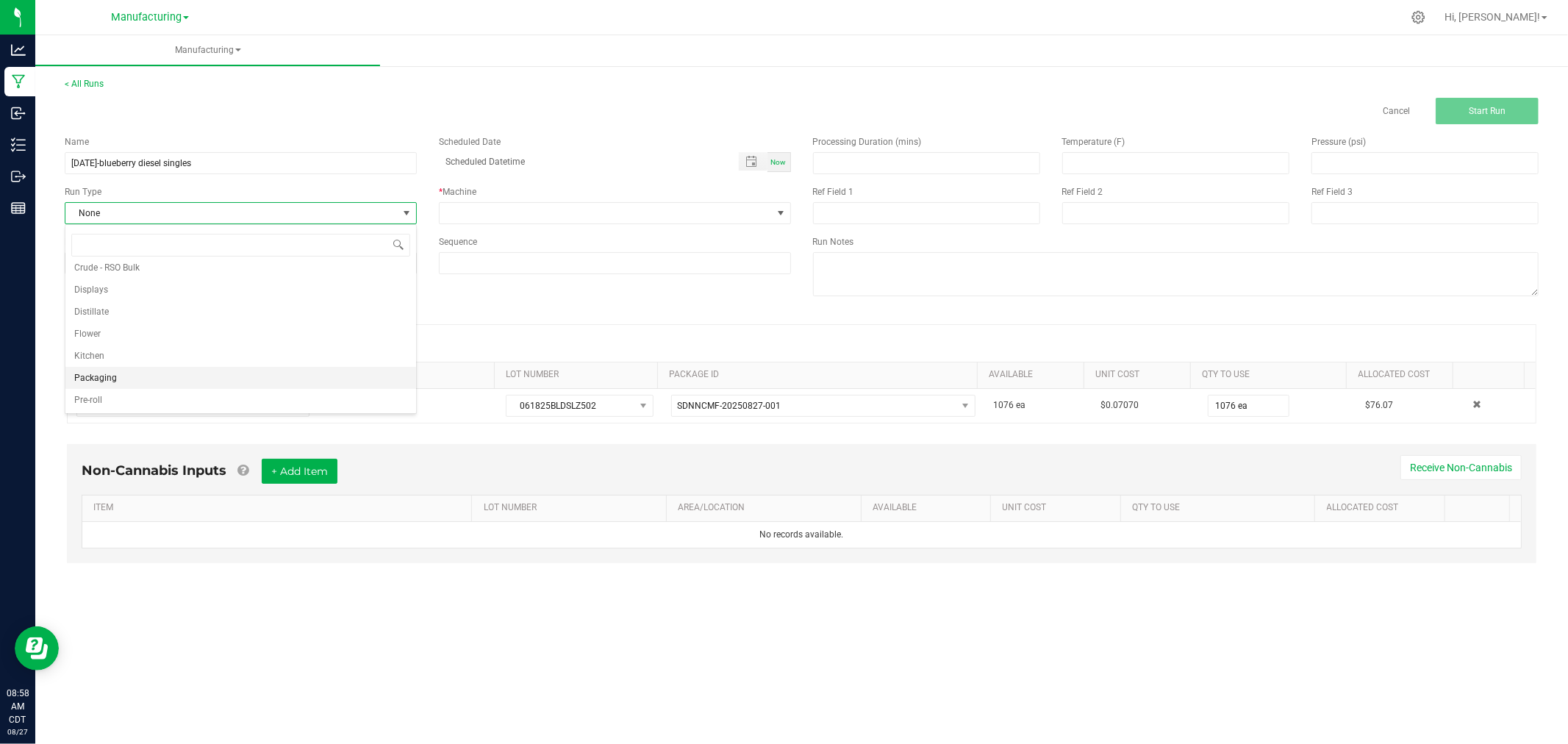
click at [192, 379] on li "Packaging" at bounding box center [240, 378] width 350 height 22
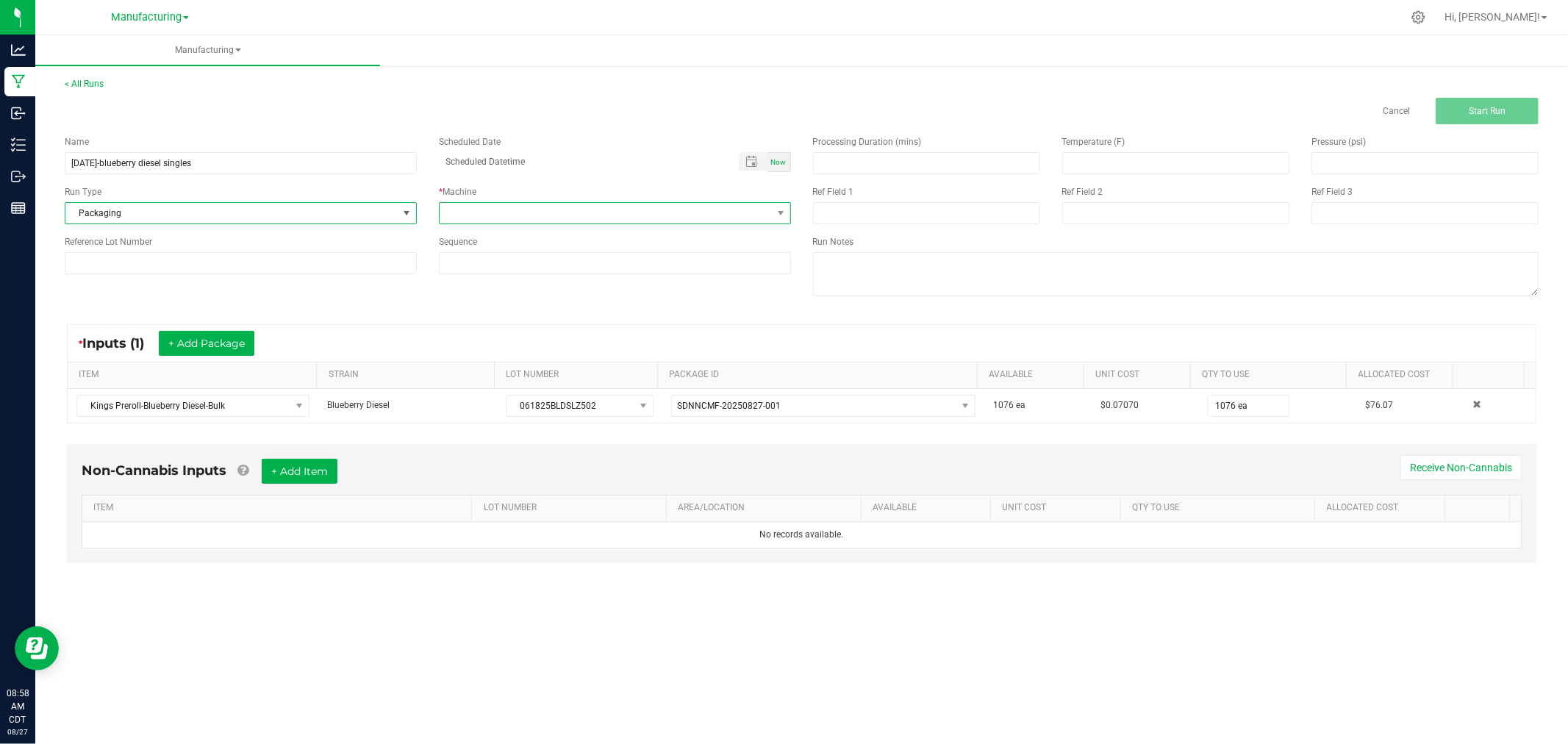
click at [497, 214] on span at bounding box center [606, 213] width 332 height 21
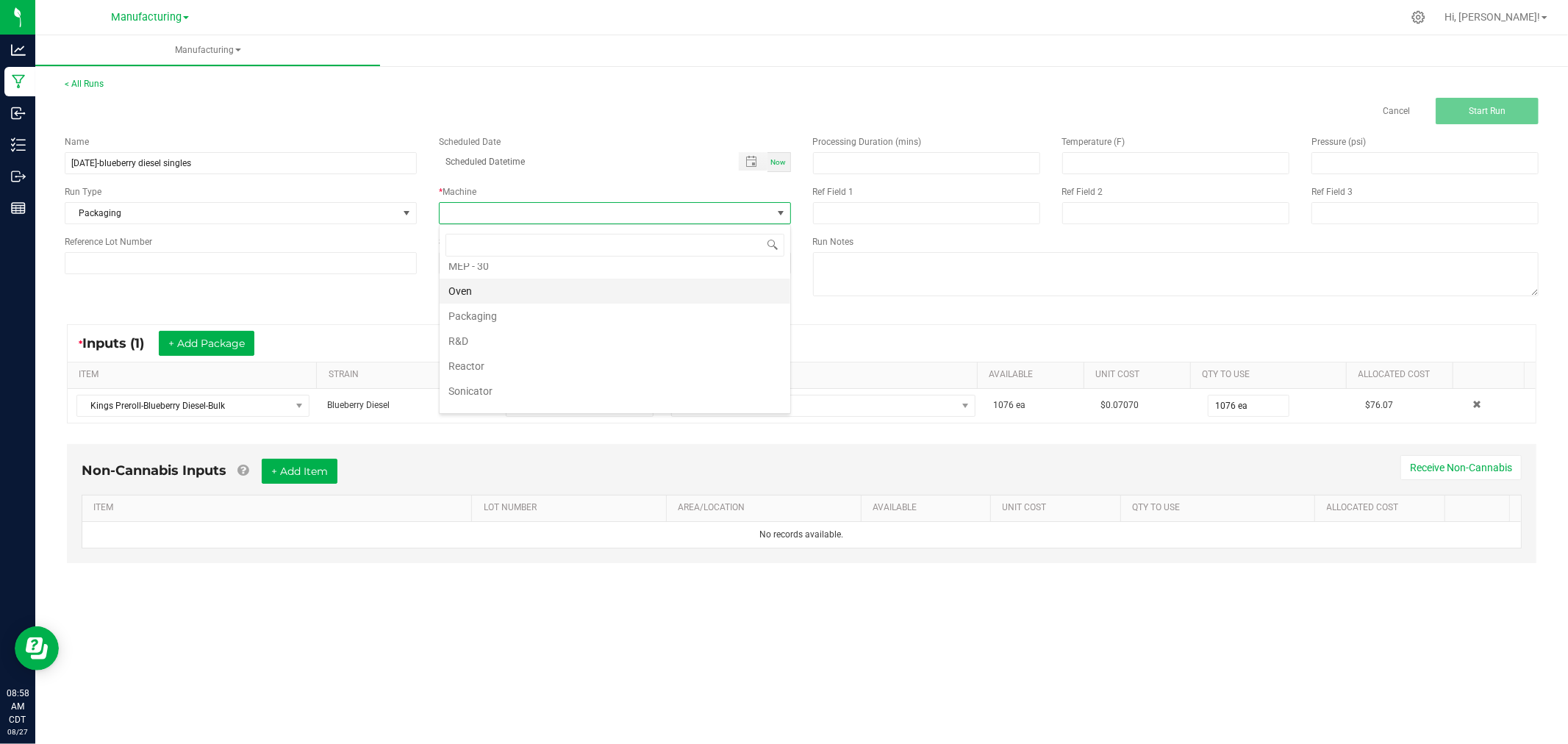
scroll to position [82, 0]
click at [521, 353] on li "Packaging" at bounding box center [615, 344] width 350 height 25
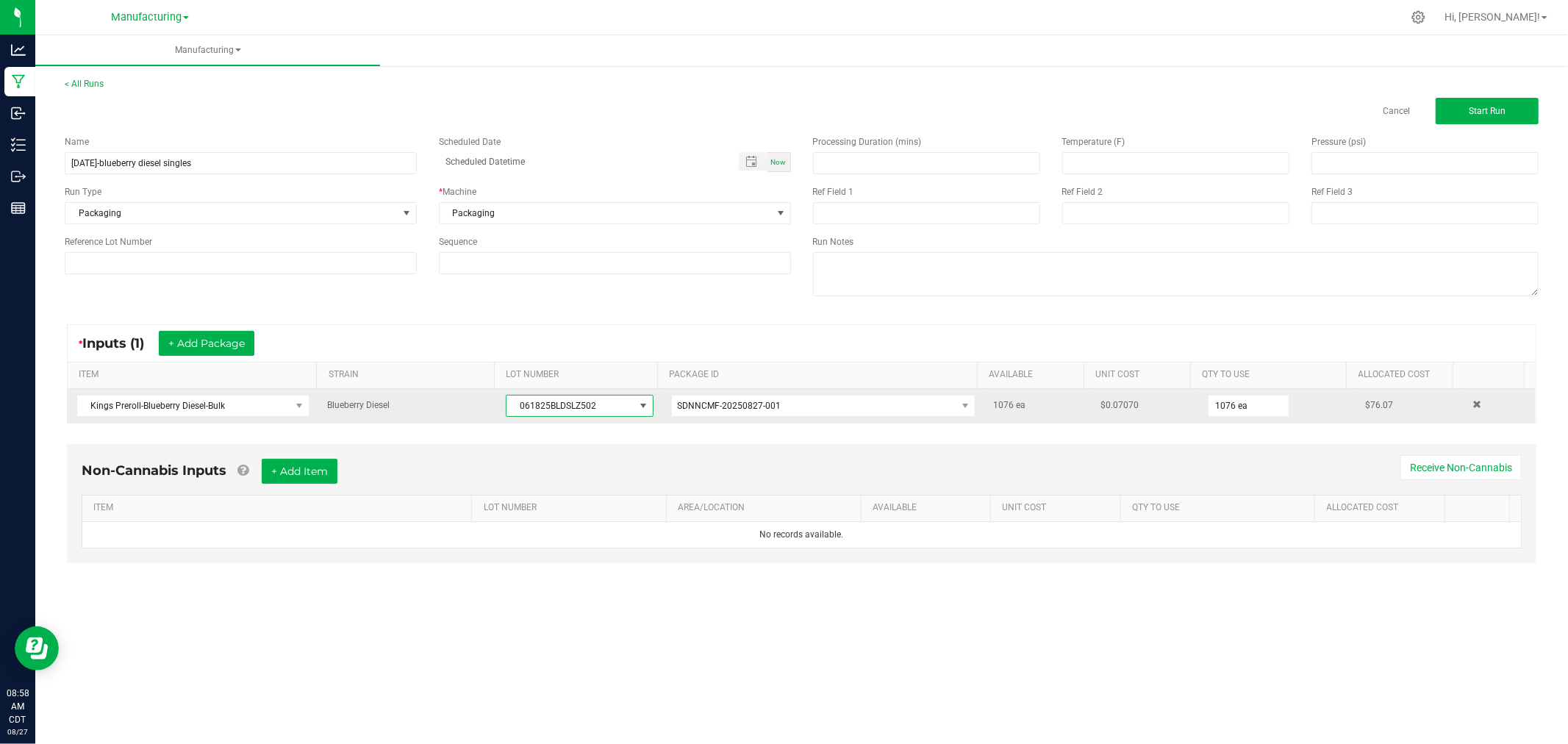
click at [572, 405] on span "061825BLDSLZ502" at bounding box center [570, 405] width 127 height 21
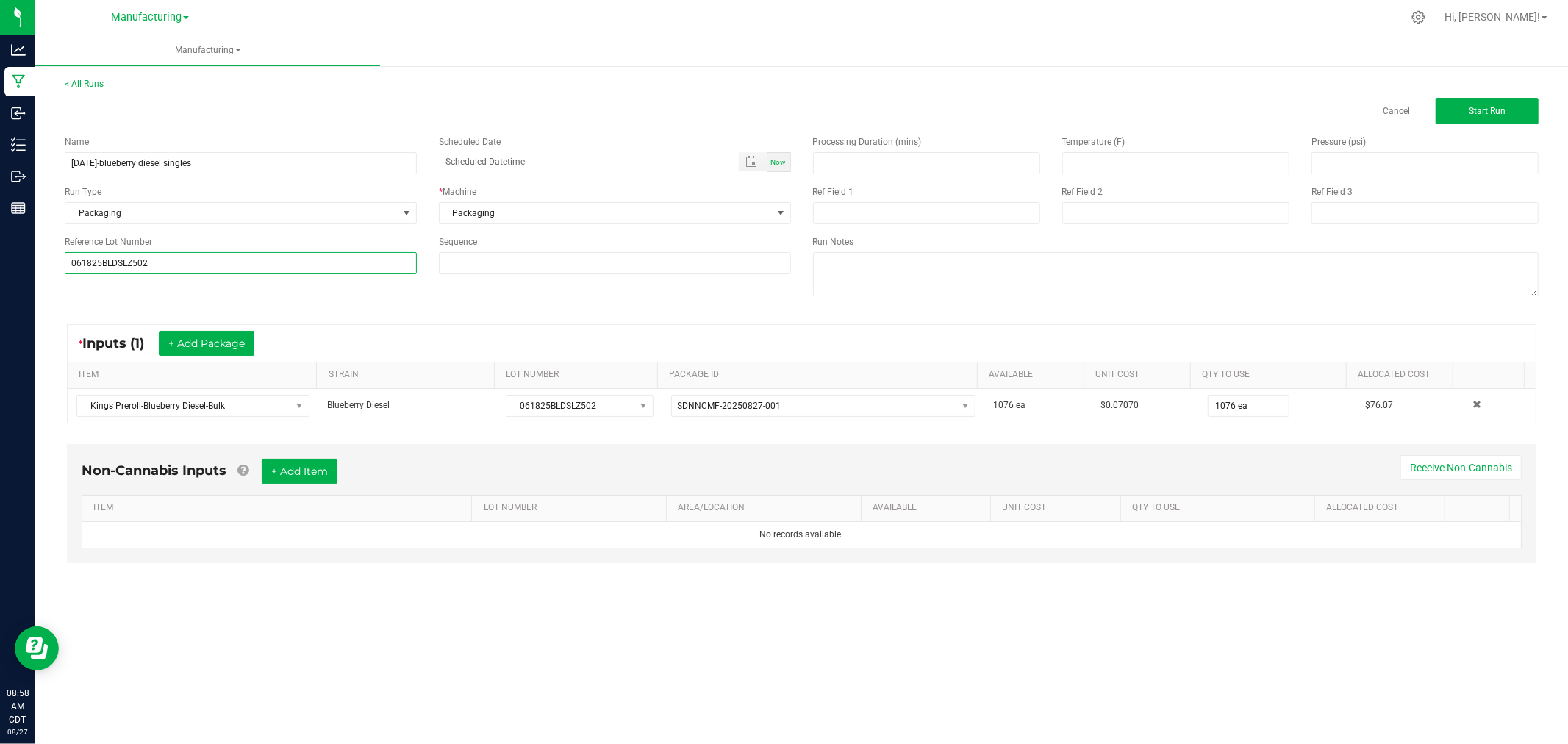
type input "061825BLDSLZ502"
click at [504, 324] on kendo-grid "* Inputs (1) + Add Package ITEM STRAIN LOT NUMBER PACKAGE ID AVAILABLE Unit Cos…" at bounding box center [801, 374] width 1470 height 99
click at [1481, 114] on span "Start Run" at bounding box center [1487, 111] width 37 height 10
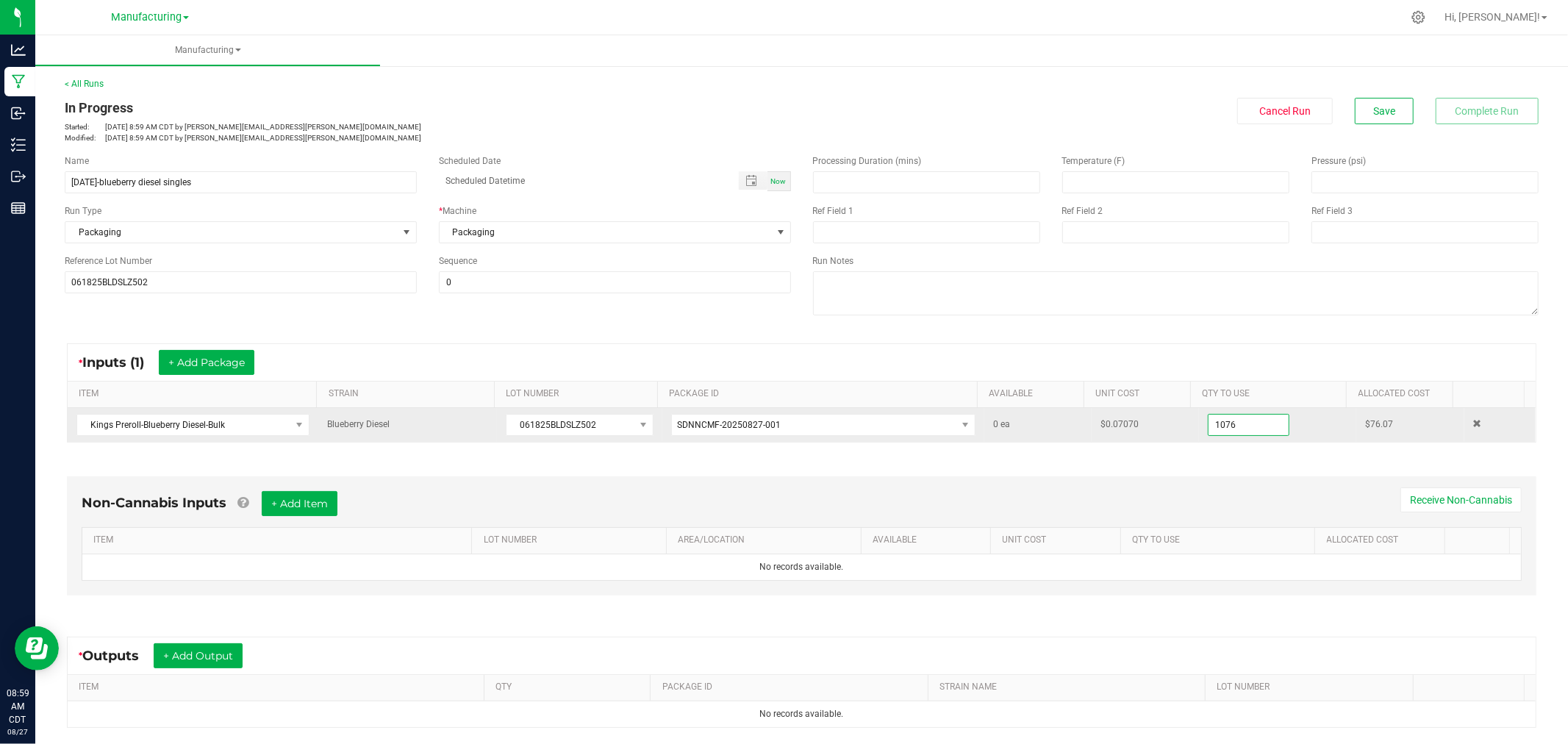
click at [1232, 423] on input "1076" at bounding box center [1248, 425] width 80 height 21
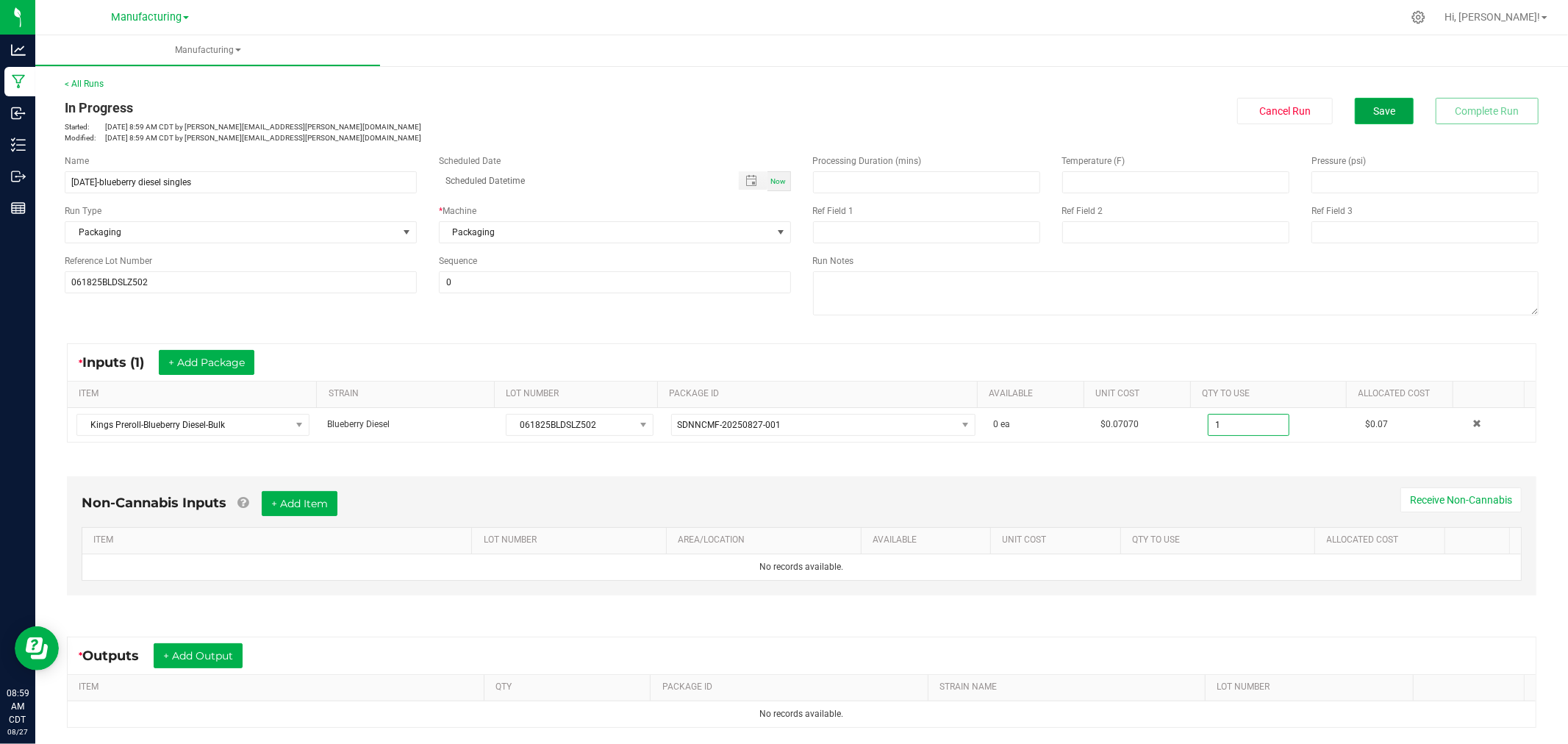
type input "1 ea"
click at [1374, 110] on span "Save" at bounding box center [1384, 111] width 22 height 12
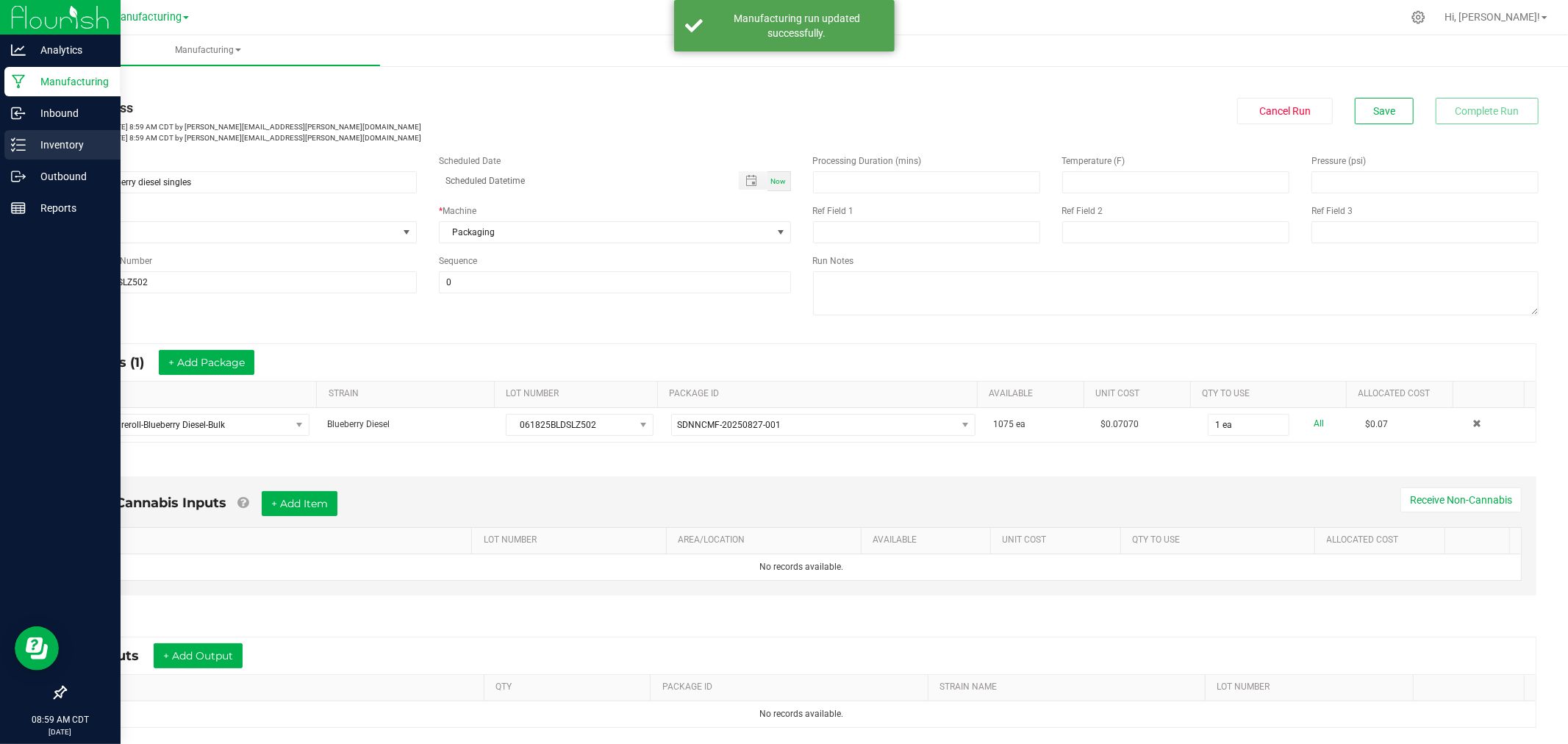
click at [68, 148] on p "Inventory" at bounding box center [70, 144] width 88 height 18
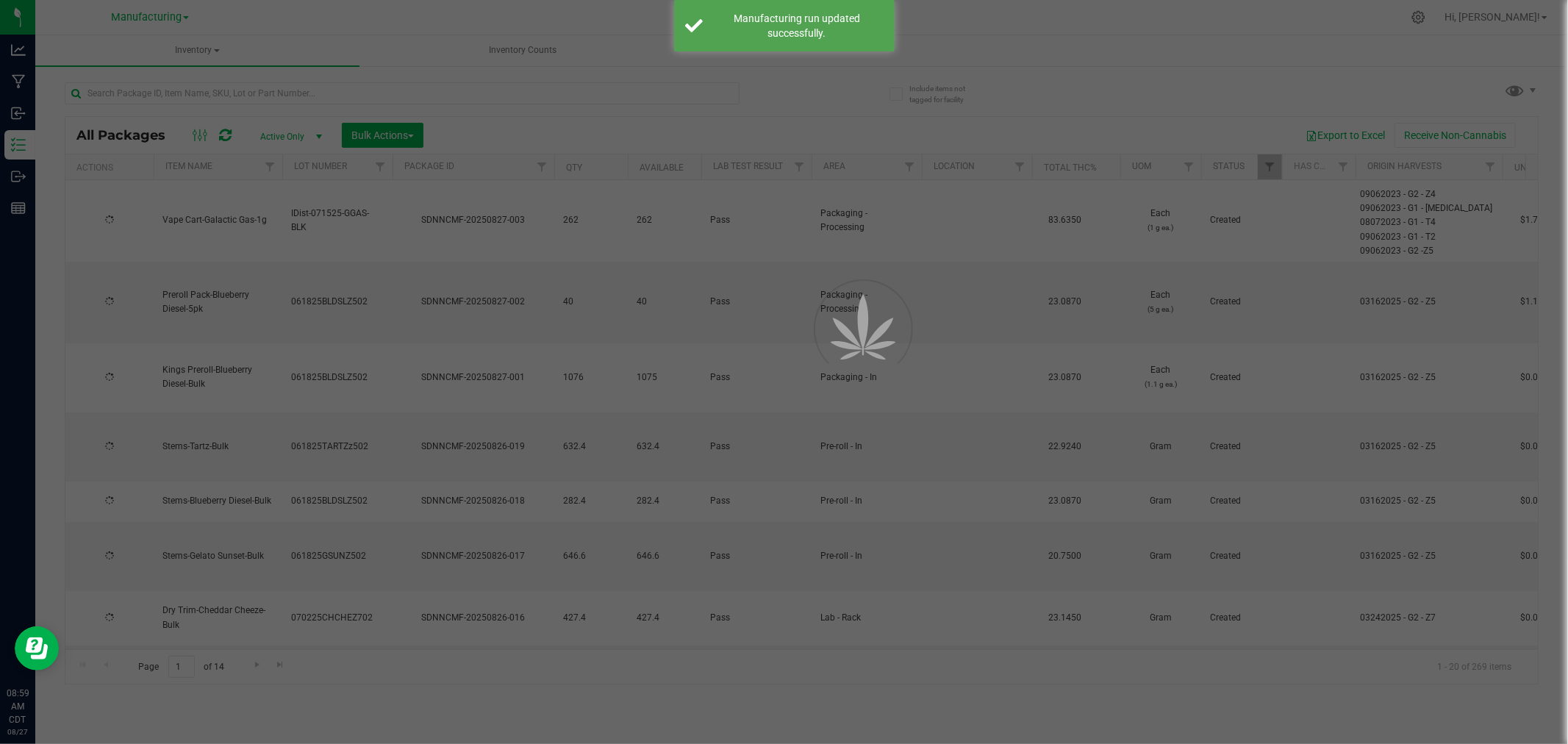
click at [156, 15] on div at bounding box center [784, 372] width 1568 height 744
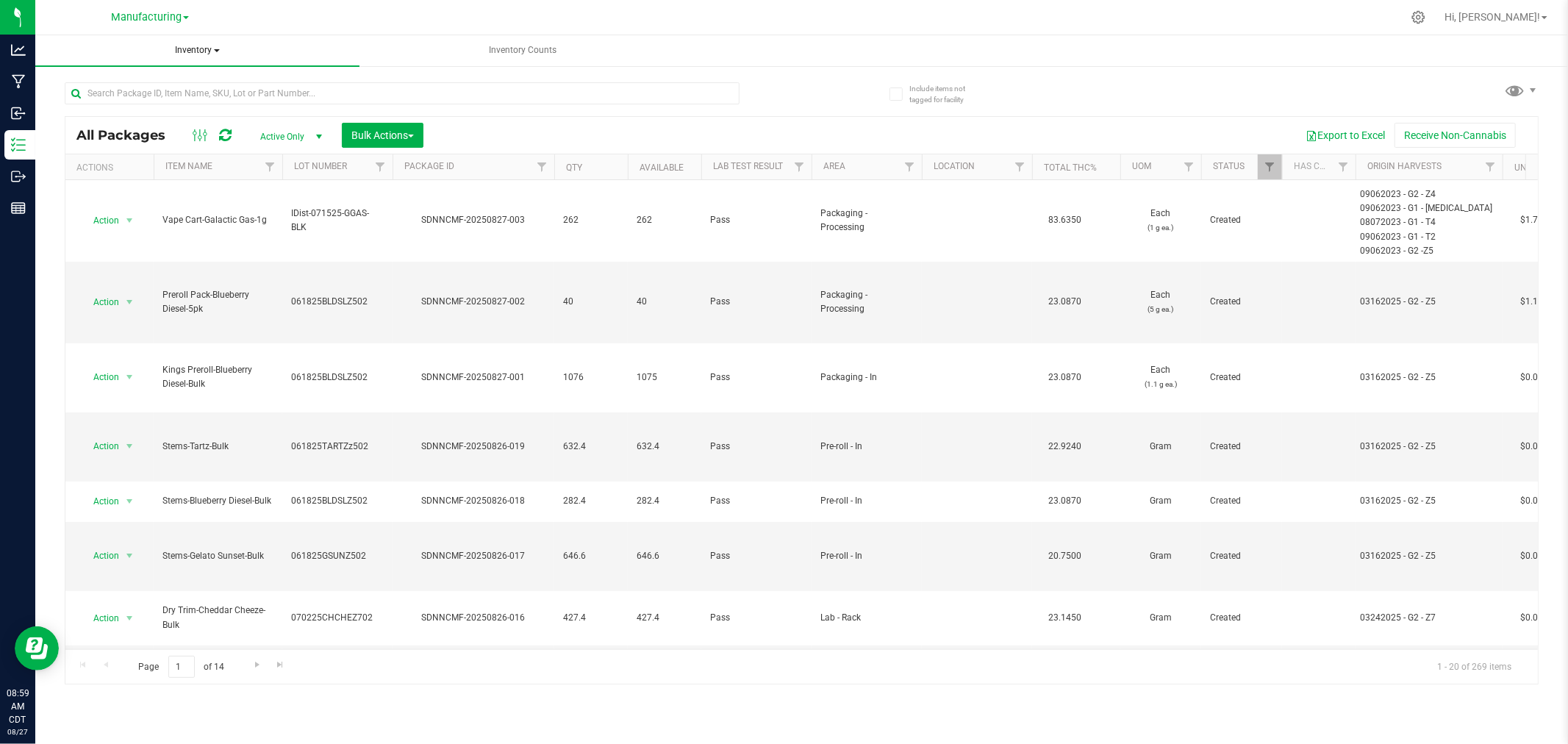
click at [185, 53] on span "Inventory" at bounding box center [197, 50] width 325 height 31
click at [174, 99] on li "All inventory" at bounding box center [197, 105] width 325 height 18
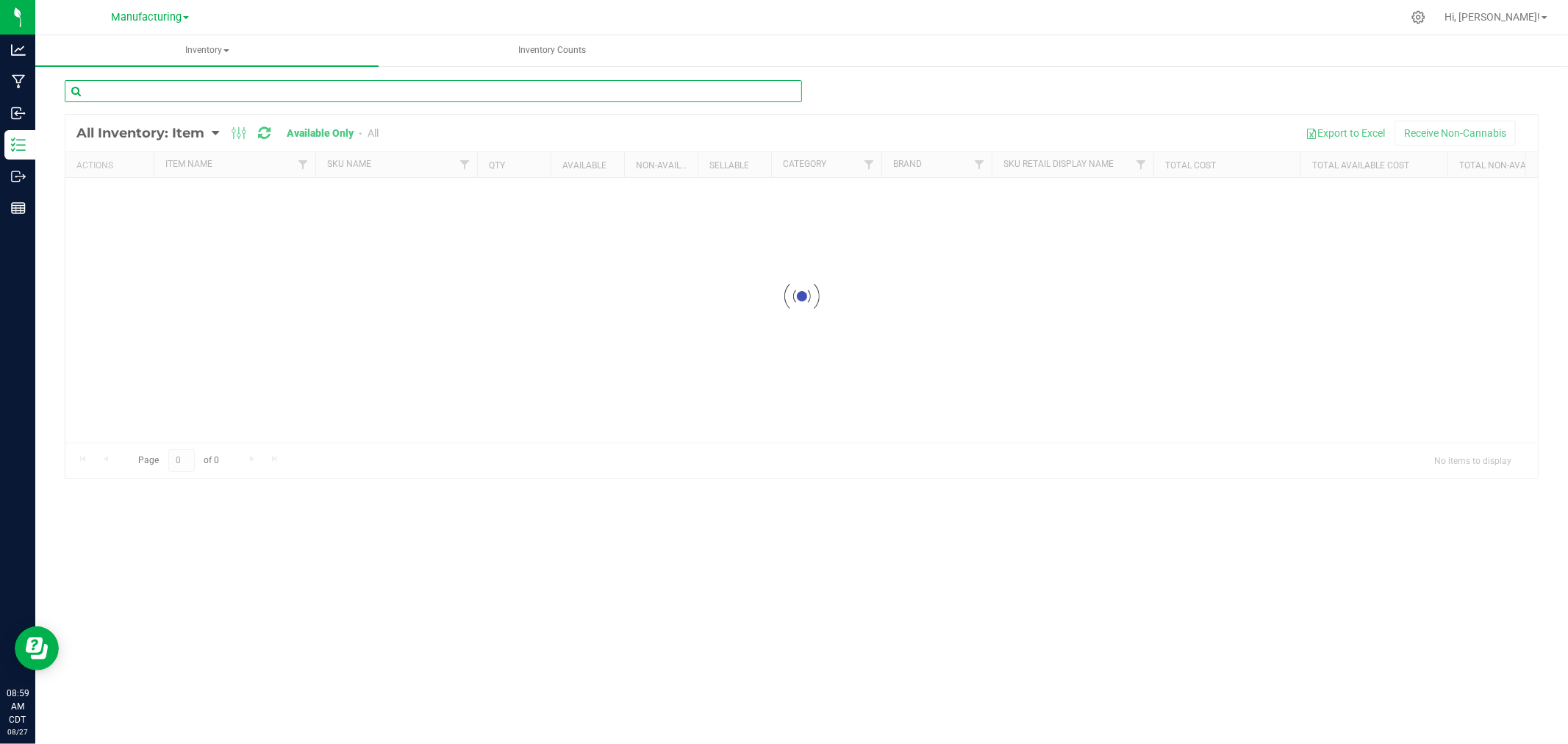
click at [287, 94] on input "text" at bounding box center [434, 91] width 738 height 22
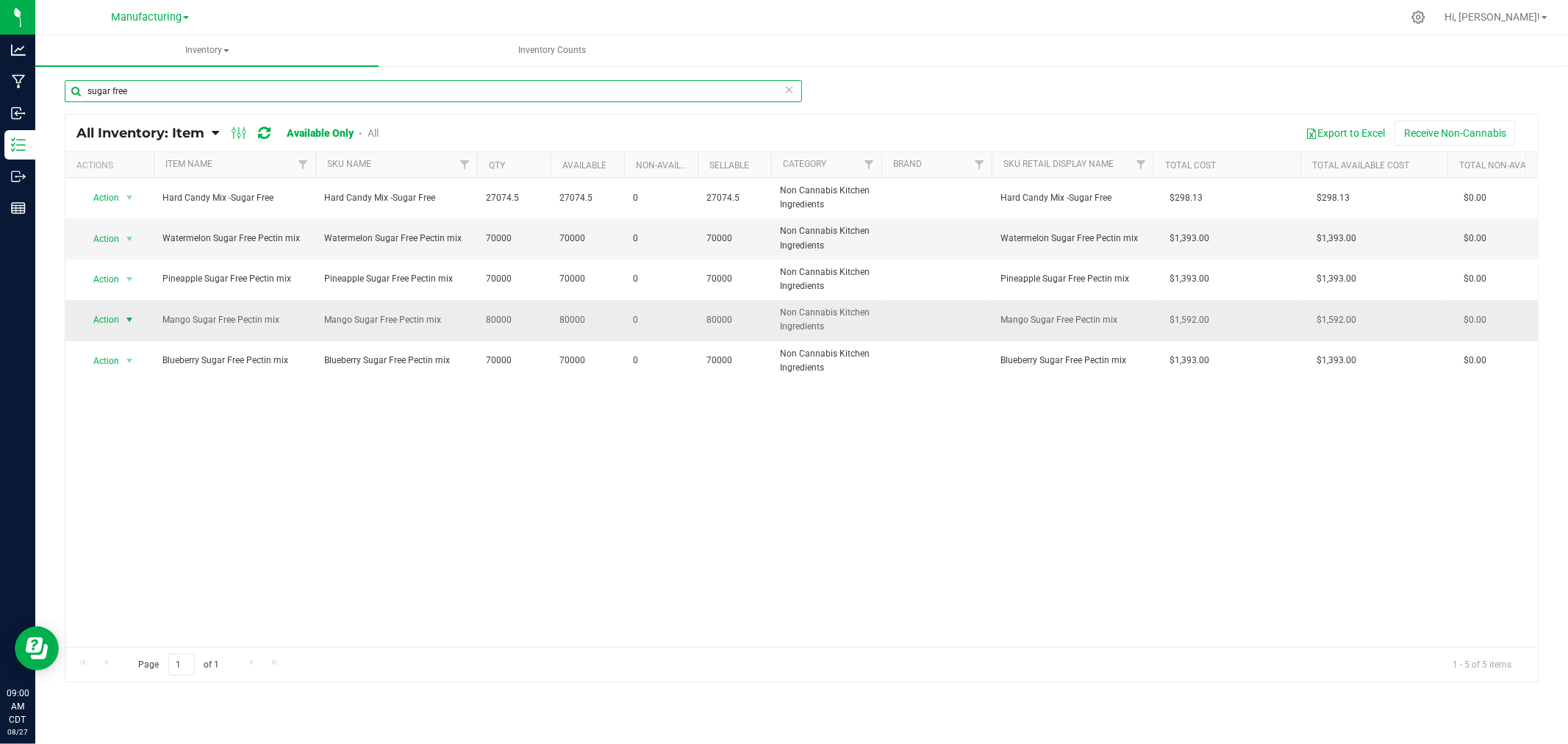
type input "sugar free"
click at [104, 313] on span "Action" at bounding box center [100, 319] width 40 height 21
click at [144, 345] on li "Adjust qty" at bounding box center [128, 344] width 94 height 22
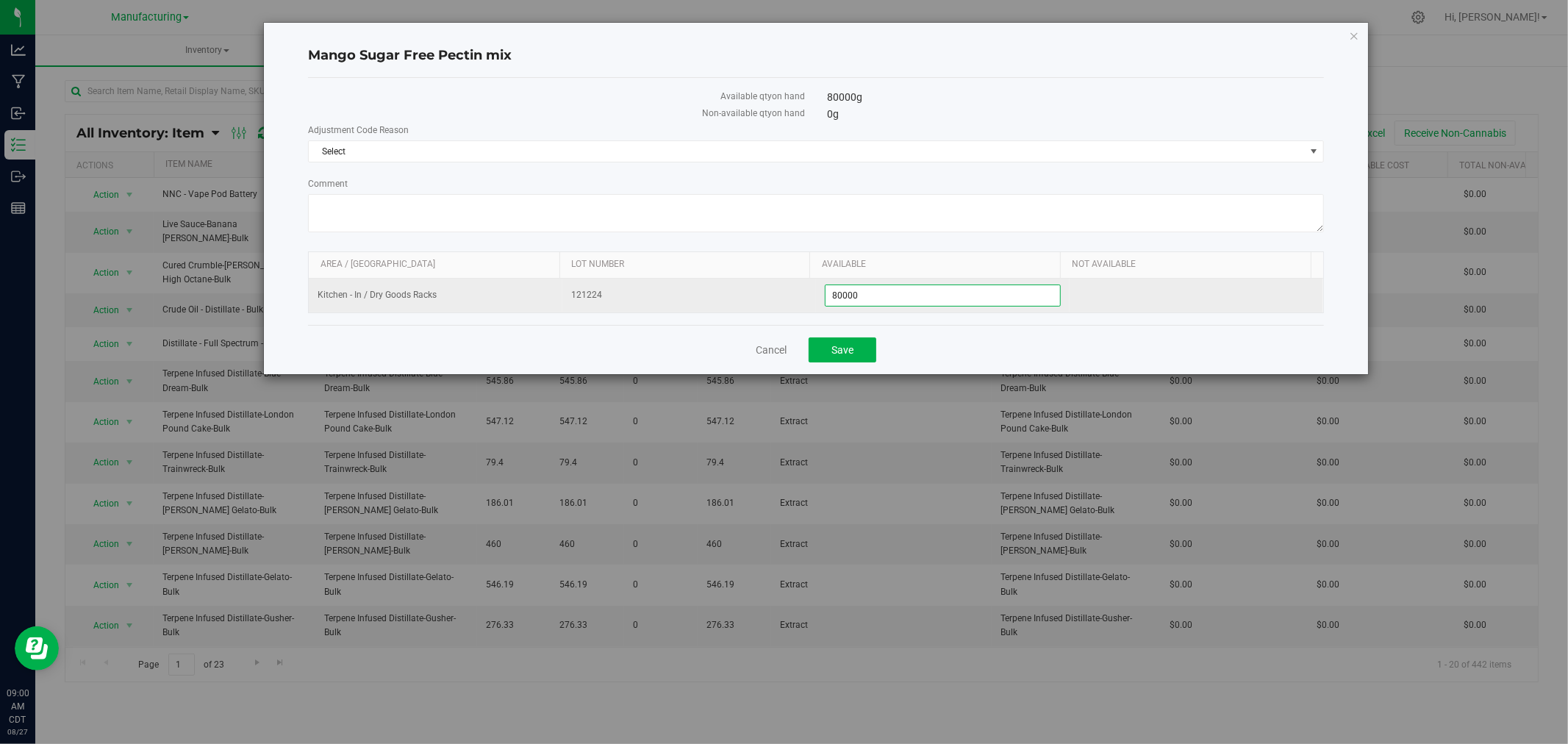
click at [946, 301] on span "80,000.0000 80000" at bounding box center [943, 295] width 236 height 22
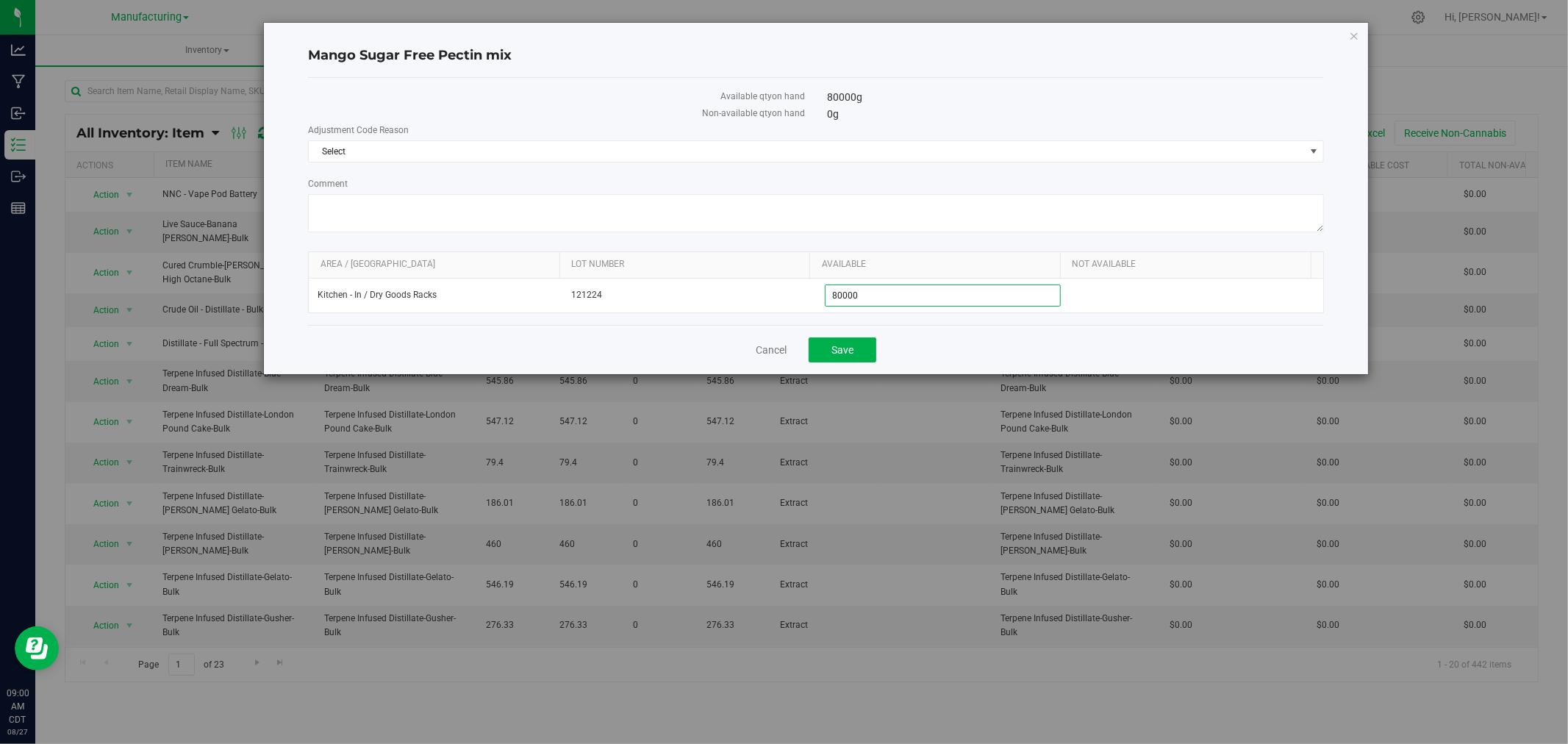
click at [937, 330] on div "Cancel Save" at bounding box center [816, 349] width 1016 height 49
drag, startPoint x: 913, startPoint y: 306, endPoint x: 813, endPoint y: 318, distance: 100.7
click at [816, 318] on div "Available qty on hand 80000 g Non-available qty on hand 0 g Adjustment Code Rea…" at bounding box center [816, 201] width 1016 height 247
type input "0"
type input "0.0000"
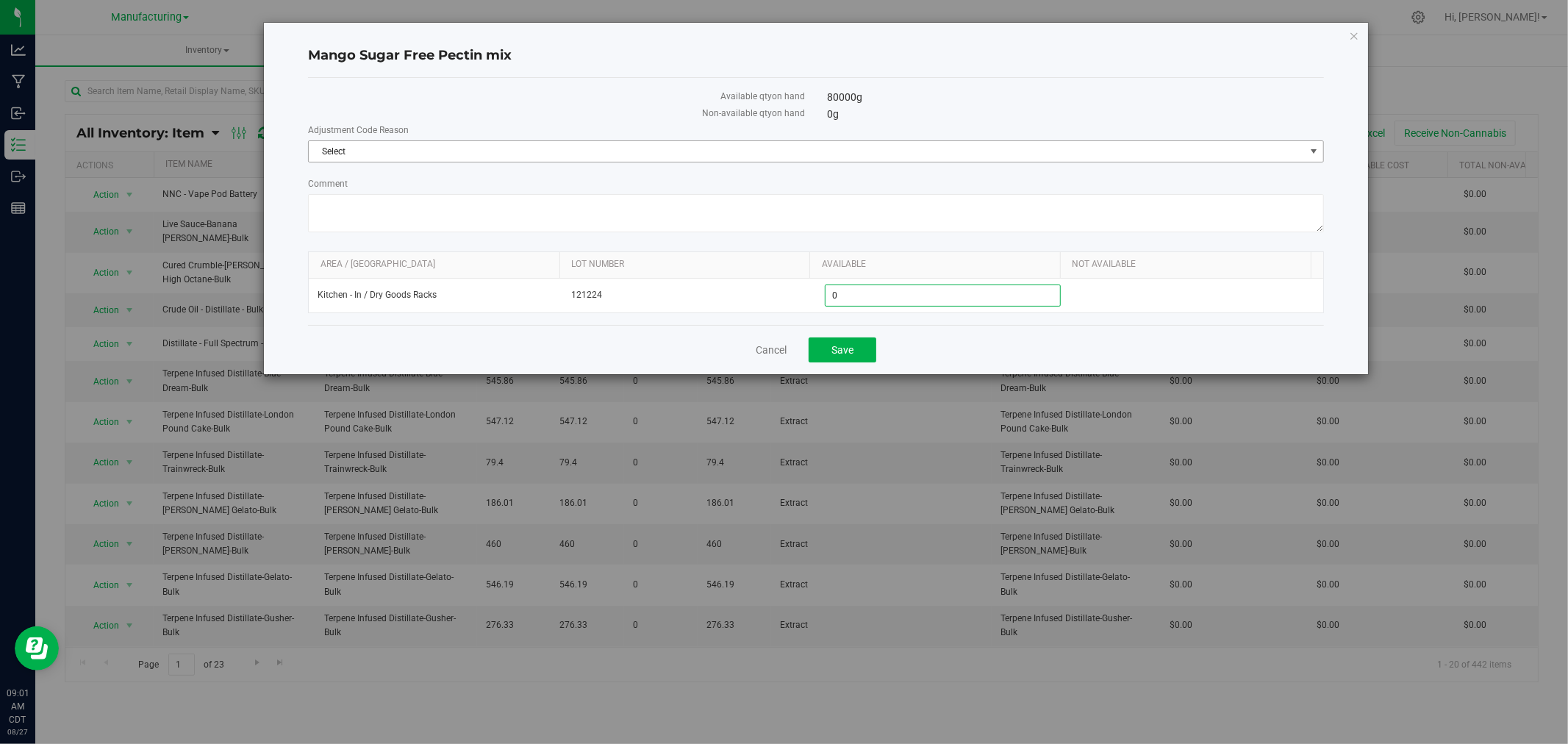
click at [369, 151] on span "Select" at bounding box center [807, 151] width 996 height 21
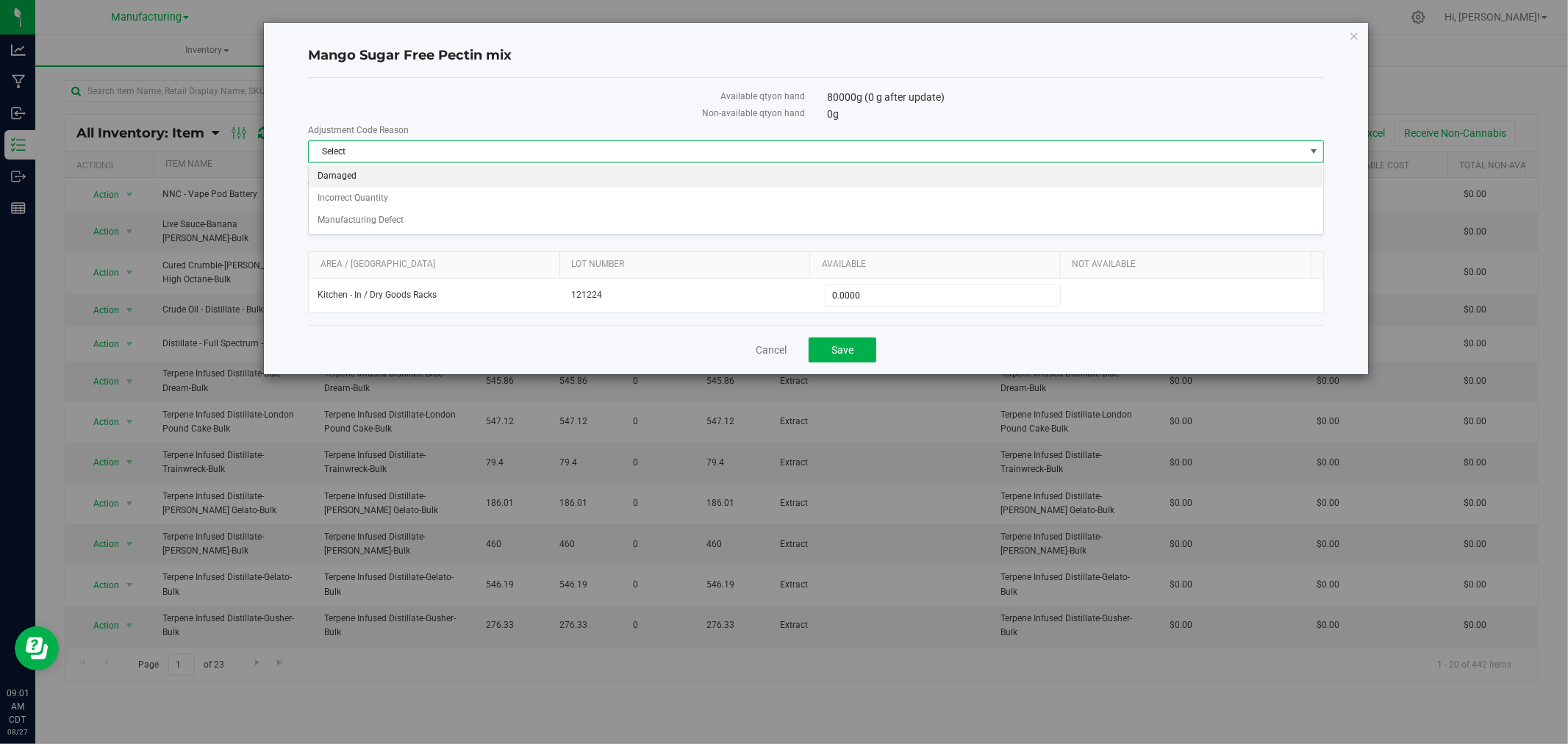
click at [397, 174] on li "Damaged" at bounding box center [816, 176] width 1015 height 22
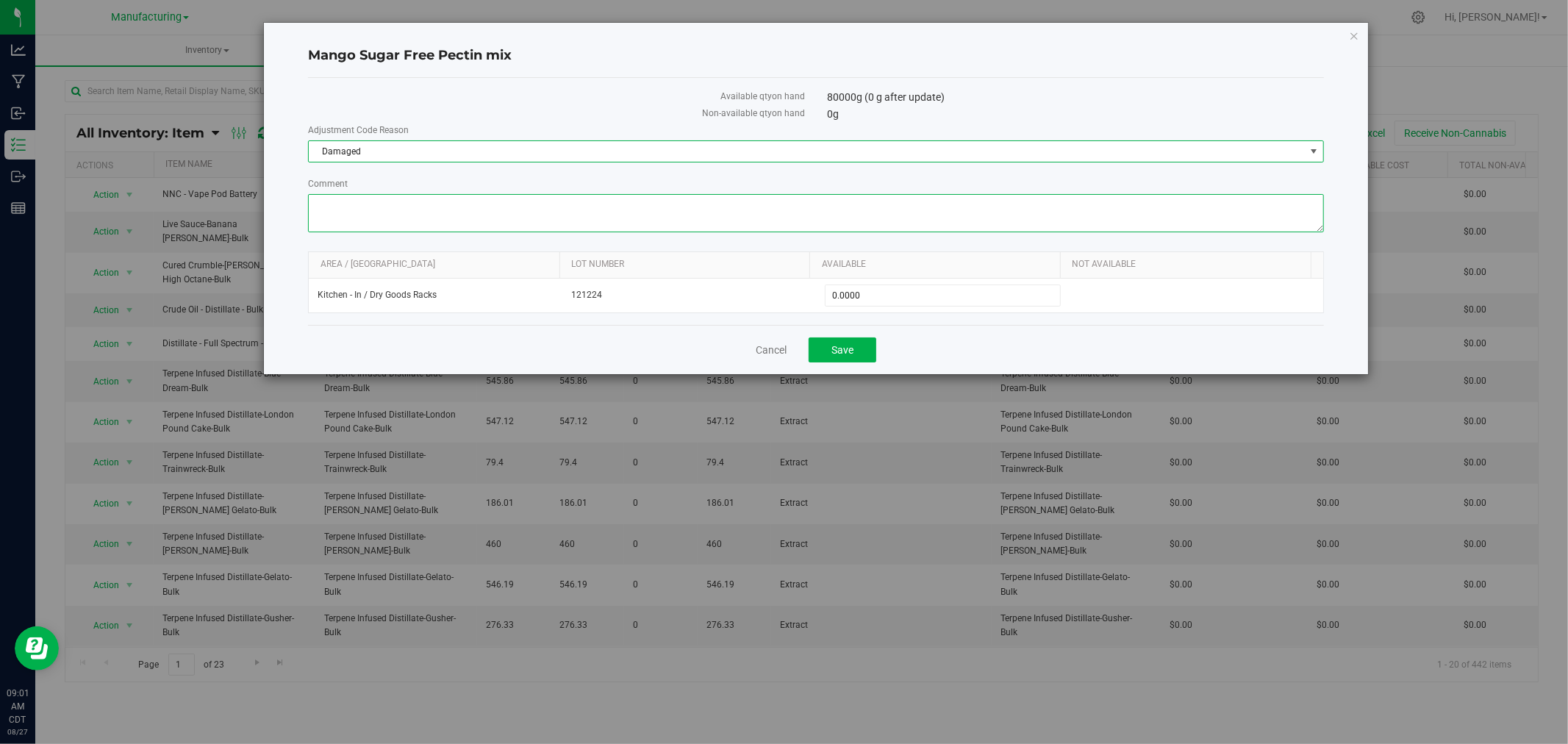
click at [401, 217] on textarea "Comment" at bounding box center [816, 214] width 1016 height 38
type textarea "expired product. 08/27/25. Bryan G"
click at [497, 105] on div "Available qty on hand" at bounding box center [557, 98] width 519 height 17
click at [839, 346] on span "Save" at bounding box center [842, 349] width 22 height 12
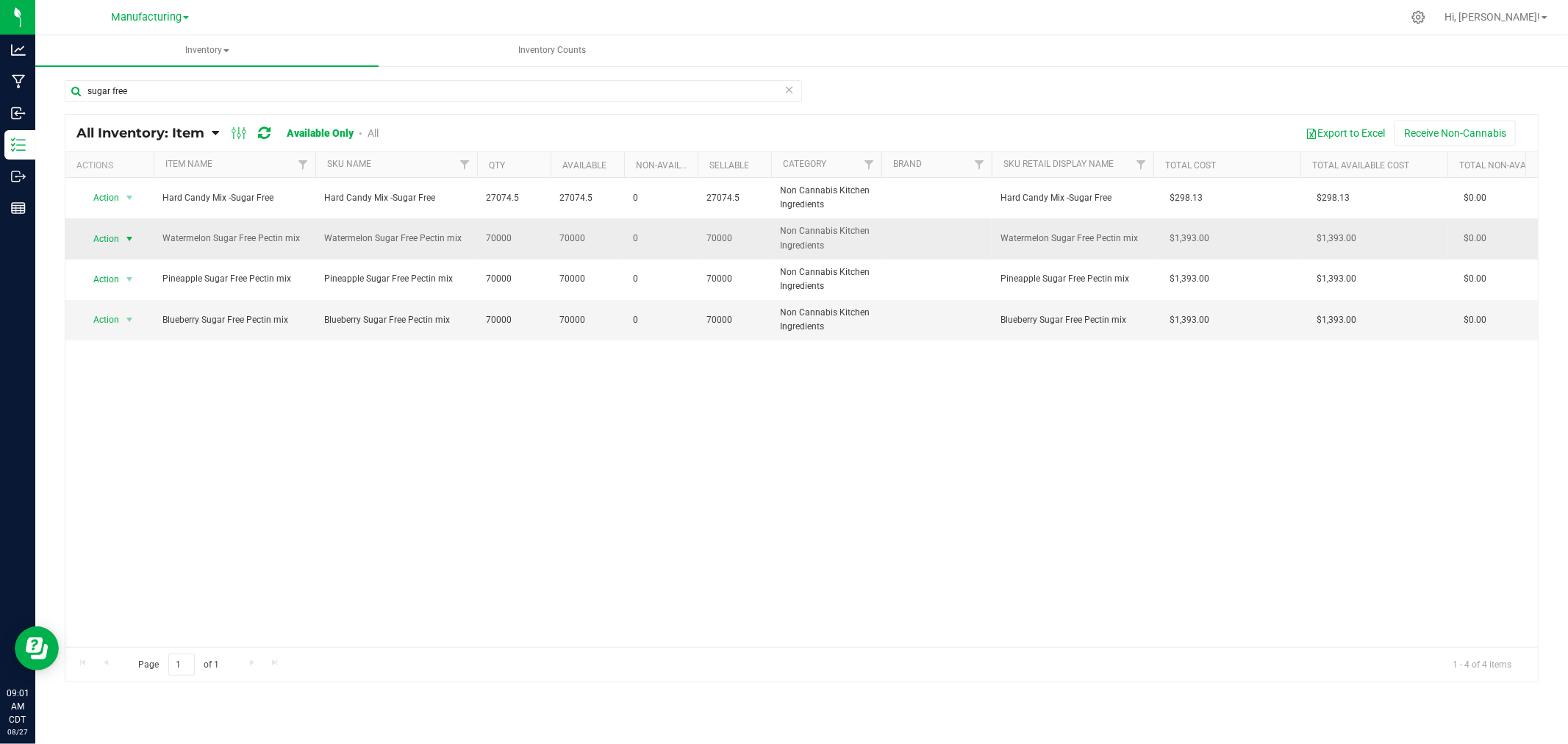
click at [108, 244] on span "Action" at bounding box center [100, 239] width 40 height 21
click at [129, 263] on li "Adjust qty" at bounding box center [128, 264] width 94 height 22
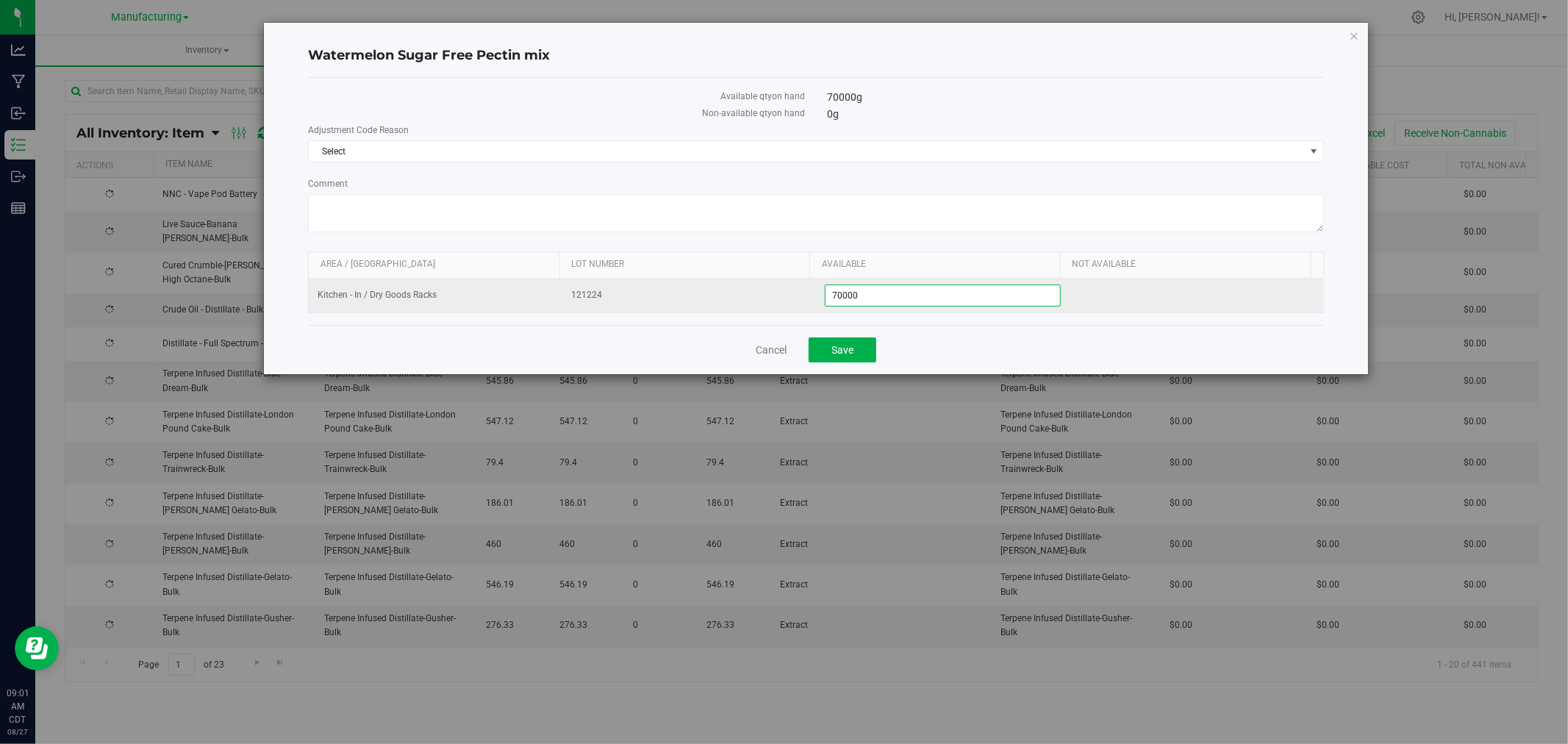
click at [884, 293] on span "70,000.0000 70000" at bounding box center [943, 295] width 236 height 22
click at [884, 293] on input "70000" at bounding box center [942, 295] width 234 height 21
type input "0"
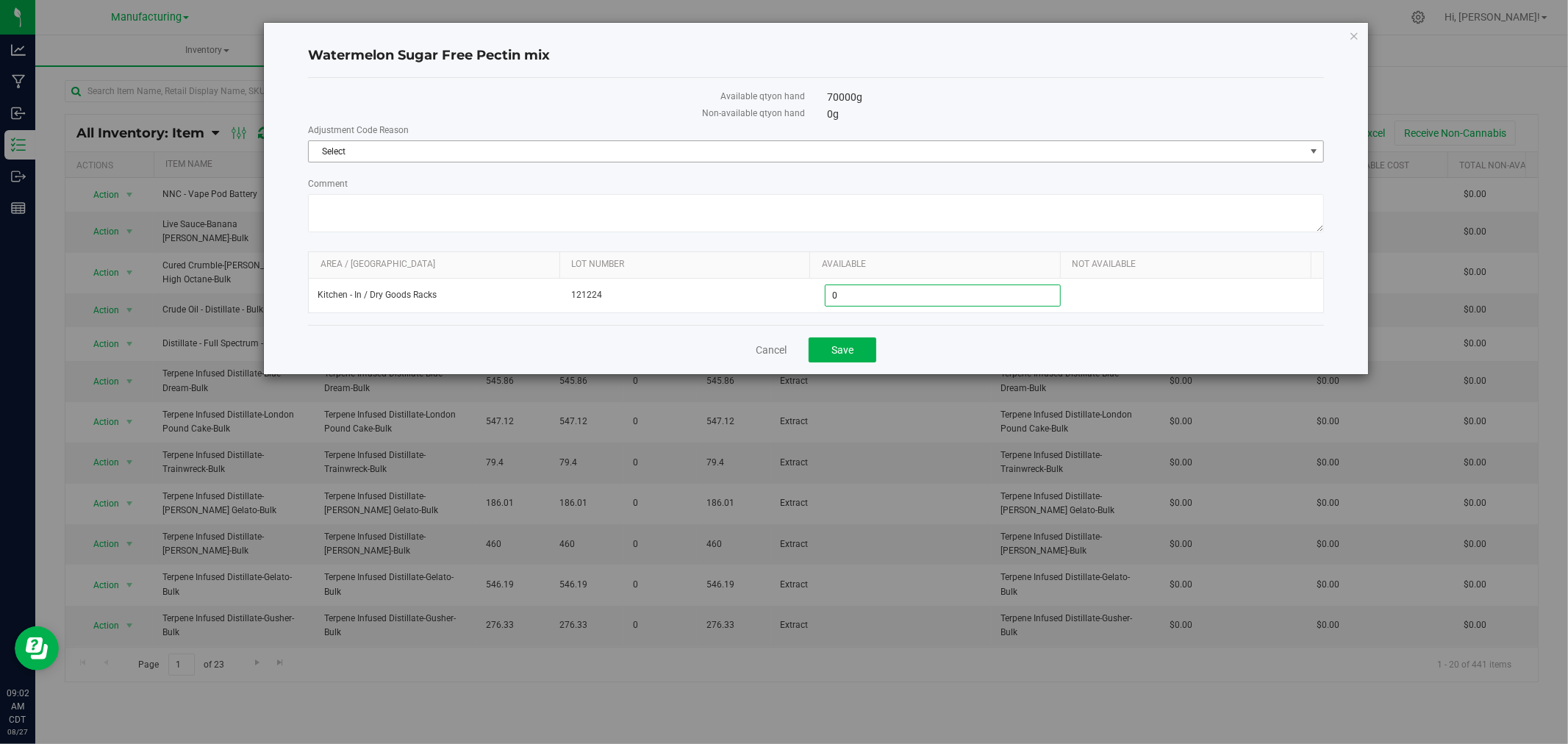
type input "0.0000"
click at [754, 145] on span "Select" at bounding box center [807, 151] width 996 height 21
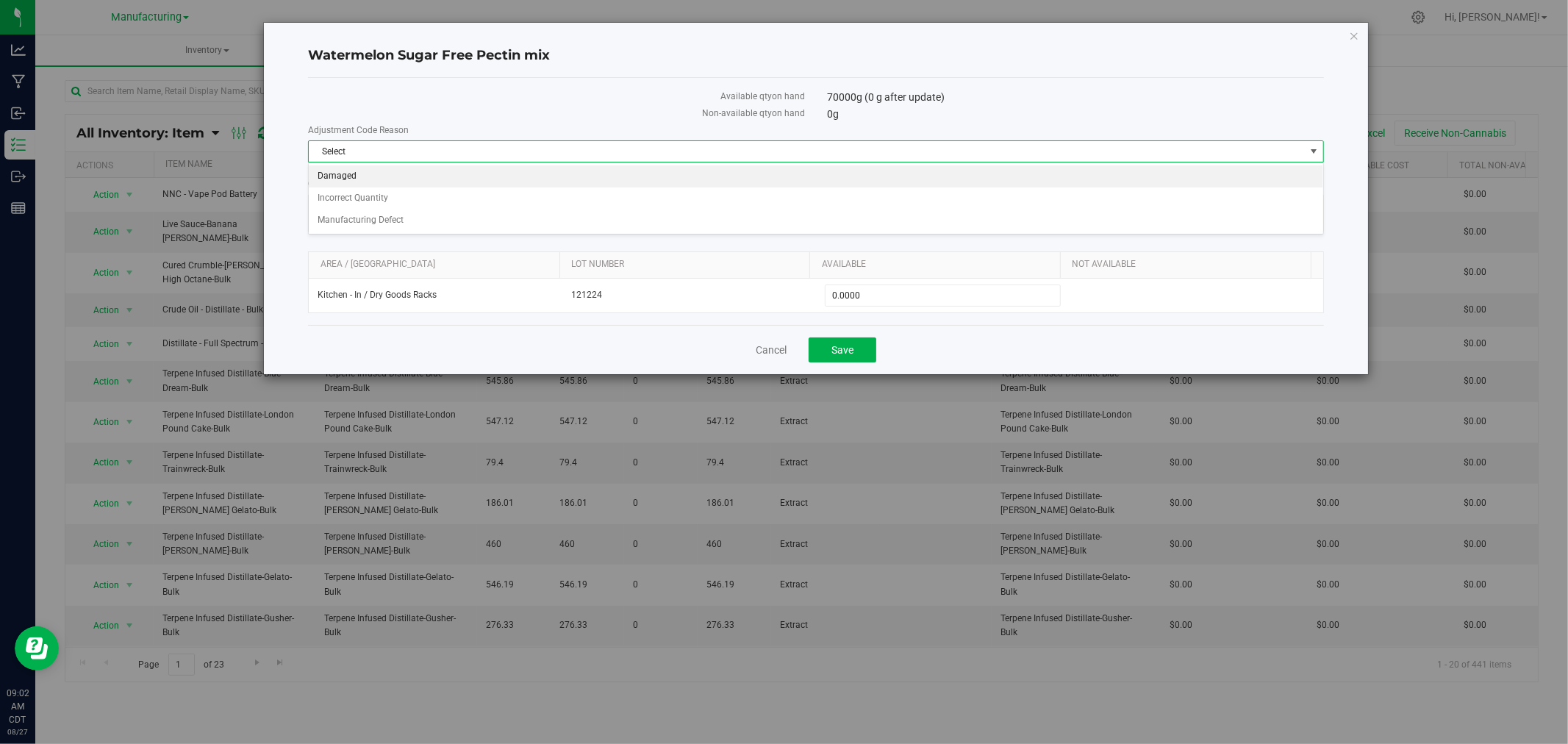
click at [344, 177] on li "Damaged" at bounding box center [816, 176] width 1015 height 22
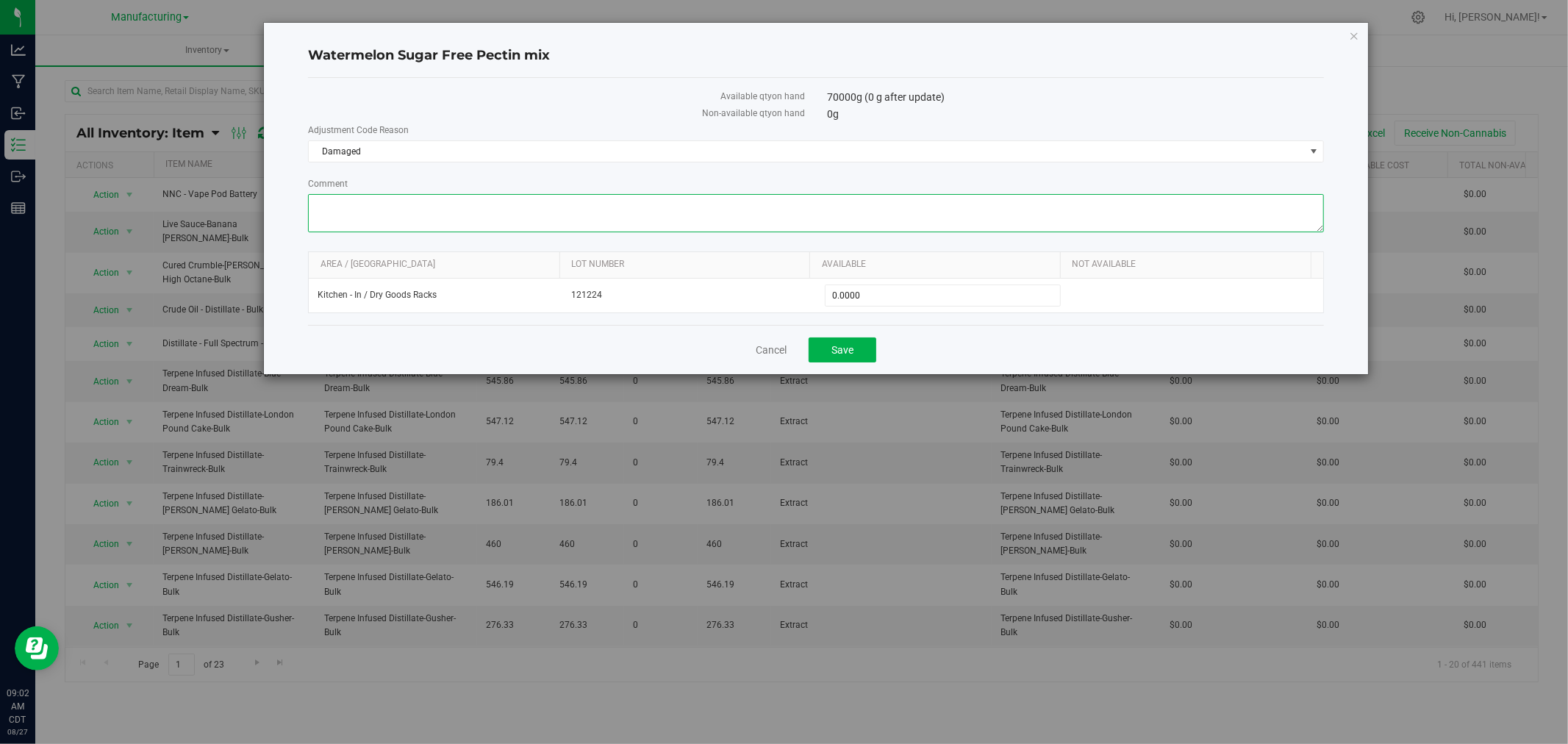
click at [349, 207] on textarea "Comment" at bounding box center [816, 214] width 1016 height 38
type textarea "Expired product. 08/27/25. Bryan G"
click at [552, 77] on div "Watermelon Sugar Free Pectin mix" at bounding box center [816, 56] width 1016 height 43
click at [858, 355] on button "Save" at bounding box center [842, 349] width 68 height 25
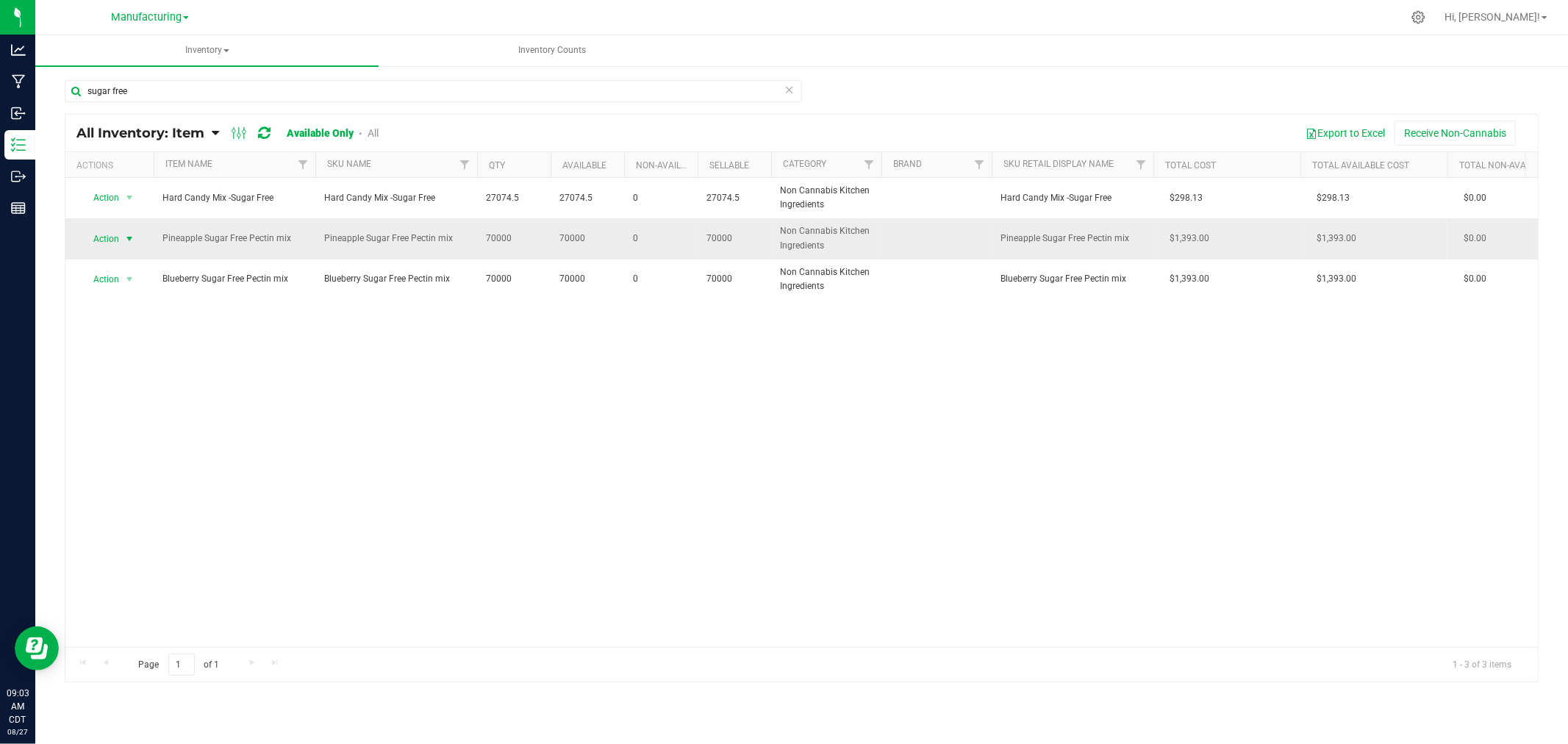
click at [96, 234] on span "Action" at bounding box center [100, 239] width 40 height 21
click at [139, 262] on li "Adjust qty" at bounding box center [128, 264] width 94 height 22
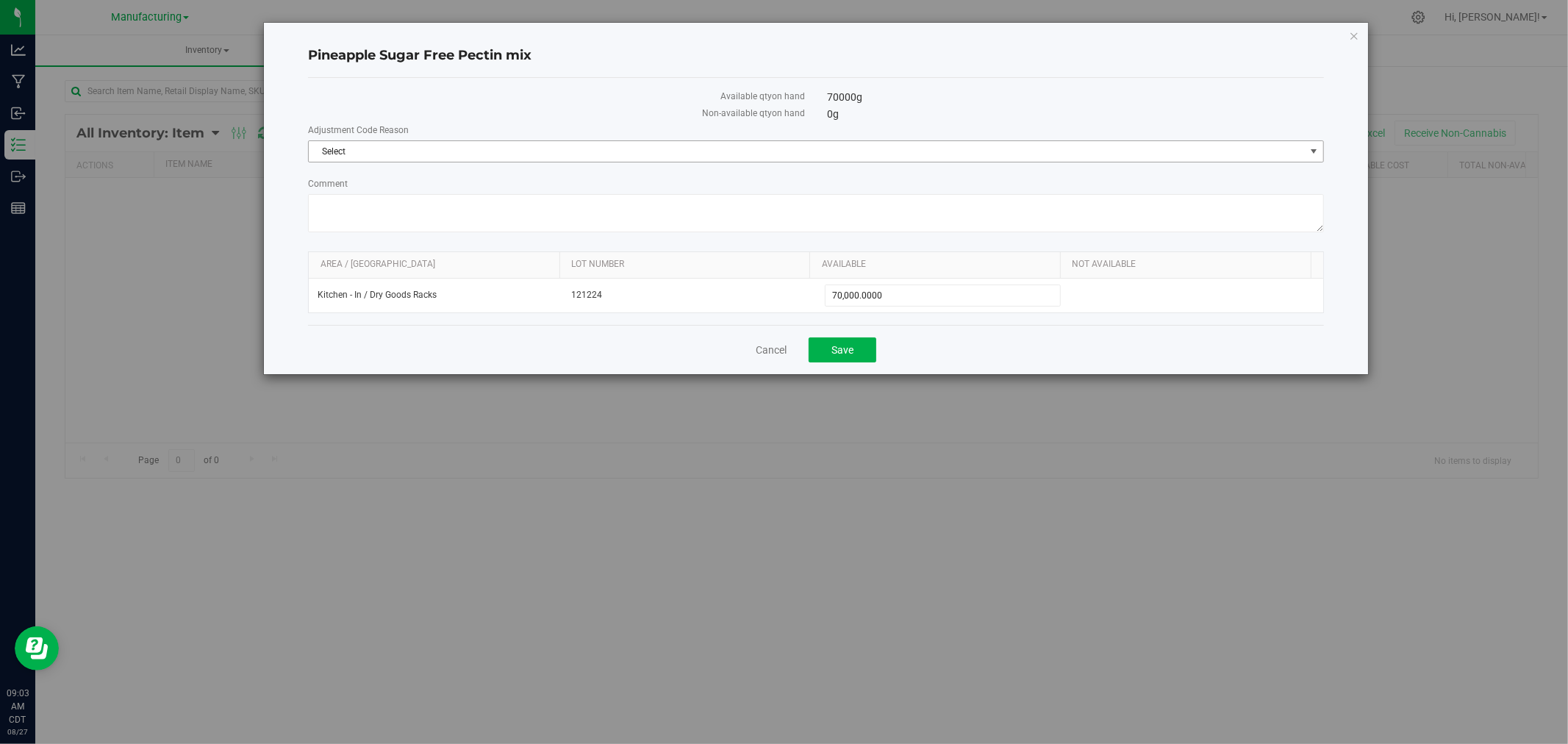
click at [350, 140] on span "Select" at bounding box center [816, 151] width 1016 height 22
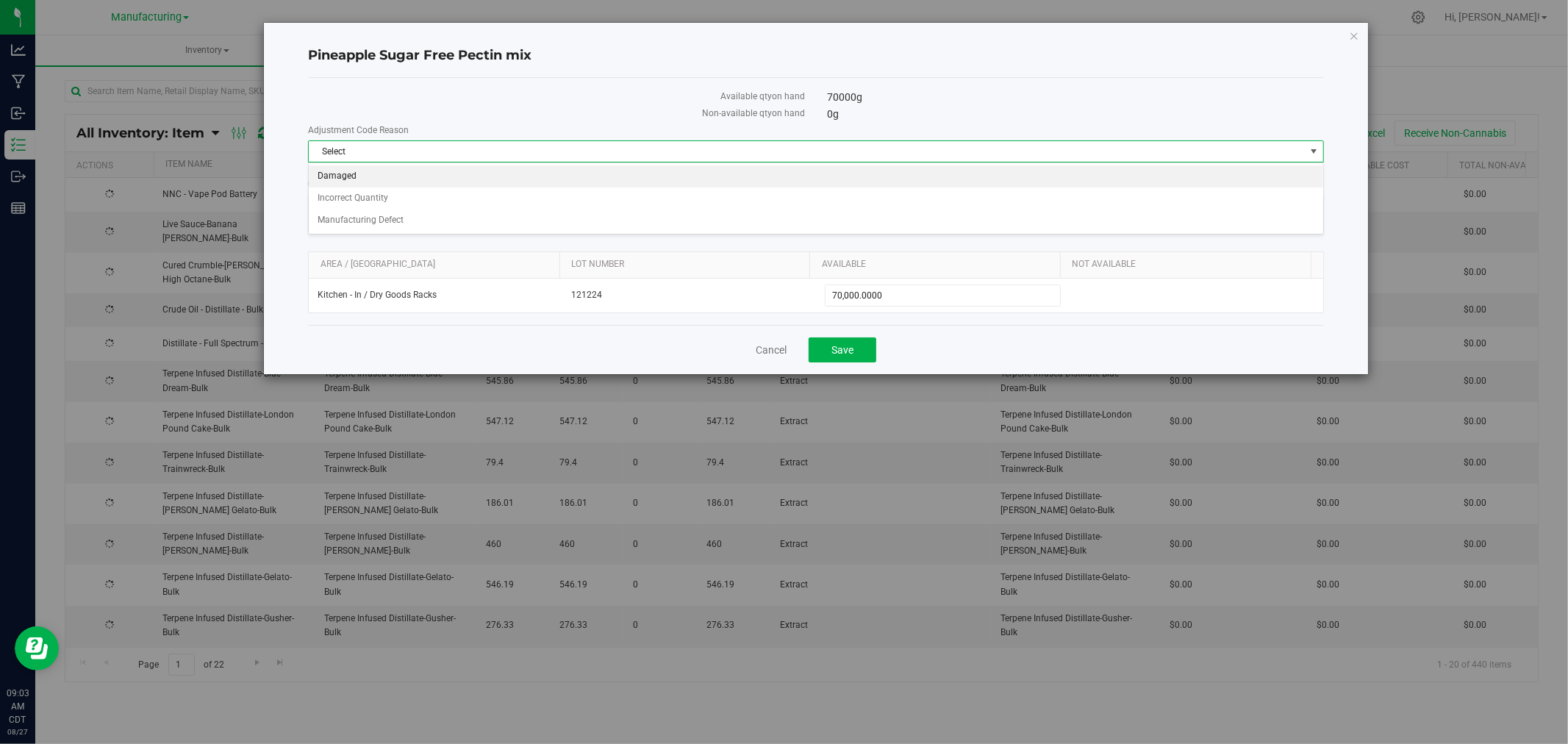
click at [377, 174] on li "Damaged" at bounding box center [816, 176] width 1015 height 22
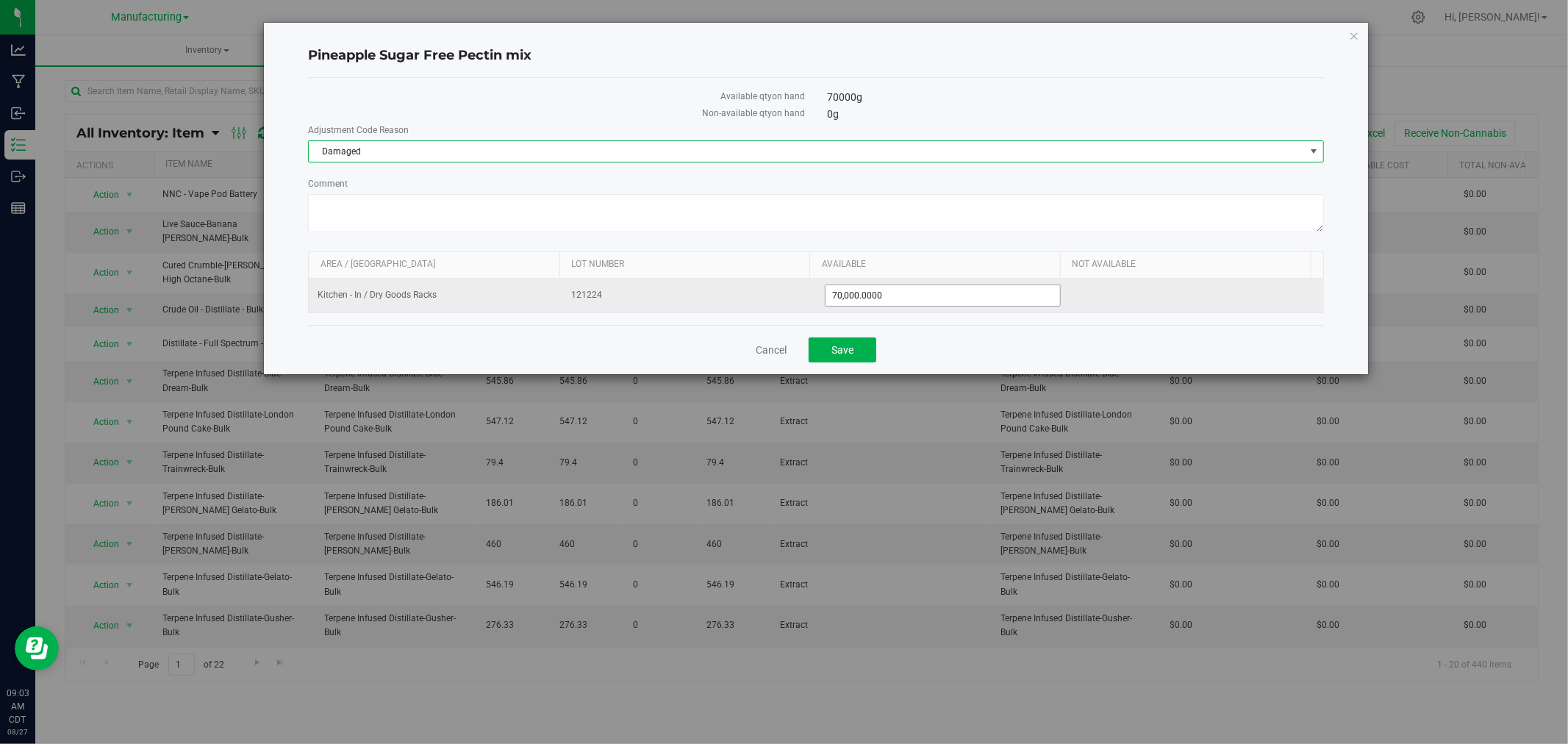
click at [1028, 295] on span "70,000.0000 70000" at bounding box center [943, 295] width 236 height 22
click at [1028, 295] on input "70000" at bounding box center [942, 295] width 234 height 21
type input "0"
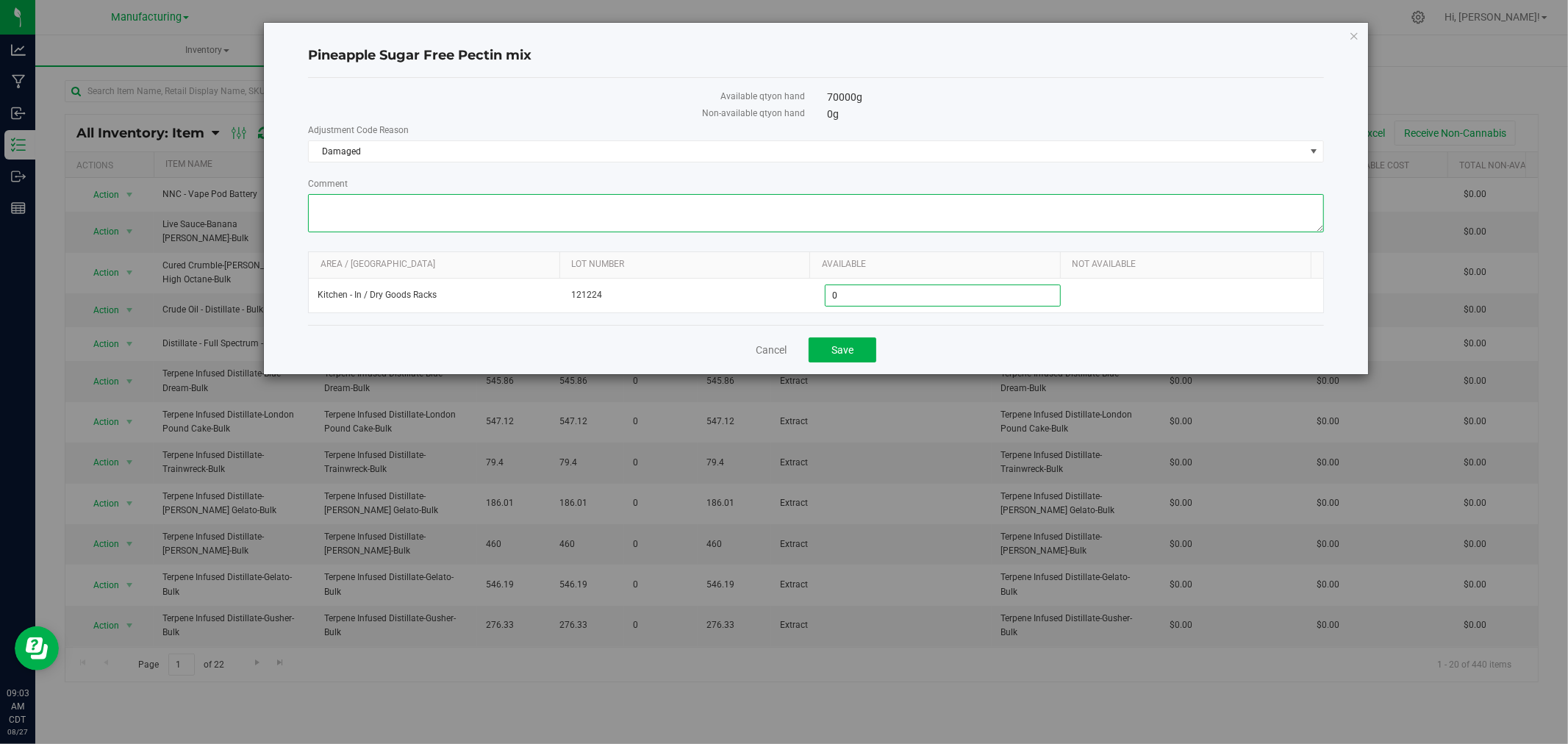
type input "0.0000"
click at [1025, 194] on textarea "Comment" at bounding box center [816, 214] width 1016 height 38
type textarea "Expired product. 08/27/25. Bryan G"
click at [517, 114] on label "Non-available qty on hand" at bounding box center [557, 113] width 497 height 13
click at [847, 353] on span "Save" at bounding box center [842, 349] width 22 height 12
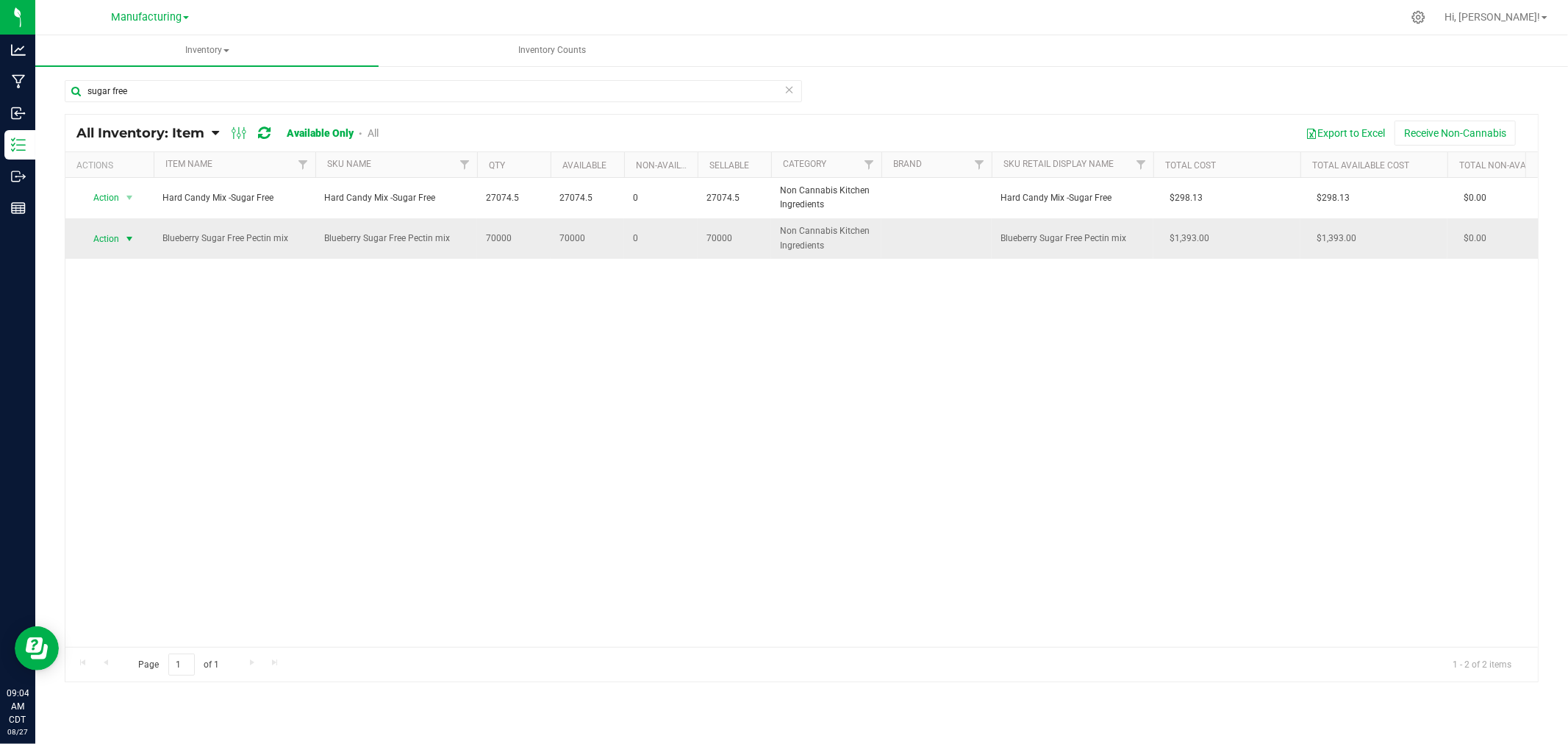
click at [114, 232] on span "Action" at bounding box center [100, 239] width 40 height 21
click at [125, 263] on li "Adjust qty" at bounding box center [128, 264] width 94 height 22
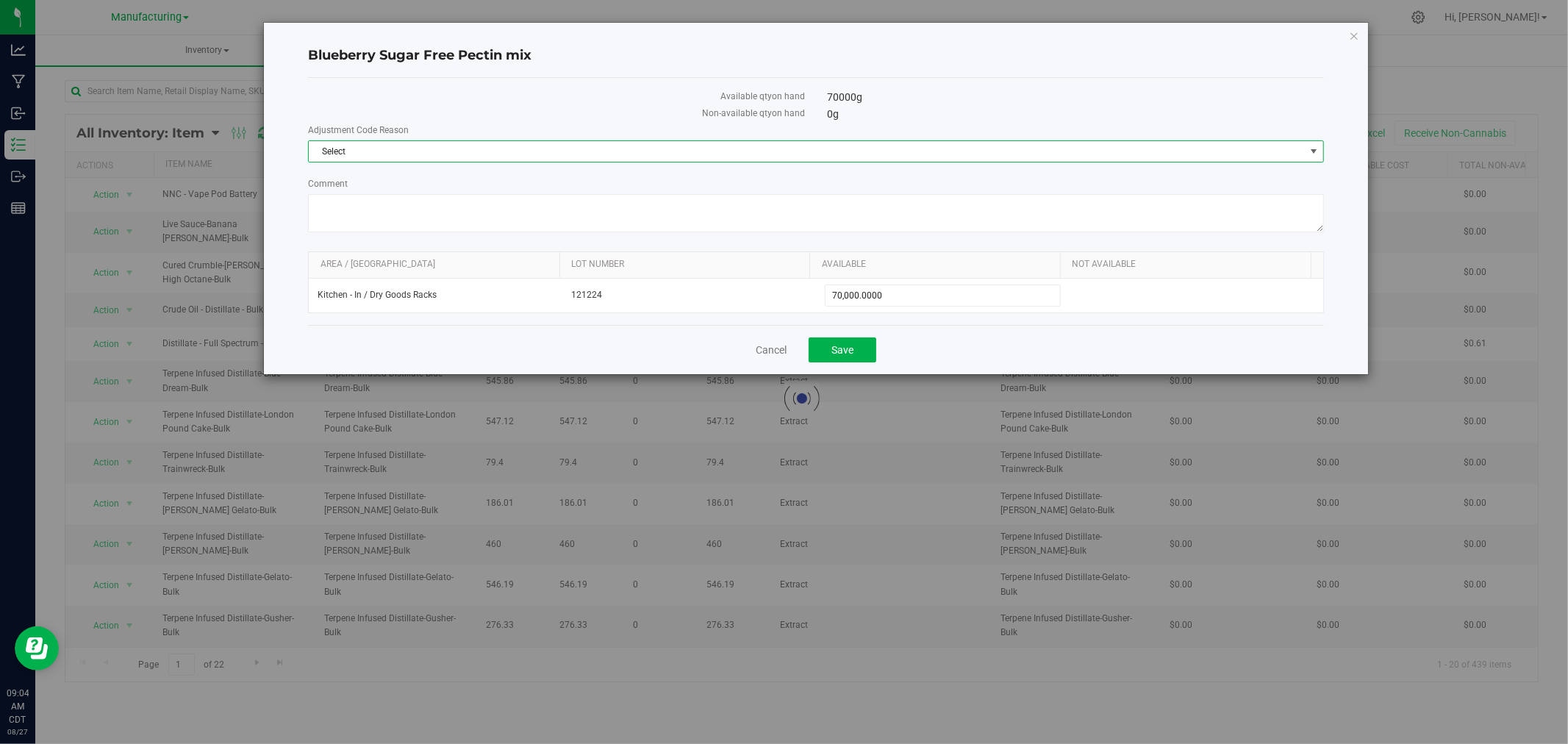
click at [402, 143] on span "Select" at bounding box center [807, 151] width 996 height 21
click at [372, 173] on li "Damaged" at bounding box center [816, 176] width 1015 height 22
click at [382, 208] on textarea "Comment" at bounding box center [816, 214] width 1016 height 38
type textarea "Expired product. 08/27/25. Bryan G"
click at [489, 104] on div "Available qty on hand" at bounding box center [557, 98] width 519 height 17
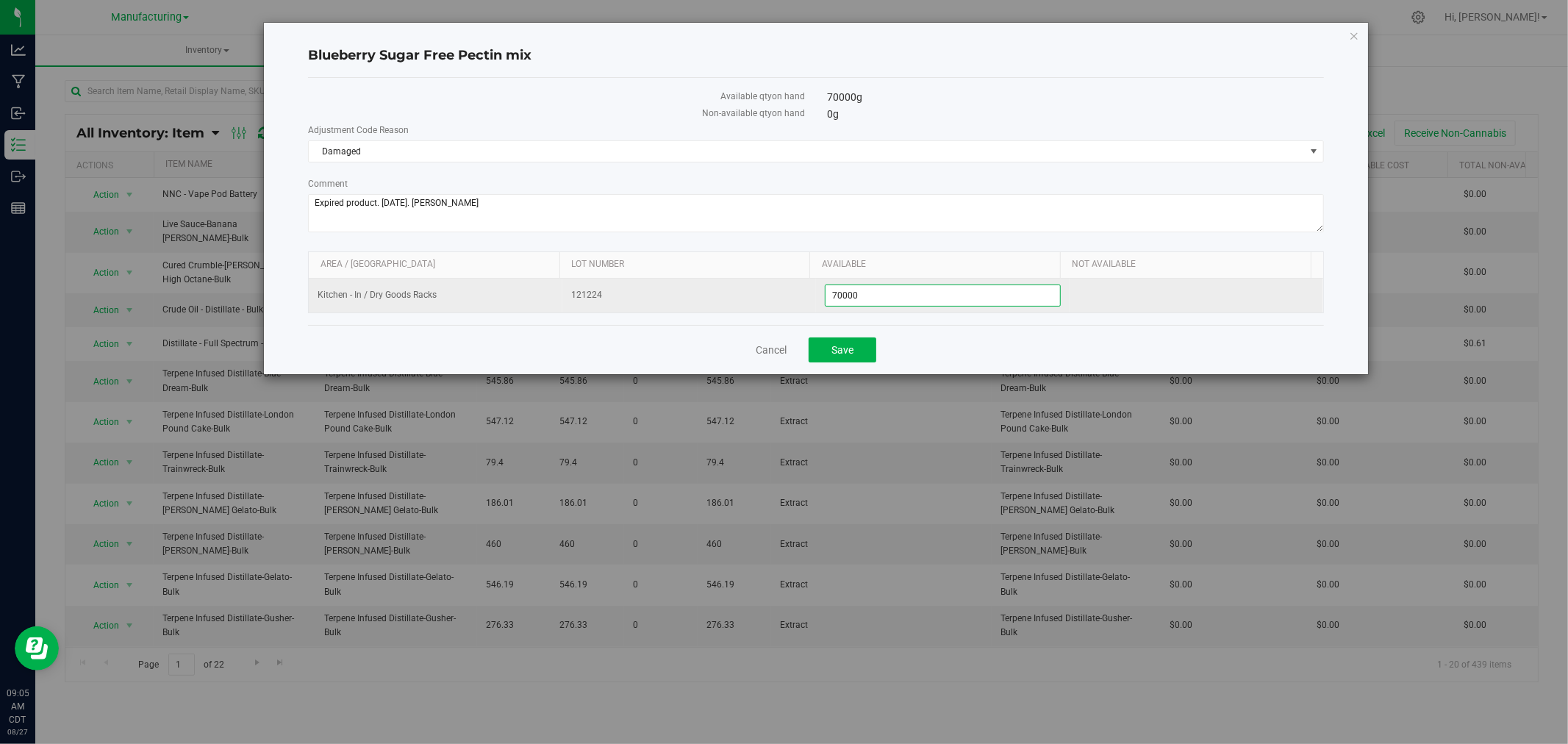
click at [916, 299] on span "70,000.0000 70000" at bounding box center [943, 295] width 236 height 22
click at [916, 299] on input "70000" at bounding box center [942, 295] width 234 height 21
type input "0"
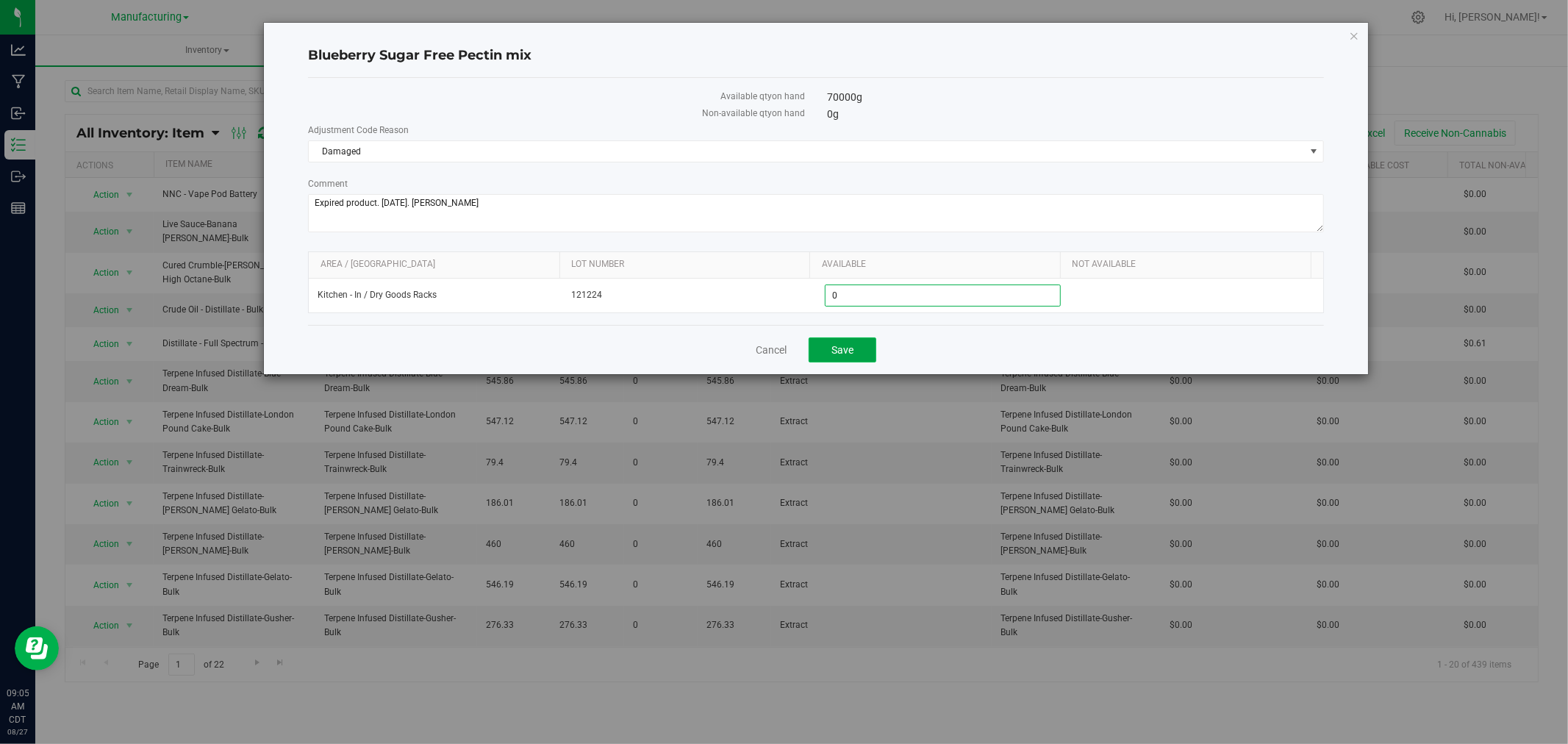
type input "0.0000"
click at [871, 353] on button "Save" at bounding box center [842, 349] width 68 height 25
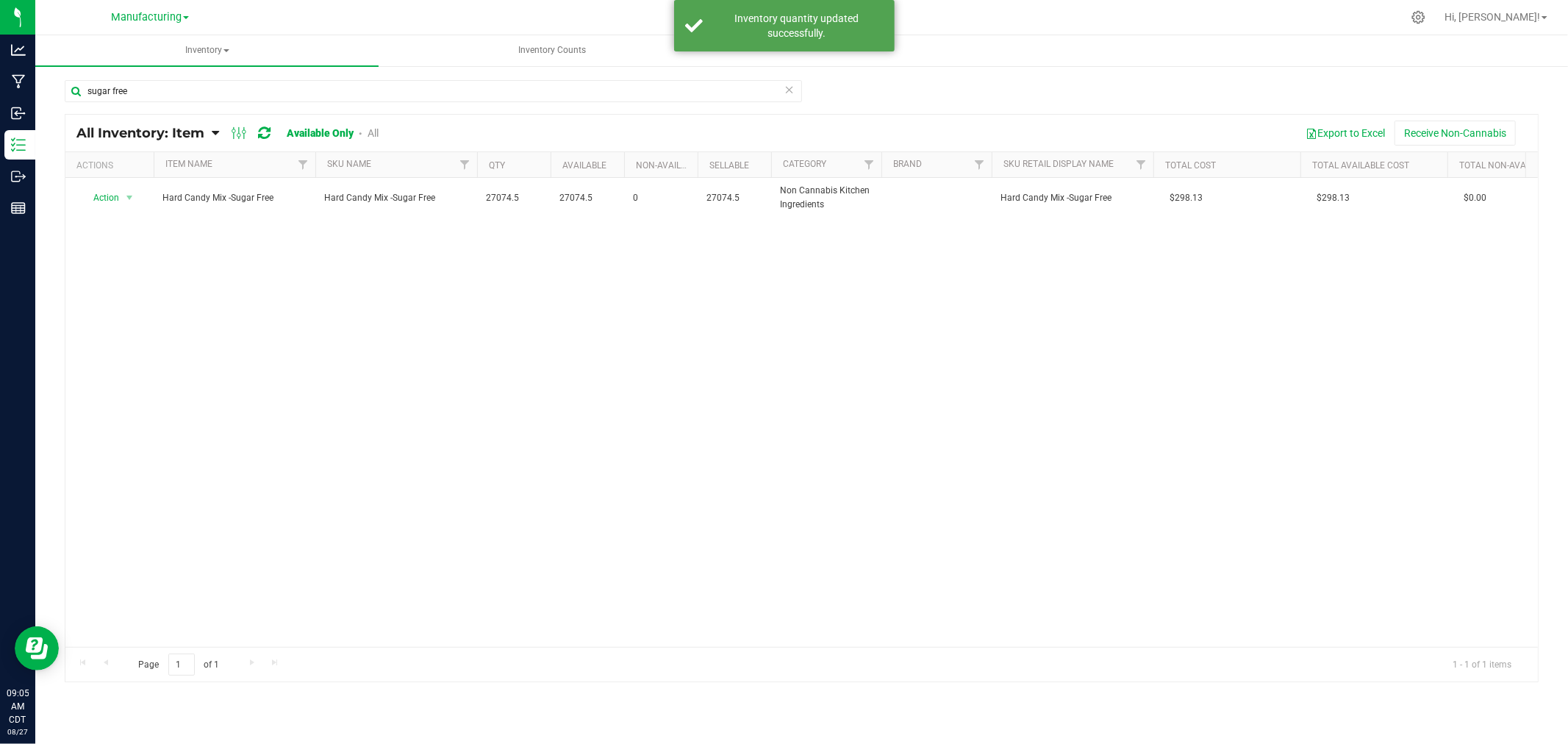
click at [790, 88] on icon at bounding box center [789, 88] width 10 height 18
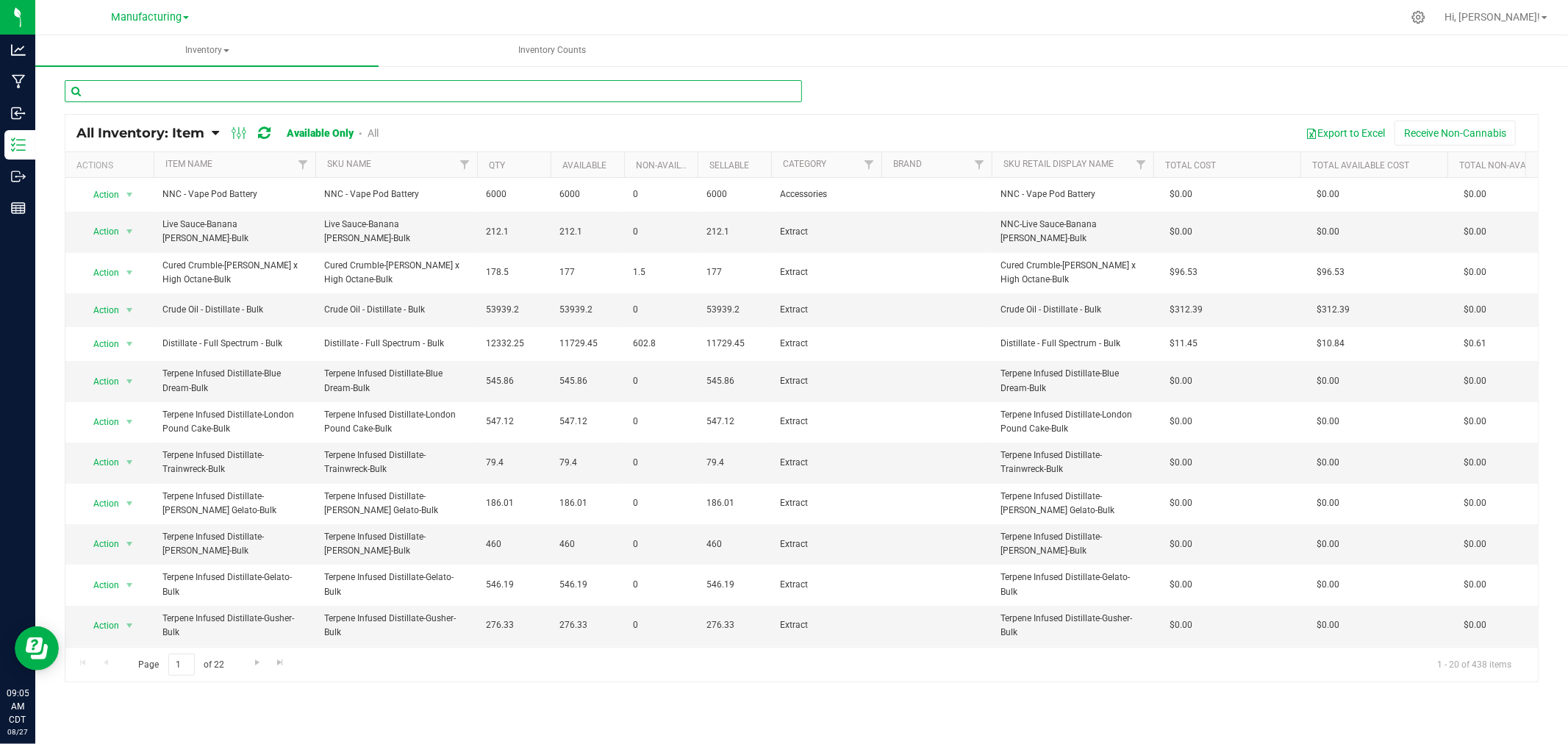
click at [553, 89] on input "text" at bounding box center [434, 91] width 738 height 22
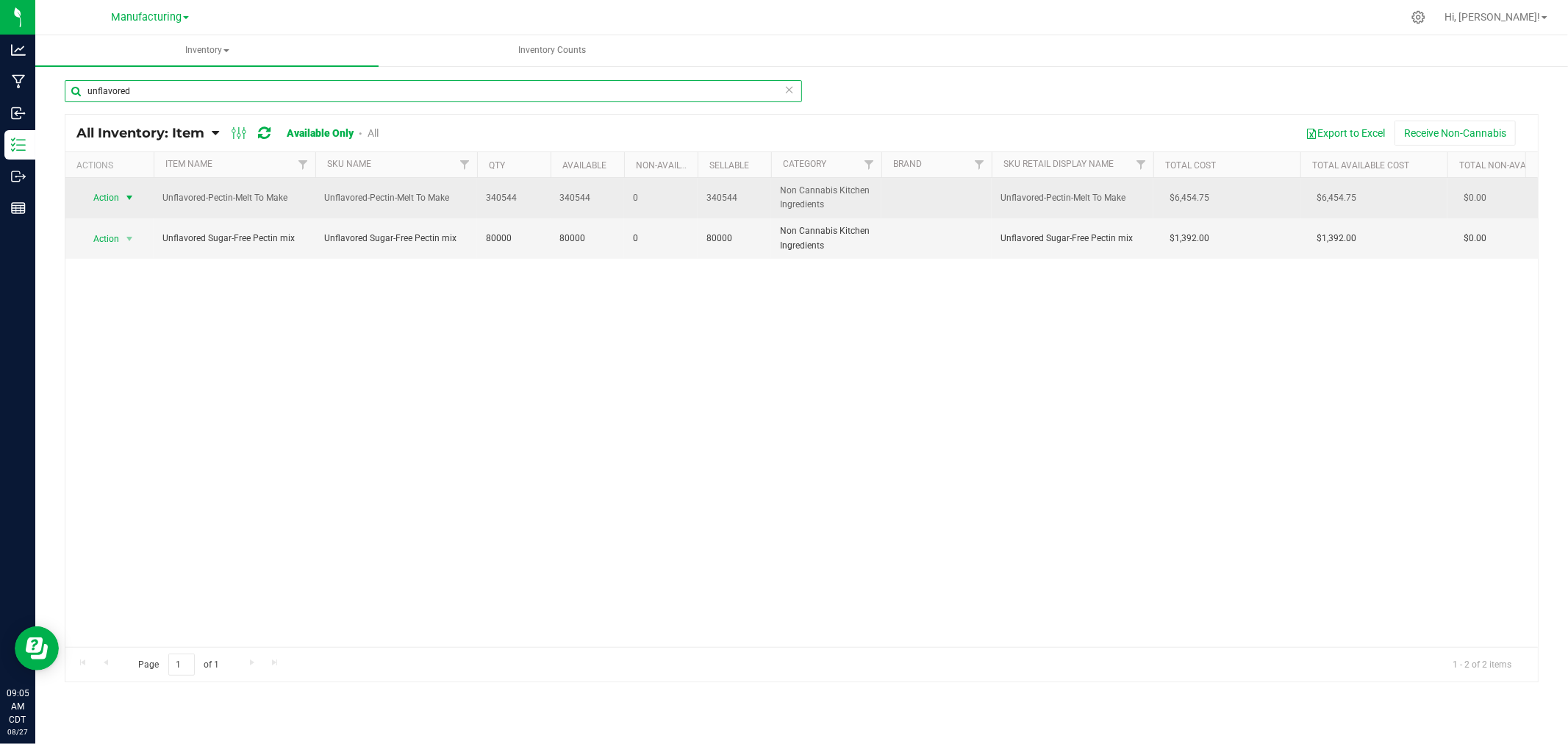
type input "unflavored"
click at [96, 189] on span "Action" at bounding box center [100, 198] width 40 height 21
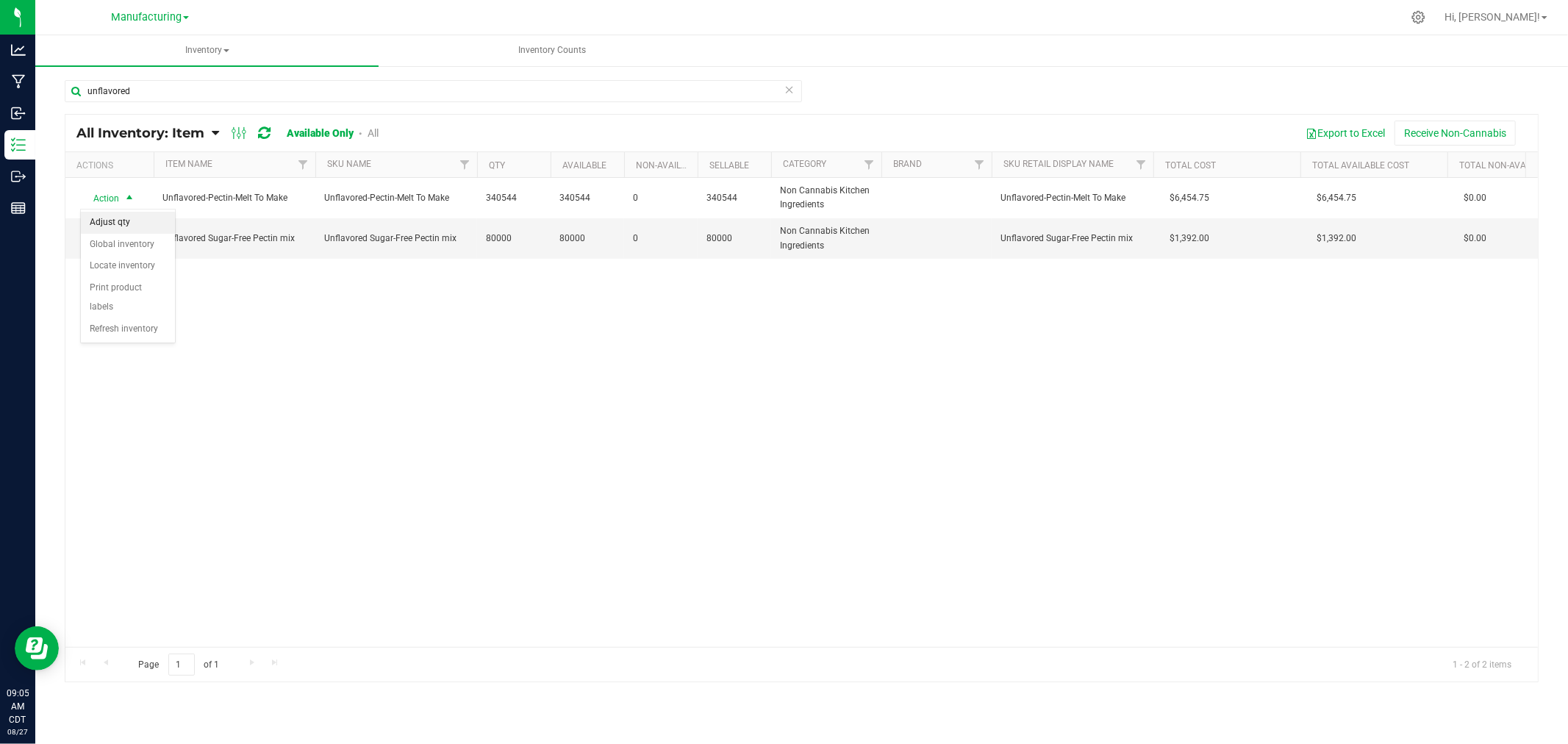
click at [114, 223] on li "Adjust qty" at bounding box center [128, 223] width 94 height 22
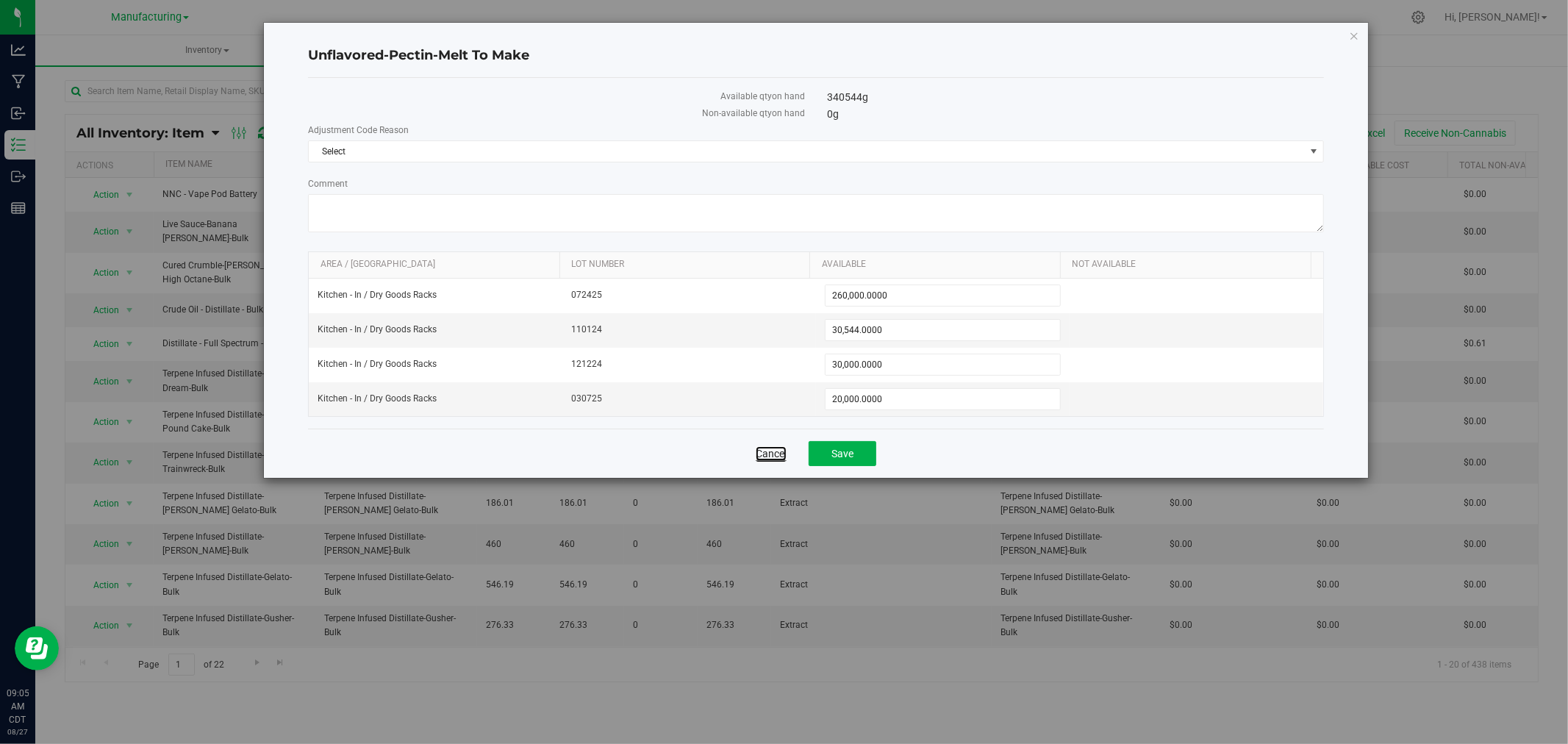
click at [774, 453] on link "Cancel" at bounding box center [771, 454] width 31 height 15
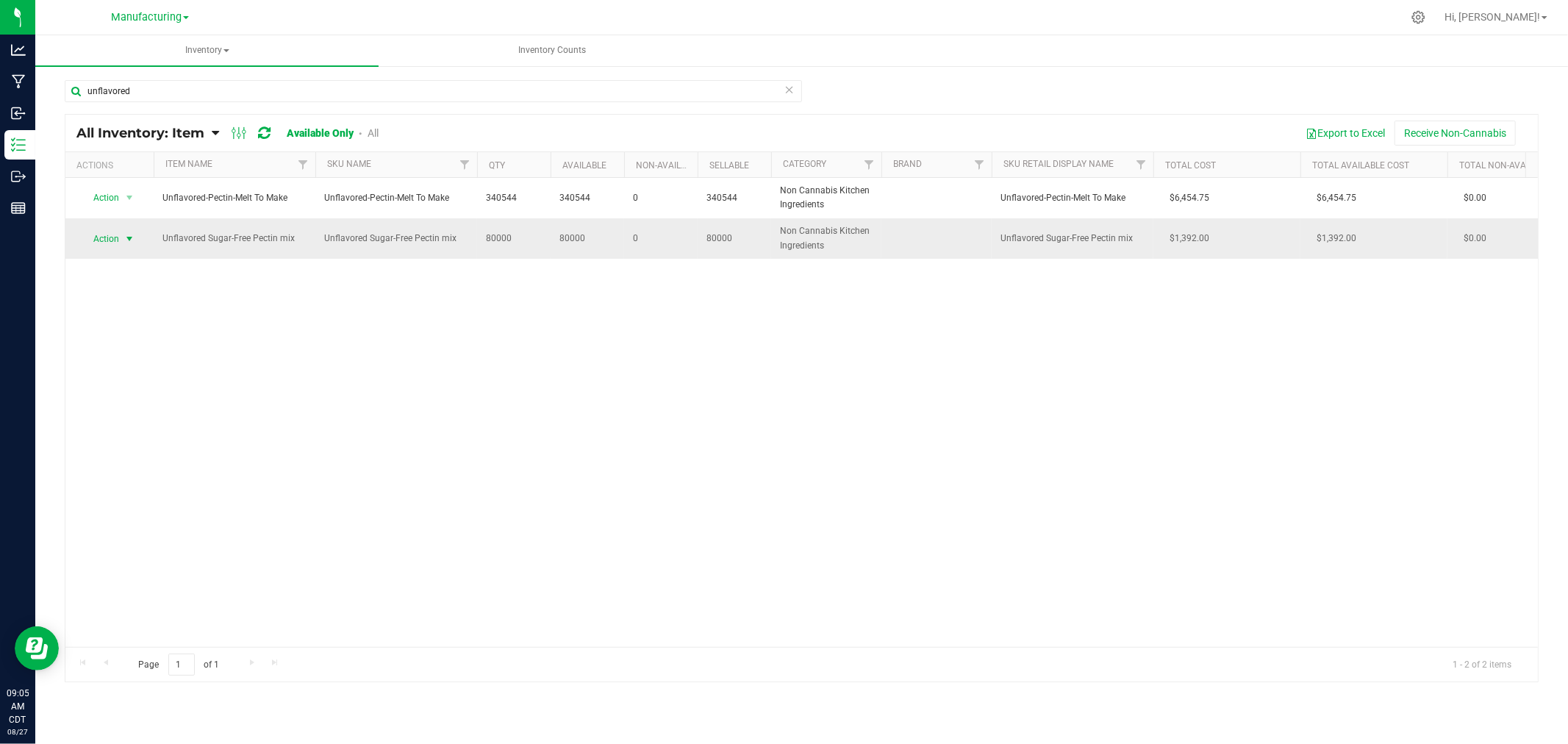
click at [135, 240] on span "select" at bounding box center [129, 239] width 12 height 12
click at [133, 263] on li "Adjust qty" at bounding box center [128, 264] width 94 height 22
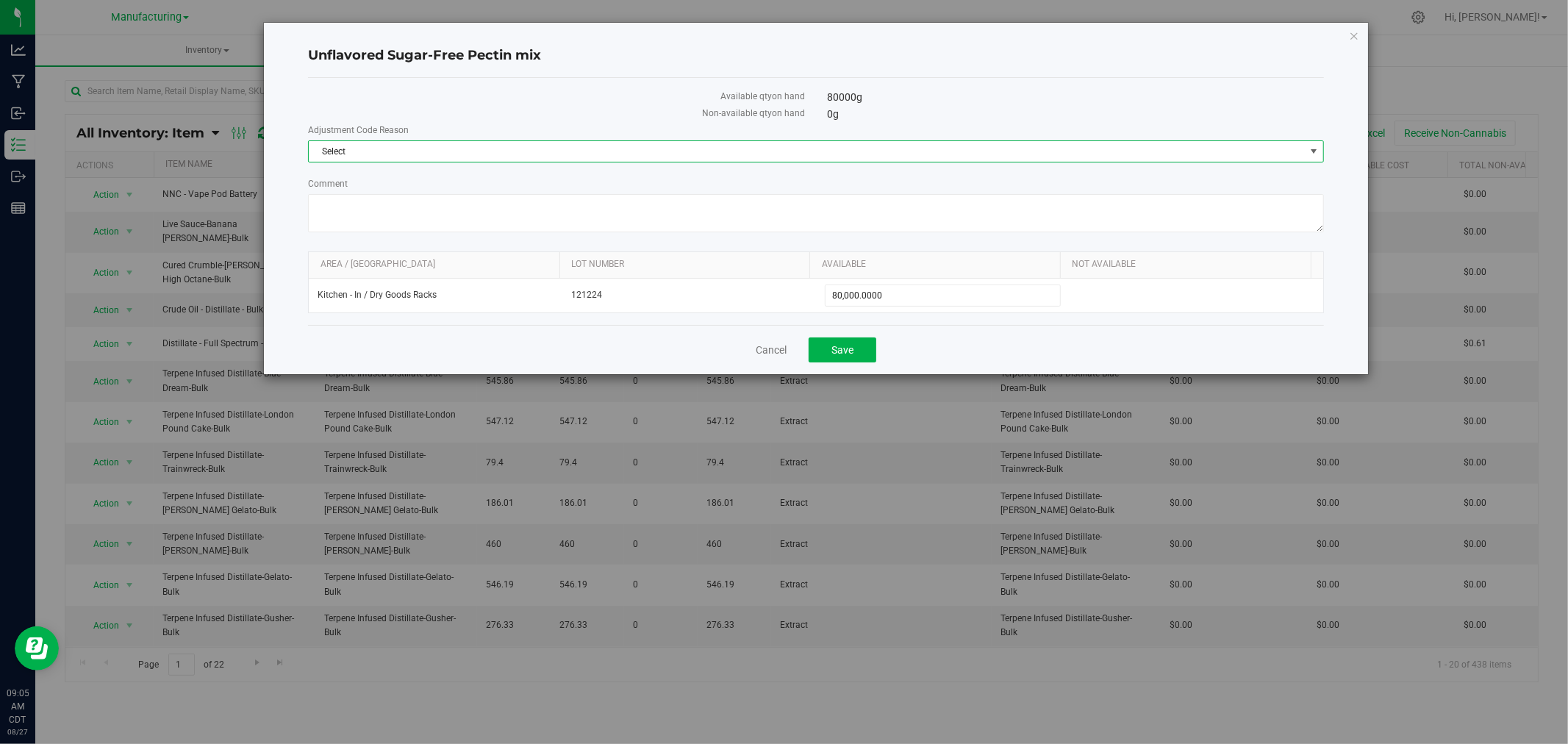
click at [466, 151] on span "Select" at bounding box center [807, 151] width 996 height 21
click at [388, 168] on li "Damaged" at bounding box center [816, 176] width 1015 height 22
click at [403, 197] on textarea "Comment" at bounding box center [816, 214] width 1016 height 38
type textarea "e"
click at [442, 209] on textarea "Comment" at bounding box center [816, 214] width 1016 height 38
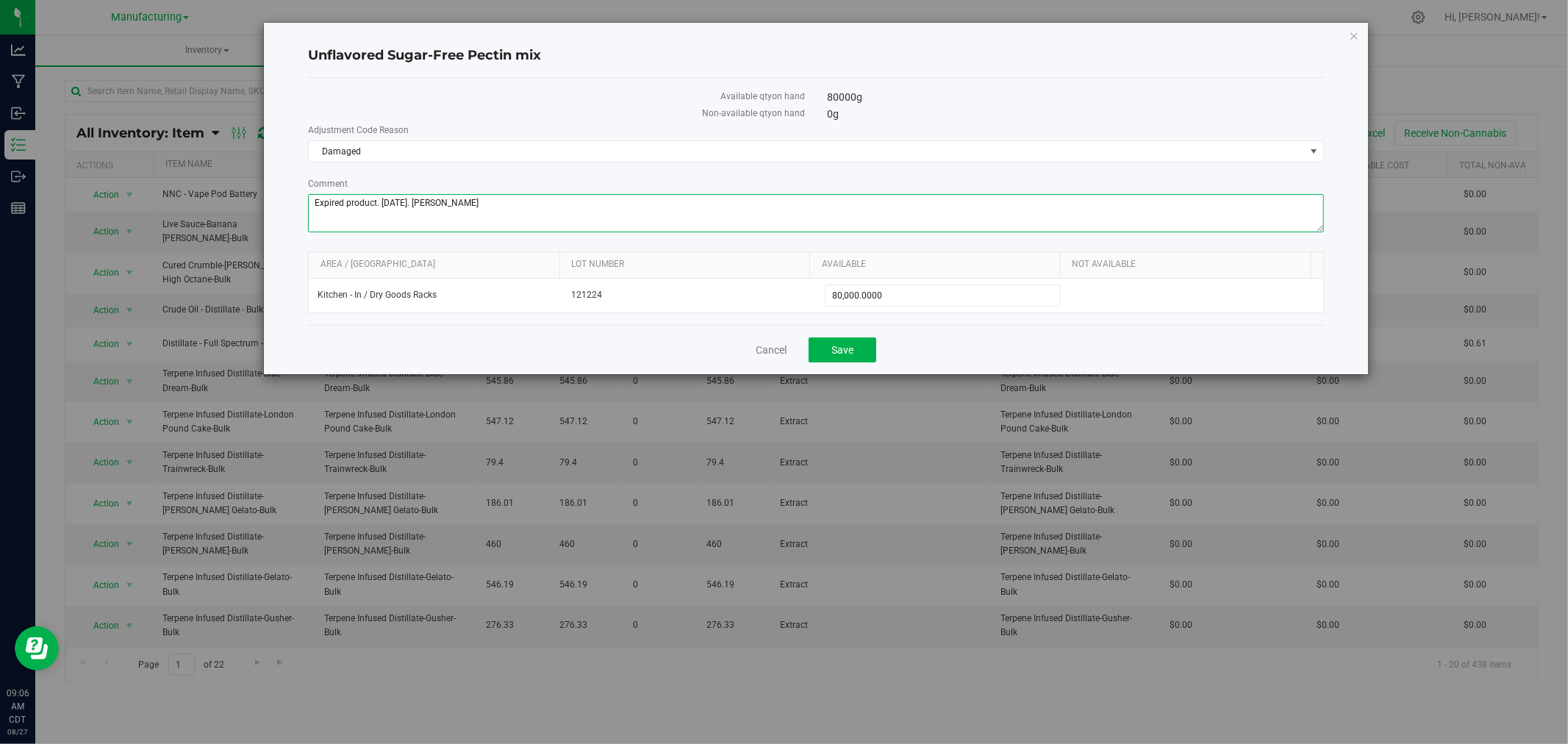
type textarea "Expired product. 08/27/25. Bryan G"
click at [517, 107] on label "Non-available qty on hand" at bounding box center [557, 113] width 497 height 13
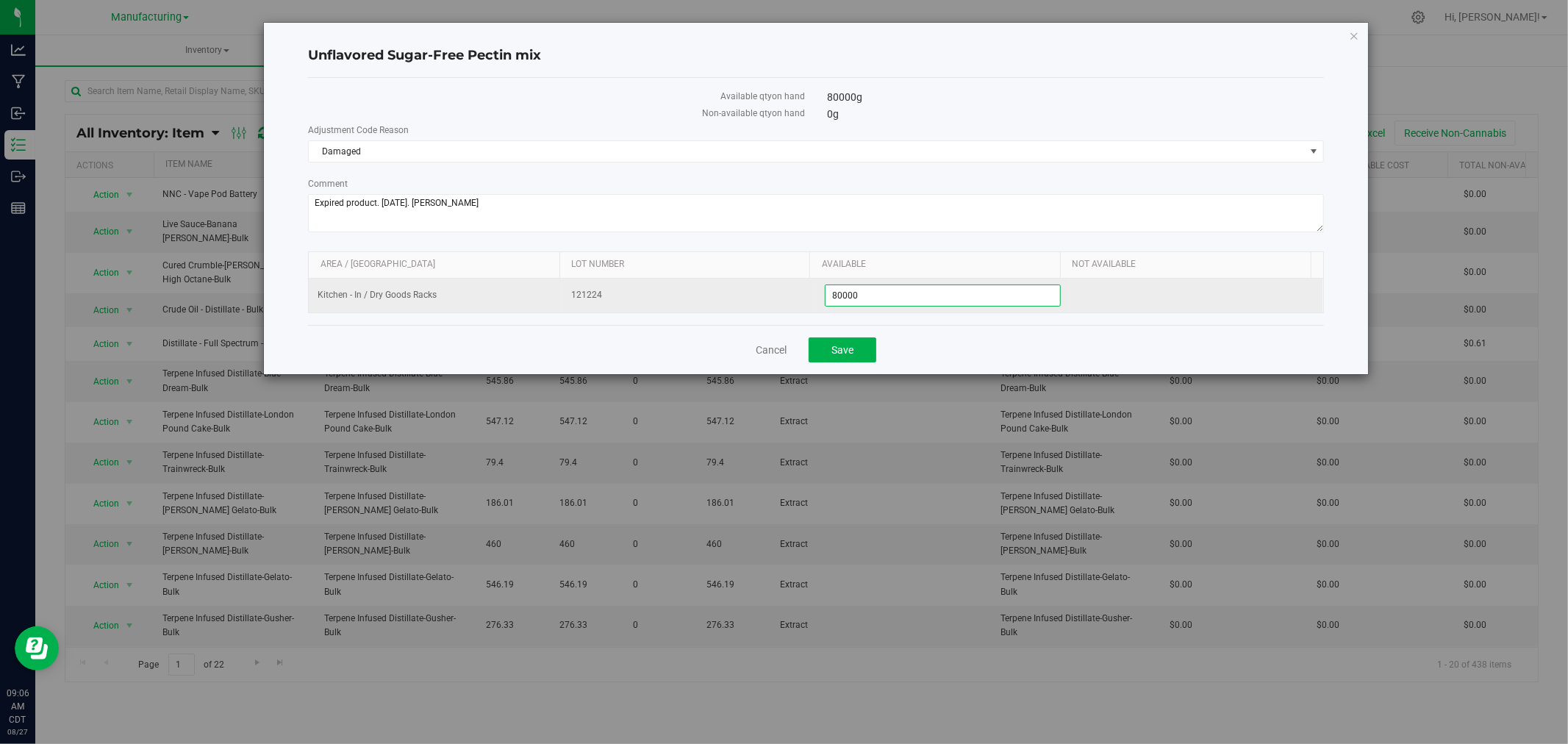
click at [879, 296] on span "80,000.0000 80000" at bounding box center [943, 295] width 236 height 22
click at [879, 298] on input "80000" at bounding box center [942, 295] width 234 height 21
type input "0"
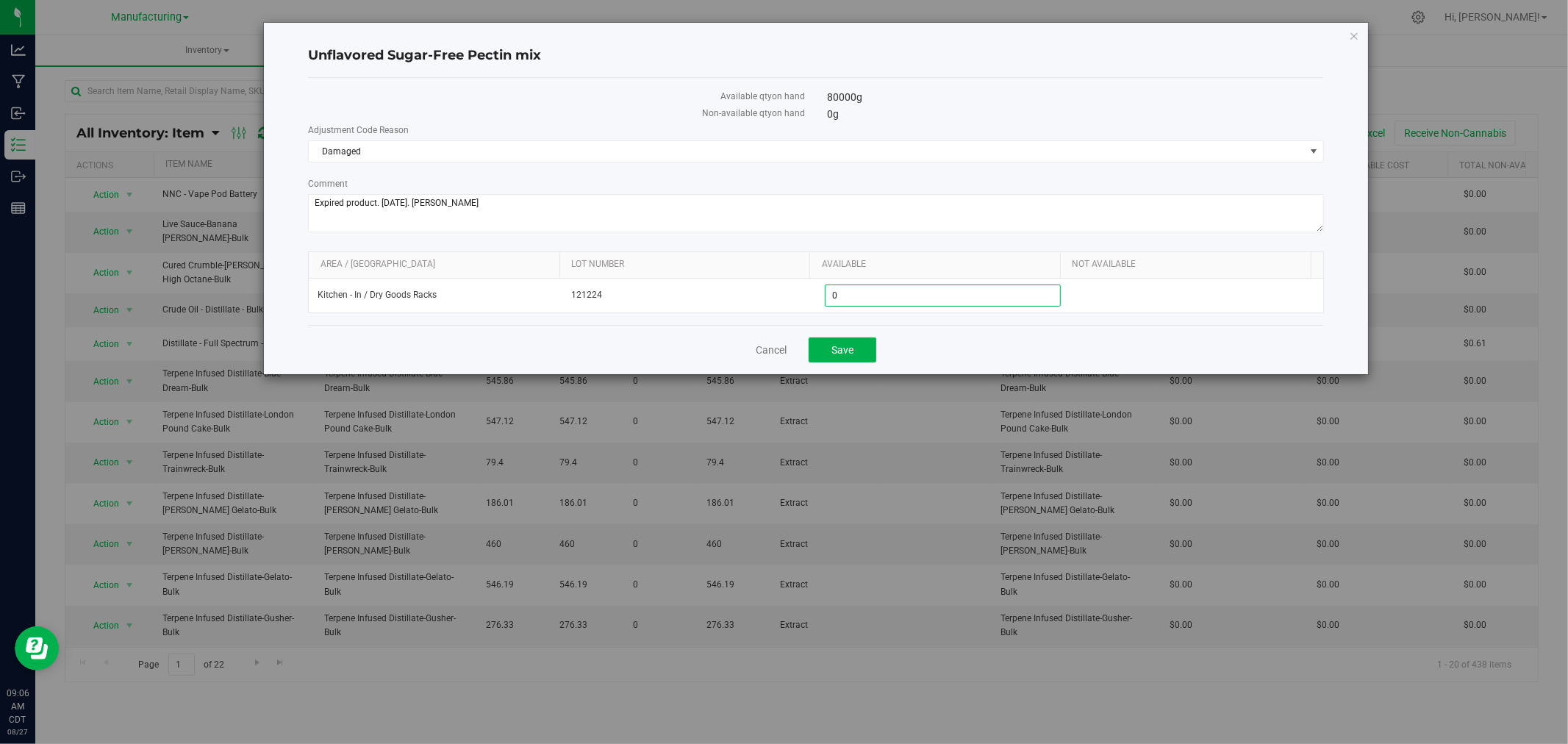
type input "0.0000"
click at [945, 76] on div "Unflavored Sugar-Free Pectin mix" at bounding box center [816, 56] width 1016 height 43
click at [839, 354] on span "Save" at bounding box center [842, 349] width 22 height 12
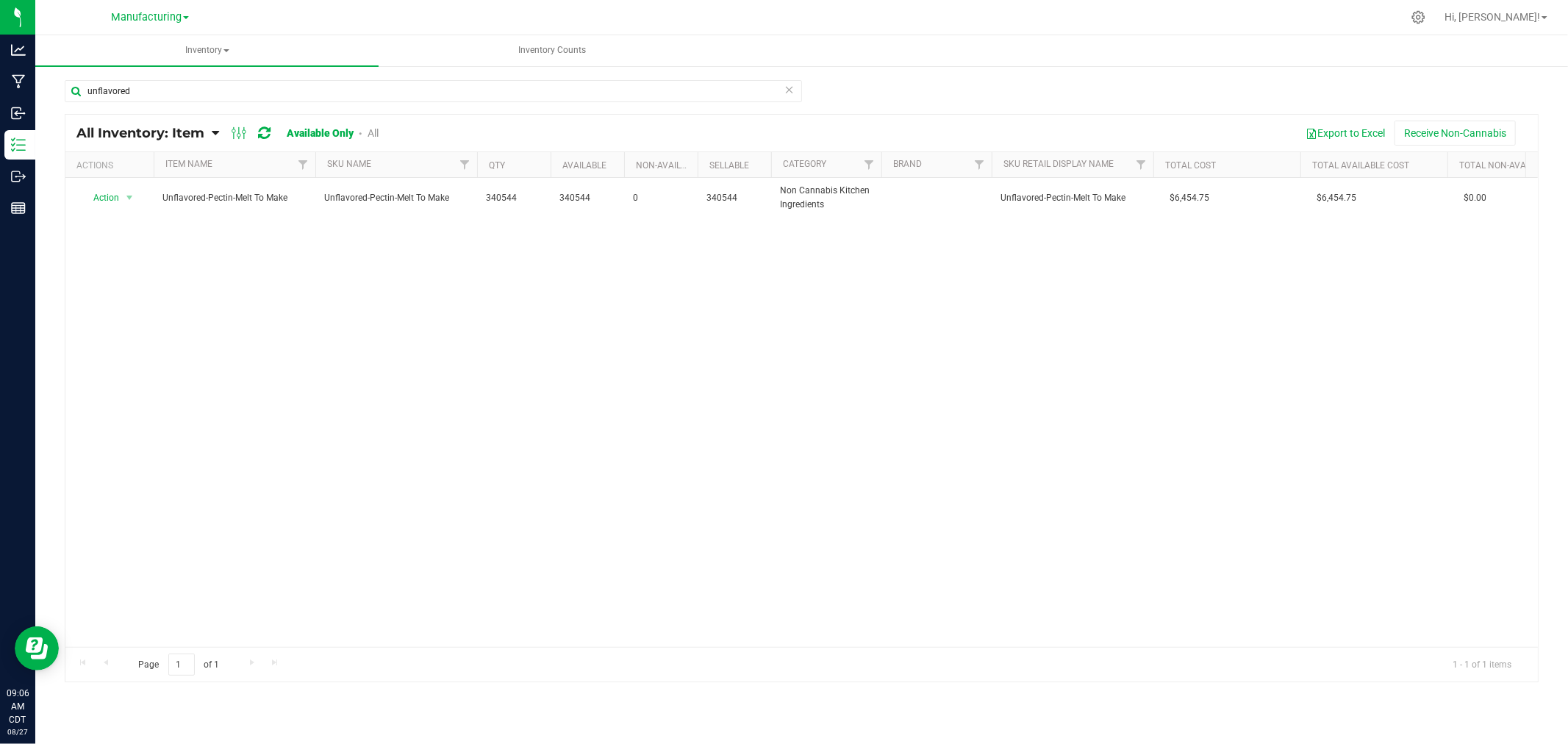
click at [789, 85] on icon at bounding box center [789, 88] width 10 height 18
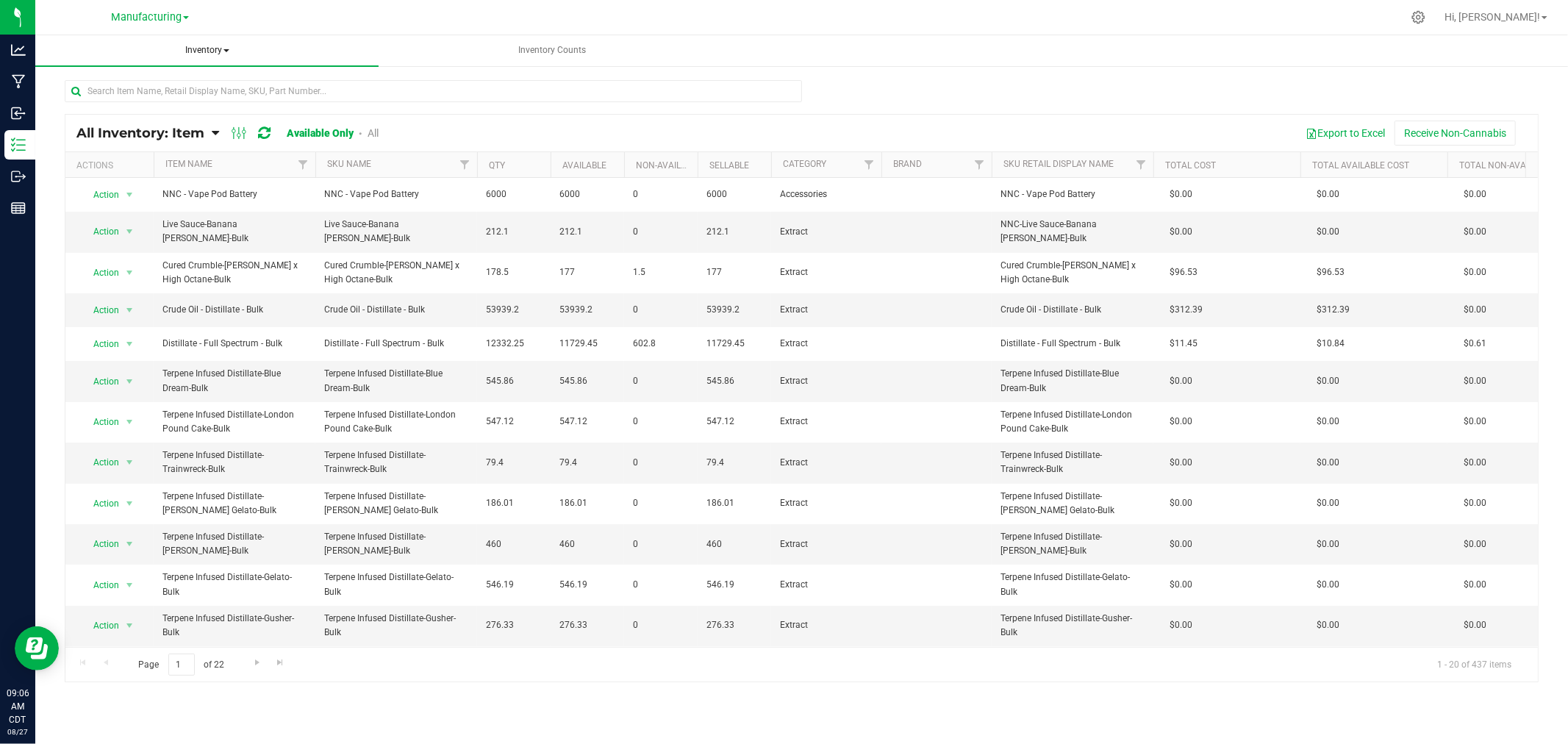
click at [206, 52] on span "Inventory" at bounding box center [206, 50] width 343 height 31
click at [218, 79] on li "All packages" at bounding box center [206, 88] width 343 height 18
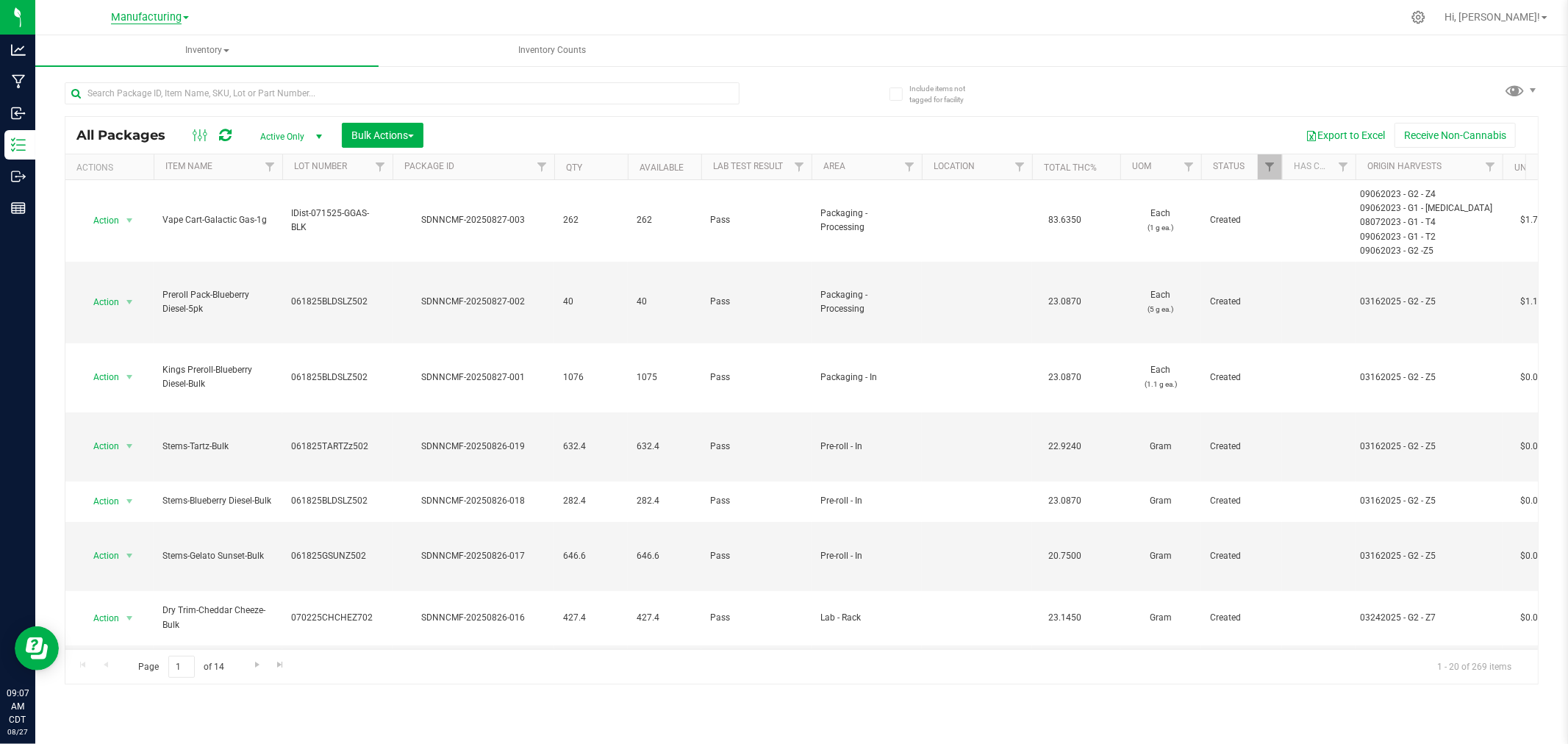
click at [171, 22] on link "Manufacturing" at bounding box center [149, 16] width 78 height 14
click at [373, 25] on div at bounding box center [832, 18] width 1139 height 28
click at [207, 47] on span "Inventory" at bounding box center [206, 50] width 343 height 31
click at [170, 101] on li "All inventory" at bounding box center [206, 105] width 343 height 18
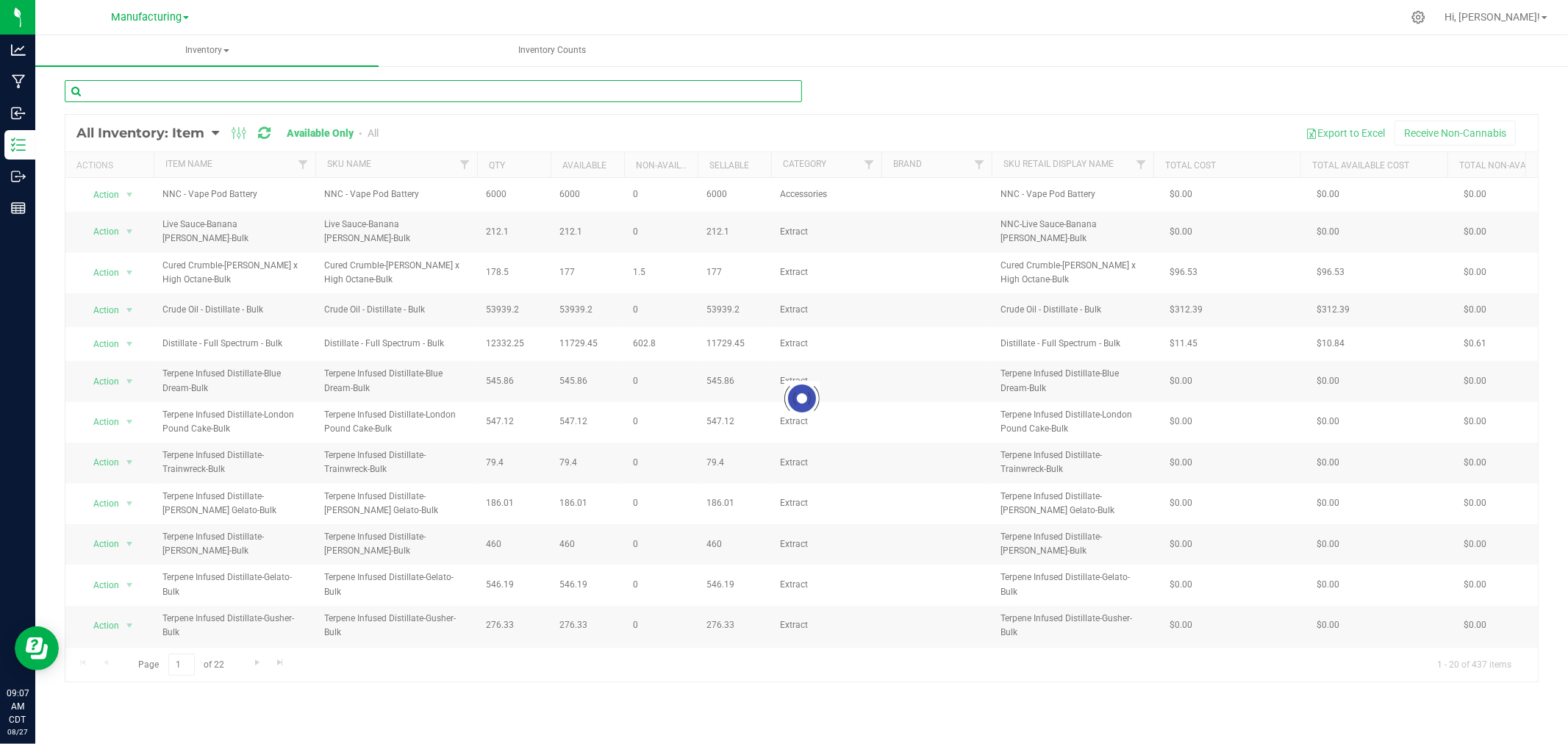
click at [241, 88] on input "text" at bounding box center [434, 91] width 738 height 22
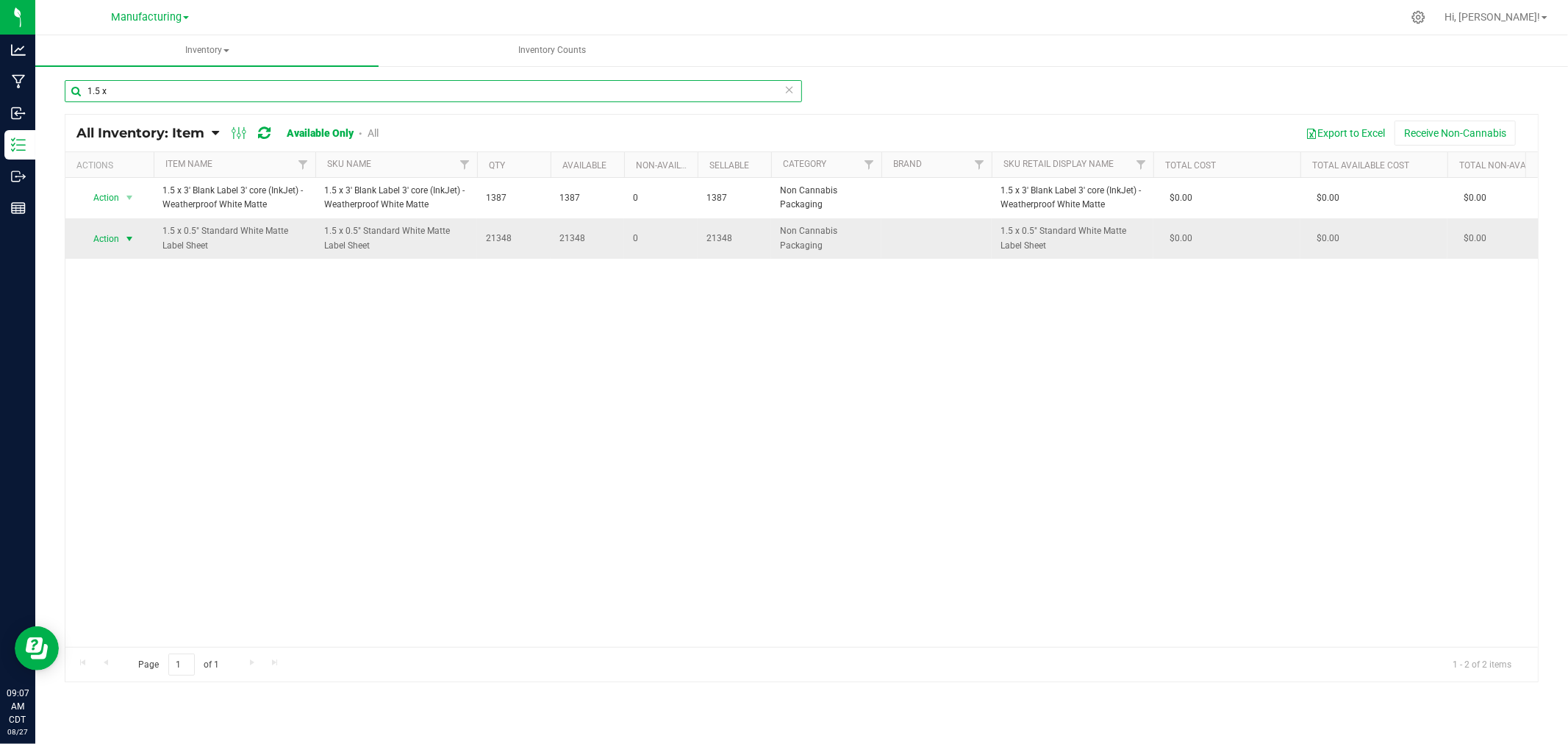
type input "1.5 x"
click at [107, 234] on span "Action" at bounding box center [100, 239] width 40 height 21
click at [133, 266] on li "Adjust qty" at bounding box center [128, 264] width 94 height 22
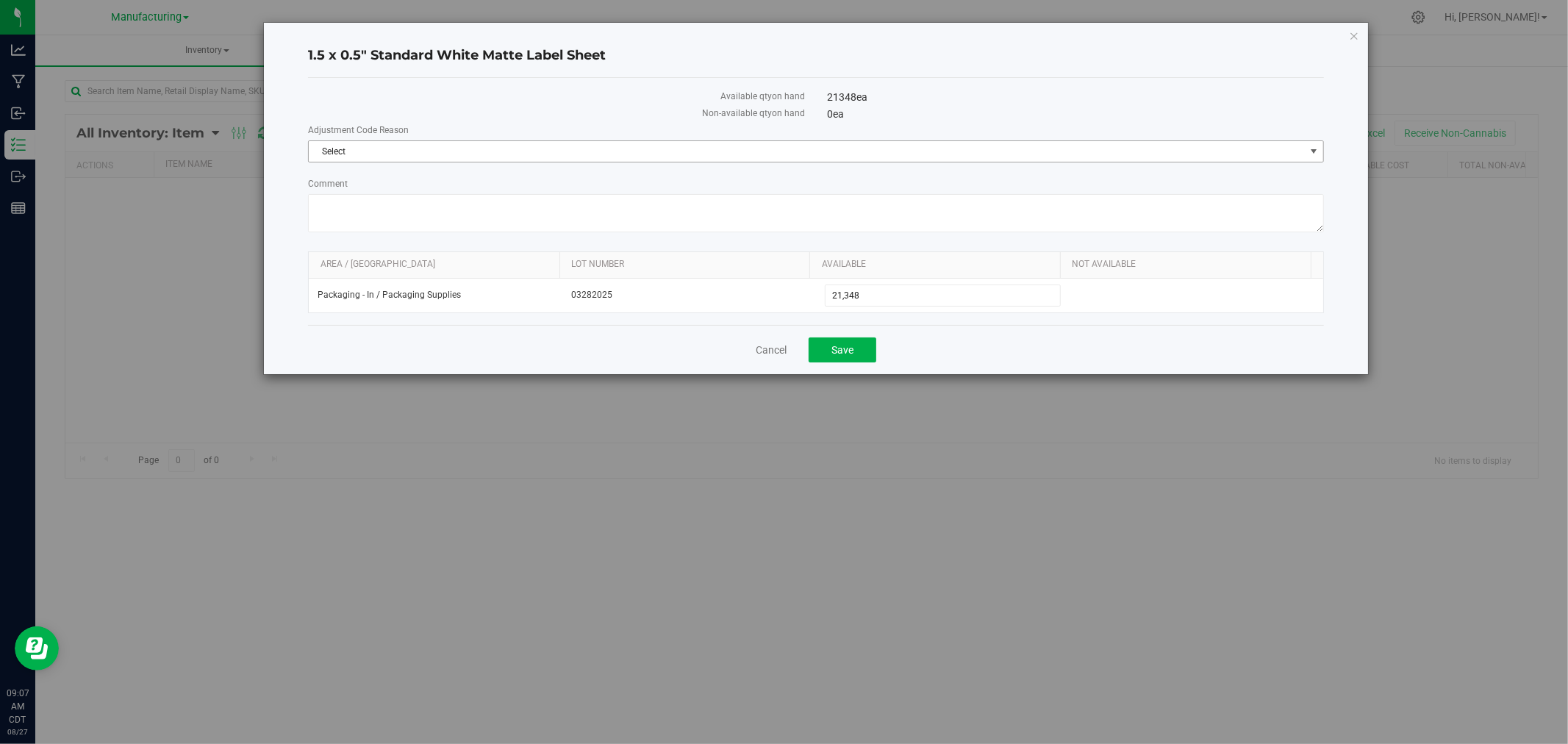
click at [386, 138] on div "Adjustment Code Reason Select Select Damaged Incorrect Quantity Manufacturing D…" at bounding box center [816, 143] width 1016 height 39
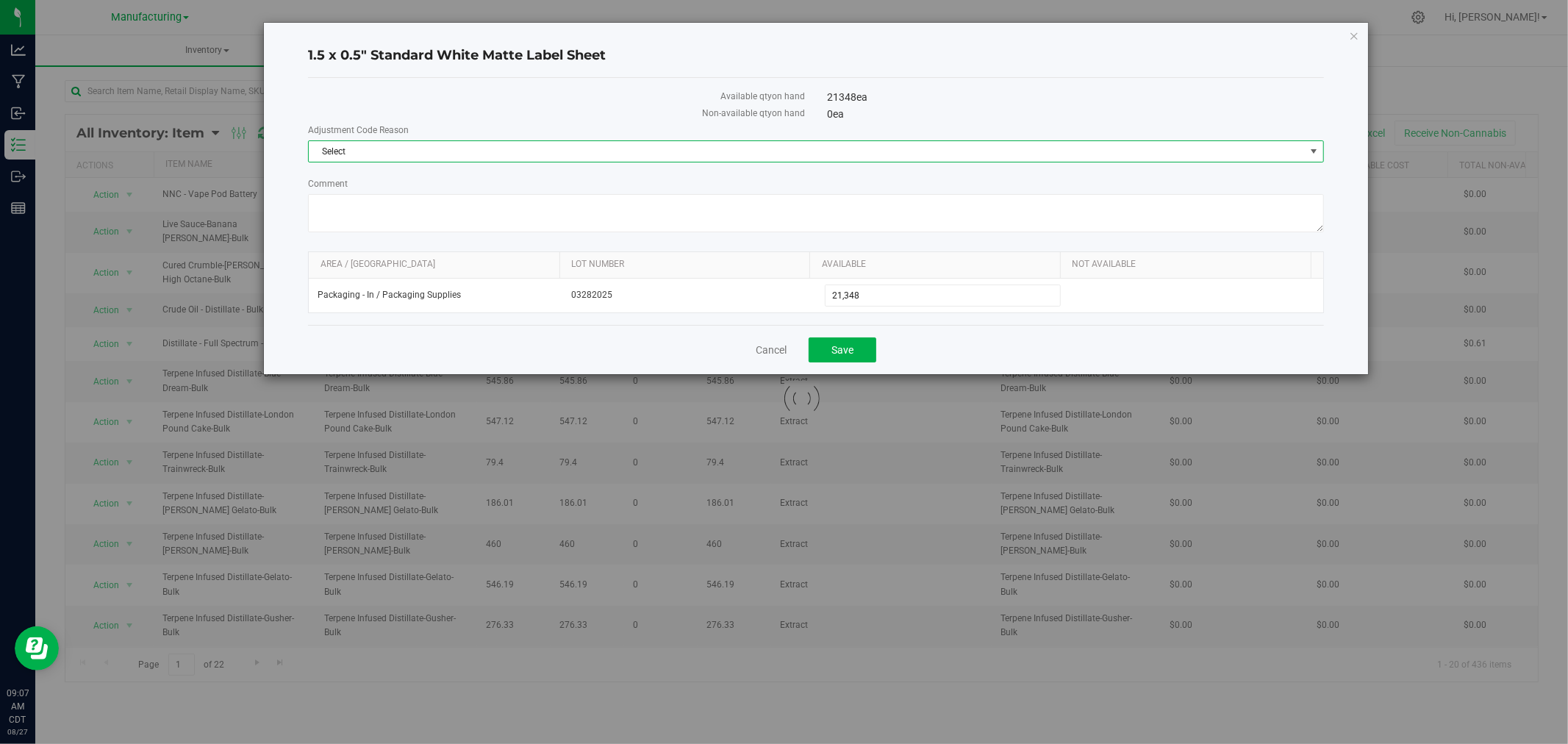
click at [392, 158] on span "Select" at bounding box center [807, 151] width 996 height 21
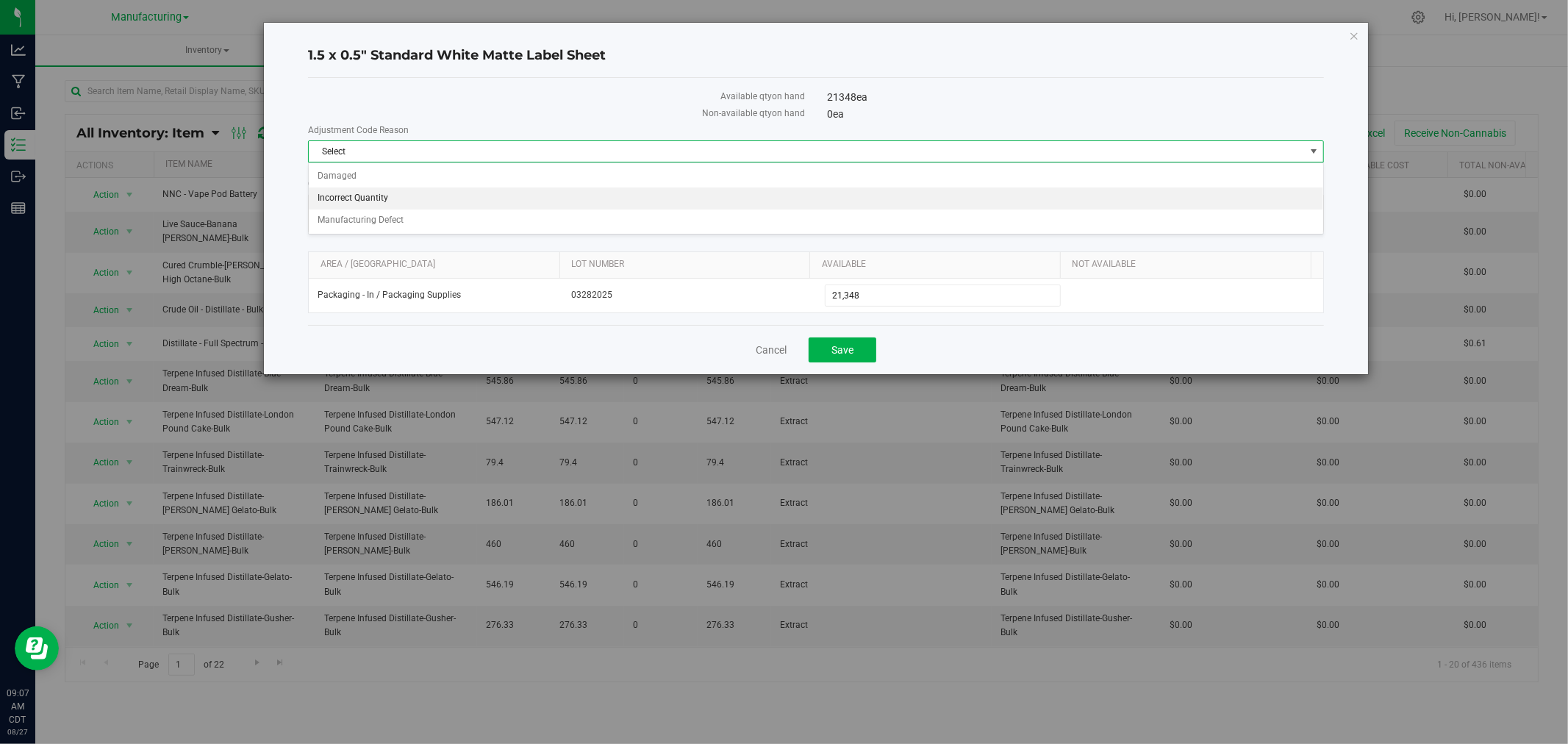
click at [386, 199] on li "Incorrect Quantity" at bounding box center [816, 199] width 1015 height 22
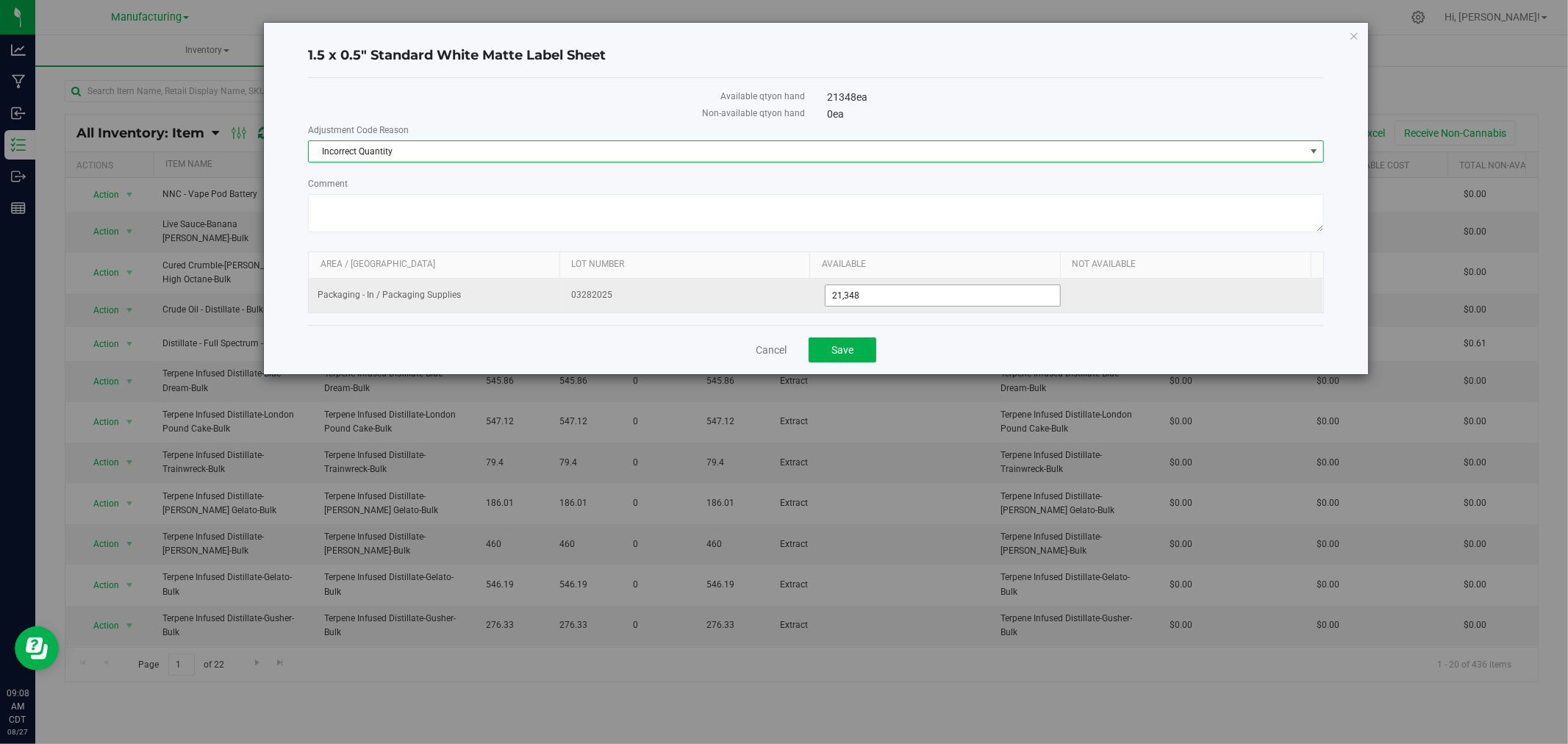
click at [879, 295] on span "21,348 21348" at bounding box center [943, 295] width 236 height 22
type input "21148"
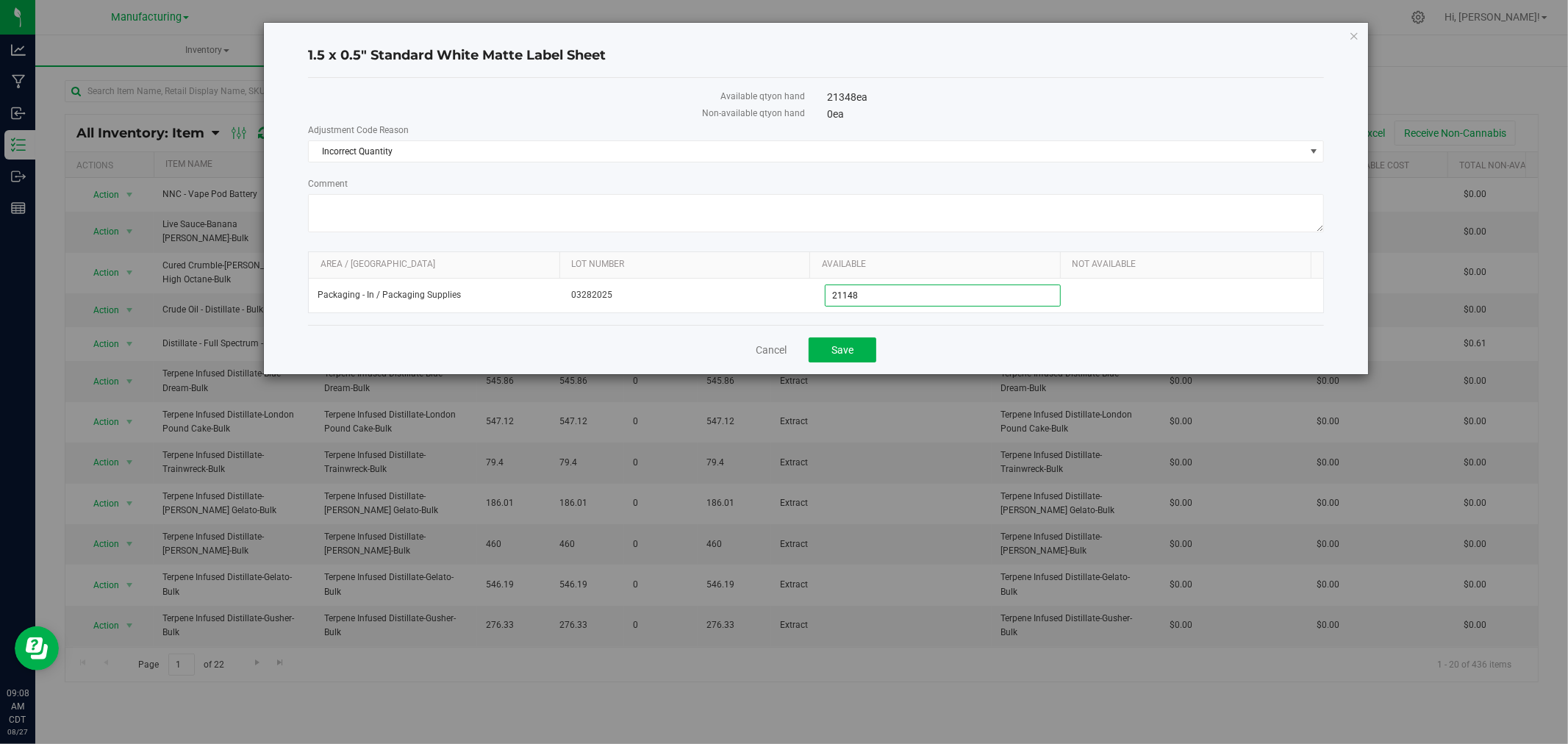
type input "21,148"
click at [929, 177] on label "Comment" at bounding box center [816, 183] width 1016 height 13
click at [929, 194] on textarea "Comment" at bounding box center [816, 214] width 1016 height 38
click at [836, 351] on span "Save" at bounding box center [842, 349] width 22 height 12
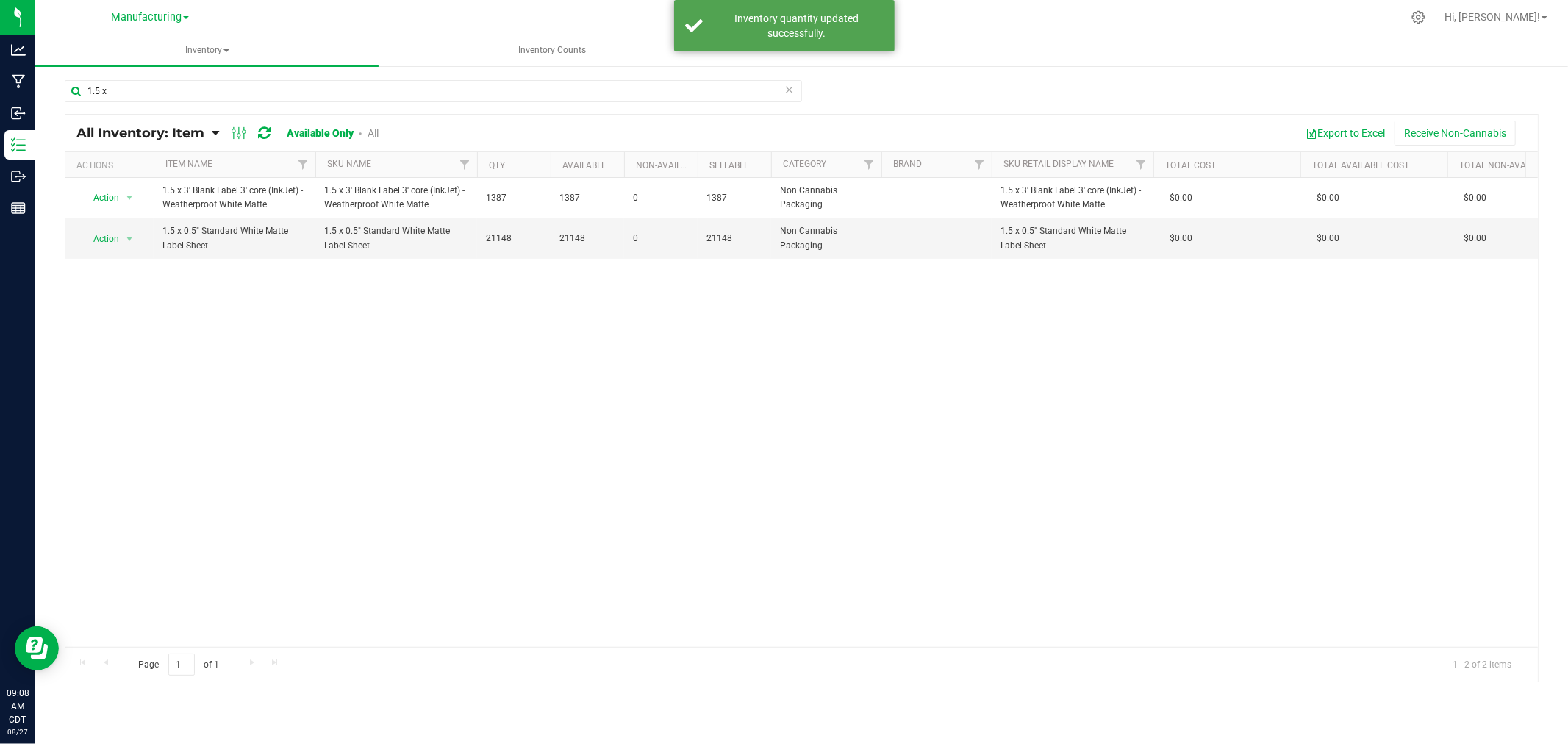
click at [789, 87] on icon at bounding box center [789, 88] width 10 height 18
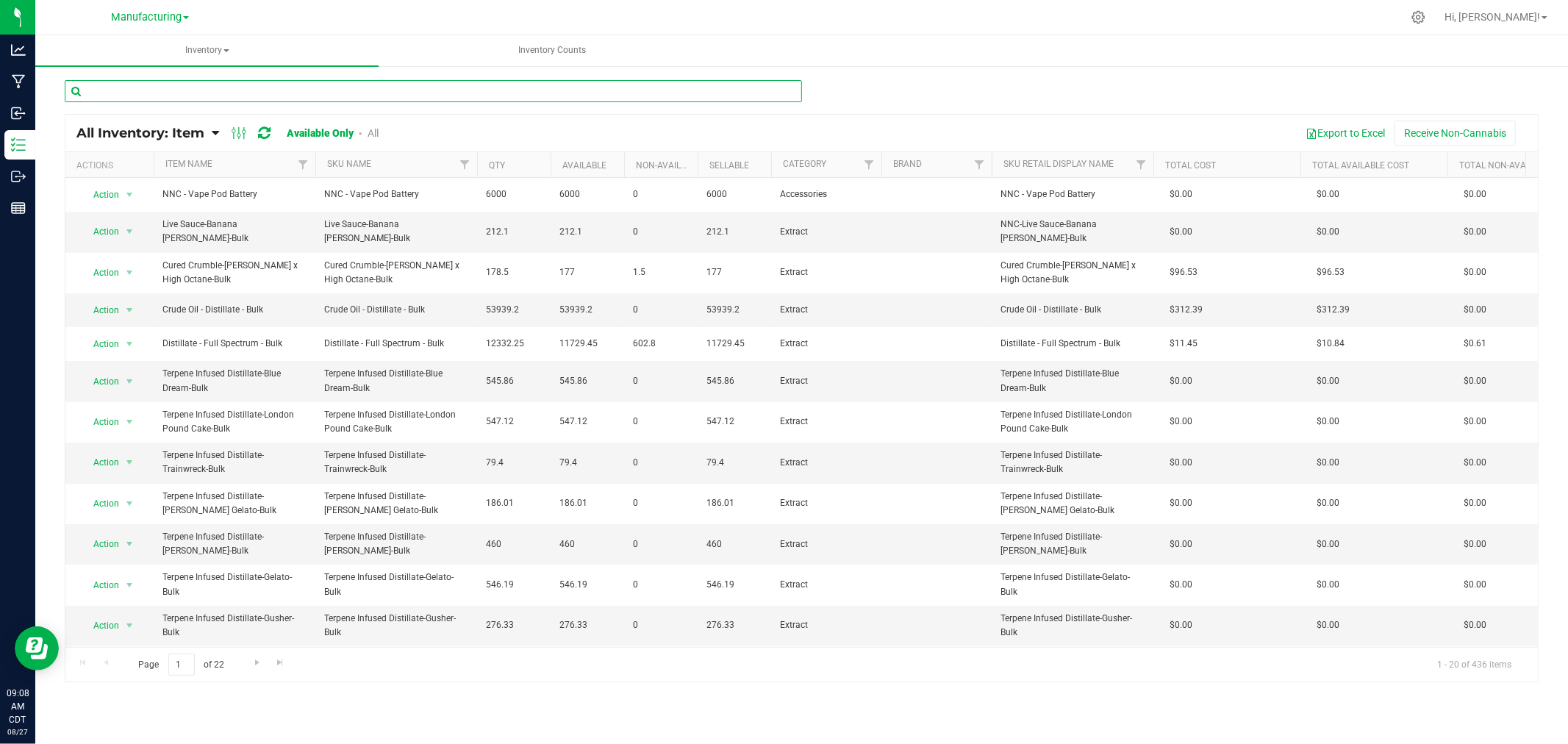
click at [775, 93] on input "text" at bounding box center [434, 91] width 738 height 22
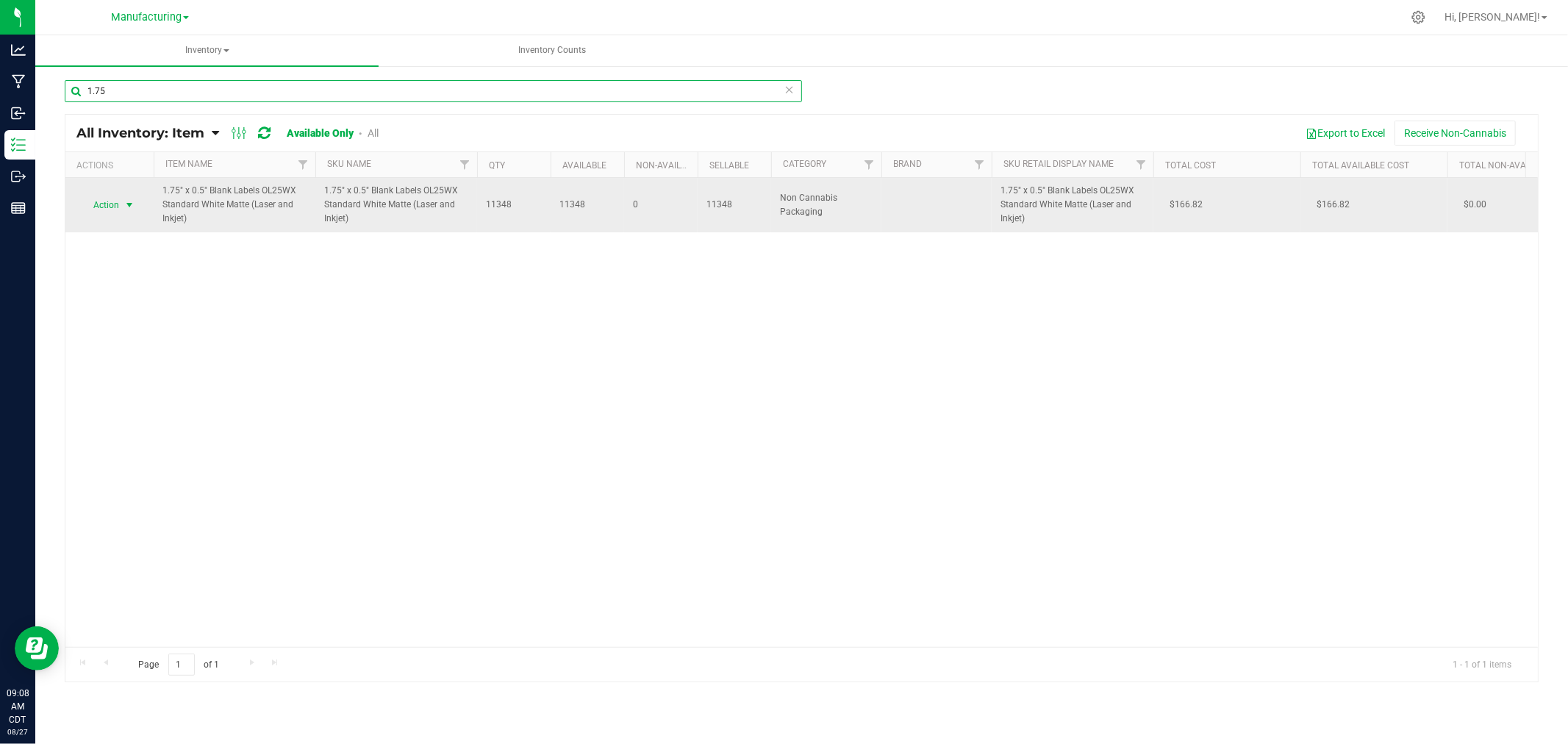
type input "1.75"
click at [130, 202] on span "select" at bounding box center [129, 205] width 12 height 12
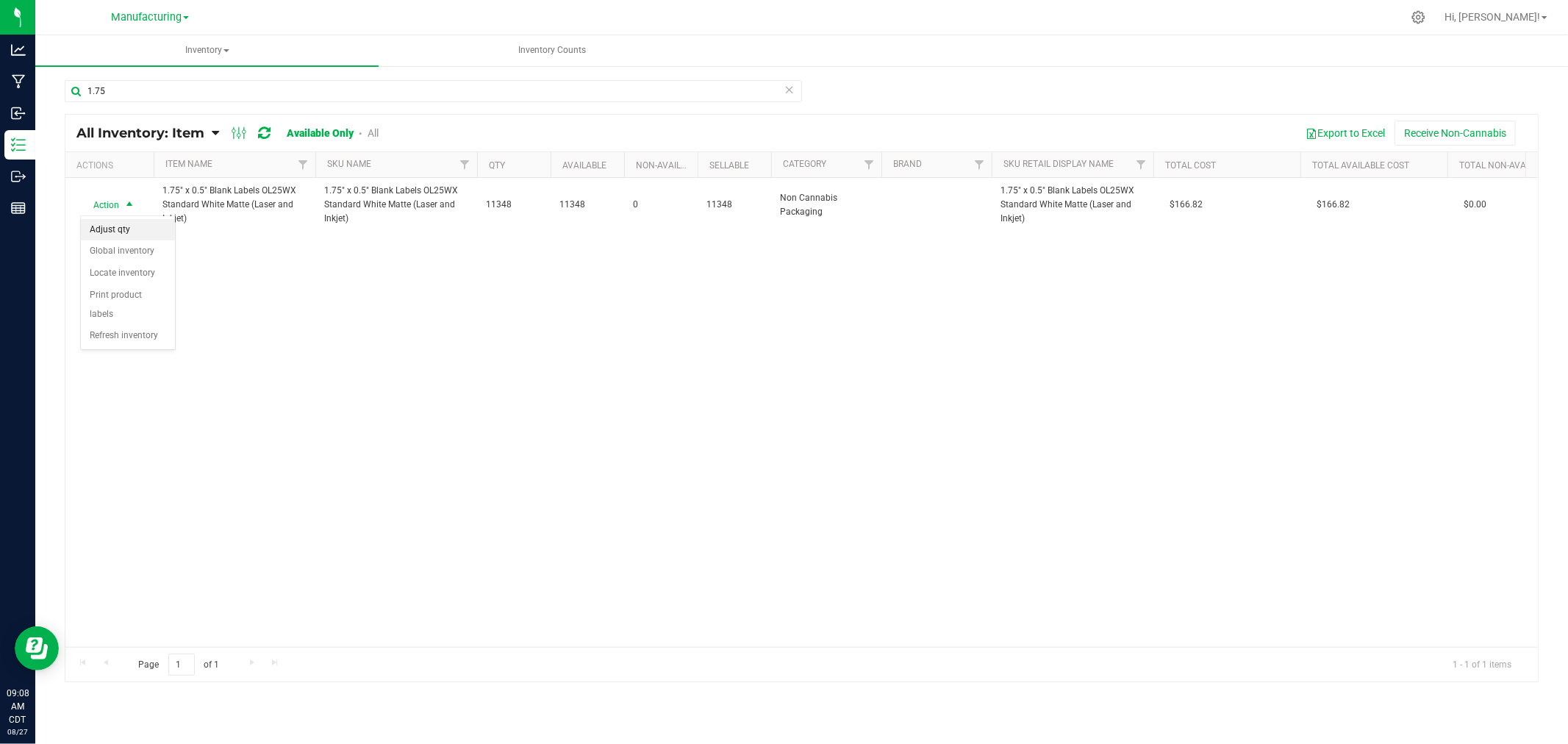
click at [137, 222] on li "Adjust qty" at bounding box center [128, 230] width 94 height 22
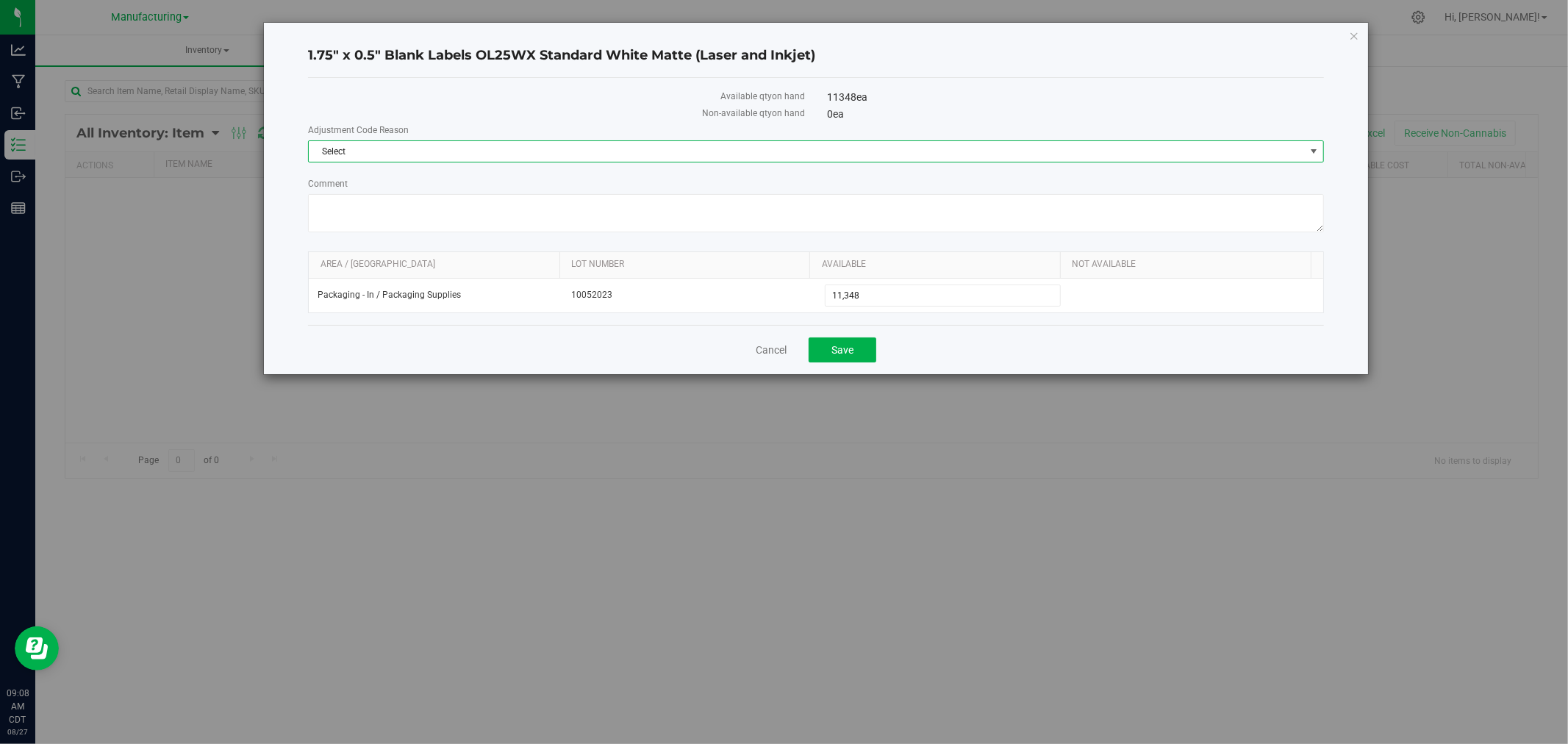
click at [552, 143] on span "Select" at bounding box center [807, 151] width 996 height 21
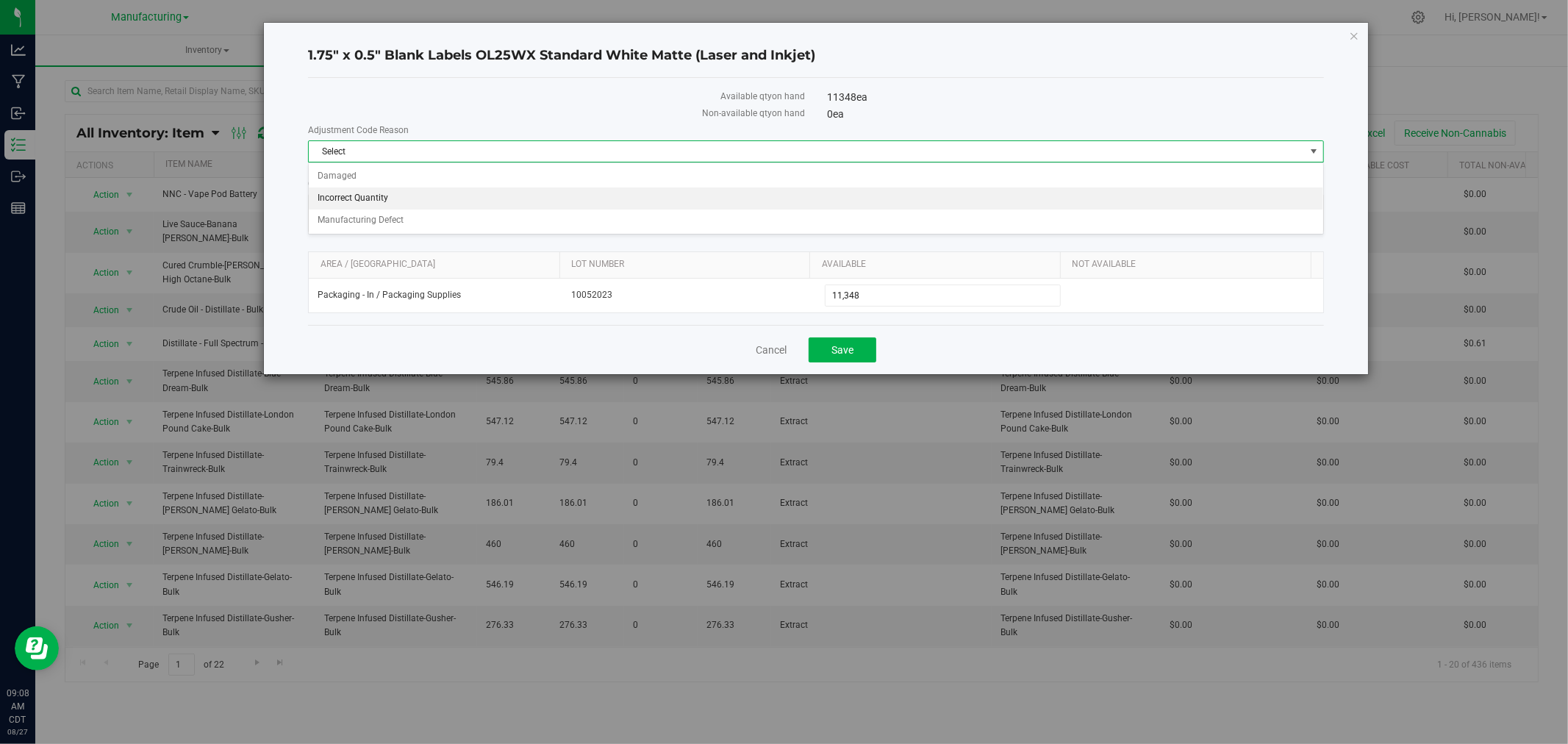
click at [441, 189] on li "Incorrect Quantity" at bounding box center [816, 199] width 1015 height 22
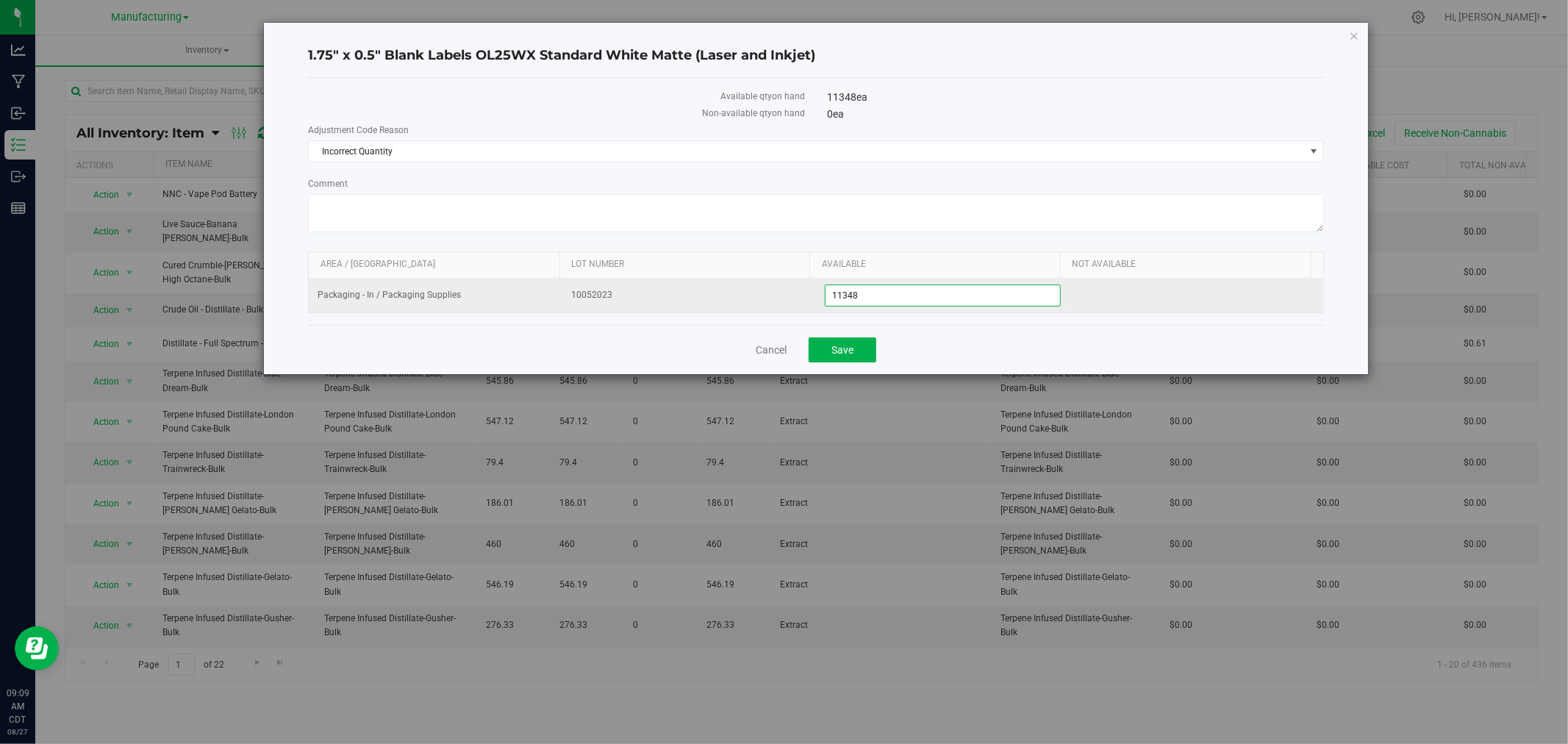
click at [941, 294] on span "11,348 11348" at bounding box center [943, 295] width 236 height 22
type input "11243"
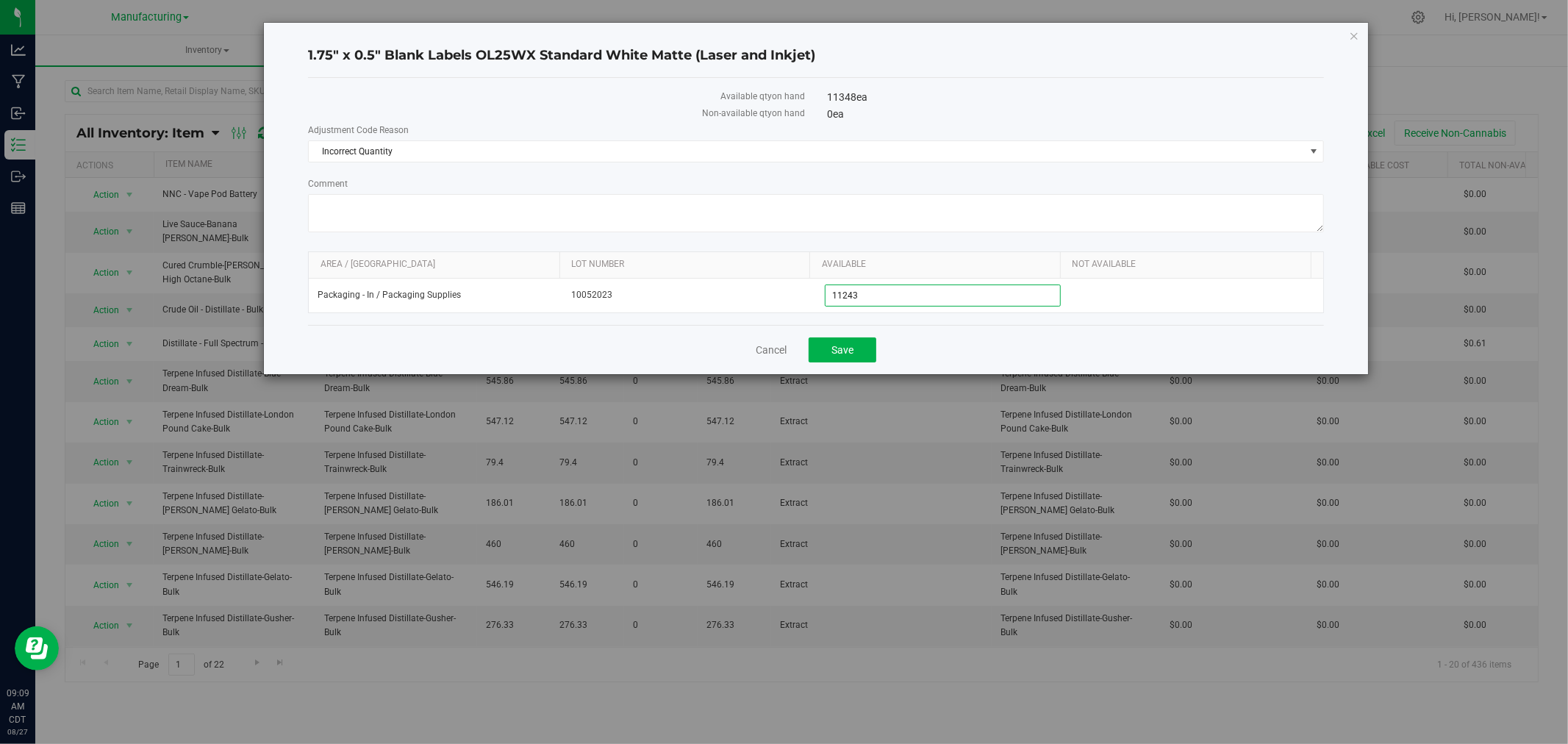
type input "11,243"
click at [1191, 180] on label "Comment" at bounding box center [816, 183] width 1016 height 13
click at [1191, 194] on textarea "Comment" at bounding box center [816, 214] width 1016 height 38
click at [1102, 141] on span "Incorrect Quantity" at bounding box center [807, 151] width 996 height 21
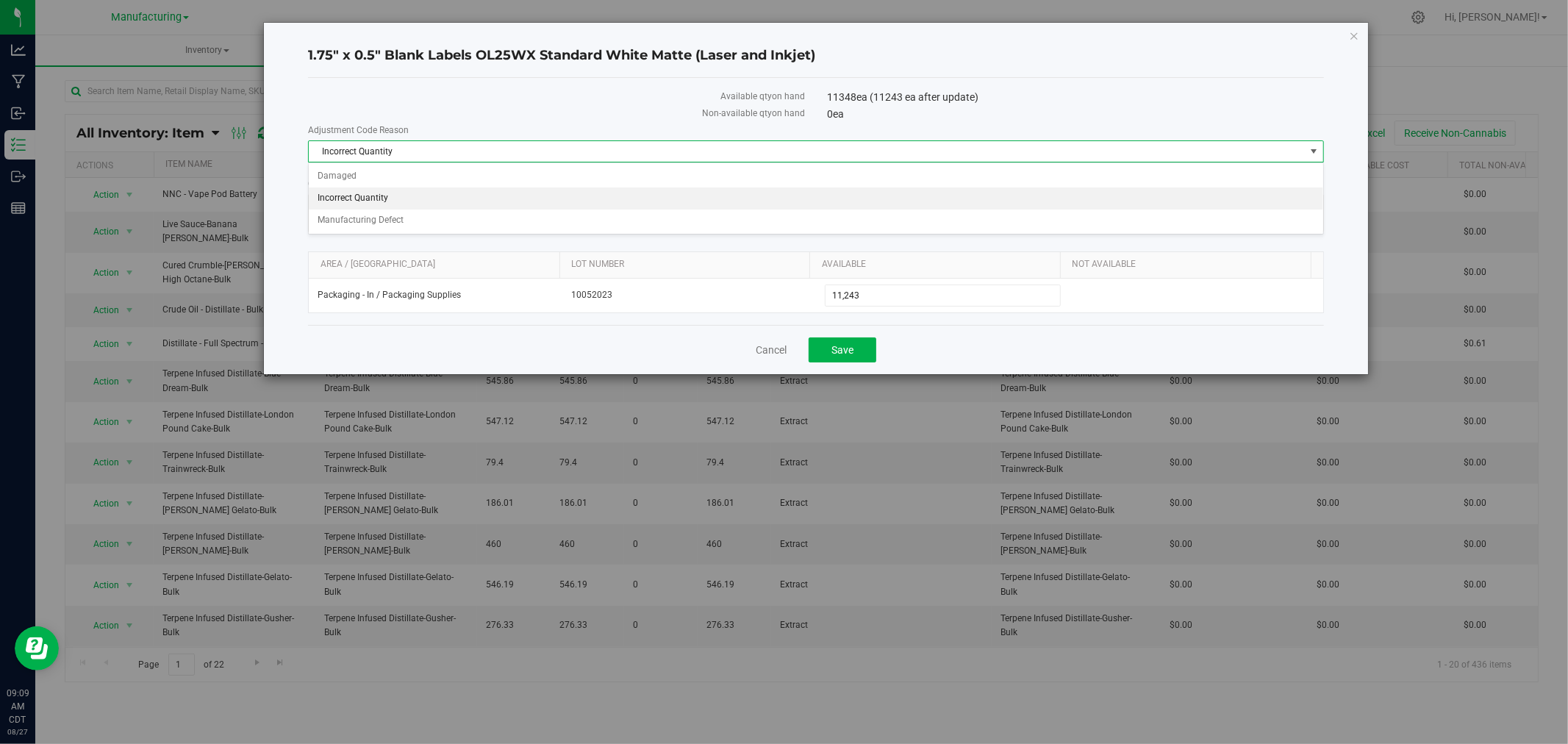
click at [608, 84] on div "Available qty on hand 11348 ea (11243 ea after update) Non-available qty on han…" at bounding box center [816, 201] width 1016 height 247
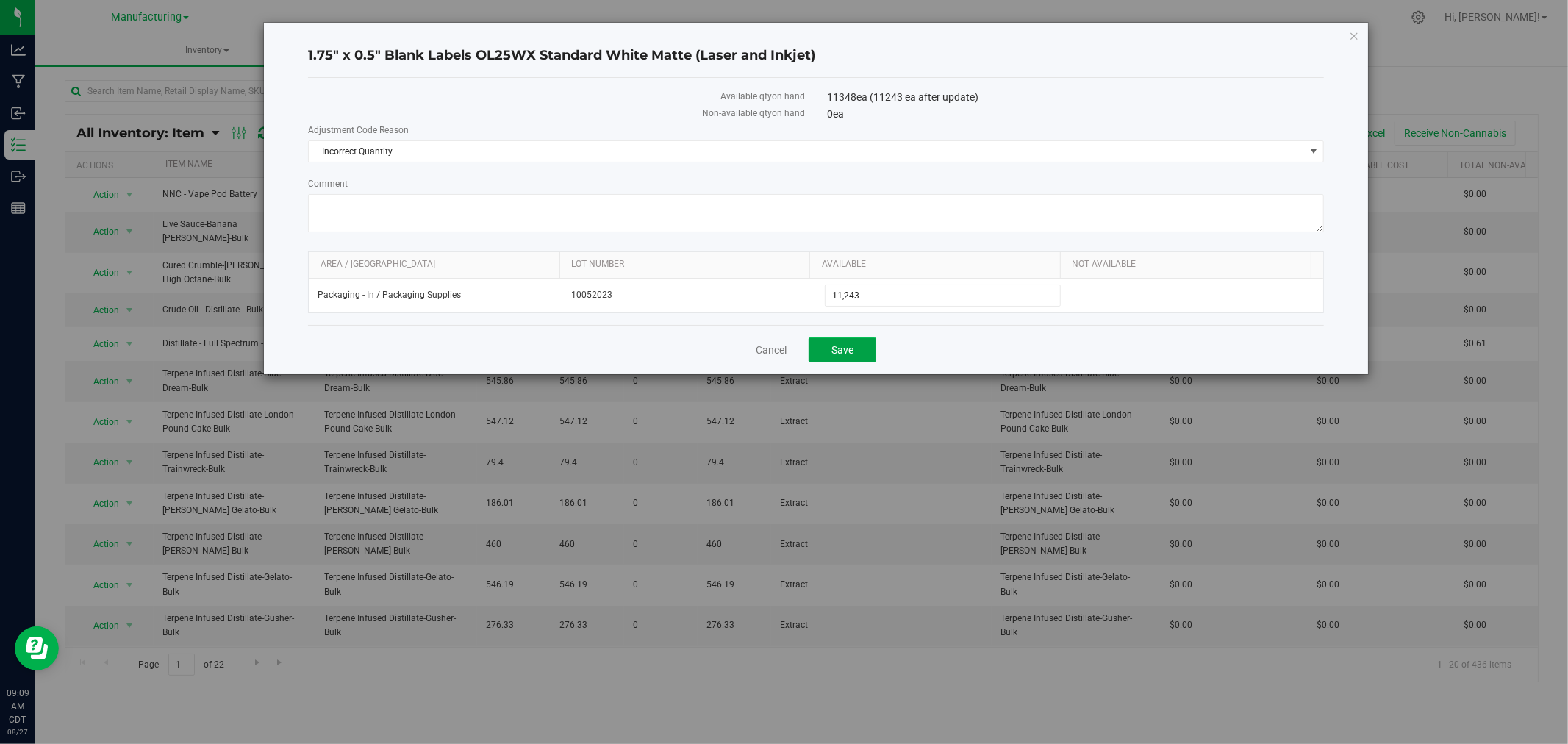
click at [844, 361] on button "Save" at bounding box center [842, 349] width 68 height 25
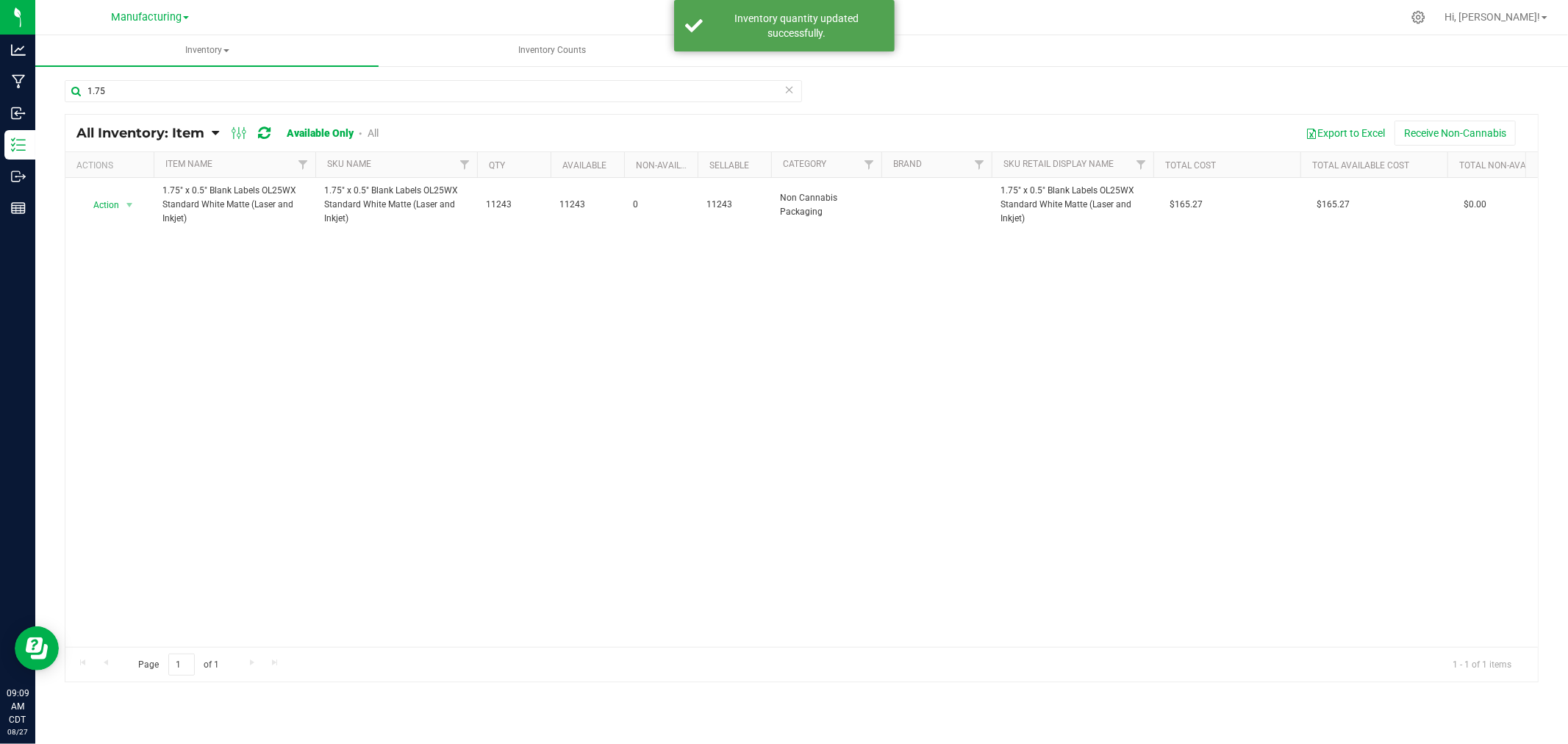
click at [793, 83] on icon at bounding box center [789, 88] width 10 height 18
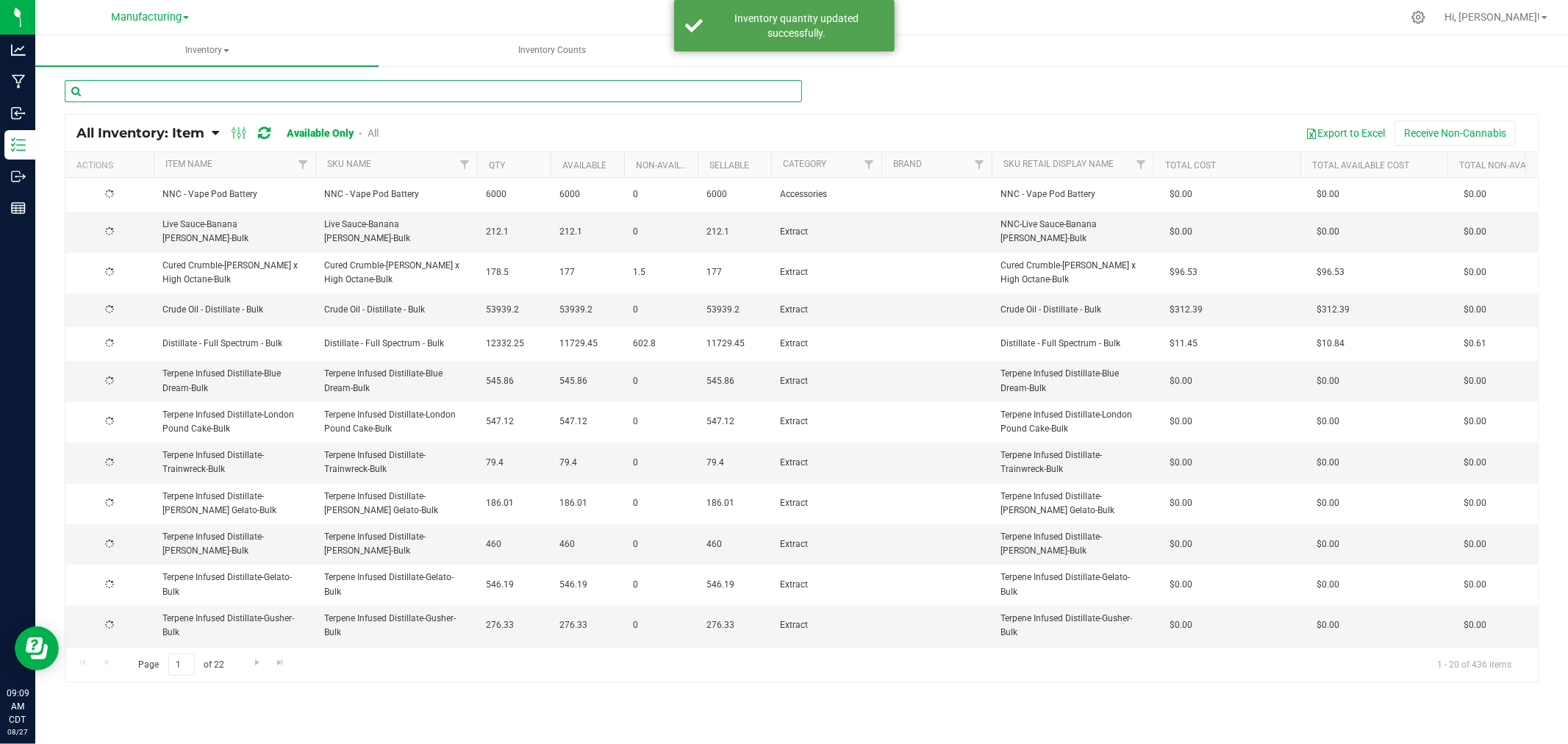
click at [483, 84] on input "text" at bounding box center [434, 91] width 738 height 22
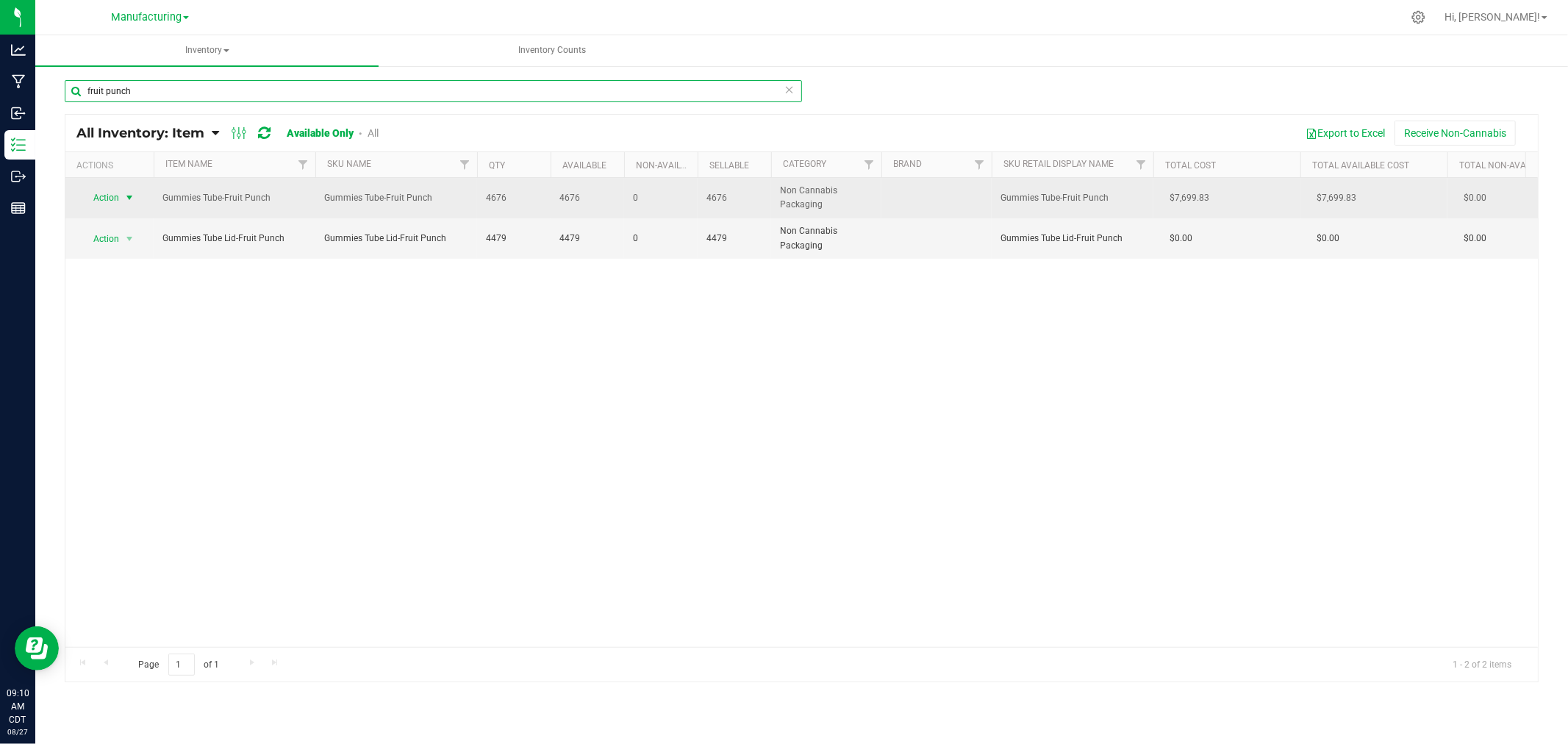
type input "fruit punch"
click at [119, 189] on span "Action" at bounding box center [100, 198] width 40 height 21
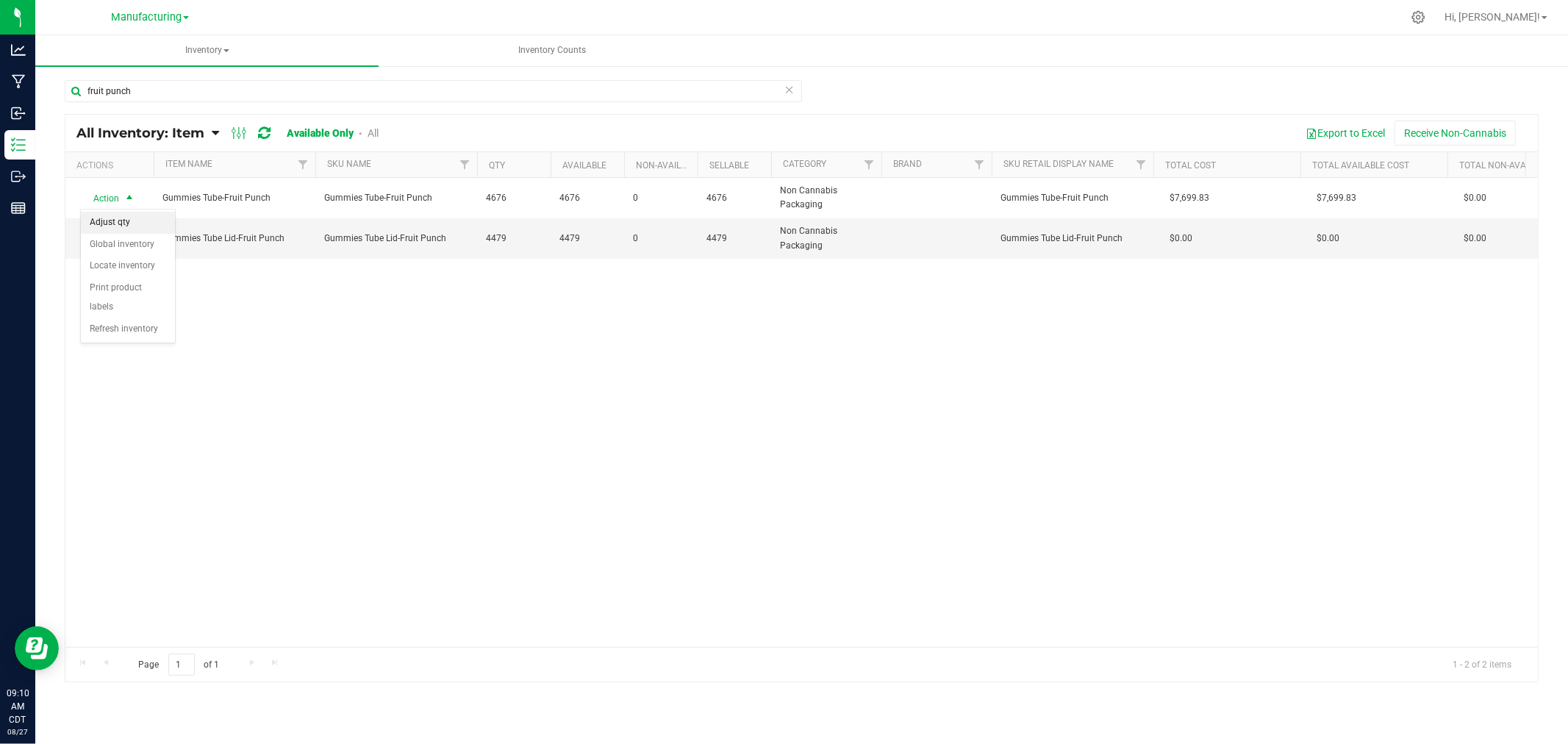
click at [127, 221] on li "Adjust qty" at bounding box center [128, 223] width 94 height 22
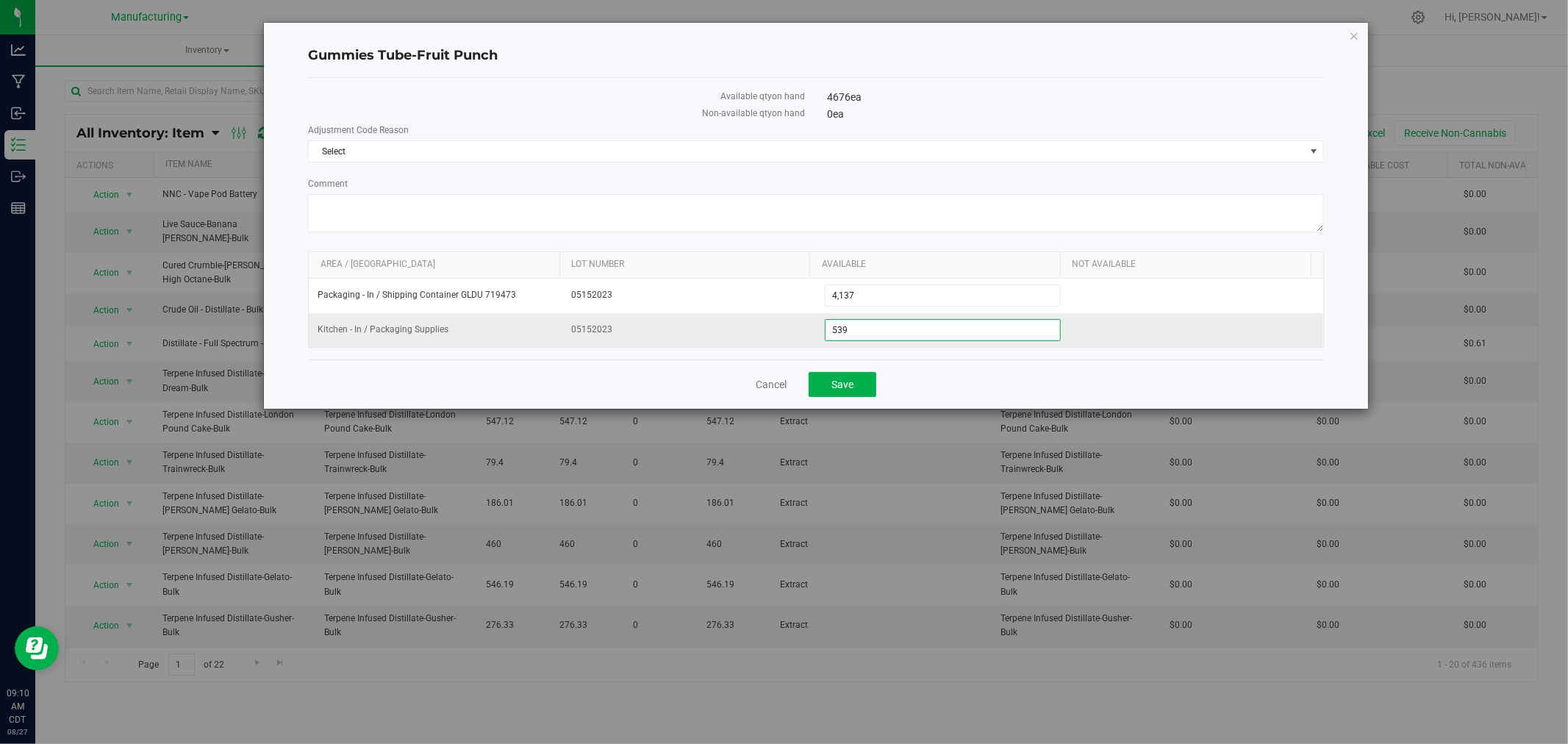
click at [907, 333] on span "539 539" at bounding box center [943, 329] width 236 height 22
type input "536"
click at [924, 244] on form "Adjustment Code Reason Select Select Damaged Incorrect Quantity Manufacturing D…" at bounding box center [816, 235] width 1016 height 224
click at [880, 143] on span "Select" at bounding box center [807, 151] width 996 height 21
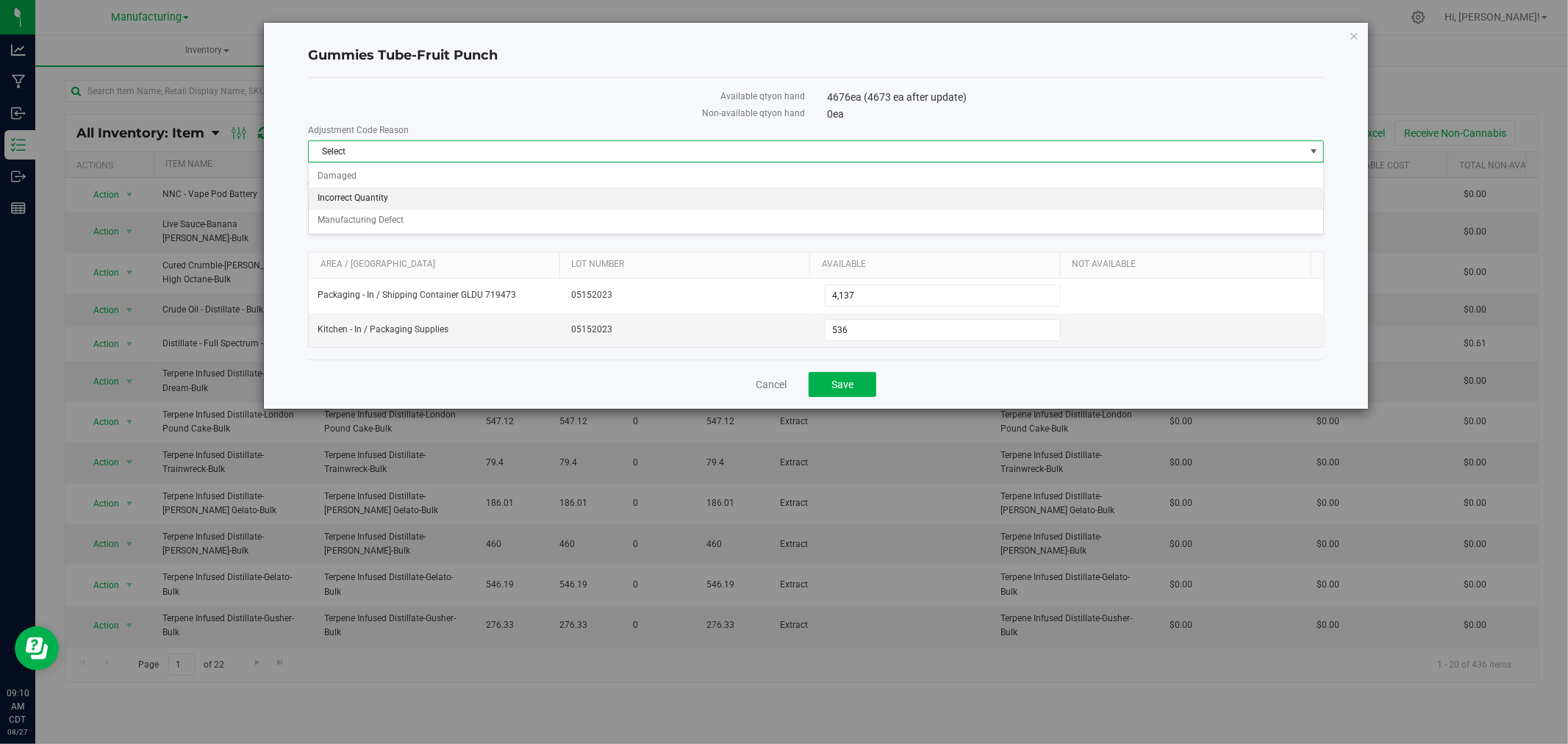
click at [403, 196] on li "Incorrect Quantity" at bounding box center [816, 199] width 1015 height 22
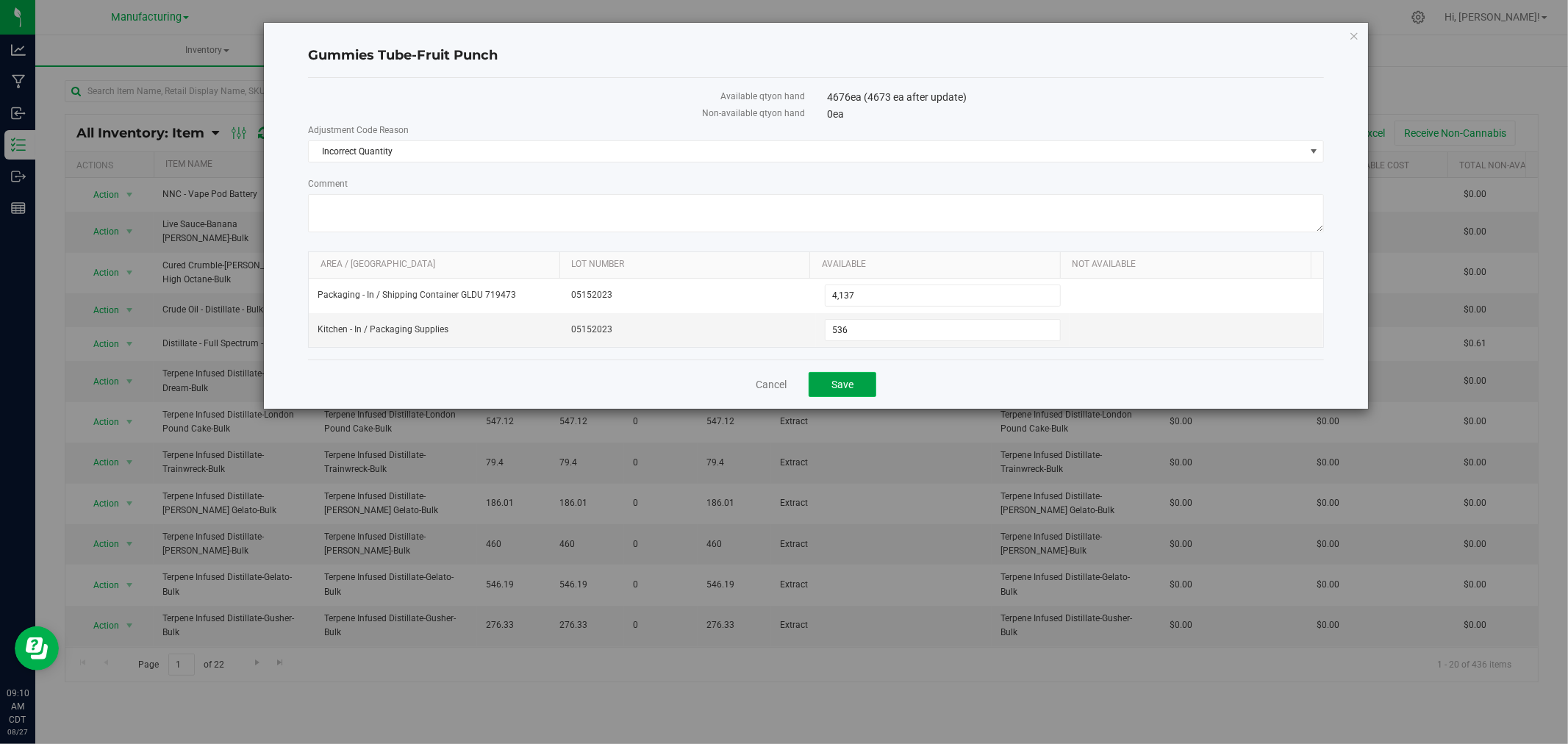
click at [851, 390] on span "Save" at bounding box center [842, 385] width 22 height 12
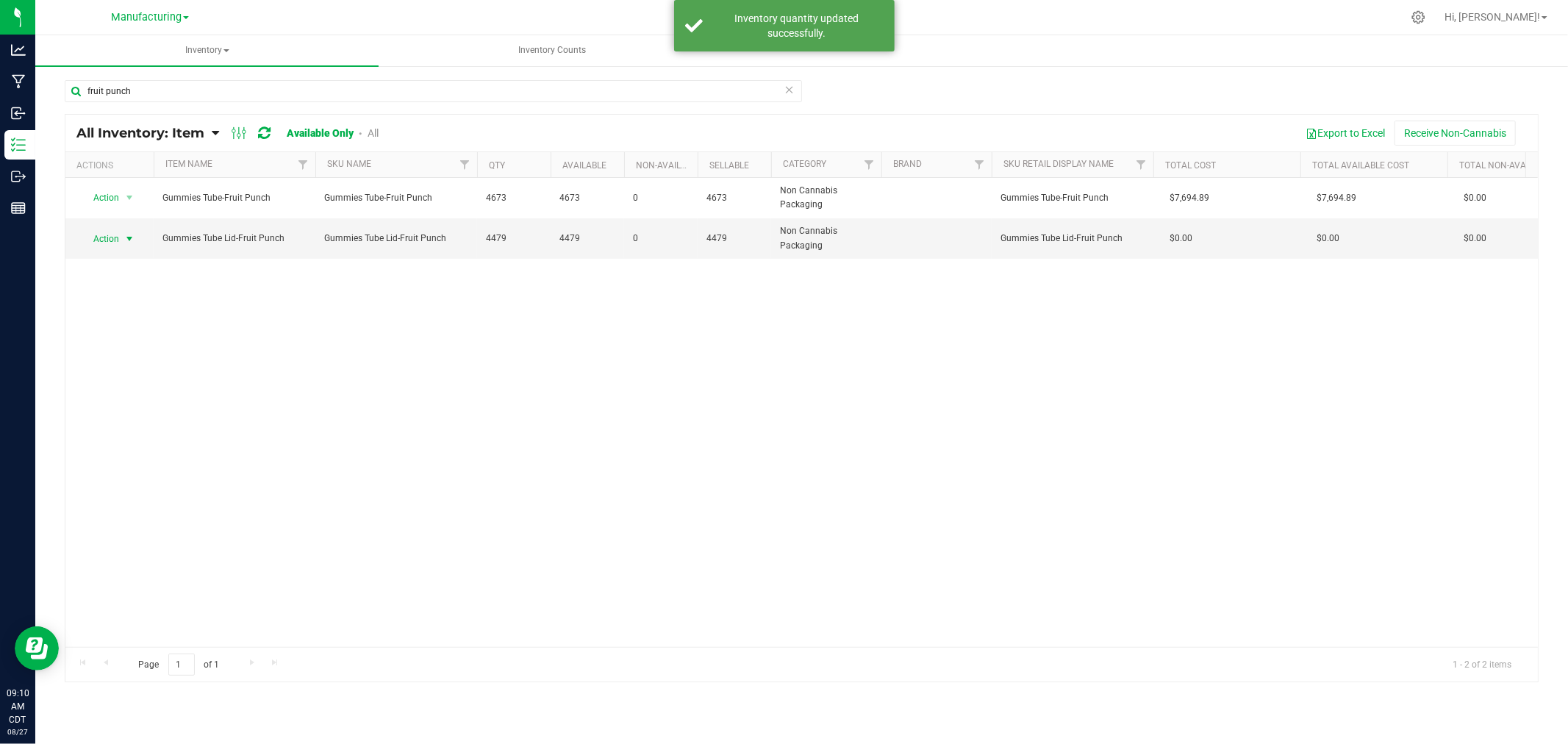
click at [103, 243] on span "Action" at bounding box center [100, 239] width 40 height 21
click at [266, 343] on div "Action Action Adjust qty Global inventory Locate inventory Print product labels…" at bounding box center [801, 412] width 1473 height 469
click at [790, 94] on icon at bounding box center [789, 88] width 10 height 18
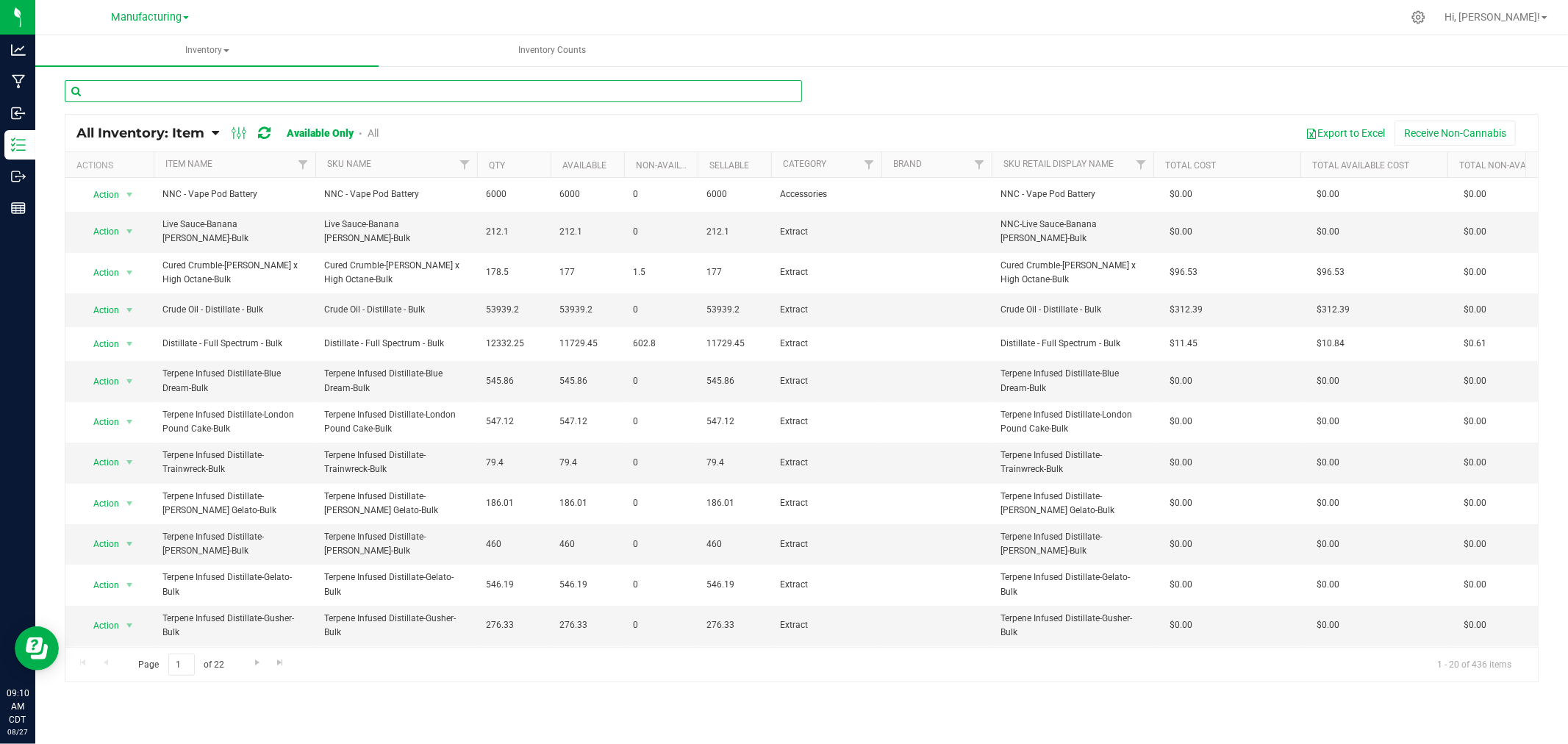
click at [651, 94] on input "text" at bounding box center [434, 91] width 738 height 22
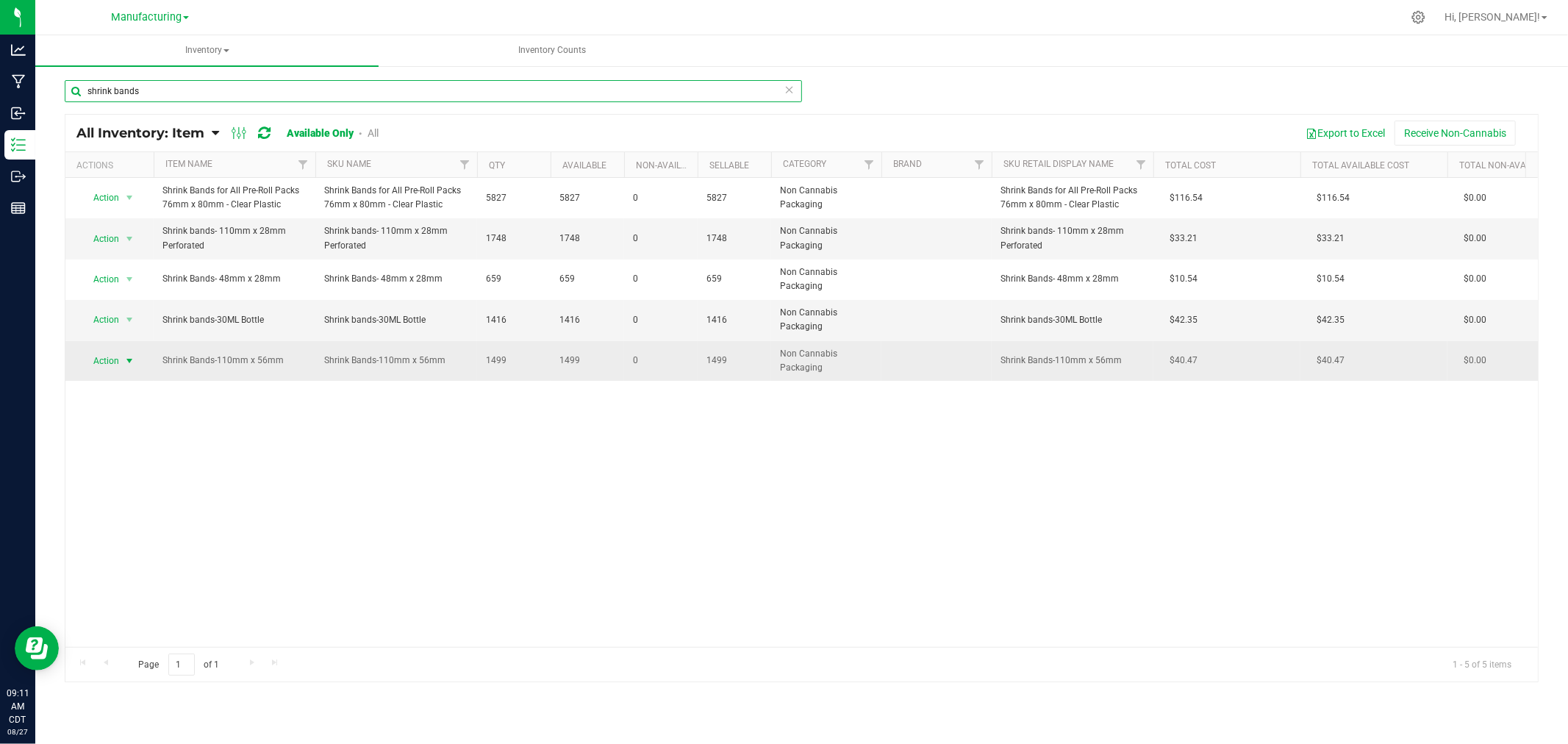
type input "shrink bands"
click at [116, 351] on span "Action" at bounding box center [100, 360] width 40 height 21
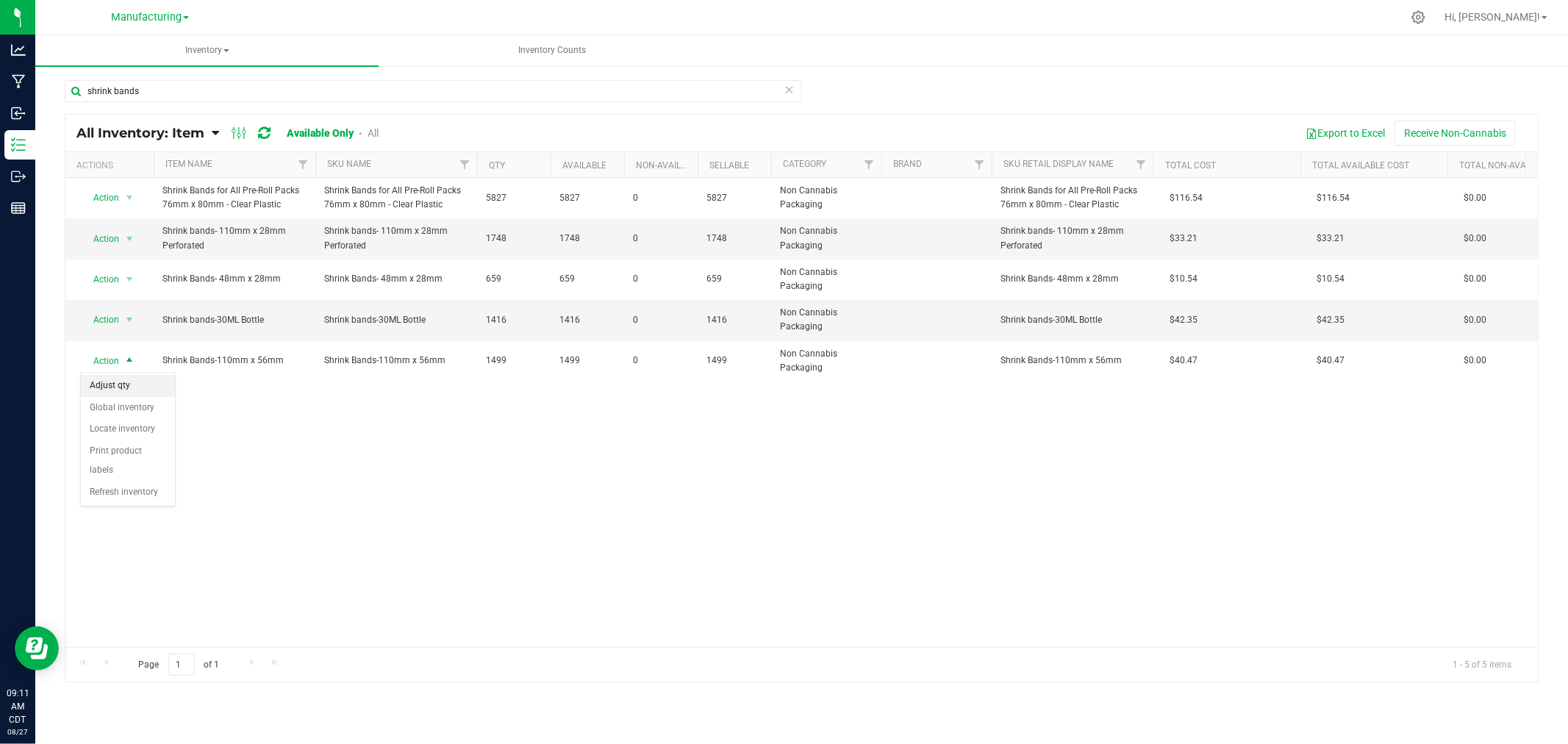
click at [125, 390] on li "Adjust qty" at bounding box center [128, 385] width 94 height 22
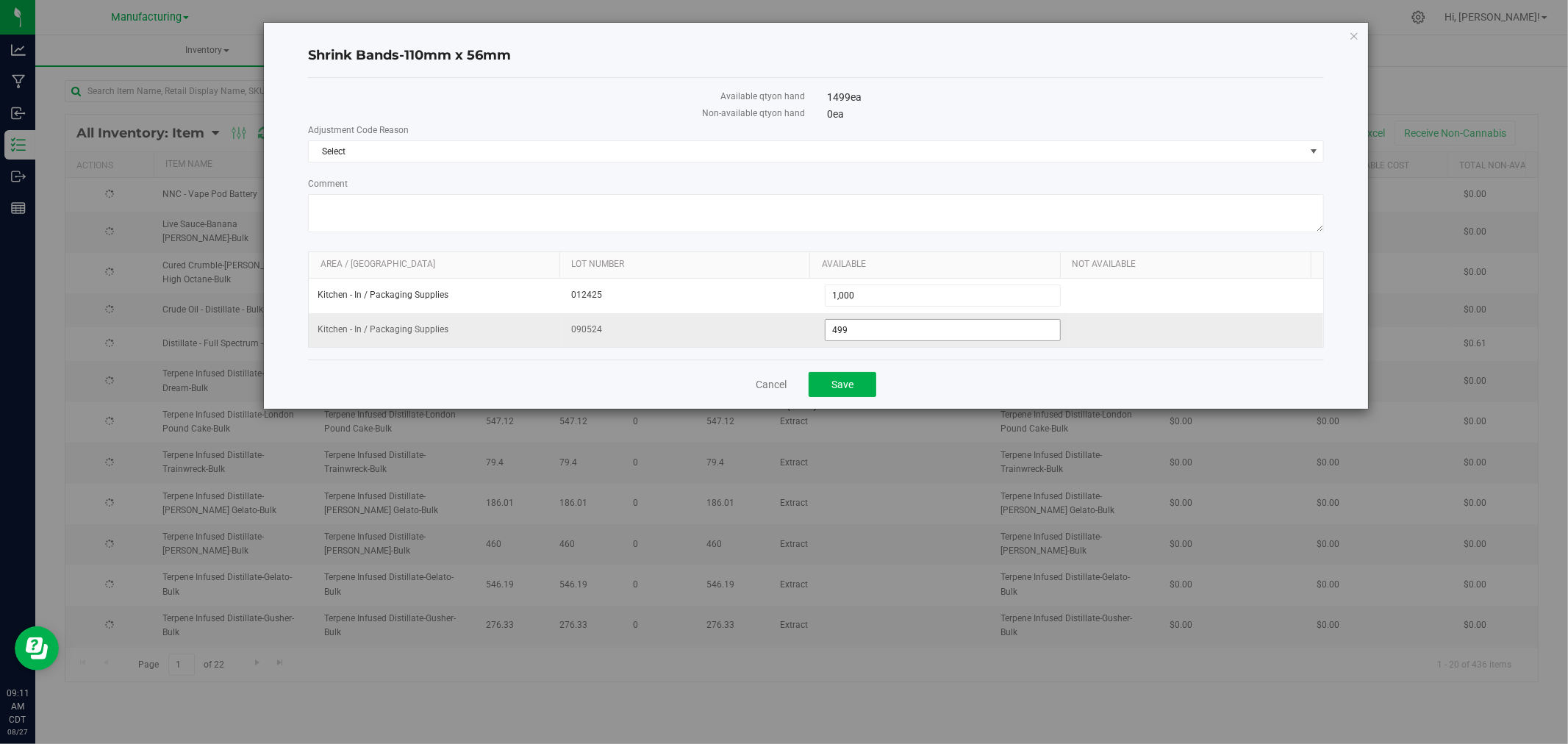
click at [936, 329] on input "499" at bounding box center [942, 329] width 234 height 21
type input "496"
click at [753, 147] on span "Select" at bounding box center [807, 151] width 996 height 21
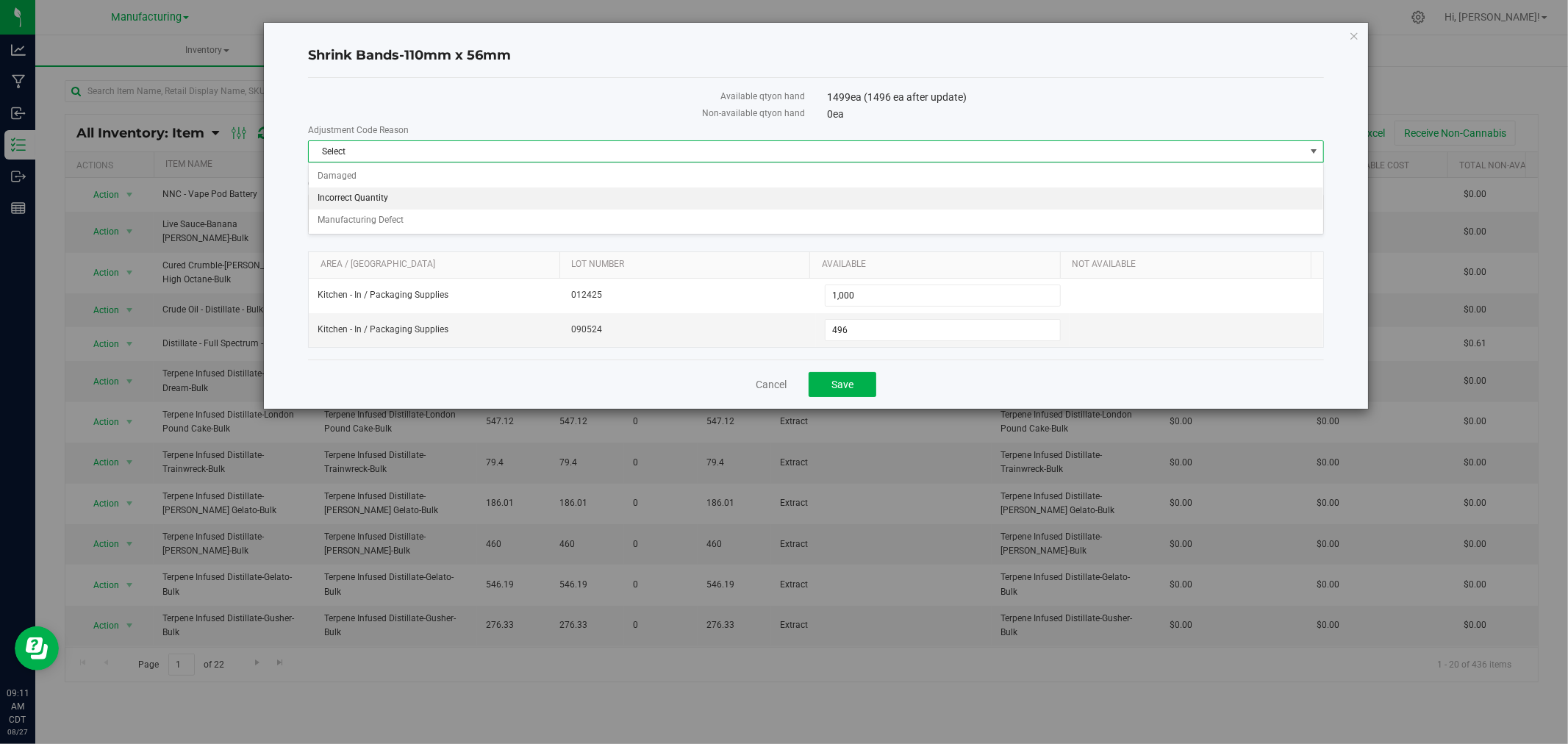
click at [388, 201] on li "Incorrect Quantity" at bounding box center [816, 199] width 1015 height 22
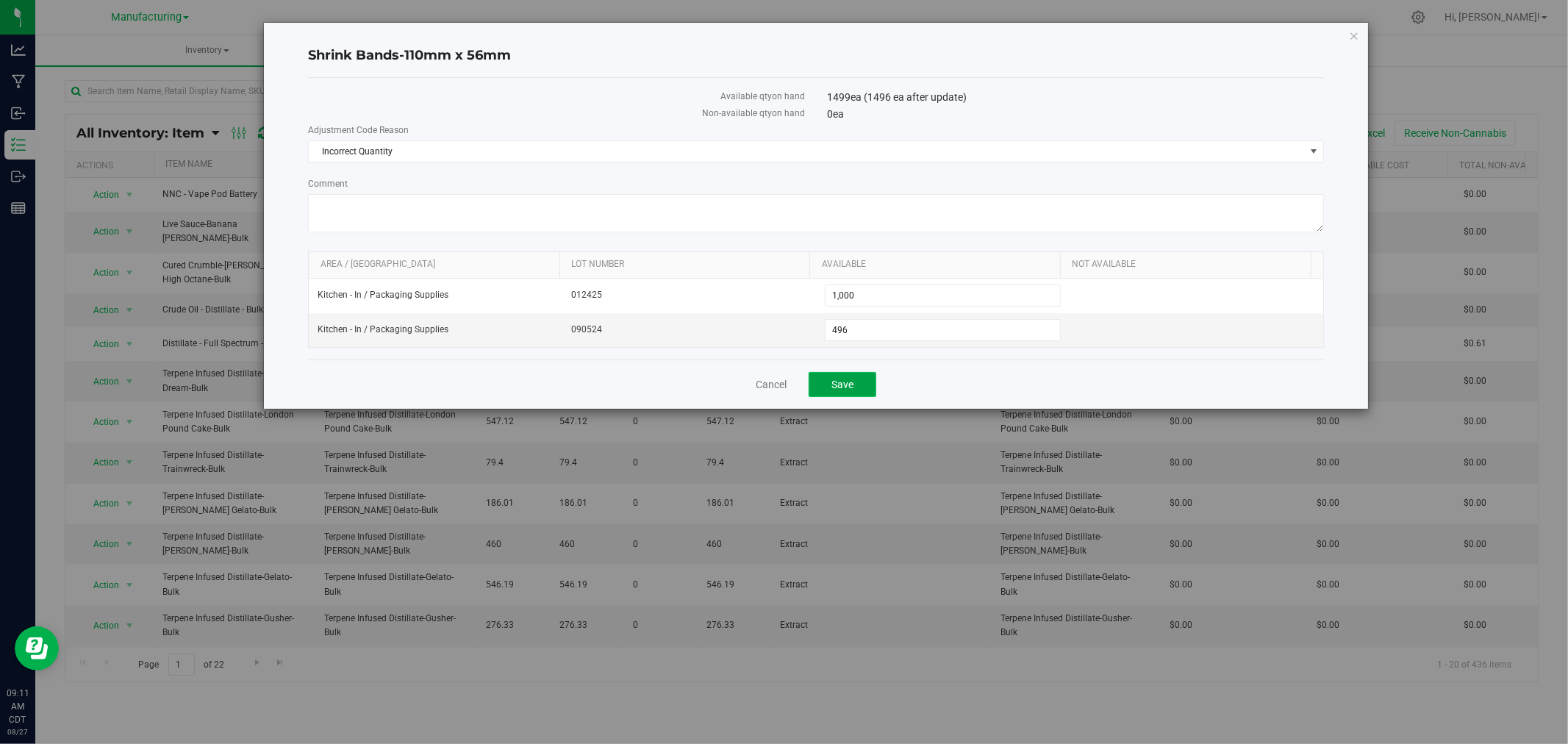
click at [857, 386] on button "Save" at bounding box center [842, 385] width 68 height 25
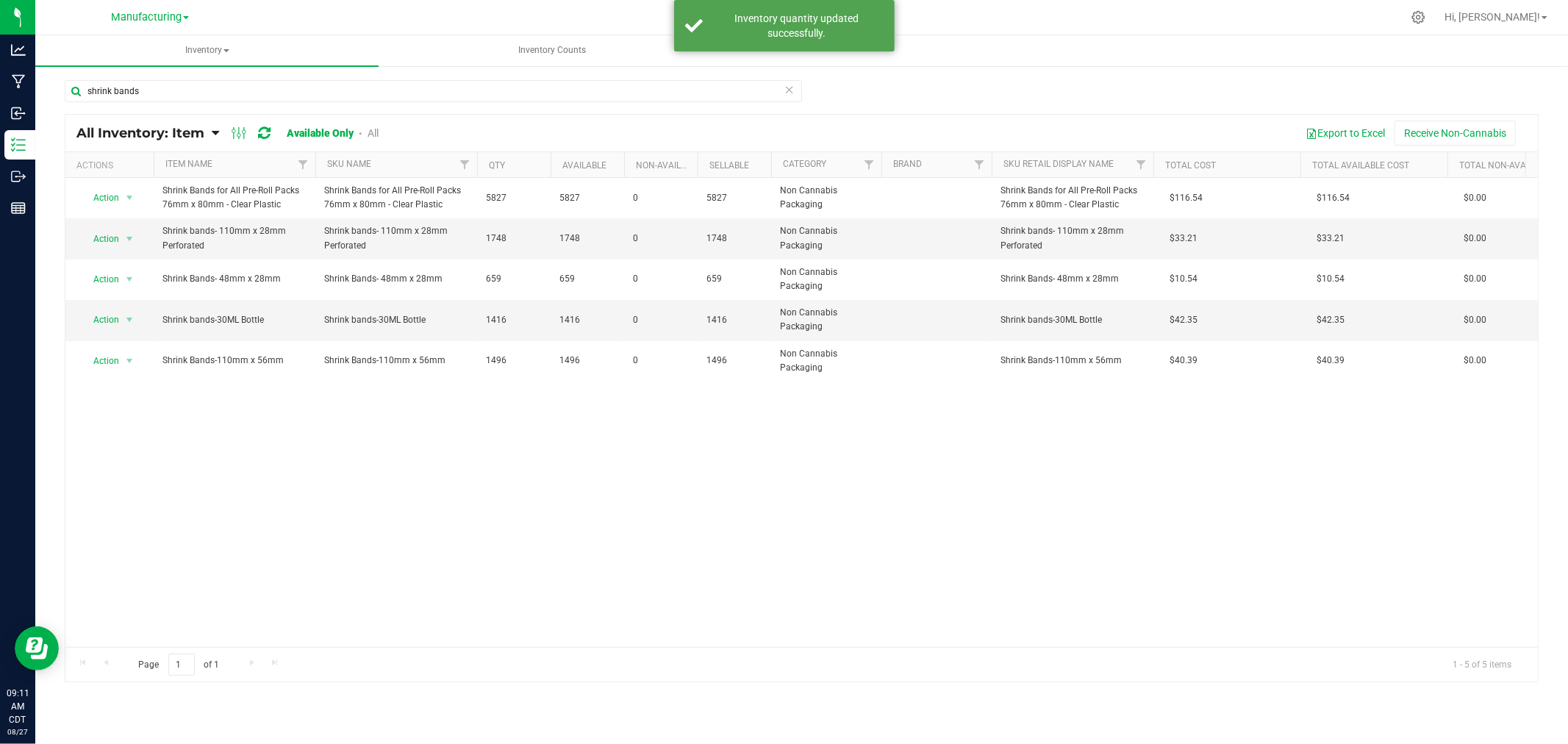
click at [788, 88] on icon at bounding box center [789, 88] width 10 height 18
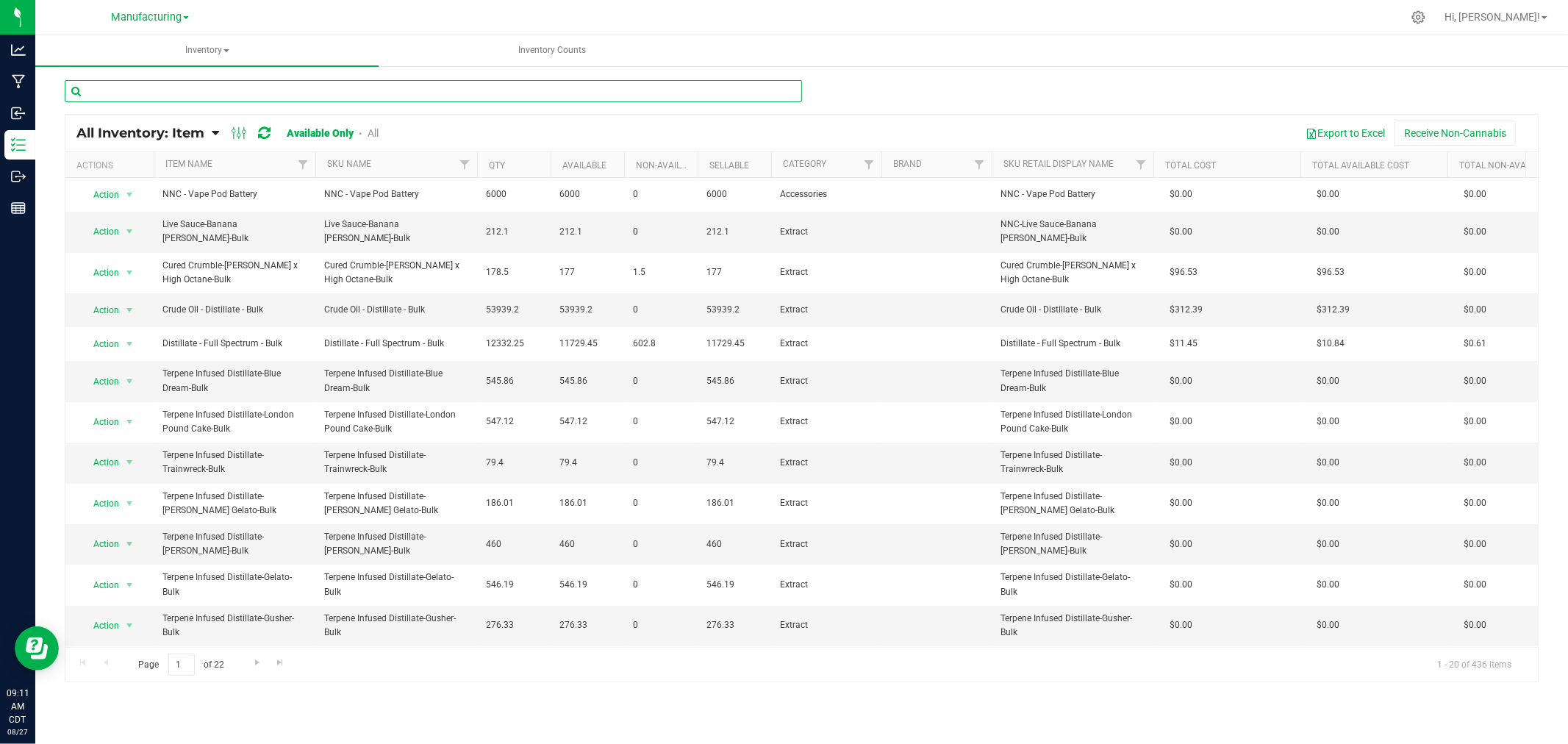
click at [788, 88] on input "text" at bounding box center [434, 91] width 738 height 22
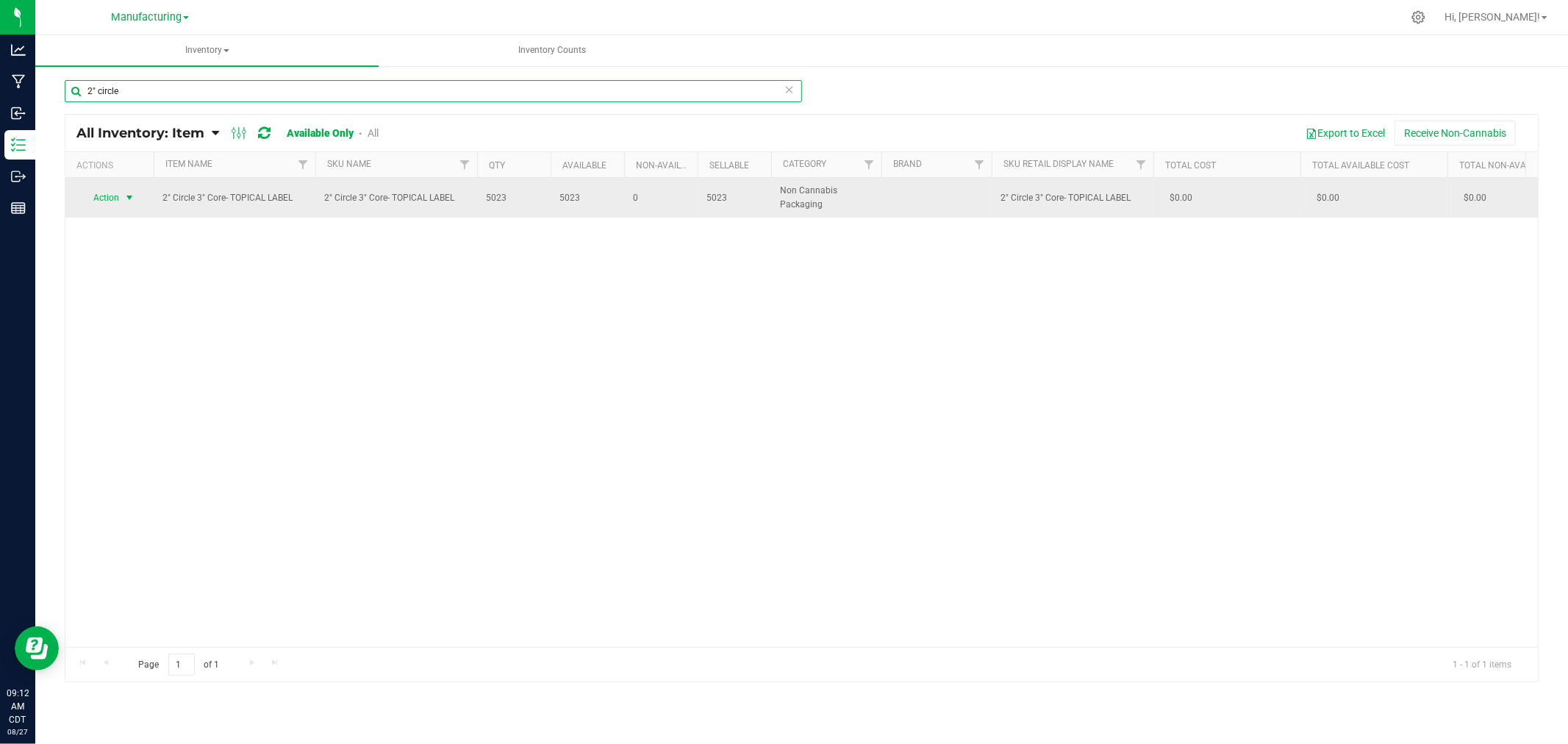
type input "2" circle"
click at [110, 191] on span "Action" at bounding box center [100, 198] width 40 height 21
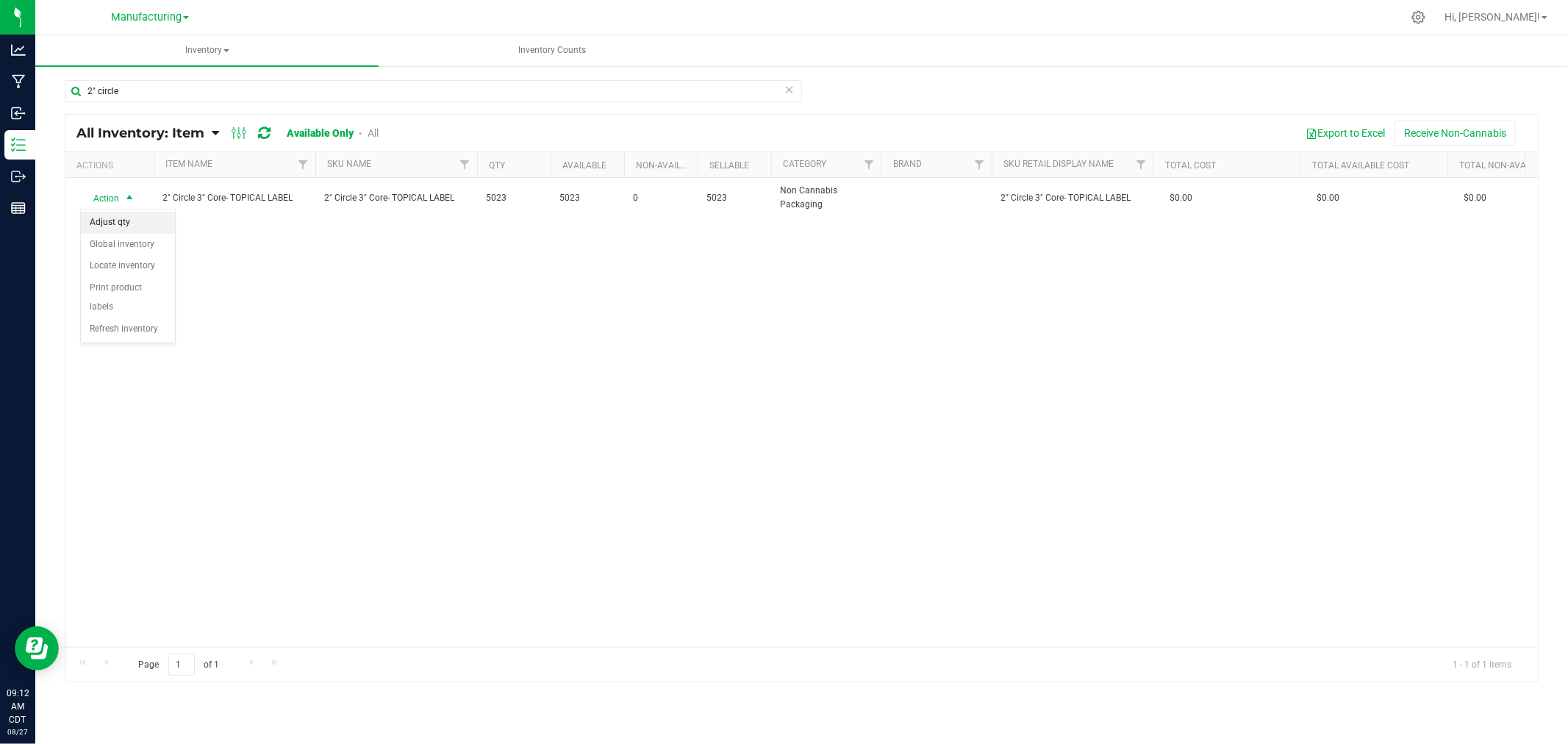
click at [150, 217] on li "Adjust qty" at bounding box center [128, 223] width 94 height 22
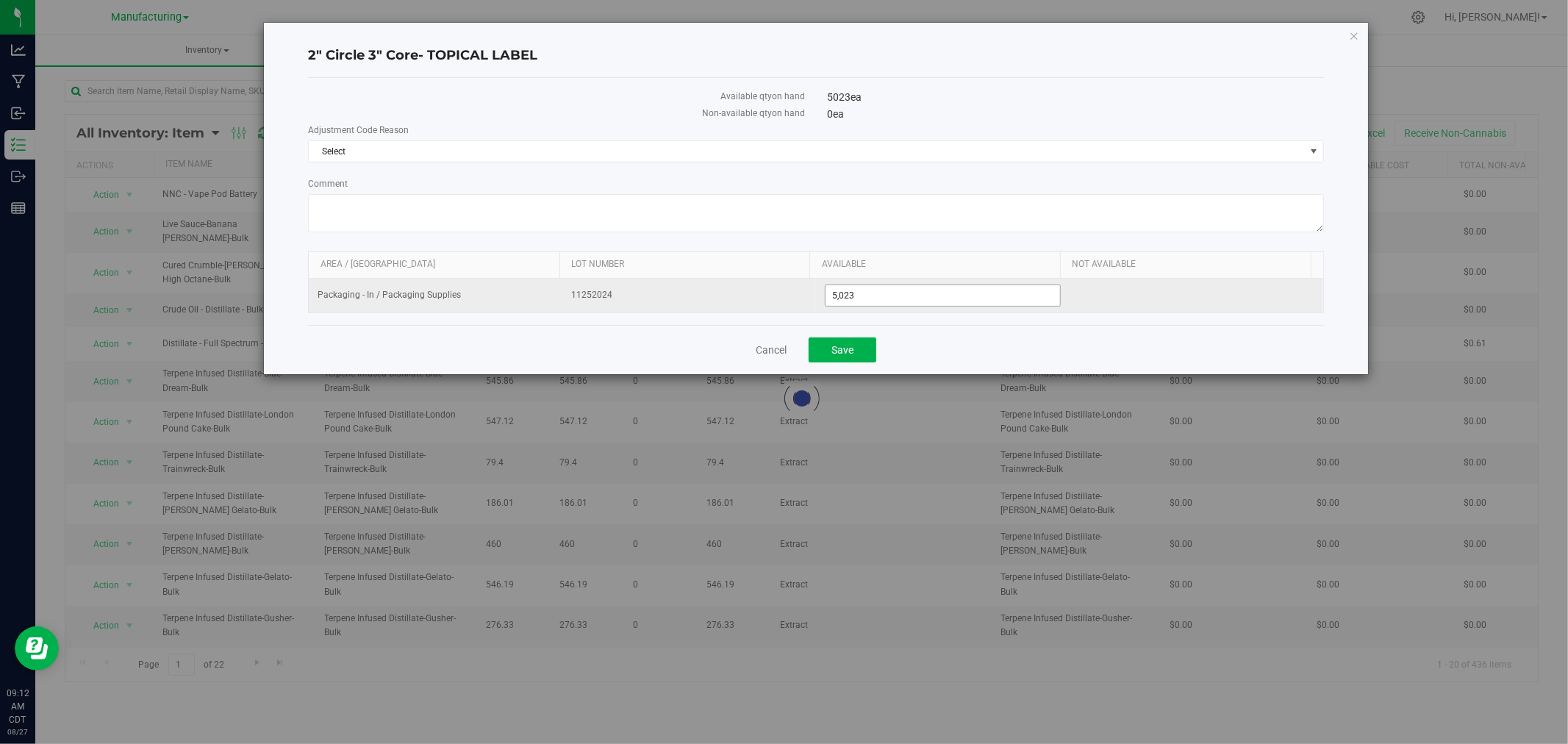
click at [984, 287] on span "5,023 5023" at bounding box center [943, 295] width 236 height 22
click at [981, 289] on input "5,023" at bounding box center [942, 295] width 234 height 21
type input "5"
type input "4935"
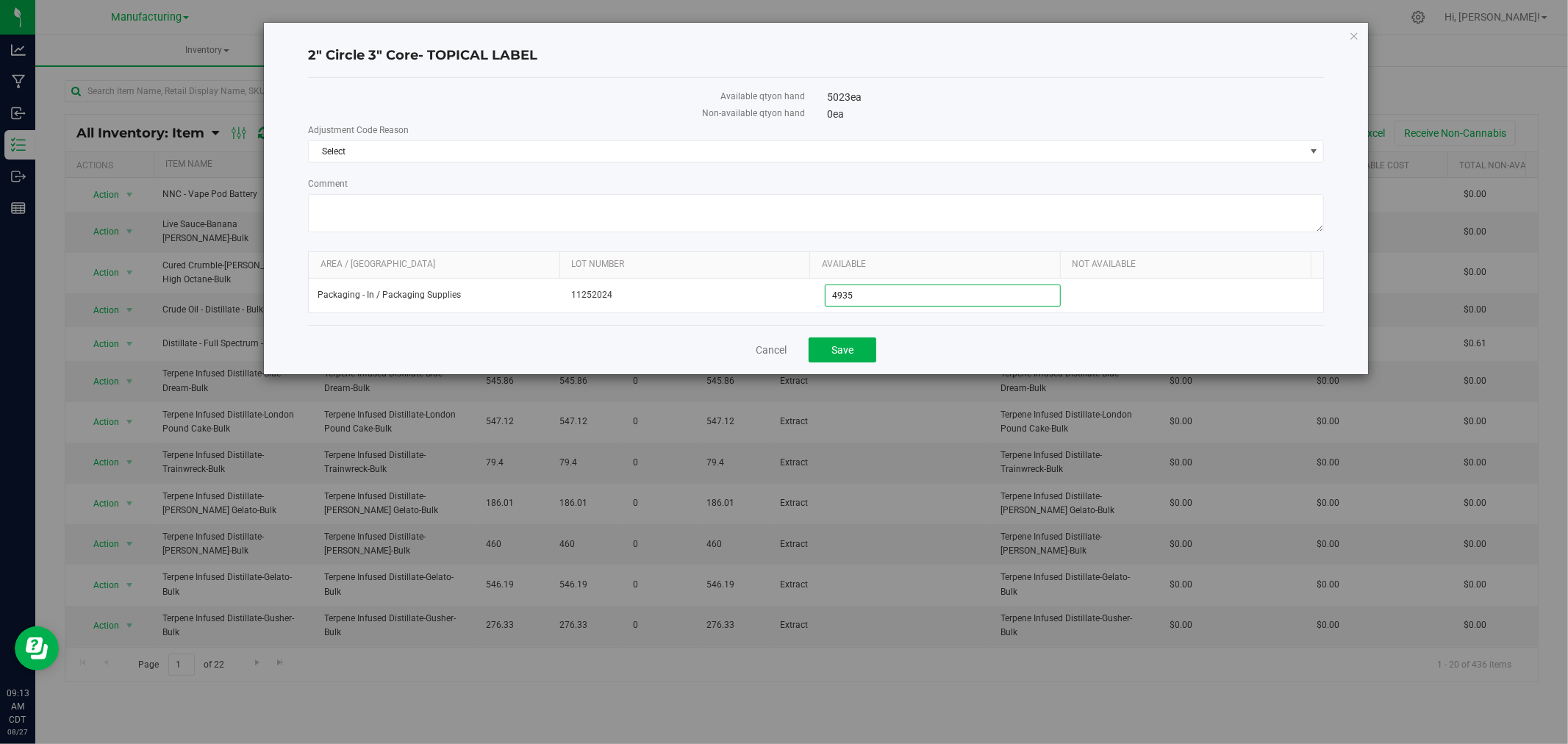
type input "4,935"
click at [978, 341] on div "Cancel Save" at bounding box center [816, 349] width 1016 height 49
click at [715, 158] on span "Select" at bounding box center [807, 151] width 996 height 21
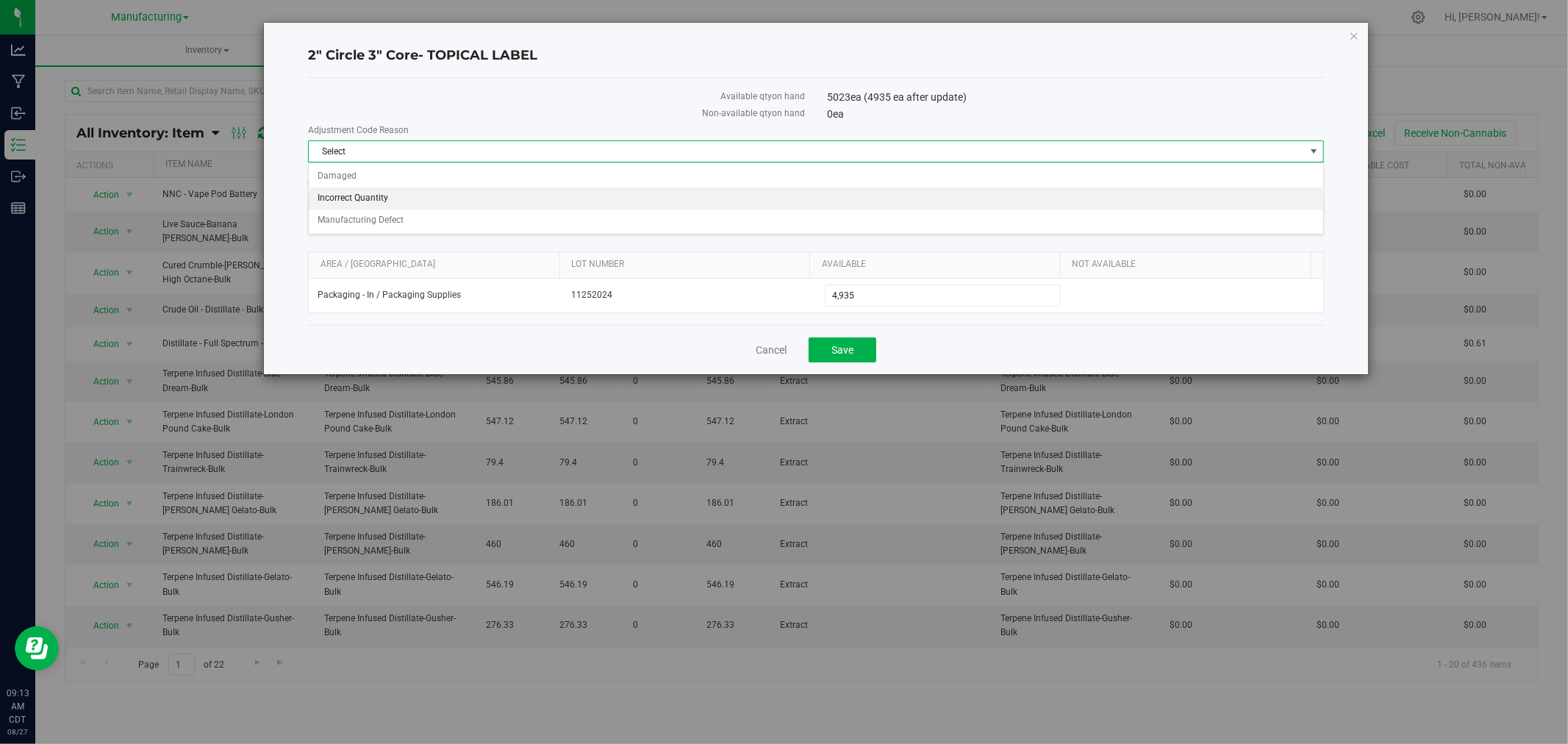
click at [398, 196] on li "Incorrect Quantity" at bounding box center [816, 199] width 1015 height 22
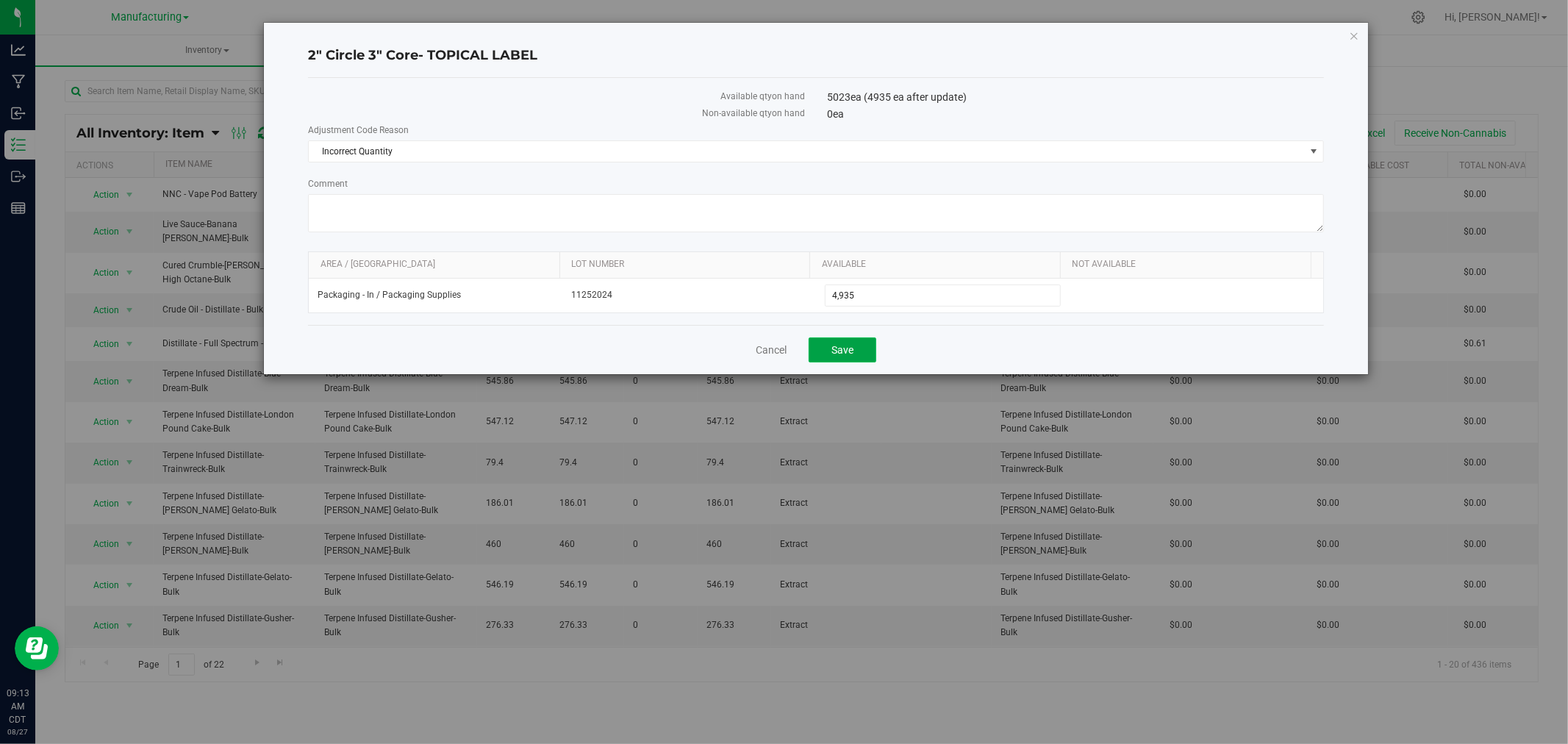
click at [849, 349] on span "Save" at bounding box center [842, 349] width 22 height 12
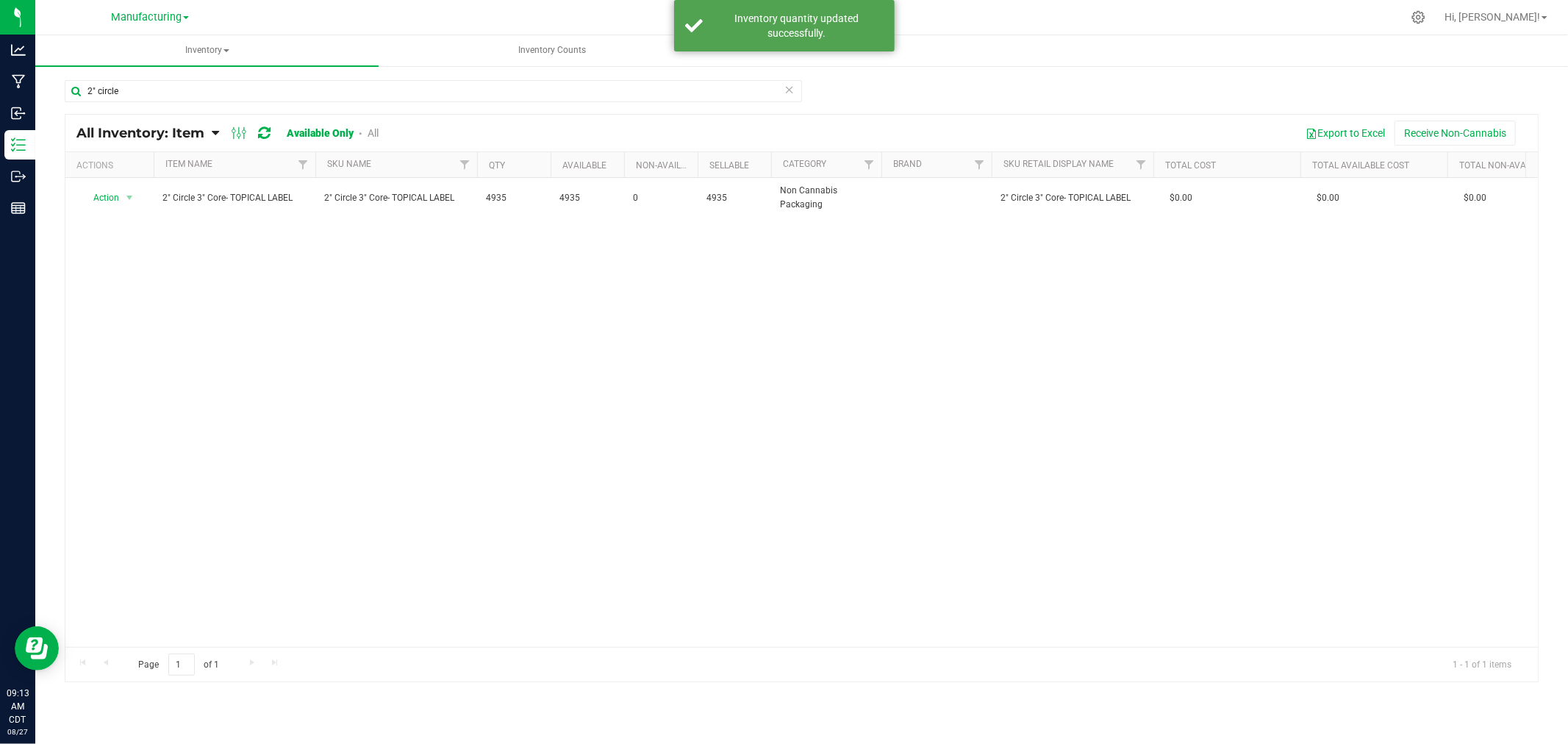
click at [791, 92] on icon at bounding box center [789, 88] width 10 height 18
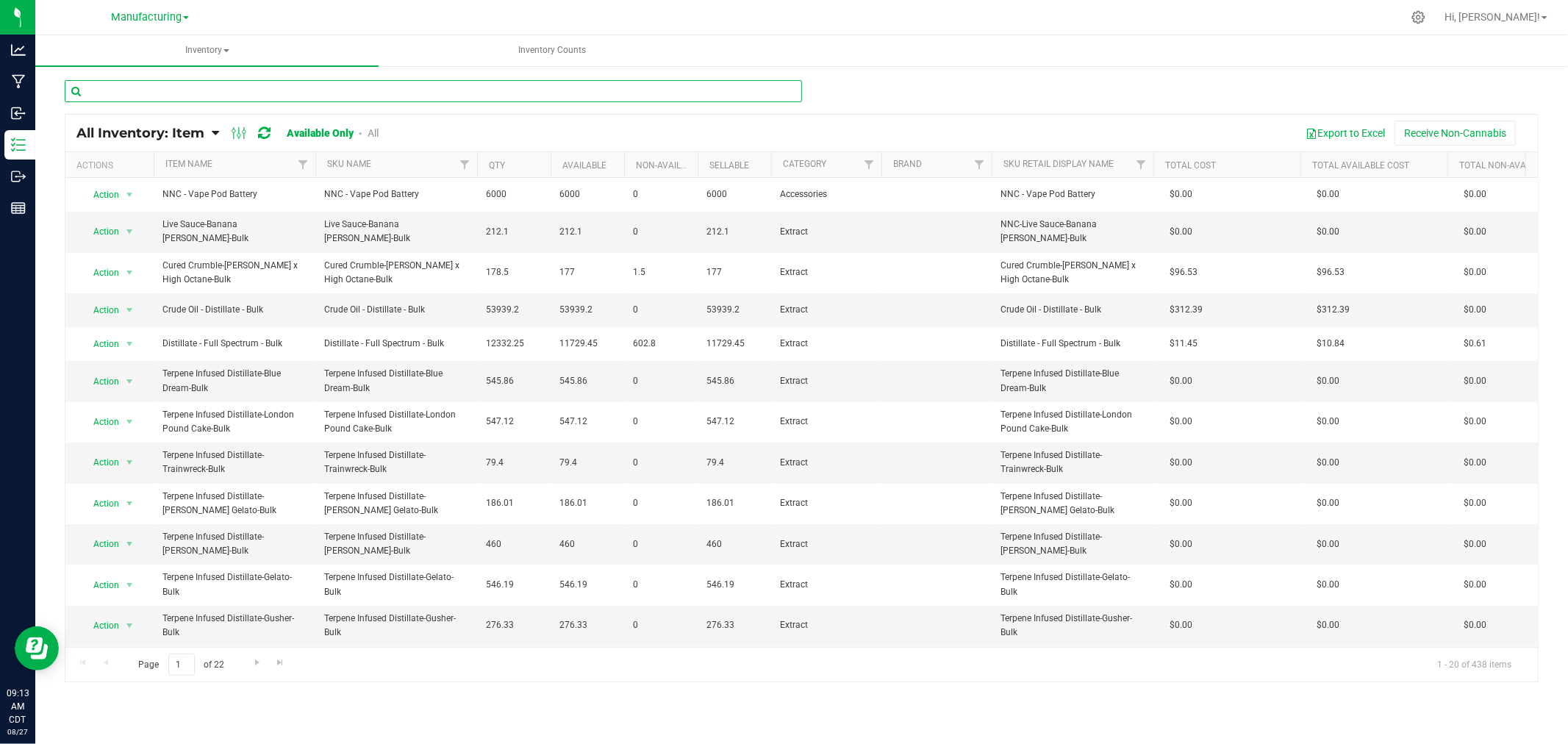
click at [793, 92] on input "text" at bounding box center [434, 91] width 738 height 22
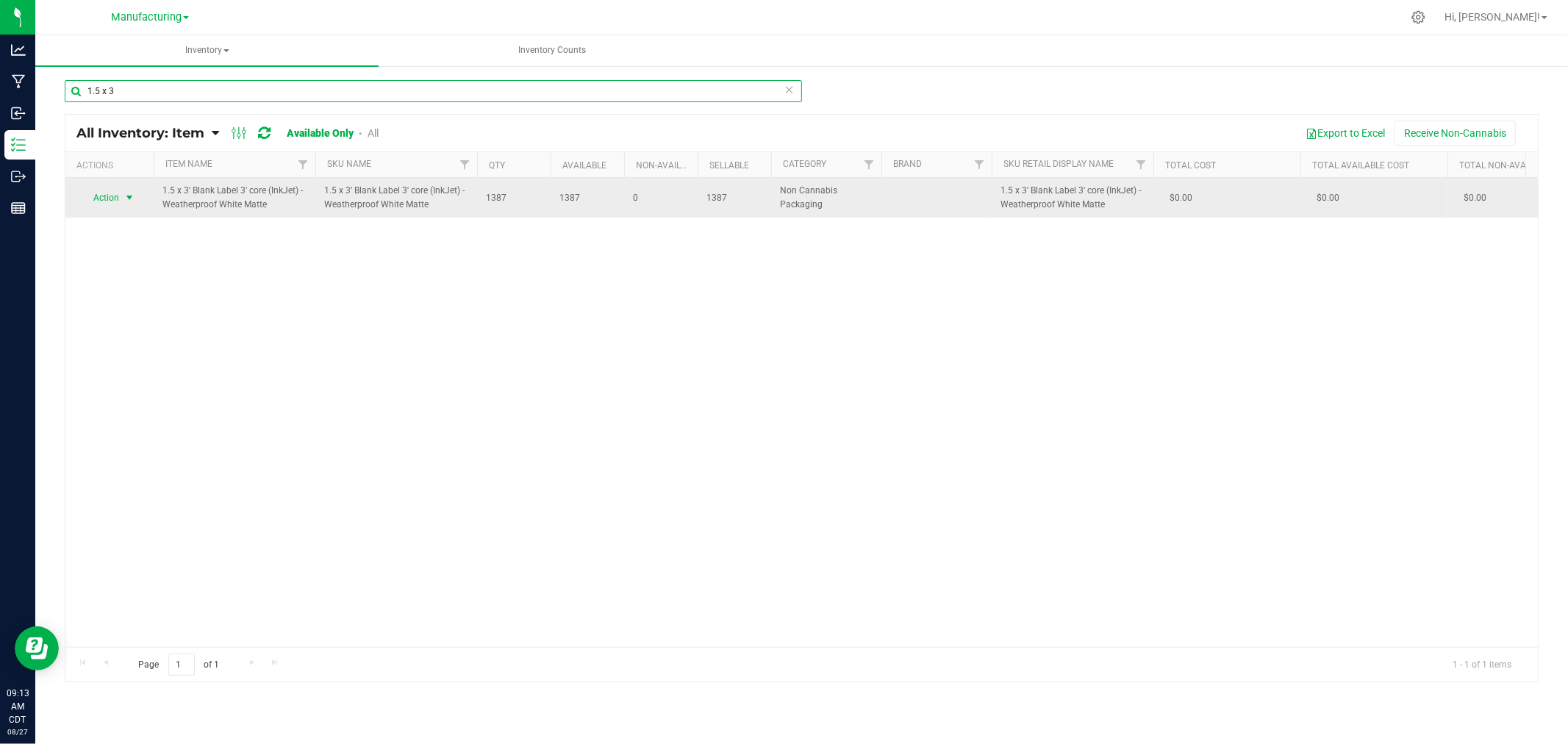
type input "1.5 x 3"
click at [122, 194] on span "Action" at bounding box center [109, 198] width 58 height 21
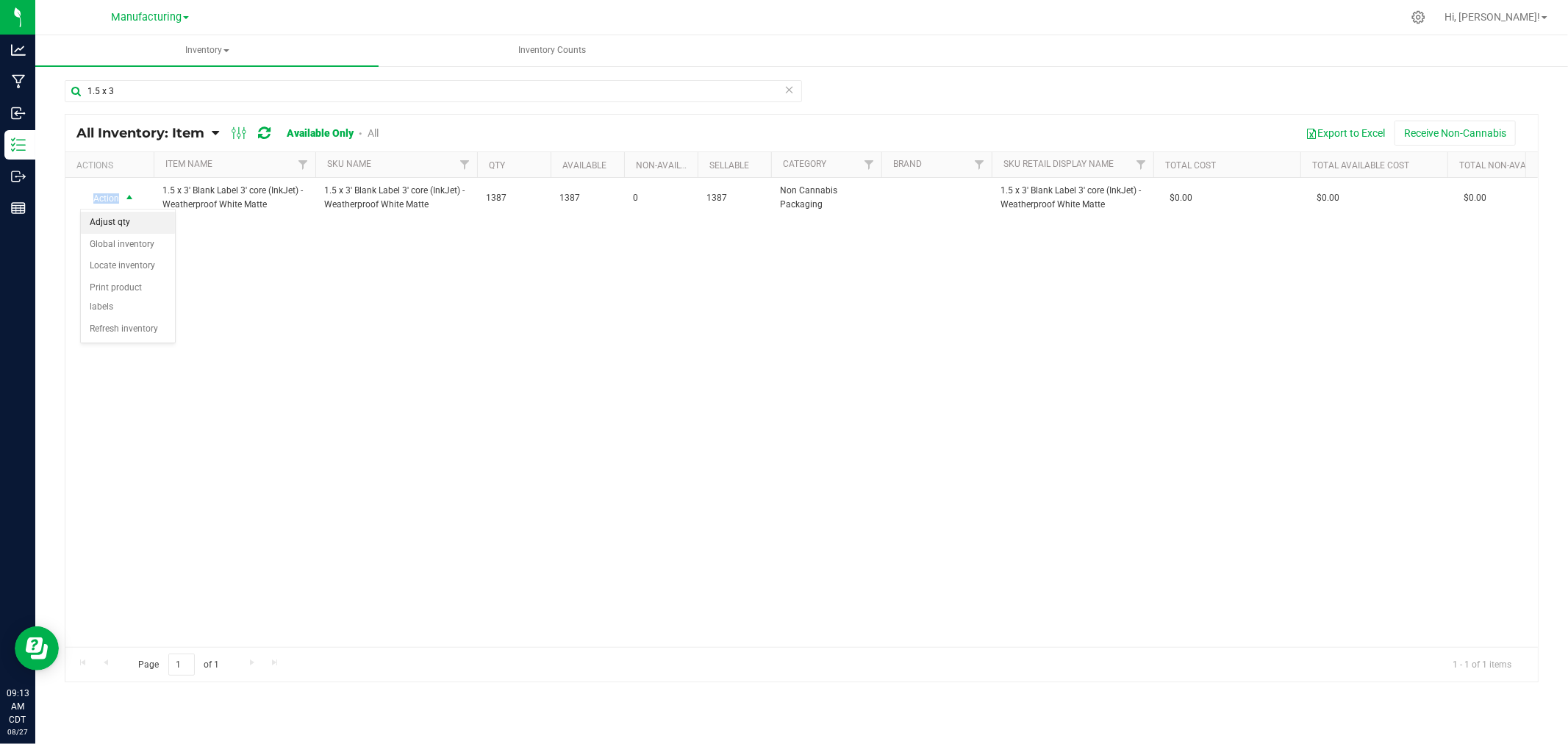
click at [139, 223] on li "Adjust qty" at bounding box center [128, 223] width 94 height 22
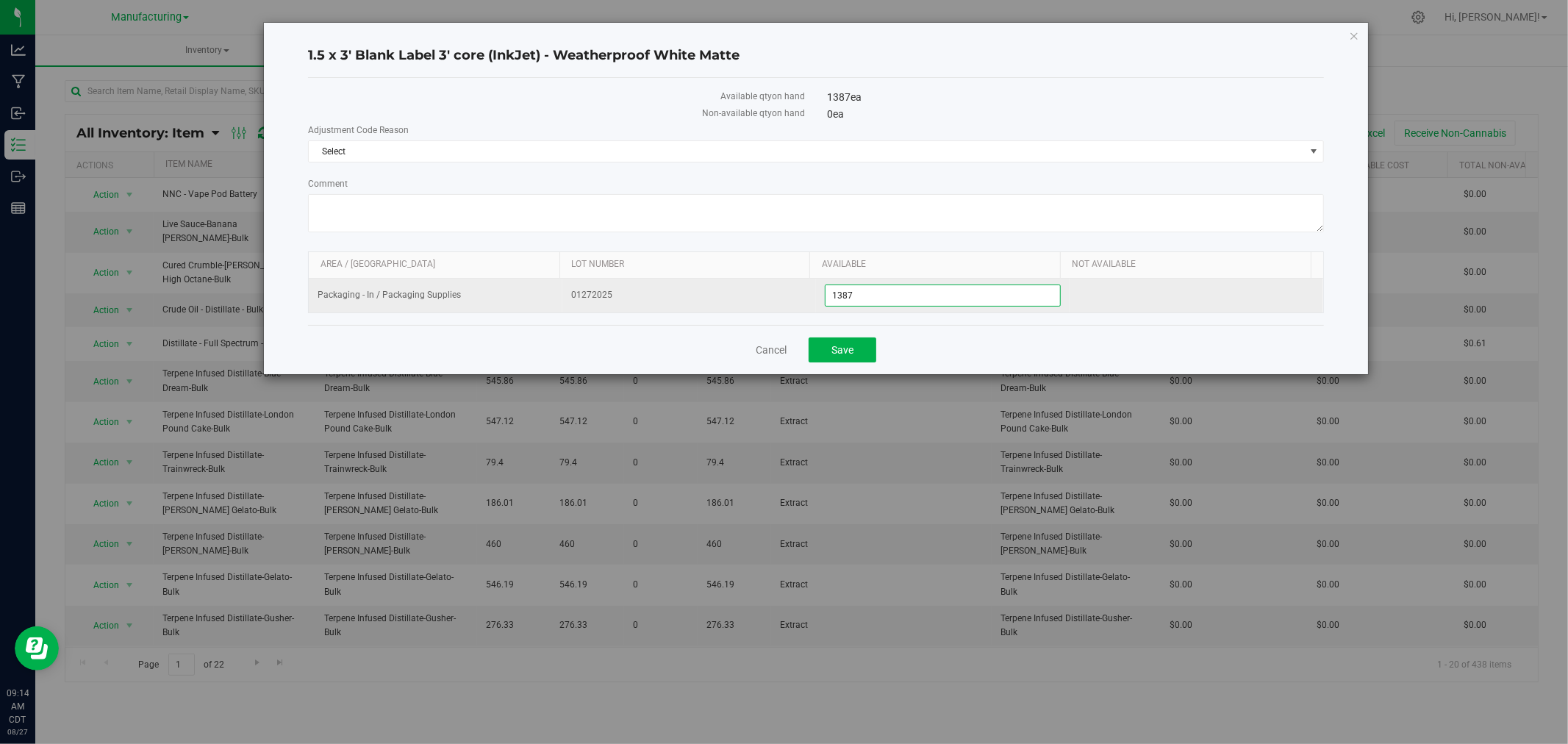
click at [925, 301] on span "1,387 1387" at bounding box center [943, 295] width 236 height 22
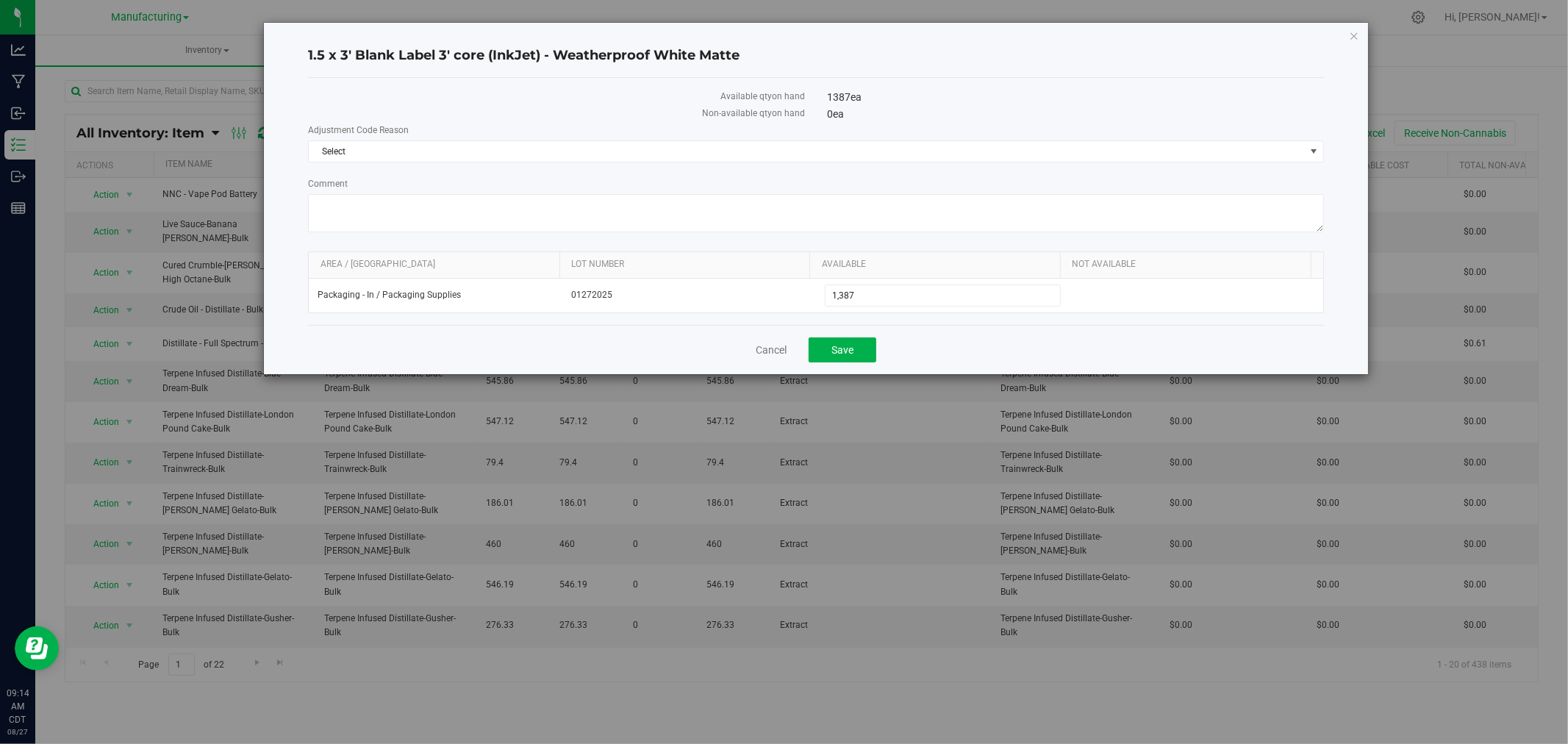
click at [788, 344] on div "Cancel Save" at bounding box center [816, 349] width 1016 height 49
click at [780, 351] on link "Cancel" at bounding box center [771, 350] width 31 height 15
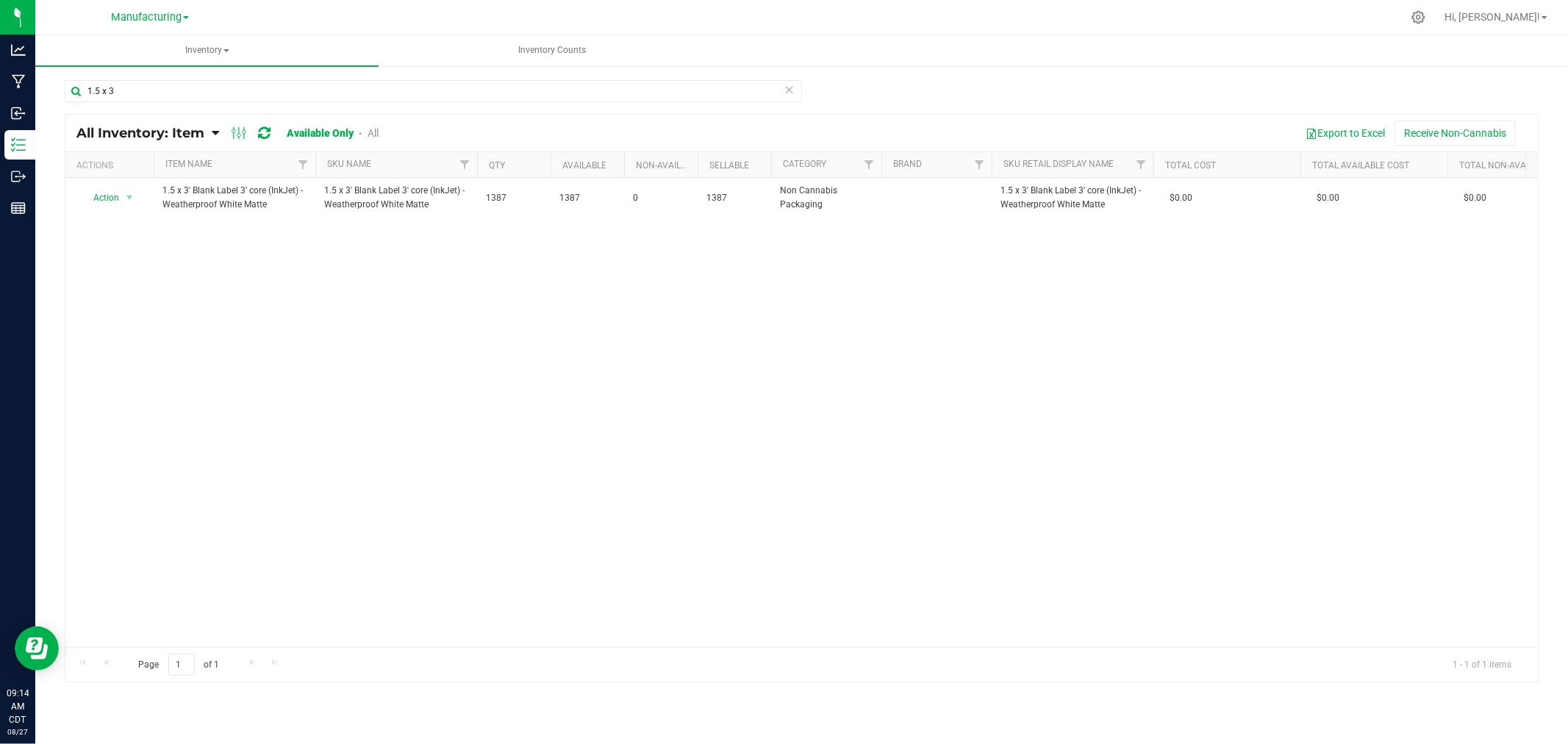
click at [789, 88] on icon at bounding box center [789, 88] width 10 height 18
click at [766, 88] on input "text" at bounding box center [434, 91] width 738 height 22
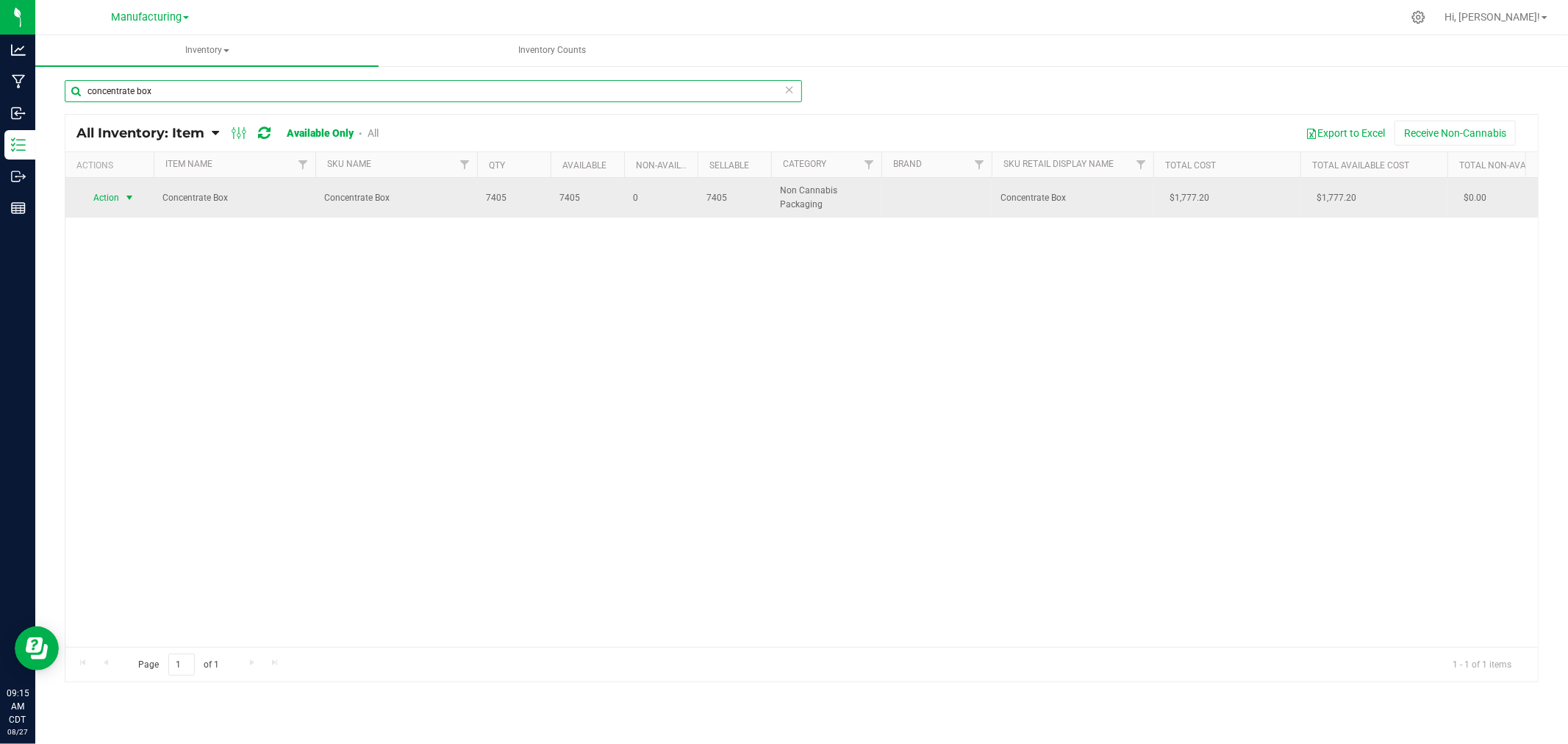
type input "concentrate box"
click at [113, 193] on span "Action" at bounding box center [100, 198] width 40 height 21
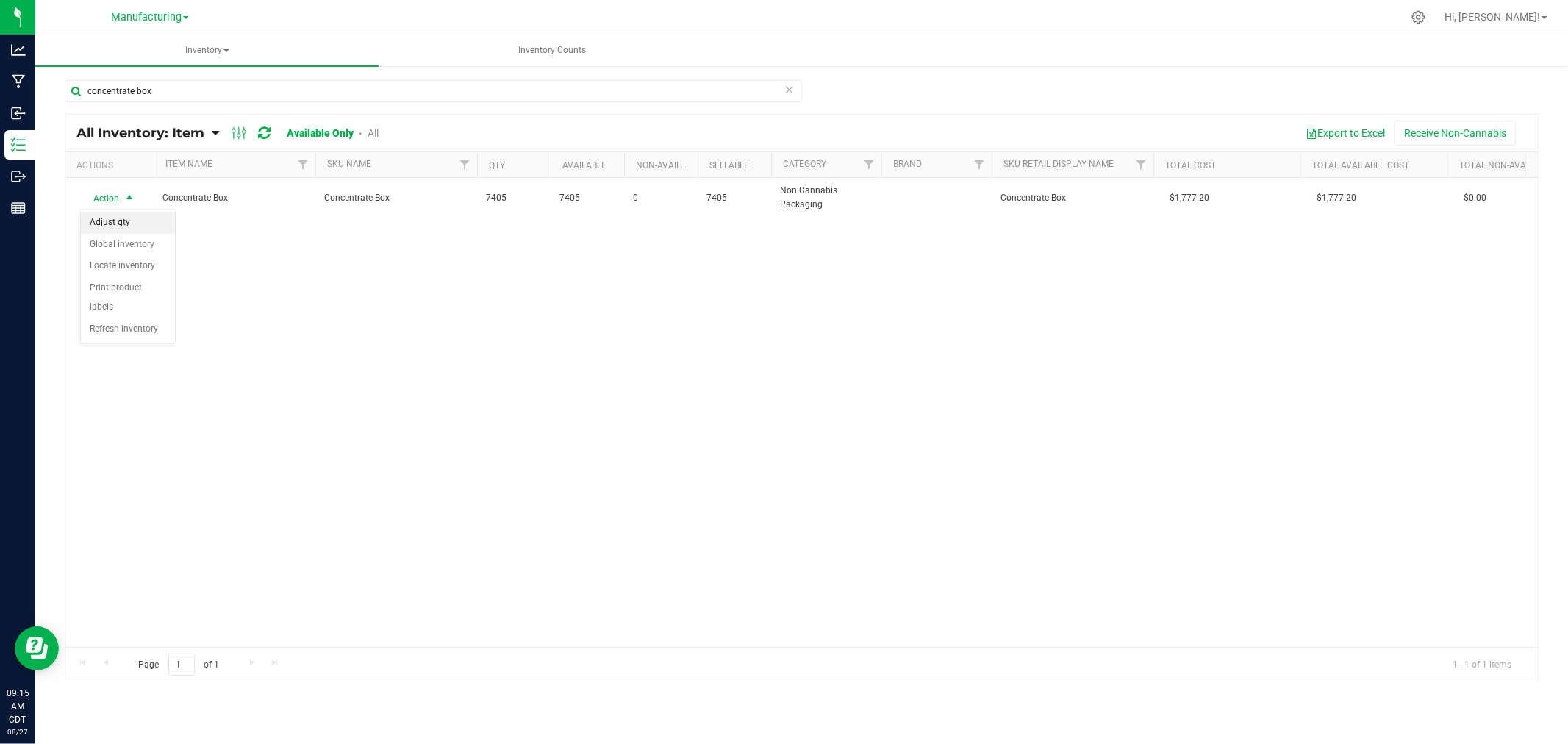
click at [113, 220] on li "Adjust qty" at bounding box center [128, 223] width 94 height 22
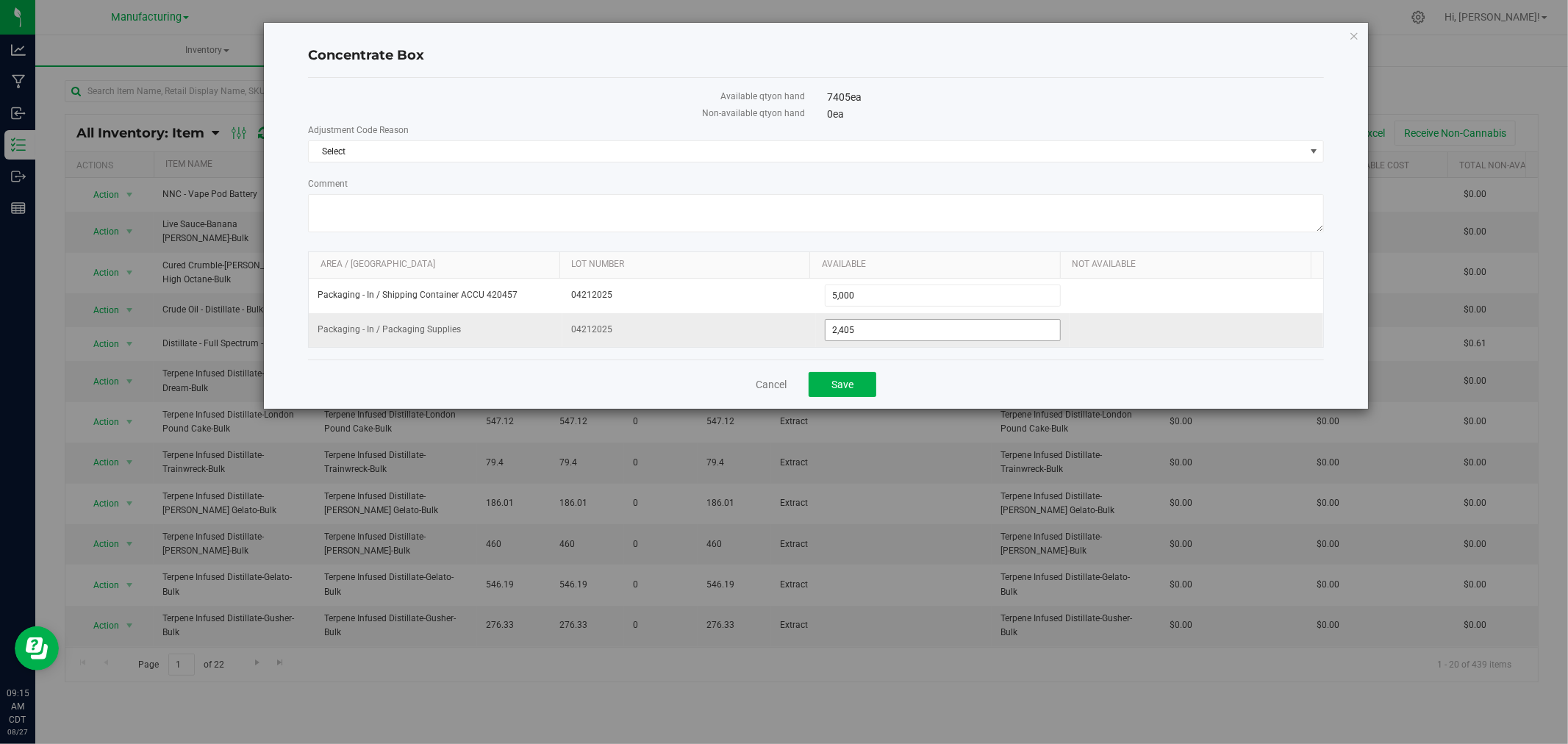
click at [897, 333] on span "2,405 2405" at bounding box center [943, 329] width 236 height 22
type input "2404"
type input "2,404"
drag, startPoint x: 854, startPoint y: 386, endPoint x: 476, endPoint y: 379, distance: 378.1
click at [483, 385] on div "Cancel Save" at bounding box center [816, 384] width 1016 height 49
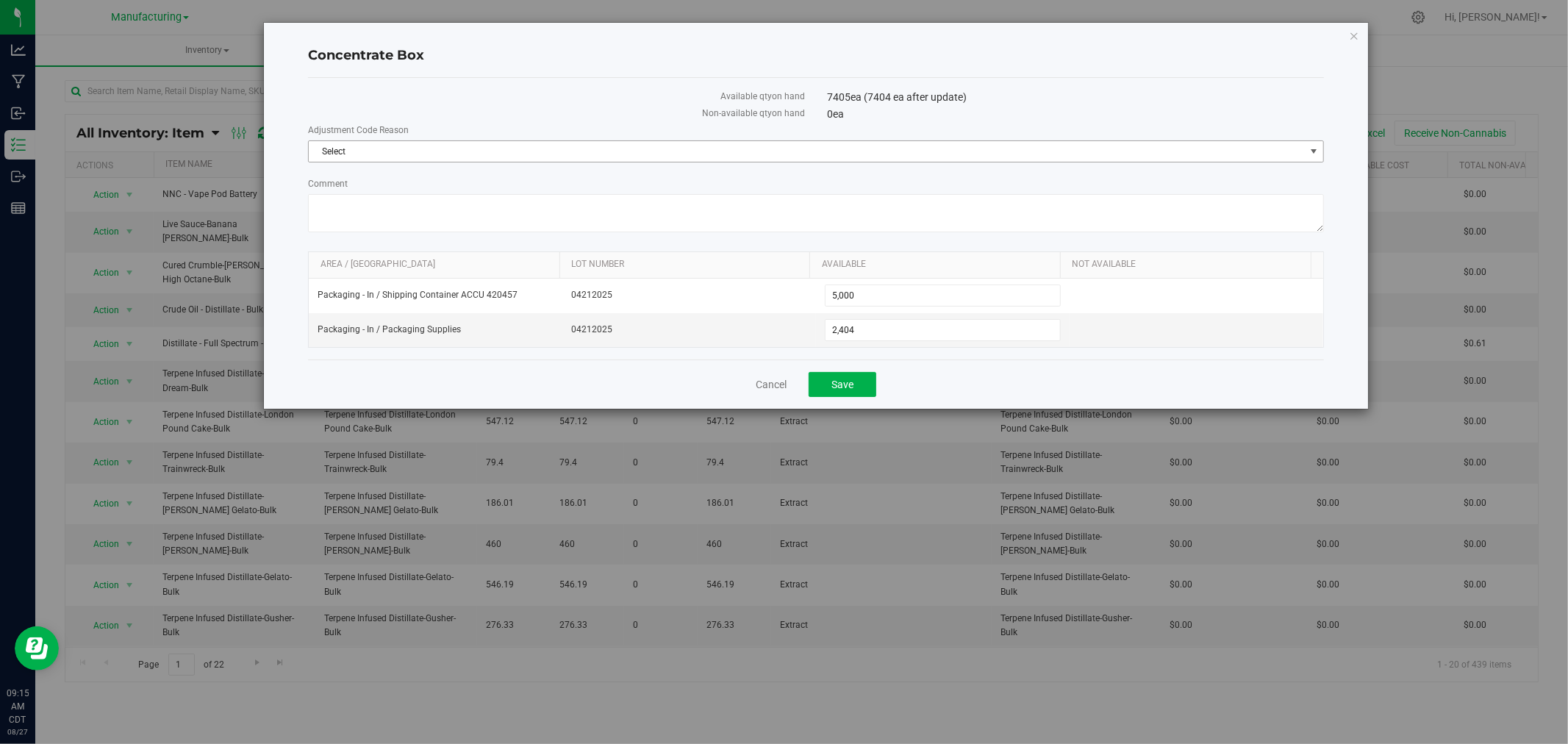
click at [516, 148] on span "Select" at bounding box center [807, 151] width 996 height 21
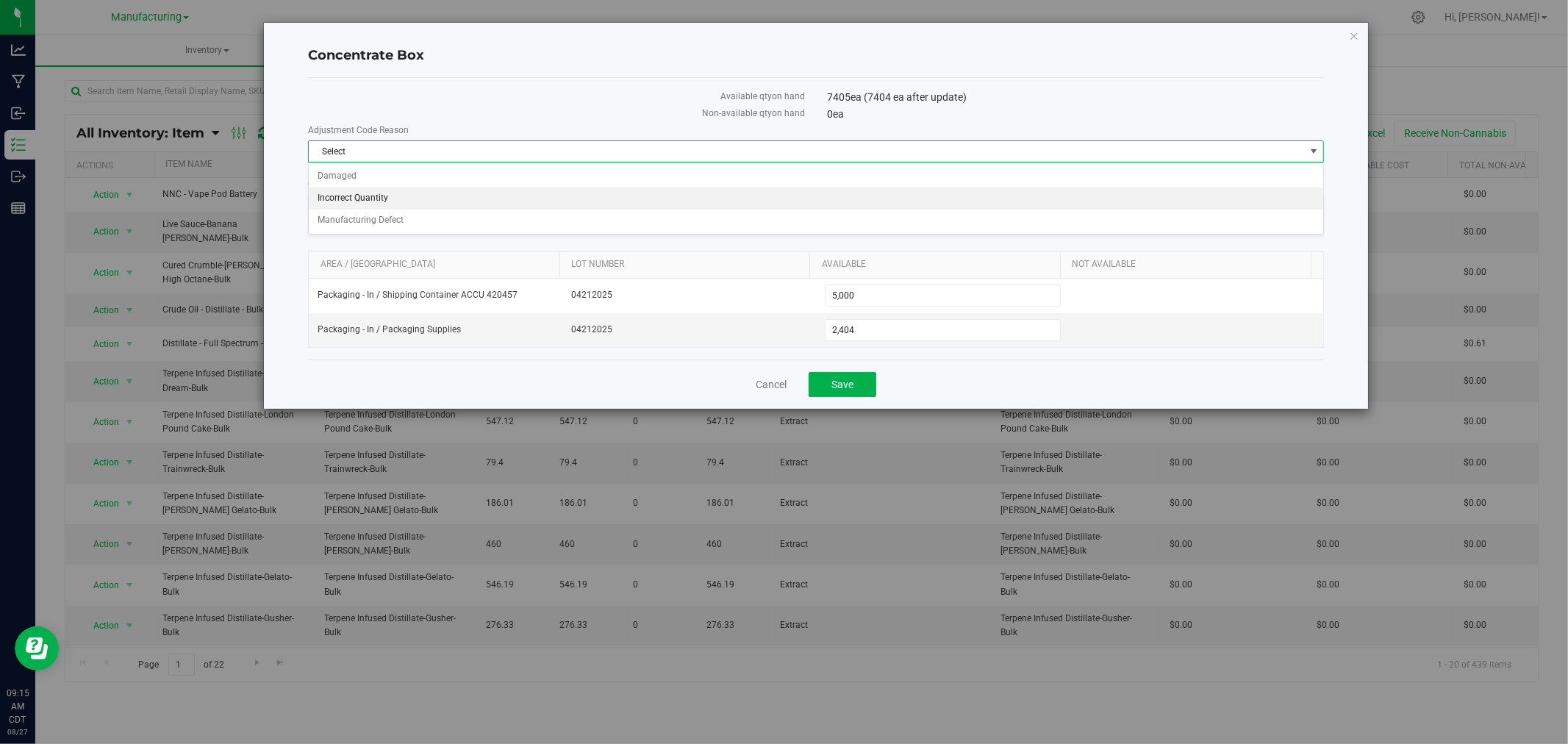
click at [376, 195] on li "Incorrect Quantity" at bounding box center [816, 199] width 1015 height 22
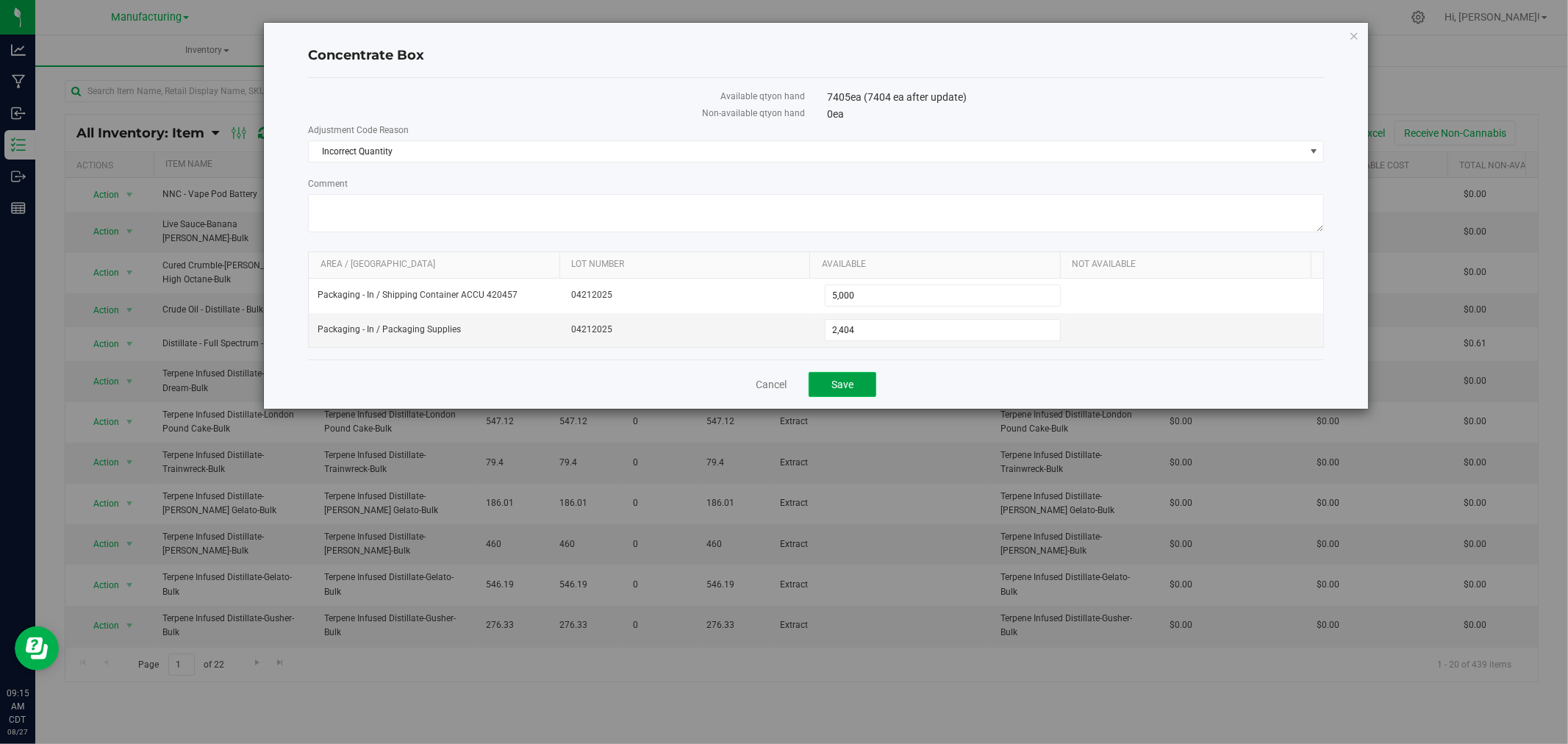
click at [850, 390] on span "Save" at bounding box center [842, 385] width 22 height 12
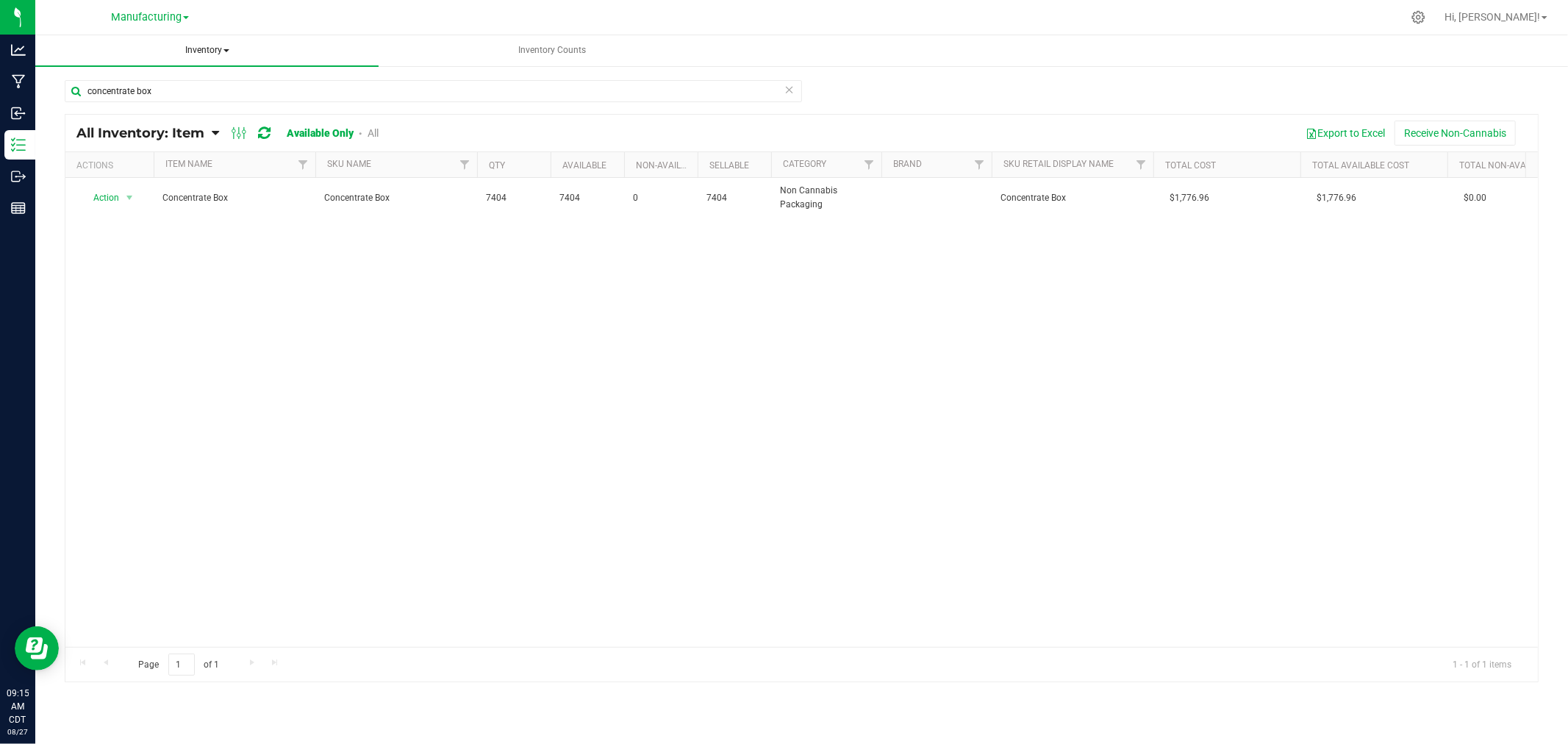
click at [201, 43] on span "Inventory" at bounding box center [206, 50] width 343 height 31
click at [193, 98] on li "All inventory" at bounding box center [206, 105] width 343 height 18
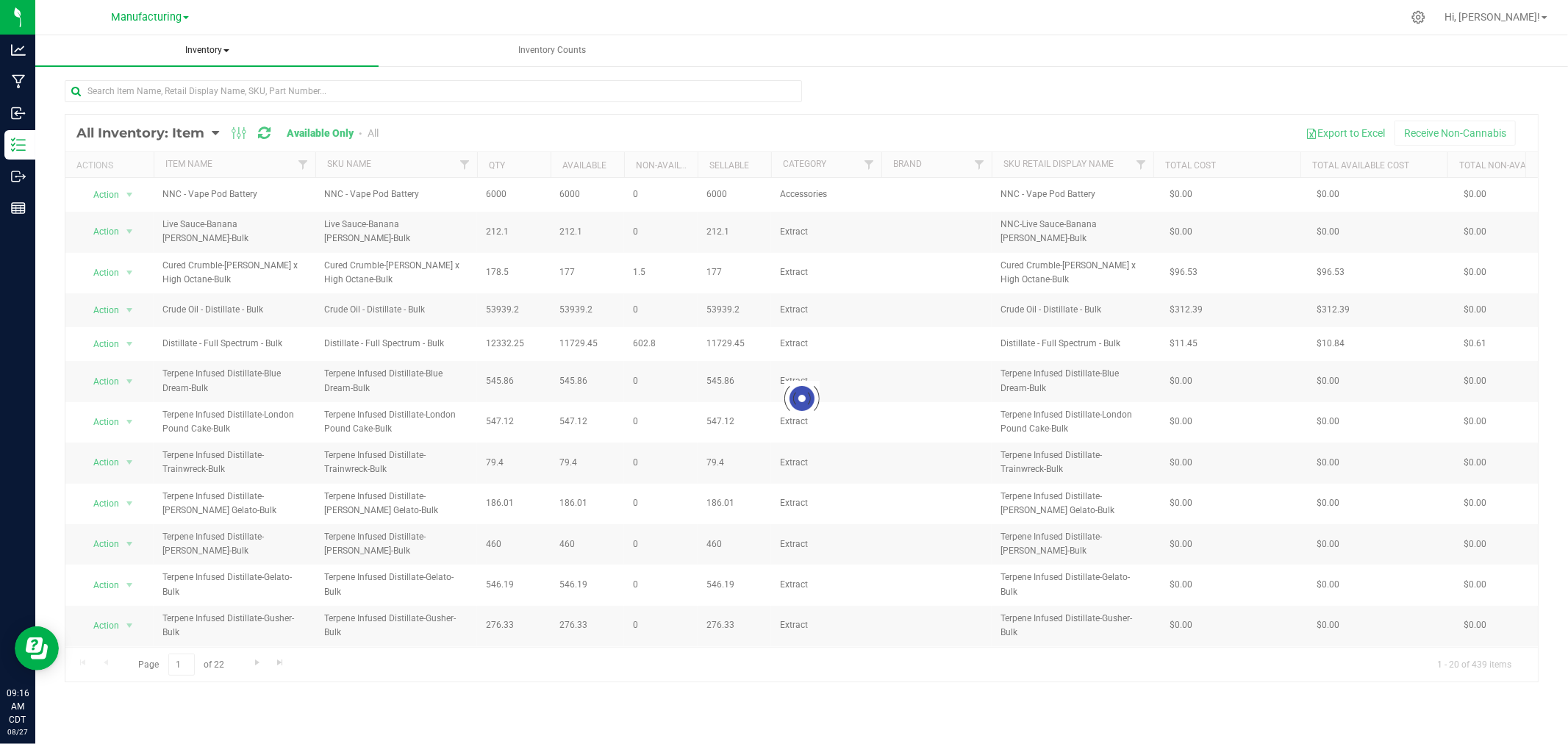
click at [209, 52] on span "Inventory" at bounding box center [206, 50] width 343 height 31
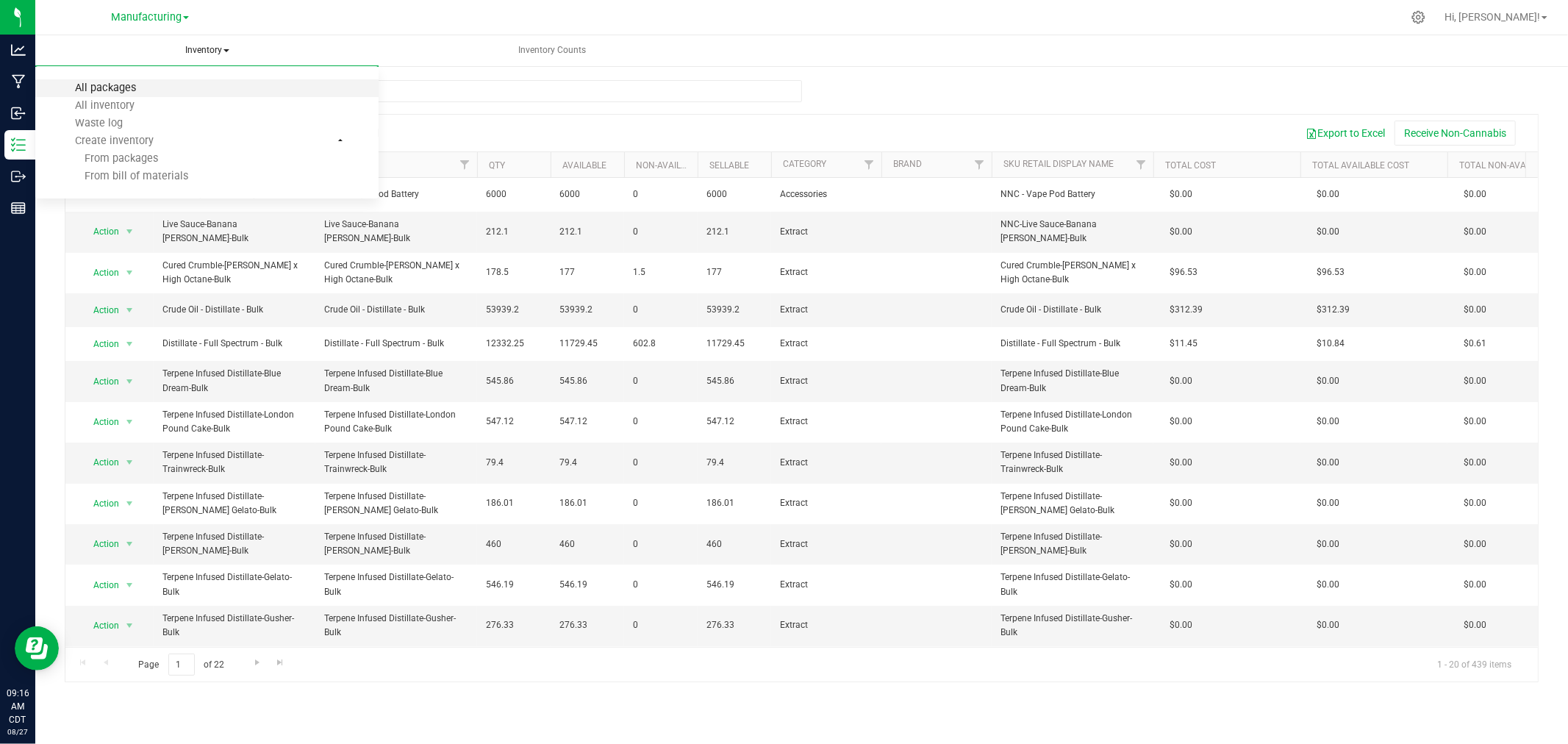
click at [153, 85] on span "All packages" at bounding box center [105, 88] width 101 height 13
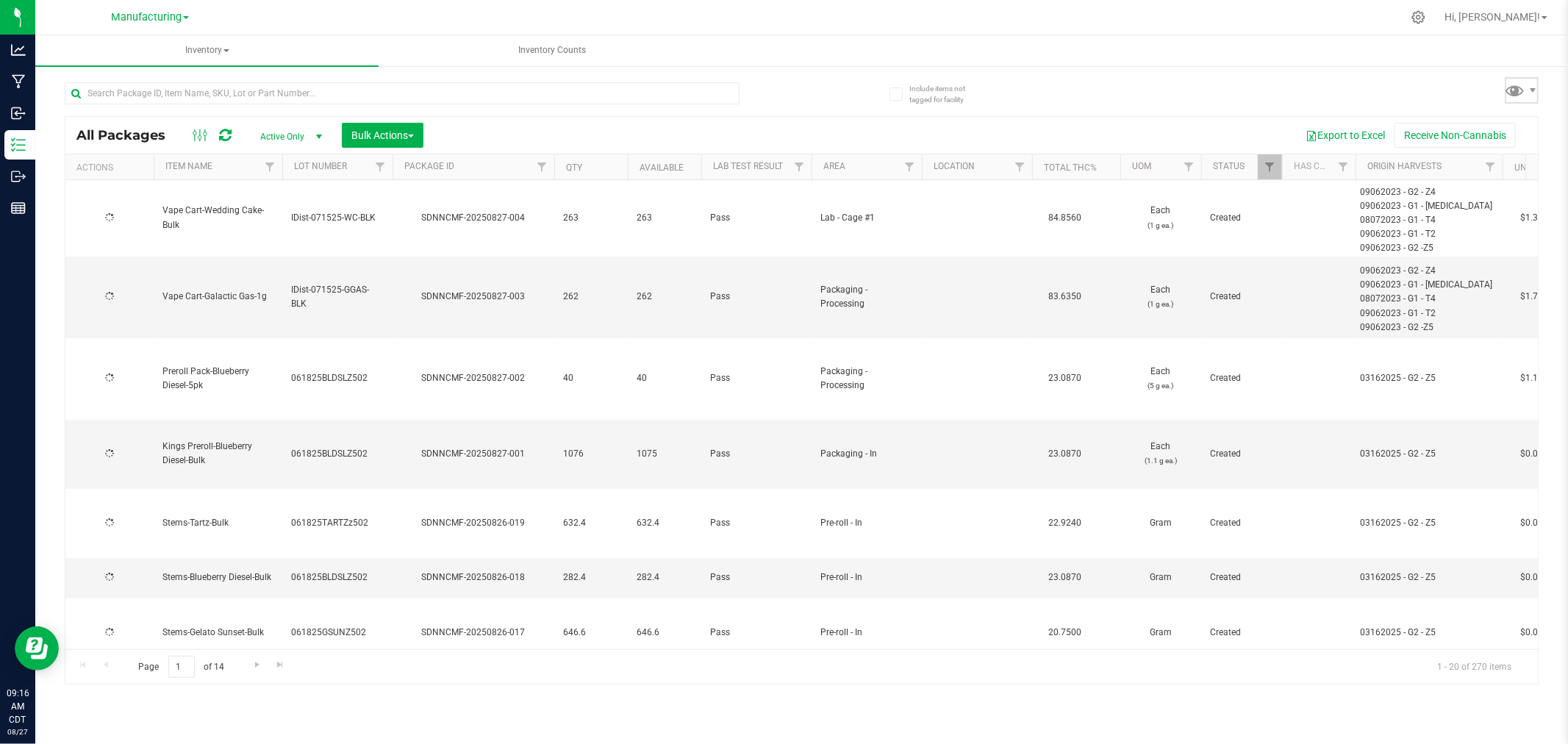
click at [1517, 90] on span at bounding box center [1515, 90] width 22 height 22
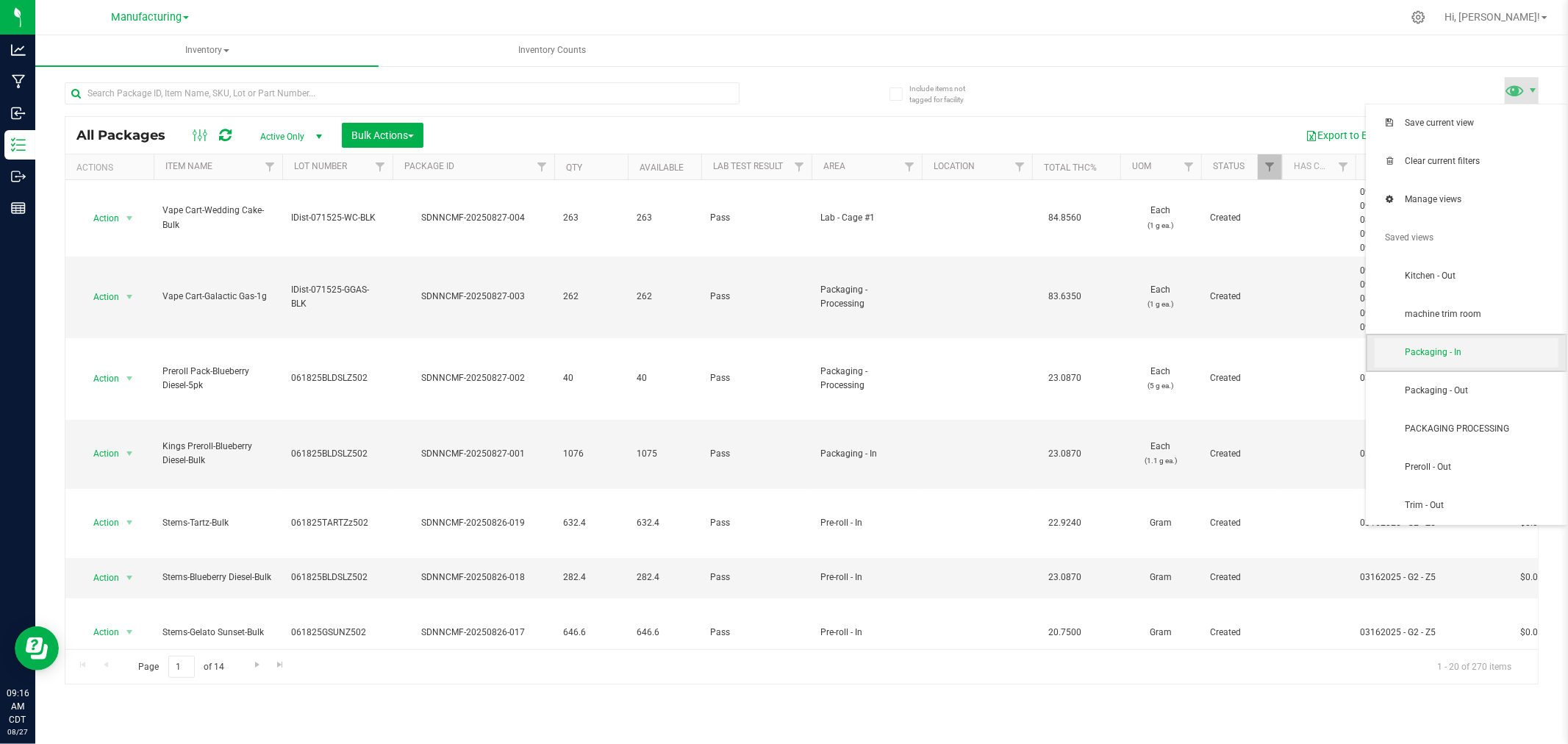
click at [1453, 354] on span "Packaging - In" at bounding box center [1481, 352] width 153 height 13
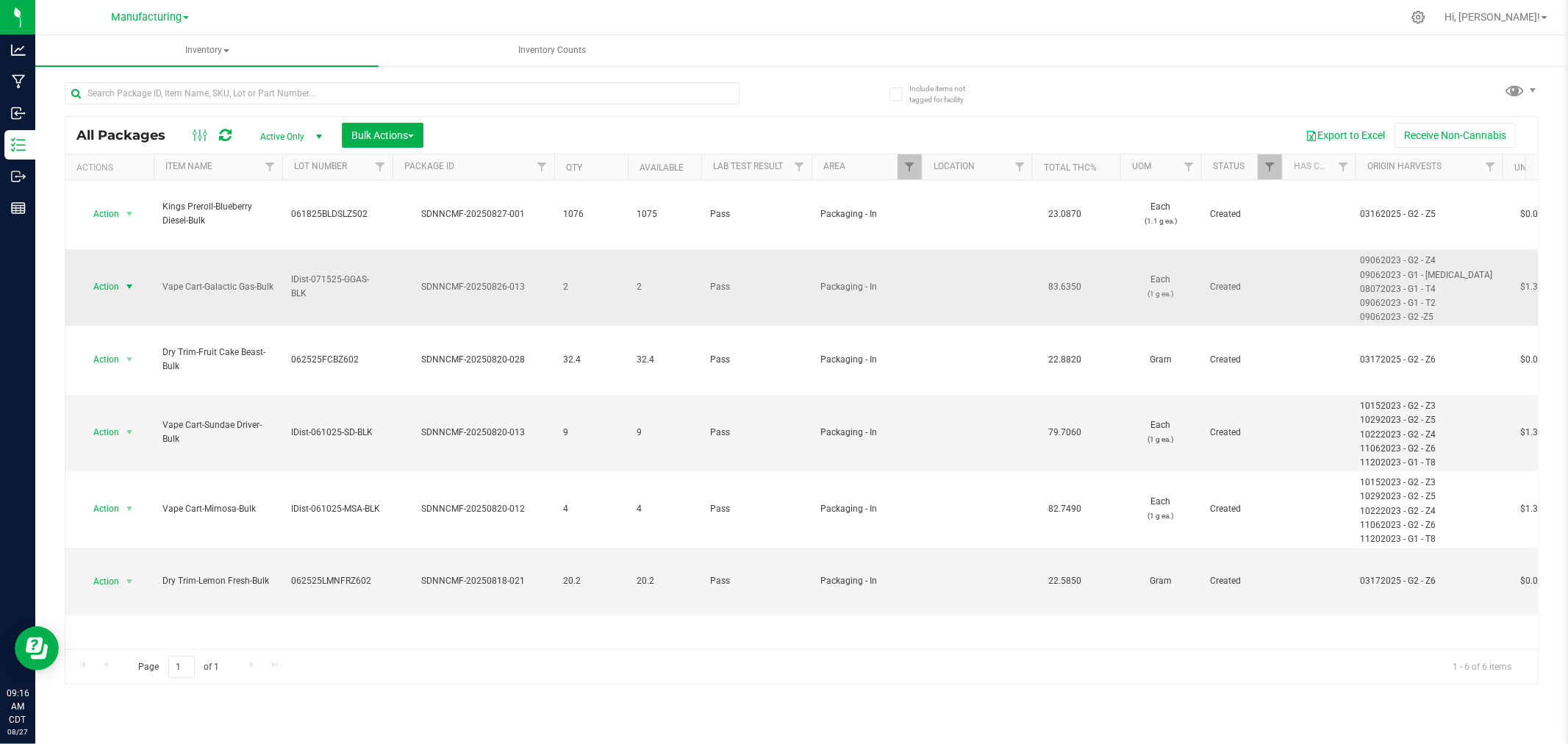
click at [115, 276] on span "Action" at bounding box center [100, 286] width 40 height 21
click at [138, 455] on li "Print package label" at bounding box center [127, 445] width 93 height 40
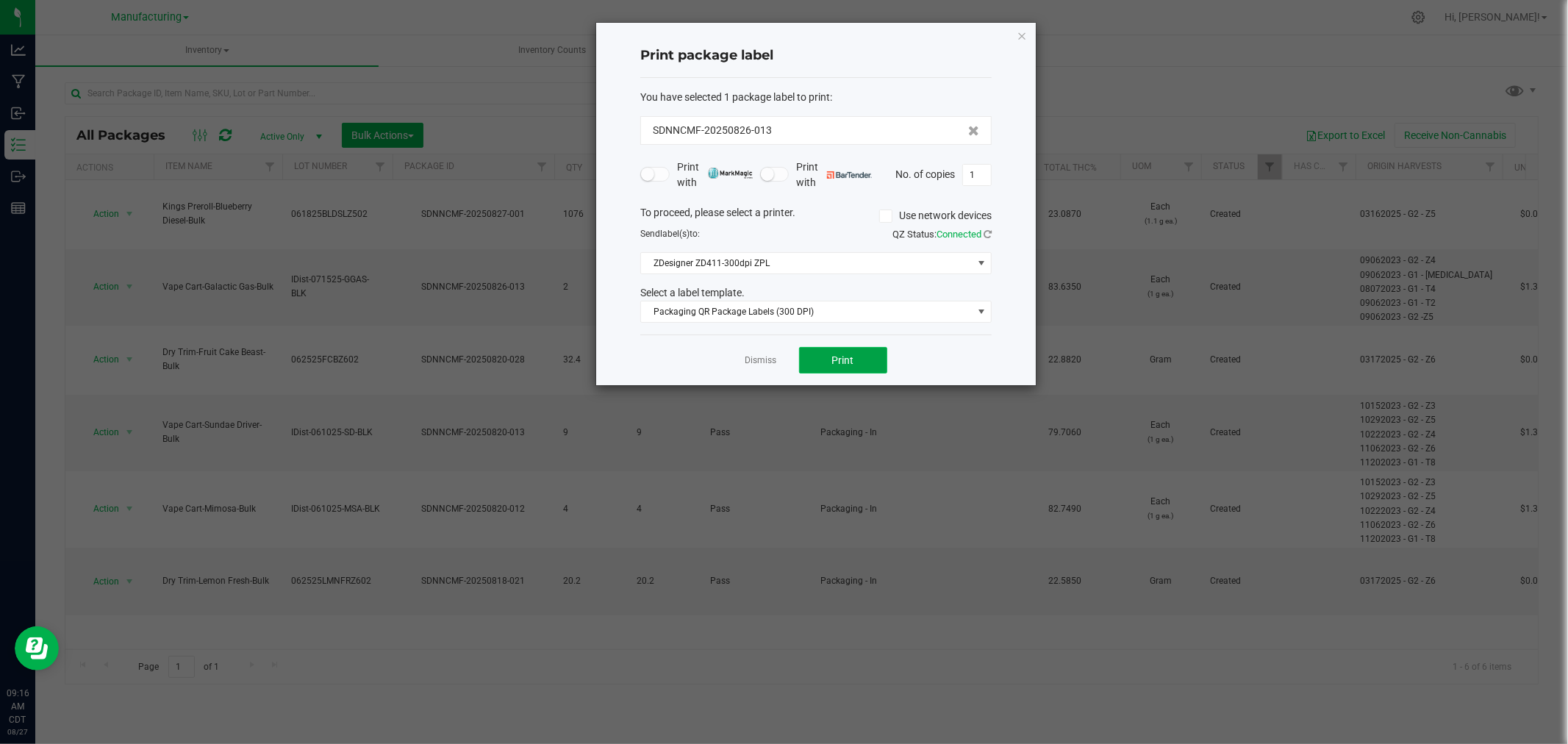
click at [843, 363] on span "Print" at bounding box center [843, 360] width 22 height 12
click at [769, 363] on link "Dismiss" at bounding box center [761, 360] width 32 height 13
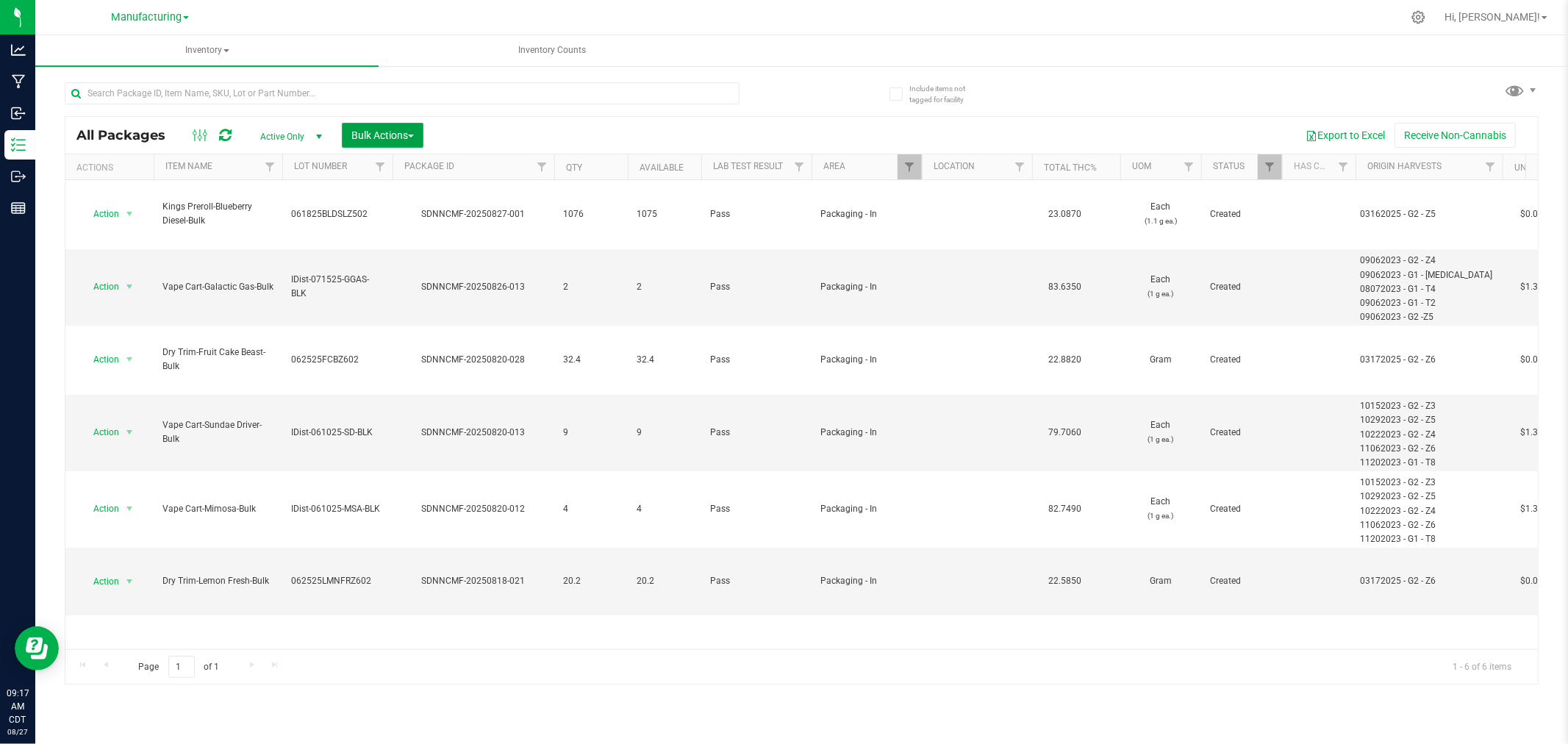
click at [382, 131] on span "Bulk Actions" at bounding box center [382, 135] width 63 height 12
click at [392, 163] on span "Add to manufacturing run" at bounding box center [406, 168] width 111 height 12
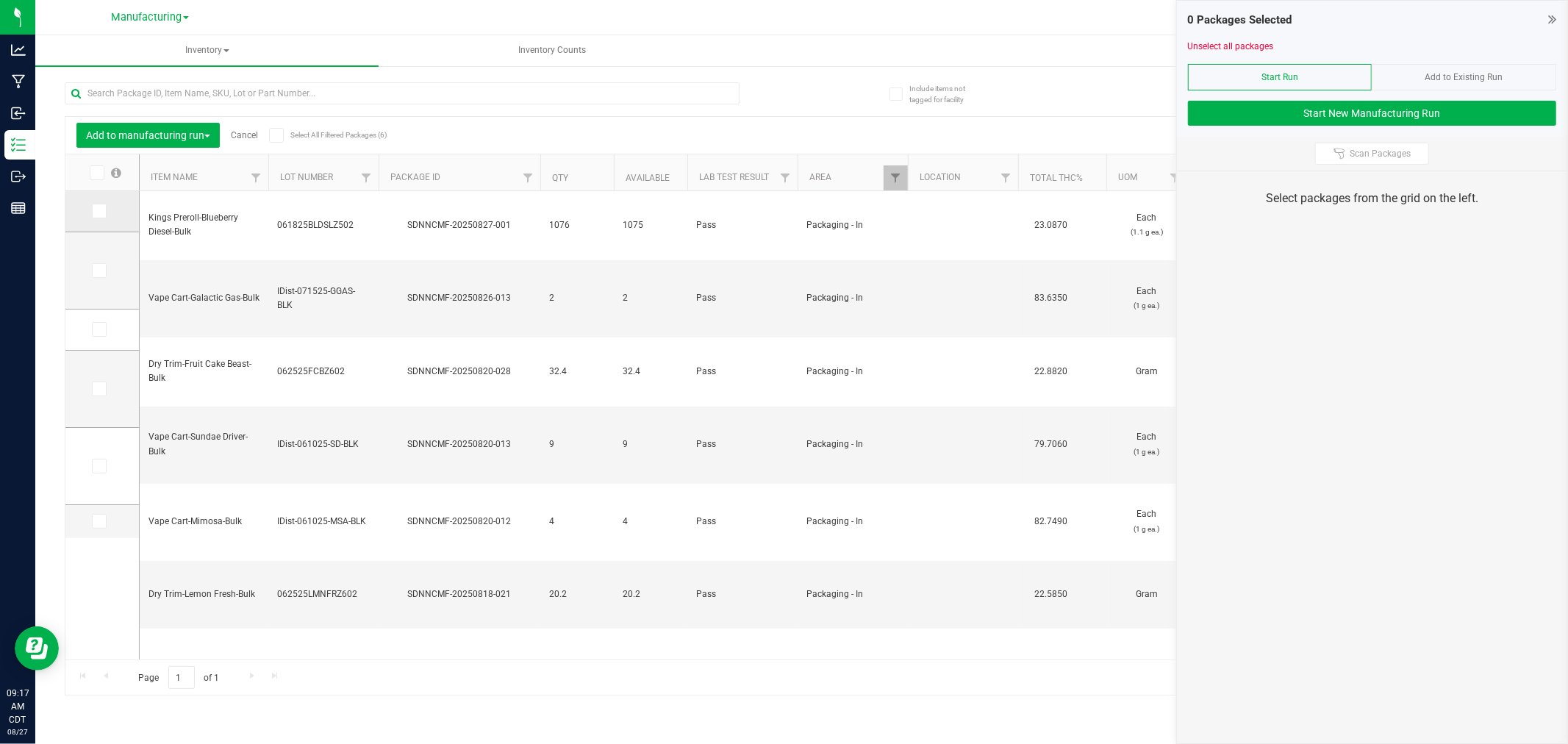
click at [92, 209] on span at bounding box center [99, 211] width 15 height 15
click at [0, 0] on input "checkbox" at bounding box center [0, 0] width 0 height 0
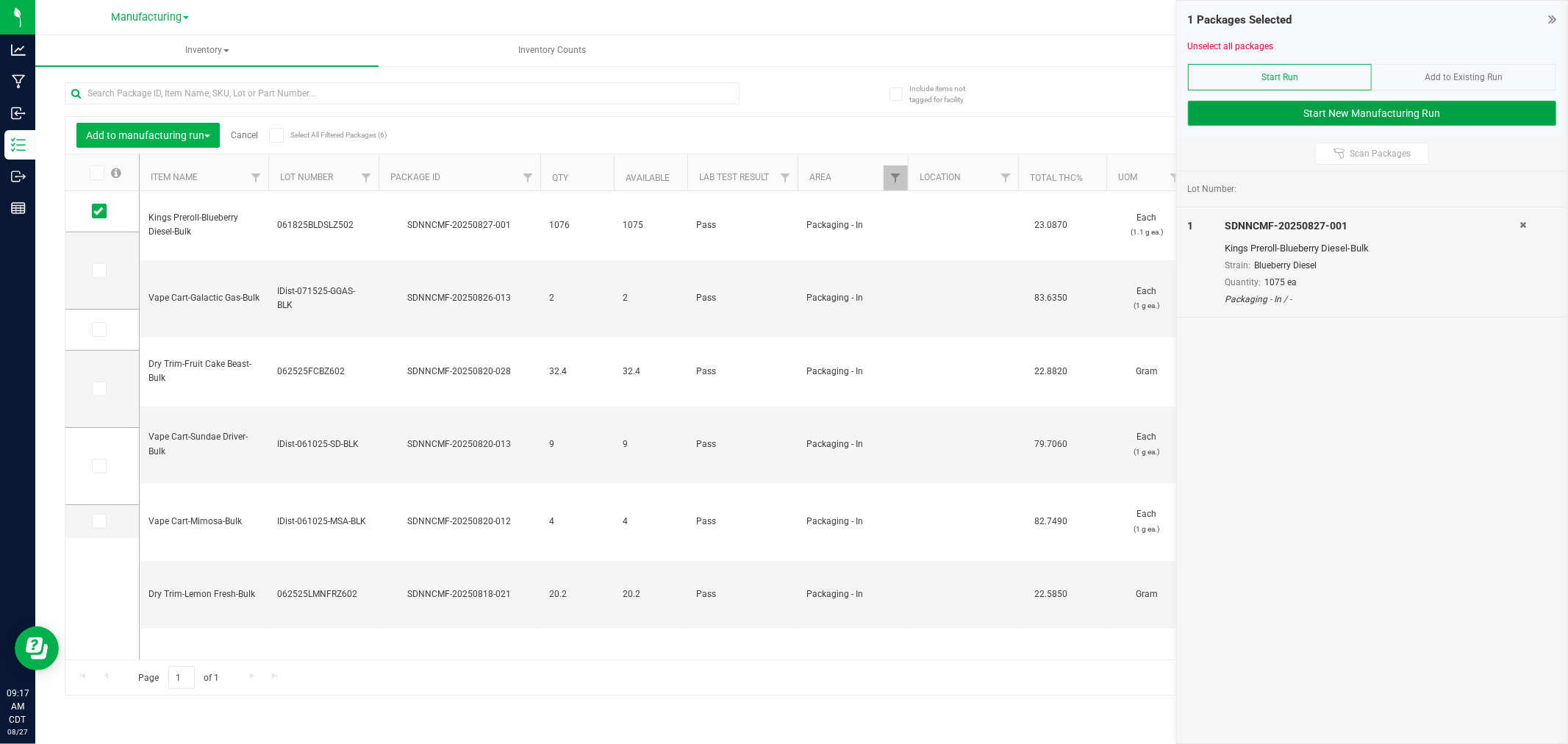
click at [1197, 116] on button "Start New Manufacturing Run" at bounding box center [1372, 113] width 368 height 25
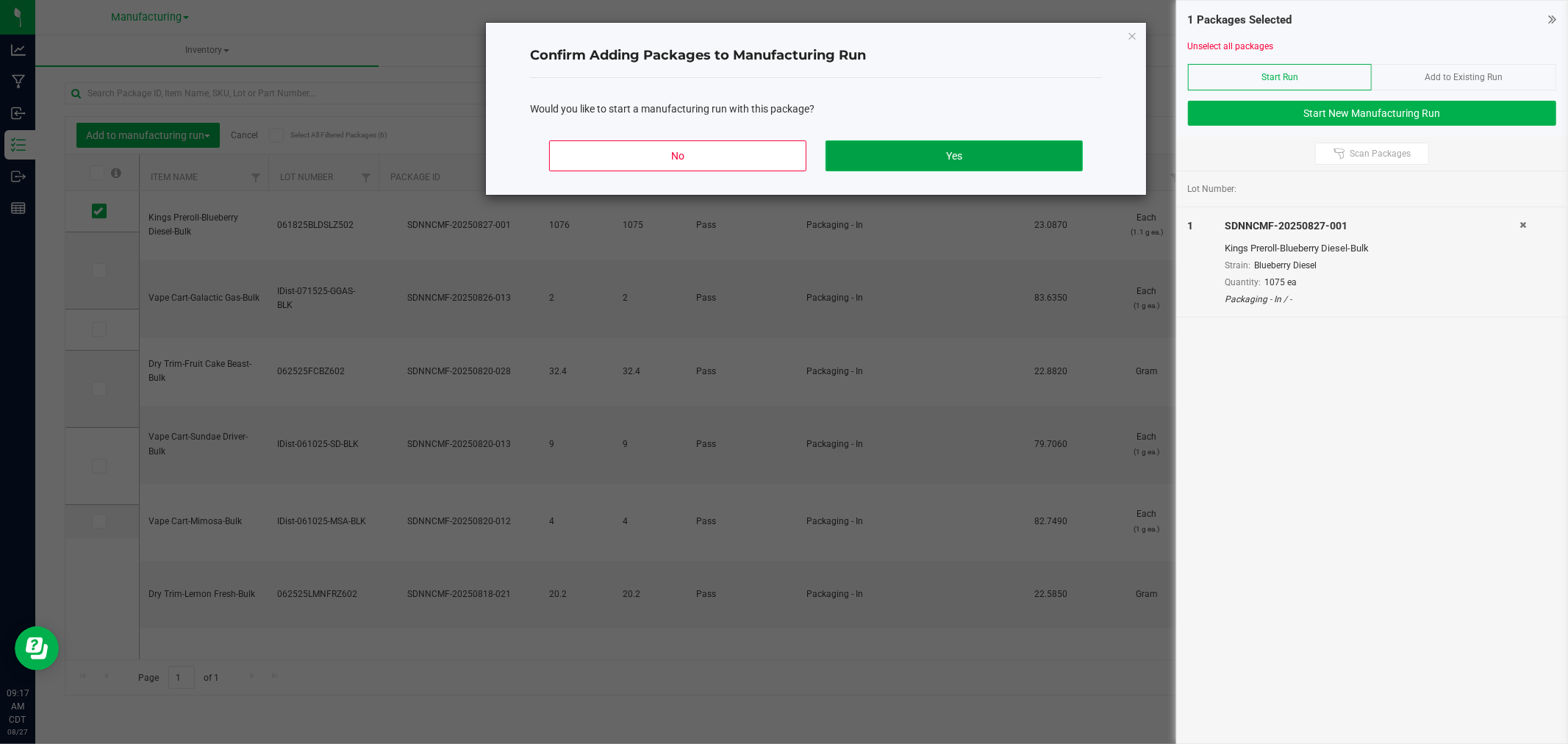
click at [846, 153] on button "Yes" at bounding box center [954, 155] width 257 height 31
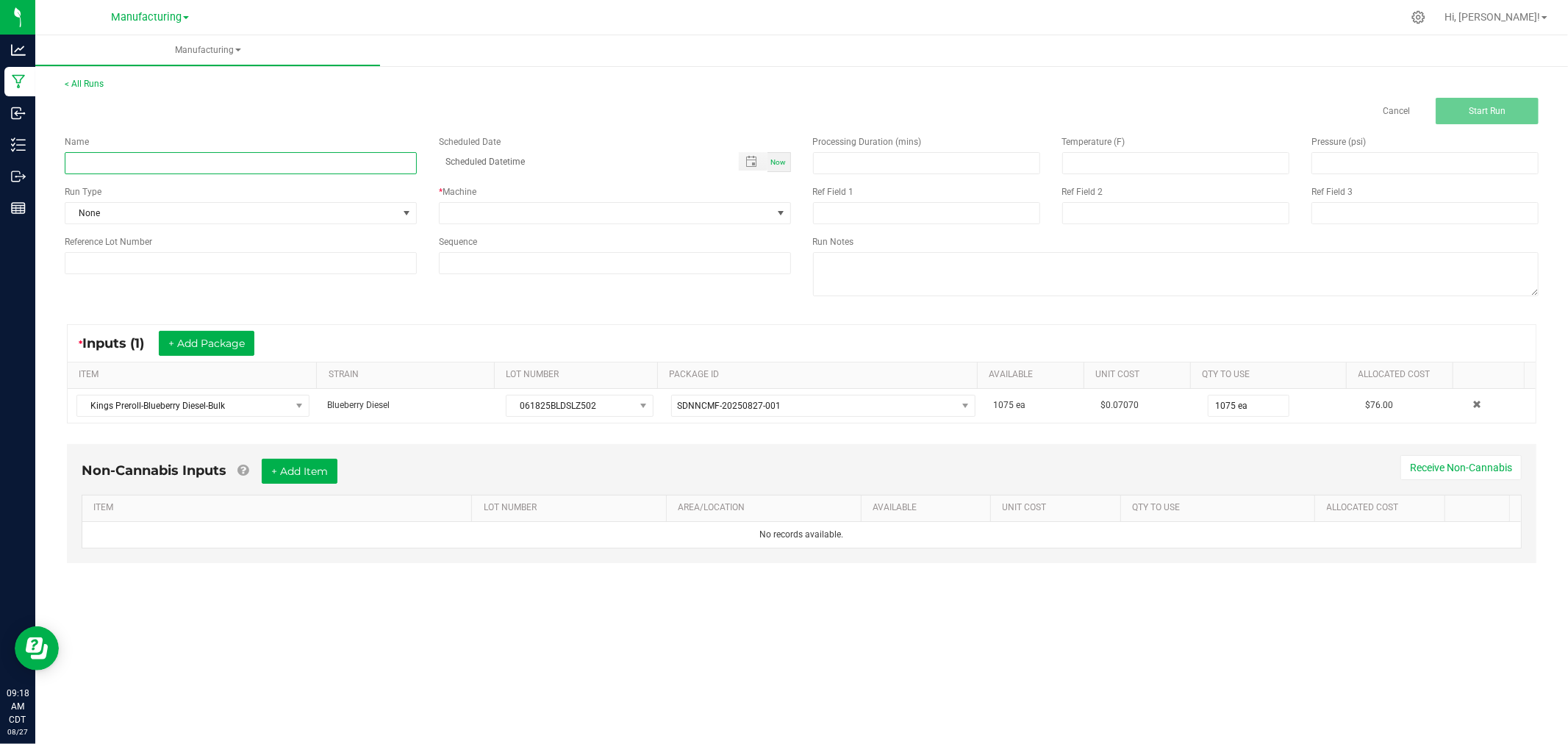
click at [120, 163] on input at bounding box center [241, 163] width 352 height 22
type input "[DATE]-blue"
click at [1399, 108] on link "Cancel" at bounding box center [1396, 111] width 28 height 13
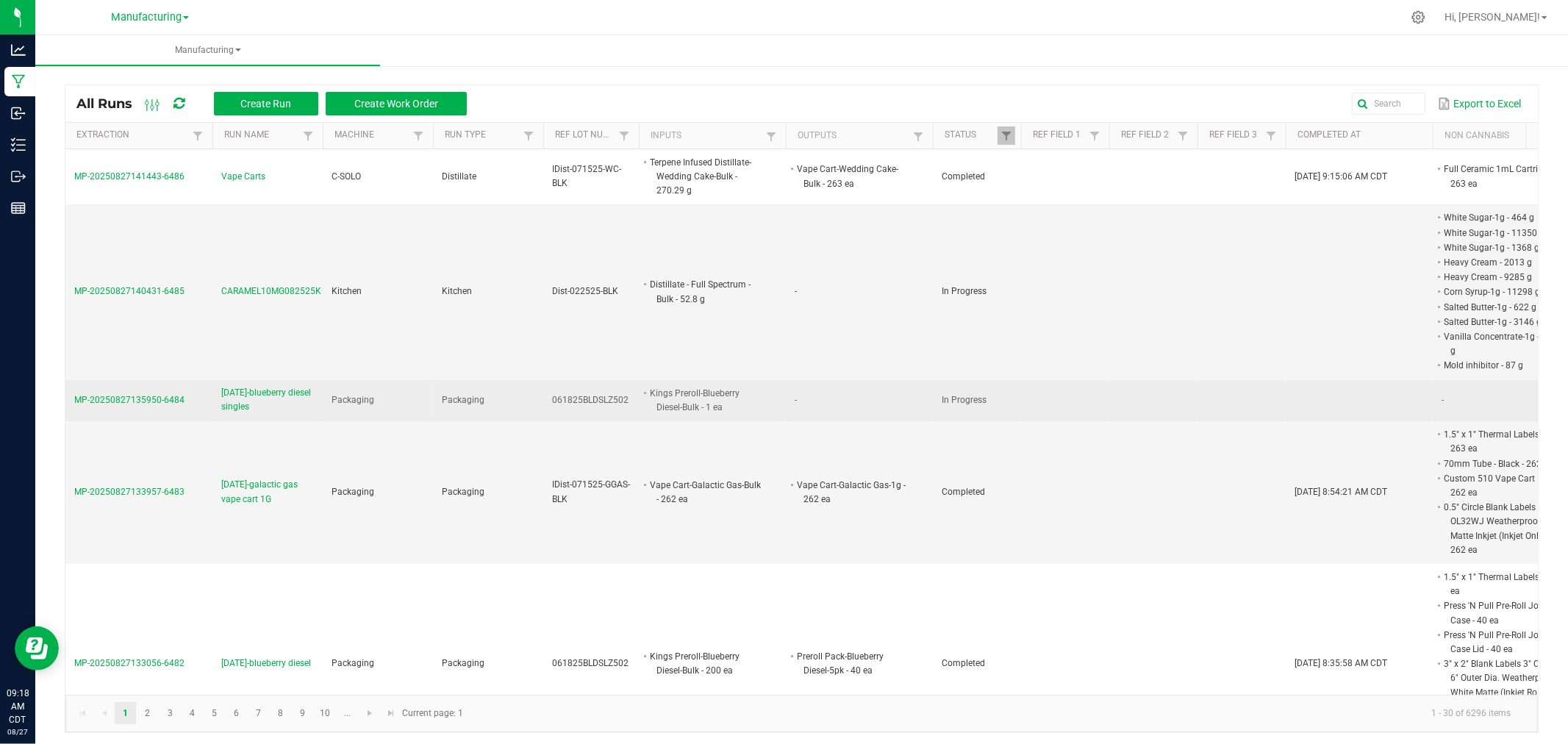
click at [261, 400] on span "[DATE]-blueberry diesel singles" at bounding box center [267, 400] width 93 height 28
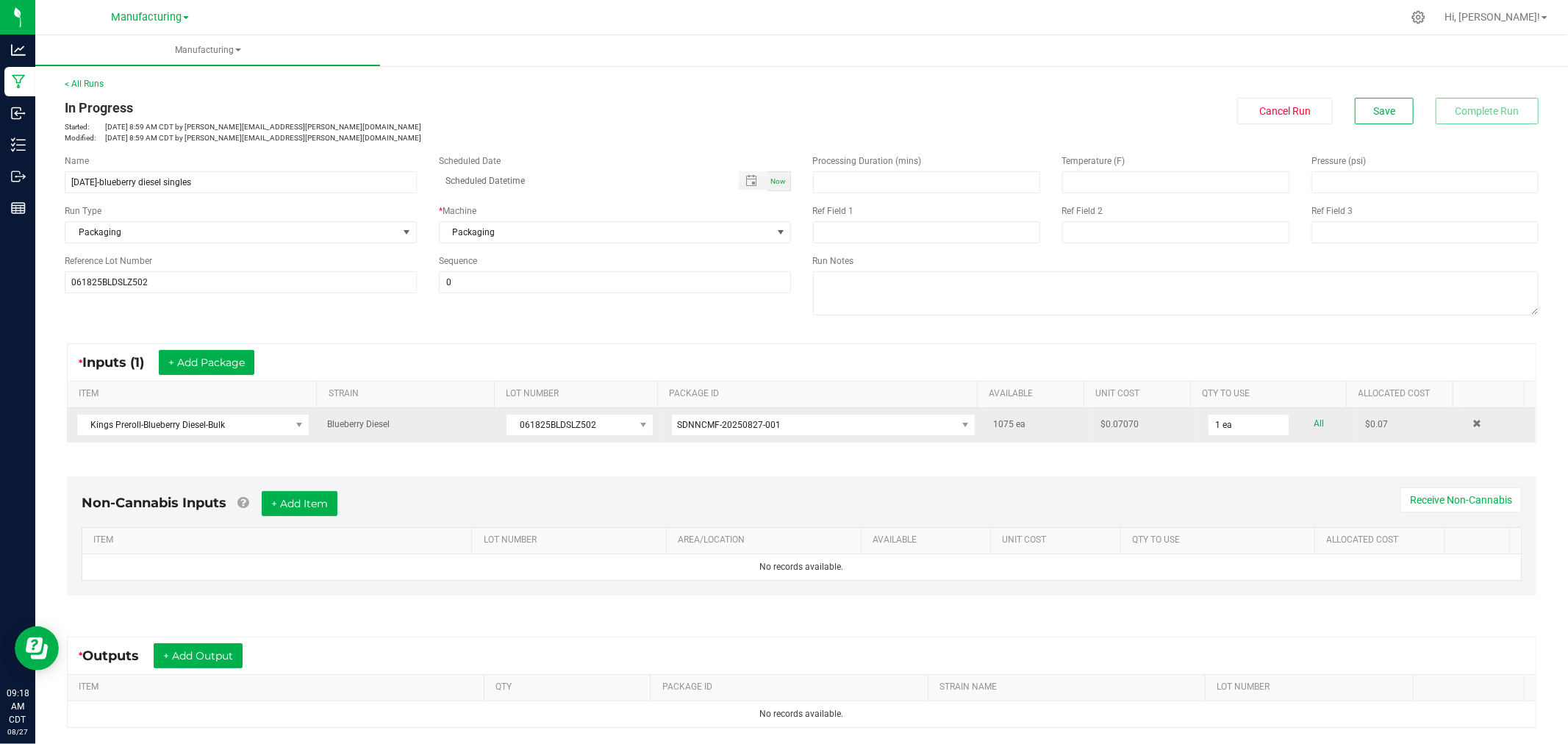
click at [1265, 437] on td "1 ea All" at bounding box center [1278, 425] width 158 height 34
click at [1260, 425] on input "1" at bounding box center [1248, 425] width 80 height 21
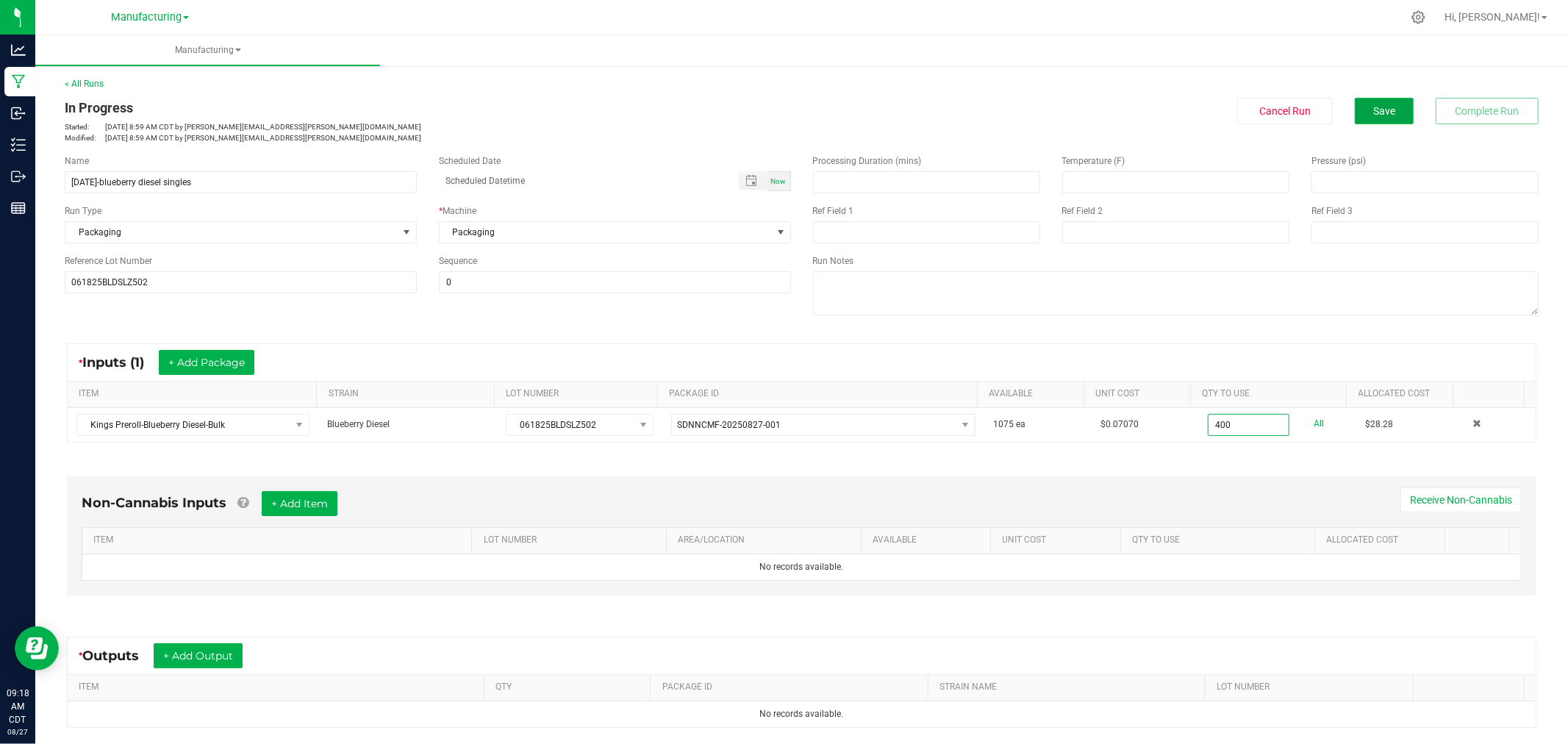
type input "400 ea"
click at [1373, 101] on button "Save" at bounding box center [1384, 111] width 58 height 27
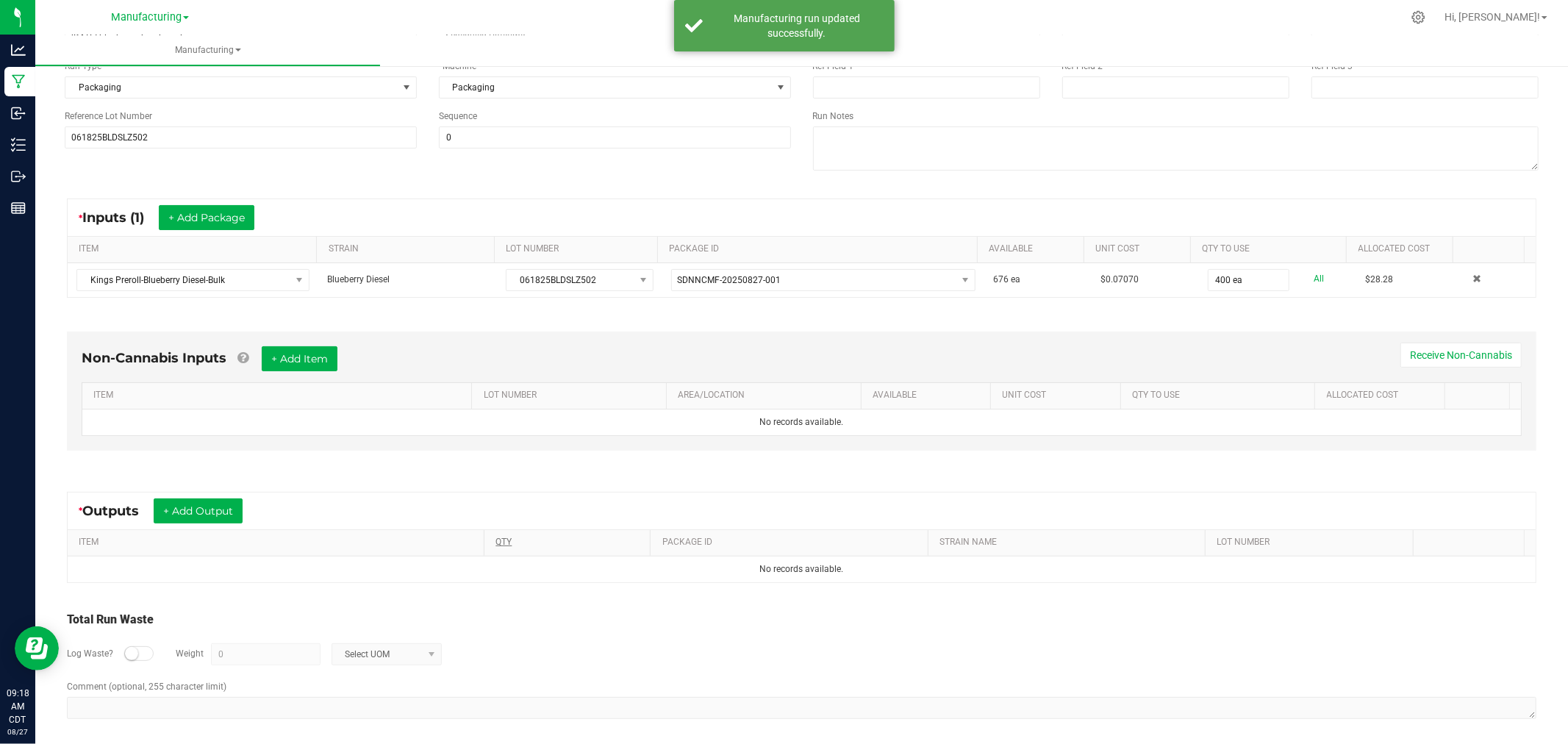
scroll to position [153, 0]
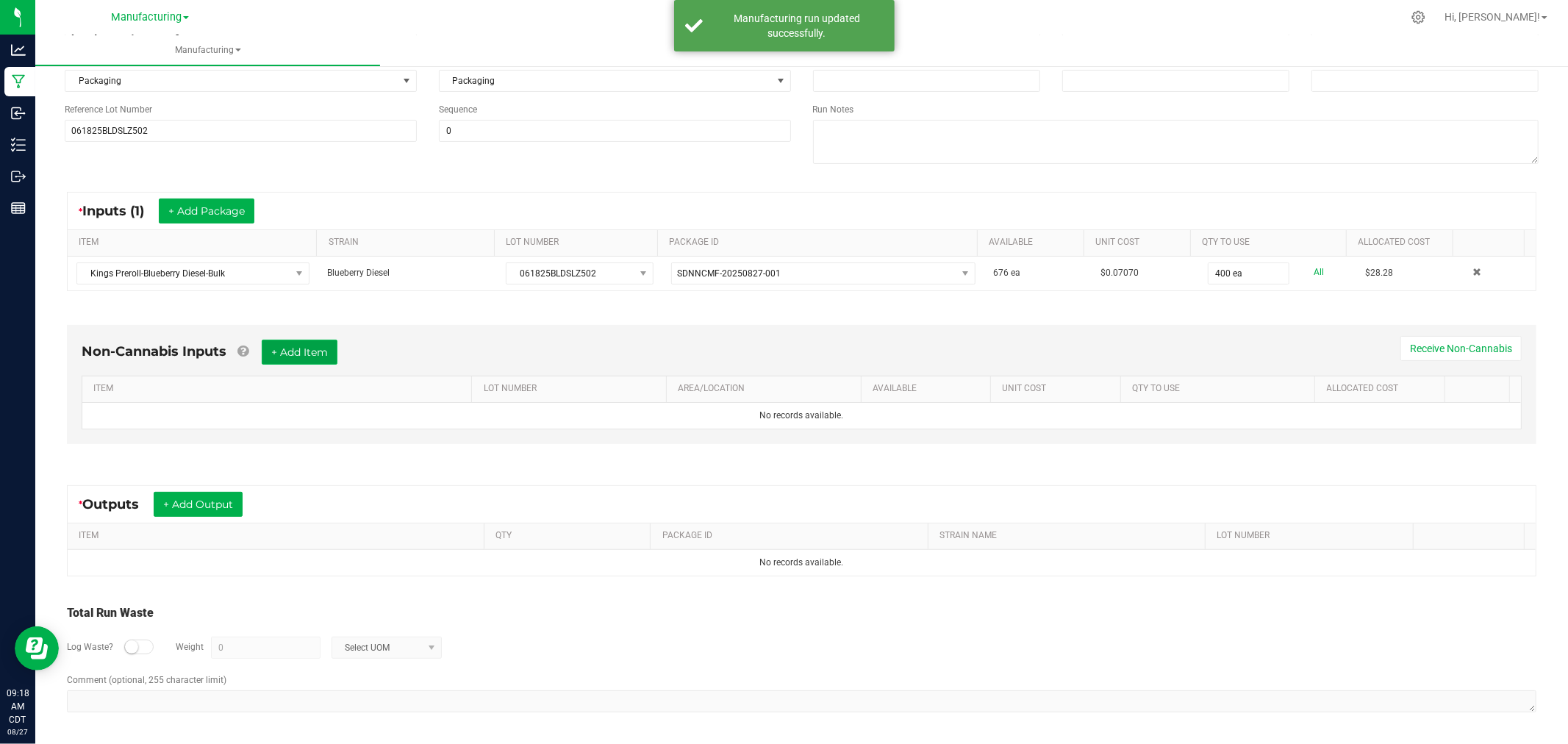
click at [306, 351] on button "+ Add Item" at bounding box center [300, 352] width 76 height 25
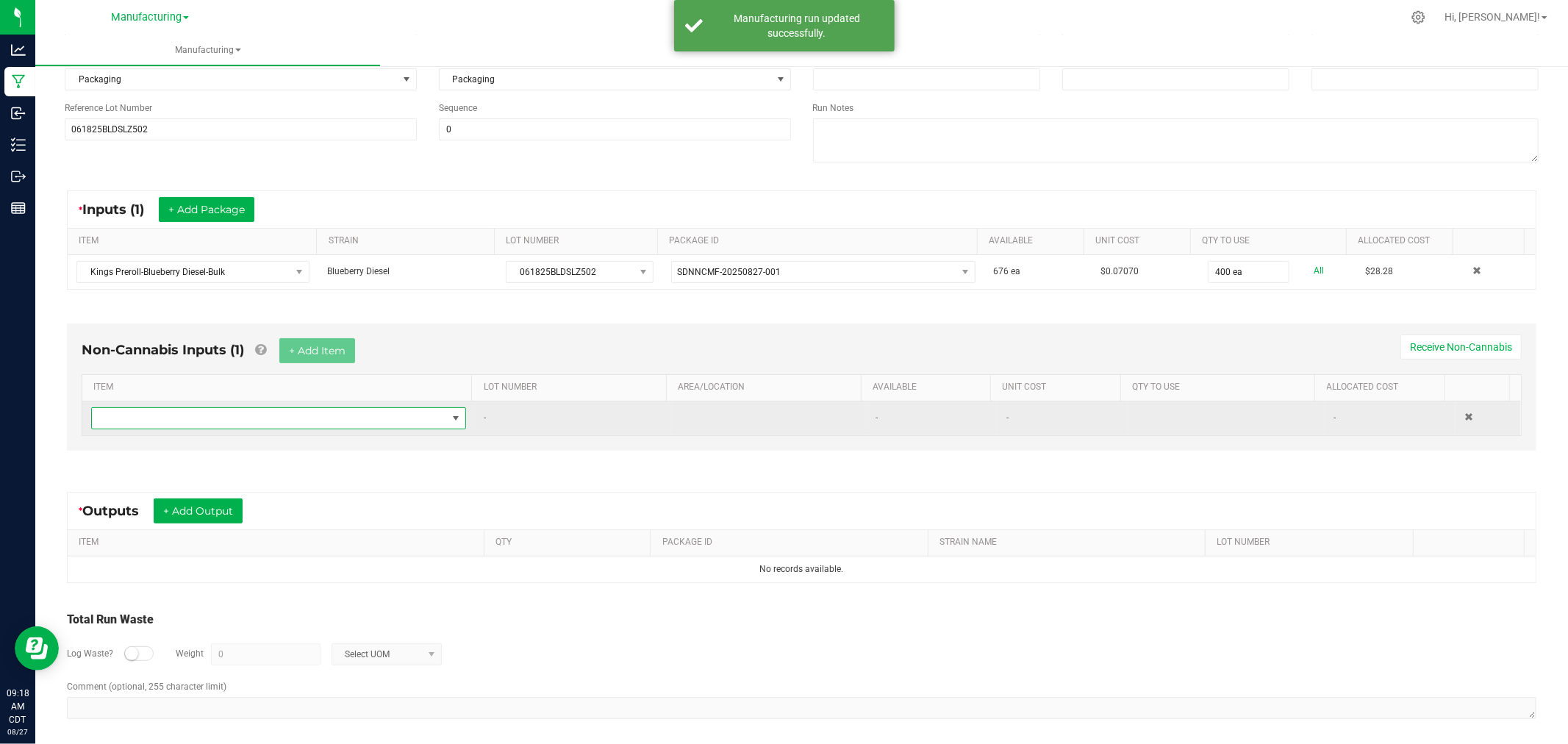
click at [280, 409] on span "NO DATA FOUND" at bounding box center [270, 418] width 355 height 21
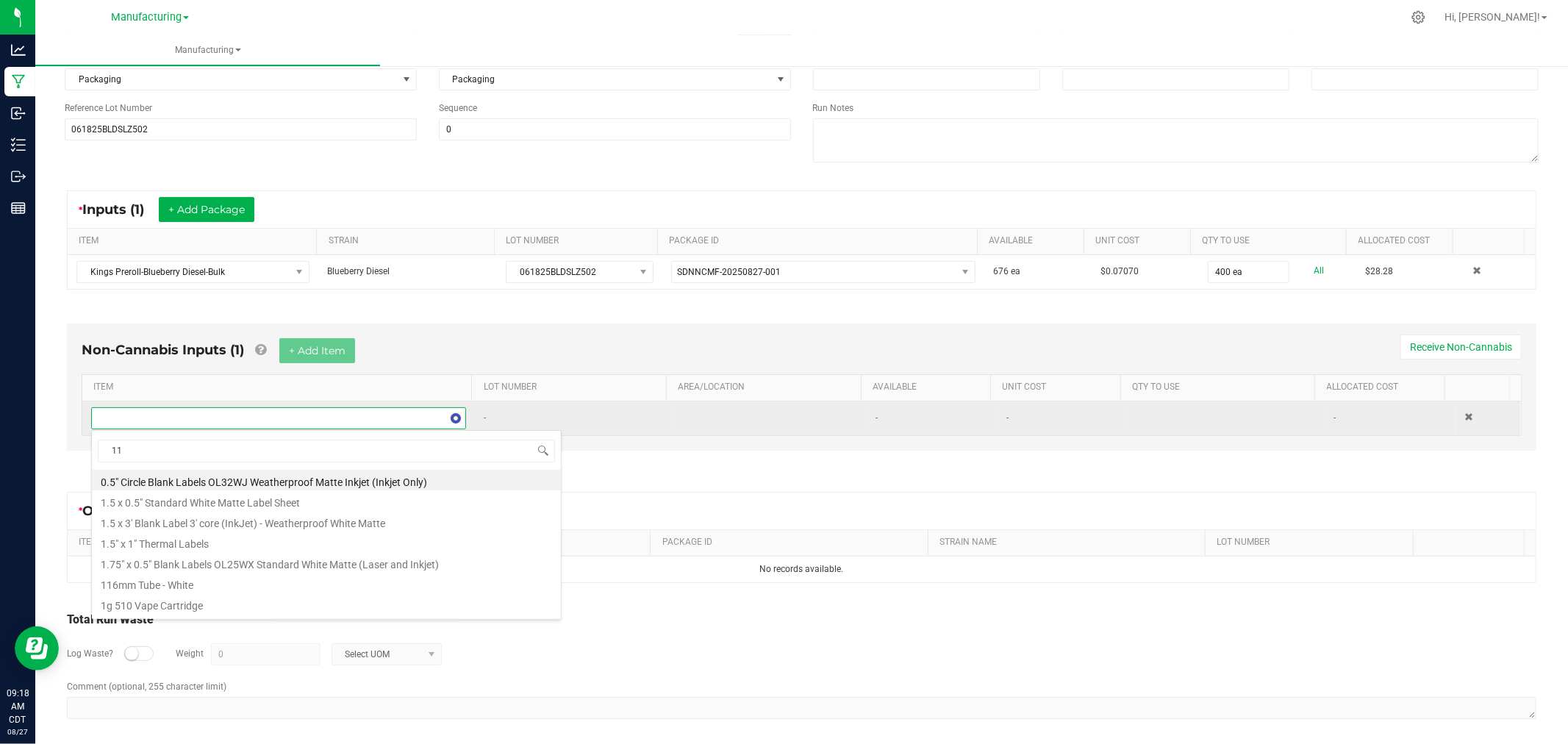
type input "116"
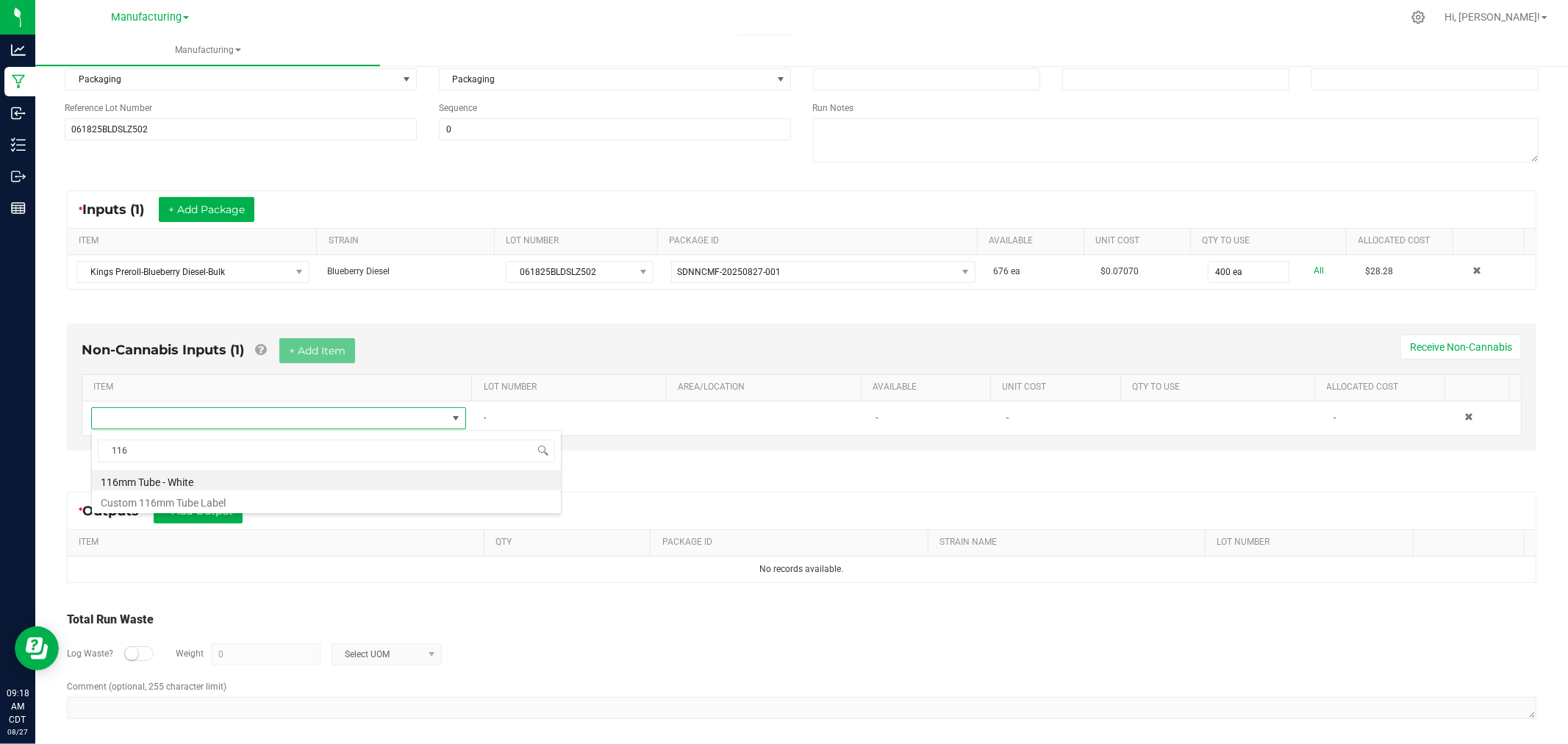
click at [235, 478] on li "116mm Tube - White" at bounding box center [326, 480] width 469 height 21
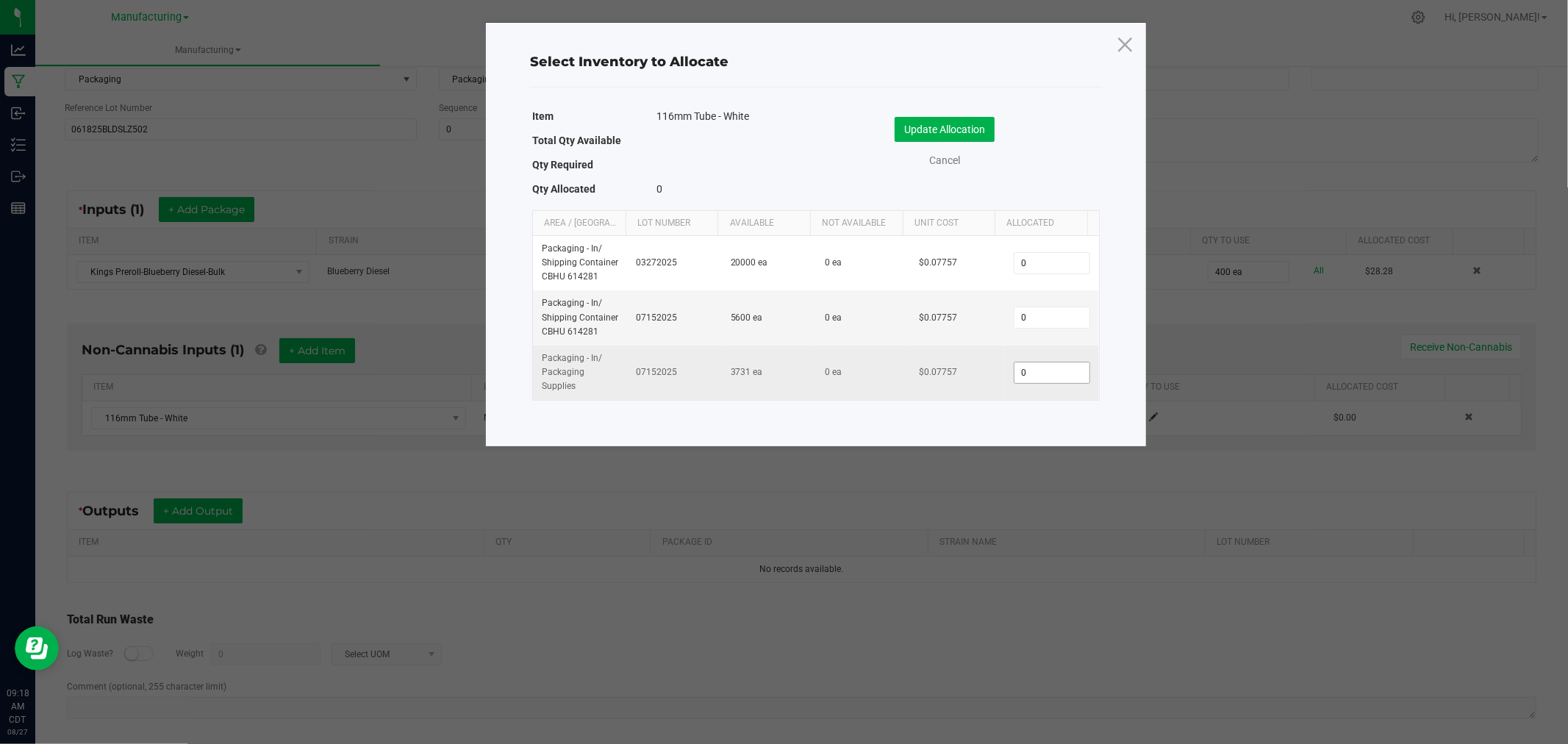
click at [1056, 375] on input "0" at bounding box center [1052, 372] width 75 height 21
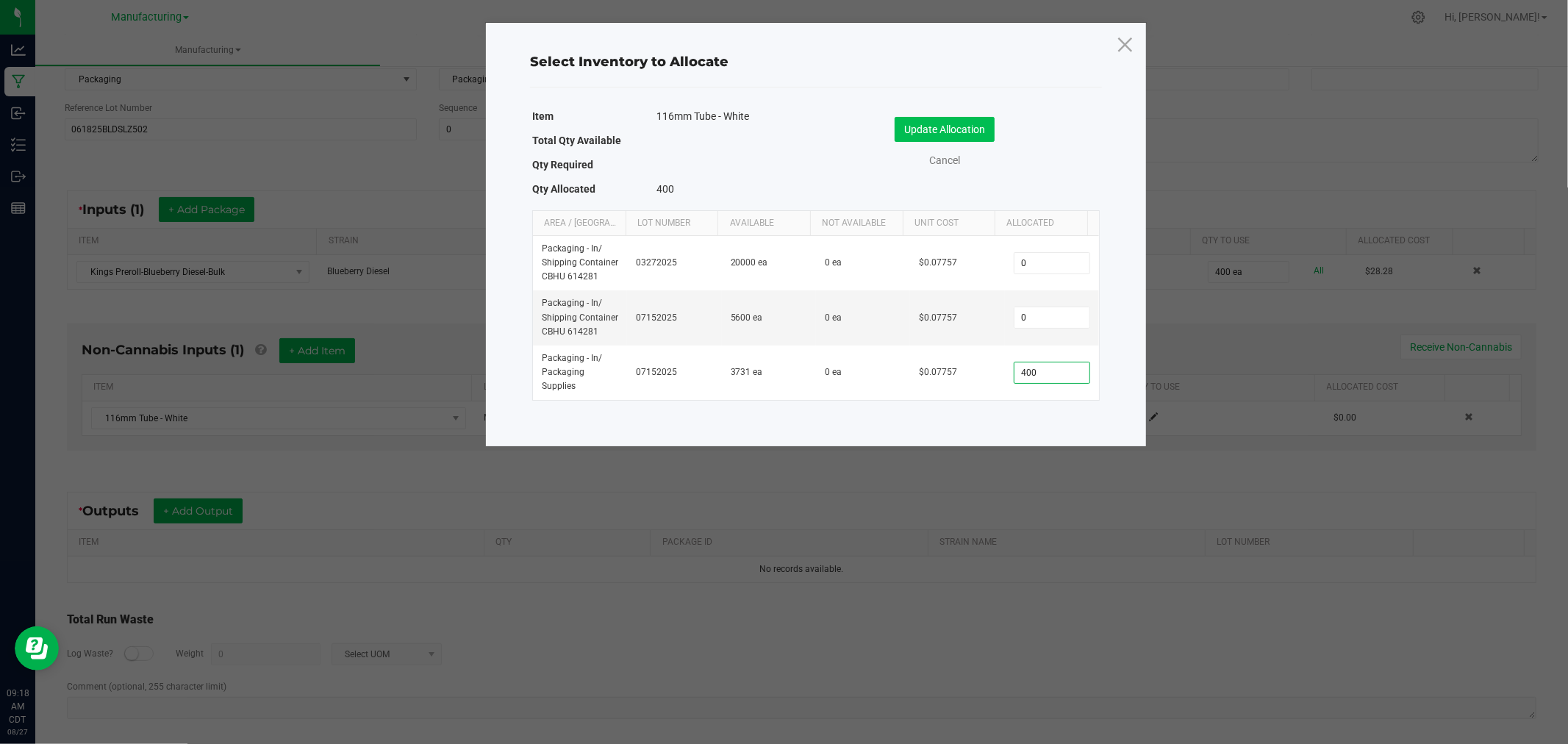
type input "400"
click at [950, 133] on button "Update Allocation" at bounding box center [945, 129] width 100 height 25
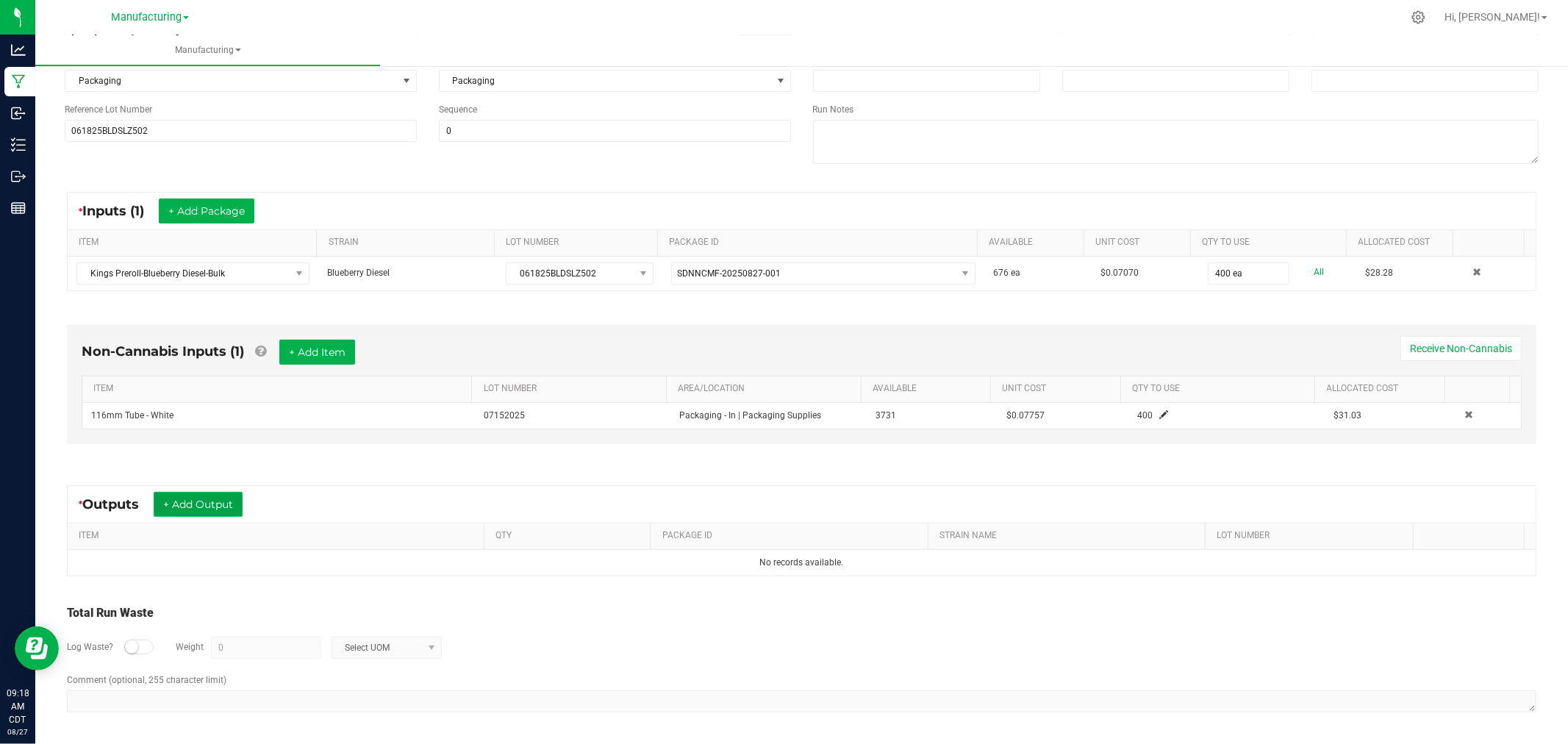
click at [224, 505] on button "+ Add Output" at bounding box center [198, 504] width 89 height 25
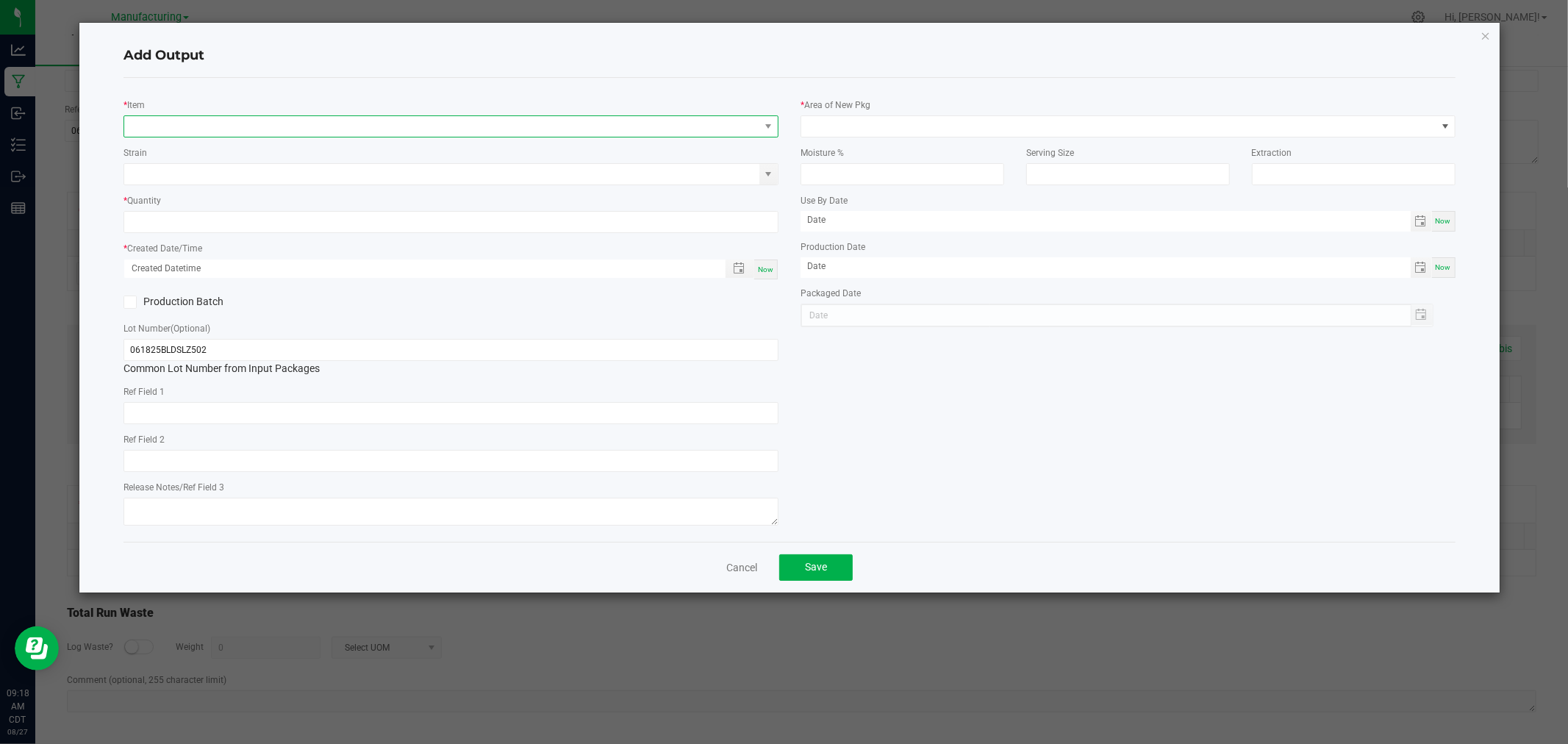
click at [341, 135] on span "NO DATA FOUND" at bounding box center [441, 126] width 635 height 21
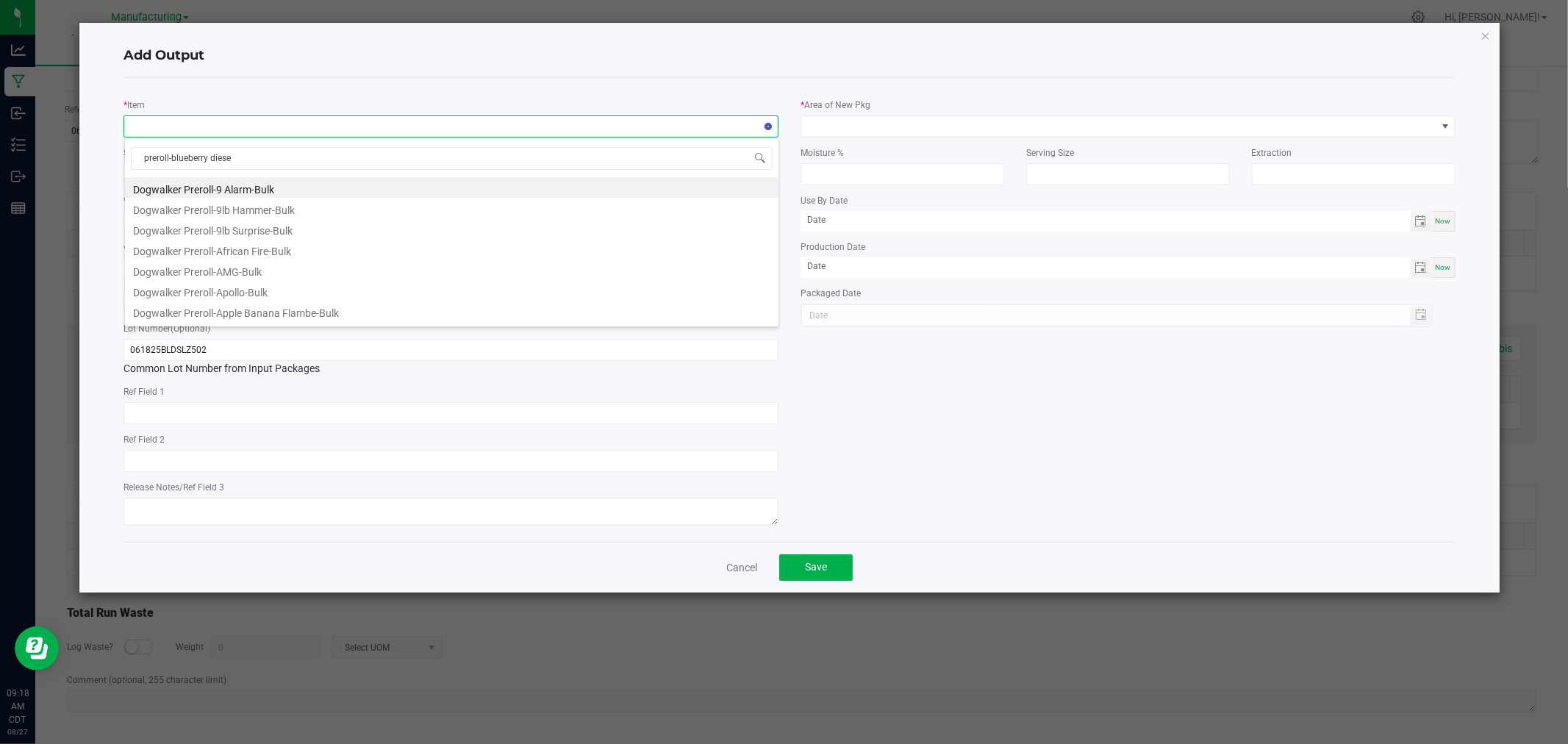
type input "preroll-blueberry diesel"
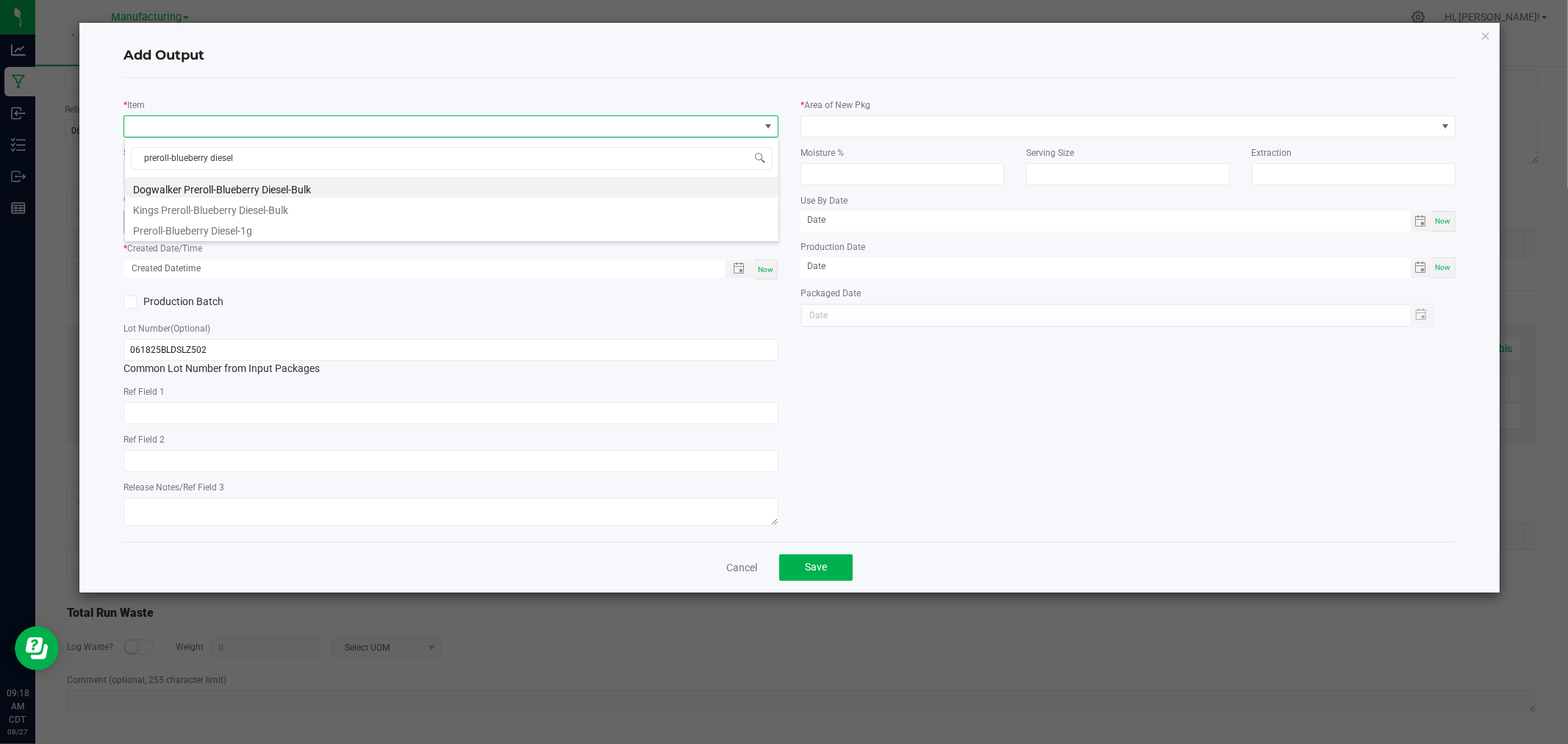
click at [304, 225] on li "Preroll-Blueberry Diesel-1g" at bounding box center [451, 229] width 653 height 21
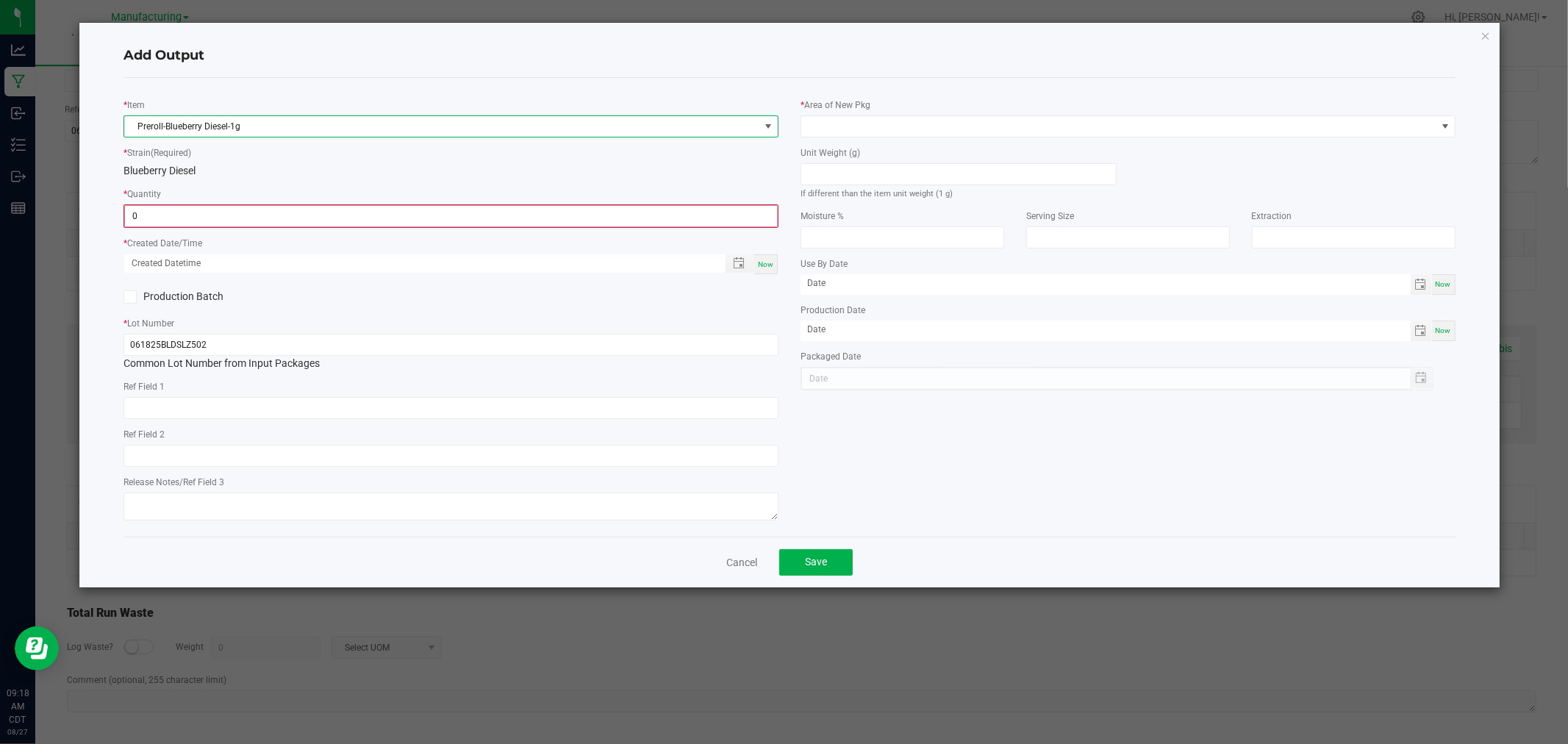
click at [303, 217] on input "0" at bounding box center [451, 216] width 652 height 21
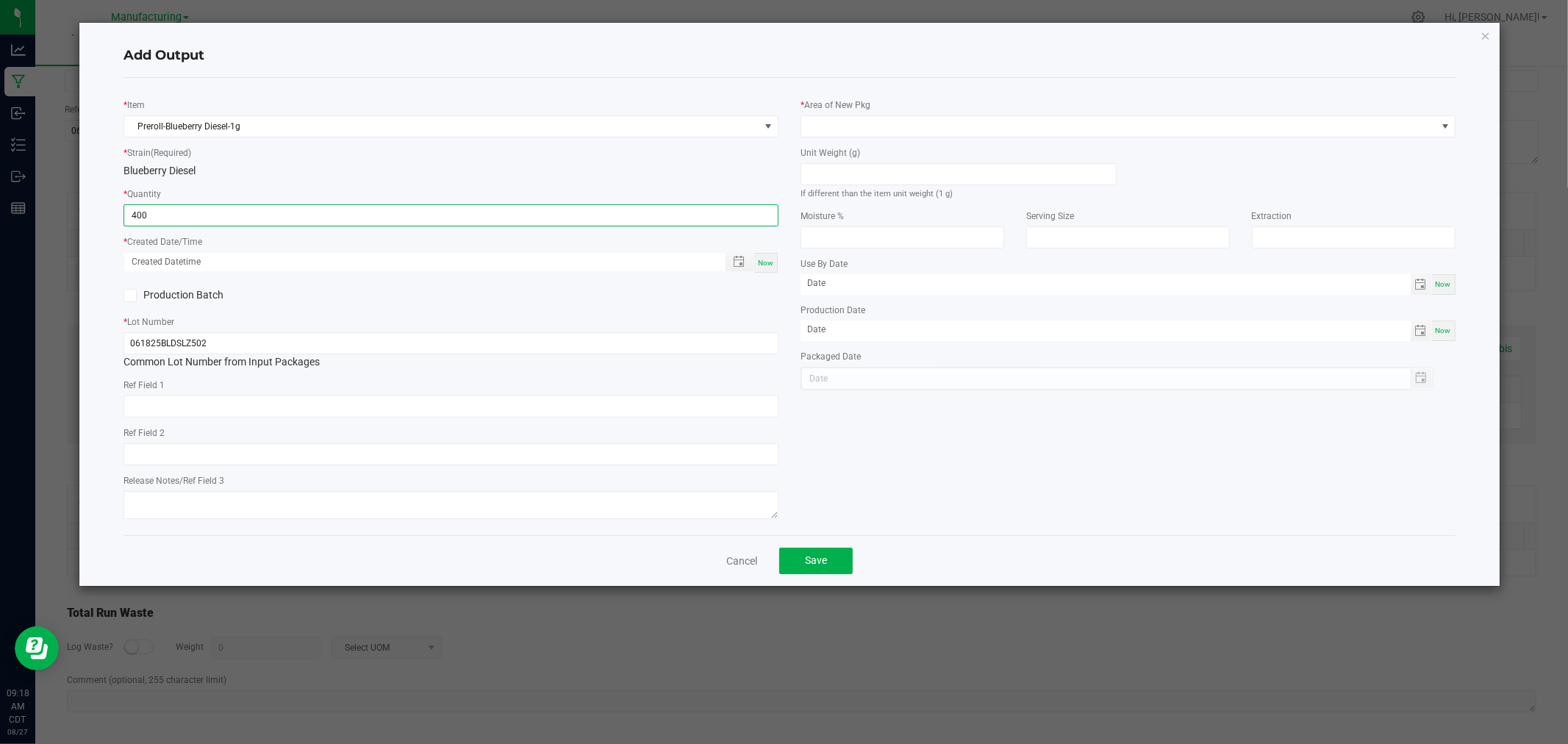
type input "400 ea"
click at [767, 263] on span "Now" at bounding box center [765, 263] width 16 height 8
type input "[DATE] 9:18 AM"
type input "[DATE]"
click at [849, 182] on input at bounding box center [958, 173] width 315 height 21
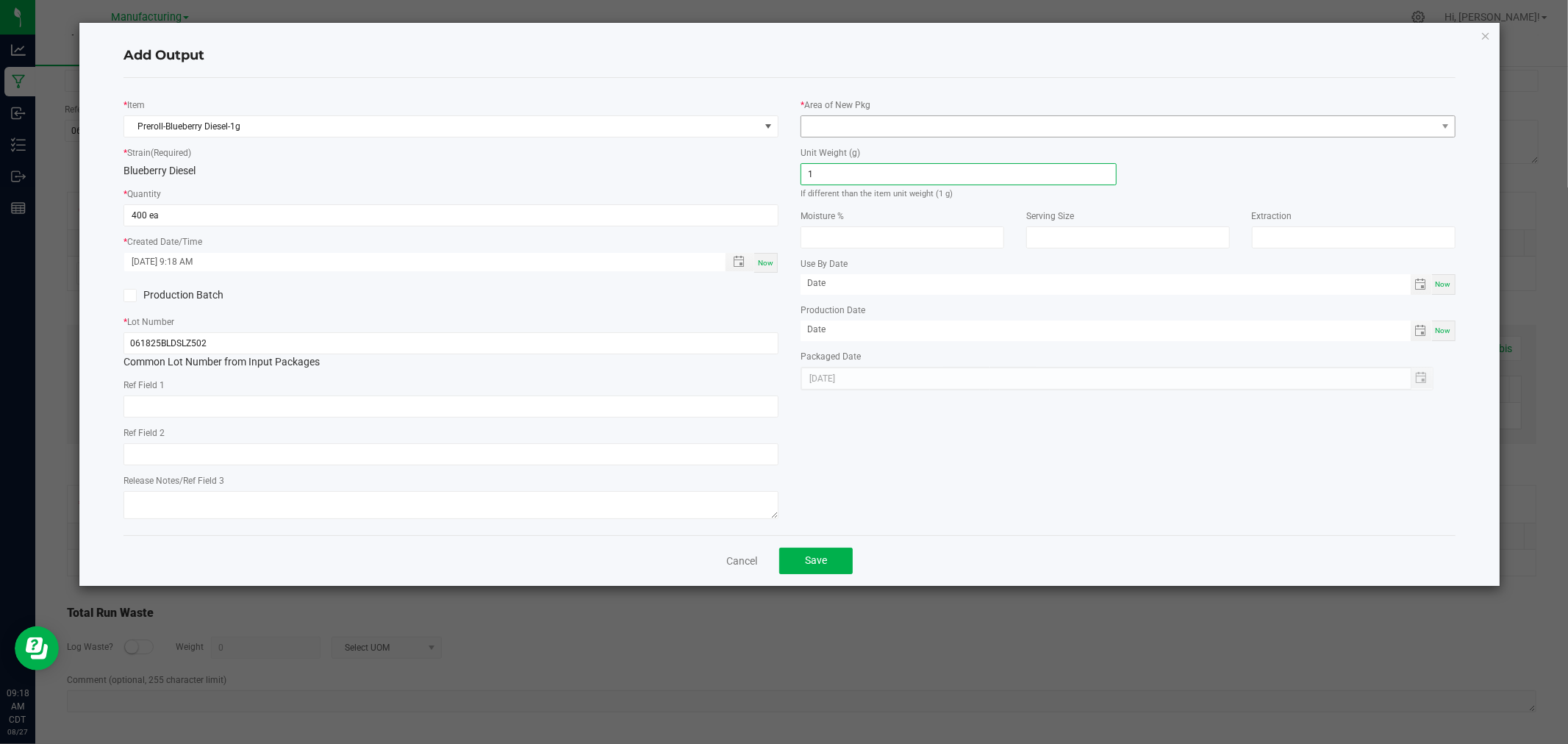
type input "1"
click at [890, 116] on span at bounding box center [1118, 126] width 635 height 21
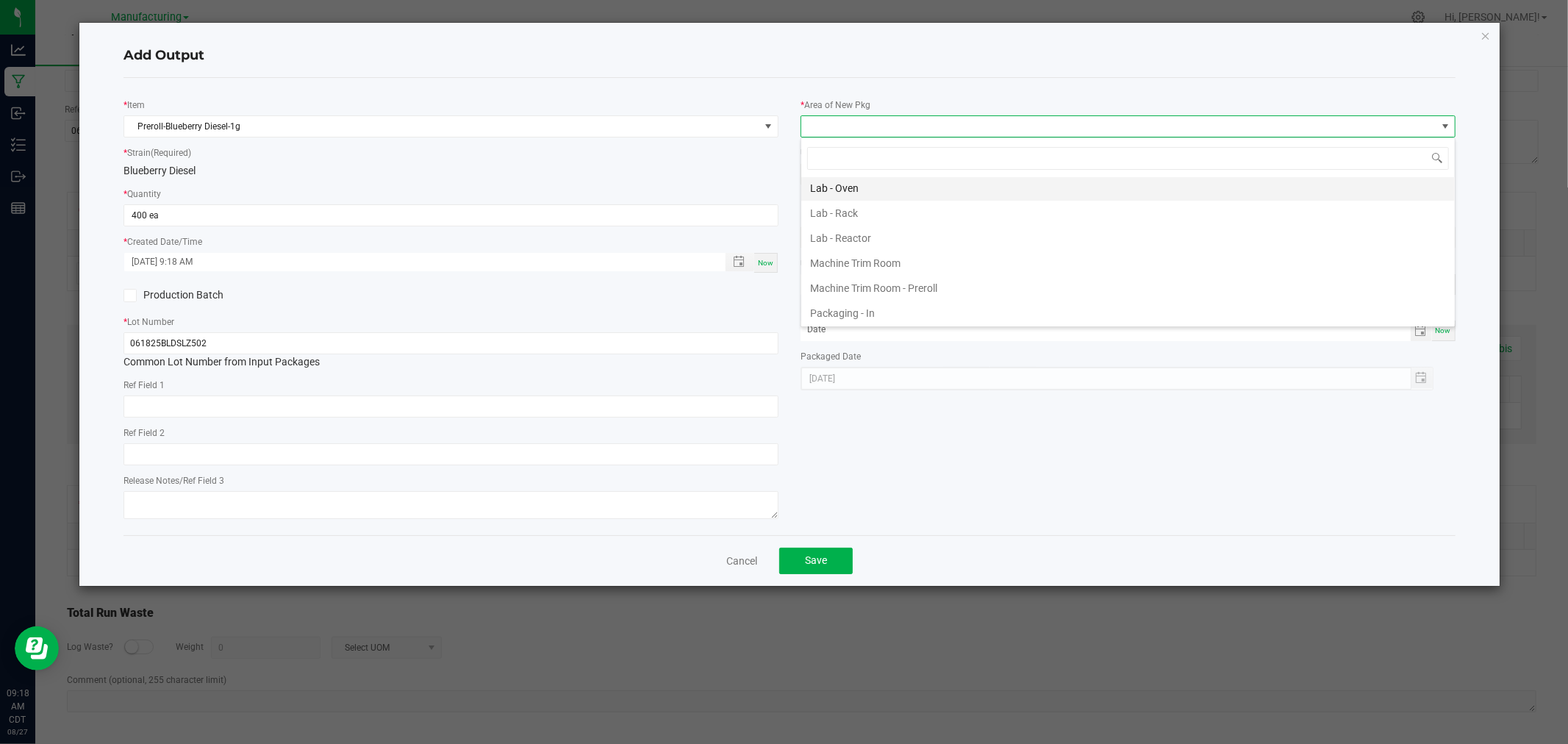
scroll to position [408, 0]
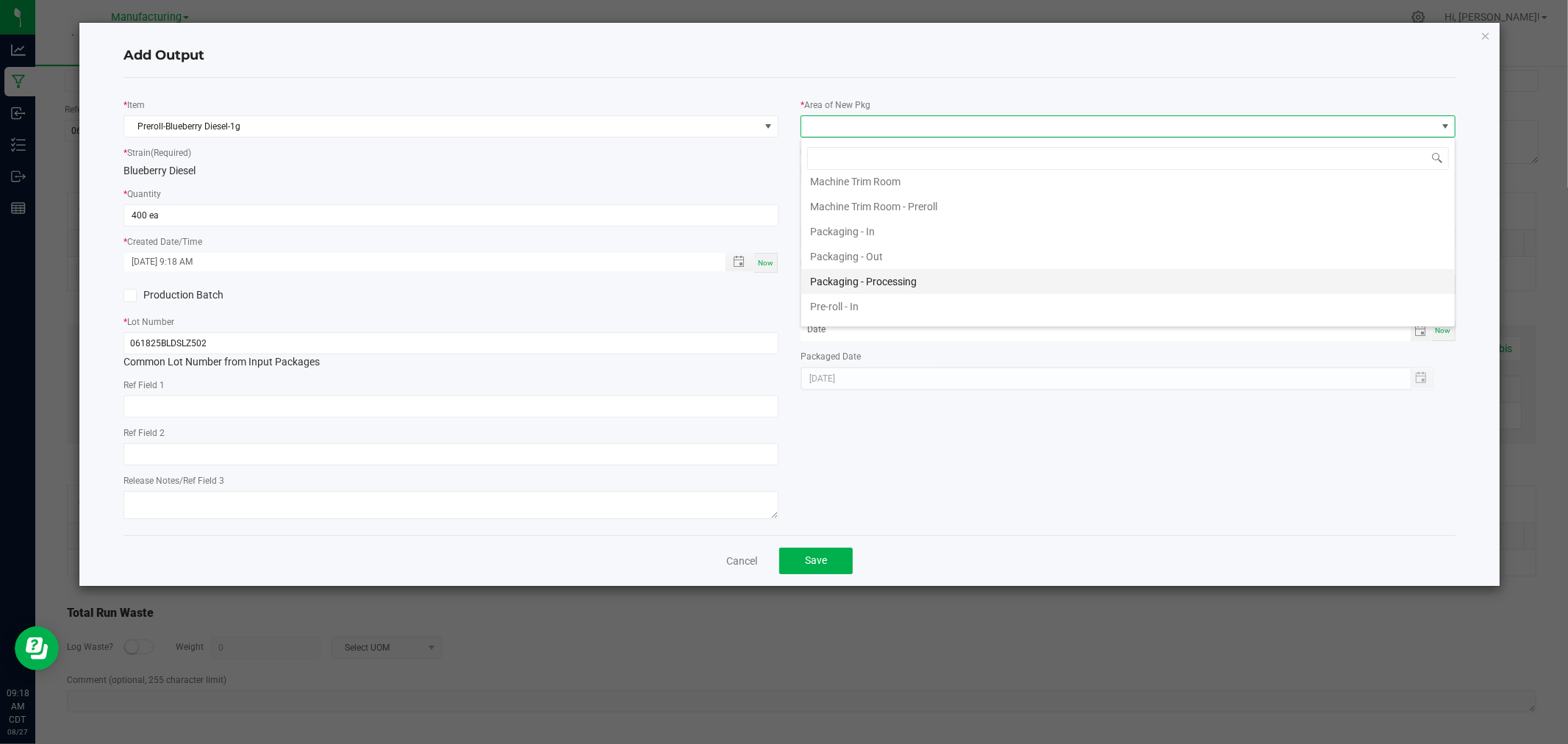
click at [887, 285] on li "Packaging - Processing" at bounding box center [1127, 281] width 653 height 25
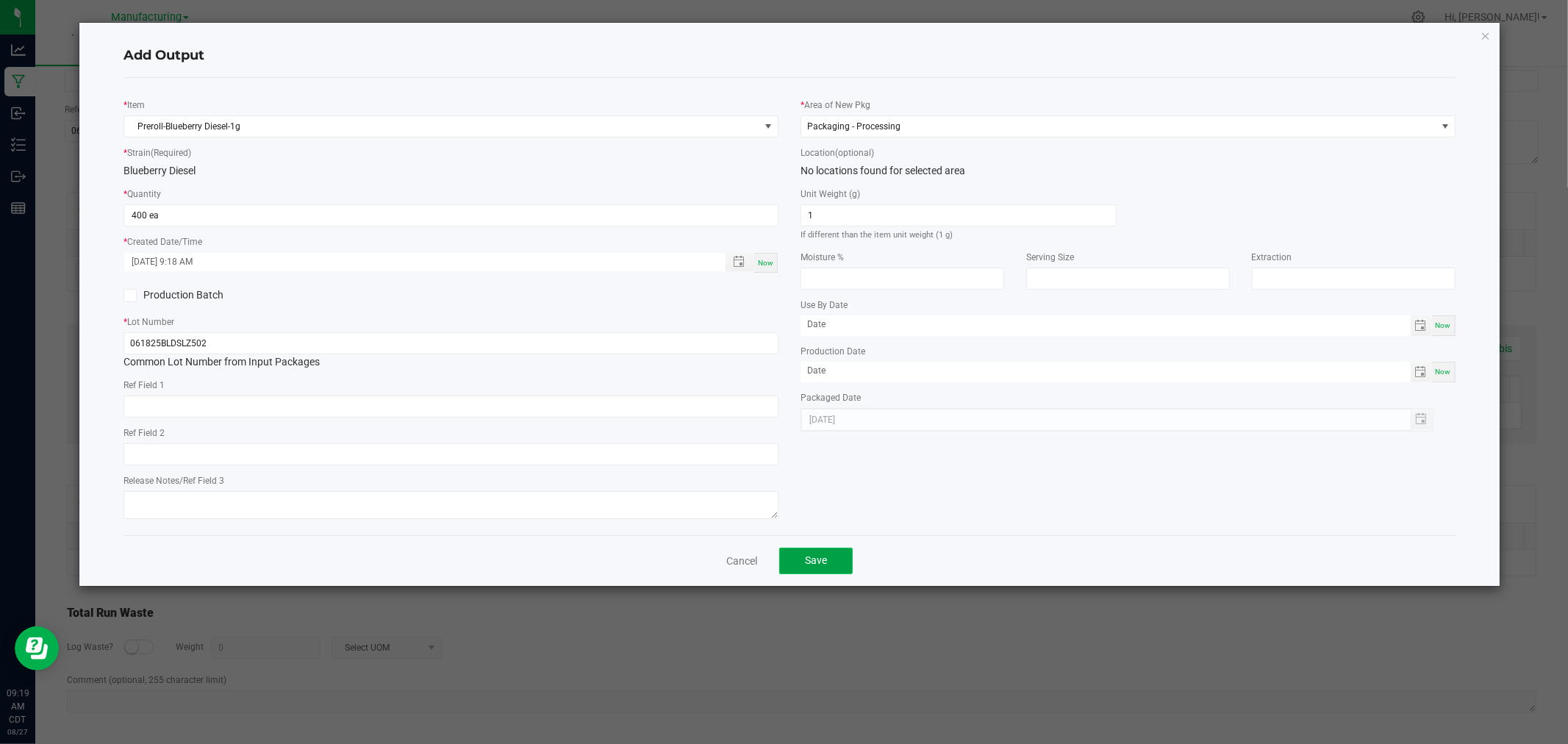
click at [824, 562] on span "Save" at bounding box center [816, 560] width 22 height 12
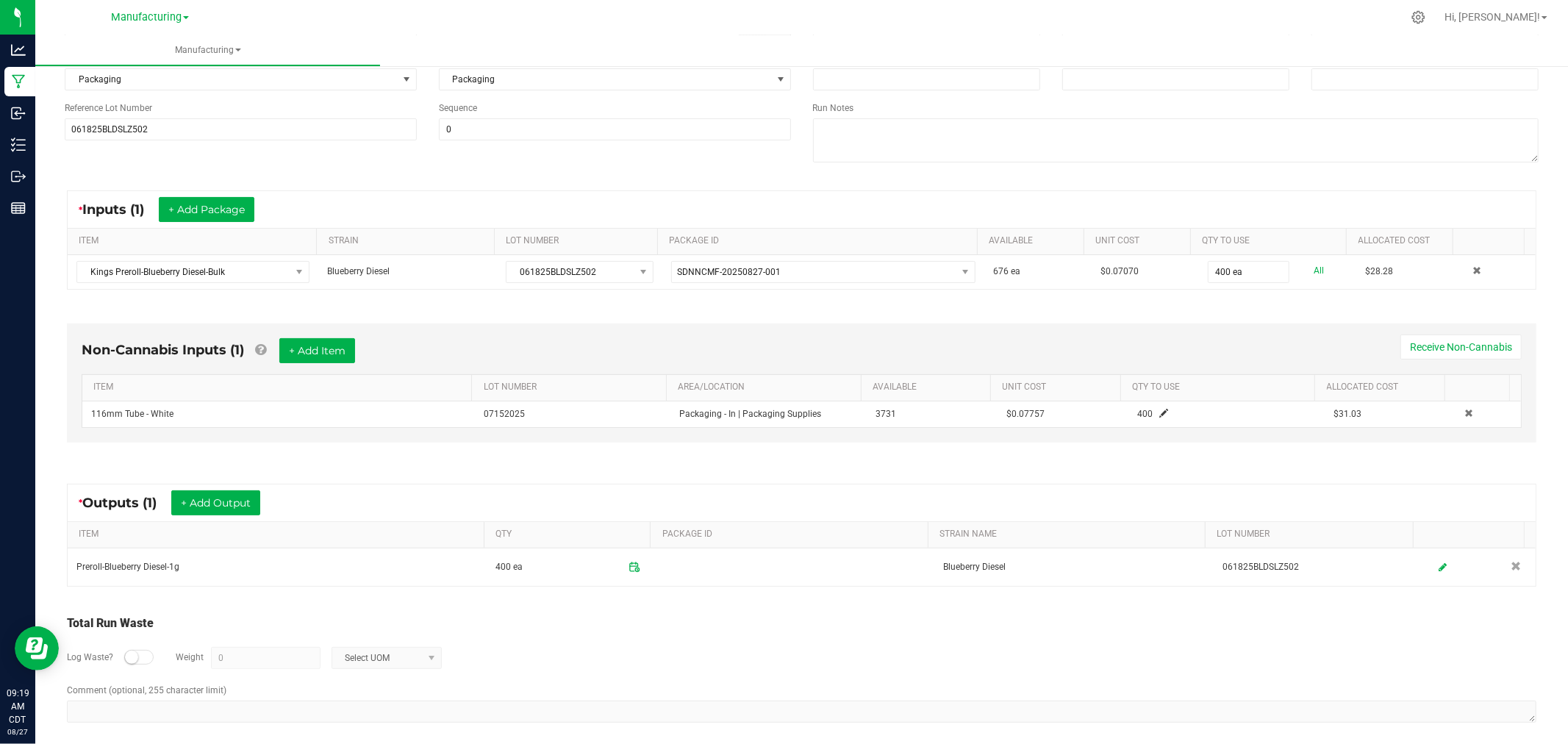
drag, startPoint x: 794, startPoint y: 565, endPoint x: 791, endPoint y: 621, distance: 56.1
click at [791, 621] on div "Total Run Waste" at bounding box center [801, 623] width 1470 height 18
click at [1028, 470] on div "Non-Cannabis Inputs (1) + Add Item Receive Non-Cannabis ITEM LOT NUMBER AREA/LO…" at bounding box center [801, 386] width 1496 height 168
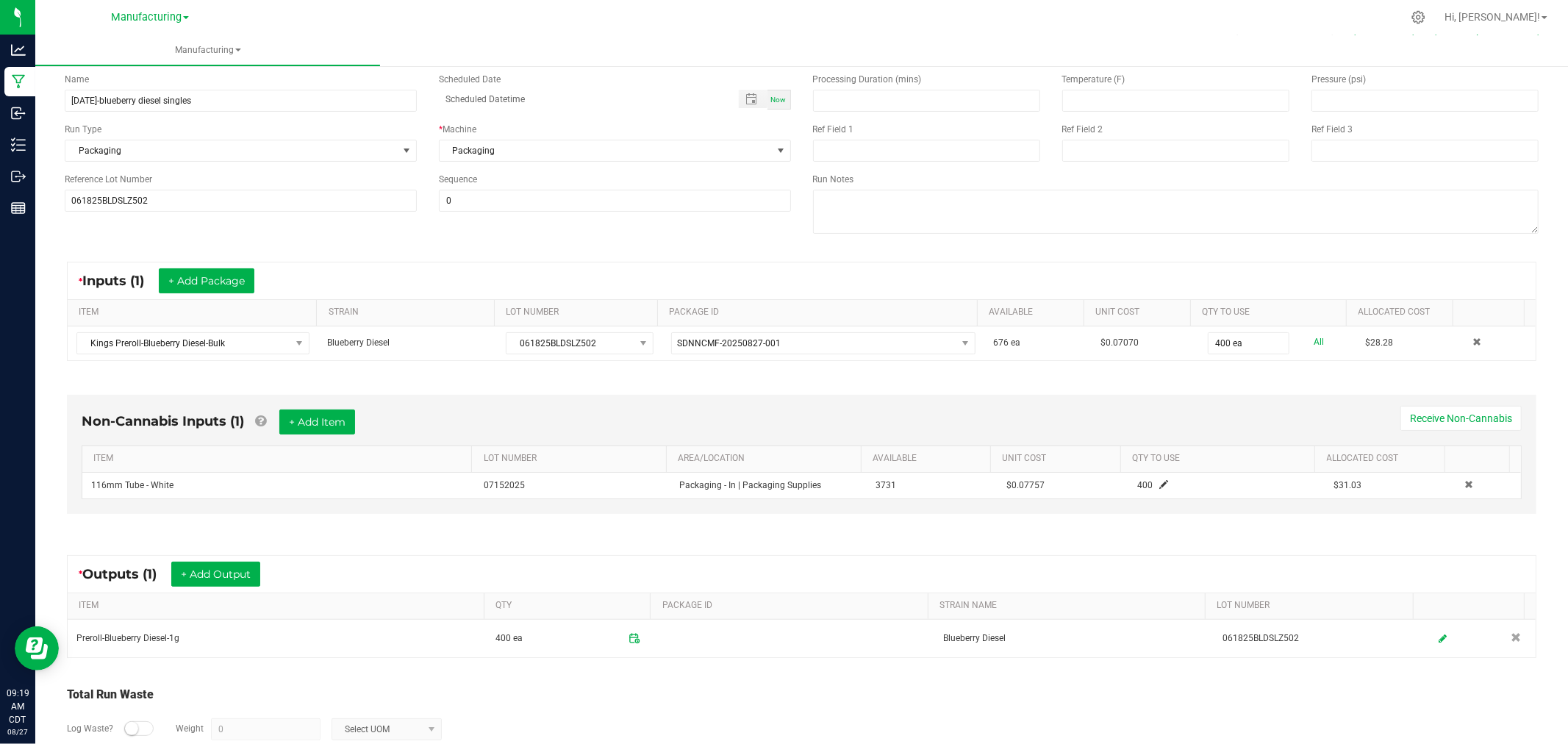
scroll to position [0, 0]
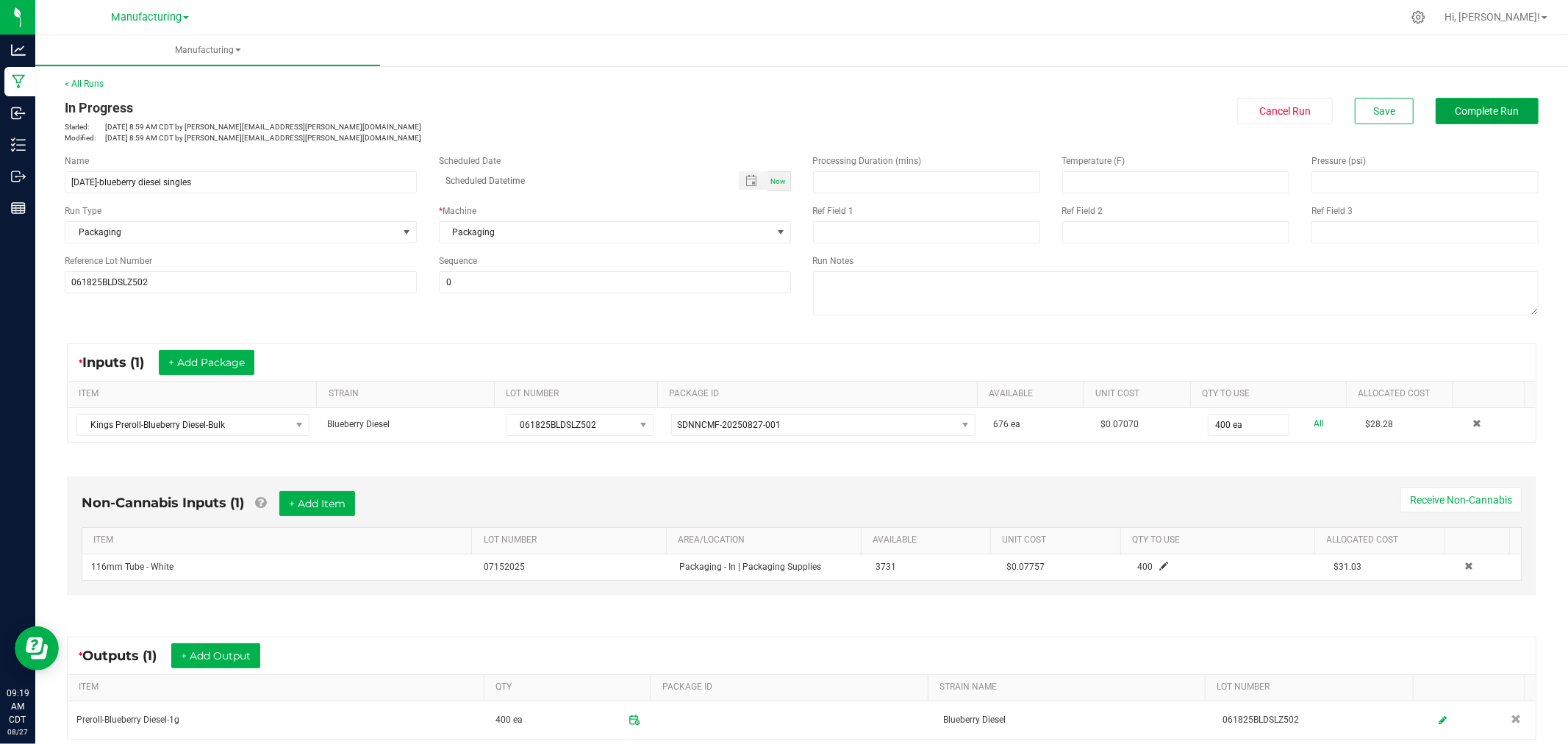
click at [1450, 103] on button "Complete Run" at bounding box center [1487, 111] width 103 height 27
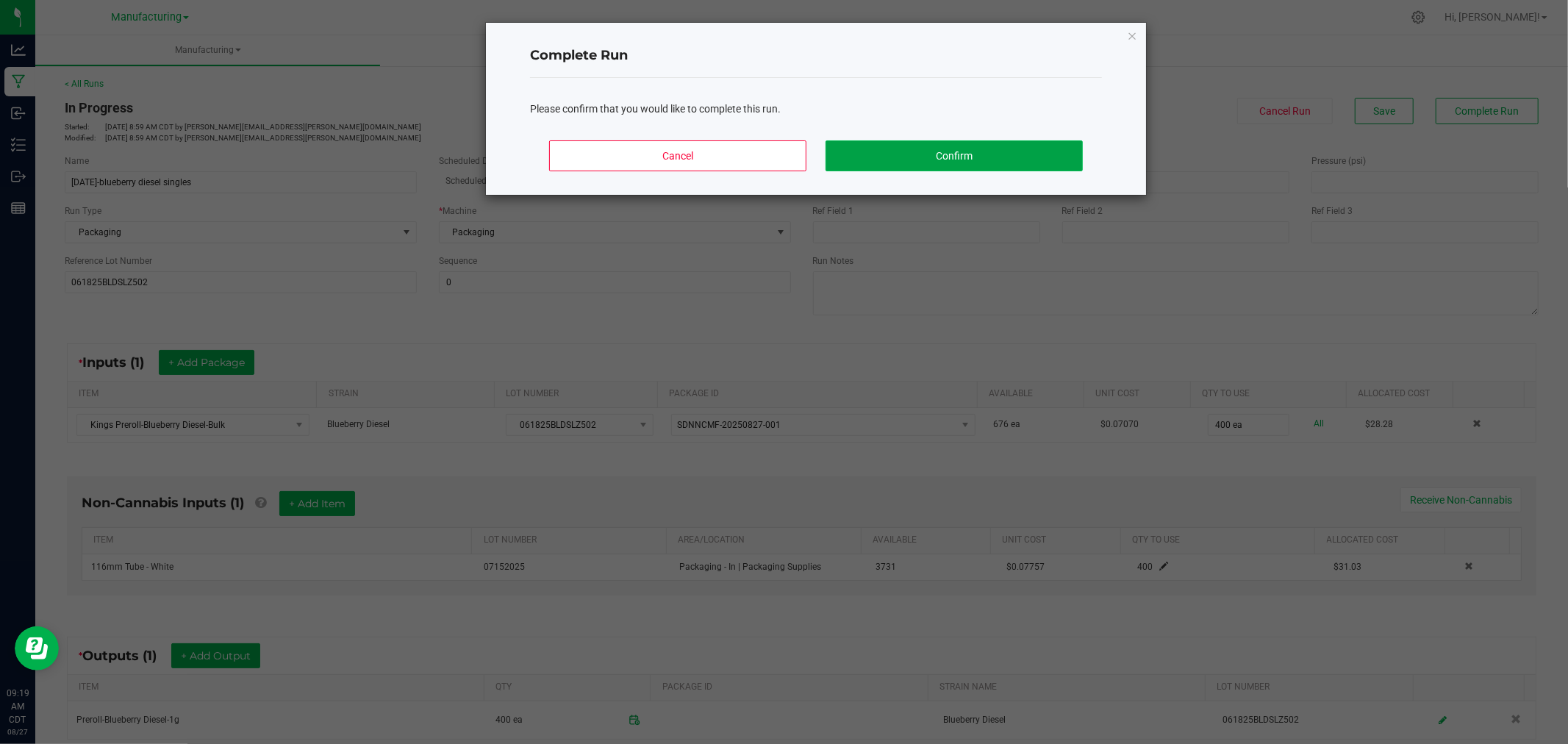
click at [1032, 160] on button "Confirm" at bounding box center [954, 155] width 257 height 31
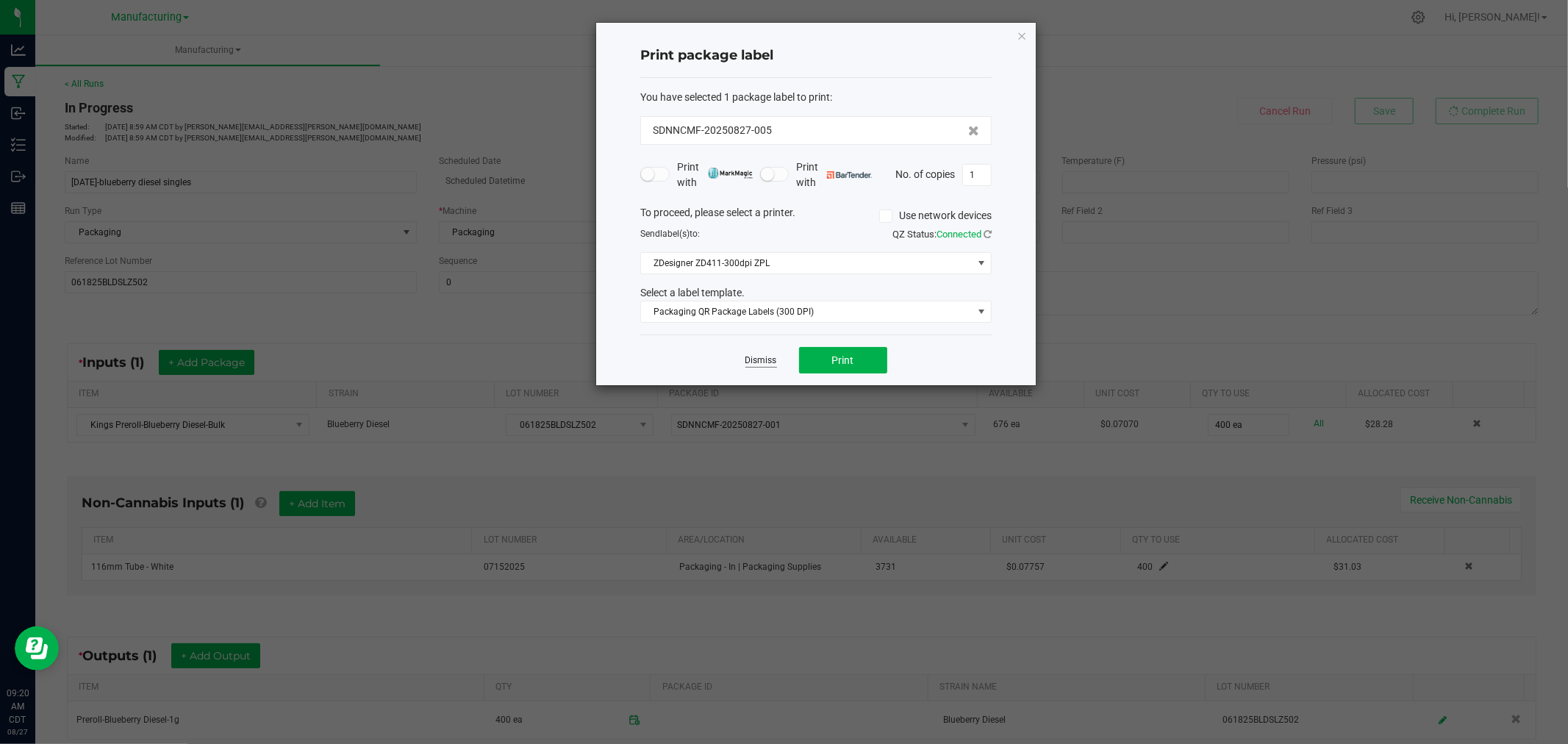
click at [759, 355] on link "Dismiss" at bounding box center [761, 360] width 32 height 13
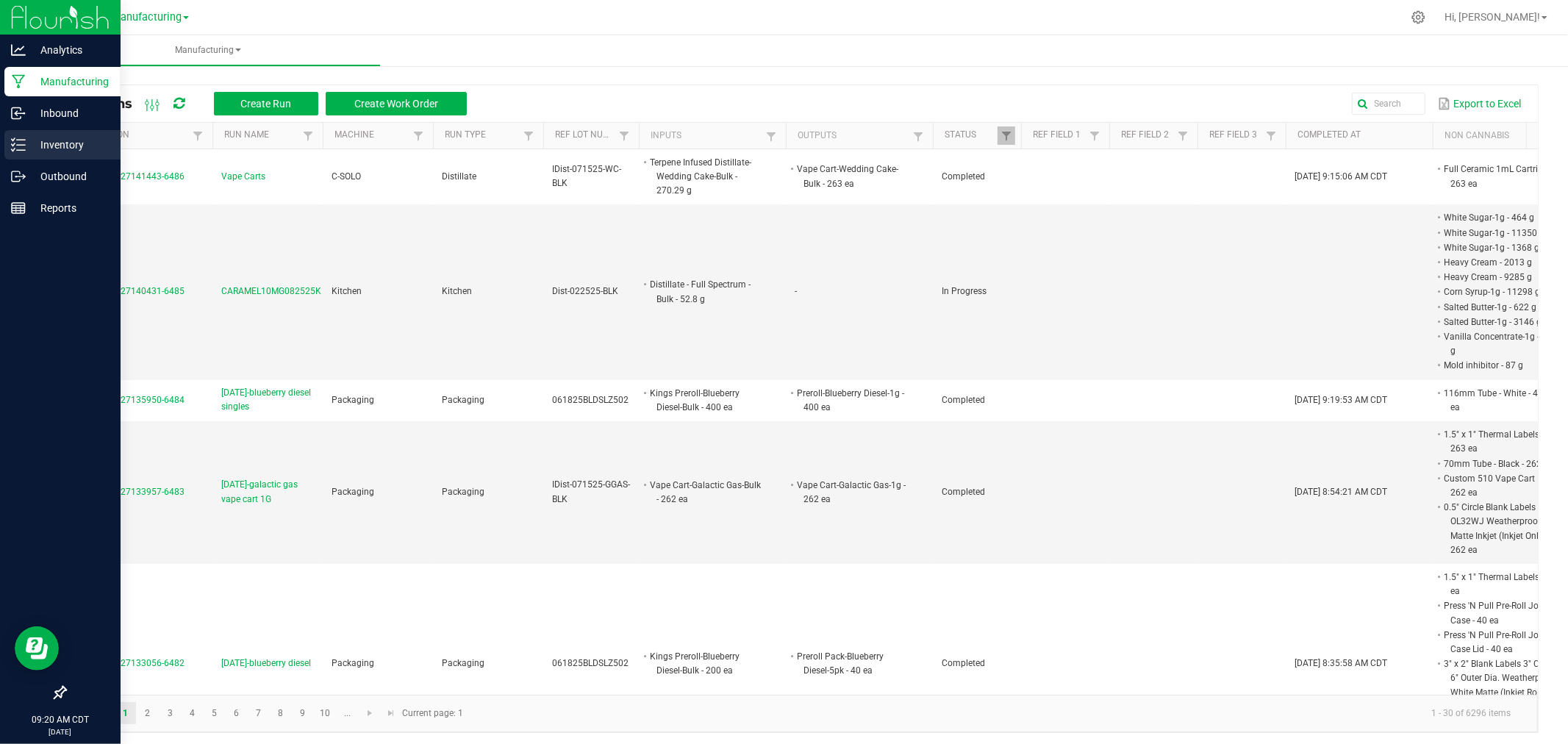
click at [23, 134] on div "Inventory" at bounding box center [62, 144] width 116 height 29
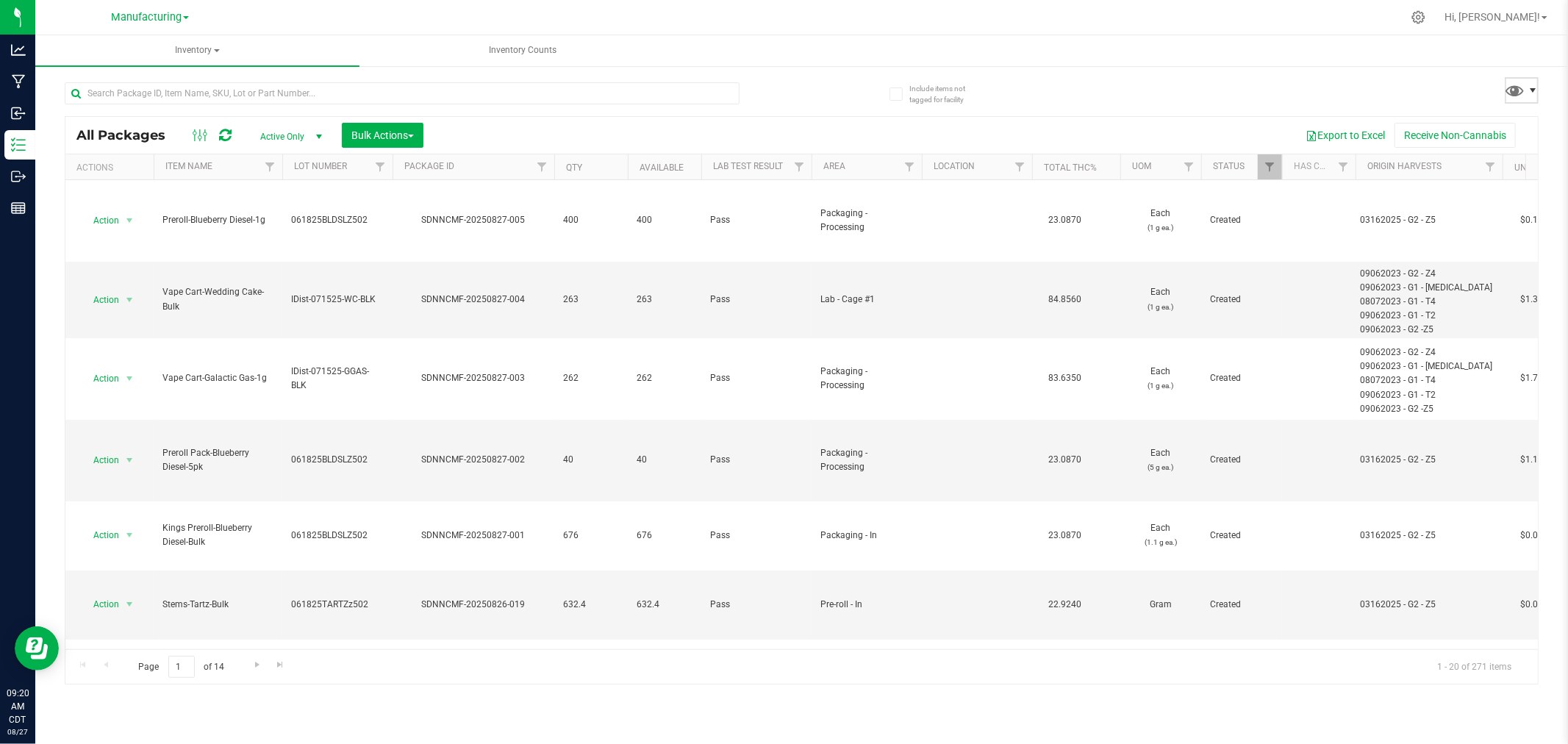
click at [1530, 92] on span at bounding box center [1533, 90] width 12 height 12
click at [179, 48] on span "Inventory" at bounding box center [197, 50] width 325 height 31
click at [173, 111] on li "All inventory" at bounding box center [197, 105] width 325 height 18
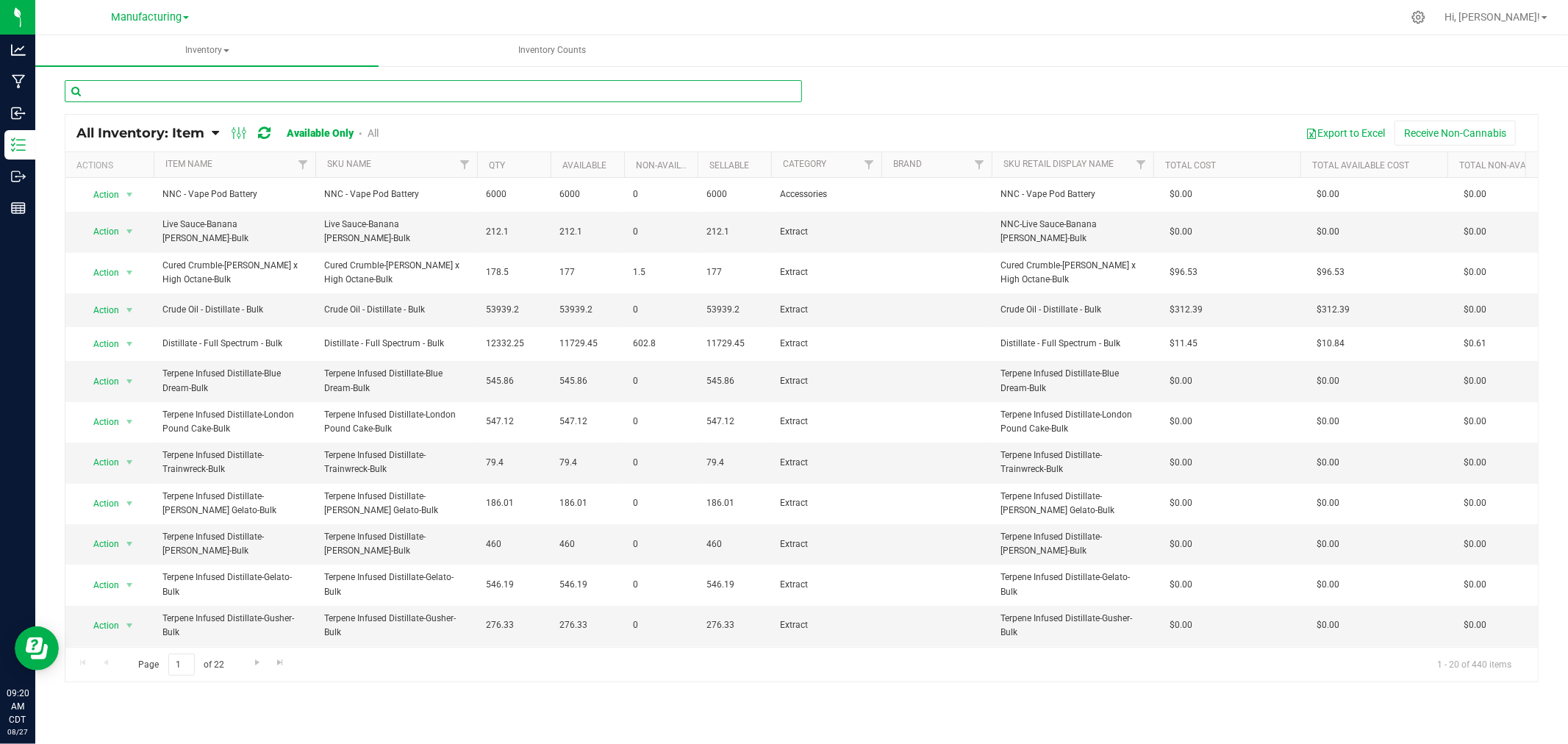
click at [325, 98] on input "text" at bounding box center [434, 91] width 738 height 22
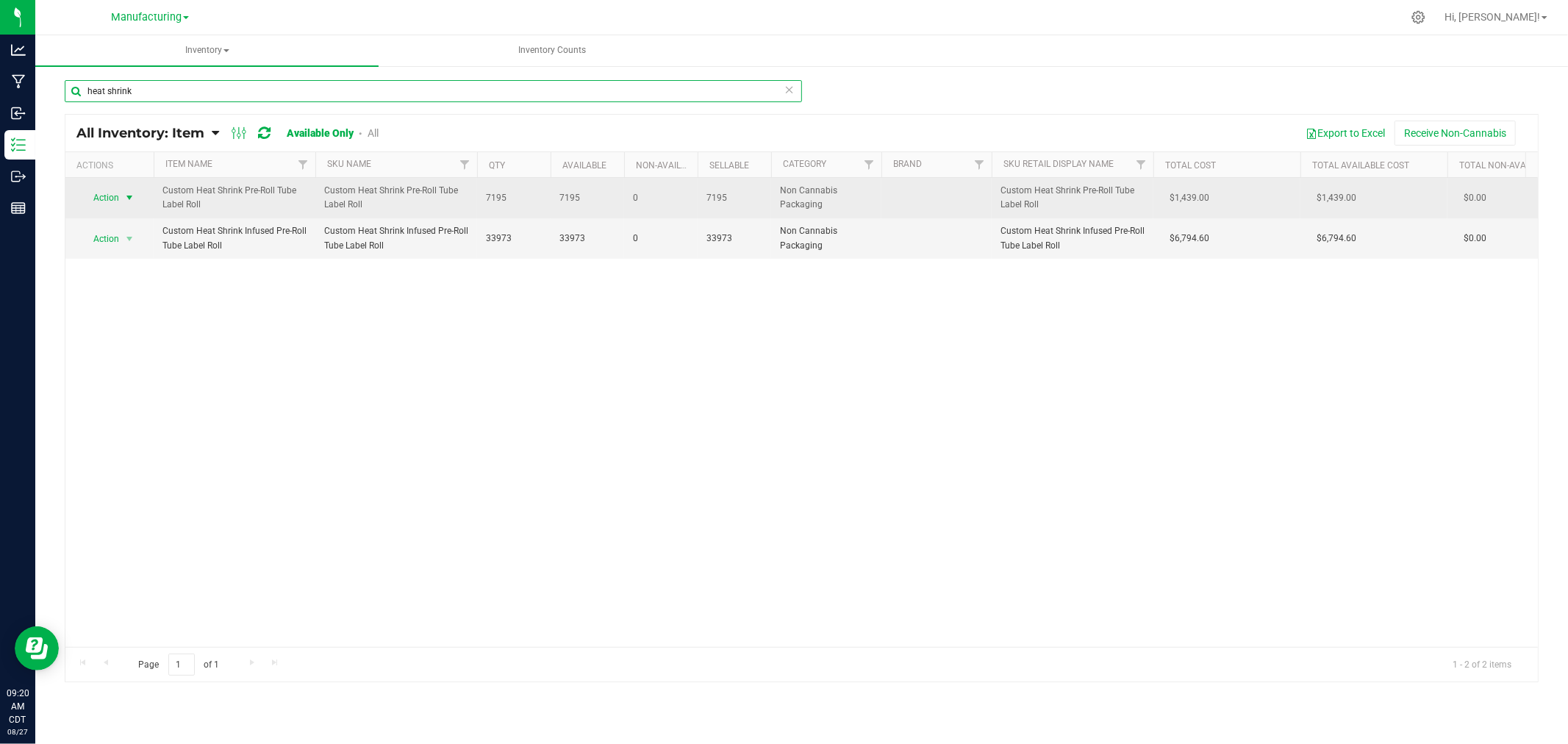
type input "heat shrink"
click at [134, 196] on span "select" at bounding box center [129, 198] width 12 height 12
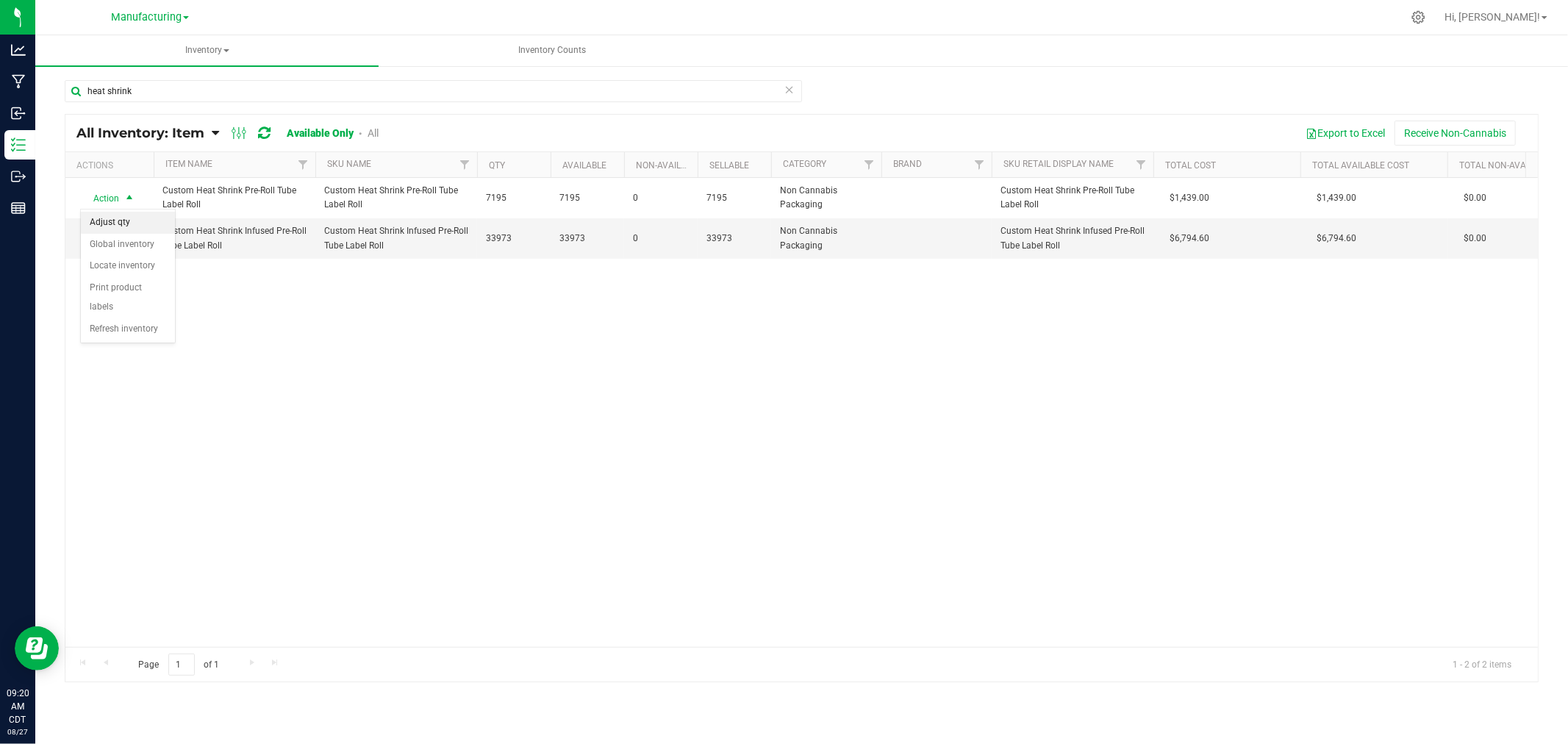
click at [118, 225] on li "Adjust qty" at bounding box center [128, 223] width 94 height 22
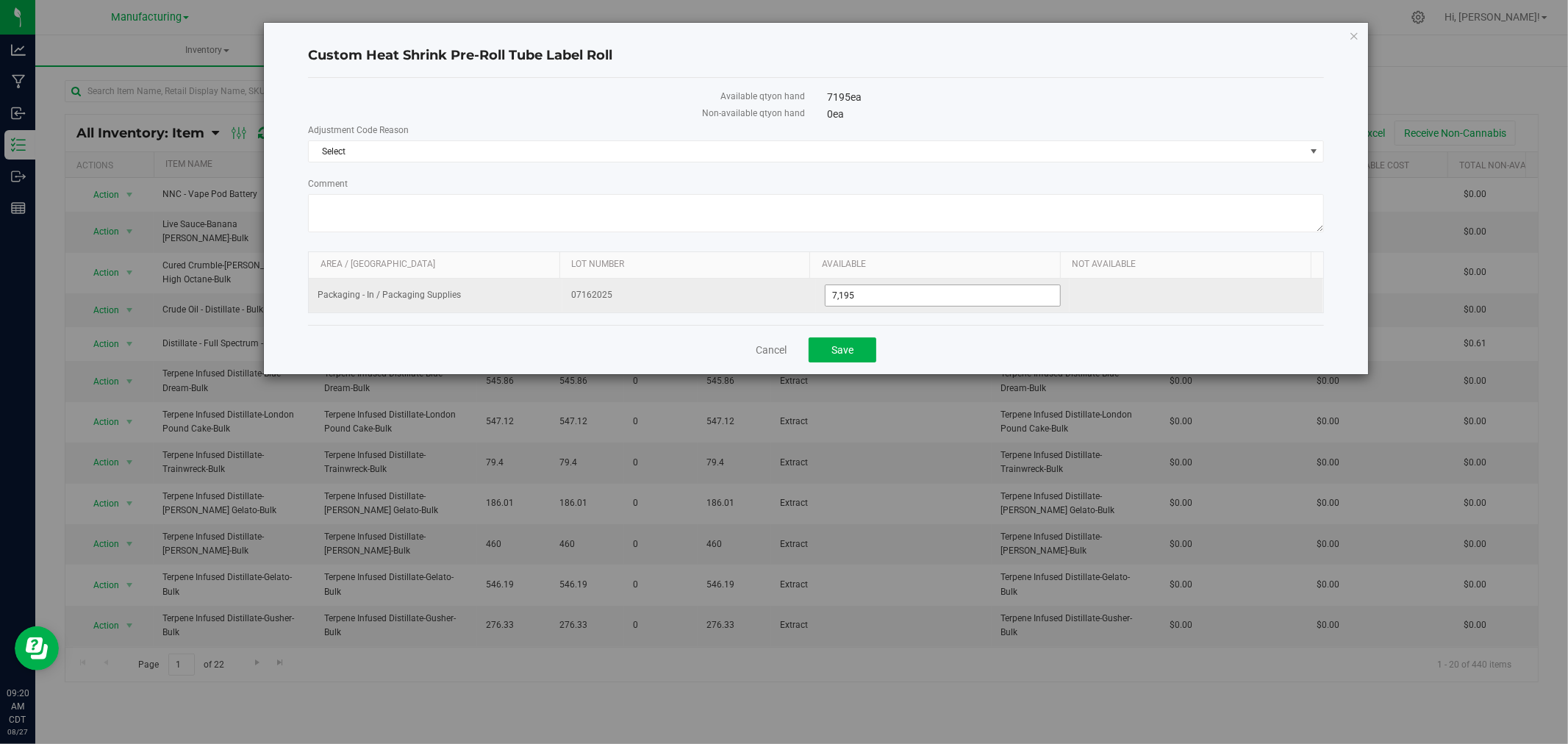
click at [900, 287] on span "7,195 7195" at bounding box center [943, 295] width 236 height 22
type input "7"
type input "6795"
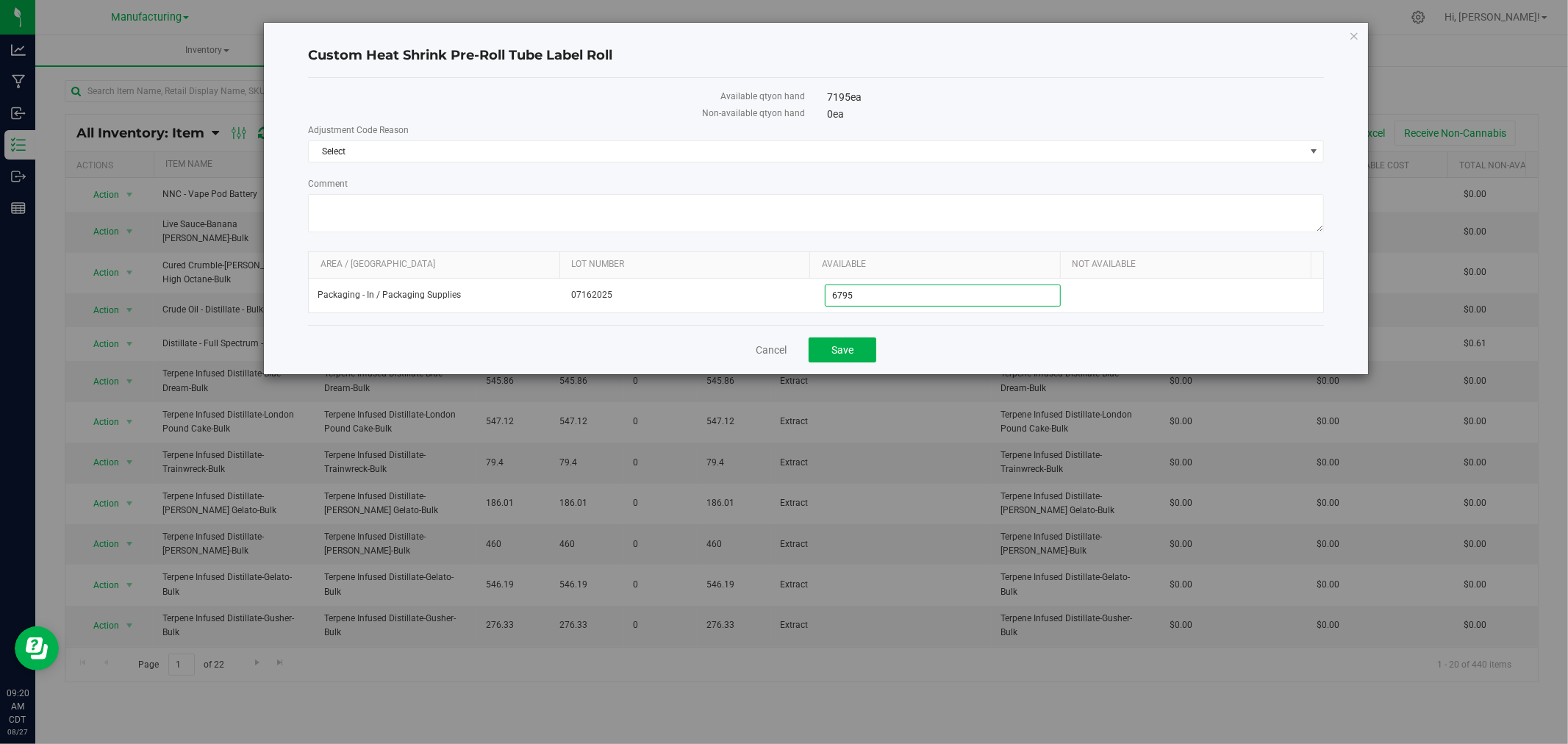
type input "6,795"
click at [903, 333] on div "Cancel Save" at bounding box center [816, 349] width 1016 height 49
click at [461, 150] on span "Select" at bounding box center [807, 151] width 996 height 21
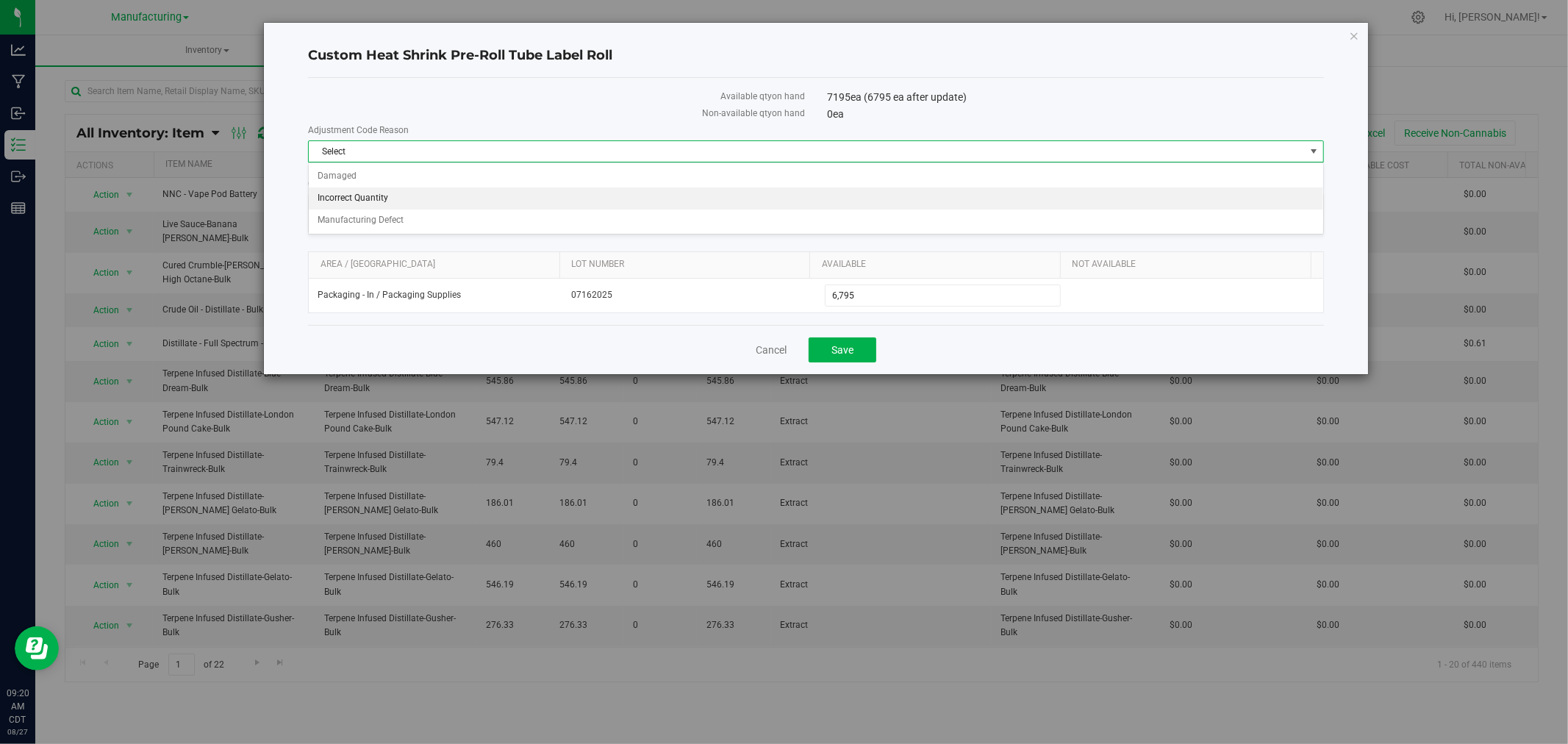
click at [437, 194] on li "Incorrect Quantity" at bounding box center [816, 199] width 1015 height 22
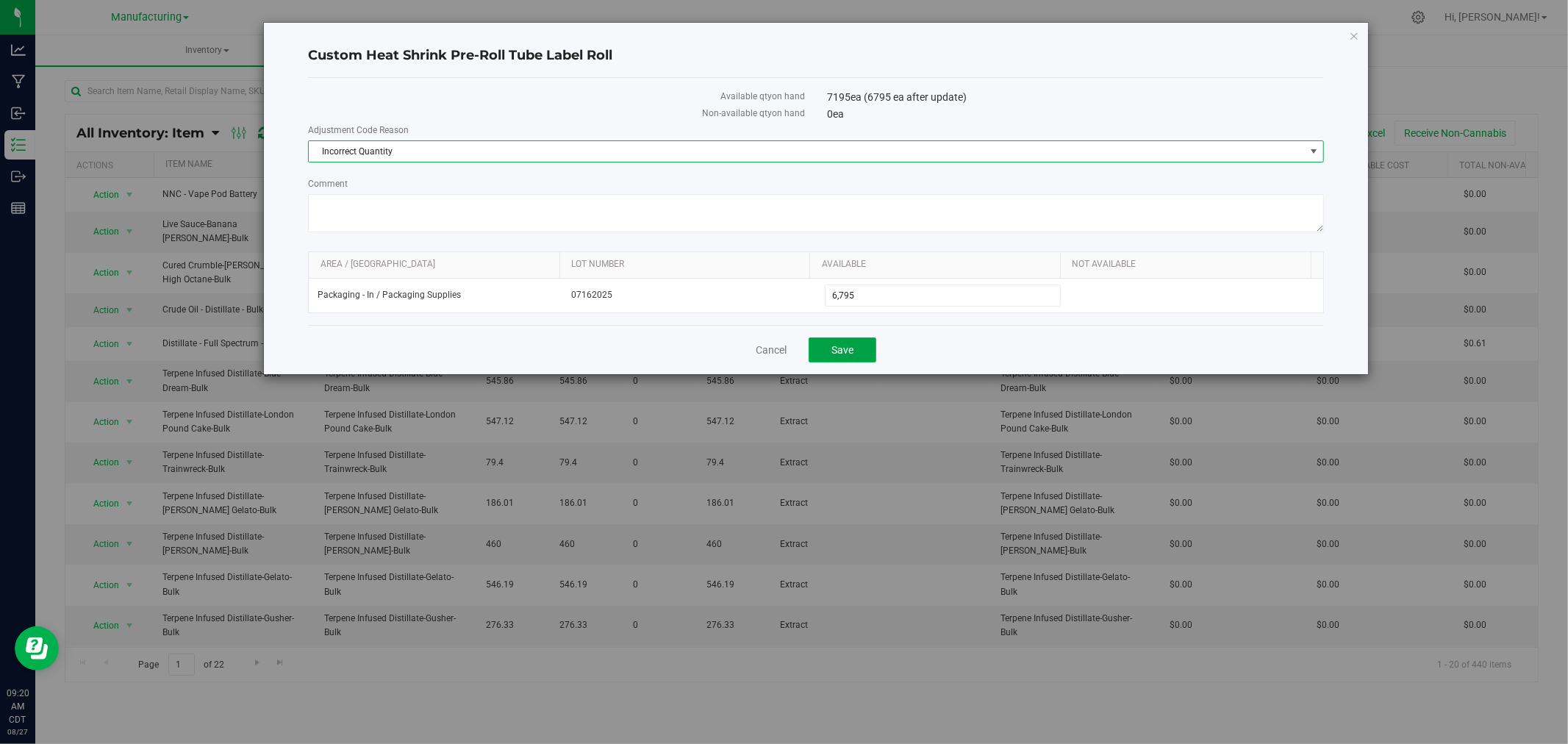
click at [853, 349] on span "Save" at bounding box center [842, 349] width 22 height 12
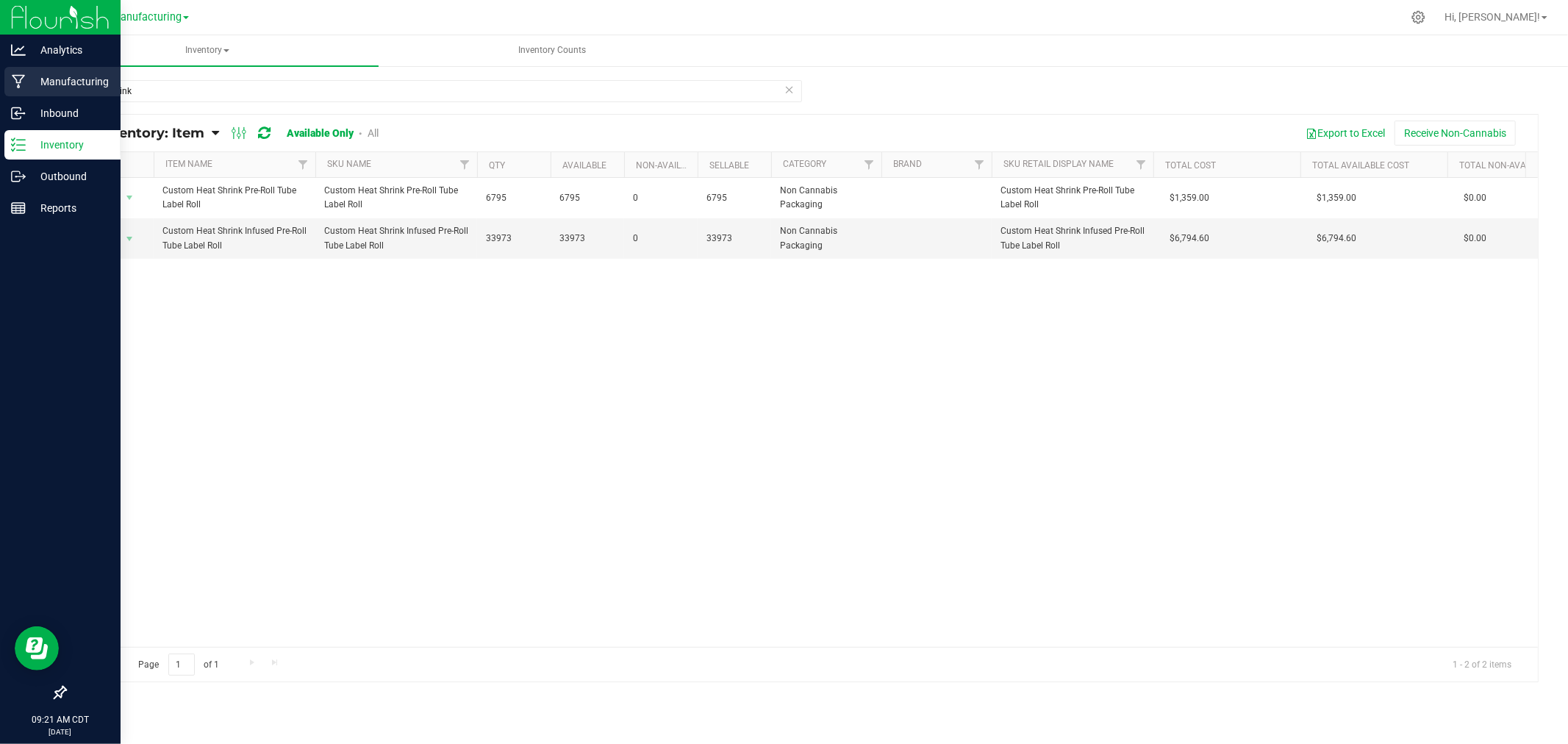
click at [55, 89] on p "Manufacturing" at bounding box center [70, 81] width 88 height 18
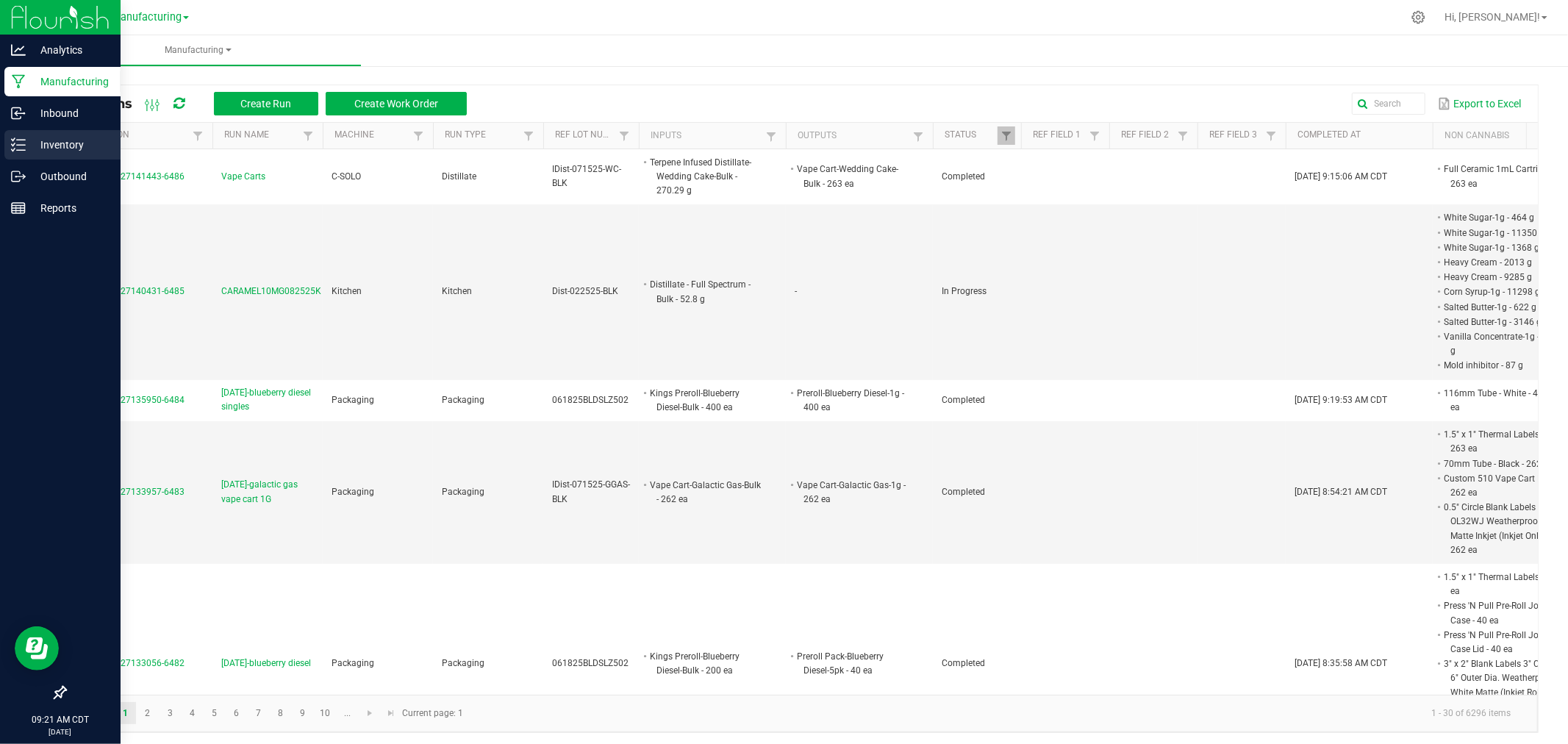
click at [29, 148] on p "Inventory" at bounding box center [70, 144] width 88 height 18
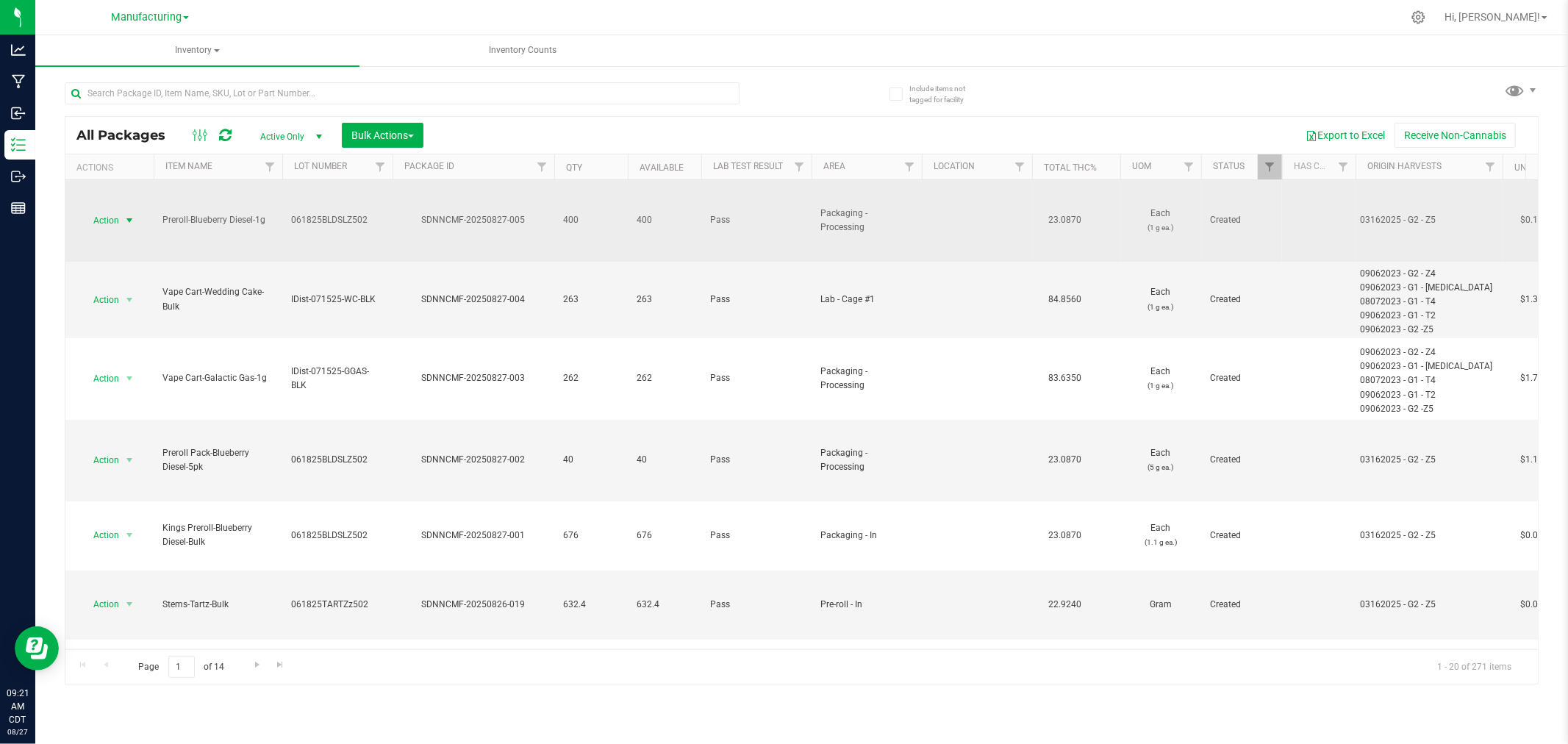
click at [108, 219] on span "Action" at bounding box center [100, 220] width 40 height 21
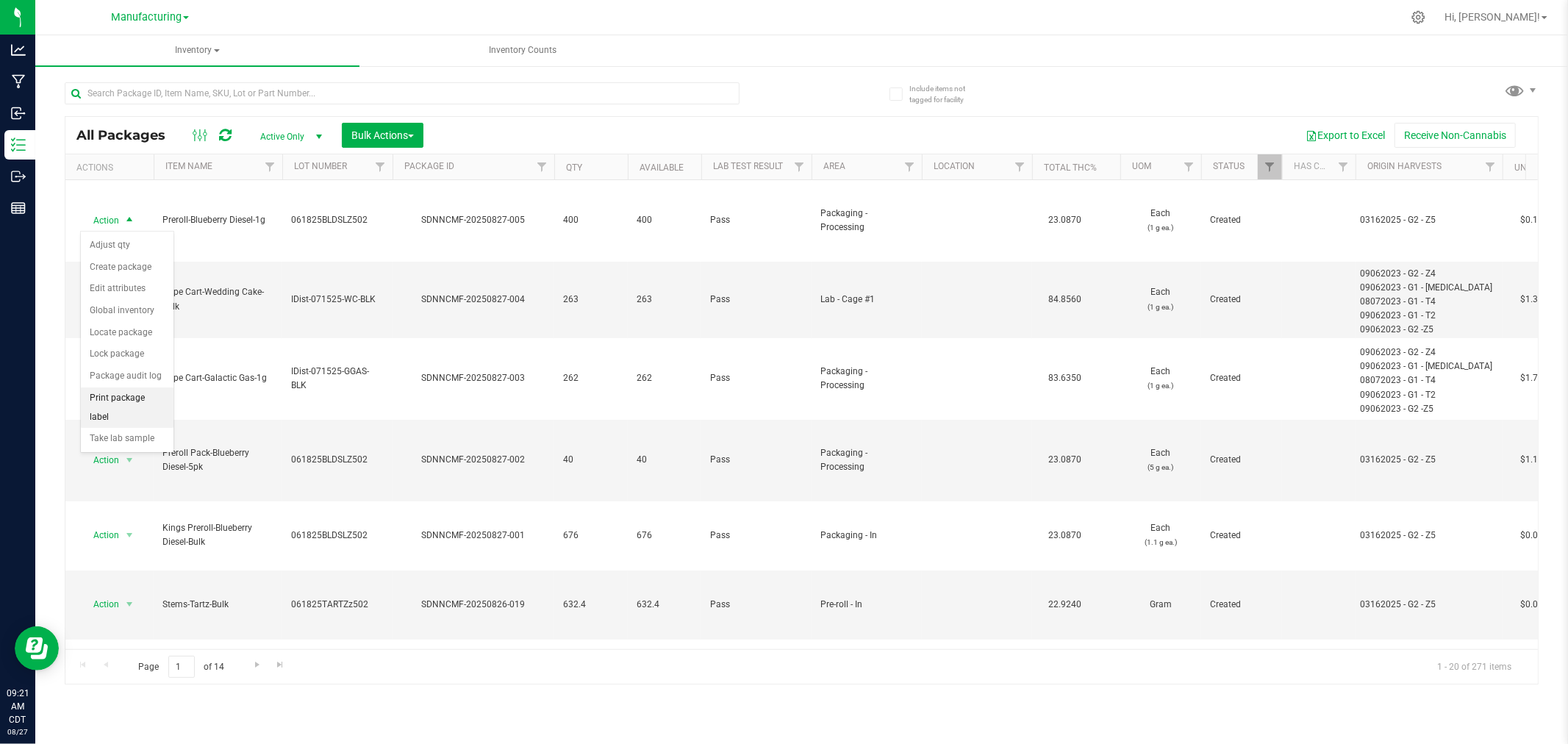
click at [120, 400] on li "Print package label" at bounding box center [127, 407] width 93 height 40
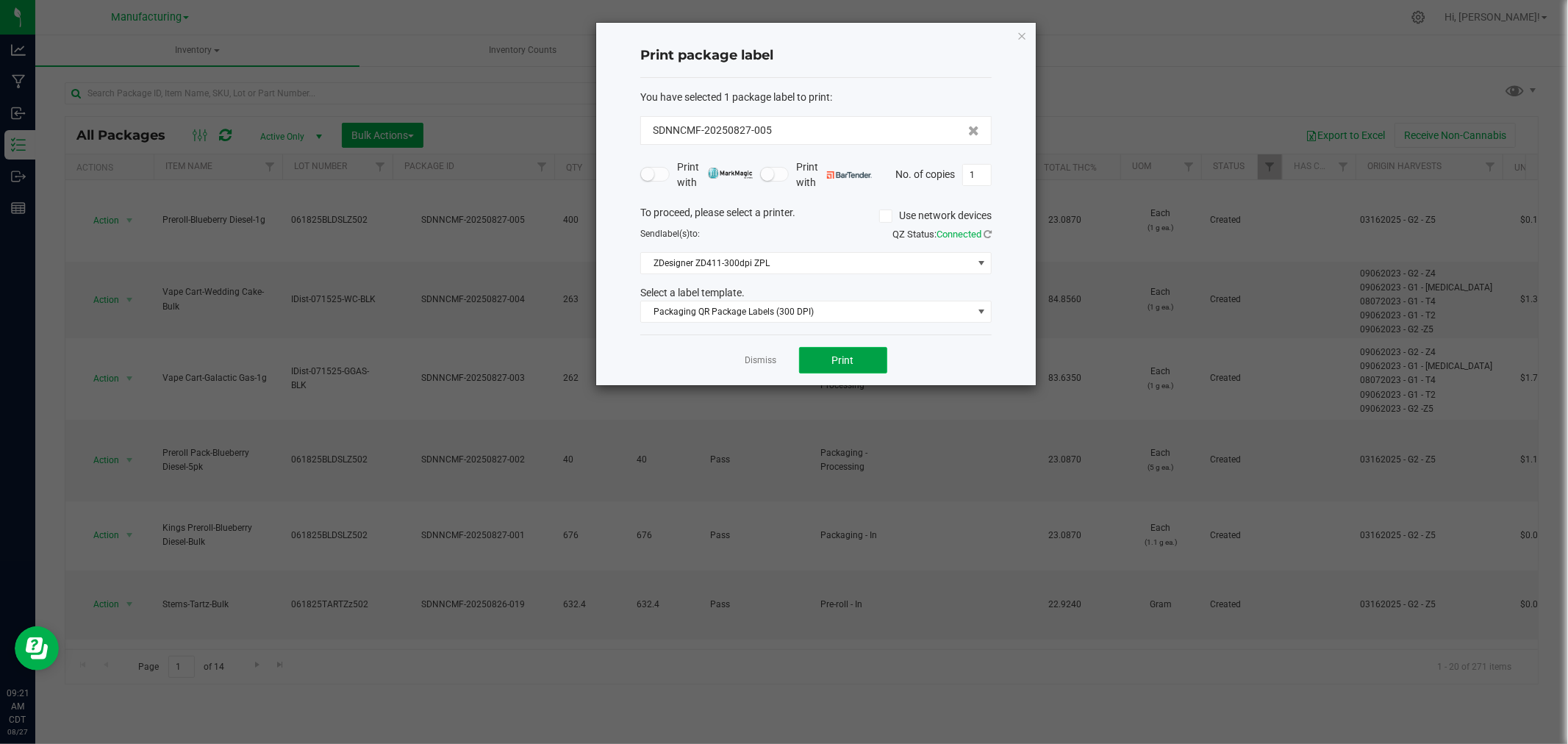
click at [868, 368] on button "Print" at bounding box center [844, 360] width 88 height 27
click at [764, 357] on link "Dismiss" at bounding box center [761, 360] width 32 height 13
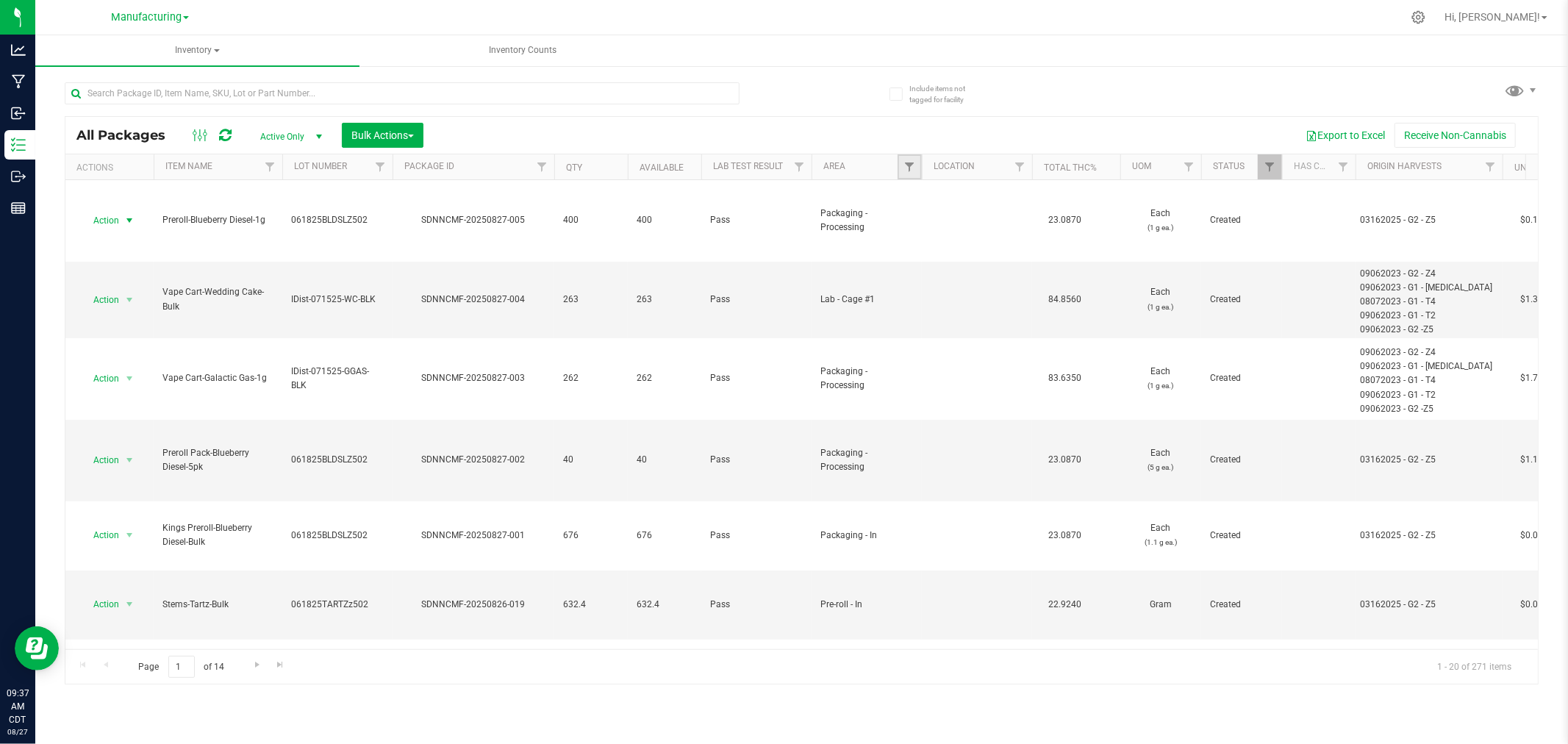
click at [915, 163] on link "Filter" at bounding box center [910, 167] width 24 height 25
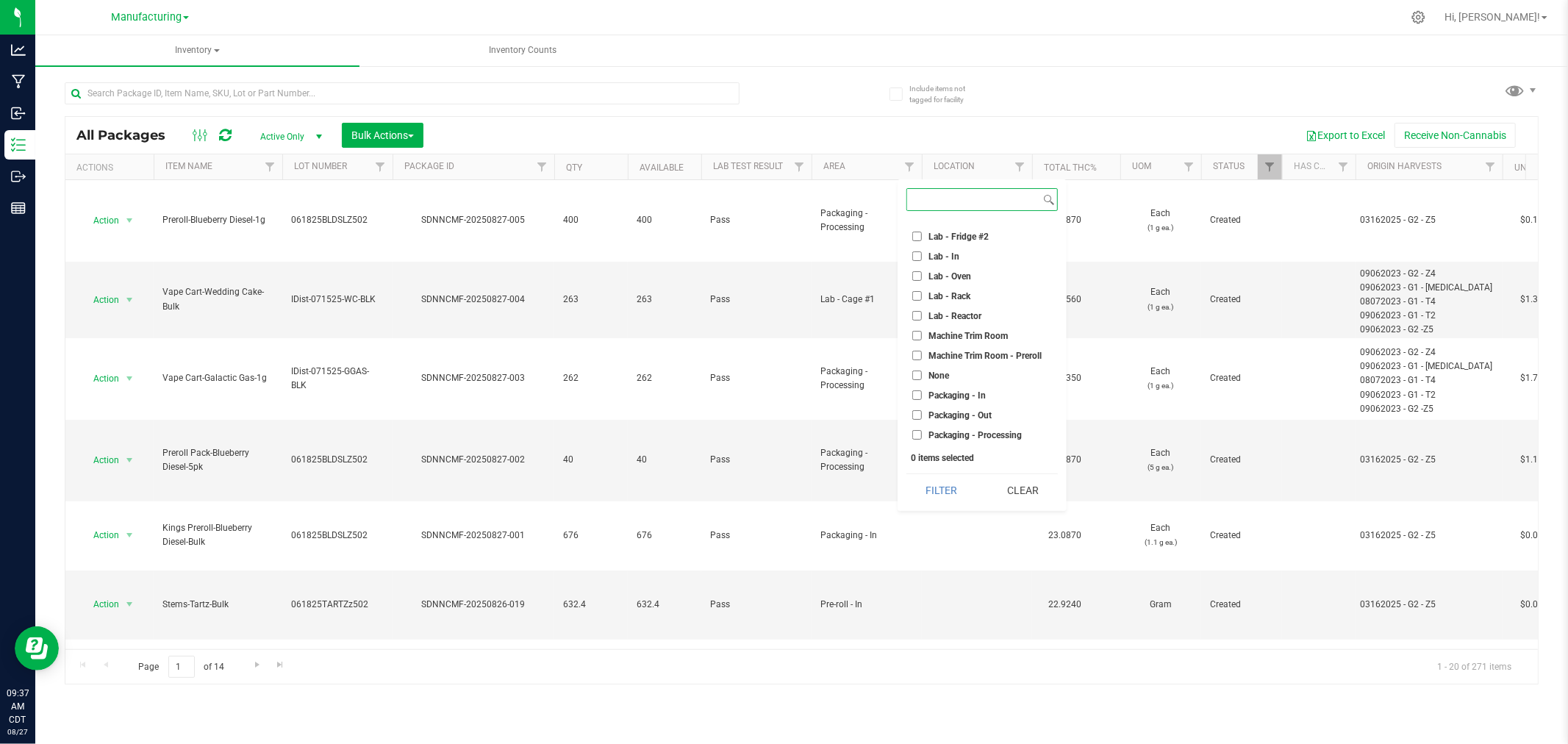
scroll to position [326, 0]
click at [915, 277] on input "Machine Trim Room - Preroll" at bounding box center [916, 279] width 9 height 9
checkbox input "true"
click at [960, 500] on button "Filter" at bounding box center [941, 490] width 71 height 33
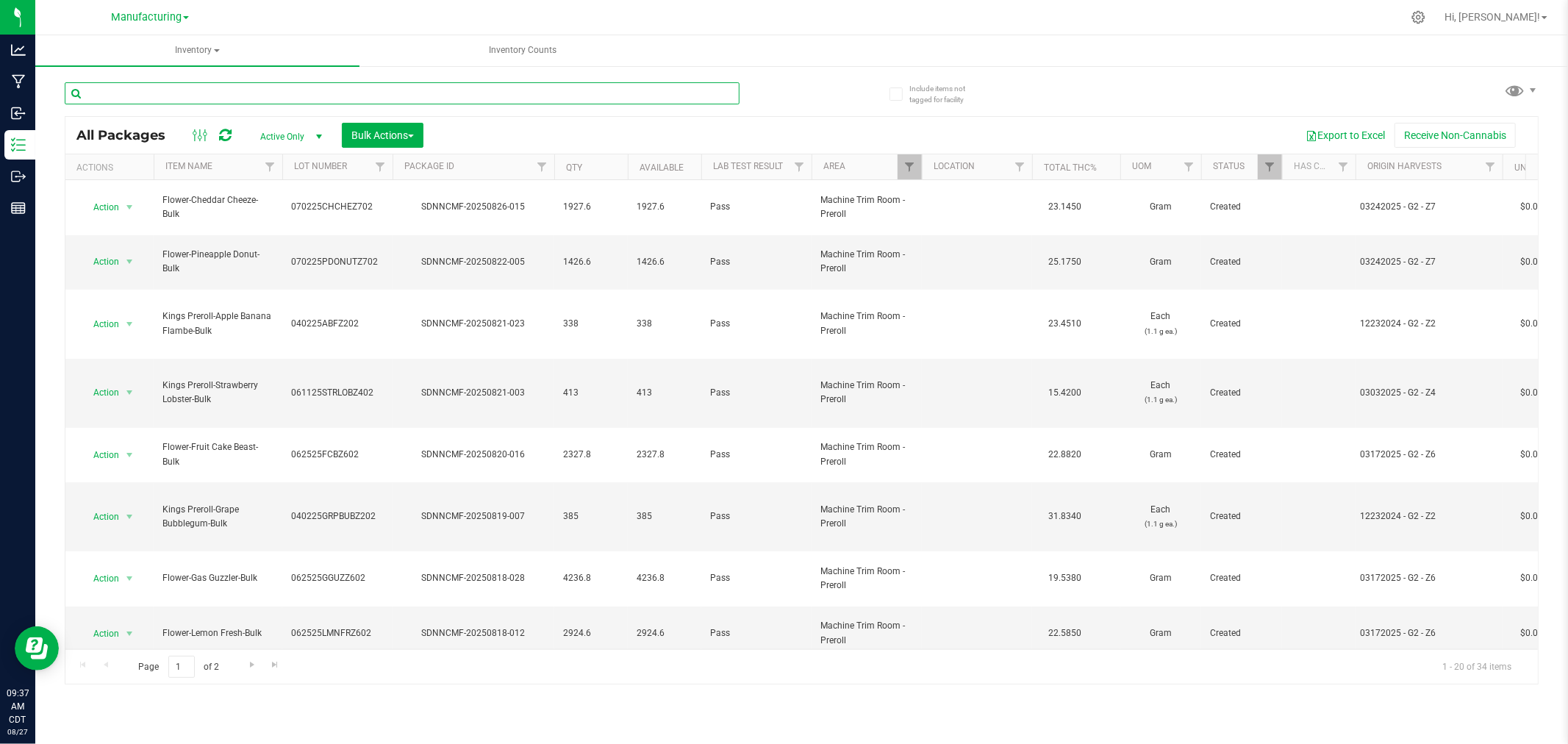
click at [204, 92] on input "text" at bounding box center [402, 93] width 675 height 22
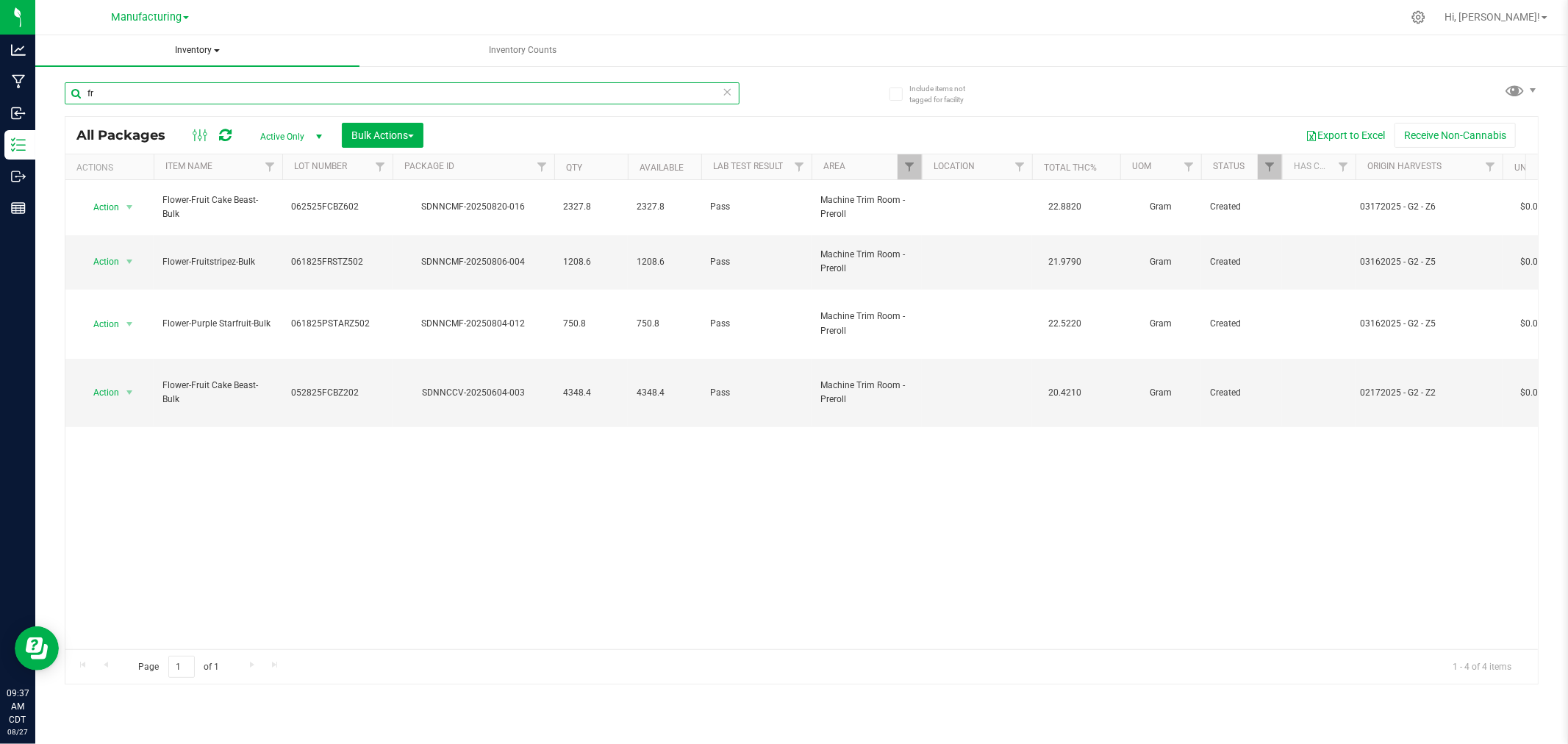
type input "f"
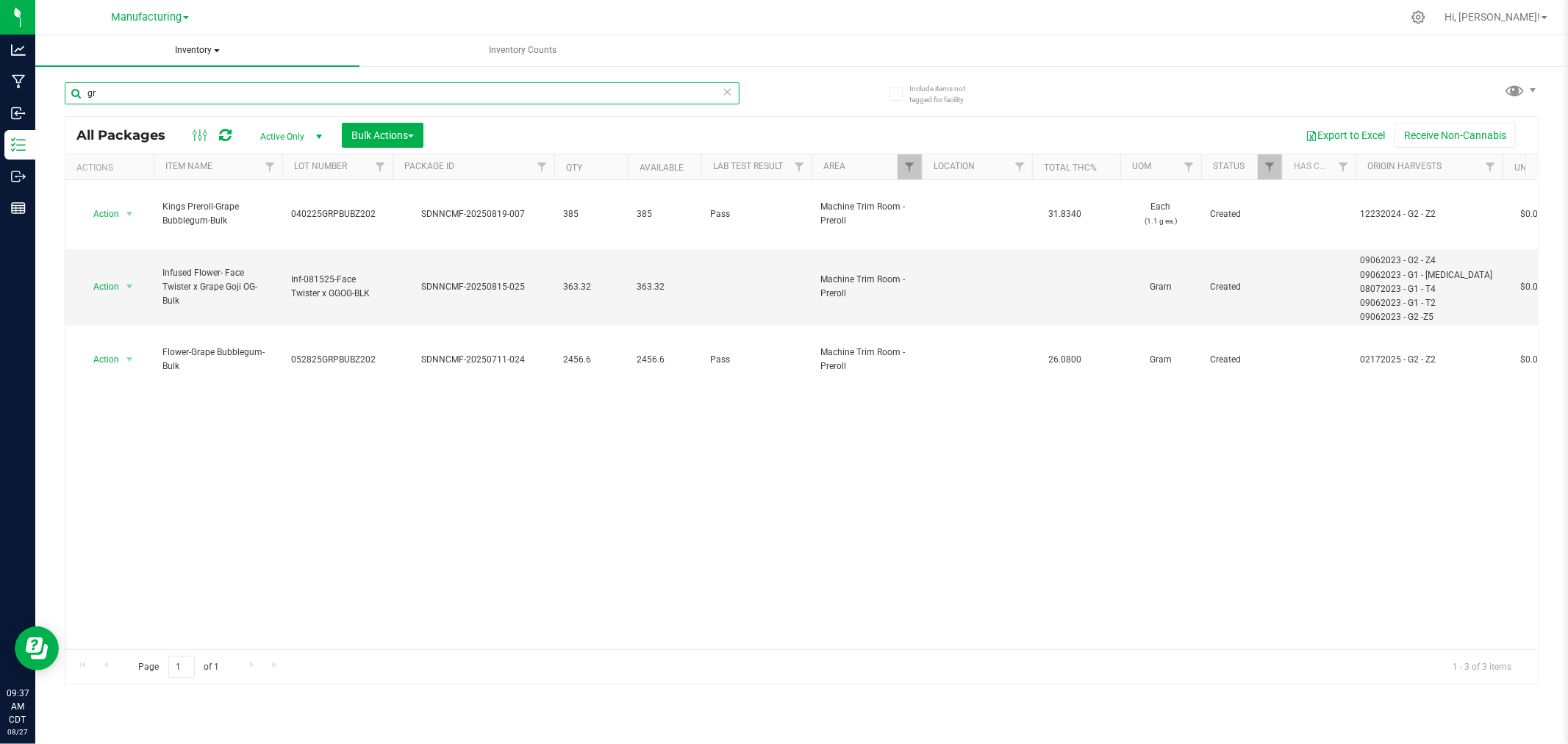
type input "g"
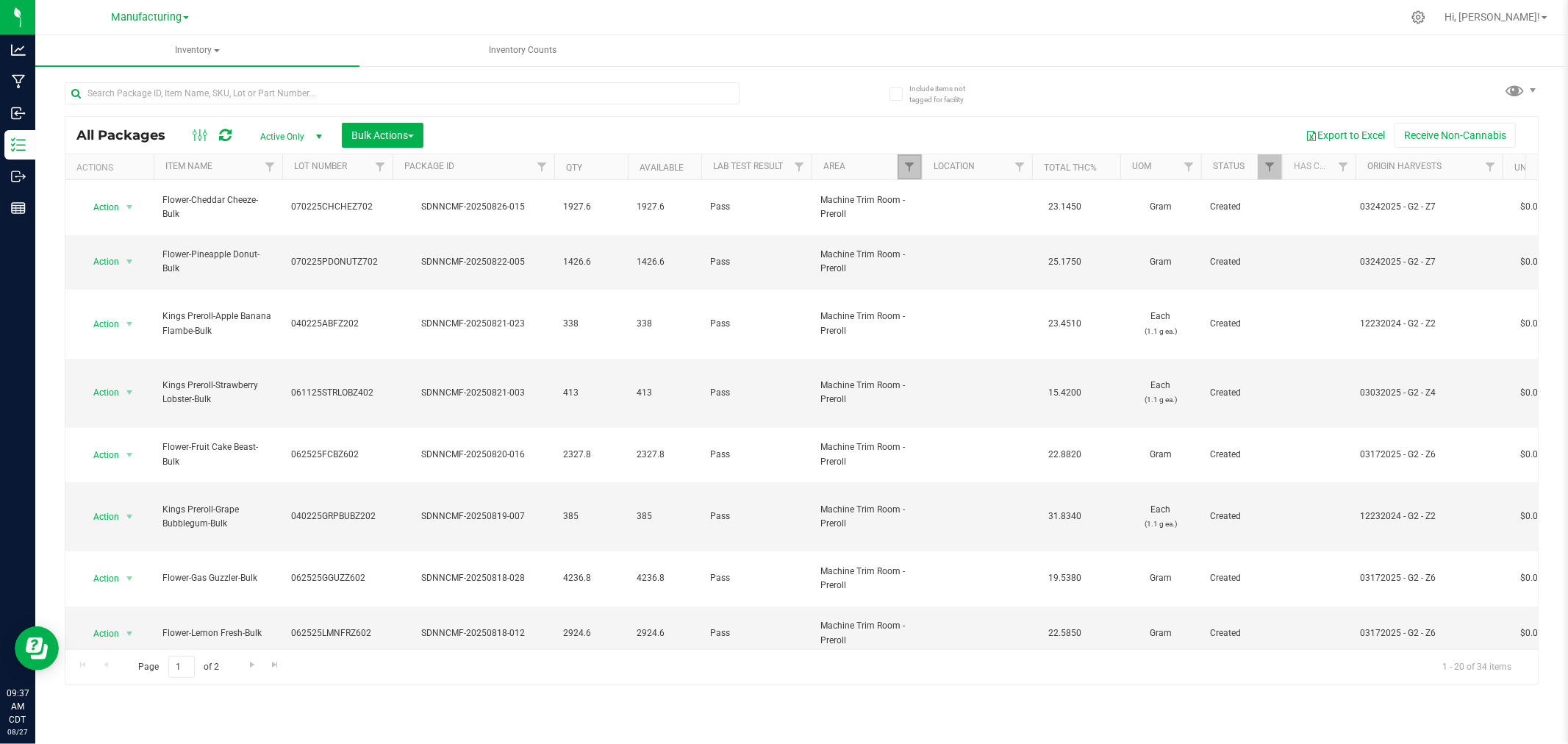
click at [915, 168] on link "Filter" at bounding box center [910, 167] width 24 height 25
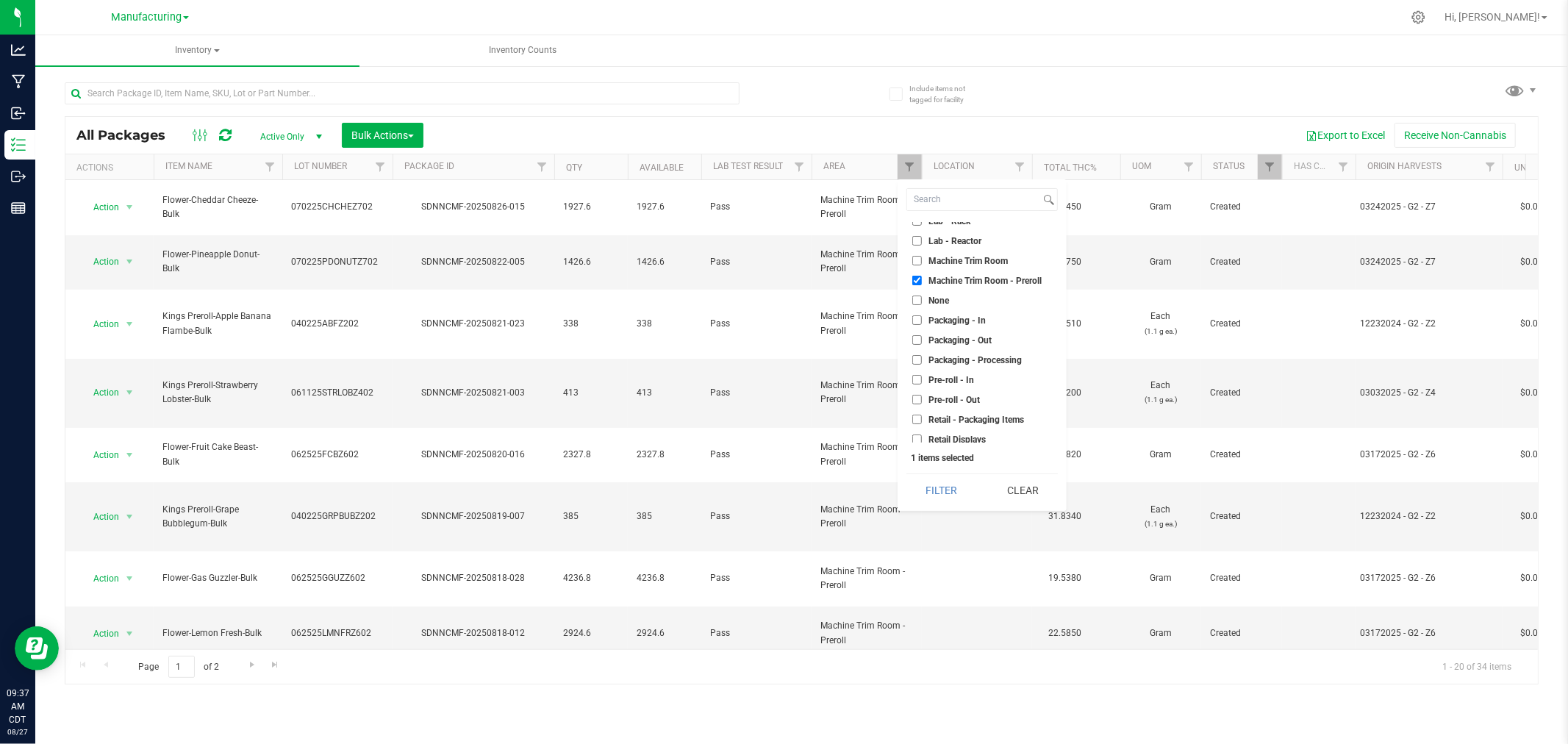
click at [917, 273] on li "Machine Trim Room - Preroll" at bounding box center [981, 280] width 151 height 16
click at [917, 281] on input "Machine Trim Room - Preroll" at bounding box center [916, 279] width 9 height 9
checkbox input "false"
click at [922, 299] on label "Pre-roll - In" at bounding box center [943, 297] width 62 height 9
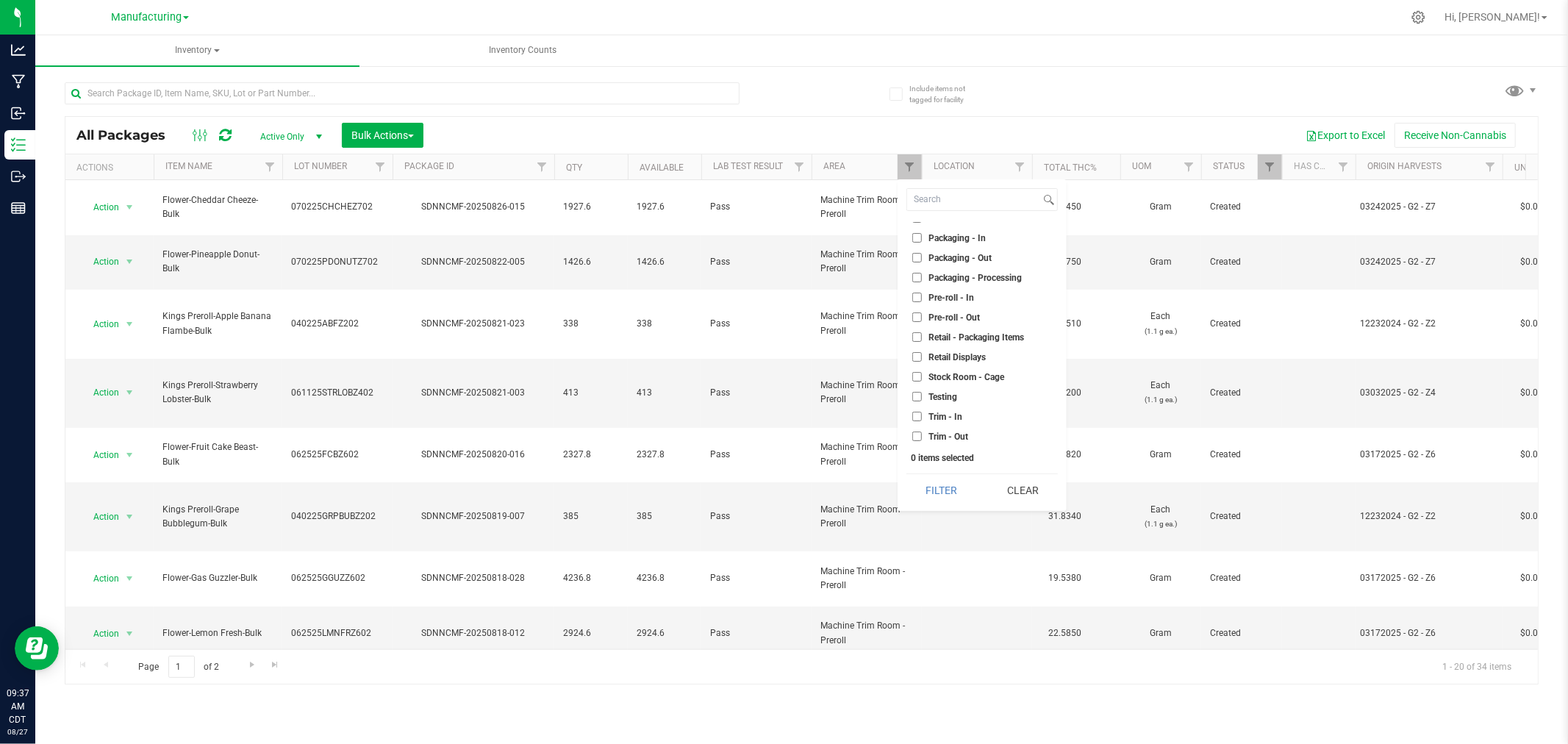
click at [922, 299] on input "Pre-roll - In" at bounding box center [916, 297] width 9 height 9
checkbox input "true"
click at [930, 485] on button "Filter" at bounding box center [941, 490] width 71 height 33
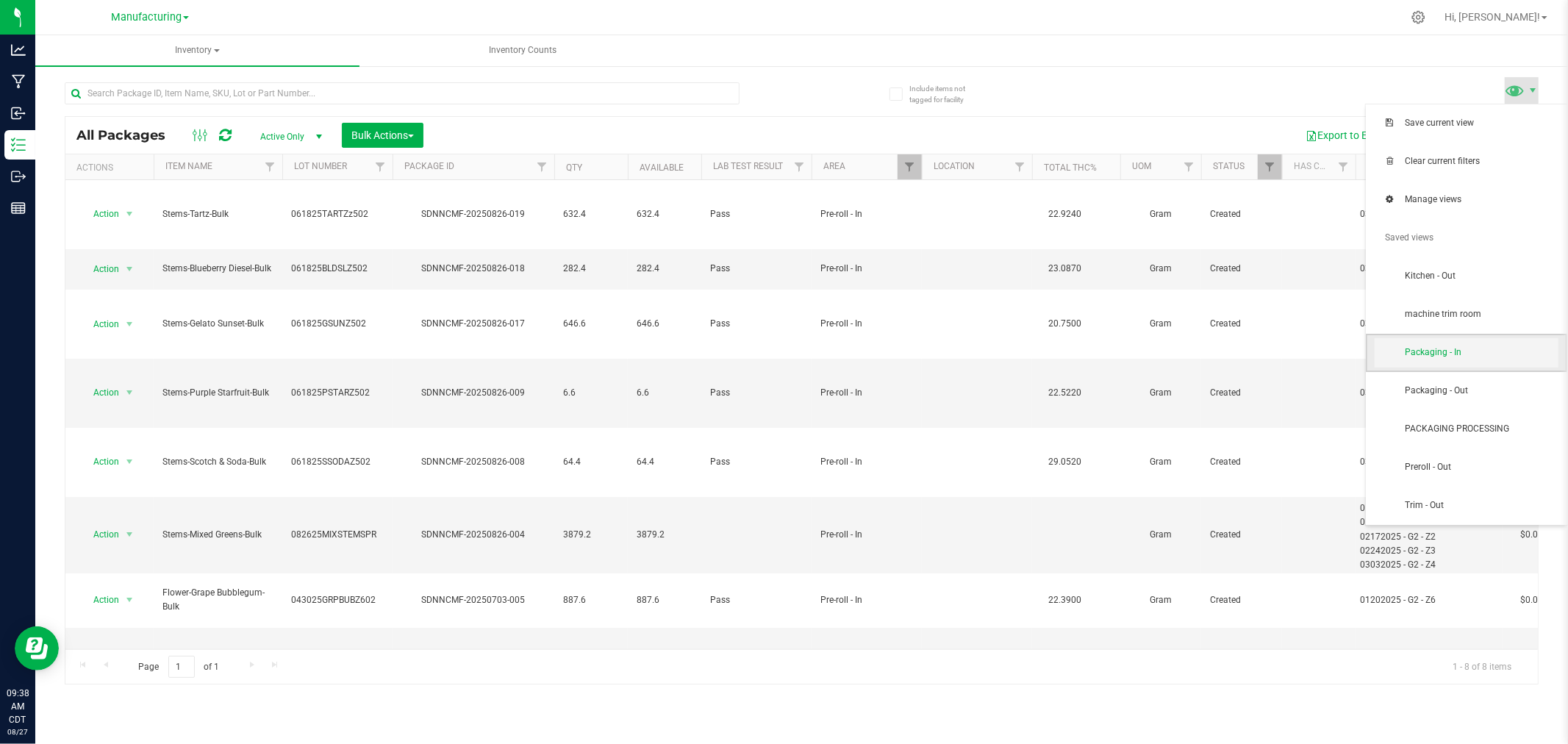
click at [1483, 343] on span "Packaging - In" at bounding box center [1467, 352] width 184 height 29
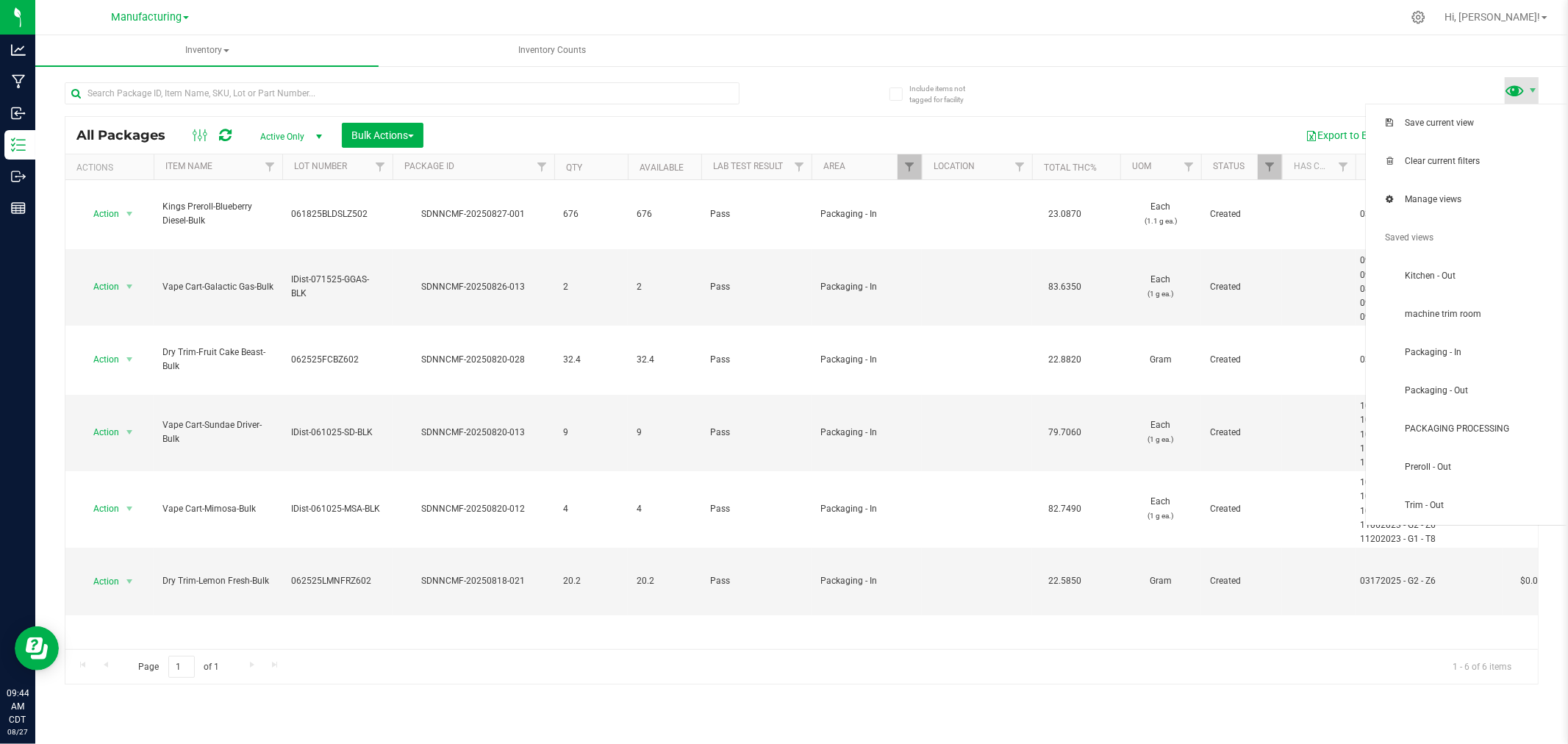
click at [1518, 93] on span at bounding box center [1515, 90] width 22 height 22
click at [1501, 156] on span "Clear current filters" at bounding box center [1481, 161] width 153 height 13
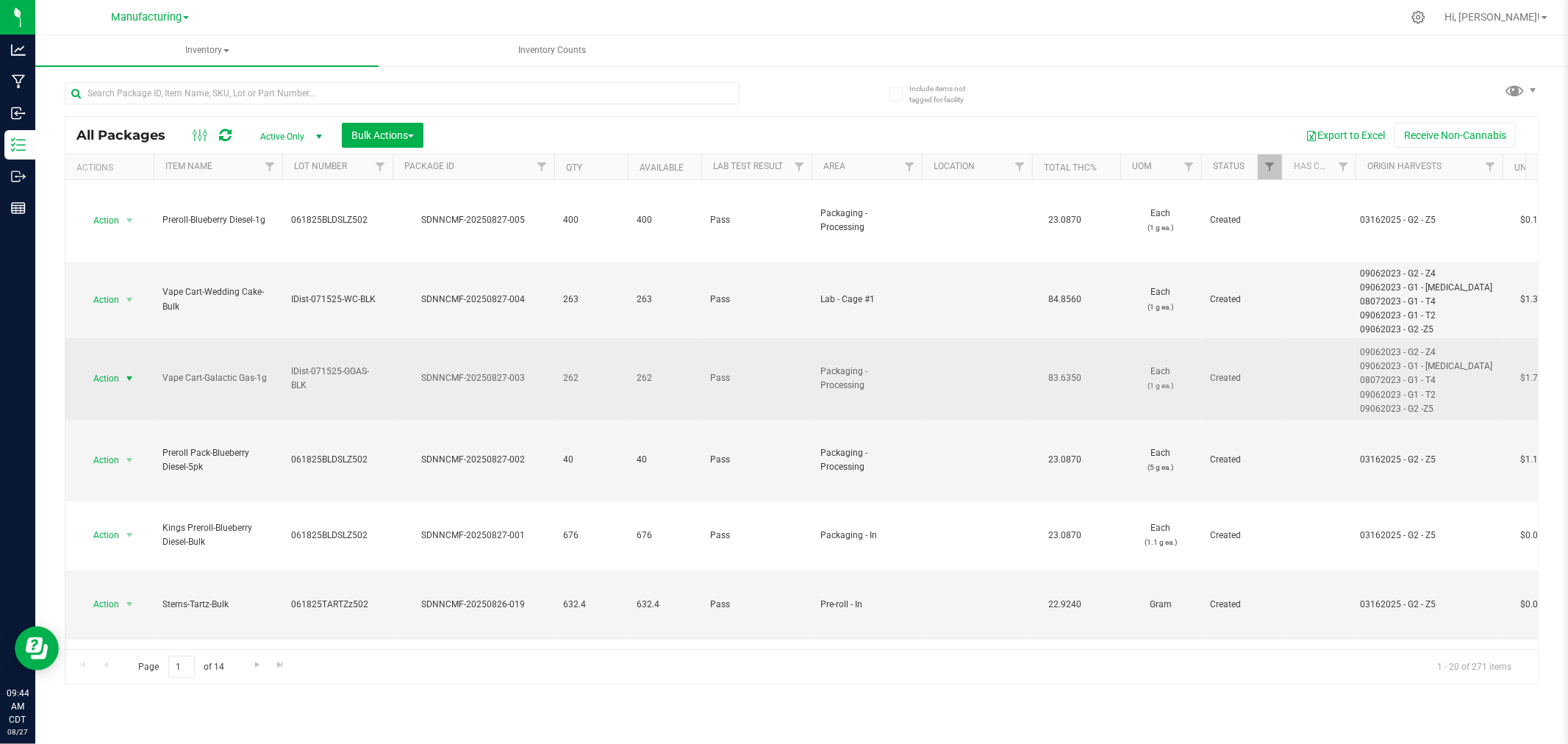
click at [124, 377] on span "select" at bounding box center [129, 379] width 12 height 12
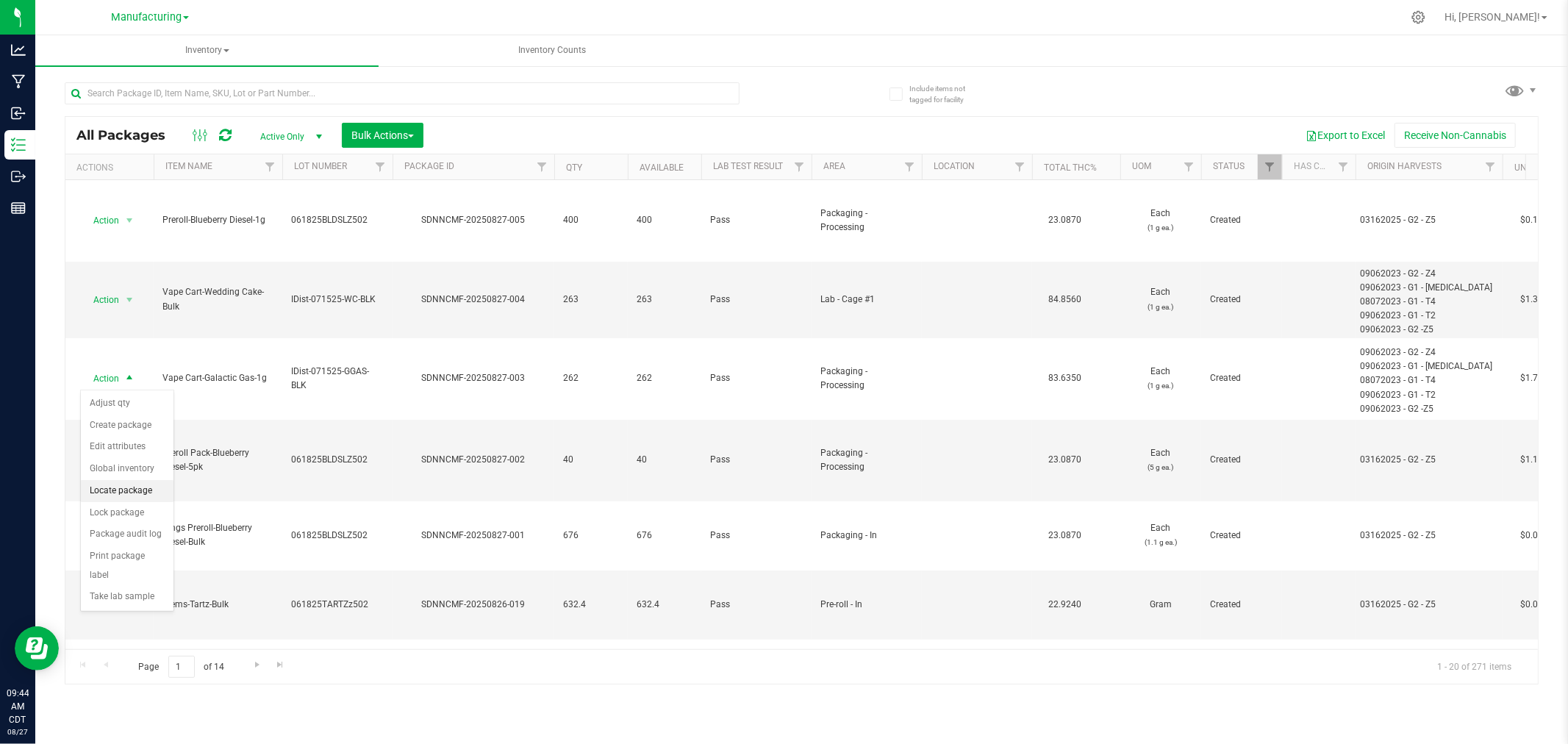
click at [124, 485] on li "Locate package" at bounding box center [127, 490] width 93 height 22
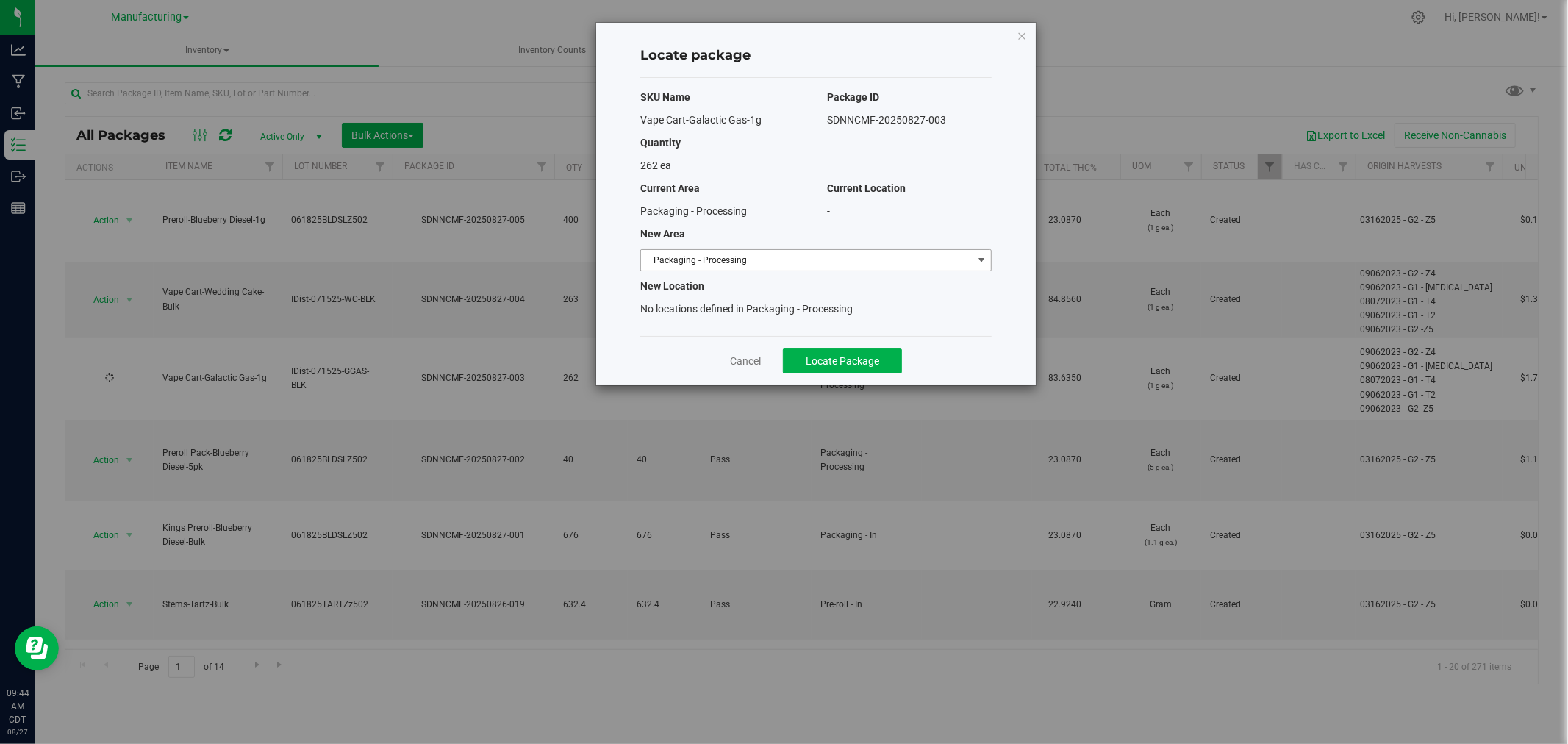
click at [802, 261] on span "Packaging - Processing" at bounding box center [806, 260] width 331 height 21
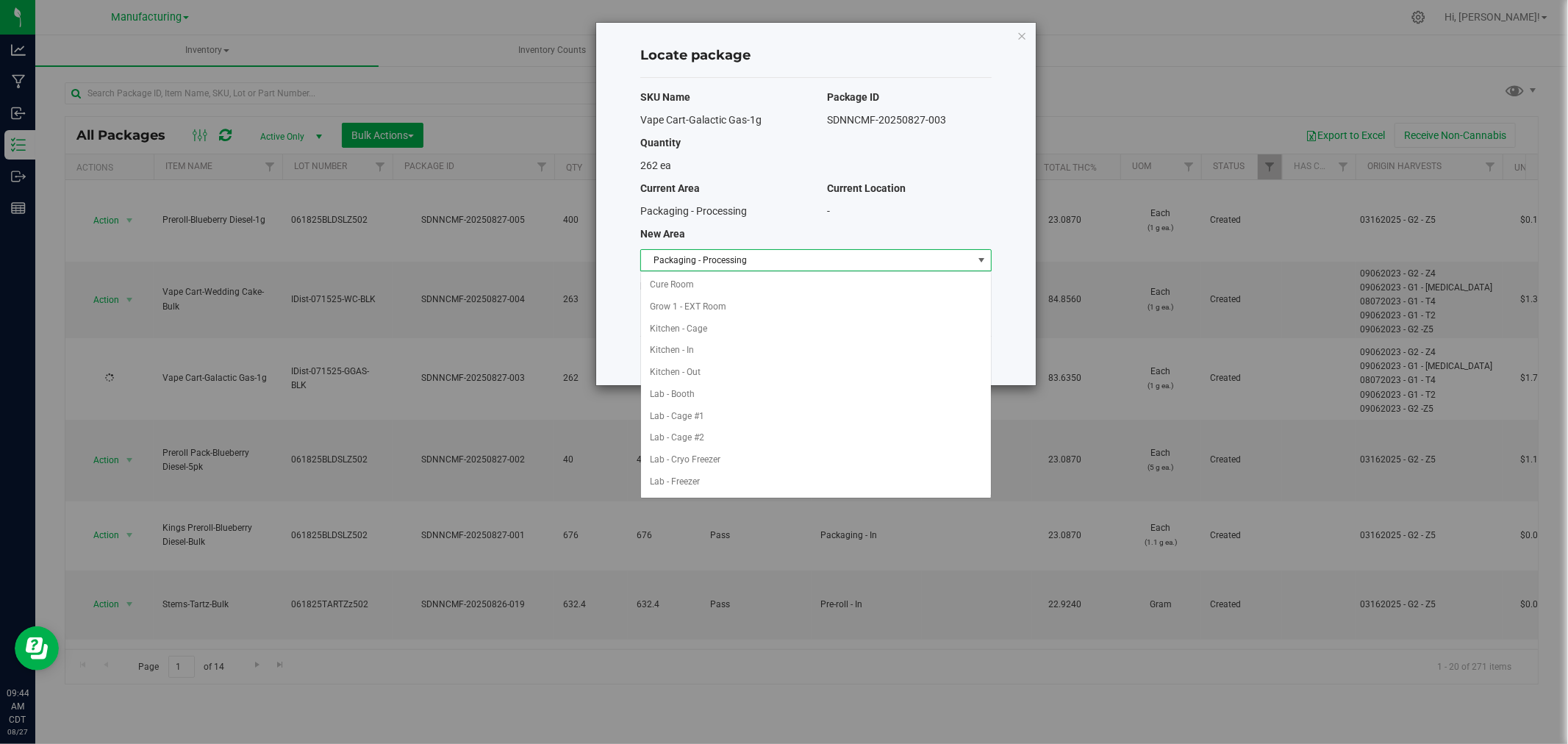
scroll to position [240, 0]
click at [759, 461] on li "Packaging - Out" at bounding box center [815, 460] width 350 height 22
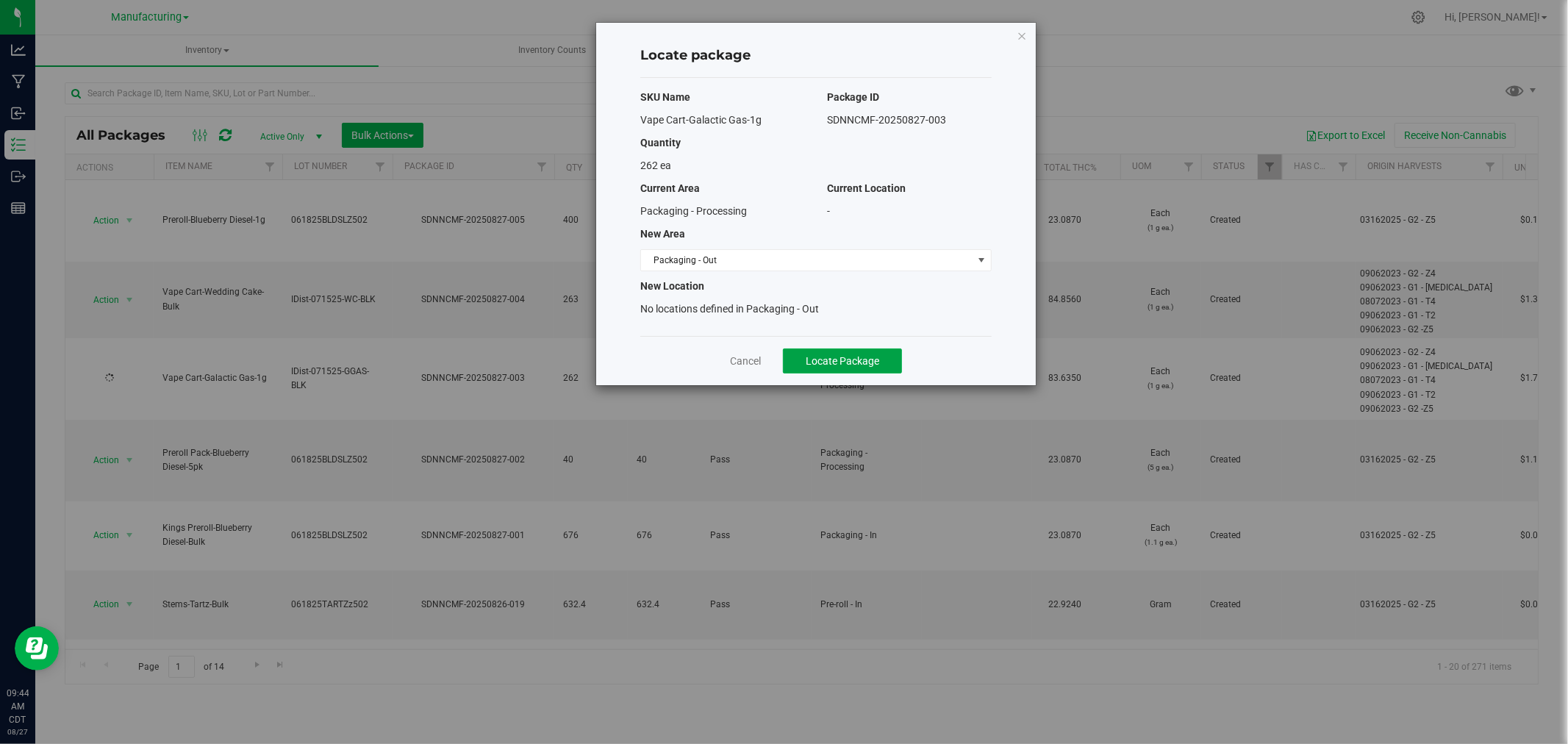
click at [842, 366] on button "Locate Package" at bounding box center [842, 361] width 119 height 25
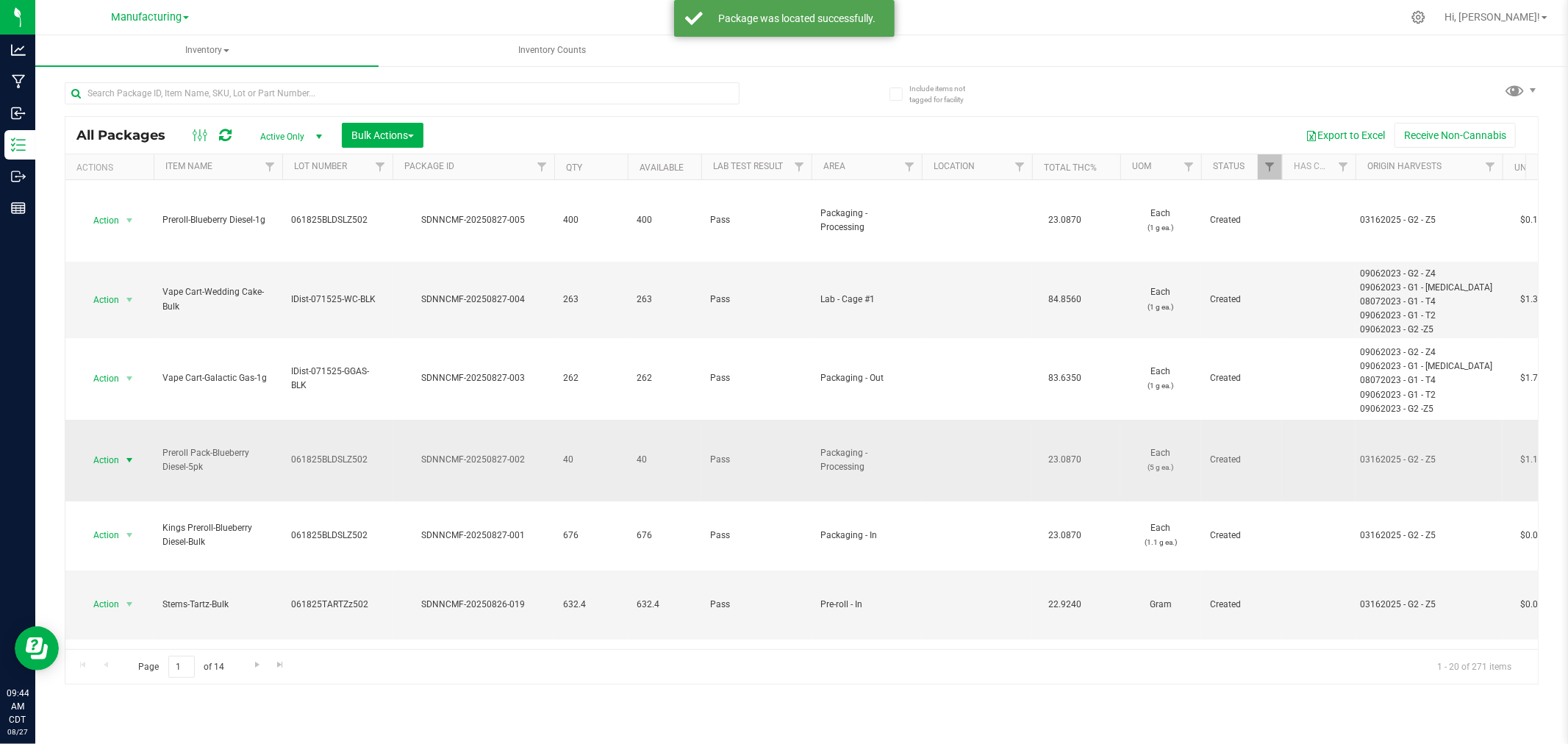
click at [98, 463] on span "Action" at bounding box center [100, 460] width 40 height 21
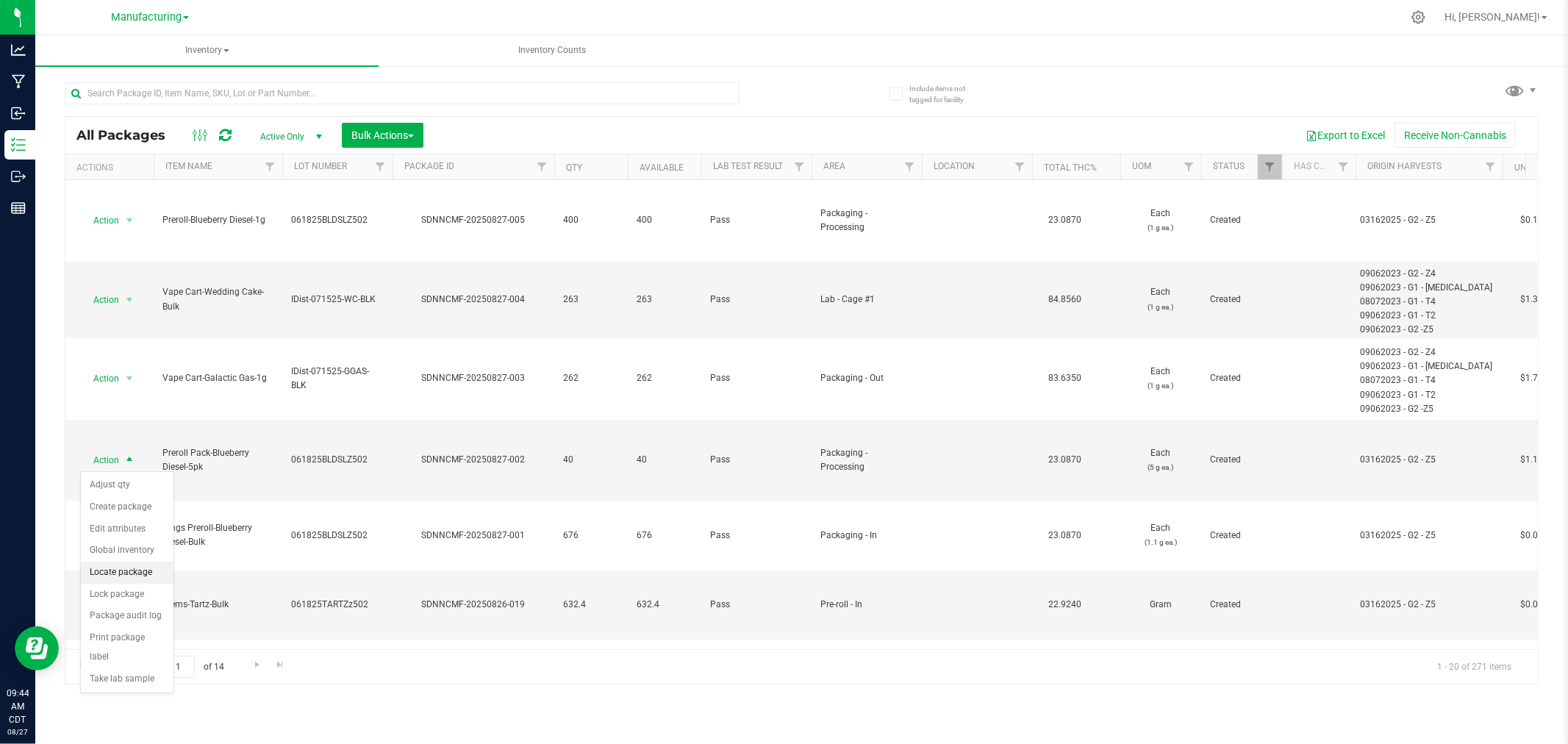
click at [140, 568] on li "Locate package" at bounding box center [127, 572] width 93 height 22
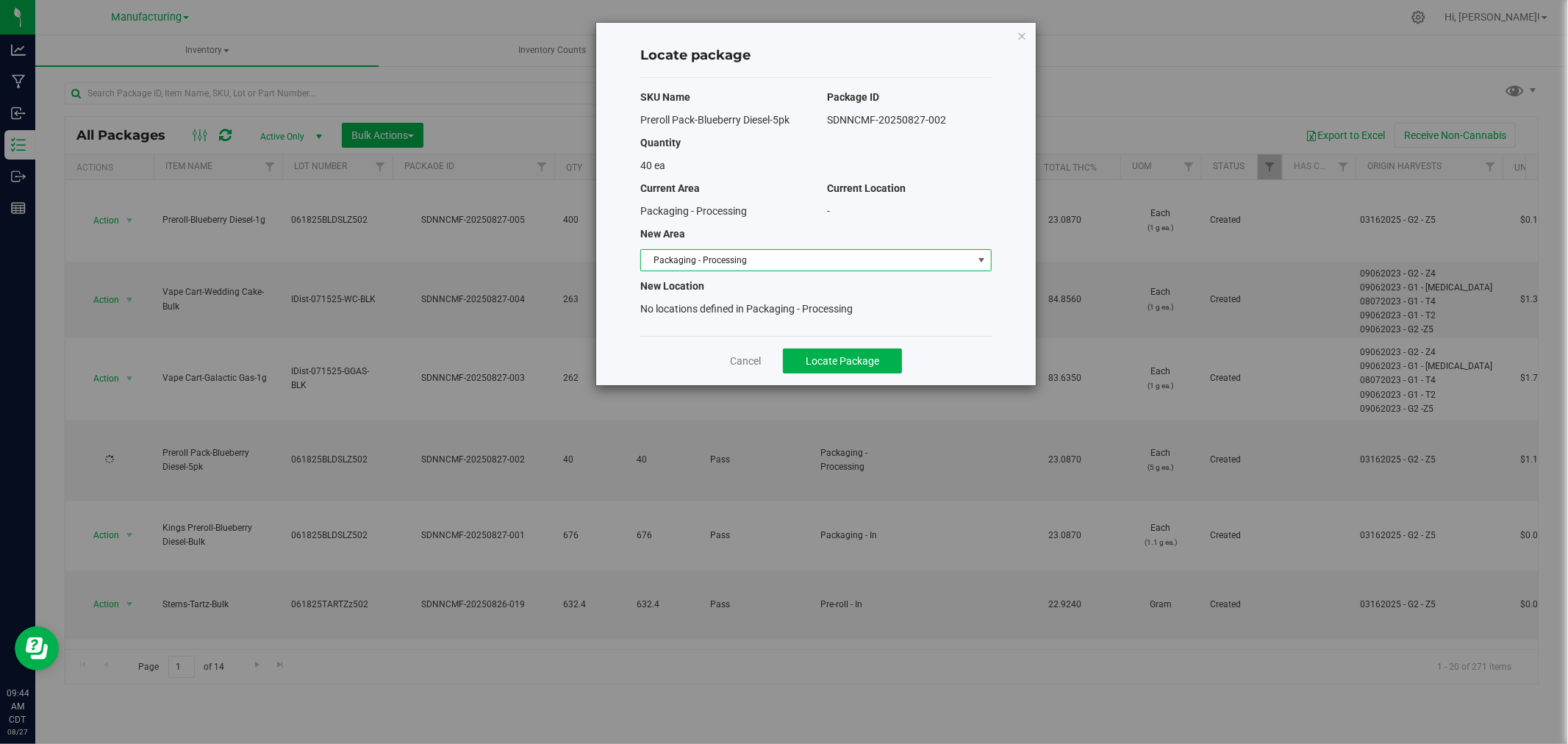
click at [819, 269] on span "Packaging - Processing" at bounding box center [815, 260] width 351 height 22
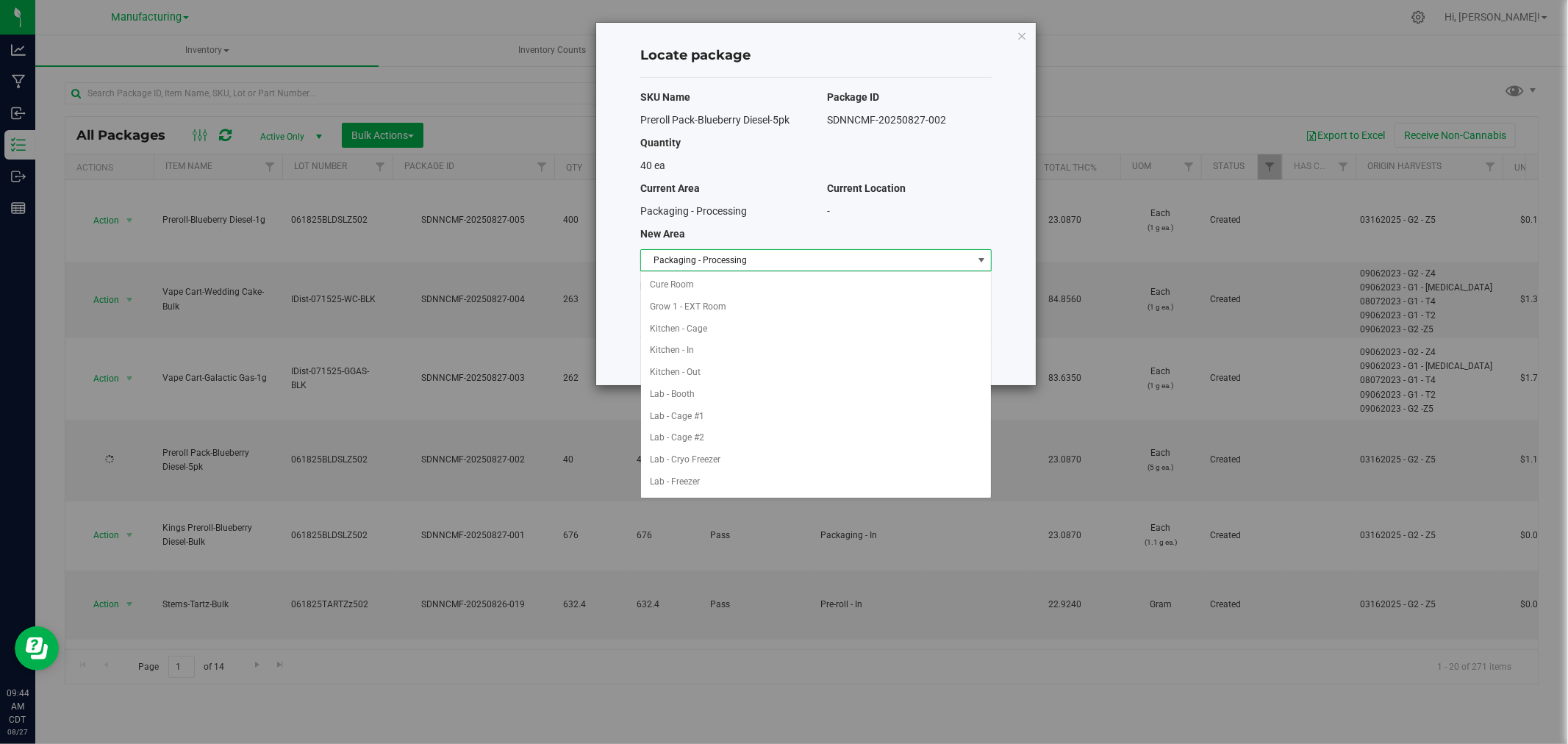
scroll to position [240, 0]
click at [728, 466] on li "Packaging - Out" at bounding box center [815, 460] width 350 height 22
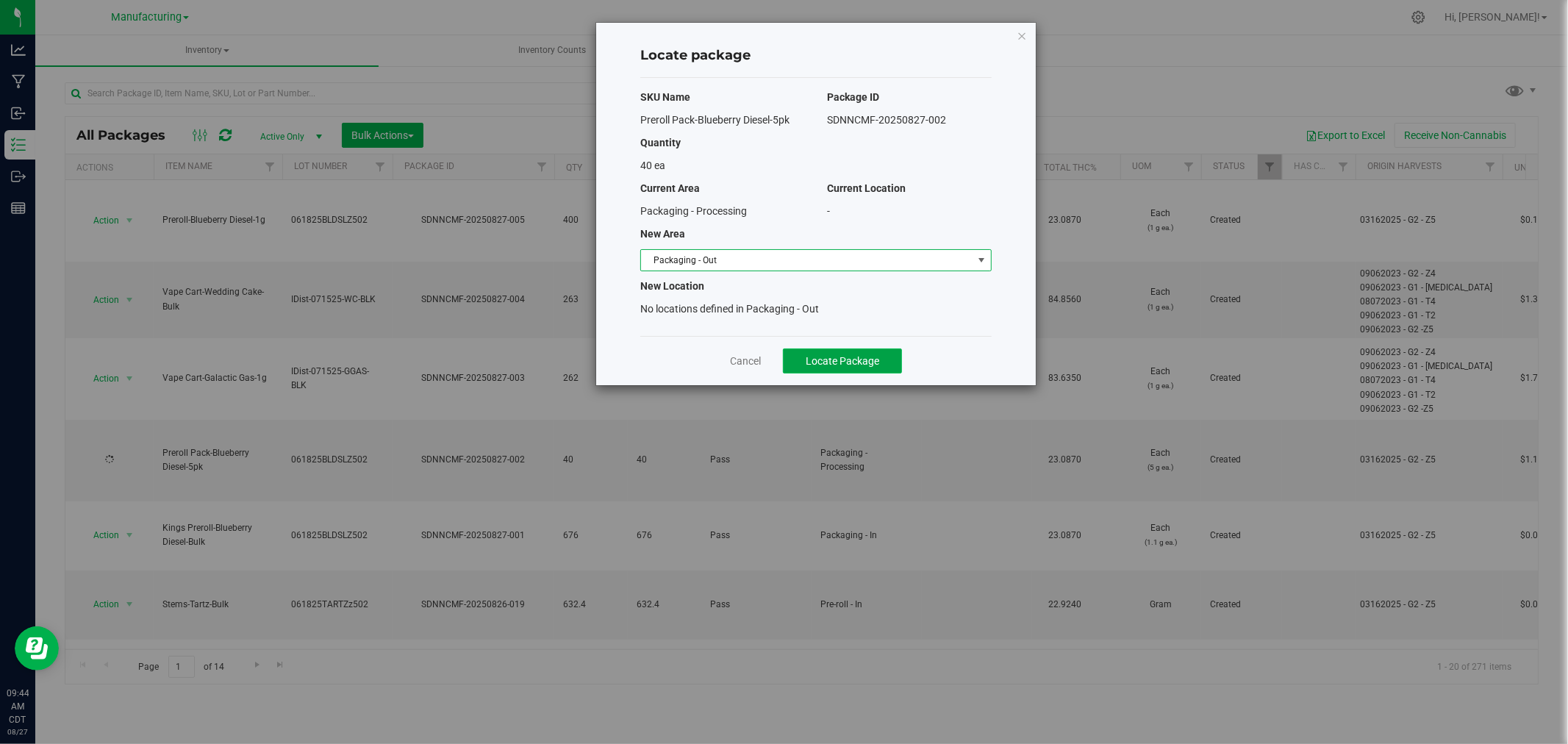
click at [825, 361] on span "Locate Package" at bounding box center [843, 361] width 73 height 12
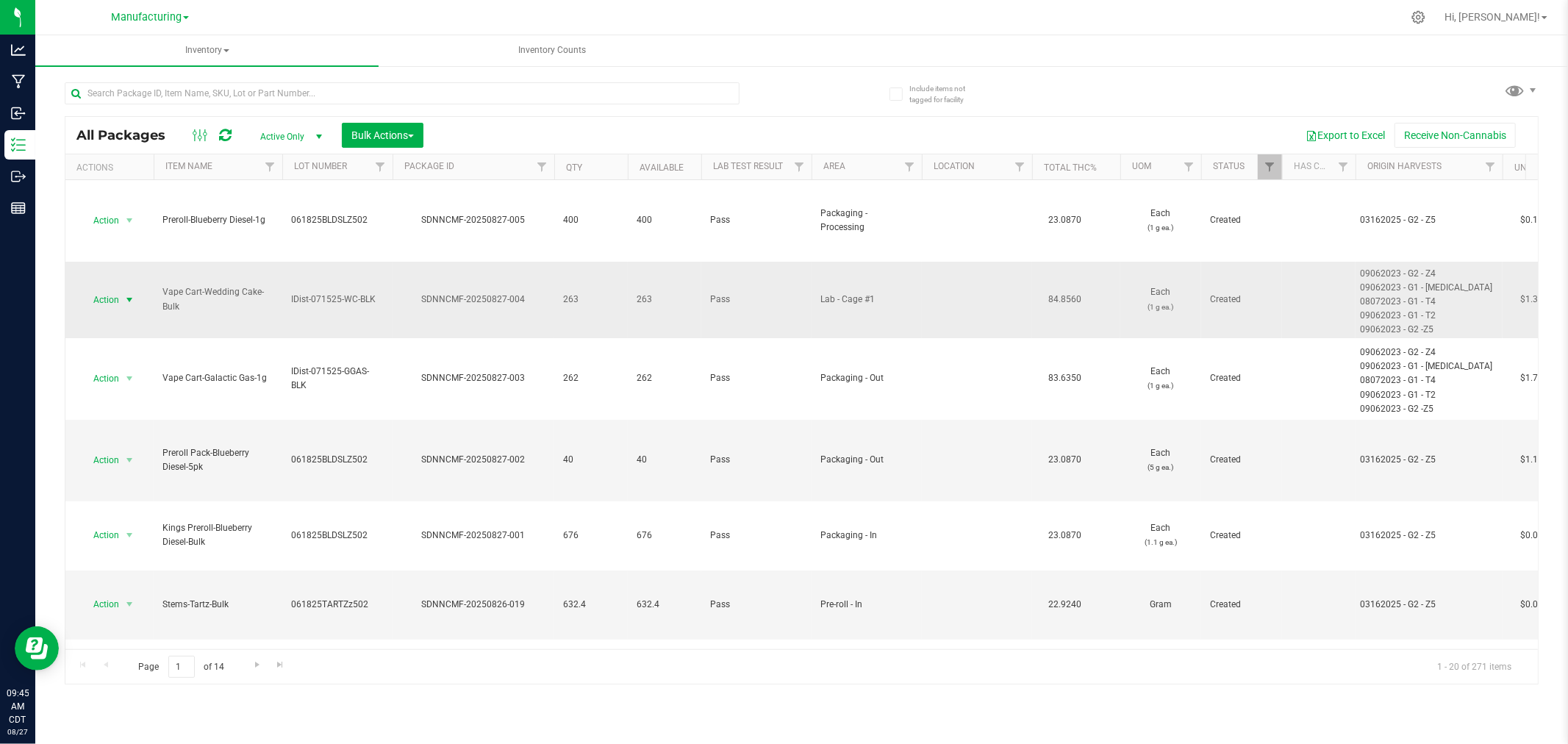
click at [127, 298] on span "select" at bounding box center [129, 299] width 12 height 12
click at [196, 267] on td "Vape Cart-Wedding Cake-Bulk" at bounding box center [218, 300] width 129 height 77
click at [97, 299] on span "Action" at bounding box center [100, 299] width 40 height 21
click at [139, 415] on li "Locate package" at bounding box center [127, 411] width 93 height 22
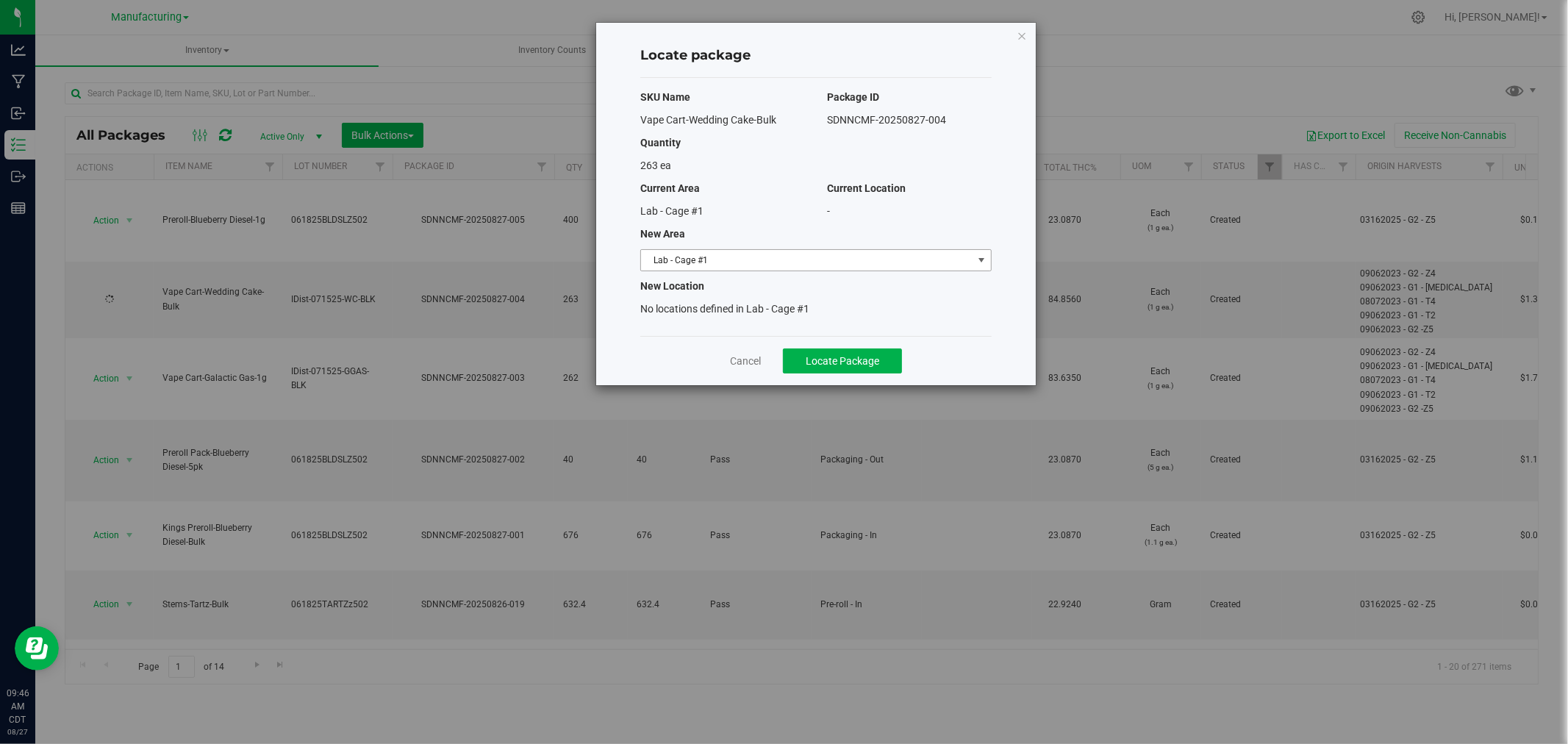
click at [785, 264] on span "Lab - Cage #1" at bounding box center [806, 260] width 331 height 21
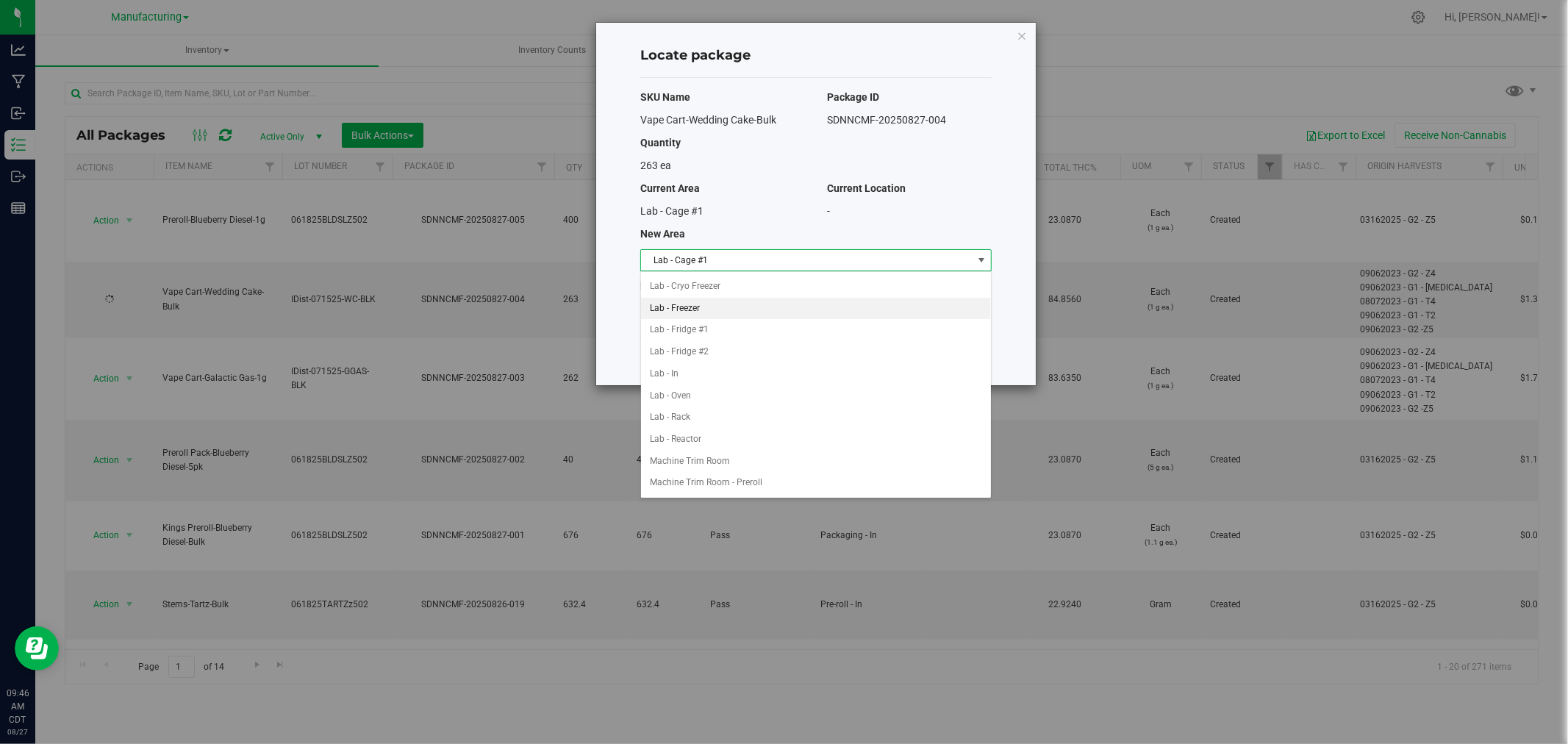
scroll to position [244, 0]
click at [719, 439] on li "Packaging - In" at bounding box center [815, 434] width 350 height 22
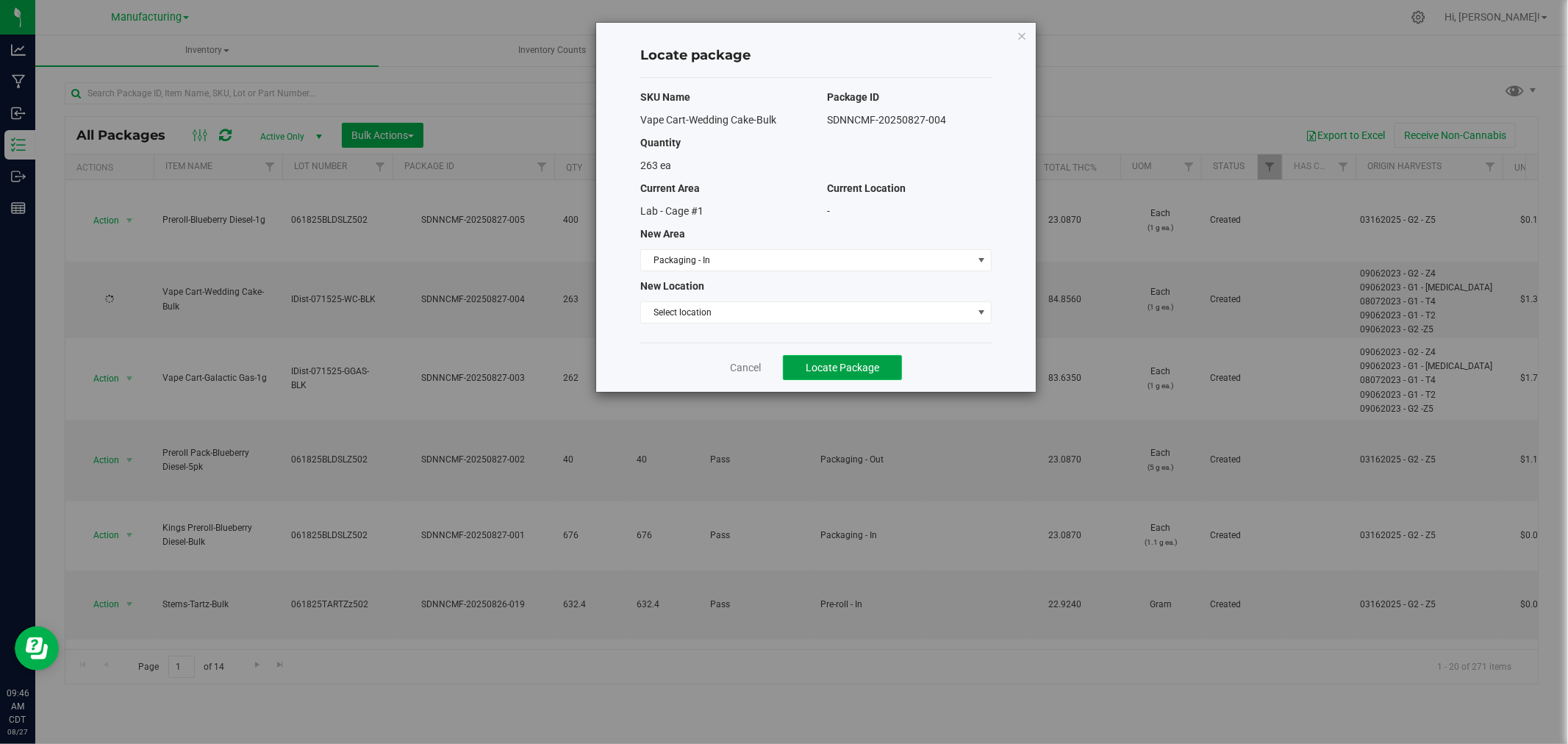
click at [858, 358] on button "Locate Package" at bounding box center [842, 368] width 119 height 25
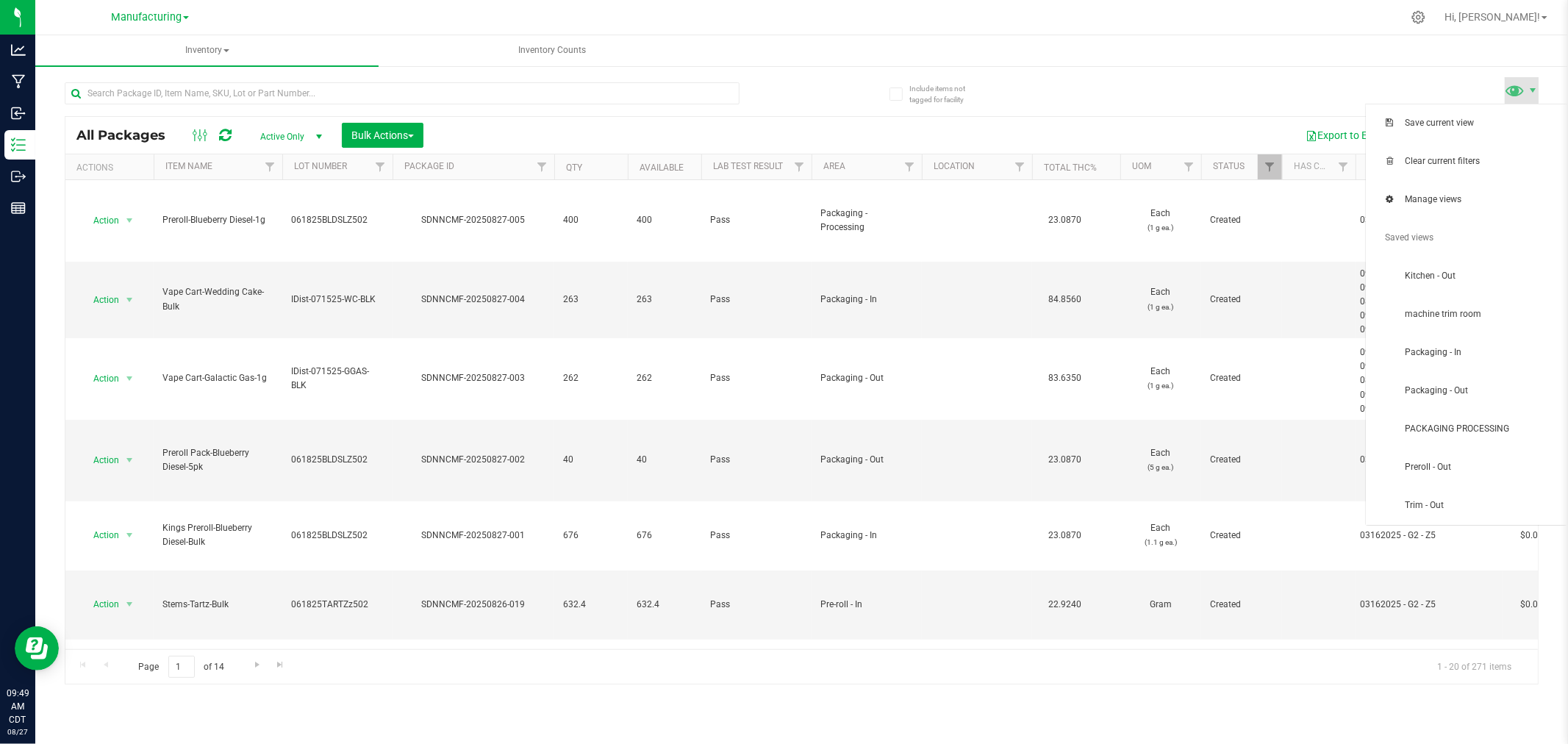
click at [1533, 96] on span at bounding box center [1521, 91] width 34 height 27
click at [1474, 359] on span "Packaging - In" at bounding box center [1467, 352] width 184 height 29
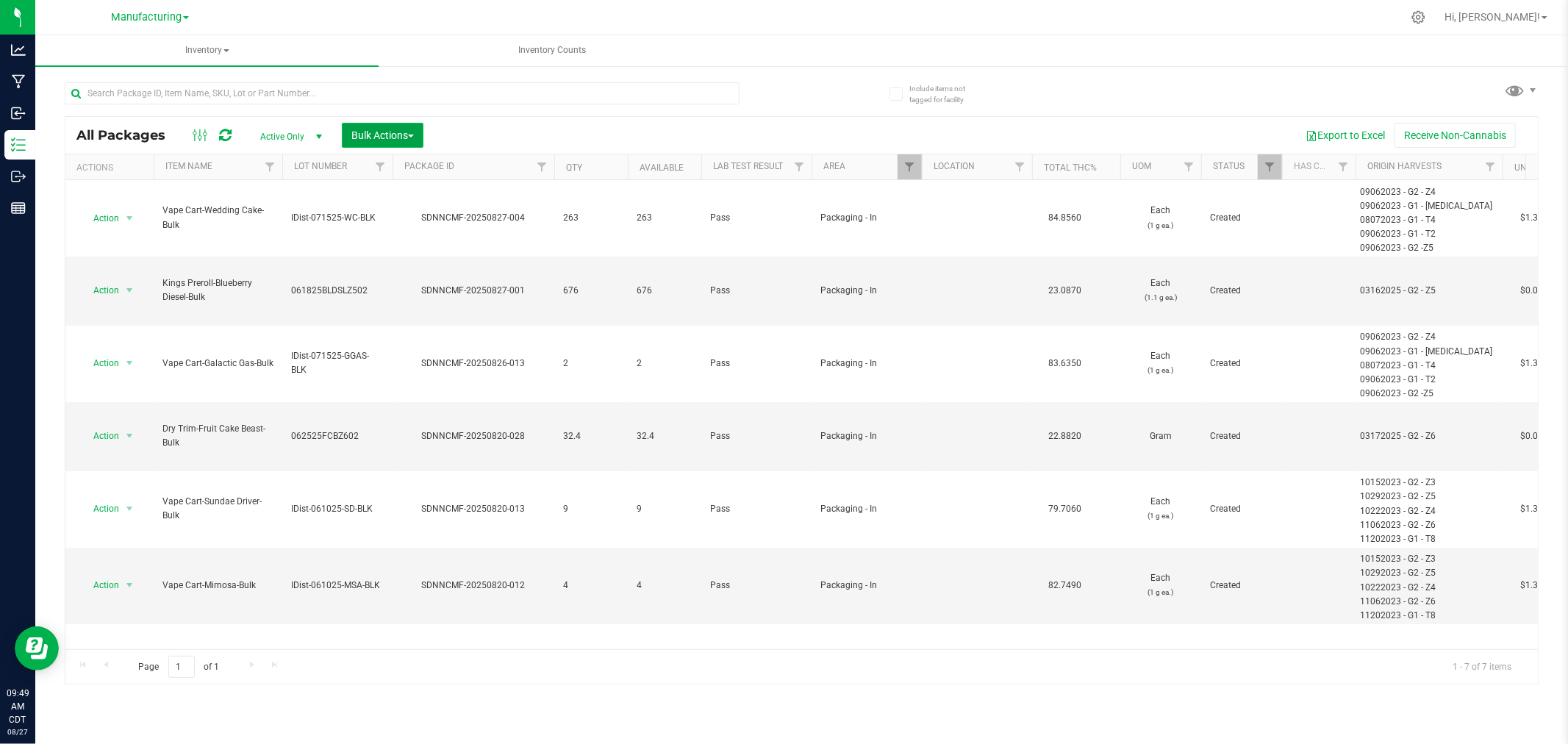
click at [374, 135] on span "Bulk Actions" at bounding box center [382, 135] width 63 height 12
click at [392, 165] on span "Add to manufacturing run" at bounding box center [406, 168] width 111 height 12
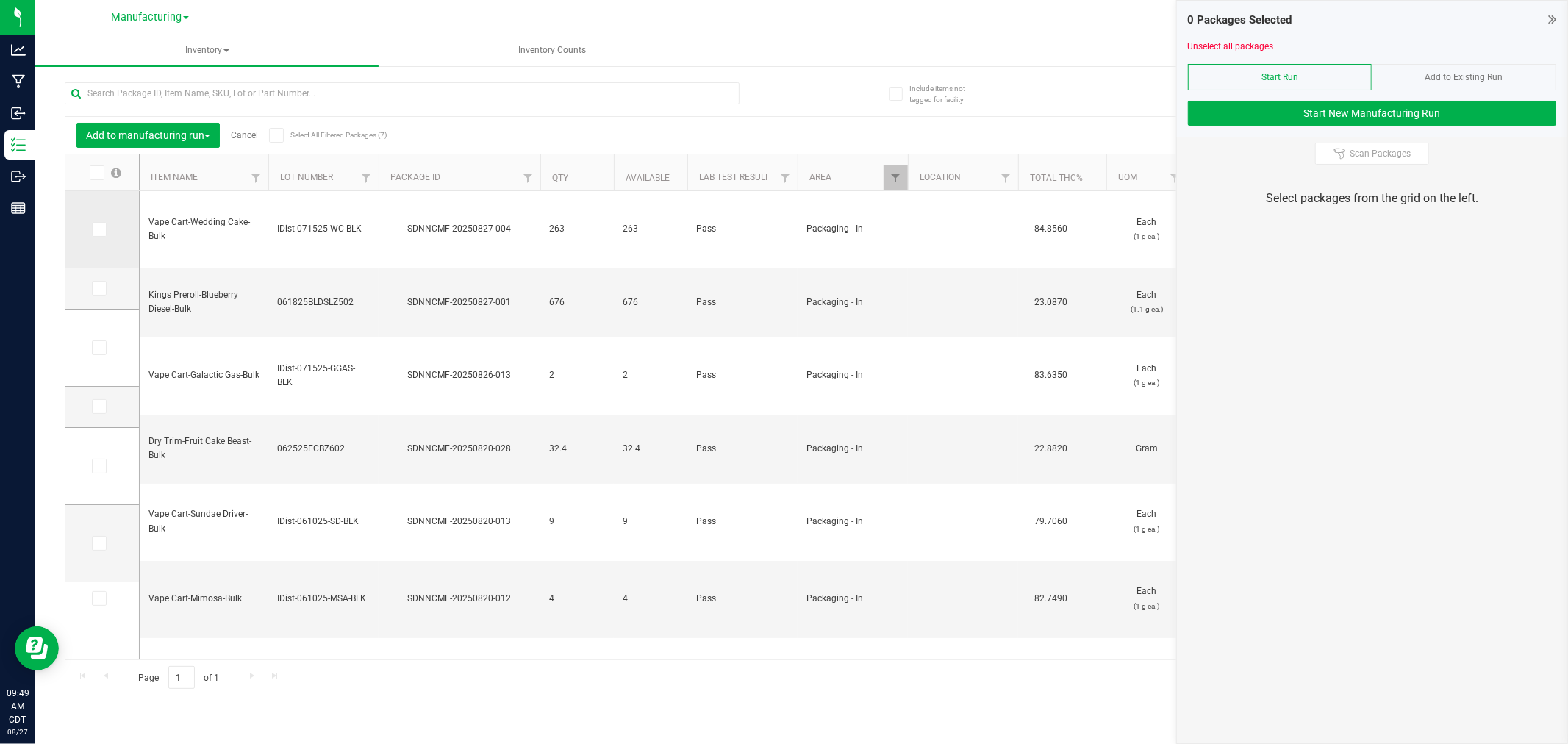
click at [96, 229] on icon at bounding box center [98, 229] width 9 height 0
click at [0, 0] on input "checkbox" at bounding box center [0, 0] width 0 height 0
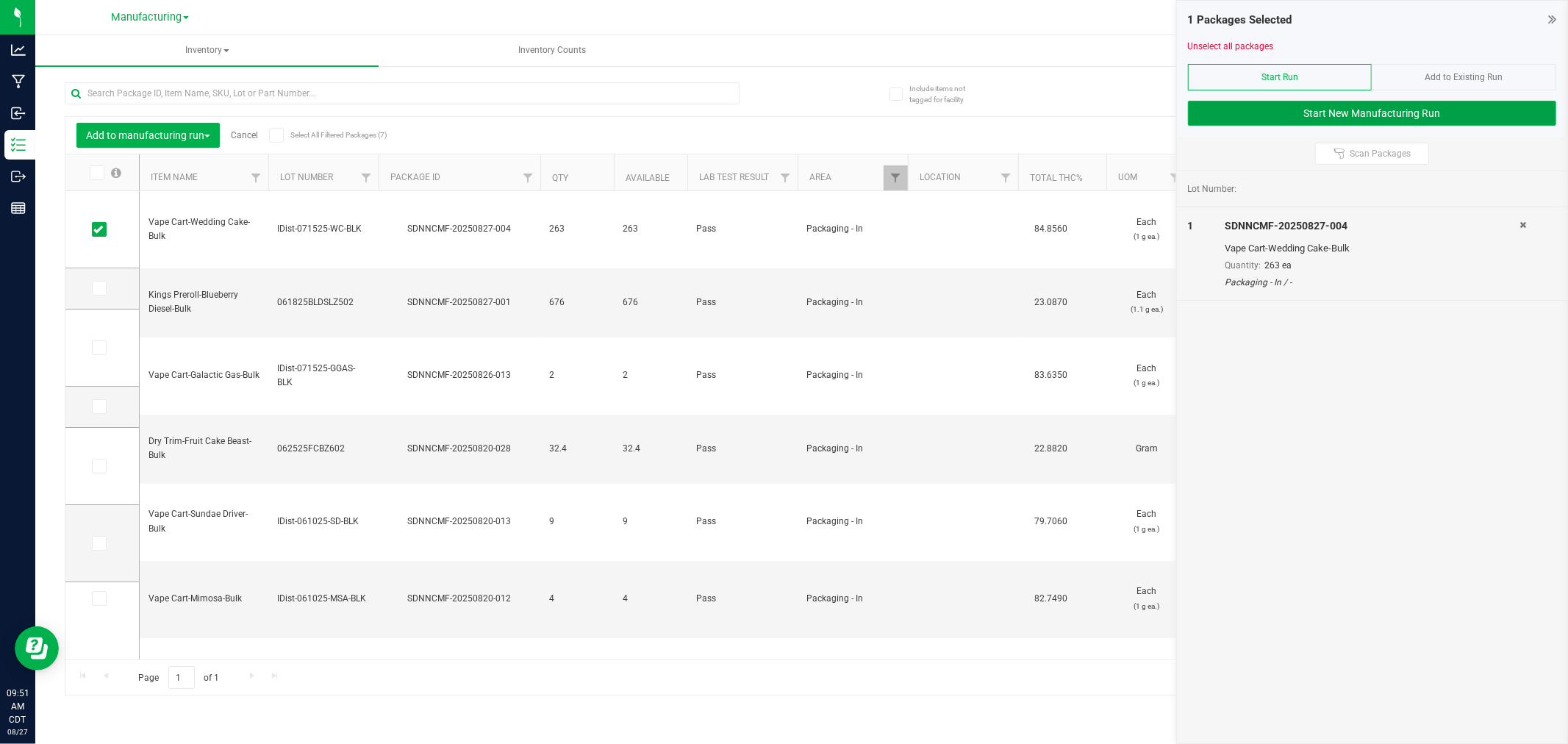
click at [1219, 118] on button "Start New Manufacturing Run" at bounding box center [1372, 113] width 368 height 25
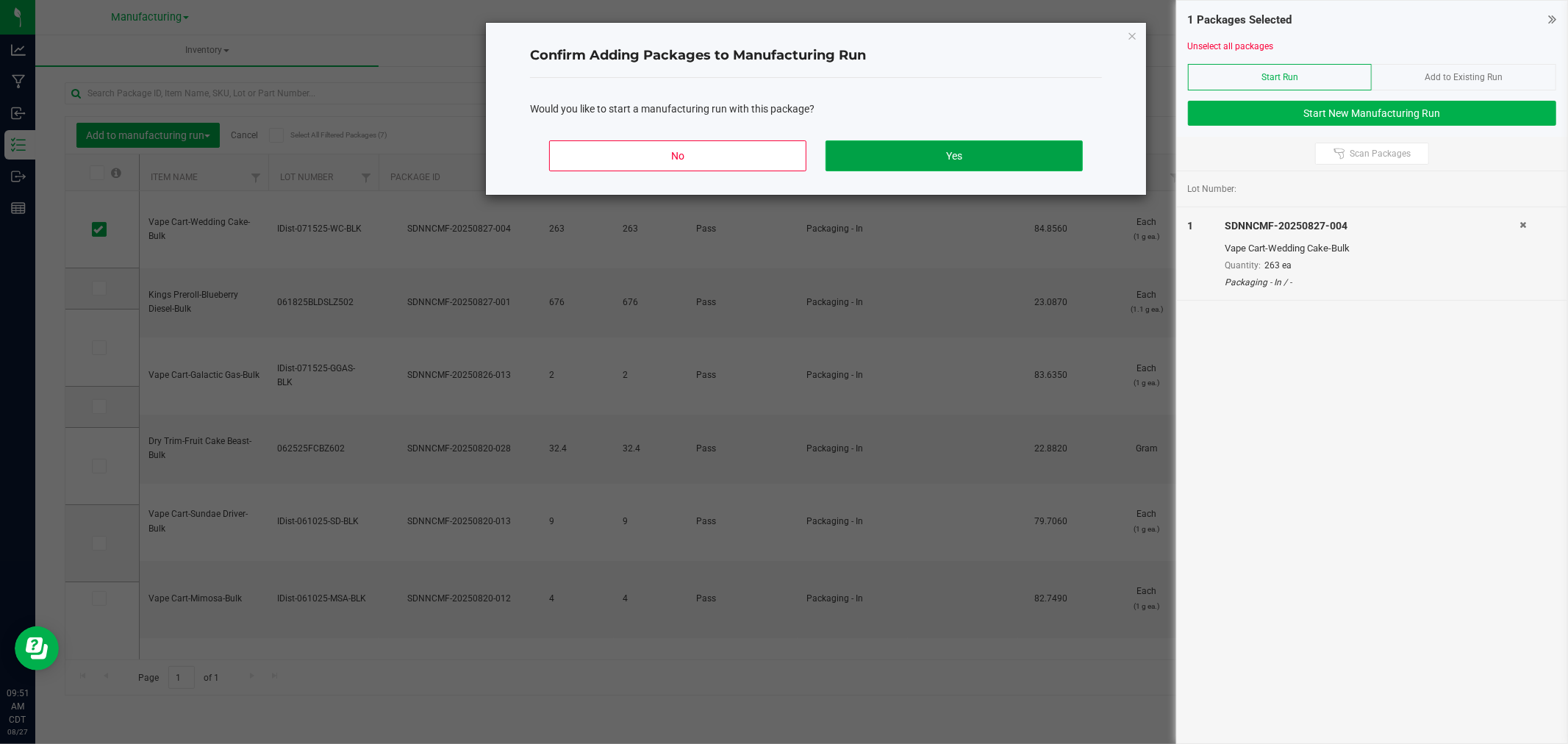
click at [973, 151] on button "Yes" at bounding box center [954, 155] width 257 height 31
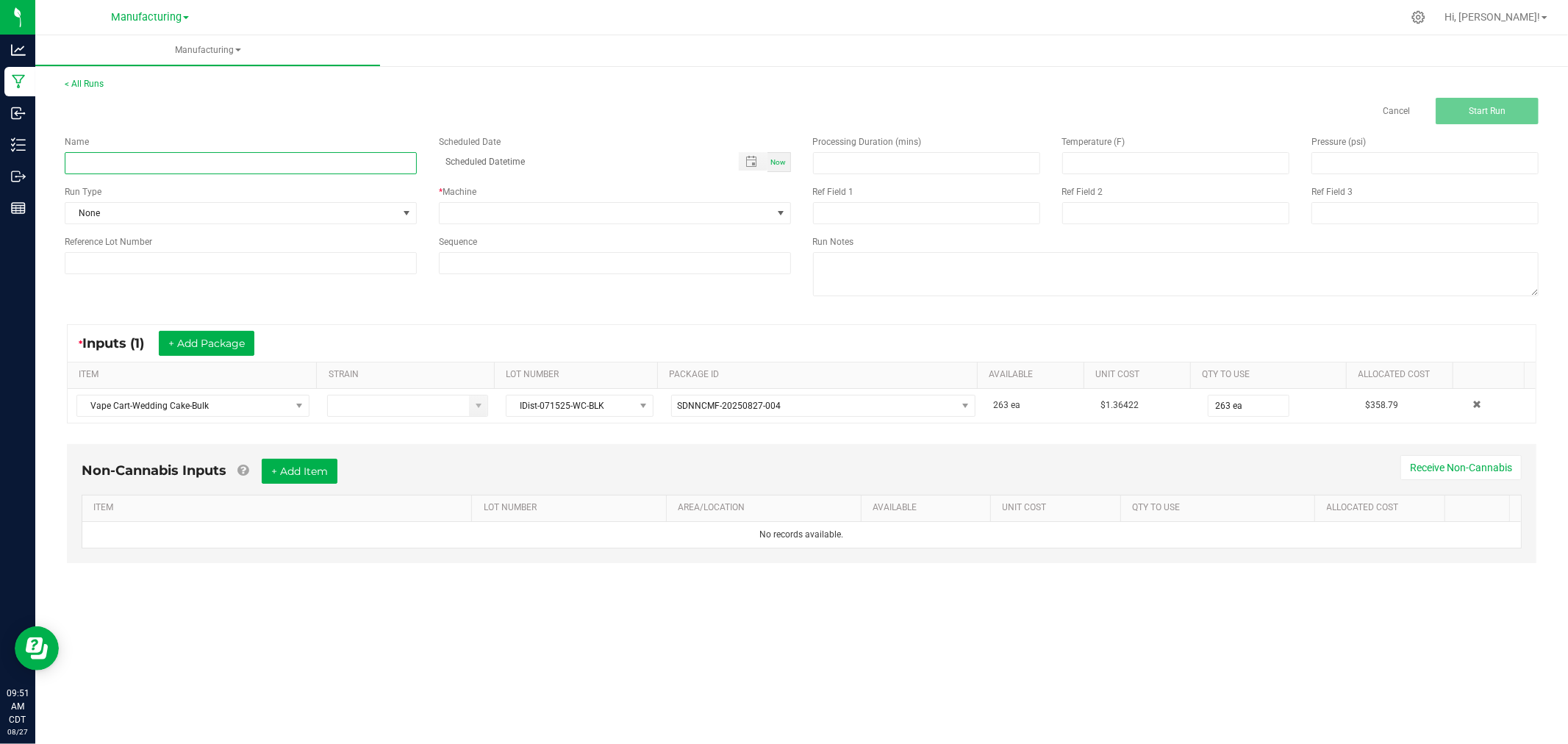
click at [376, 163] on input at bounding box center [241, 163] width 352 height 22
type input "[DATE]-wedding cake vape carts 1G"
click at [244, 223] on span "None" at bounding box center [231, 213] width 332 height 21
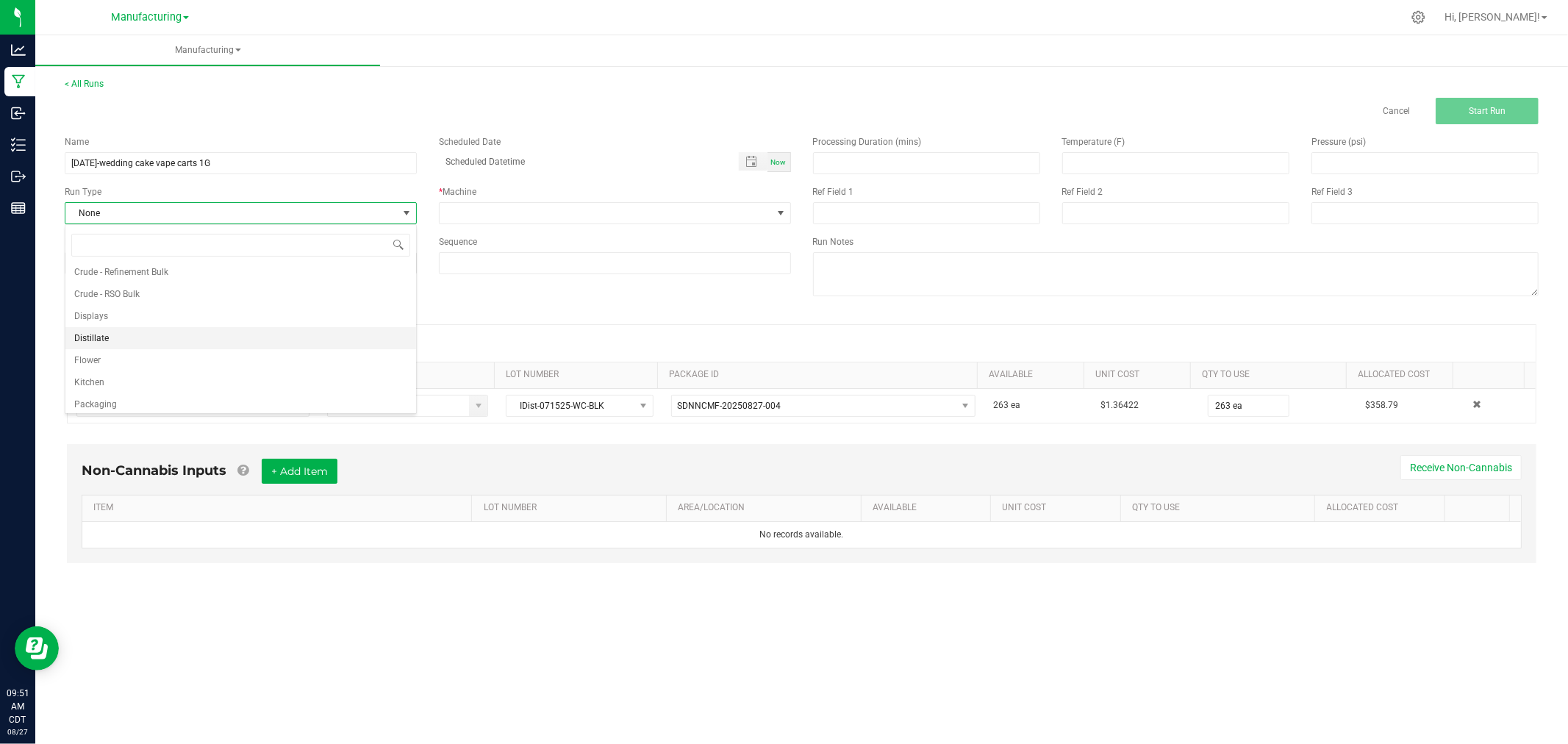
scroll to position [73, 0]
click at [137, 378] on li "Packaging" at bounding box center [240, 378] width 350 height 22
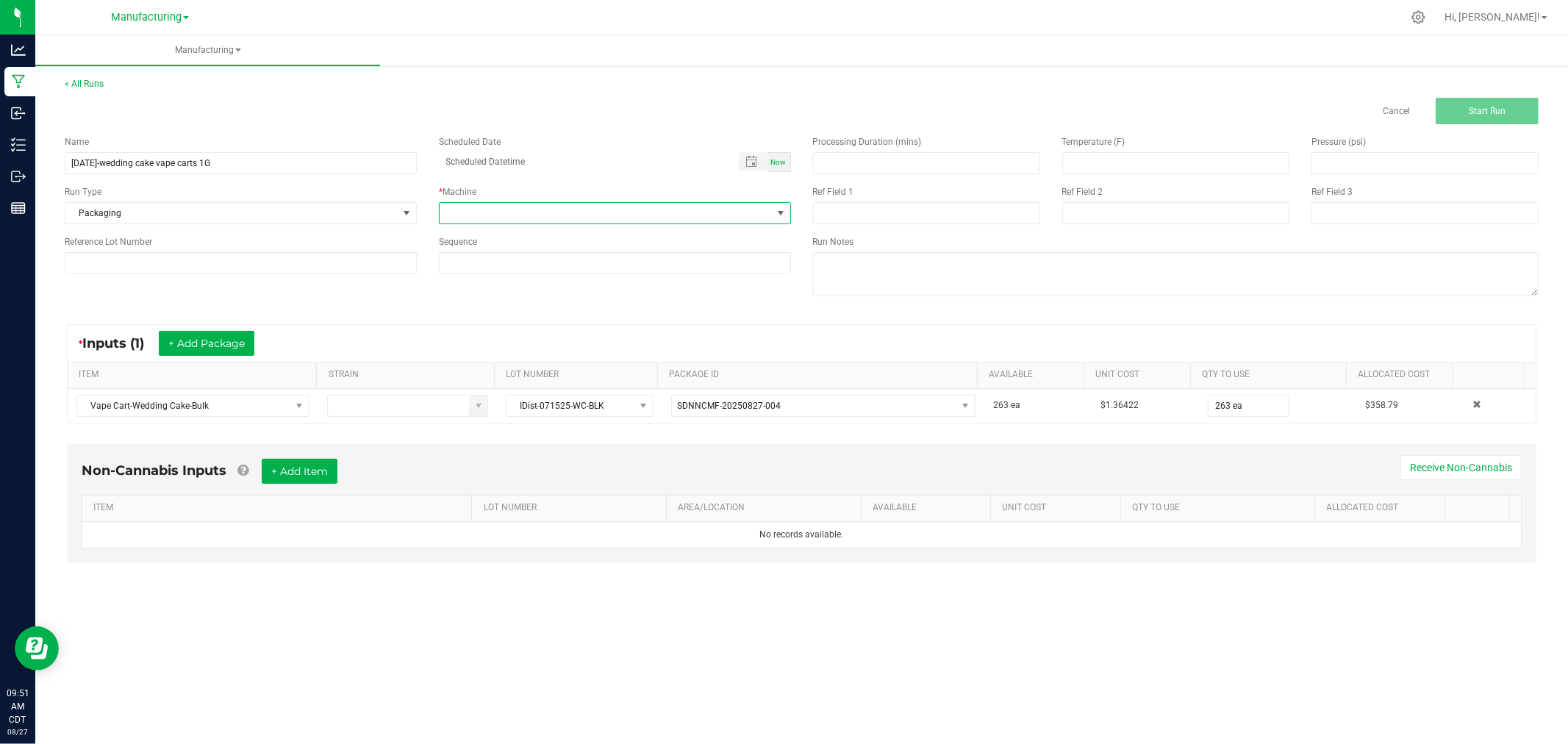
click at [532, 207] on span at bounding box center [606, 213] width 332 height 21
click at [522, 344] on li "Packaging" at bounding box center [615, 344] width 350 height 25
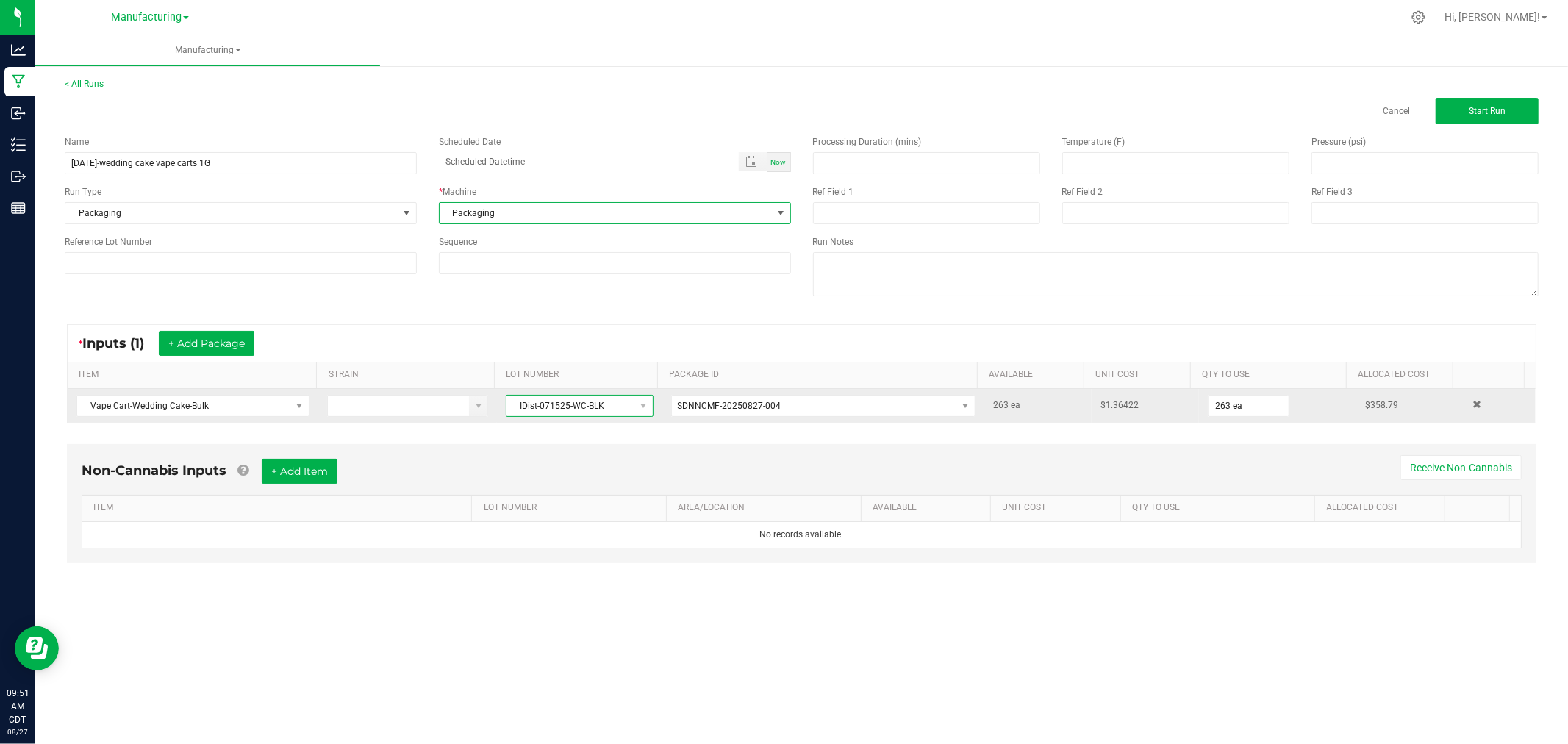
click at [602, 405] on span "IDist-071525-WC-BLK" at bounding box center [570, 405] width 127 height 21
drag, startPoint x: 602, startPoint y: 405, endPoint x: 485, endPoint y: 408, distance: 117.0
click at [485, 408] on tr "Vape Cart-Wedding Cake-Bulk IDist-071525-WC-BLK SDNNCMF-20250827-004 263 ea $1.…" at bounding box center [801, 405] width 1468 height 34
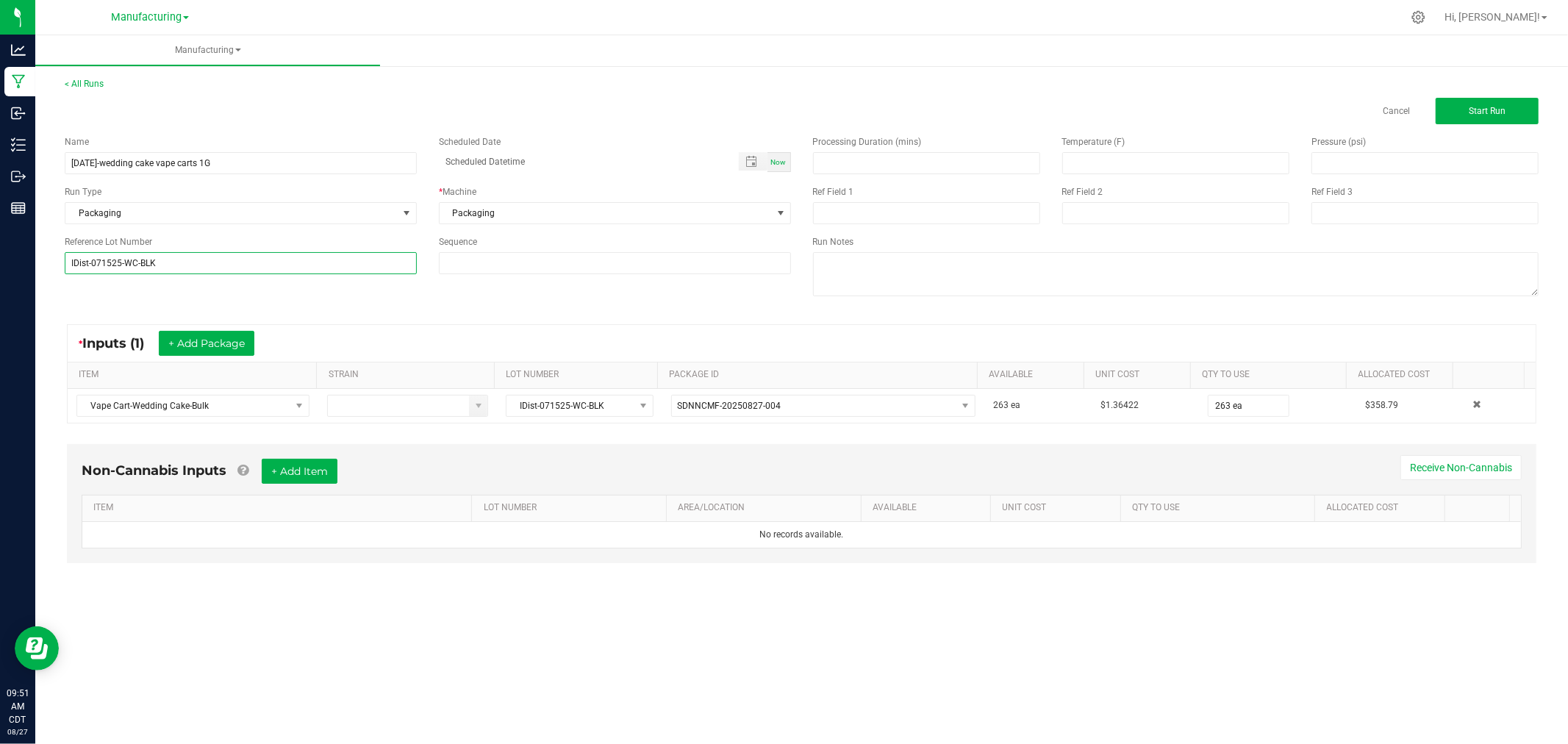
type input "IDist-071525-WC-BLK"
click at [394, 317] on div "* Inputs (1) + Add Package ITEM STRAIN LOT NUMBER PACKAGE ID AVAILABLE Unit Cos…" at bounding box center [801, 374] width 1496 height 126
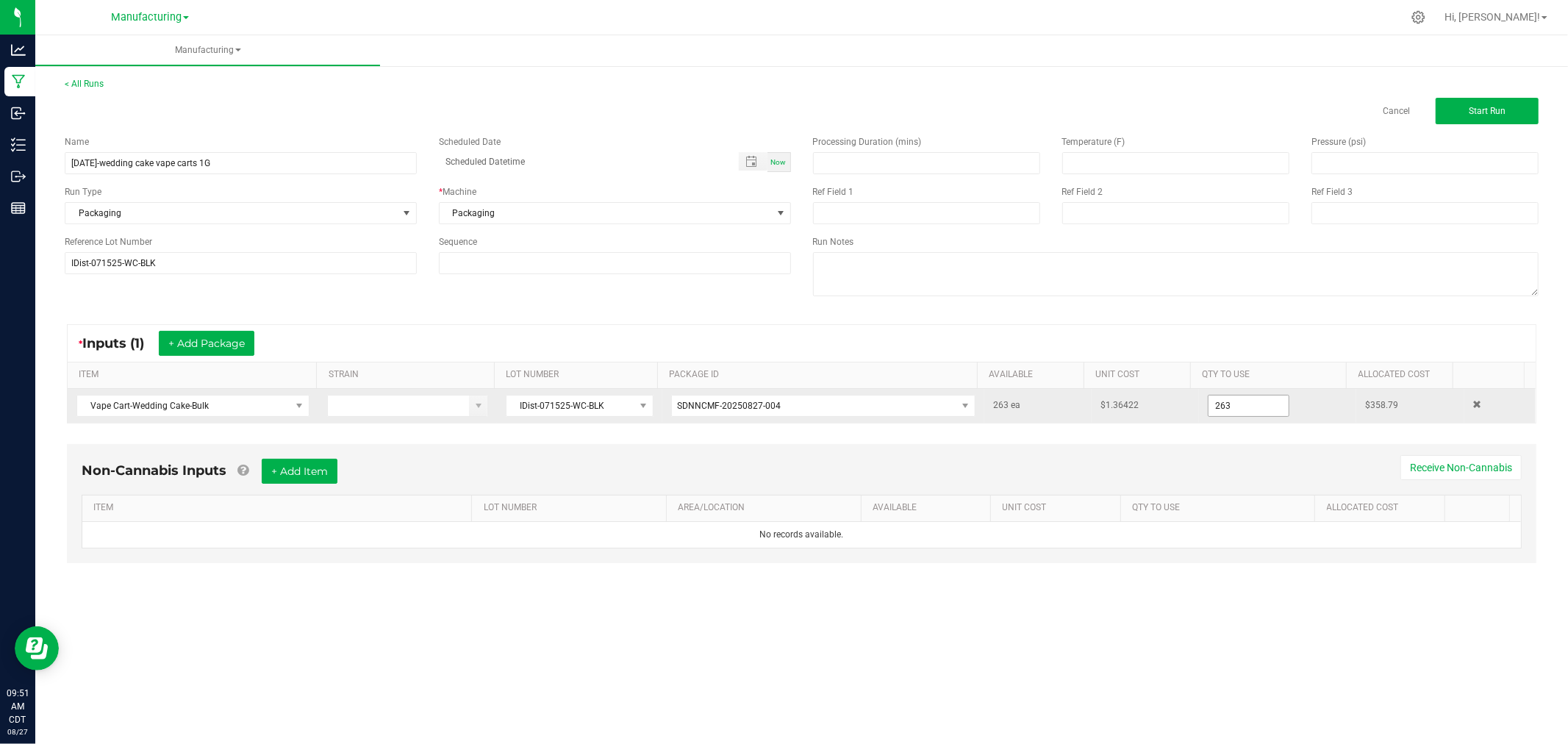
click at [1229, 411] on input "263" at bounding box center [1248, 405] width 80 height 21
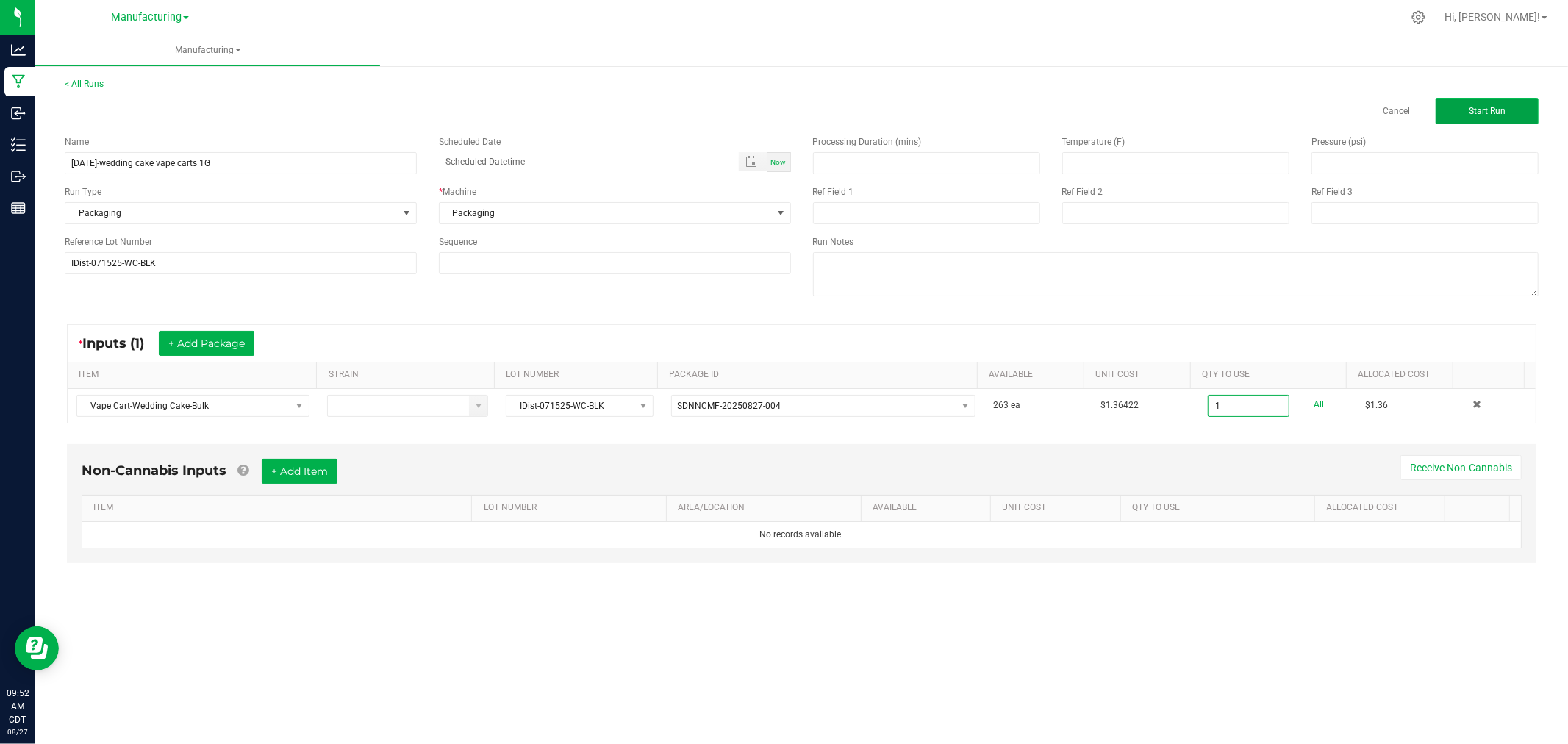
type input "1 ea"
click at [1519, 107] on button "Start Run" at bounding box center [1487, 111] width 103 height 27
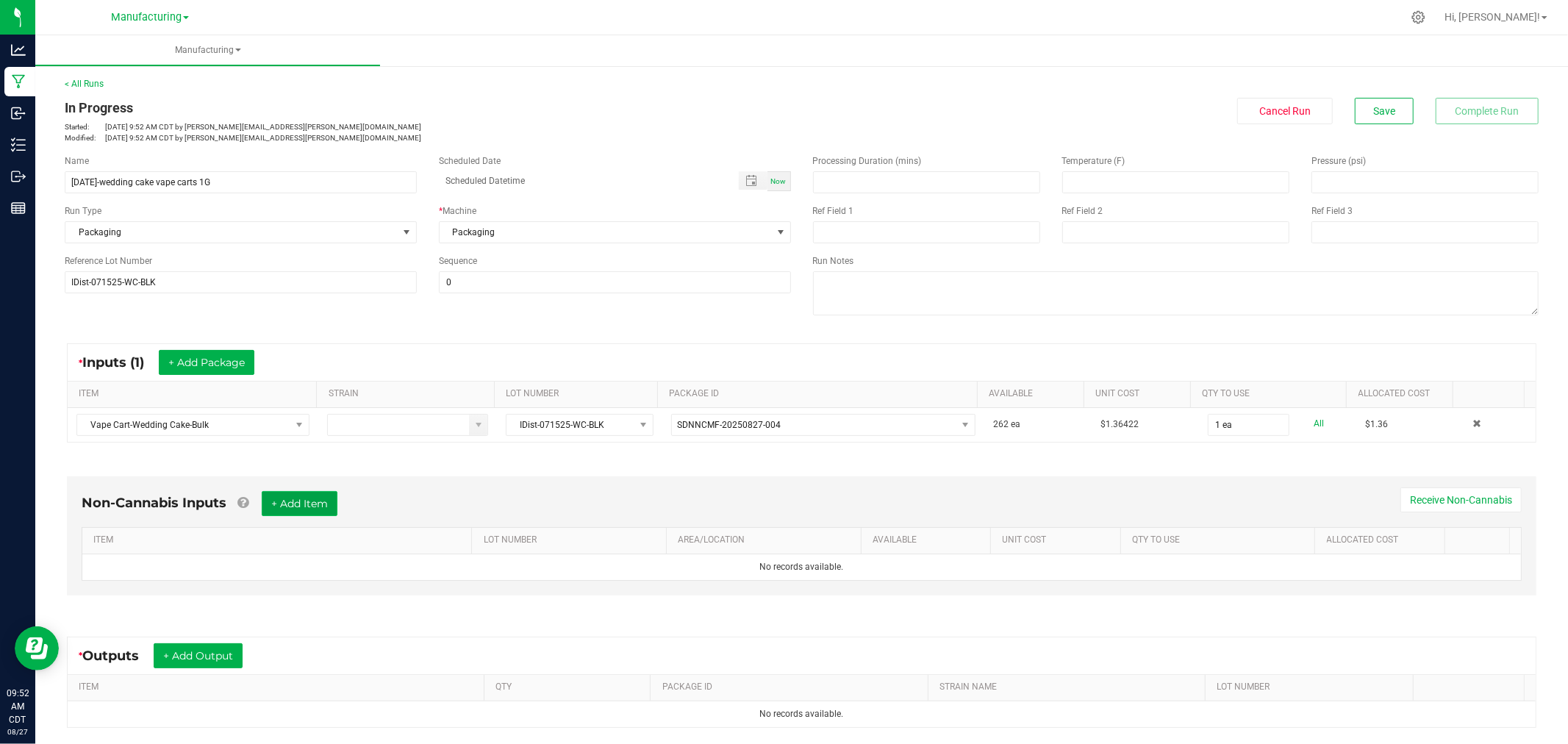
click at [331, 497] on button "+ Add Item" at bounding box center [300, 504] width 76 height 25
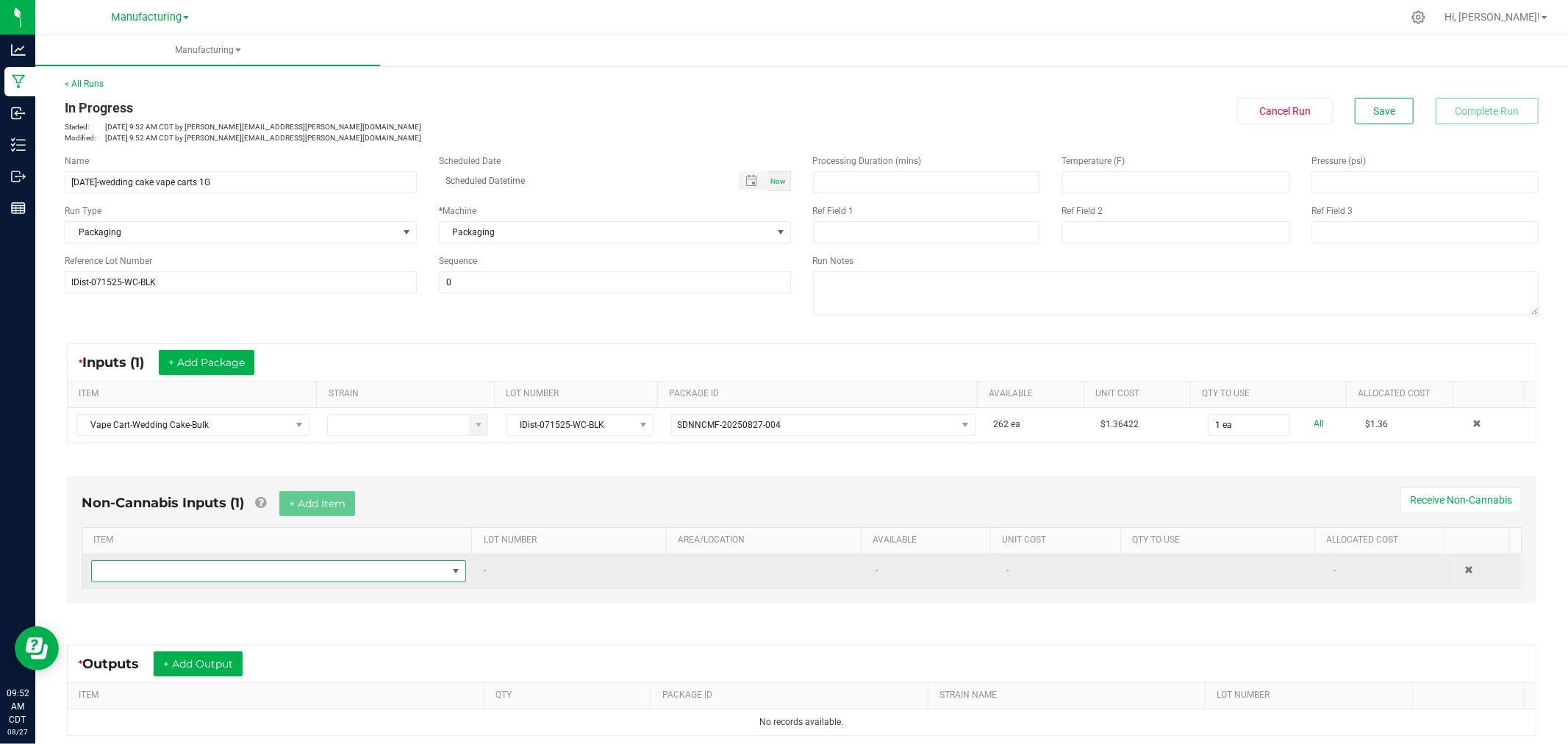
click at [176, 570] on span "NO DATA FOUND" at bounding box center [270, 571] width 355 height 21
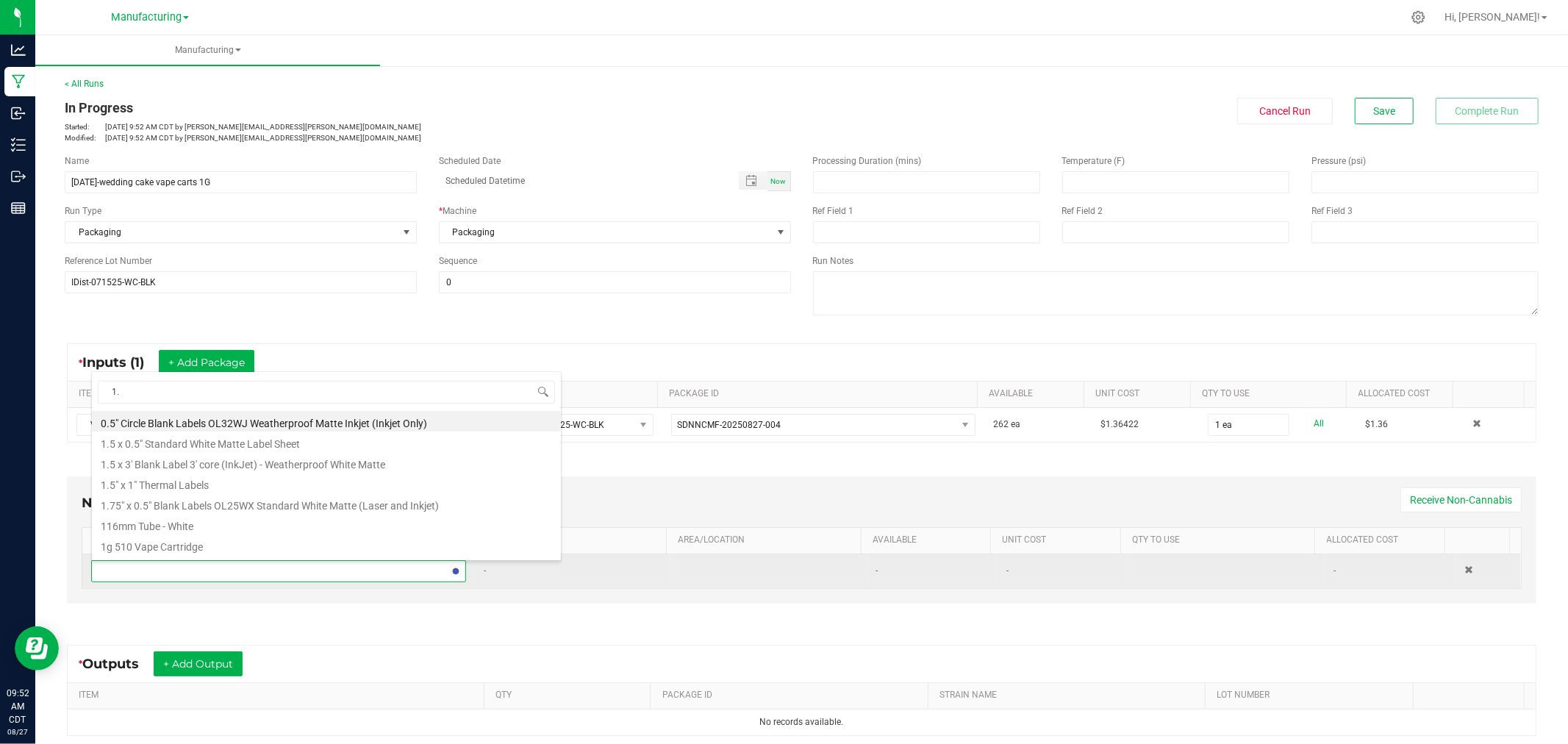
type input "1.5"
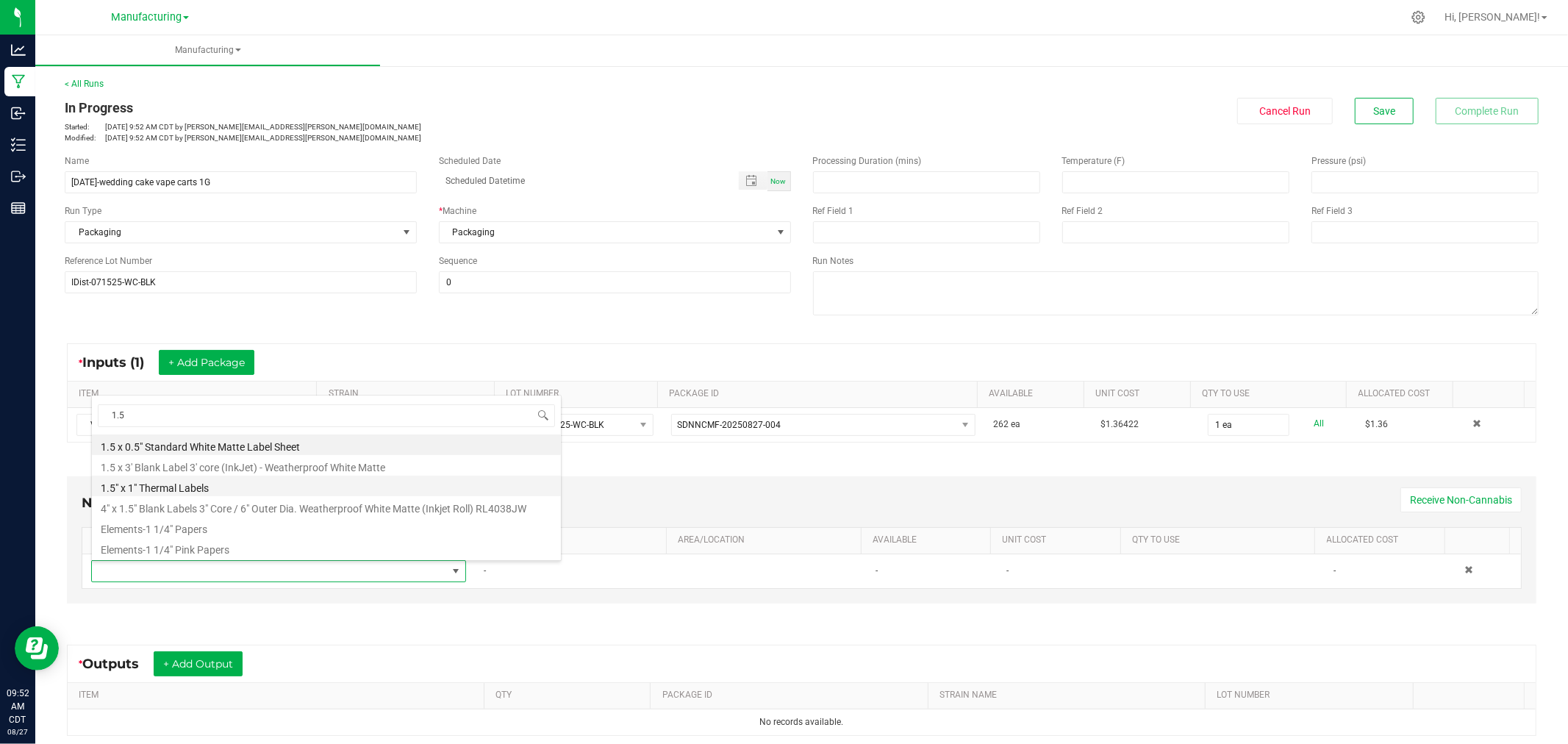
click at [193, 480] on li "1.5" x 1" Thermal Labels" at bounding box center [326, 485] width 469 height 21
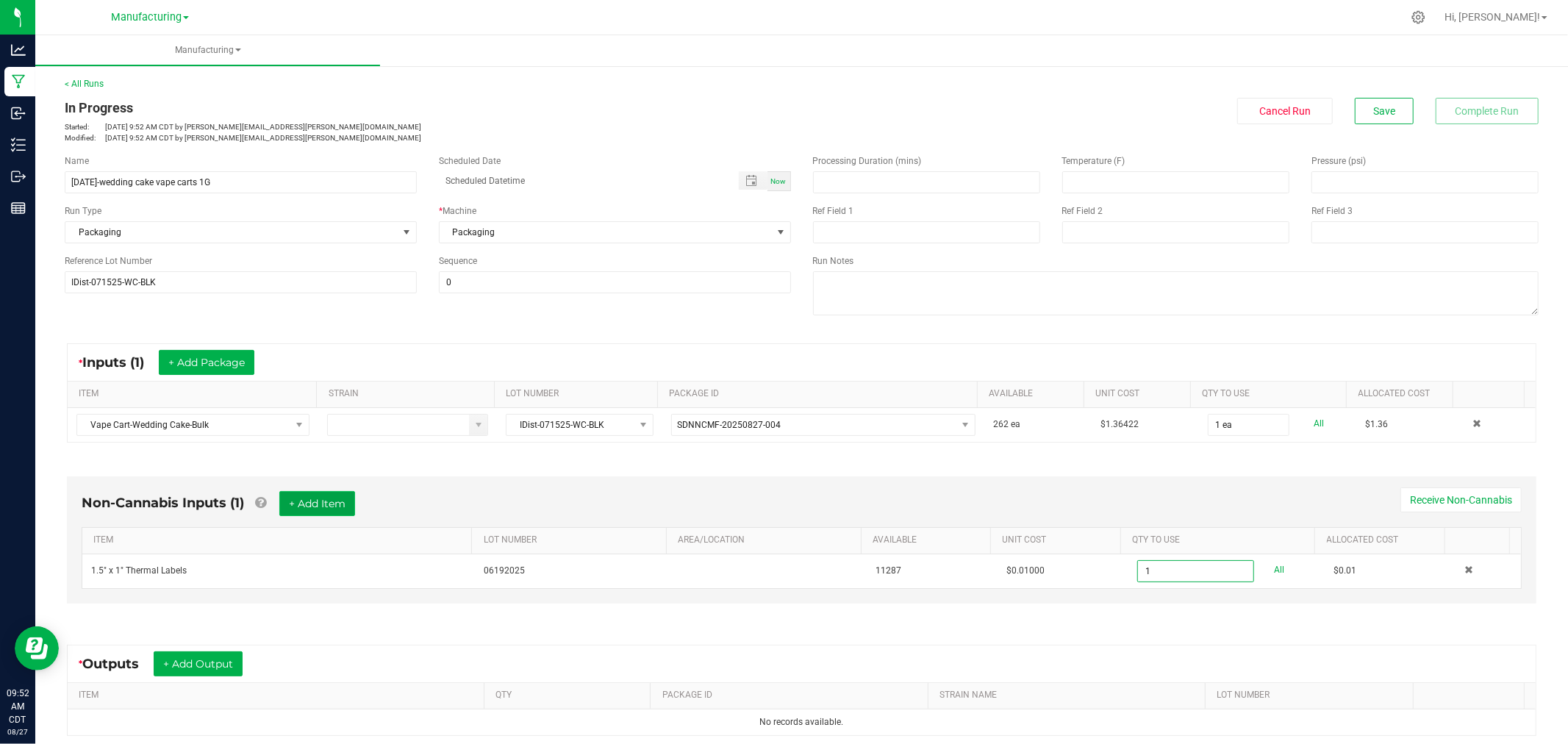
type input "1 ea"
click at [336, 509] on button "+ Add Item" at bounding box center [317, 504] width 76 height 25
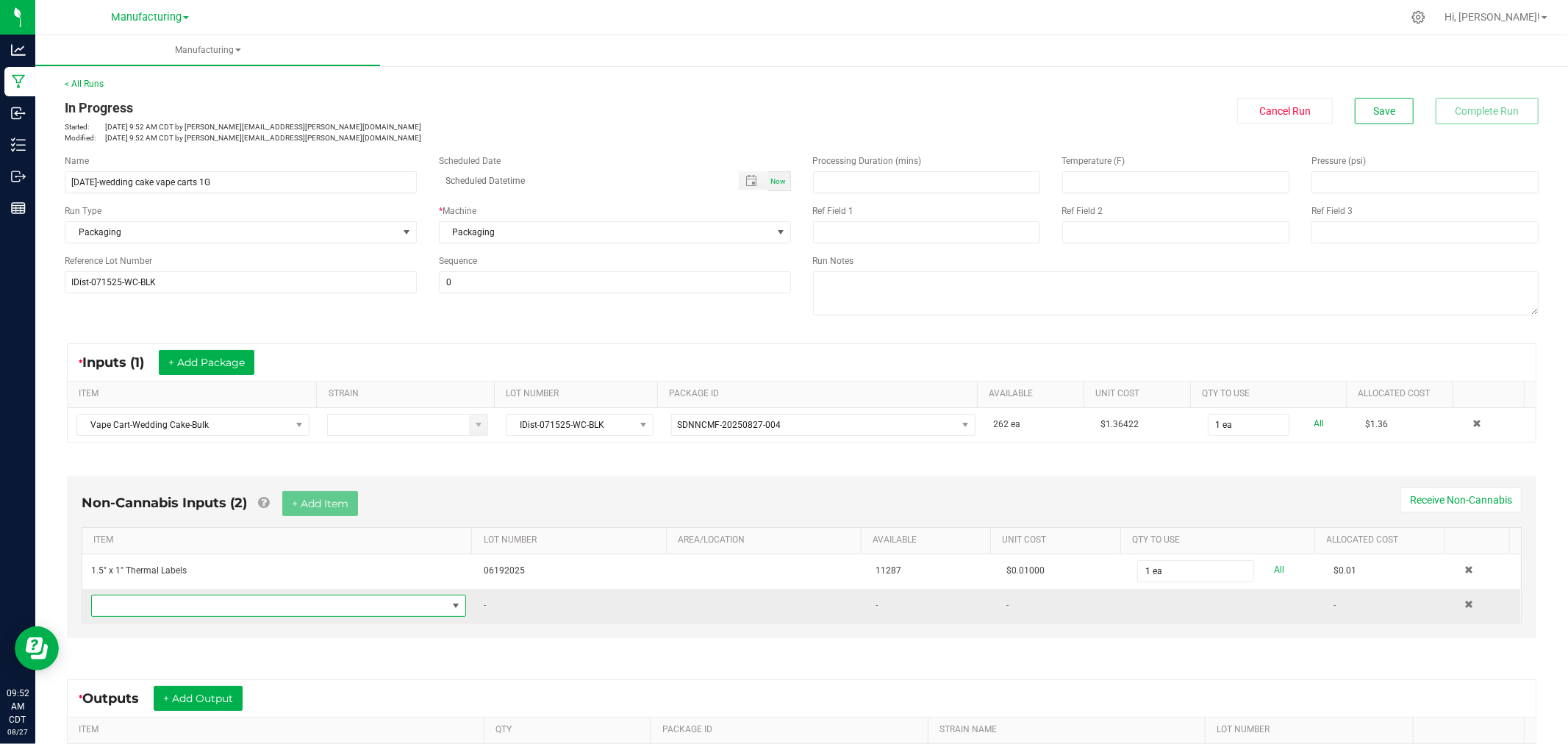
click at [164, 602] on span "NO DATA FOUND" at bounding box center [270, 606] width 355 height 21
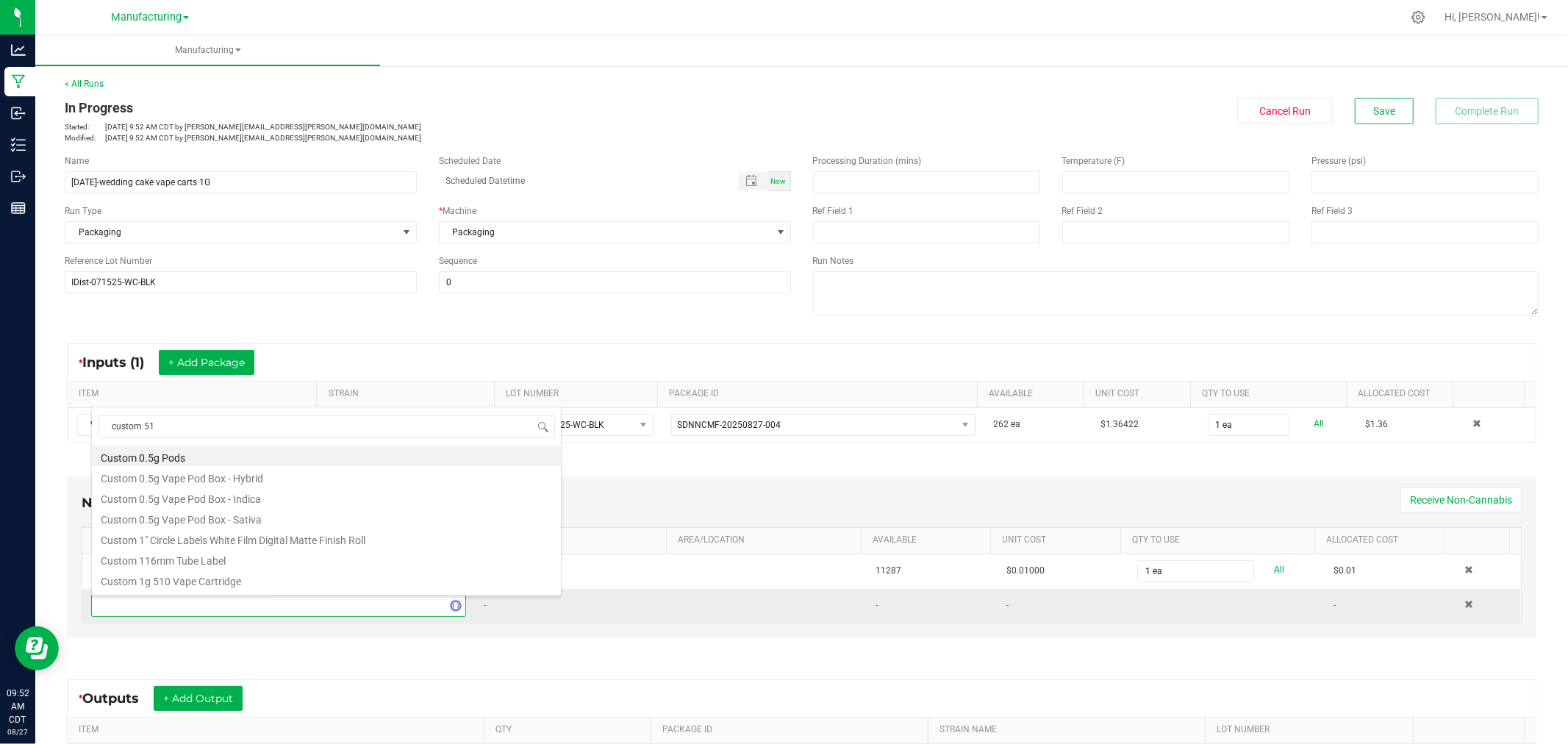
type input "custom 510"
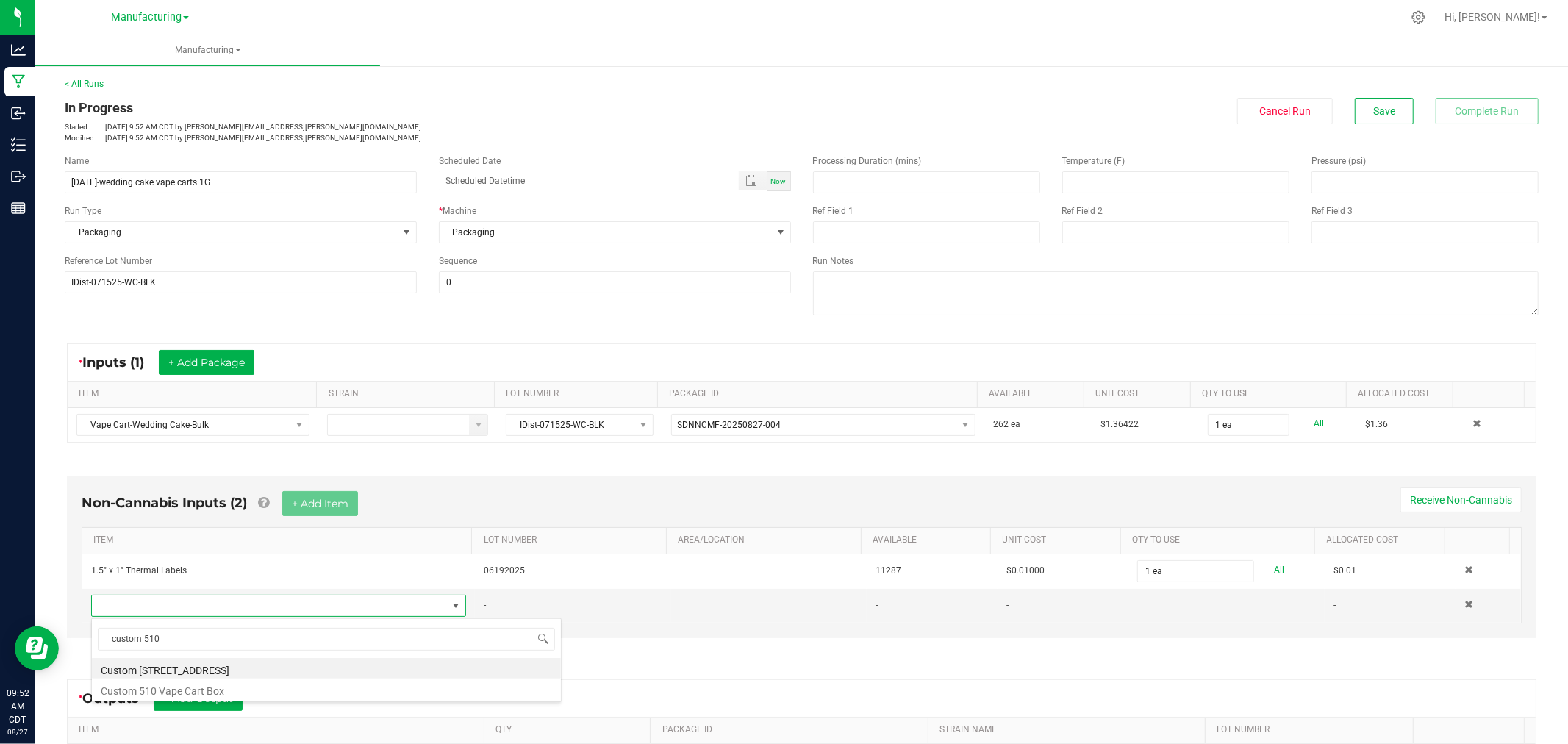
click at [145, 664] on li "Custom [STREET_ADDRESS]" at bounding box center [326, 668] width 469 height 21
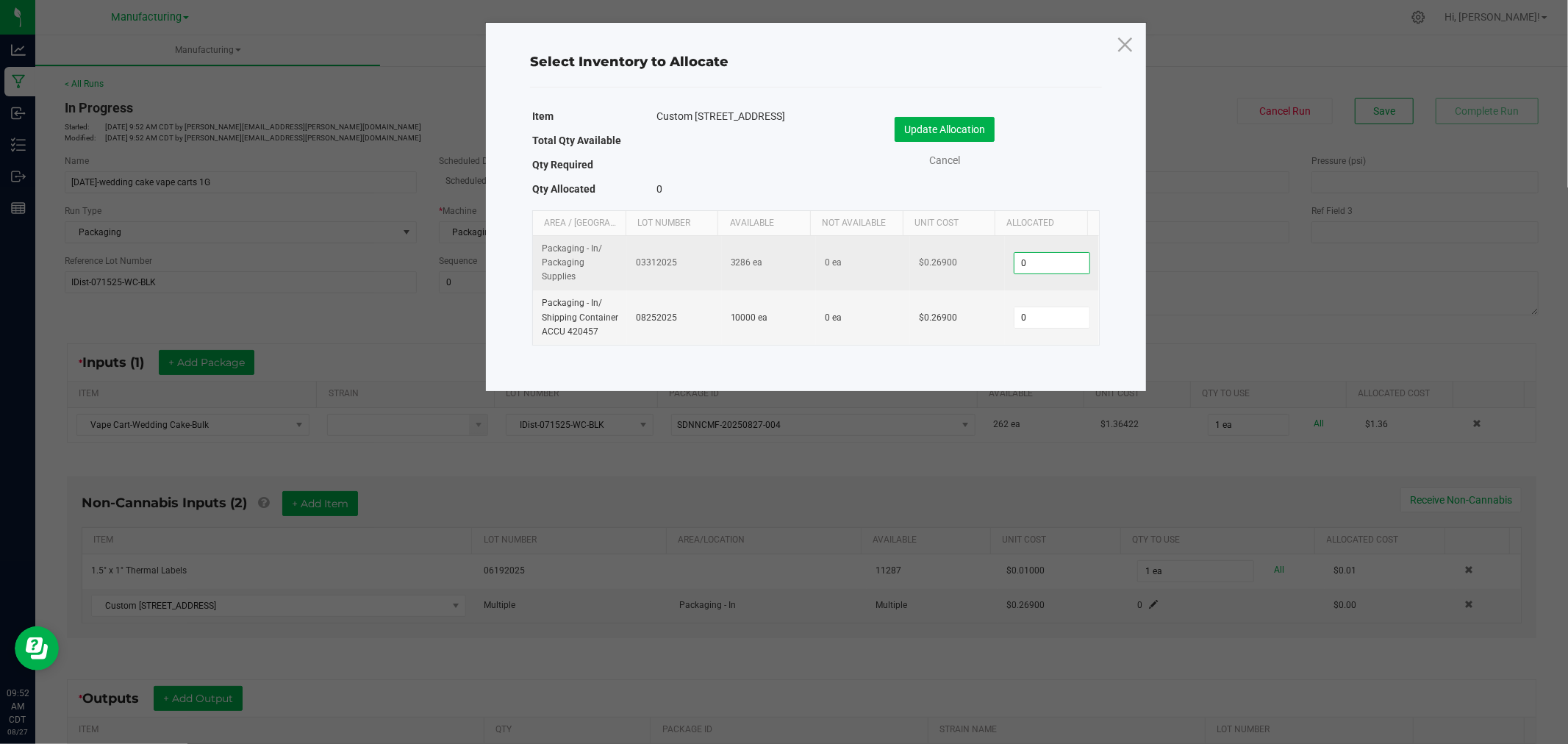
click at [1044, 269] on input "0" at bounding box center [1052, 263] width 75 height 21
type input "4"
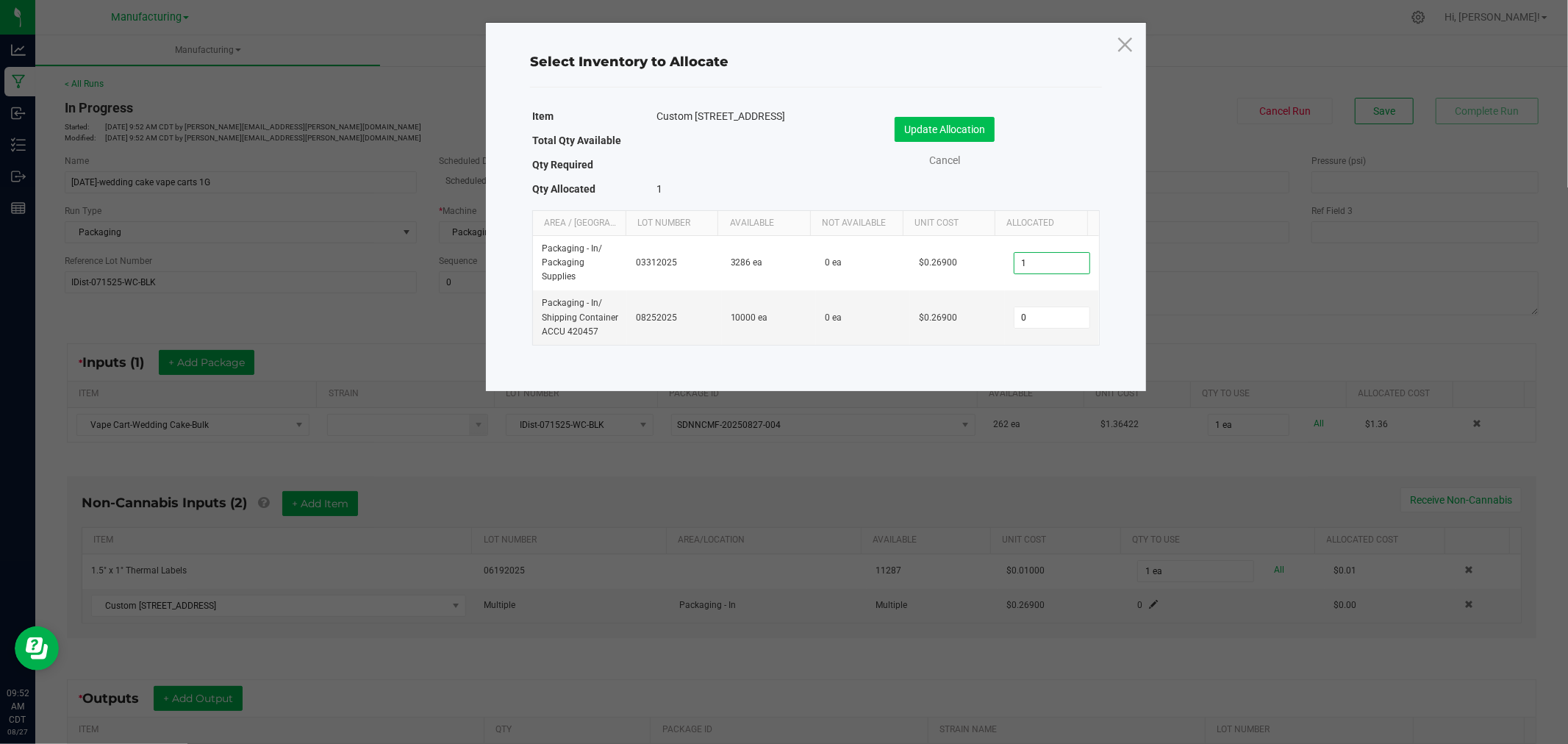
type input "1"
click at [938, 127] on button "Update Allocation" at bounding box center [945, 129] width 100 height 25
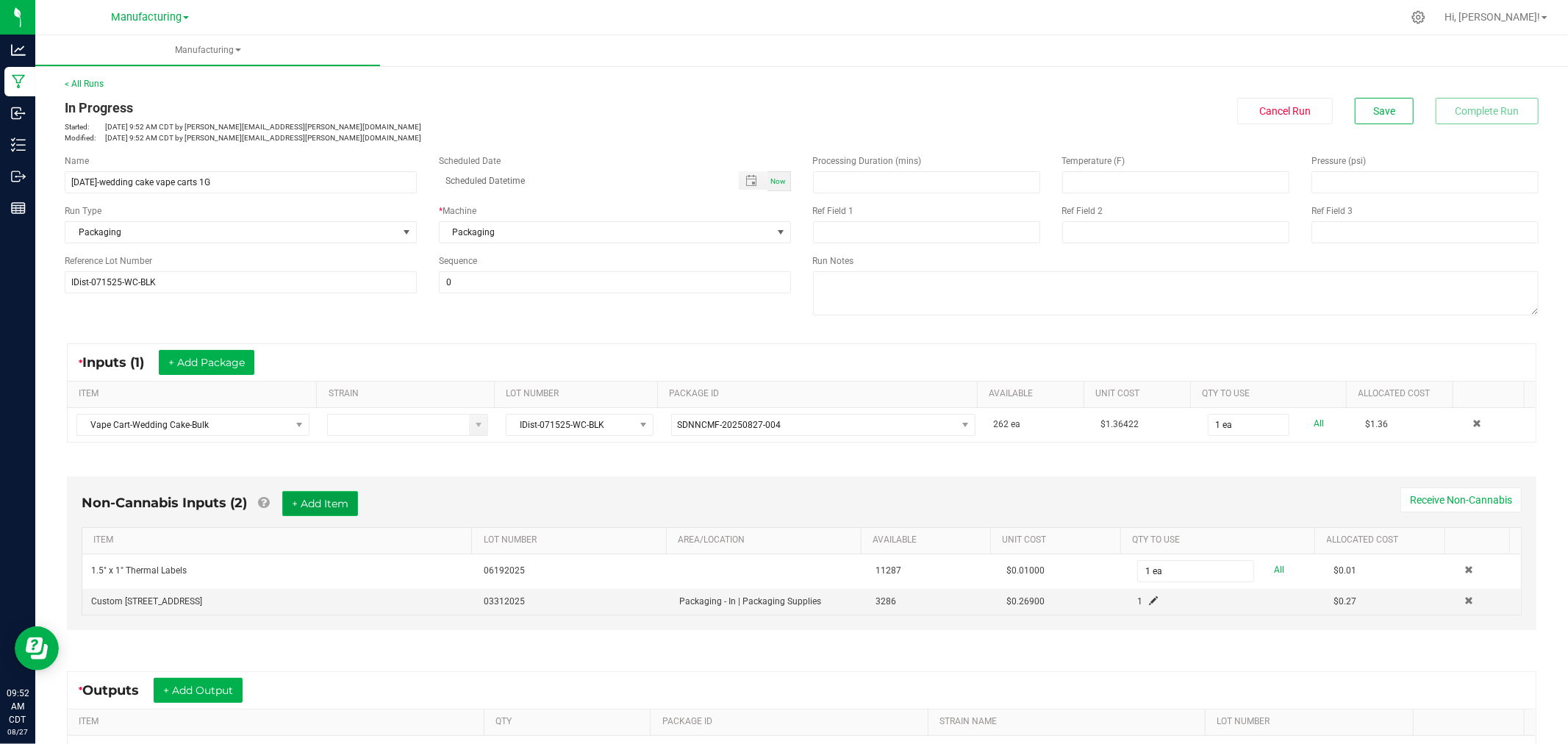
click at [315, 502] on button "+ Add Item" at bounding box center [320, 504] width 76 height 25
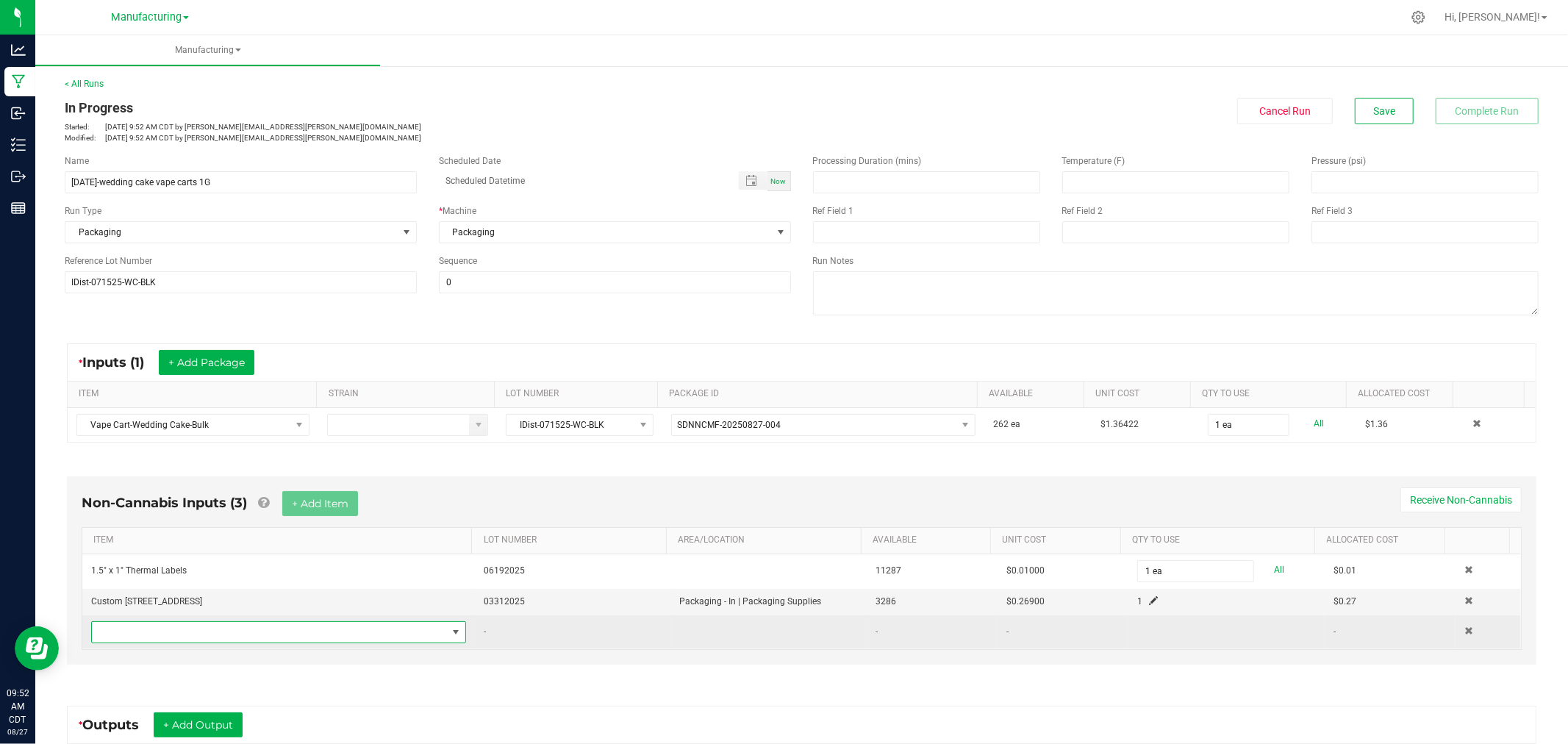
click at [325, 642] on span "NO DATA FOUND" at bounding box center [270, 631] width 355 height 21
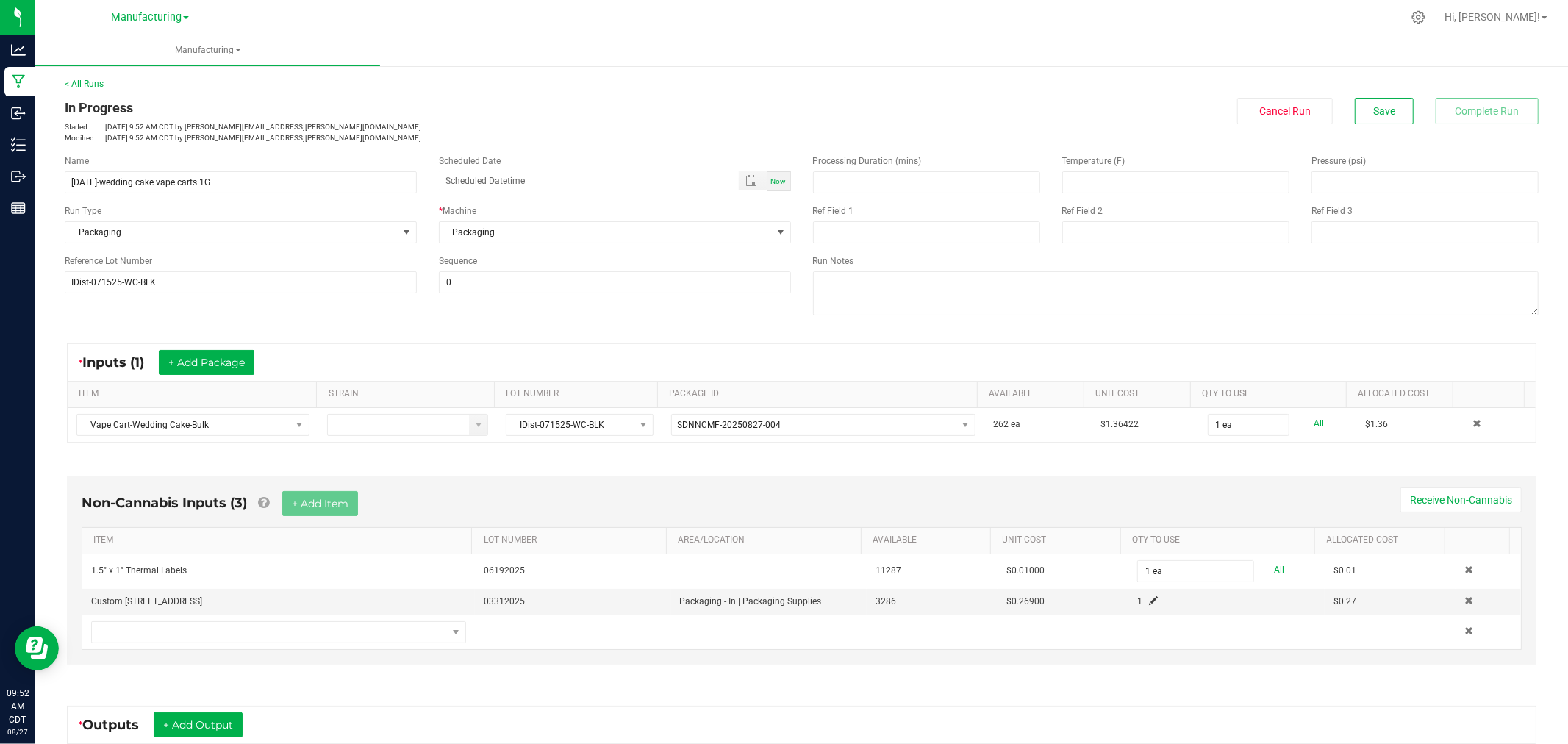
click at [648, 671] on div "Non-Cannabis Inputs (3) + Add Item Receive Non-Cannabis ITEM LOT NUMBER AREA/LO…" at bounding box center [801, 574] width 1496 height 237
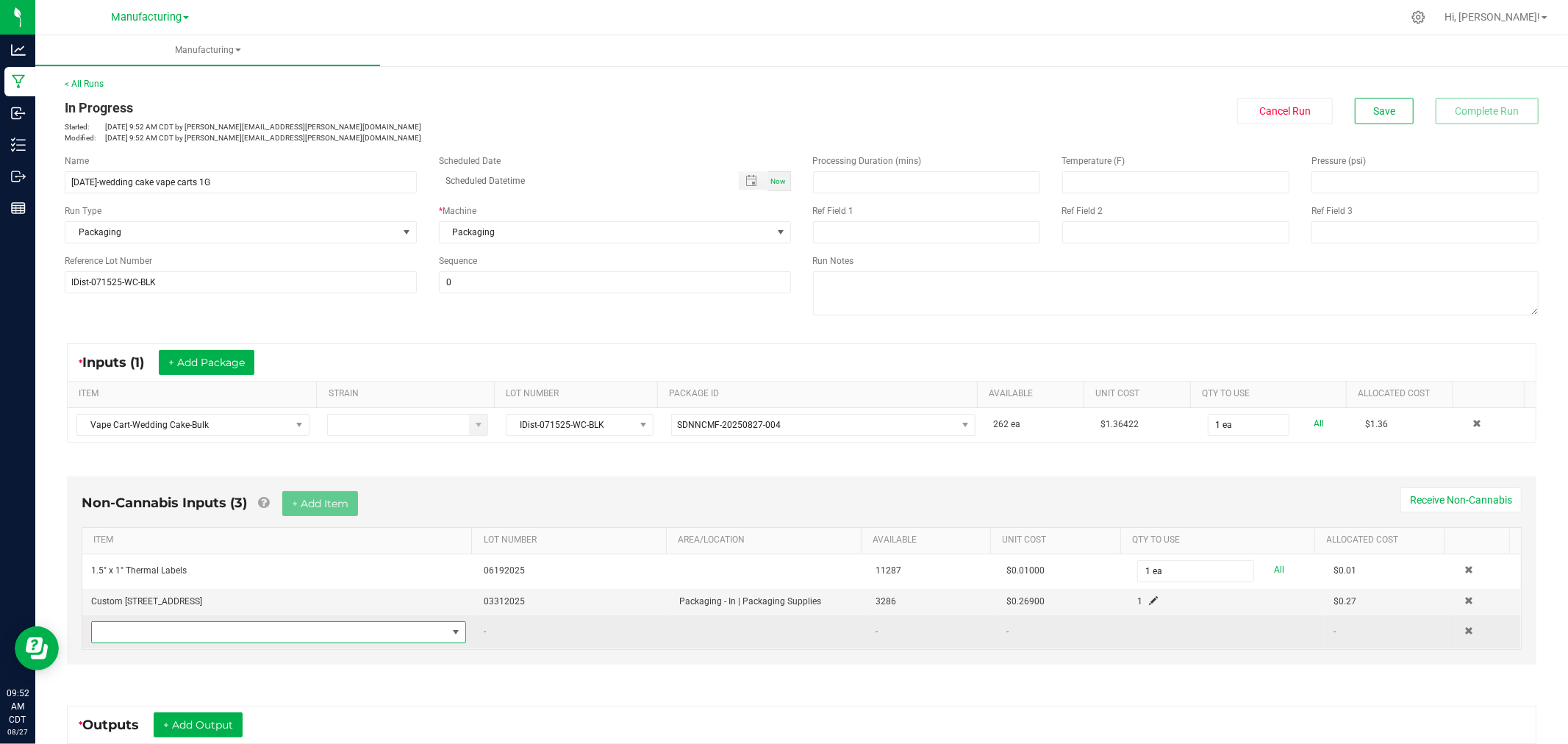
click at [312, 638] on span "NO DATA FOUND" at bounding box center [270, 631] width 355 height 21
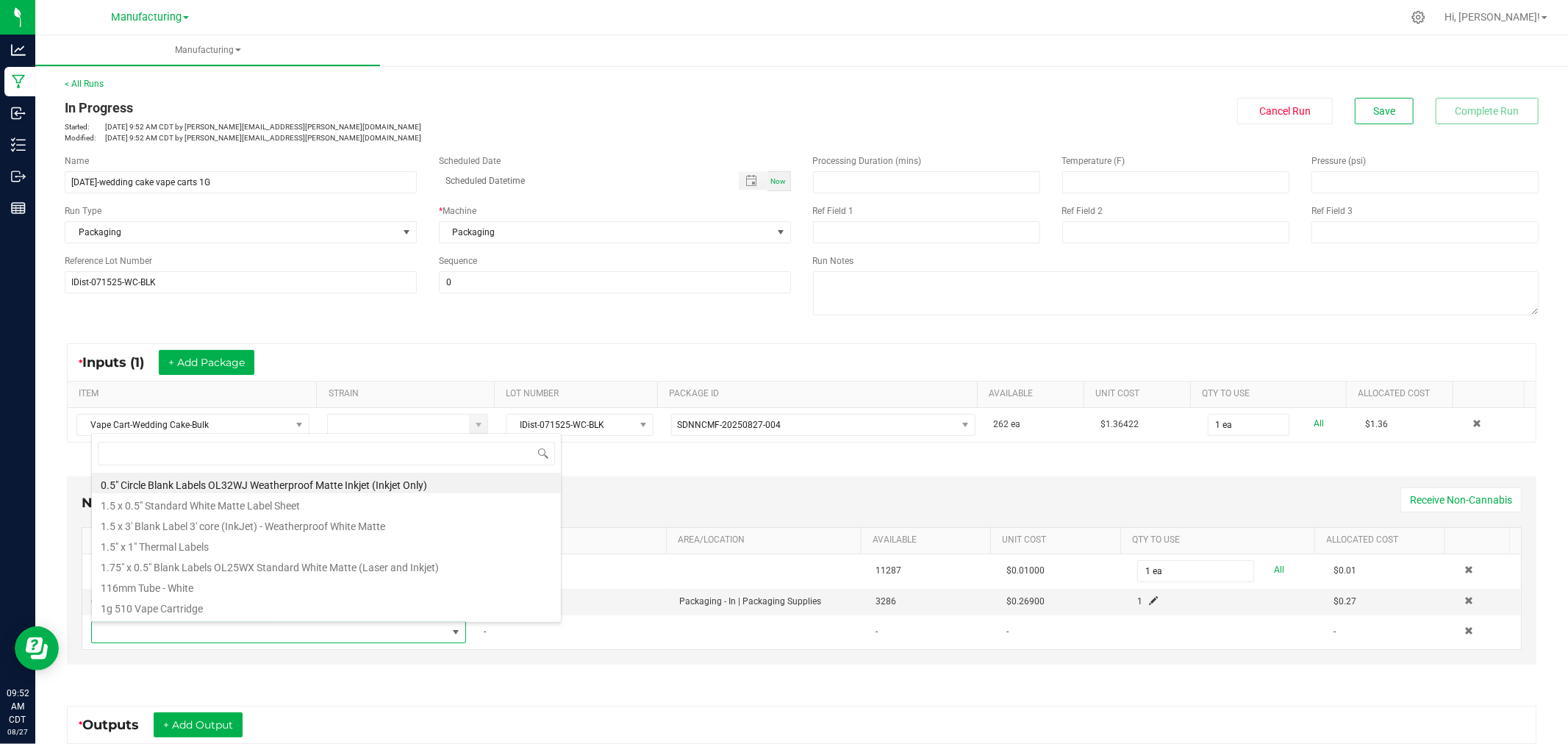
click at [695, 667] on div "Non-Cannabis Inputs (3) + Add Item Receive Non-Cannabis ITEM LOT NUMBER AREA/LO…" at bounding box center [801, 574] width 1496 height 237
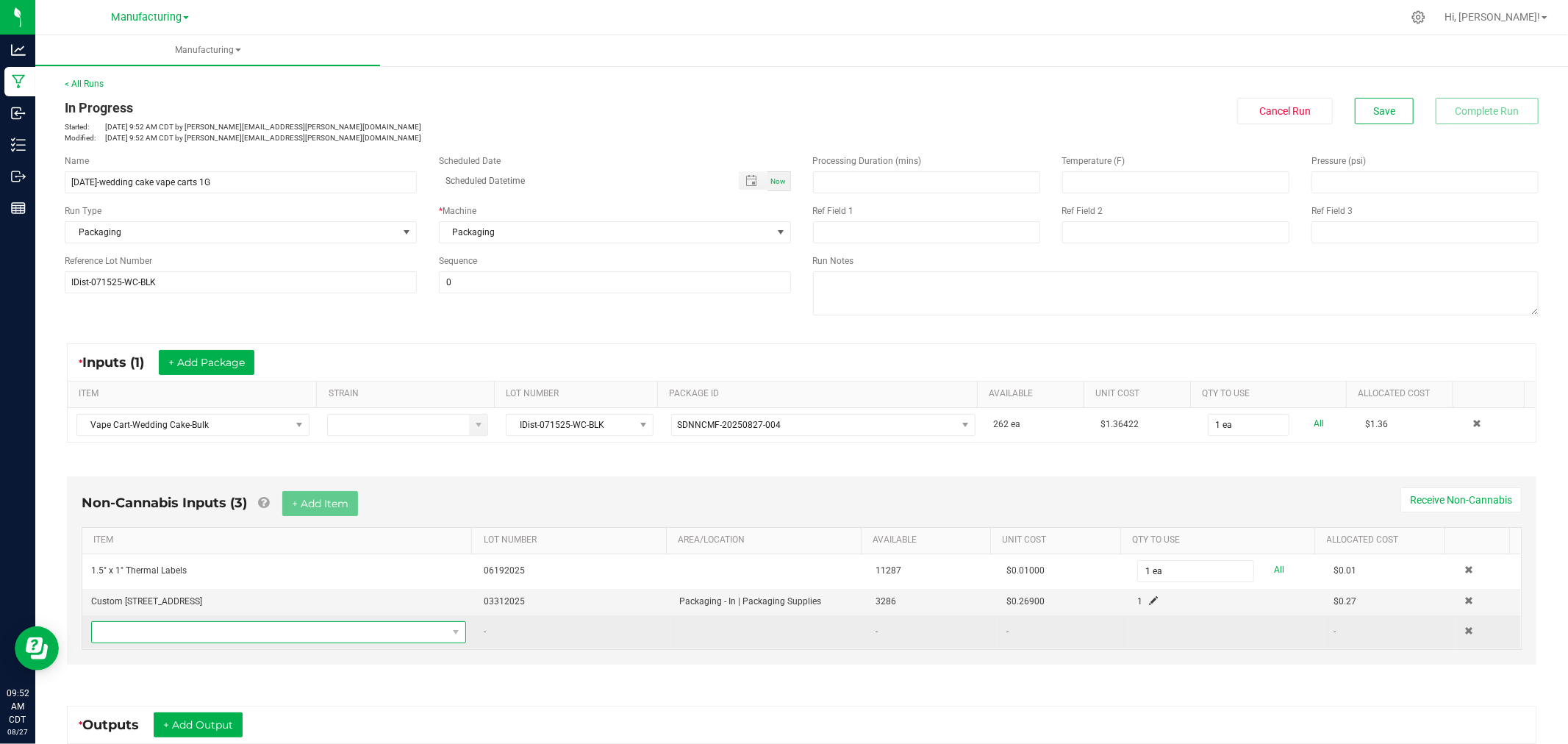
click at [337, 629] on span "NO DATA FOUND" at bounding box center [270, 631] width 355 height 21
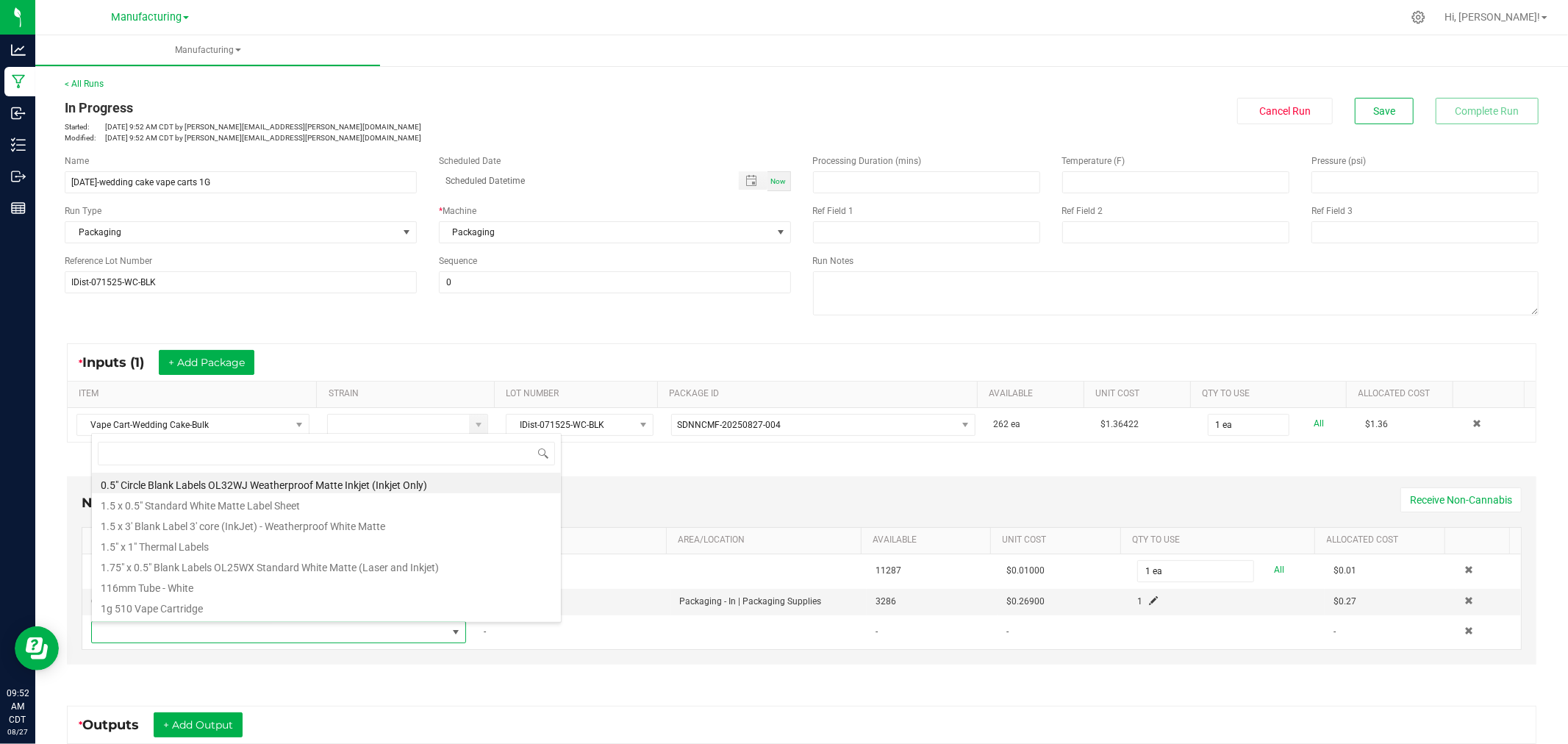
click at [623, 483] on div "Non-Cannabis Inputs (3) + Add Item Receive Non-Cannabis ITEM LOT NUMBER AREA/LO…" at bounding box center [801, 571] width 1470 height 189
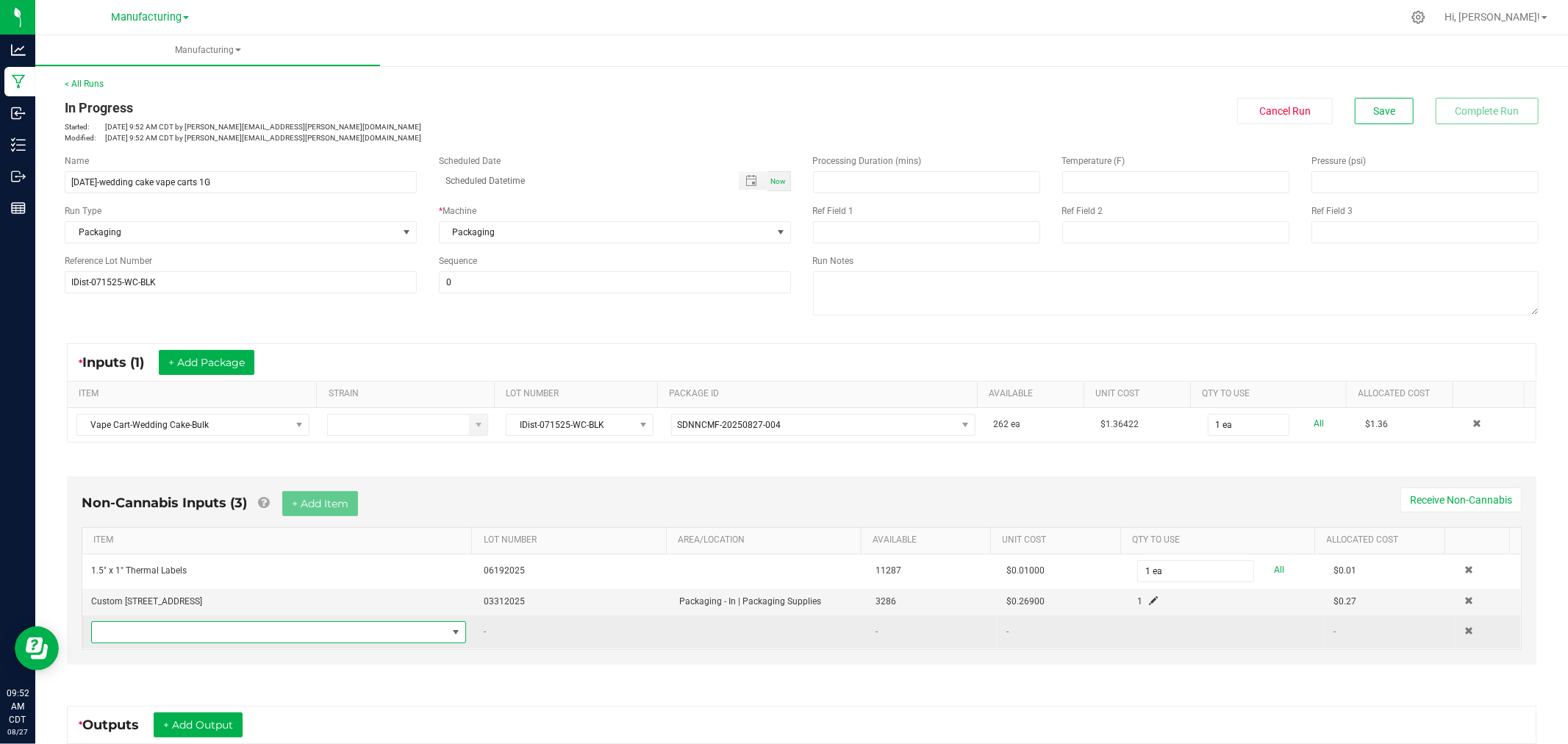
click at [260, 636] on span "NO DATA FOUND" at bounding box center [270, 631] width 355 height 21
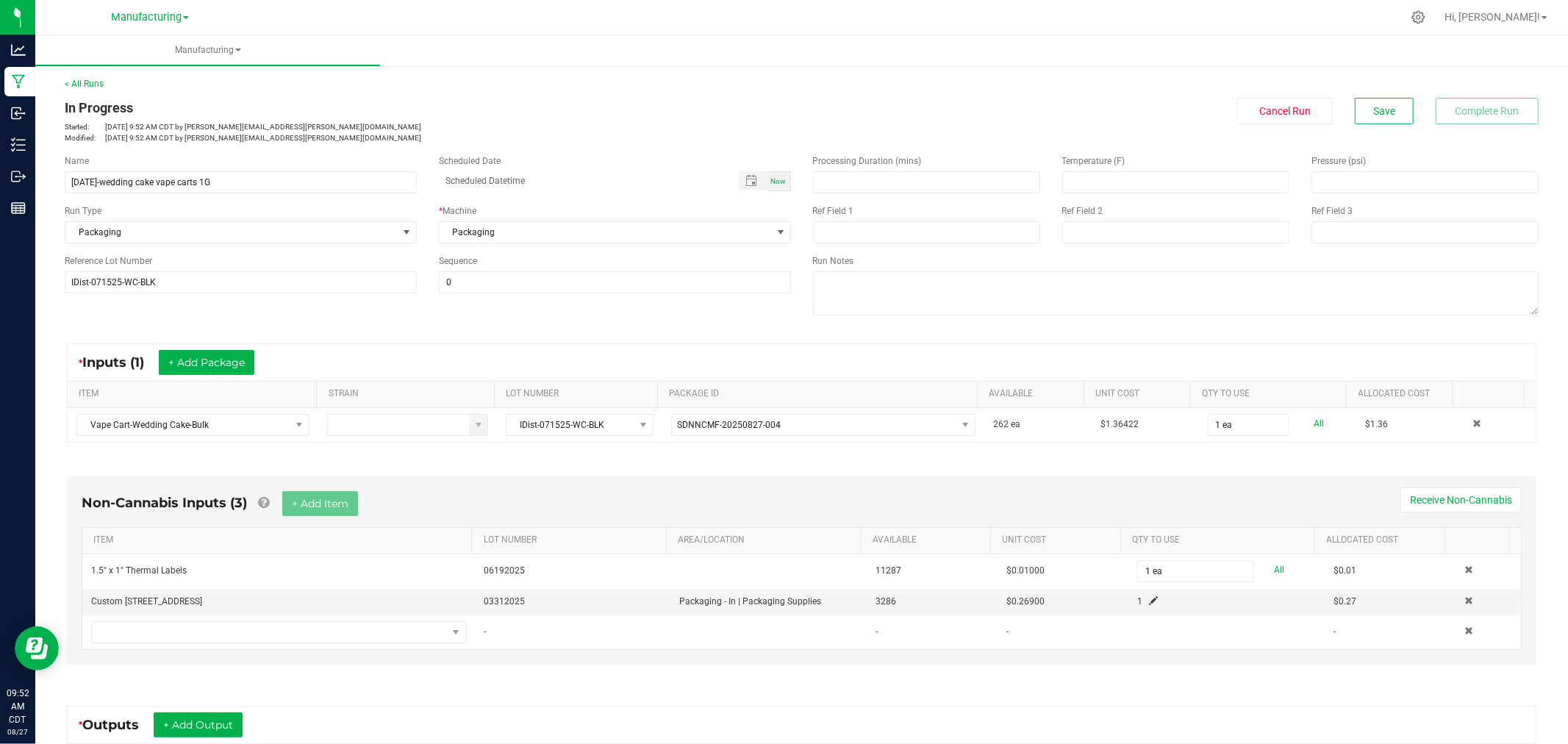
click at [748, 498] on div "Non-Cannabis Inputs (3) + Add Item Receive Non-Cannabis" at bounding box center [802, 509] width 1440 height 36
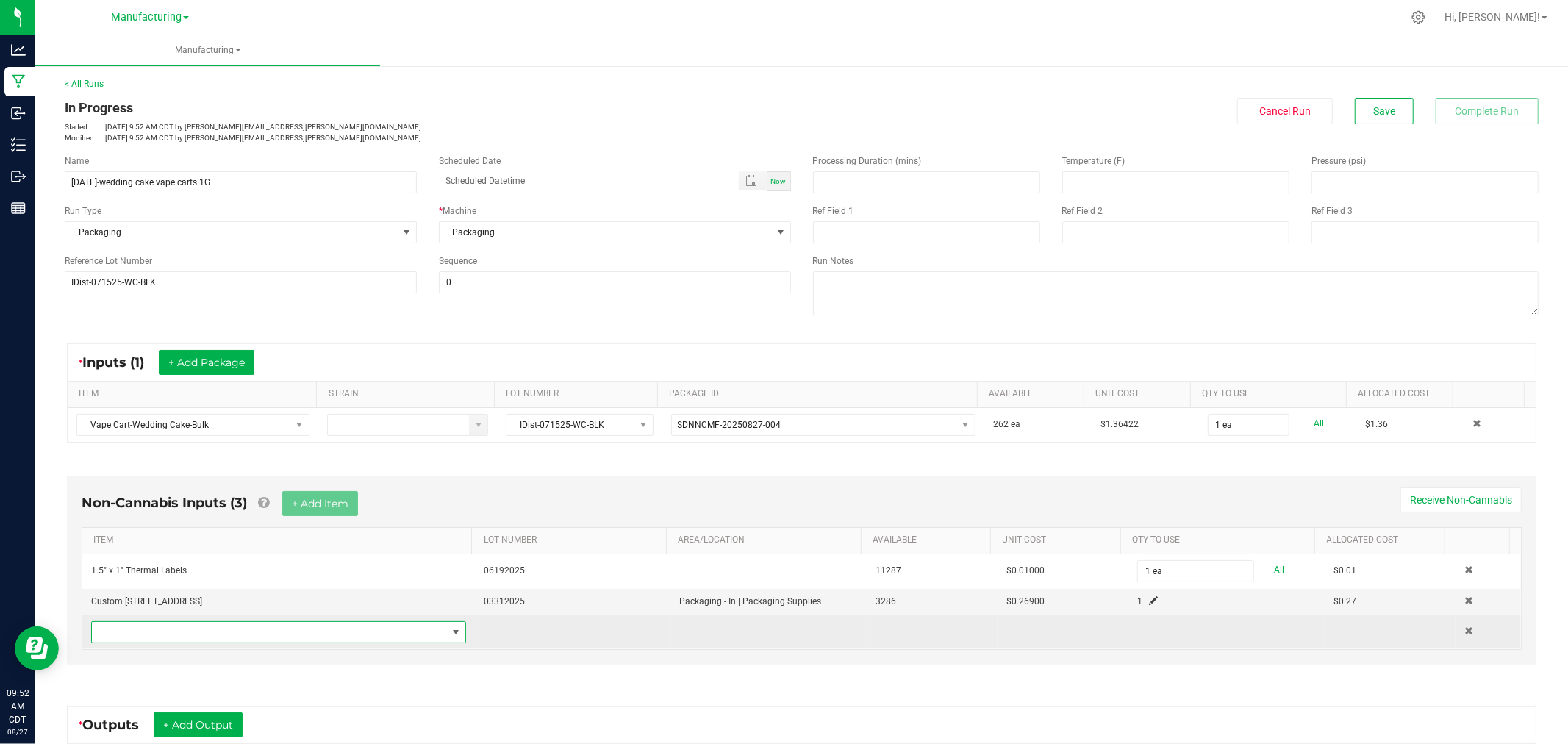
click at [239, 641] on span "NO DATA FOUND" at bounding box center [270, 631] width 355 height 21
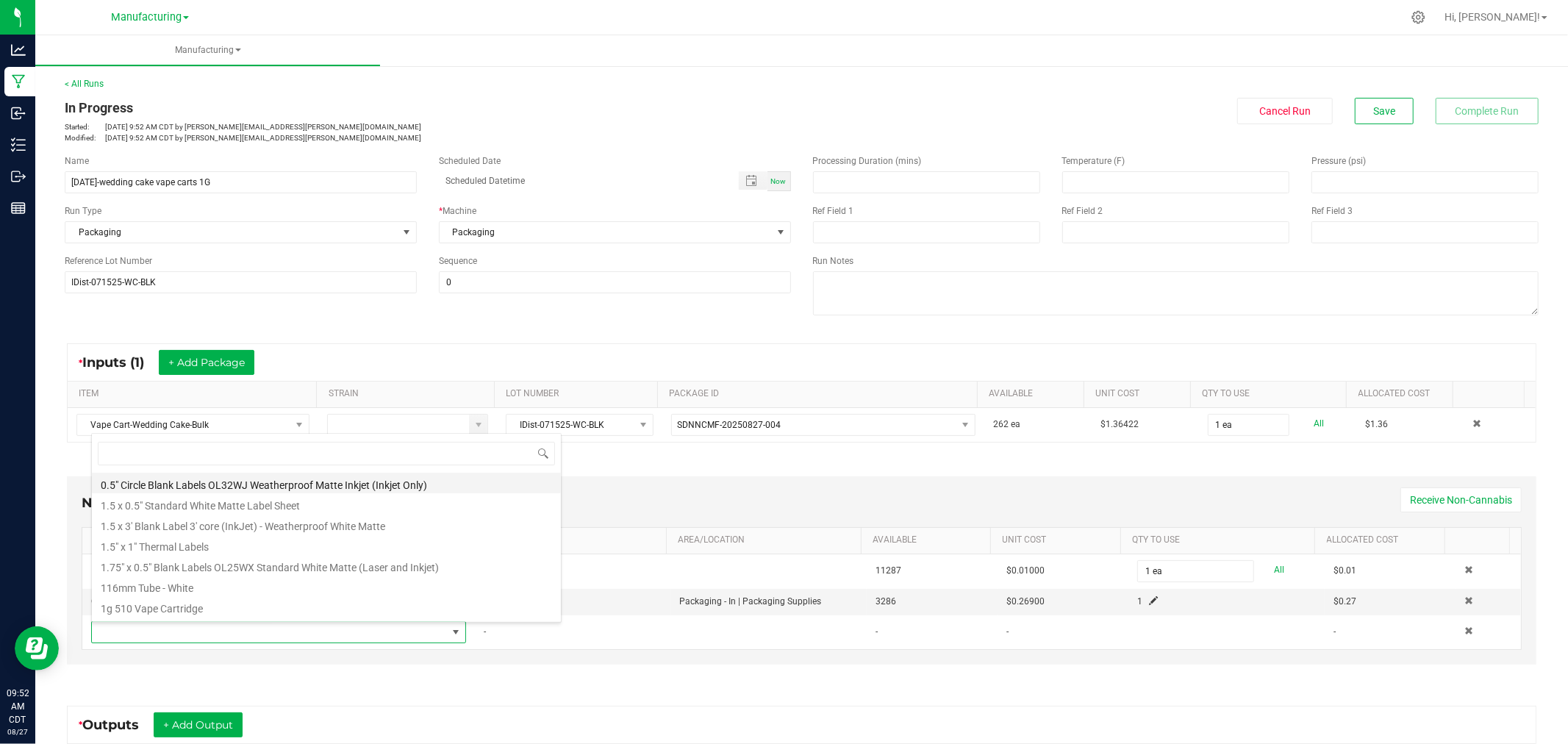
click at [195, 481] on li "0.5" Circle Blank Labels OL32WJ Weatherproof Matte Inkjet (Inkjet Only)" at bounding box center [326, 482] width 469 height 21
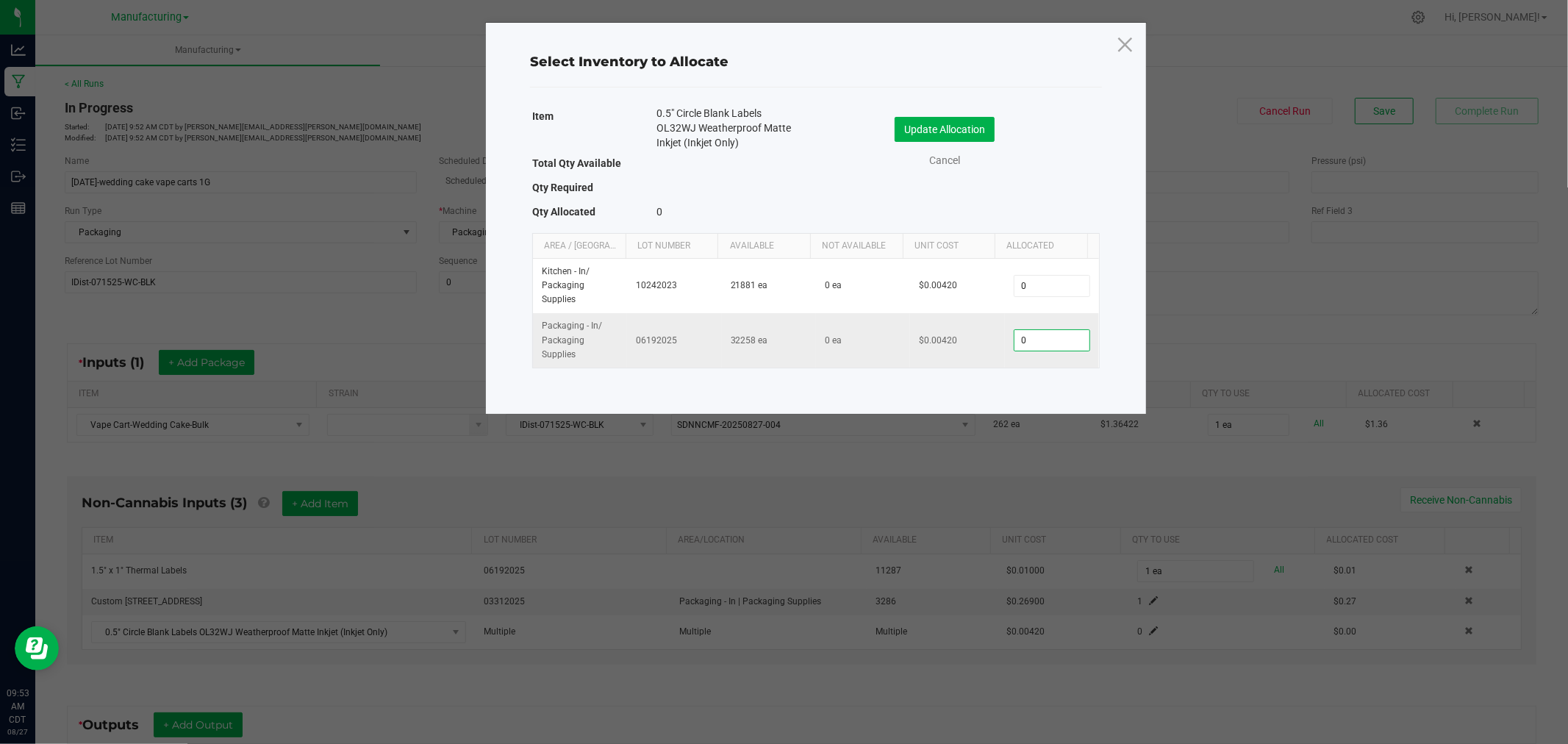
click at [1023, 340] on input "0" at bounding box center [1052, 340] width 75 height 21
type input "1"
click at [988, 133] on button "Update Allocation" at bounding box center [945, 129] width 100 height 25
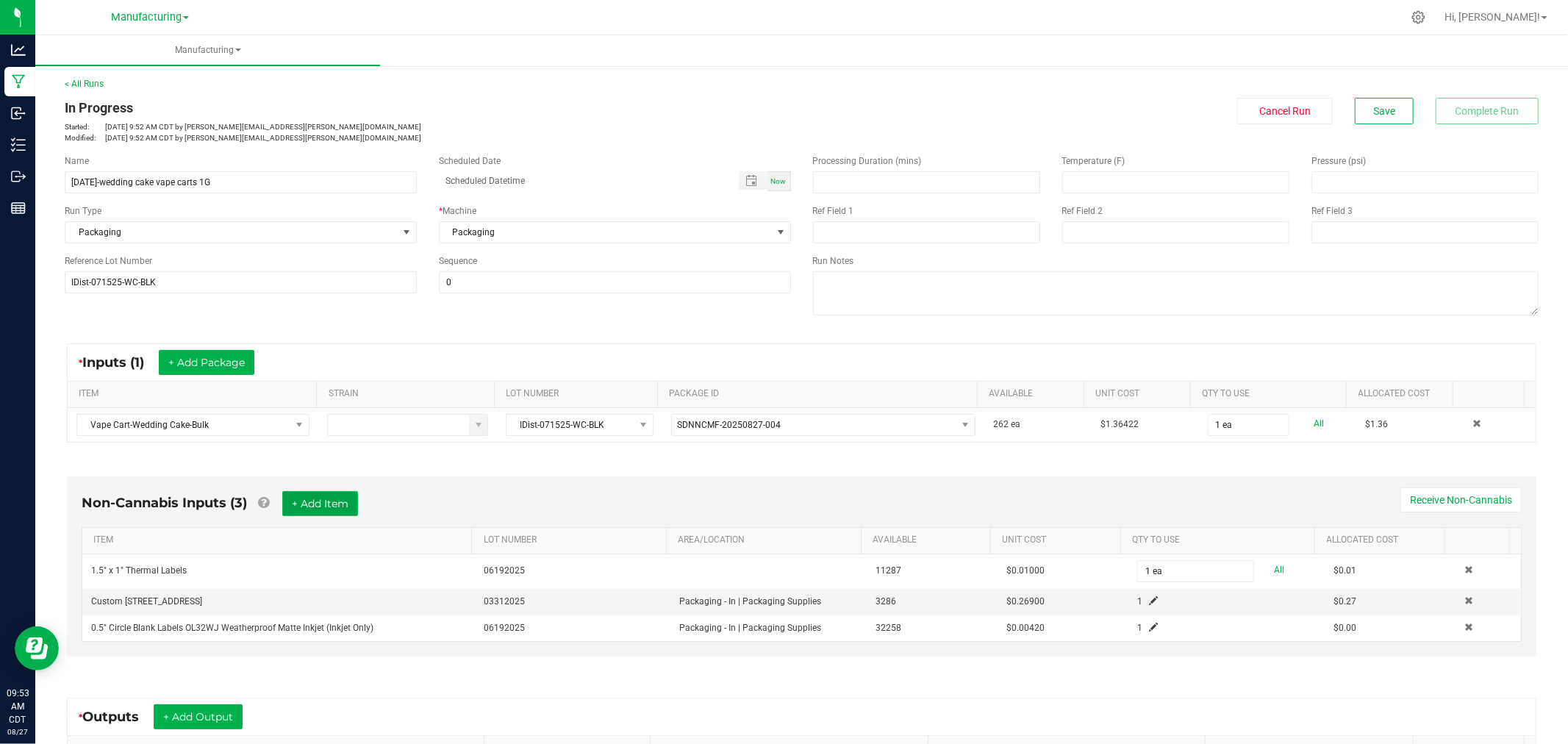
click at [292, 511] on button "+ Add Item" at bounding box center [320, 504] width 76 height 25
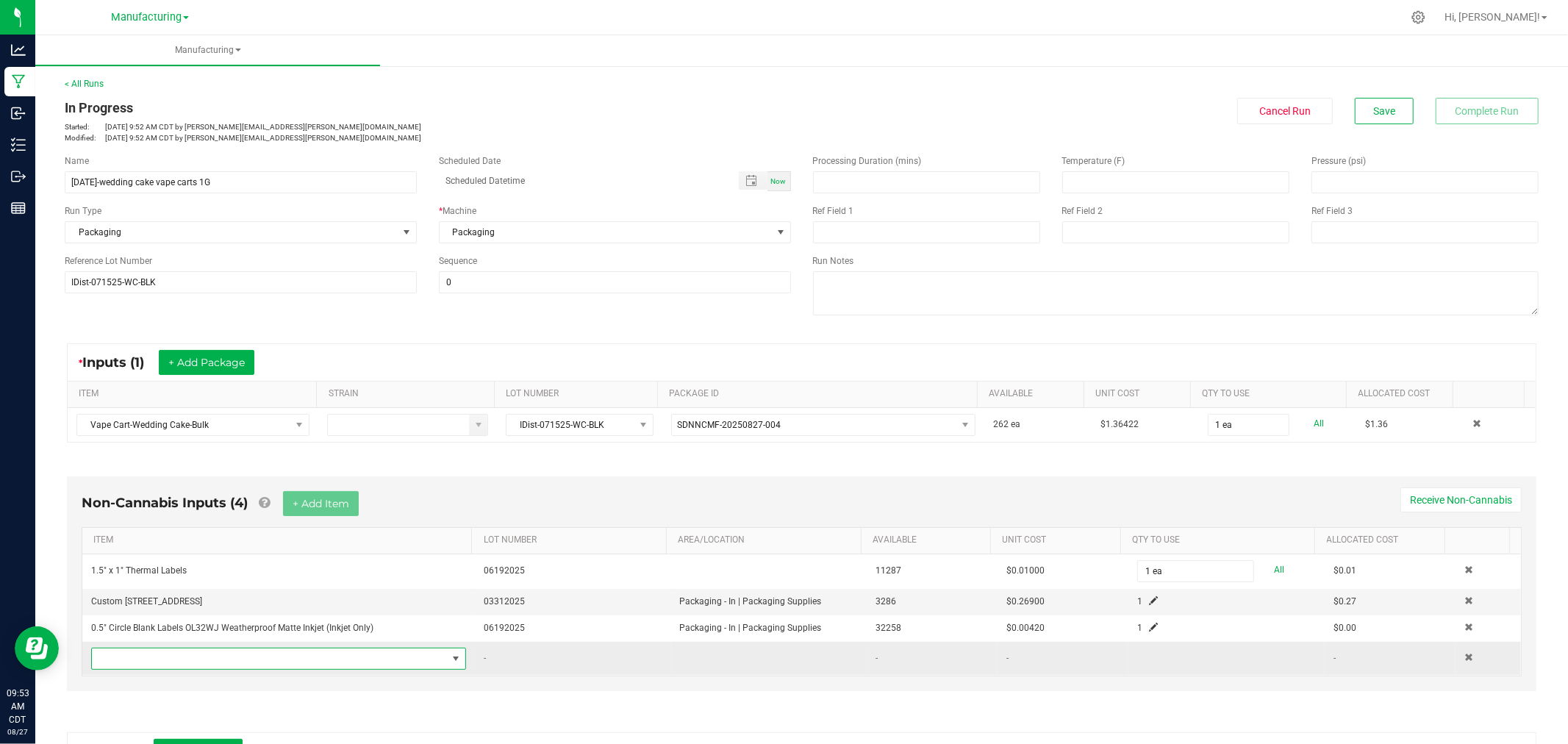
click at [270, 651] on span "NO DATA FOUND" at bounding box center [270, 658] width 355 height 21
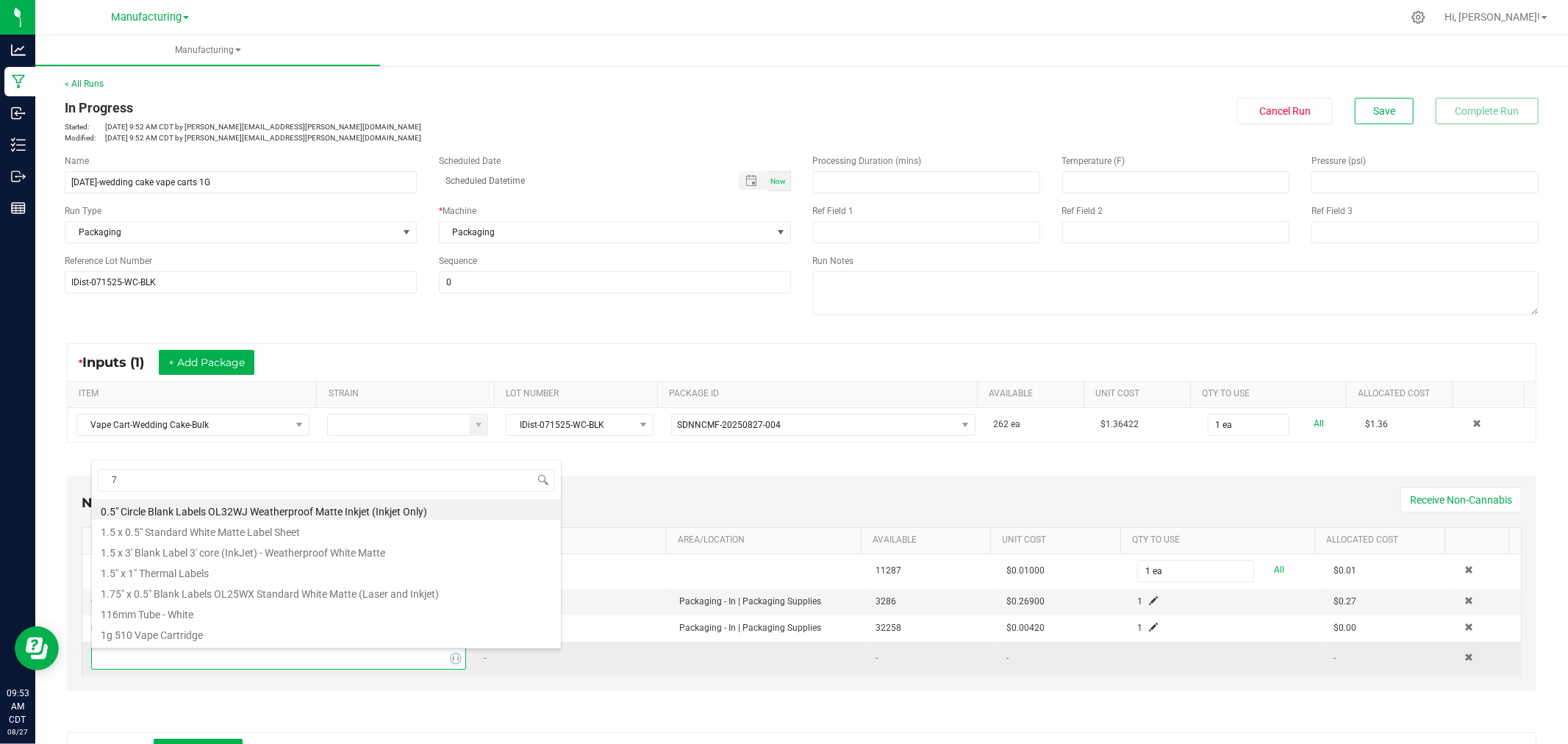
type input "70"
click at [207, 508] on li "70mm Tube - Black" at bounding box center [326, 509] width 469 height 21
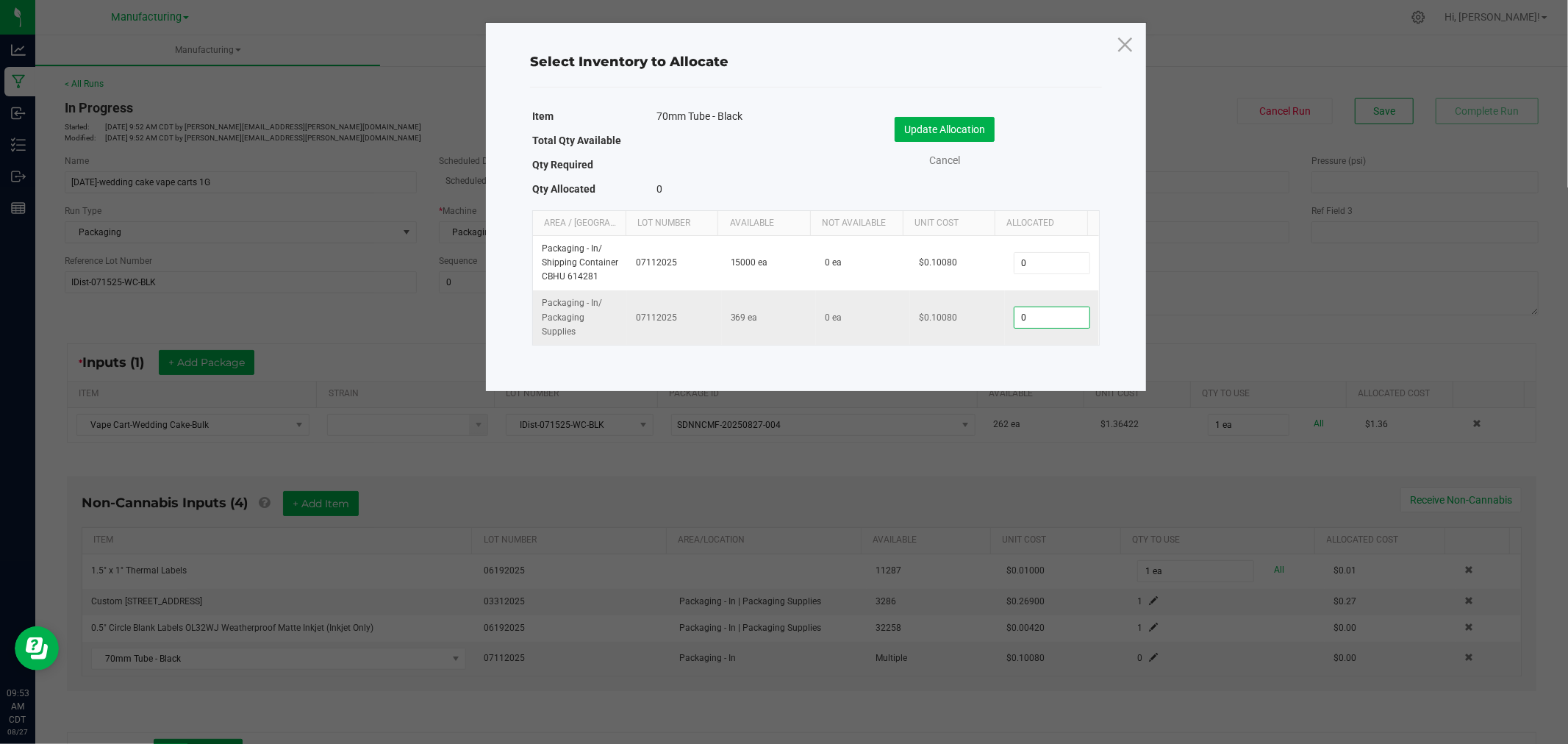
click at [1044, 314] on input "0" at bounding box center [1052, 317] width 75 height 21
type input "1"
click at [955, 128] on button "Update Allocation" at bounding box center [945, 129] width 100 height 25
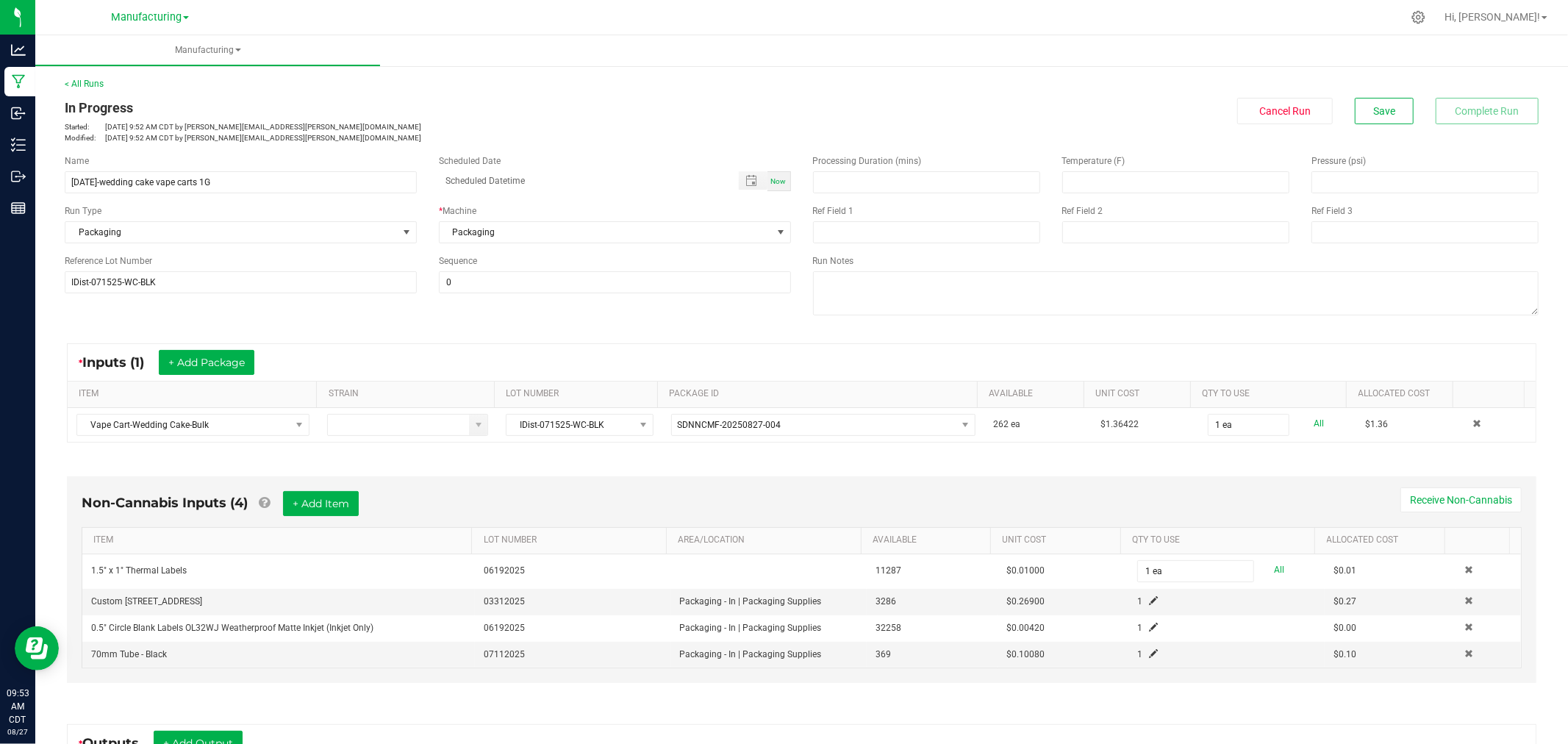
click at [399, 487] on div "Non-Cannabis Inputs (4) + Add Item Receive Non-Cannabis ITEM LOT NUMBER AREA/LO…" at bounding box center [801, 580] width 1470 height 207
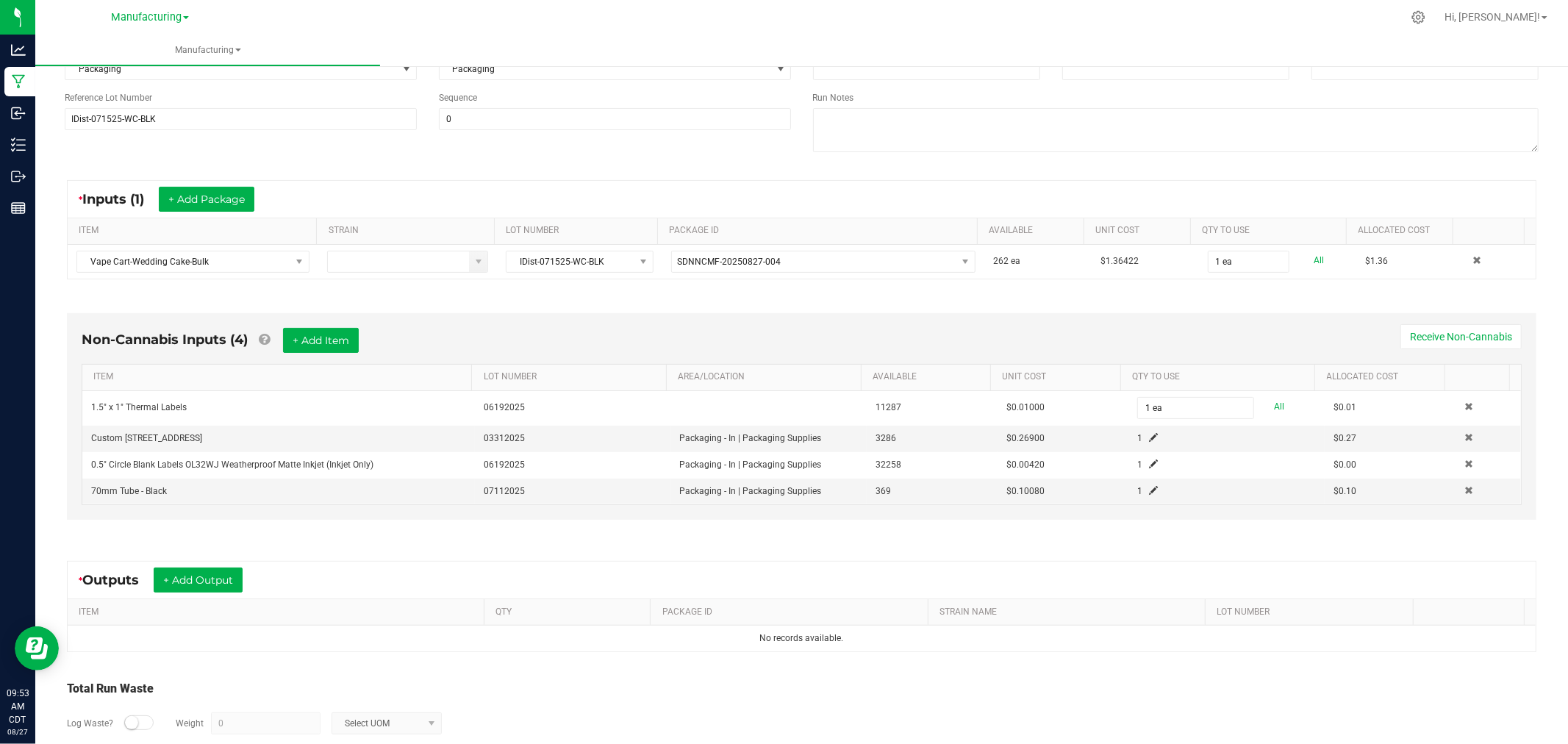
scroll to position [82, 0]
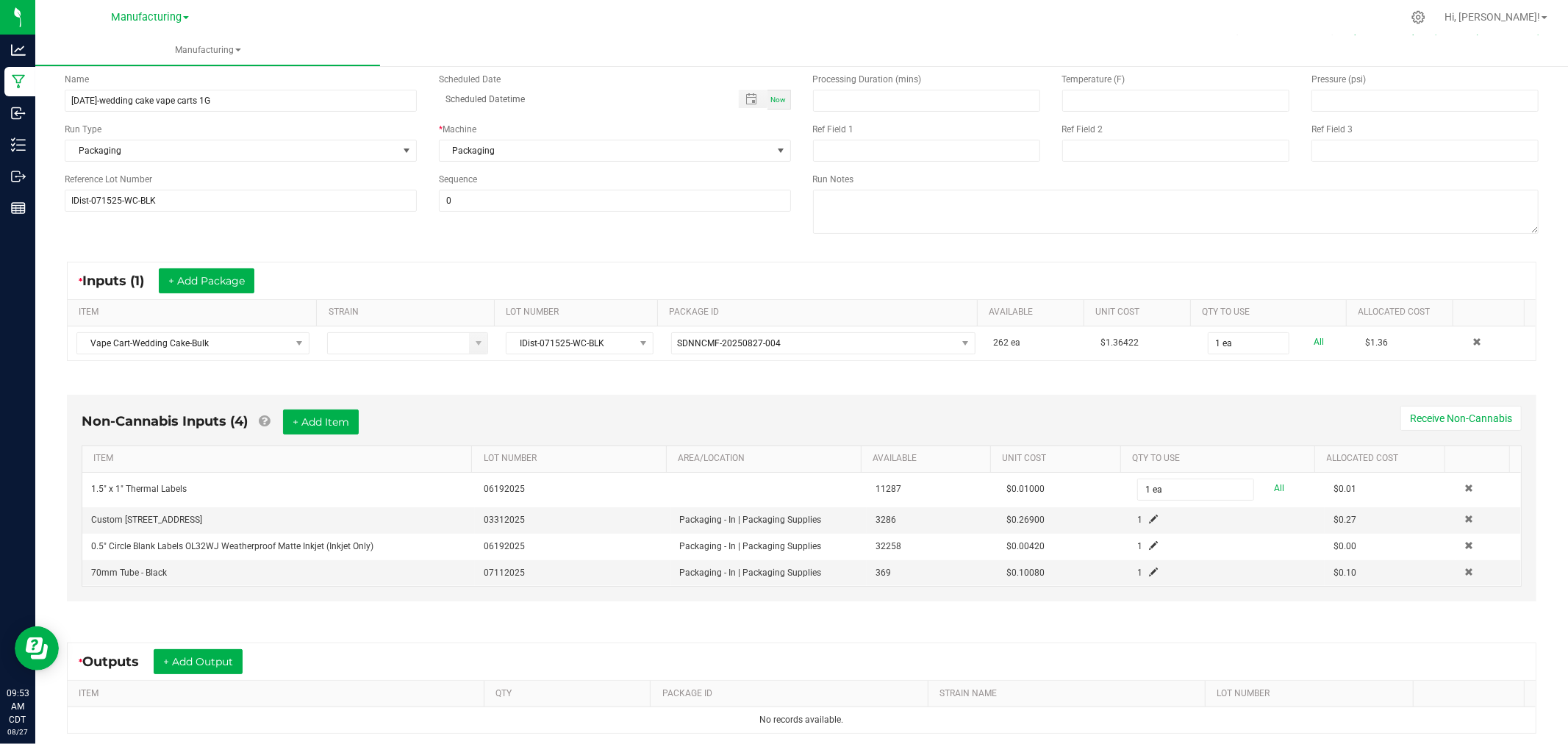
click at [640, 395] on div "Non-Cannabis Inputs (4) + Add Item Receive Non-Cannabis ITEM LOT NUMBER AREA/LO…" at bounding box center [801, 498] width 1470 height 207
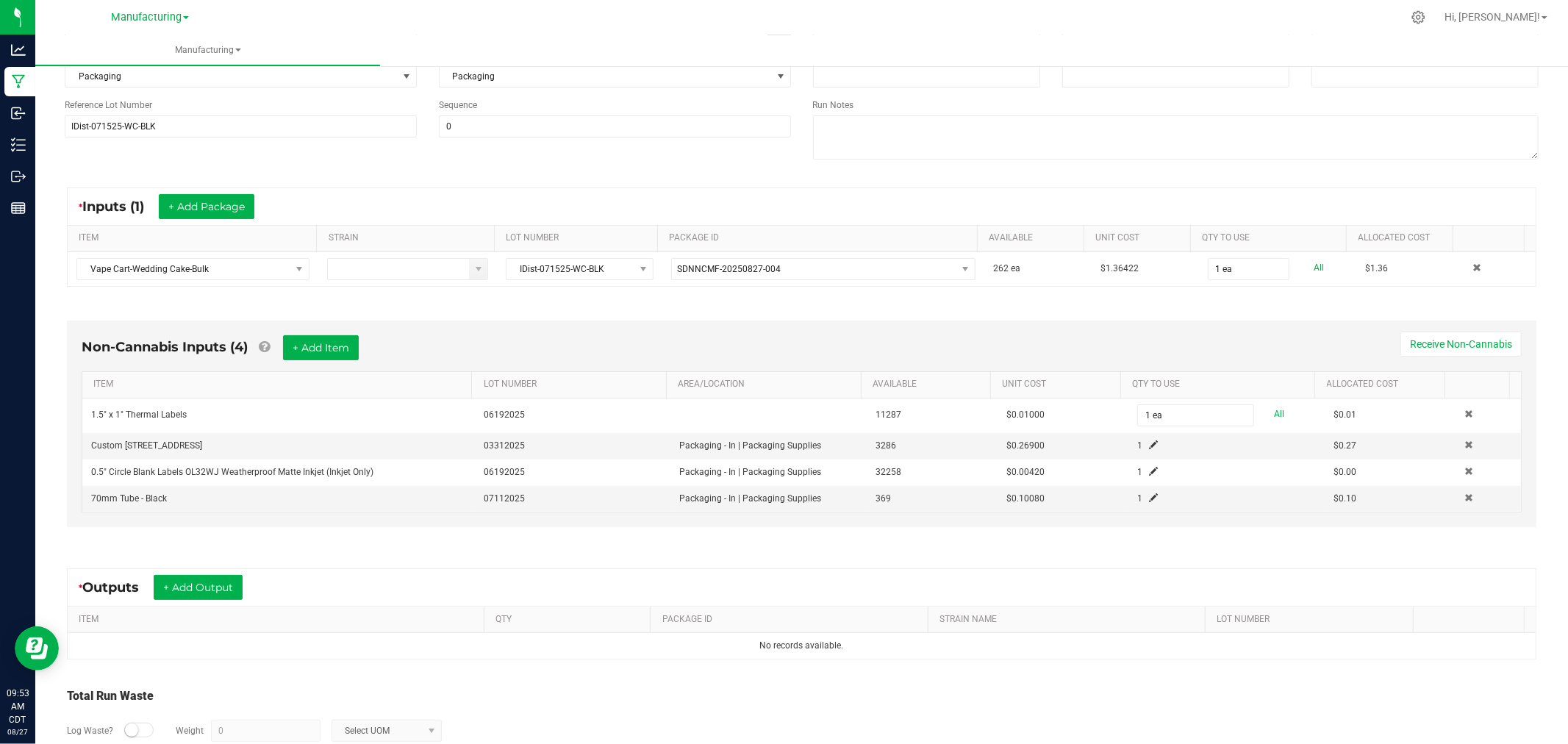
scroll to position [241, 0]
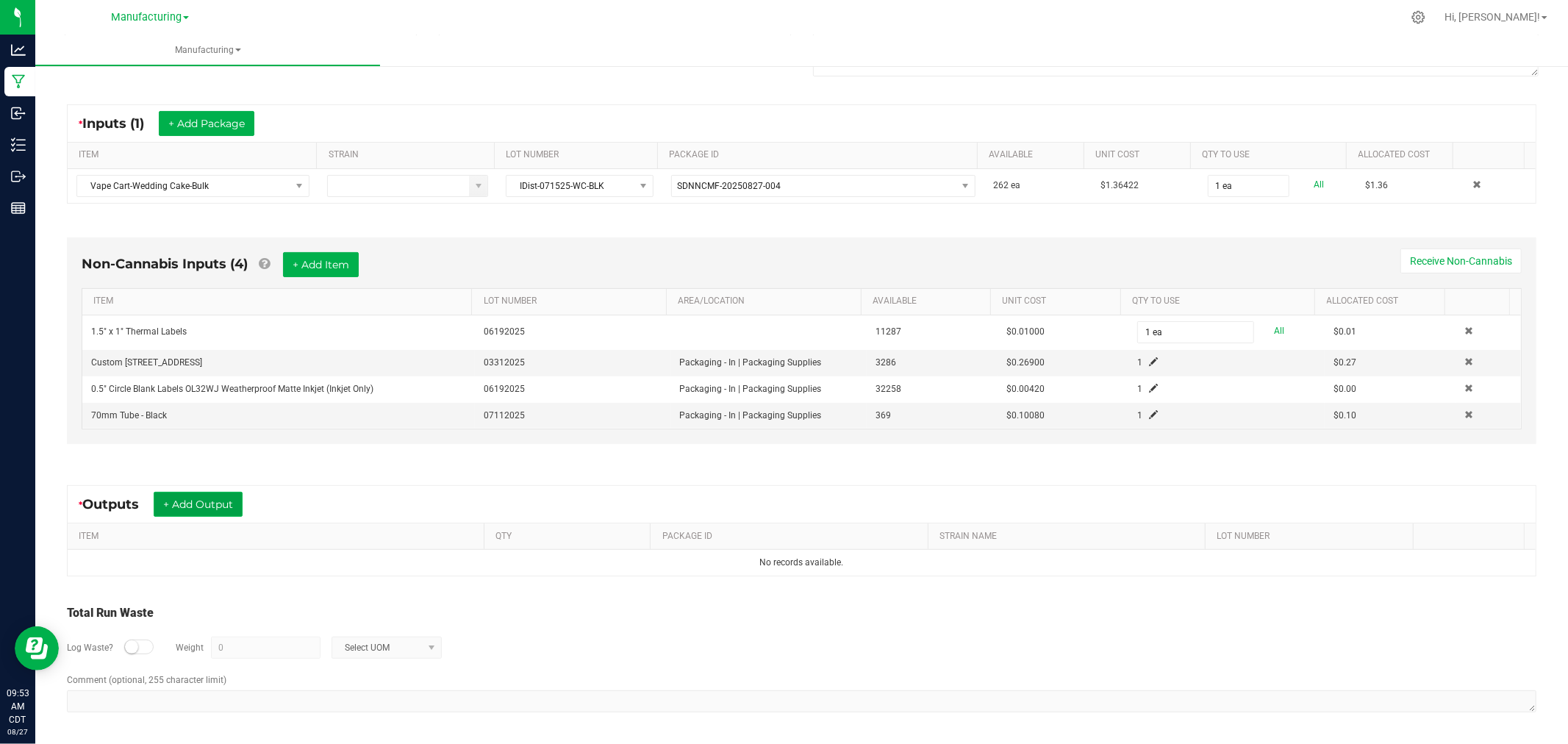
click at [195, 500] on button "+ Add Output" at bounding box center [198, 504] width 89 height 25
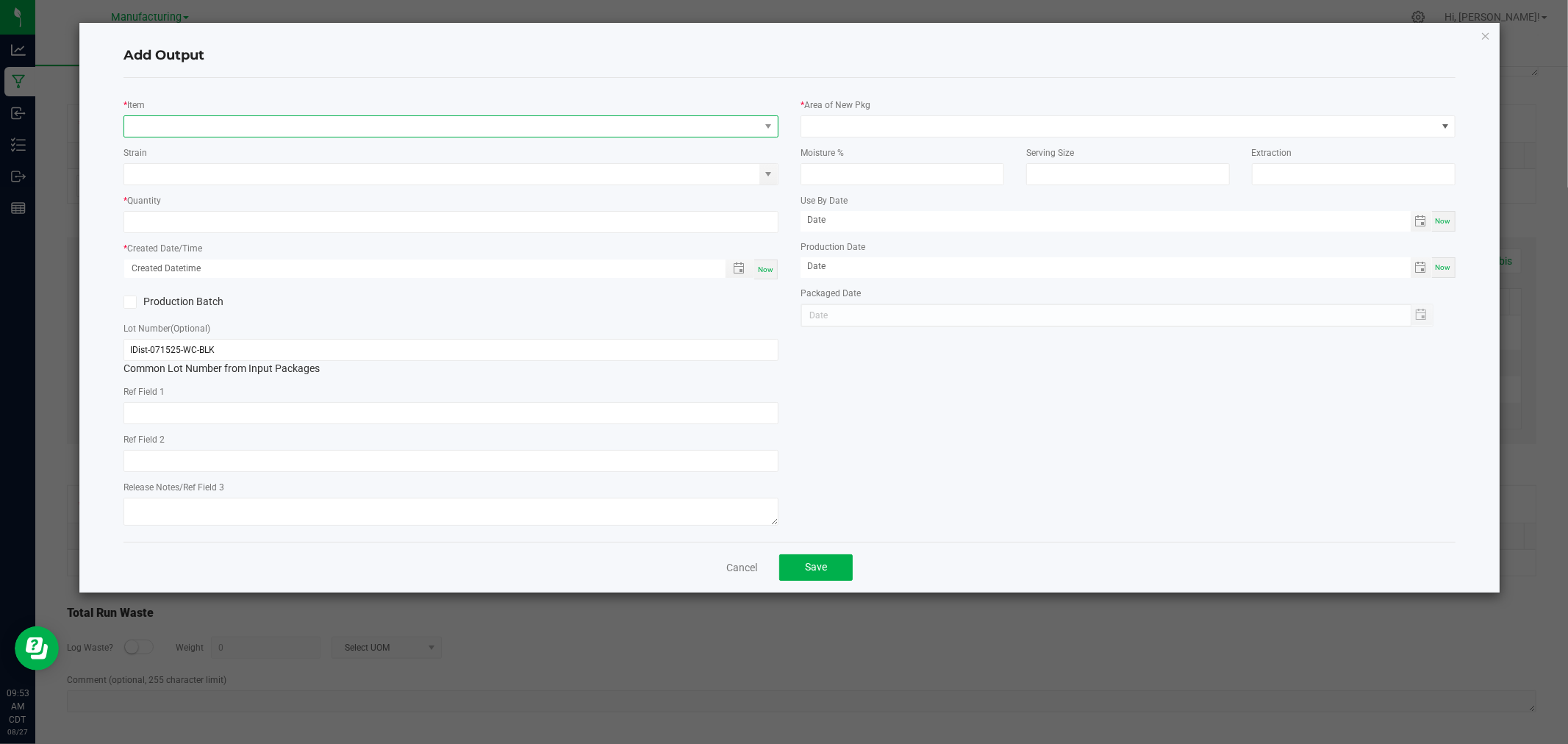
click at [194, 116] on span "NO DATA FOUND" at bounding box center [441, 126] width 635 height 21
type input "vape cart-wedding cake"
click at [256, 189] on li "Vape Cart-Wedding Cake-1g" at bounding box center [451, 187] width 653 height 21
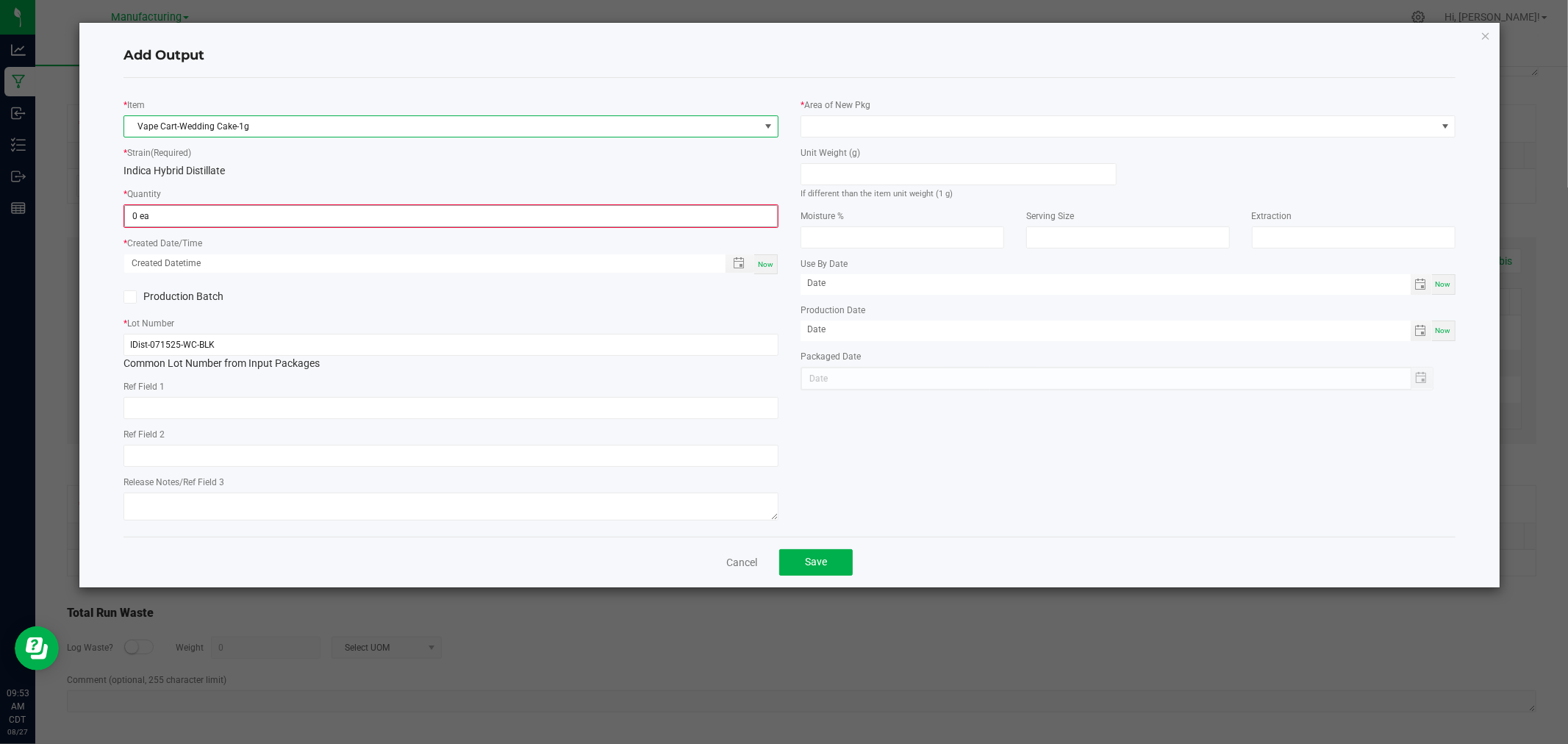
click at [280, 226] on span "0 ea" at bounding box center [451, 216] width 653 height 22
click at [280, 219] on input "0" at bounding box center [451, 216] width 652 height 21
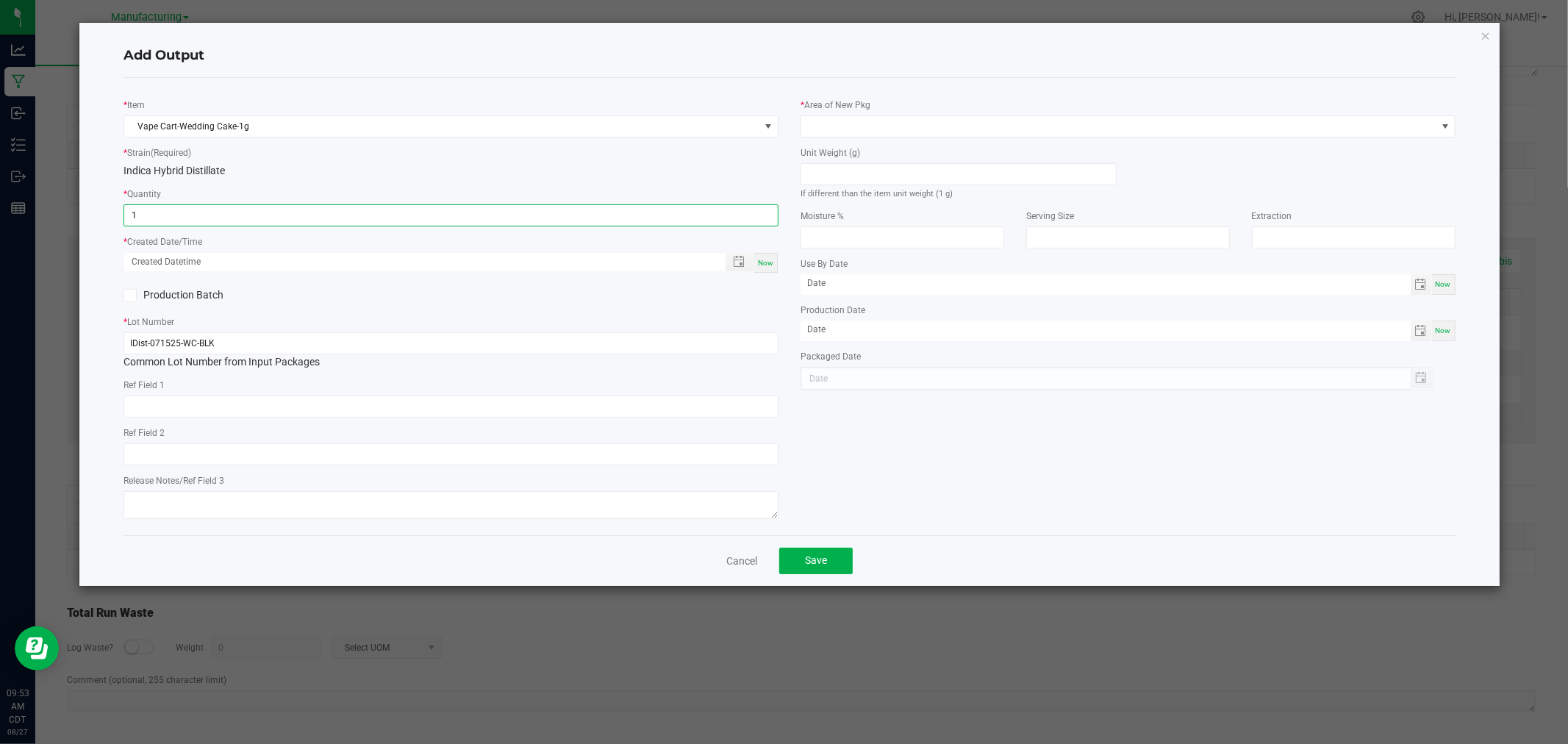
type input "1 ea"
click at [774, 261] on div "Now" at bounding box center [766, 263] width 23 height 20
type input "[DATE] 9:53 AM"
type input "[DATE]"
click at [922, 174] on input at bounding box center [958, 173] width 315 height 21
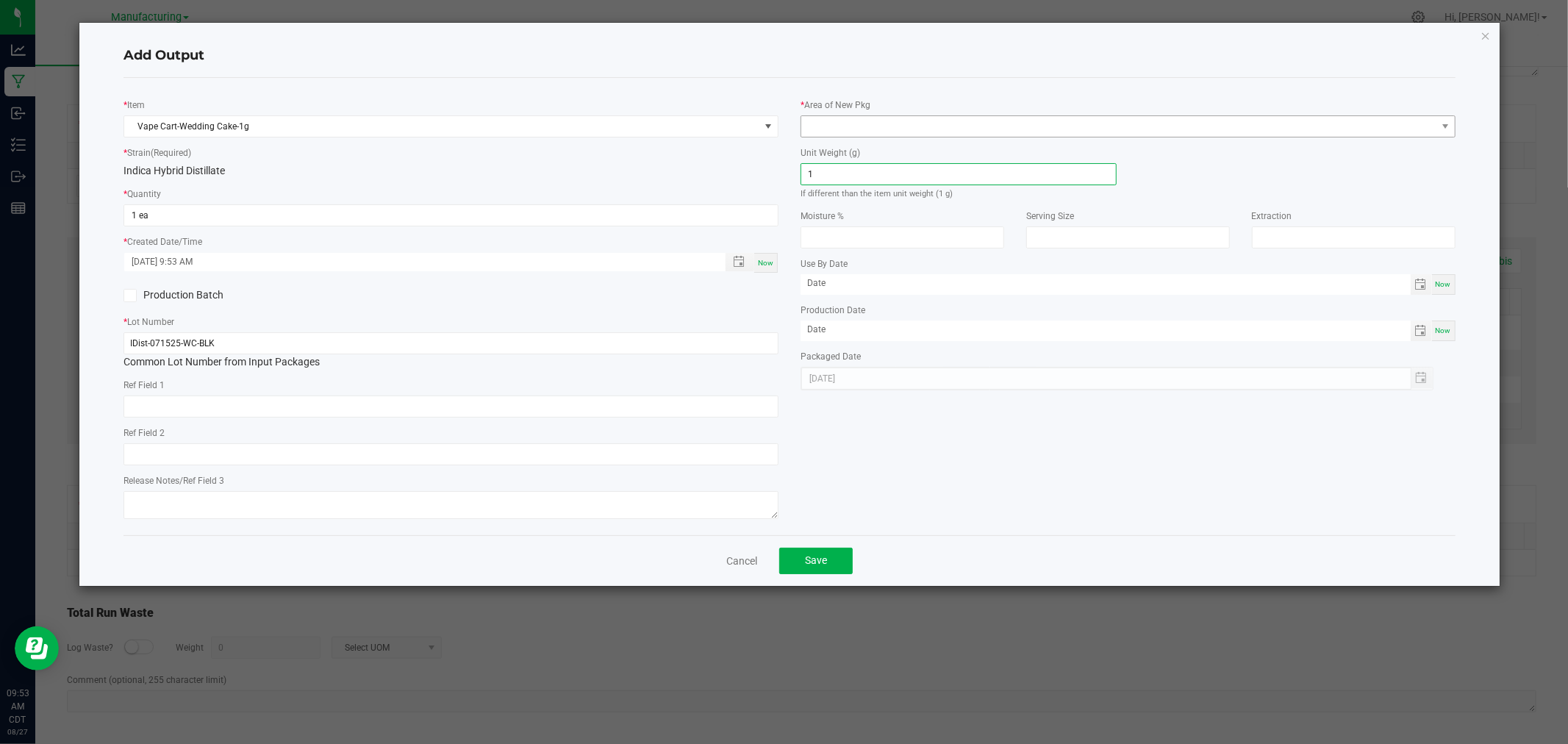
type input "1"
click at [922, 130] on span at bounding box center [1118, 126] width 635 height 21
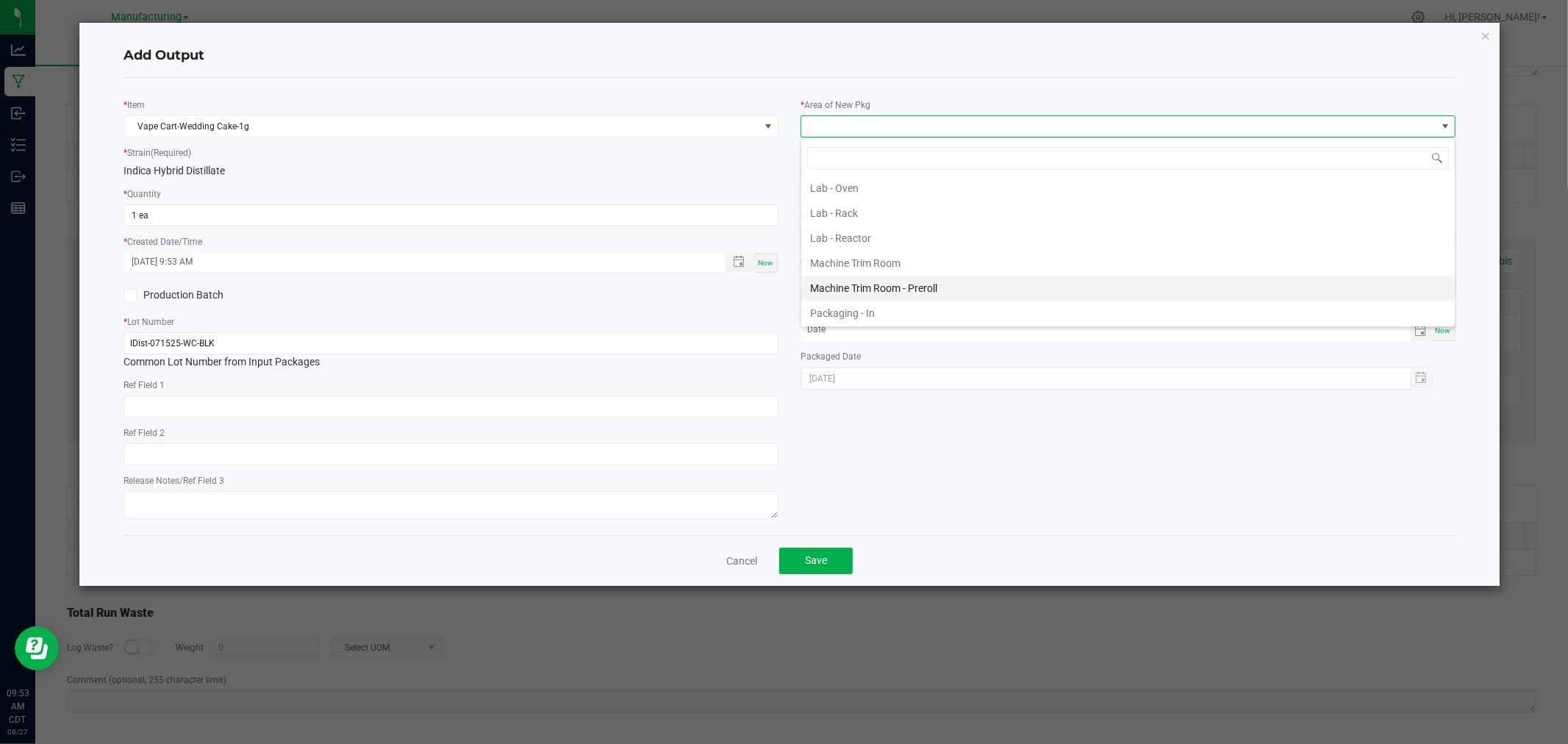
scroll to position [408, 0]
click at [910, 285] on li "Packaging - Processing" at bounding box center [1127, 281] width 653 height 25
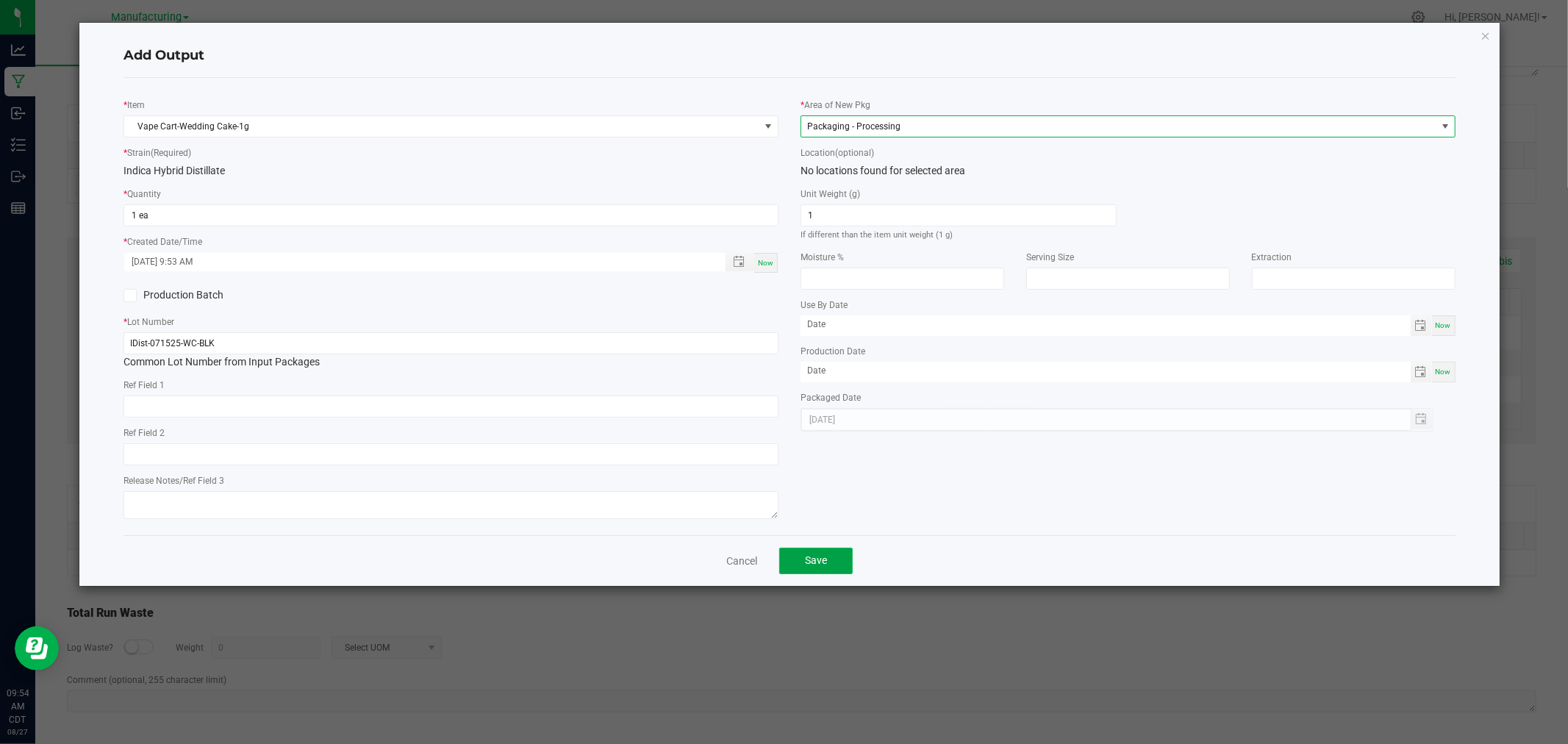
click at [814, 566] on span "Save" at bounding box center [816, 560] width 22 height 12
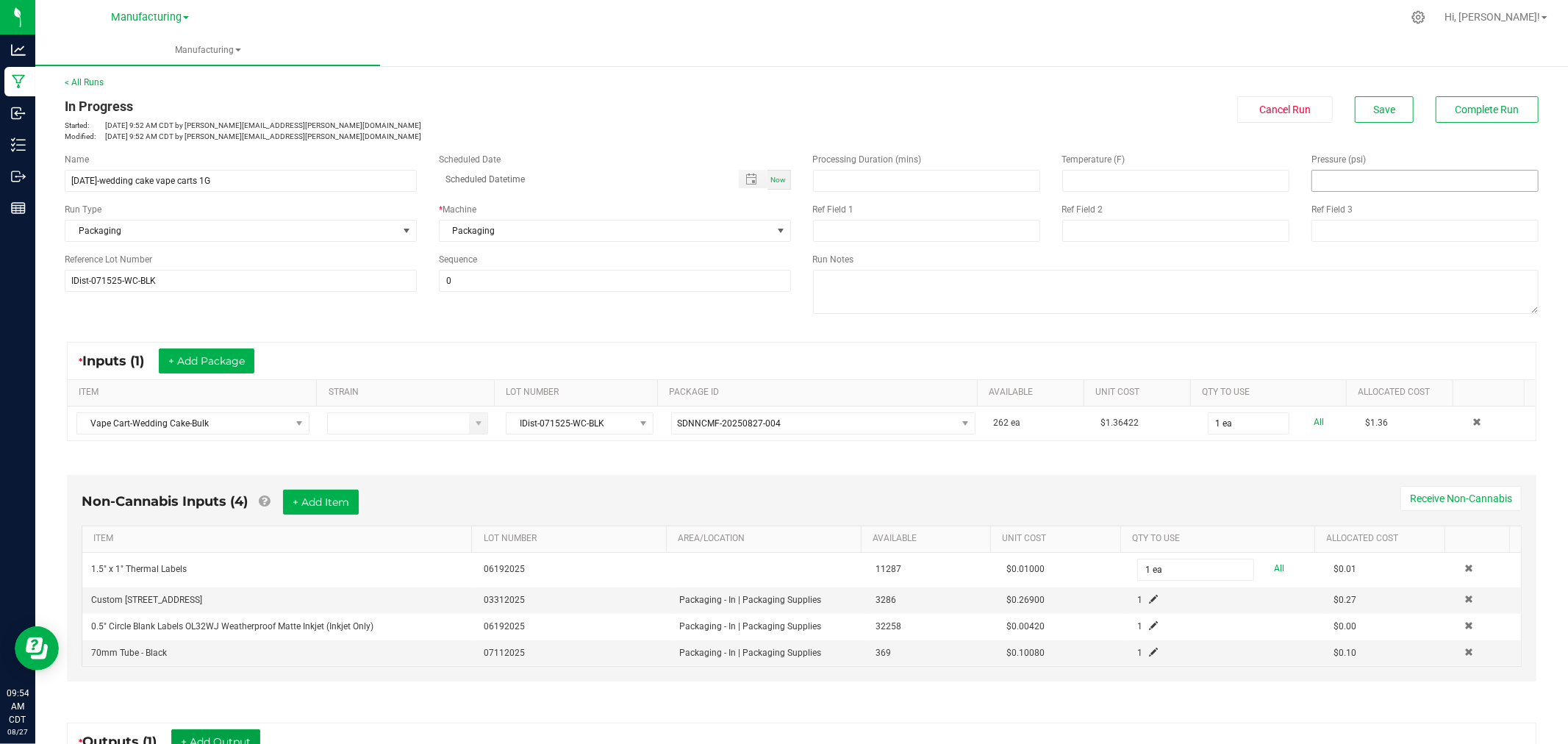
scroll to position [0, 0]
click at [1377, 105] on span "Save" at bounding box center [1384, 111] width 22 height 12
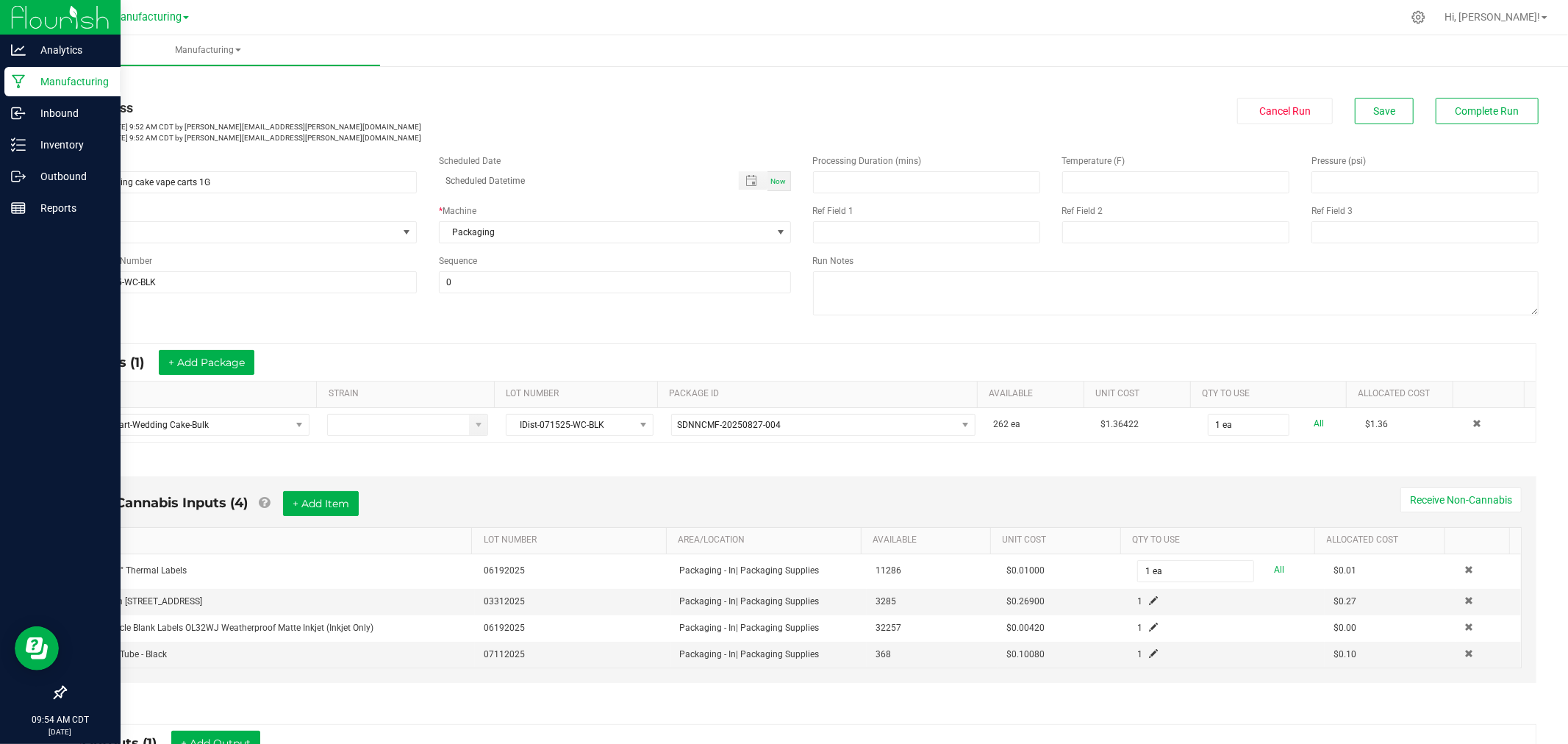
click at [83, 77] on p "Manufacturing" at bounding box center [70, 81] width 88 height 18
